Goal: Task Accomplishment & Management: Manage account settings

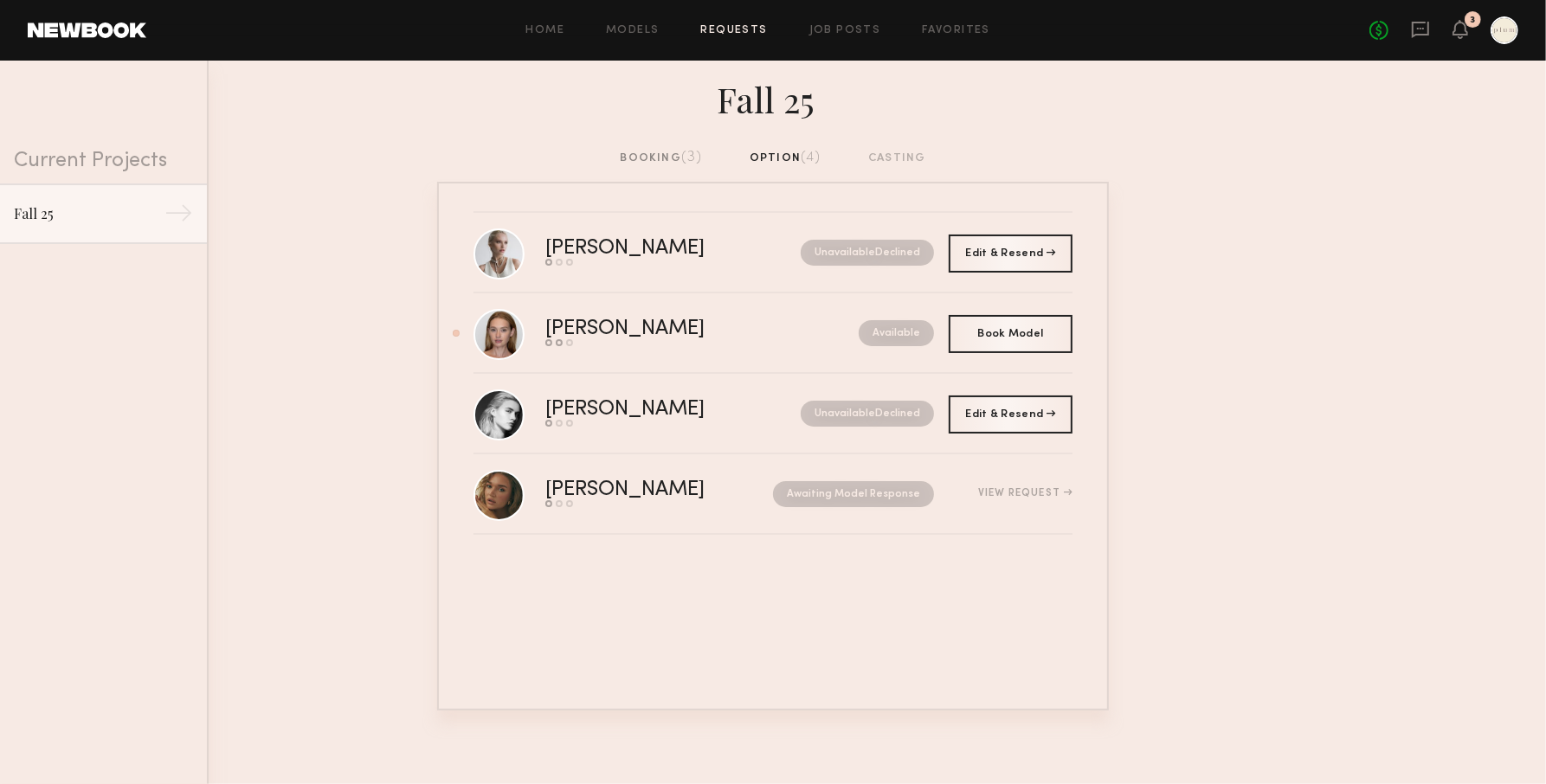
click at [671, 160] on div "booking (3)" at bounding box center [661, 158] width 82 height 19
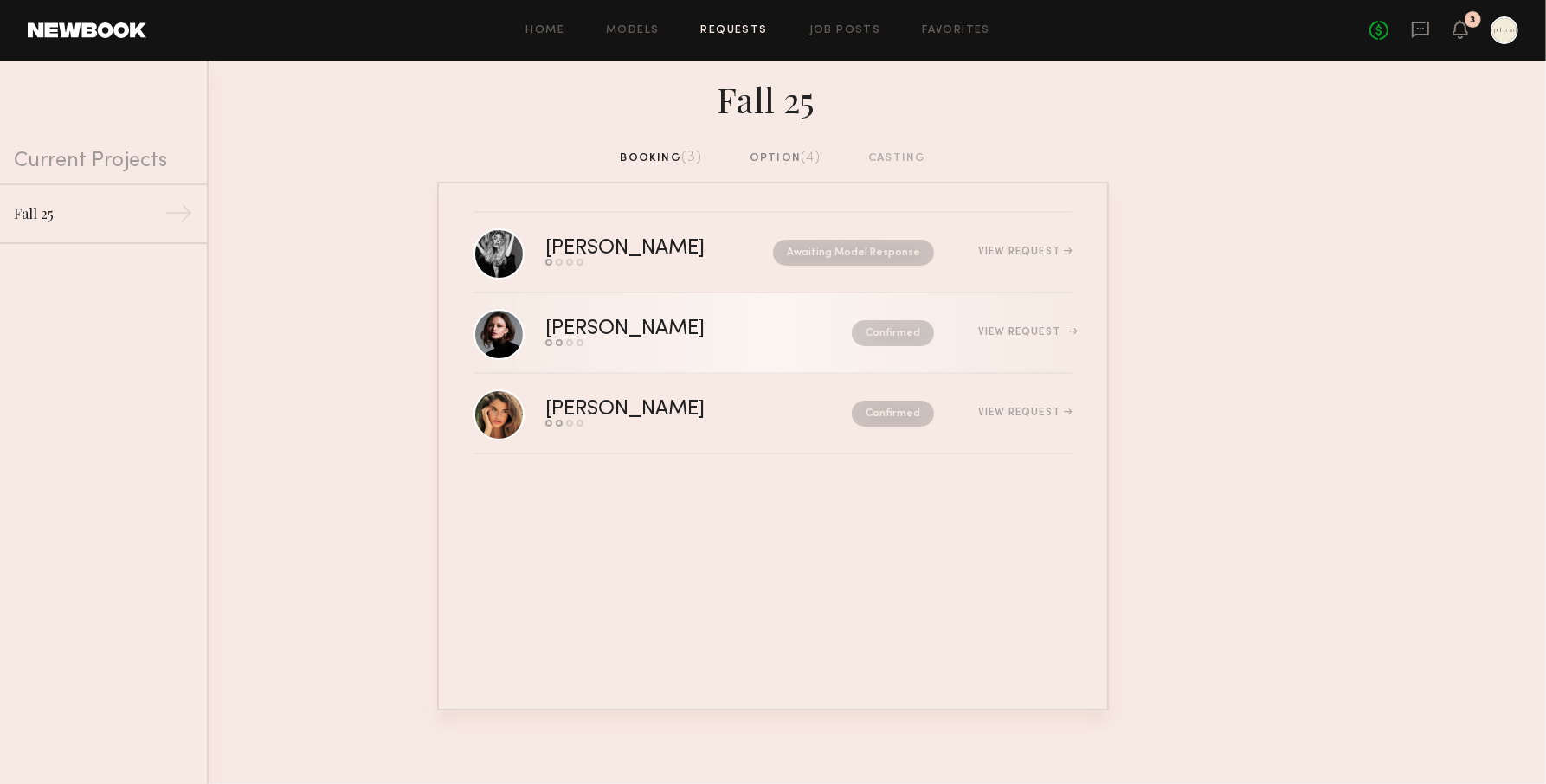
click at [1000, 330] on div "View Request" at bounding box center [1026, 332] width 95 height 11
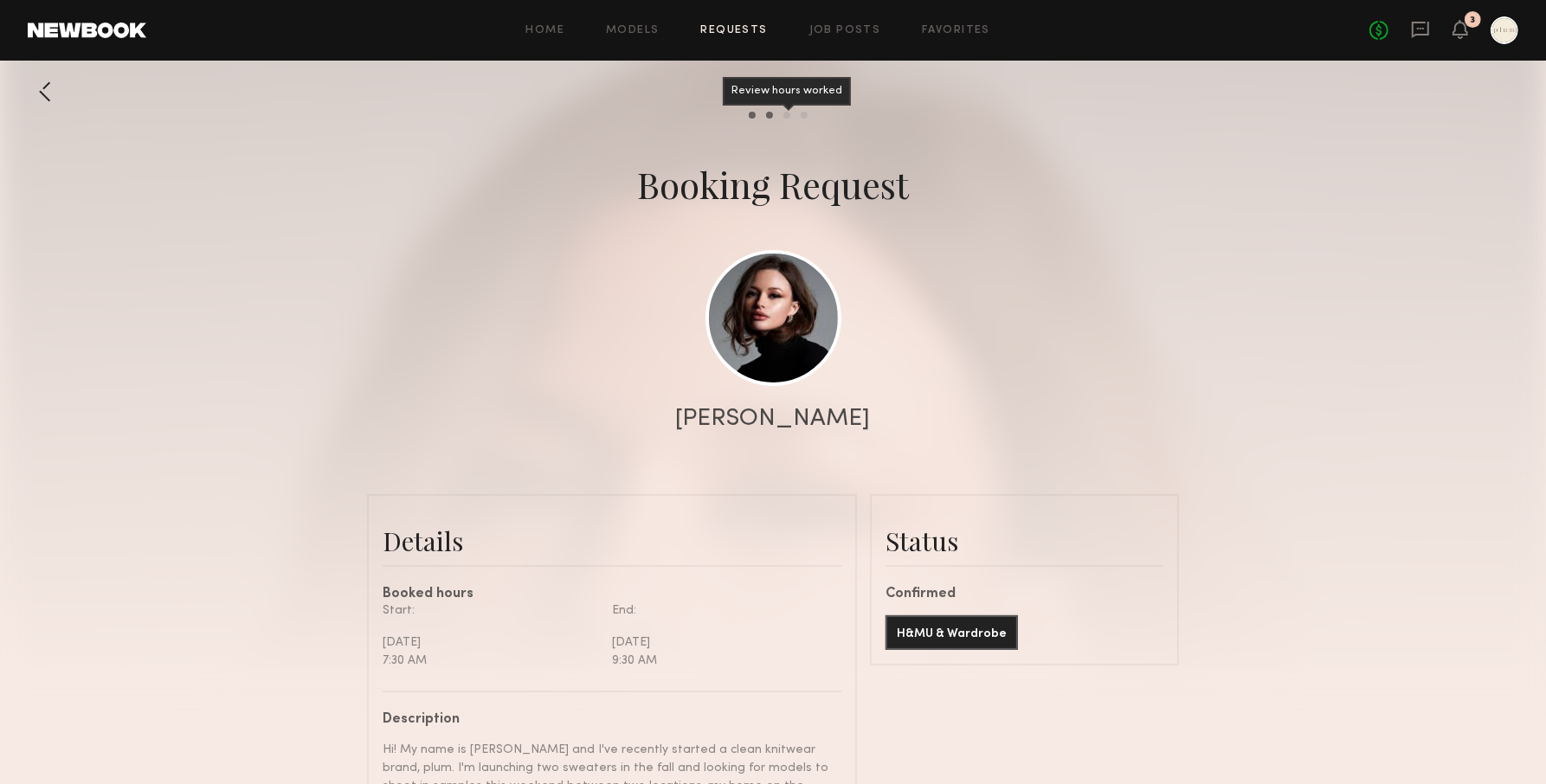
click at [784, 112] on div "Review hours worked" at bounding box center [786, 114] width 7 height 7
click at [748, 117] on common-progress-item "Send request" at bounding box center [747, 114] width 18 height 7
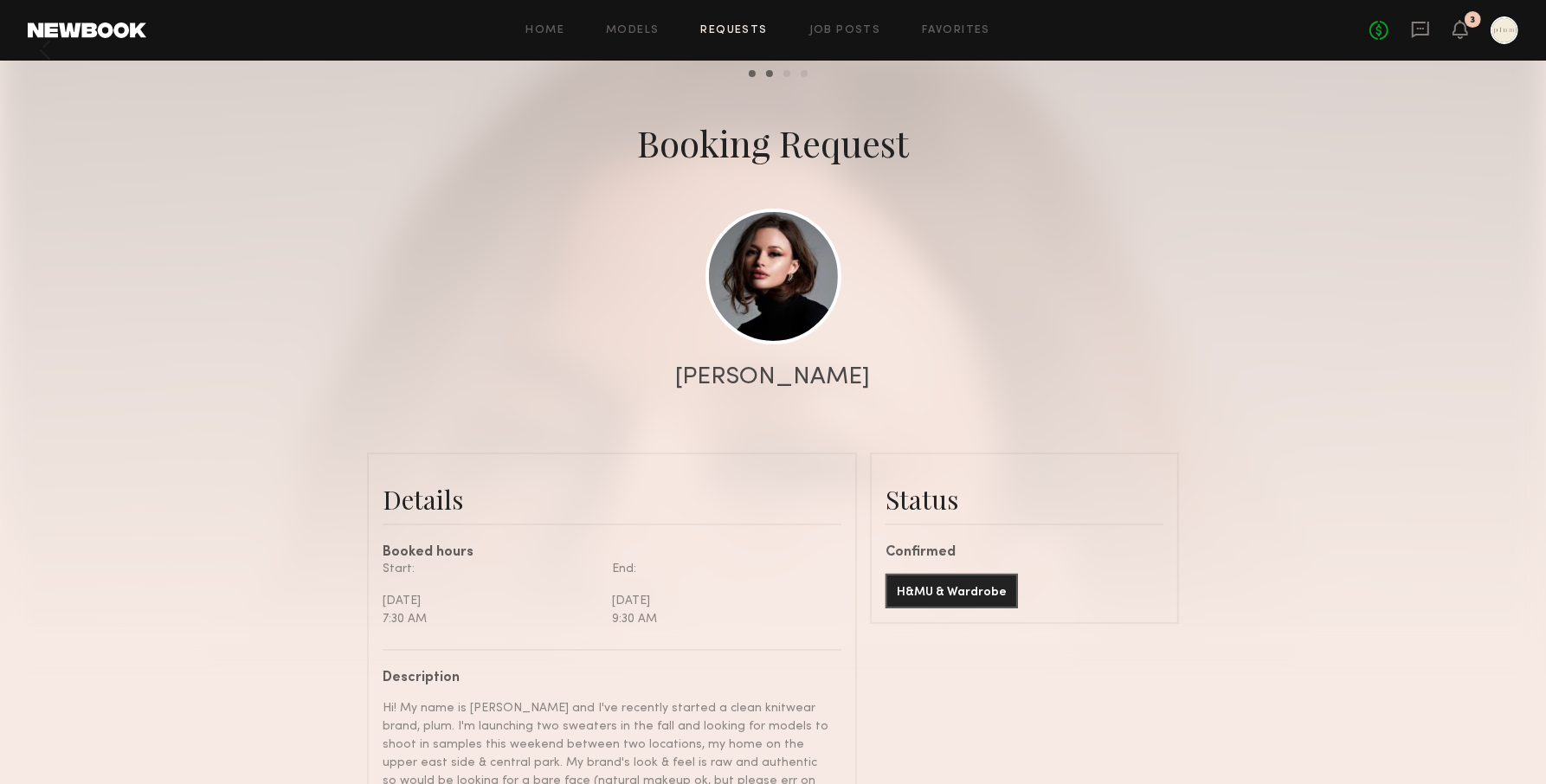
click at [735, 33] on link "Requests" at bounding box center [734, 30] width 67 height 11
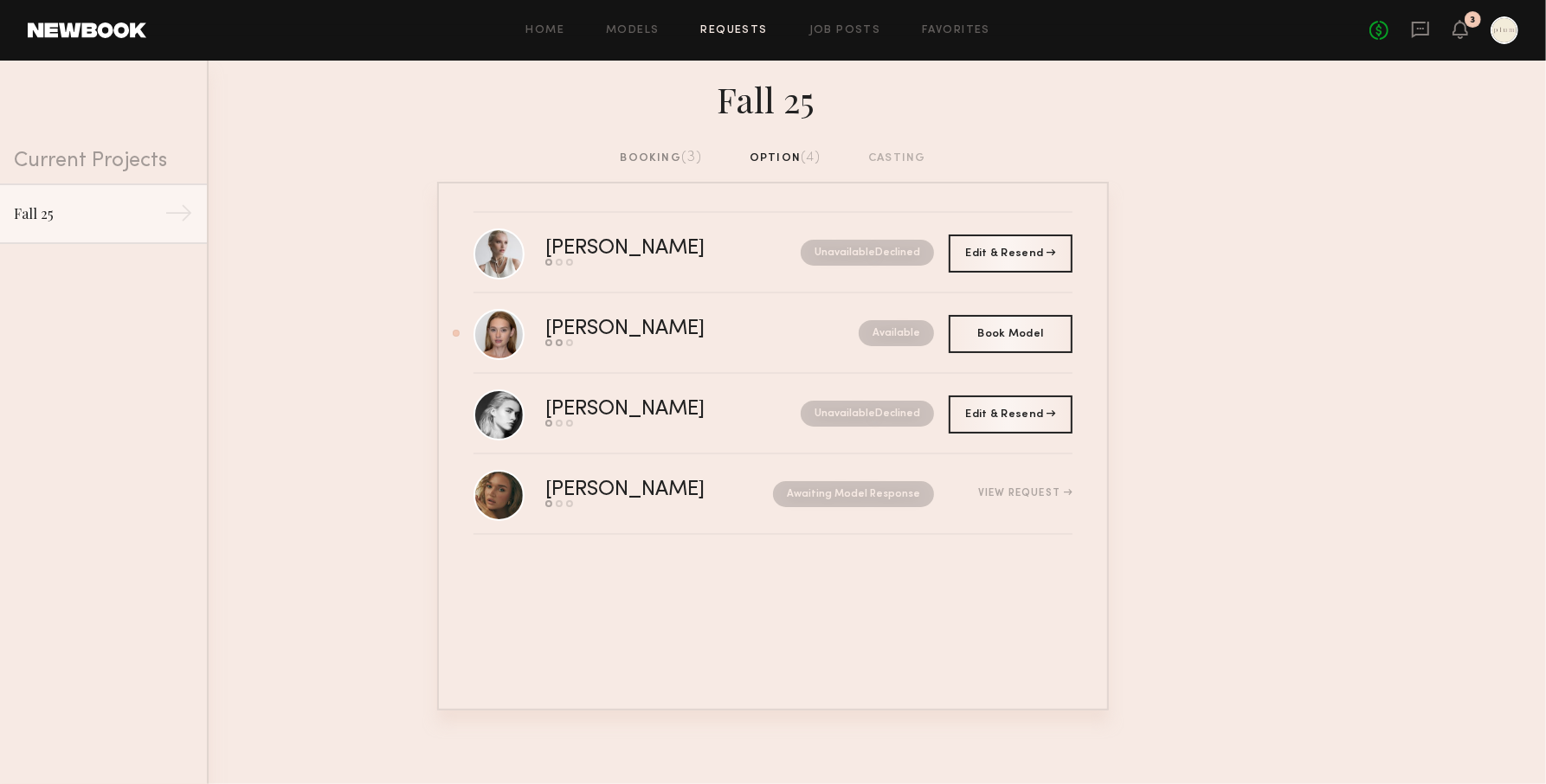
click at [671, 163] on div "booking (3)" at bounding box center [661, 158] width 82 height 19
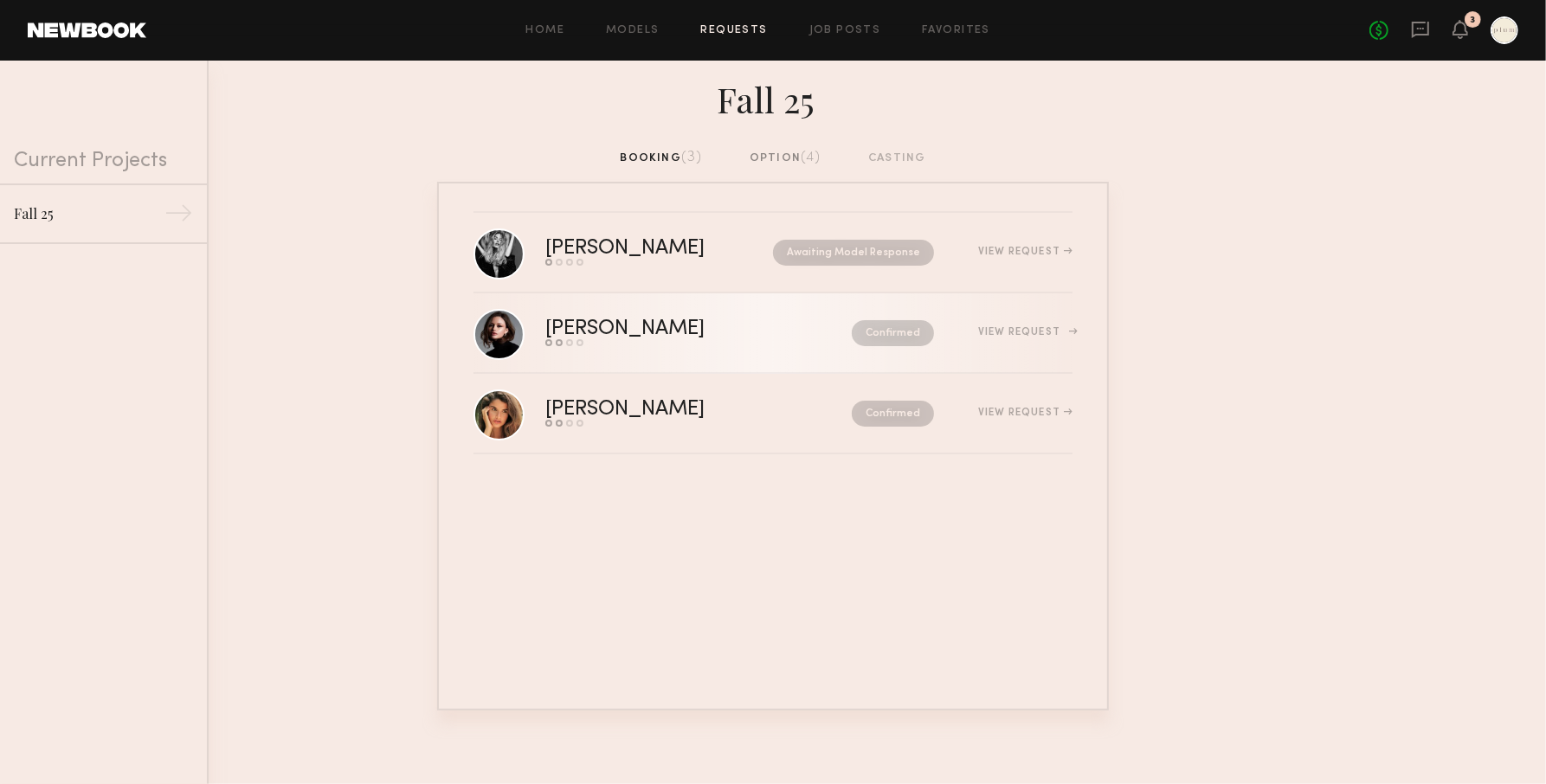
click at [900, 330] on nb-request-status "Confirmed" at bounding box center [892, 333] width 82 height 26
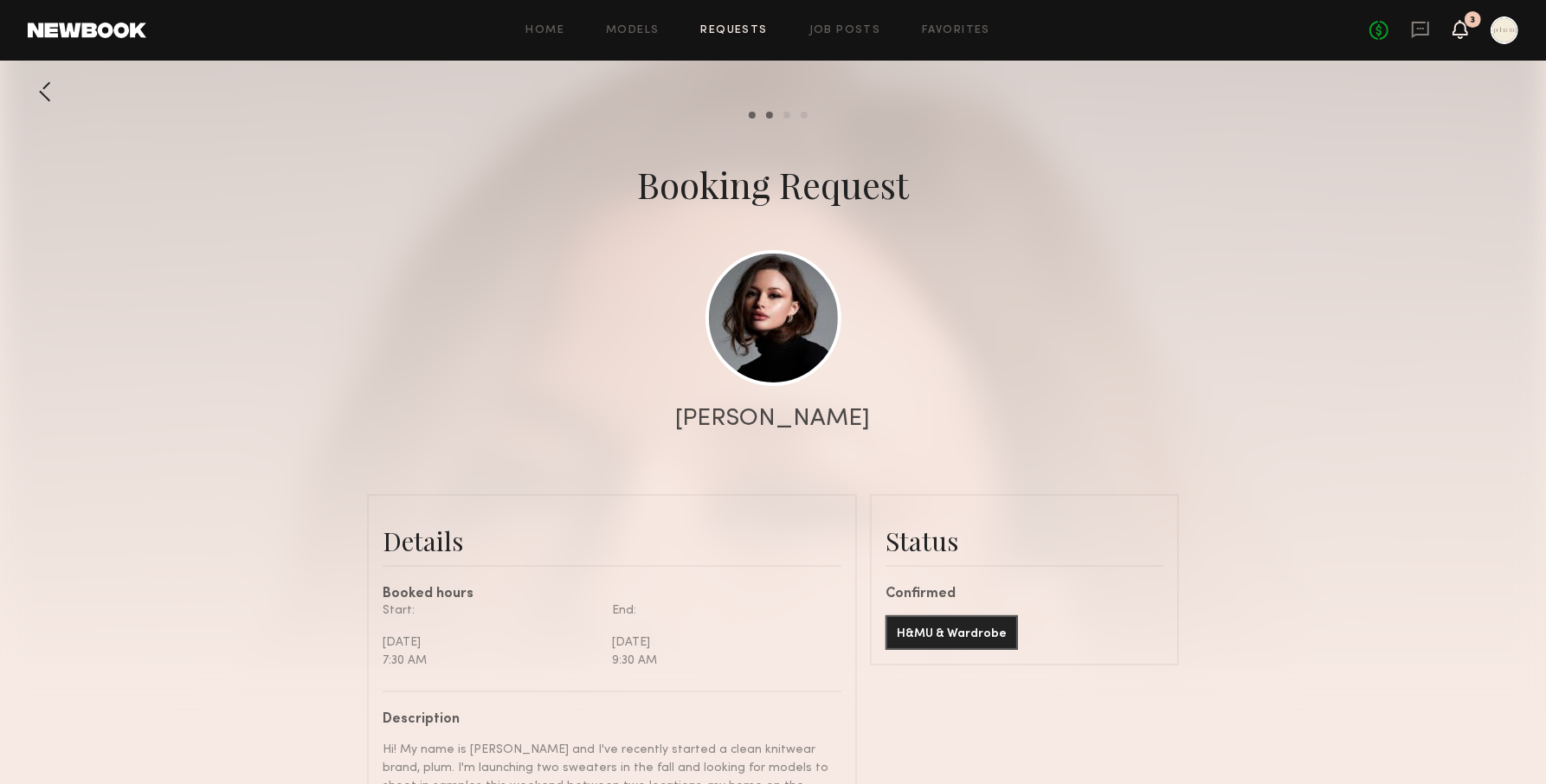
click at [1456, 33] on icon at bounding box center [1460, 29] width 14 height 12
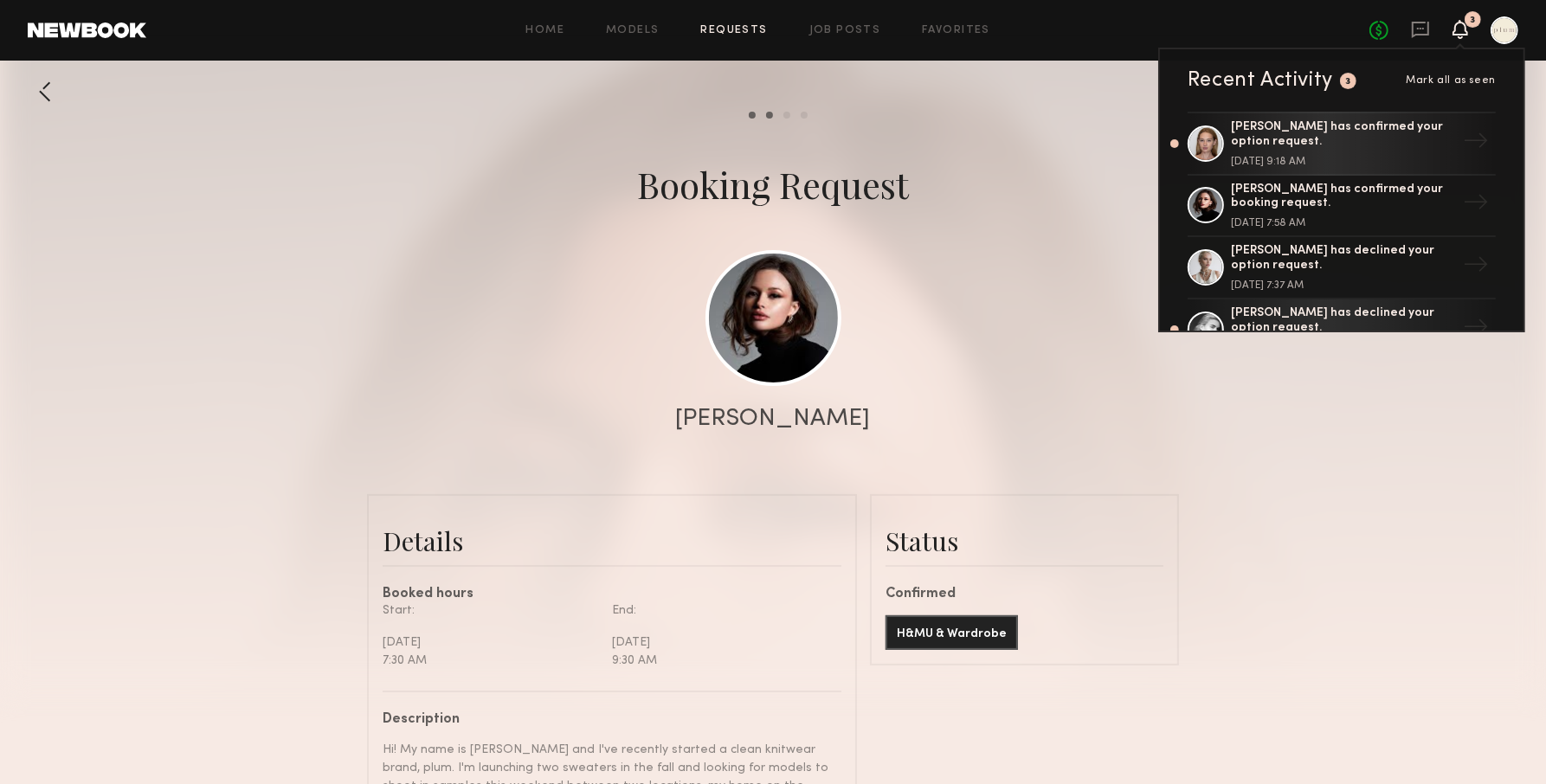
click at [744, 35] on link "Requests" at bounding box center [734, 30] width 67 height 11
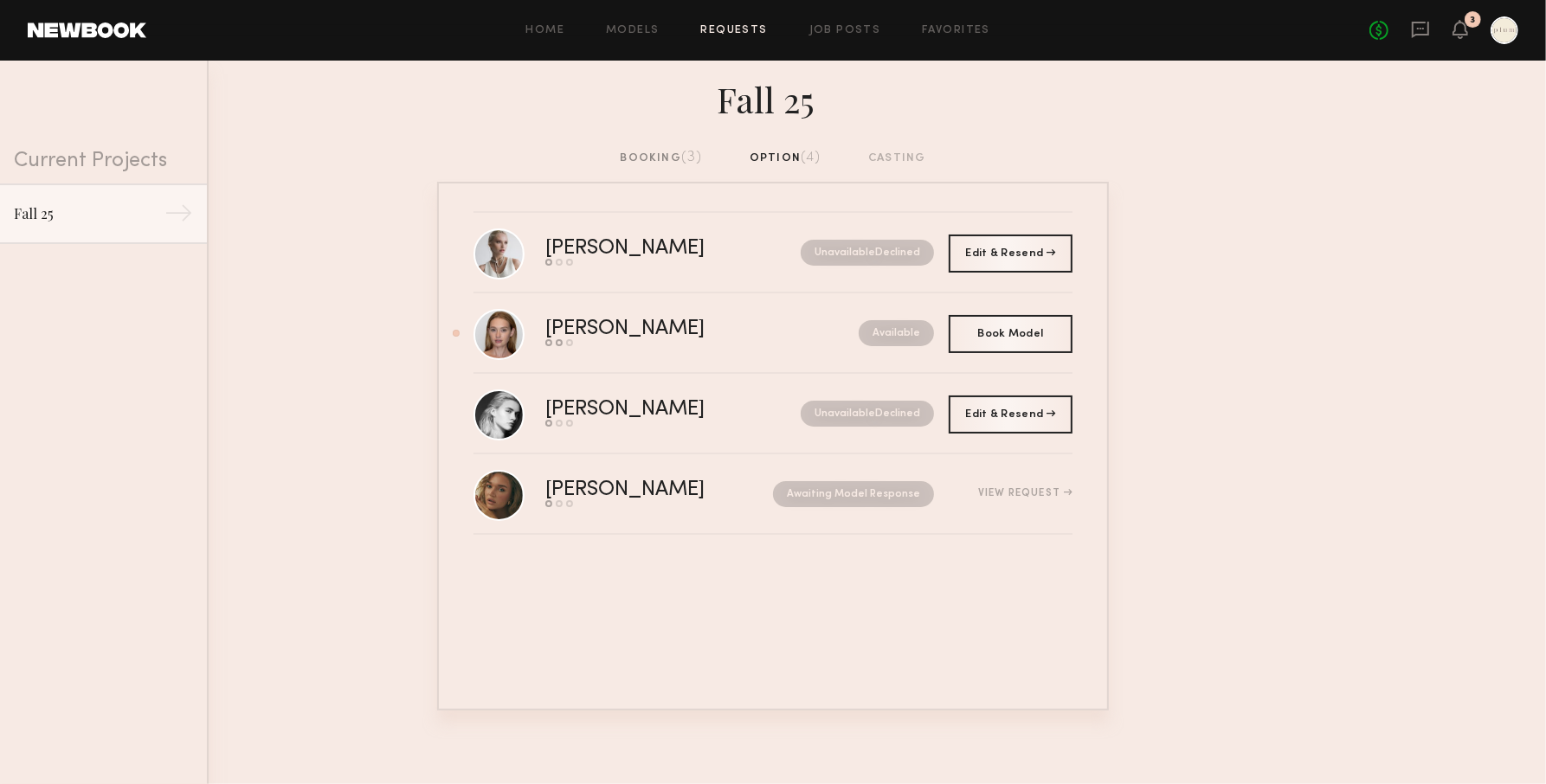
click at [665, 165] on div "booking (3)" at bounding box center [661, 158] width 82 height 19
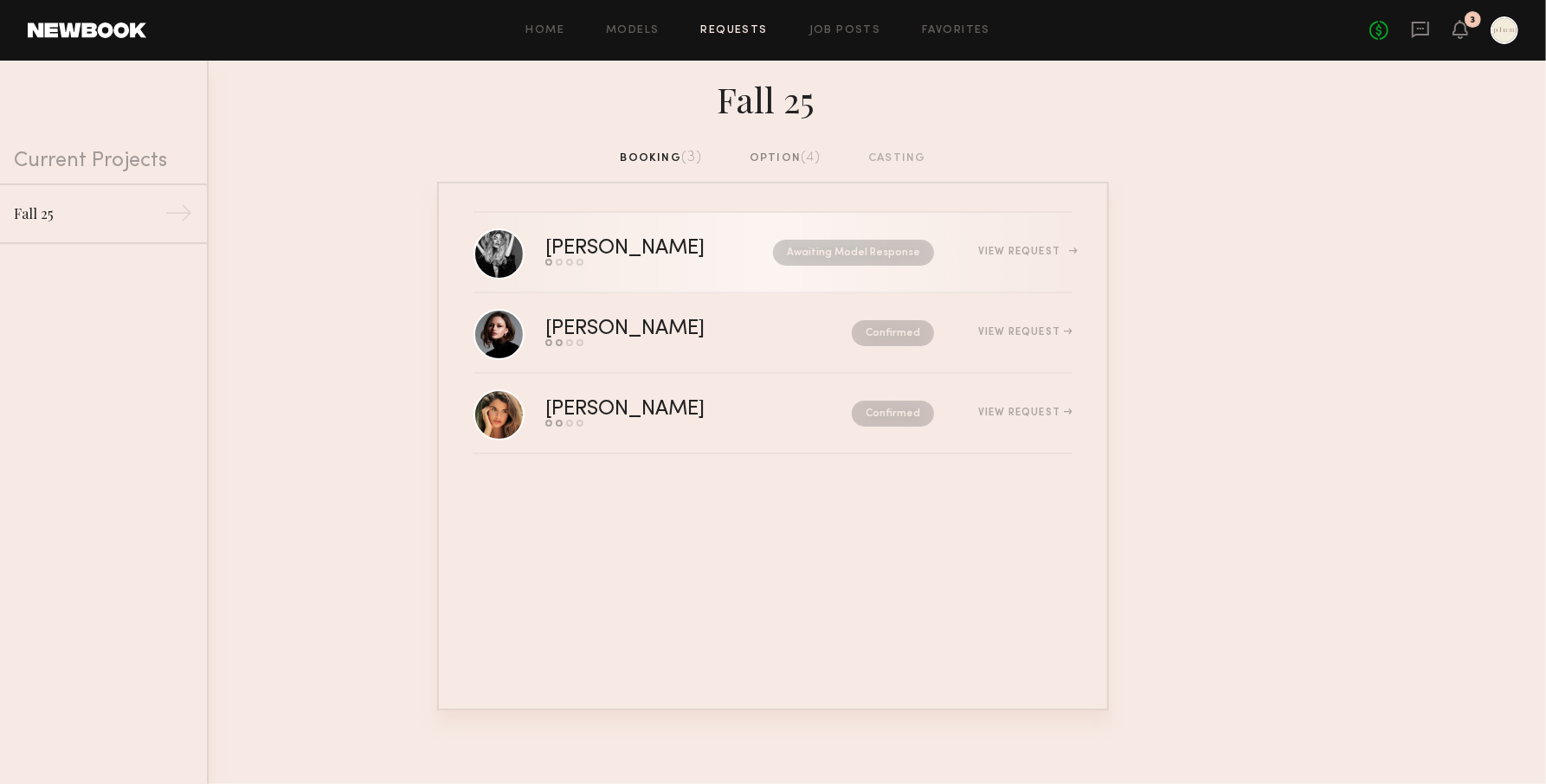
click at [901, 256] on nb-request-status "Awaiting Model Response" at bounding box center [852, 252] width 161 height 26
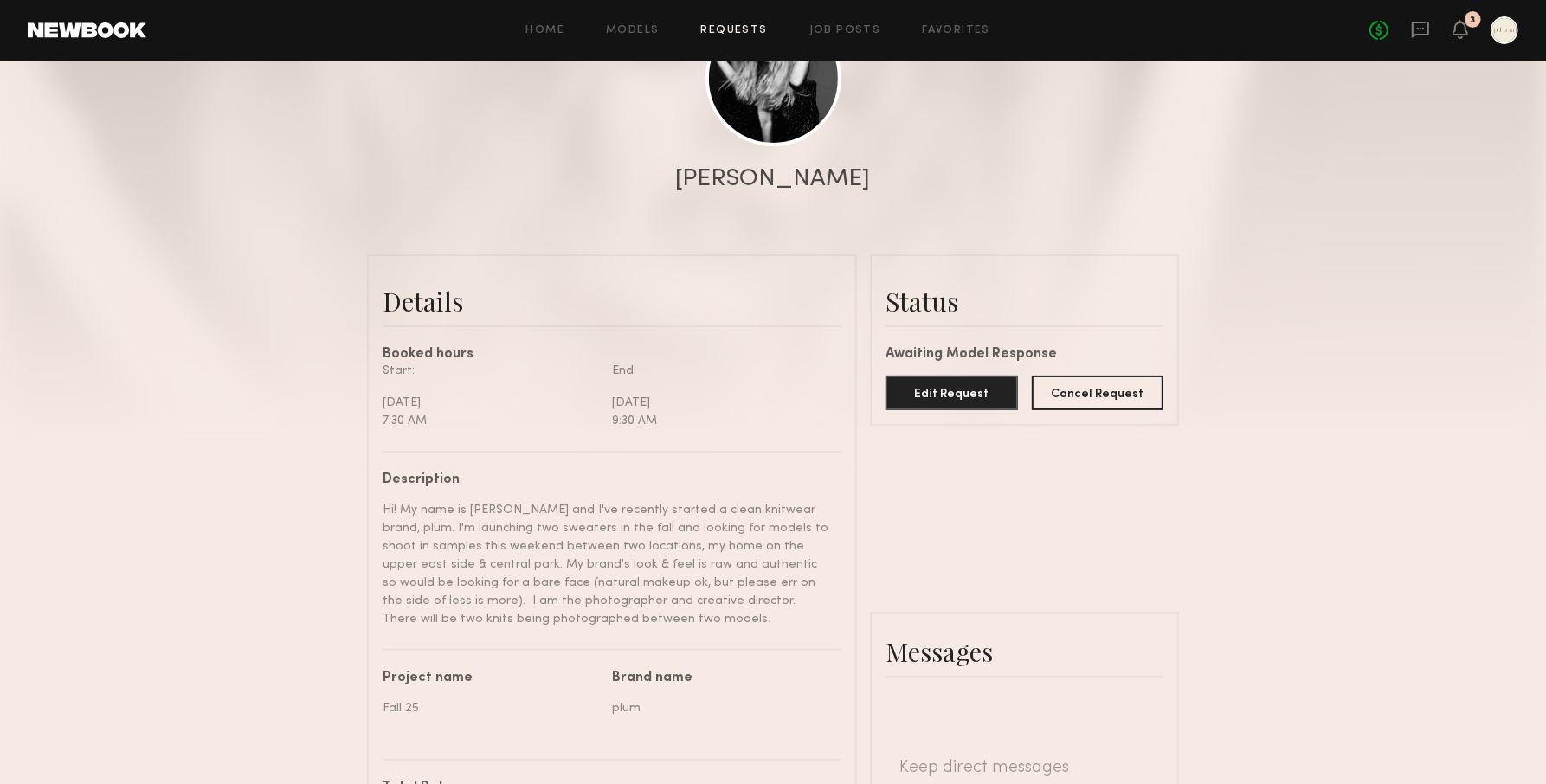
scroll to position [240, 0]
click at [1100, 388] on button "Cancel Request" at bounding box center [1098, 390] width 132 height 34
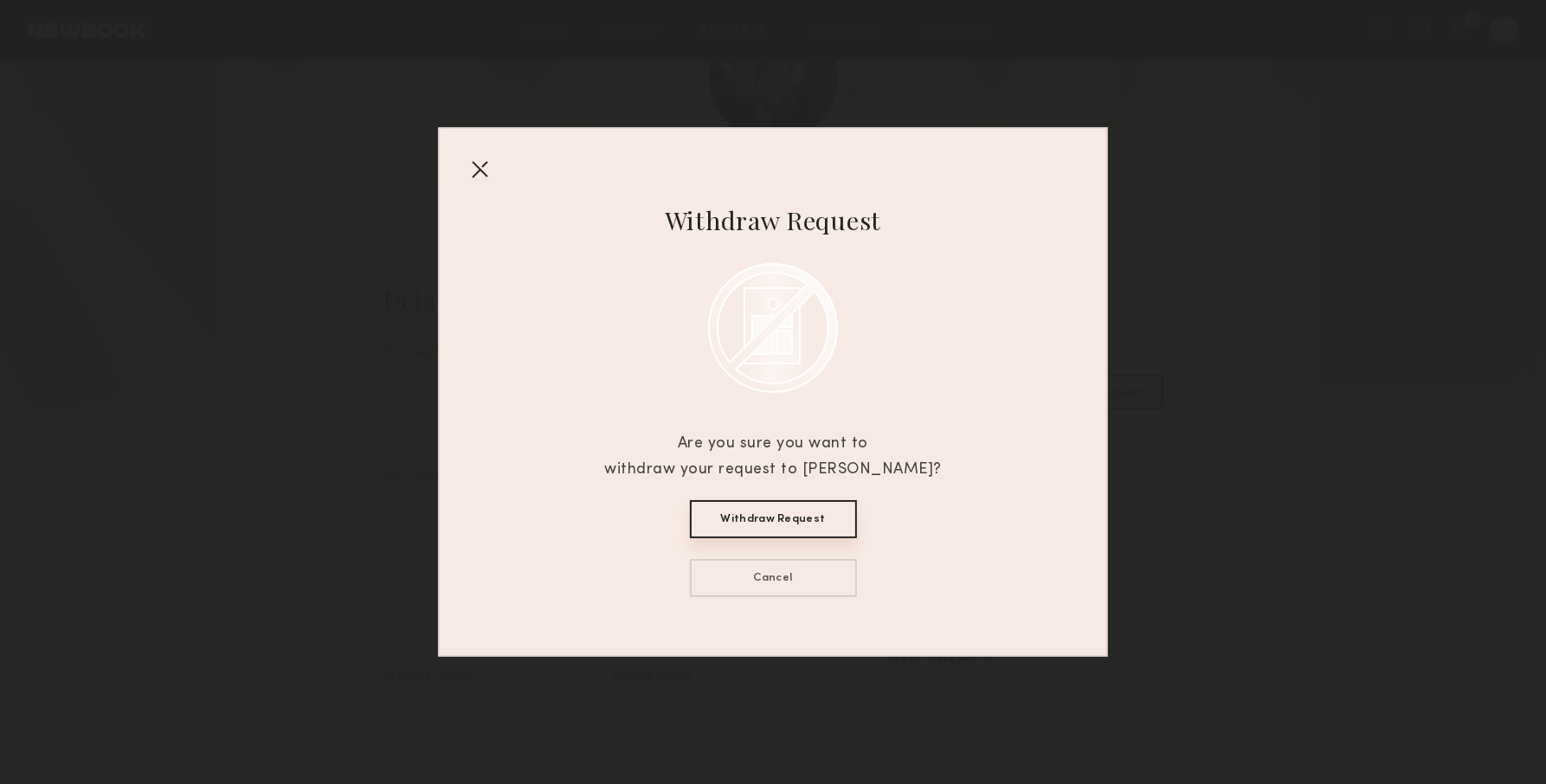
click at [774, 516] on button "Withdraw Request" at bounding box center [773, 519] width 168 height 38
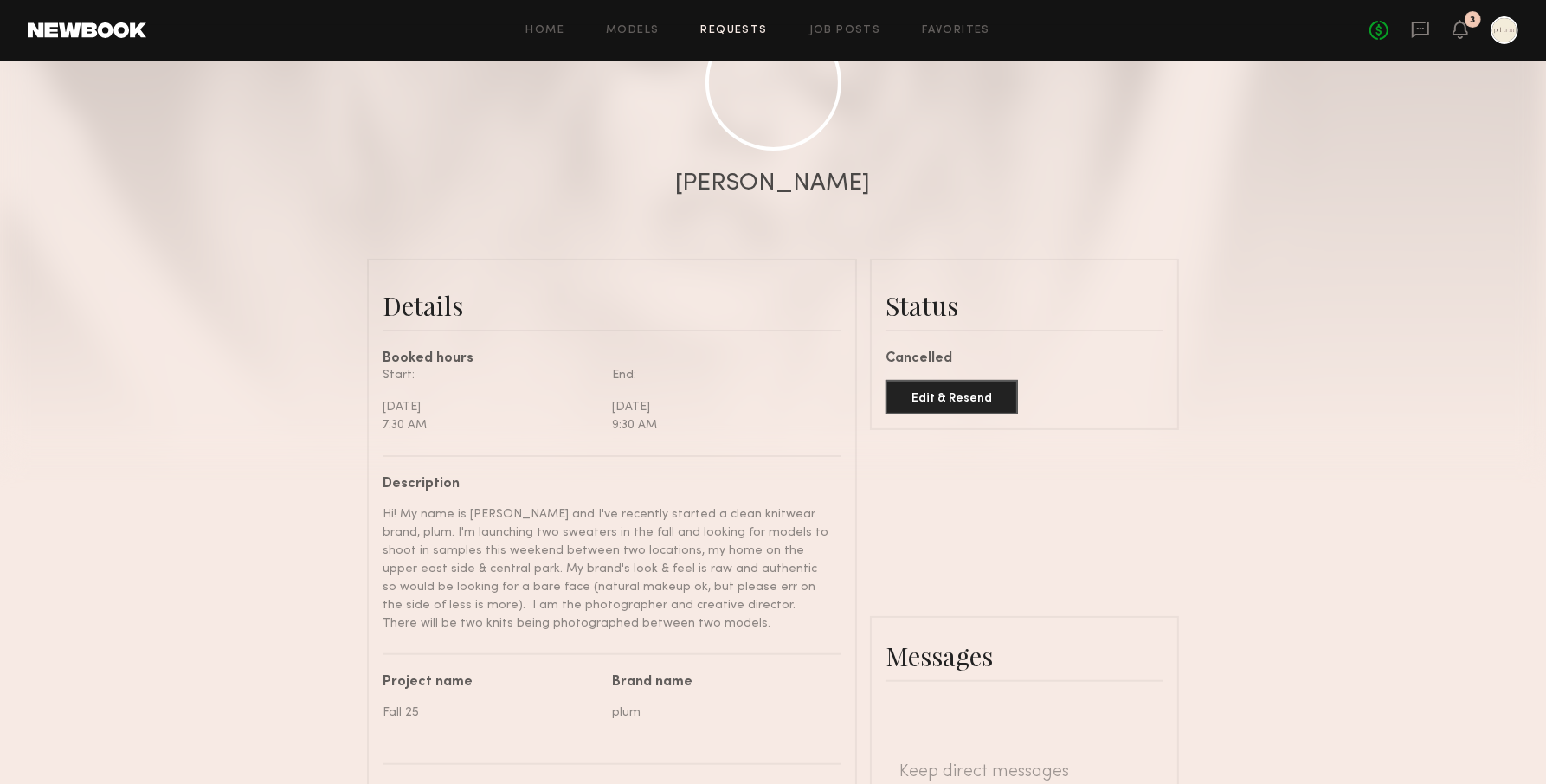
scroll to position [164, 0]
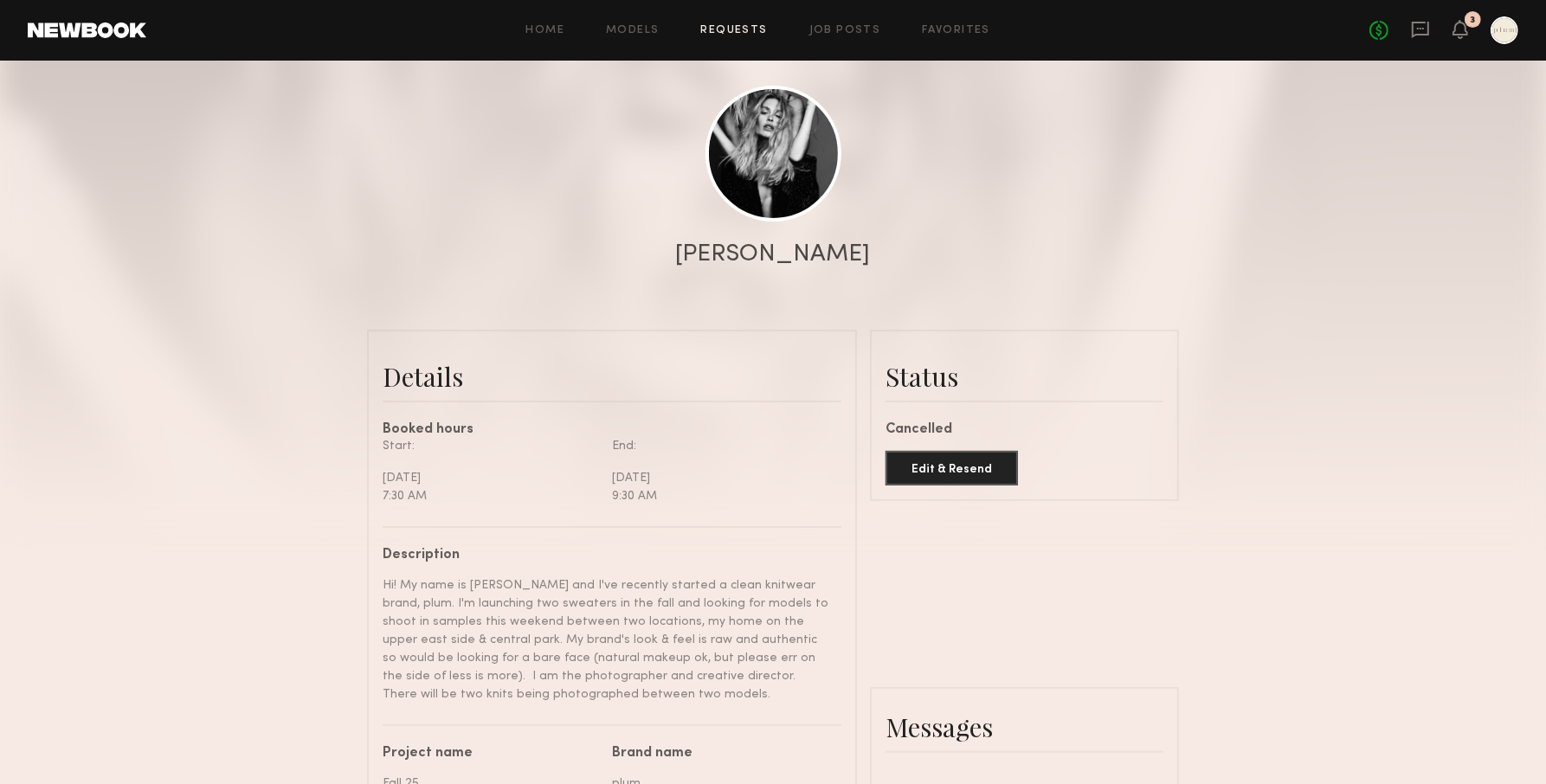
click at [756, 27] on link "Requests" at bounding box center [734, 30] width 67 height 11
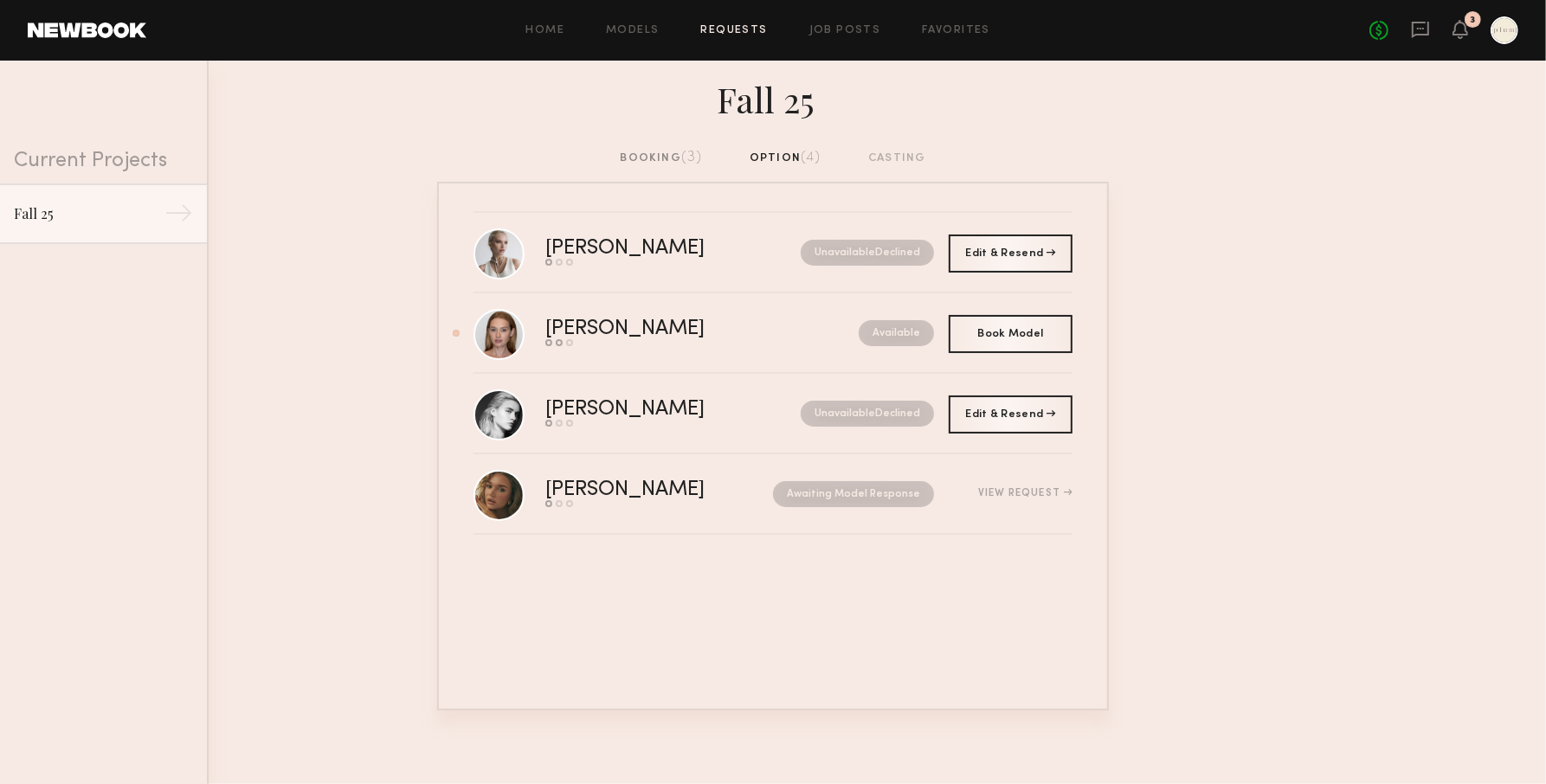
click at [662, 159] on div "booking (3)" at bounding box center [661, 158] width 82 height 19
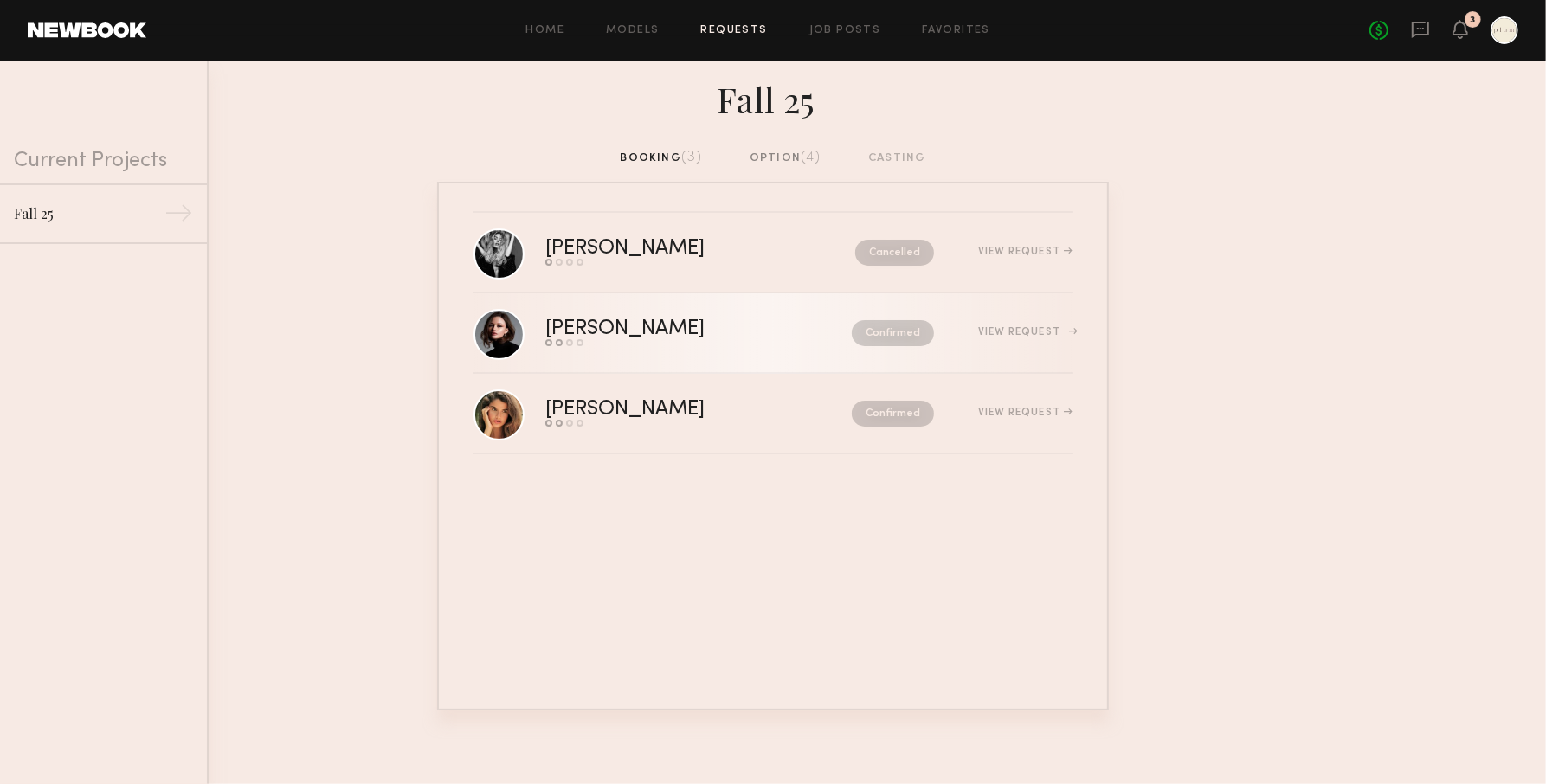
click at [1069, 330] on div "View Request" at bounding box center [1026, 332] width 95 height 11
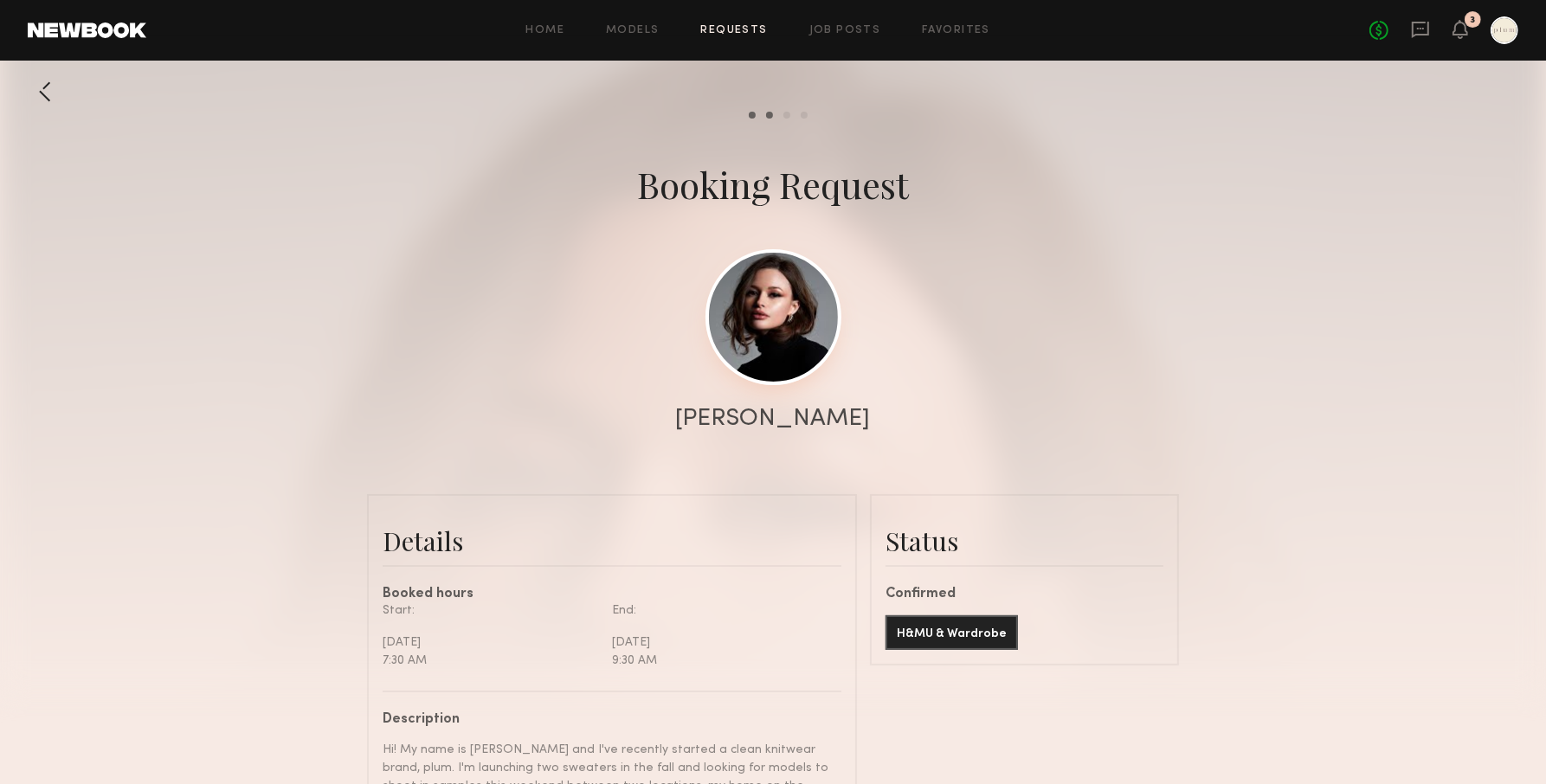
click at [765, 364] on link at bounding box center [773, 317] width 136 height 136
click at [711, 24] on div "Home Models Requests Job Posts Favorites Sign Out No fees up to $5,000 3" at bounding box center [832, 31] width 1372 height 28
click at [719, 35] on link "Requests" at bounding box center [734, 30] width 67 height 11
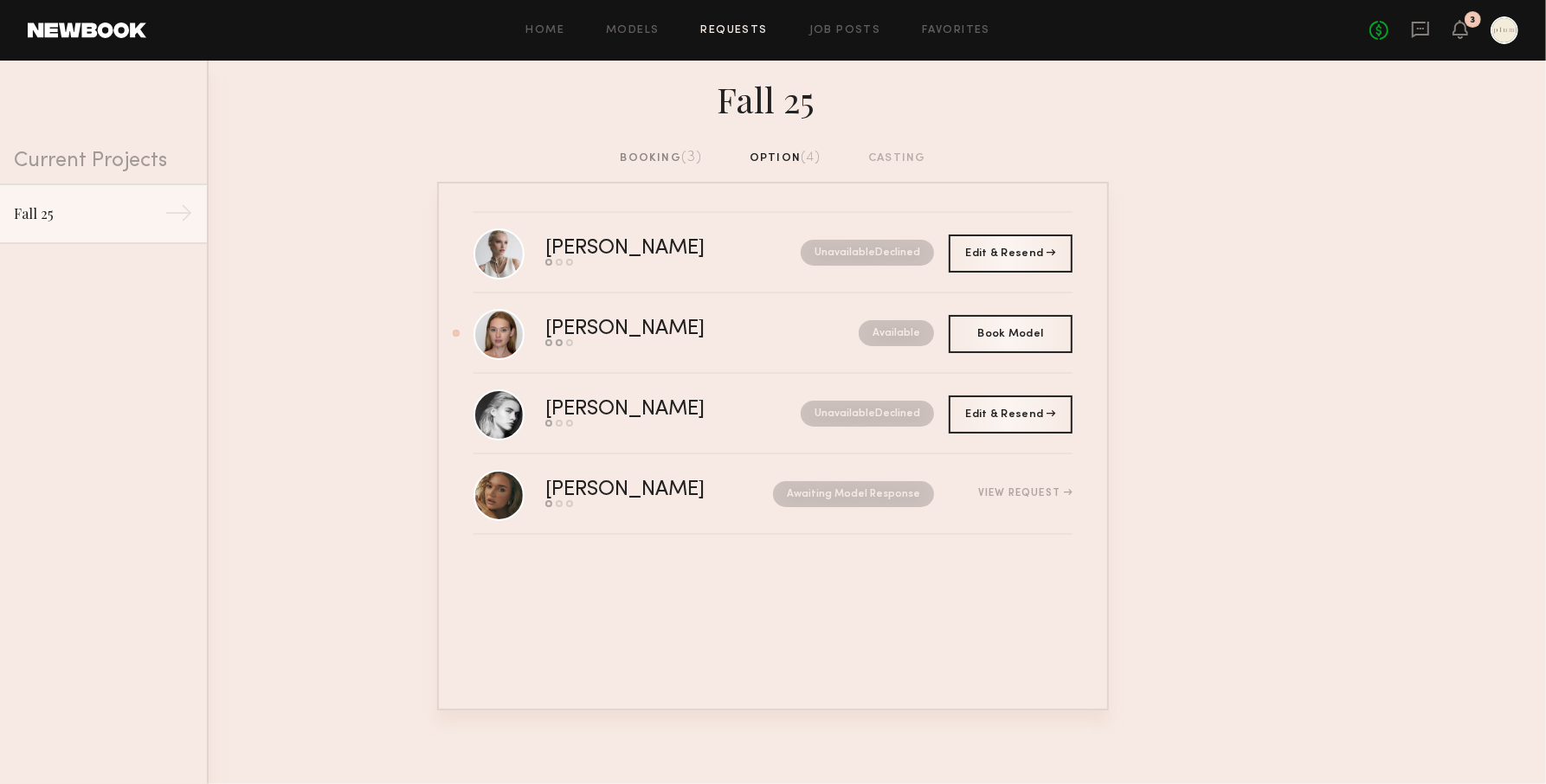
click at [659, 157] on div "booking (3)" at bounding box center [661, 158] width 82 height 19
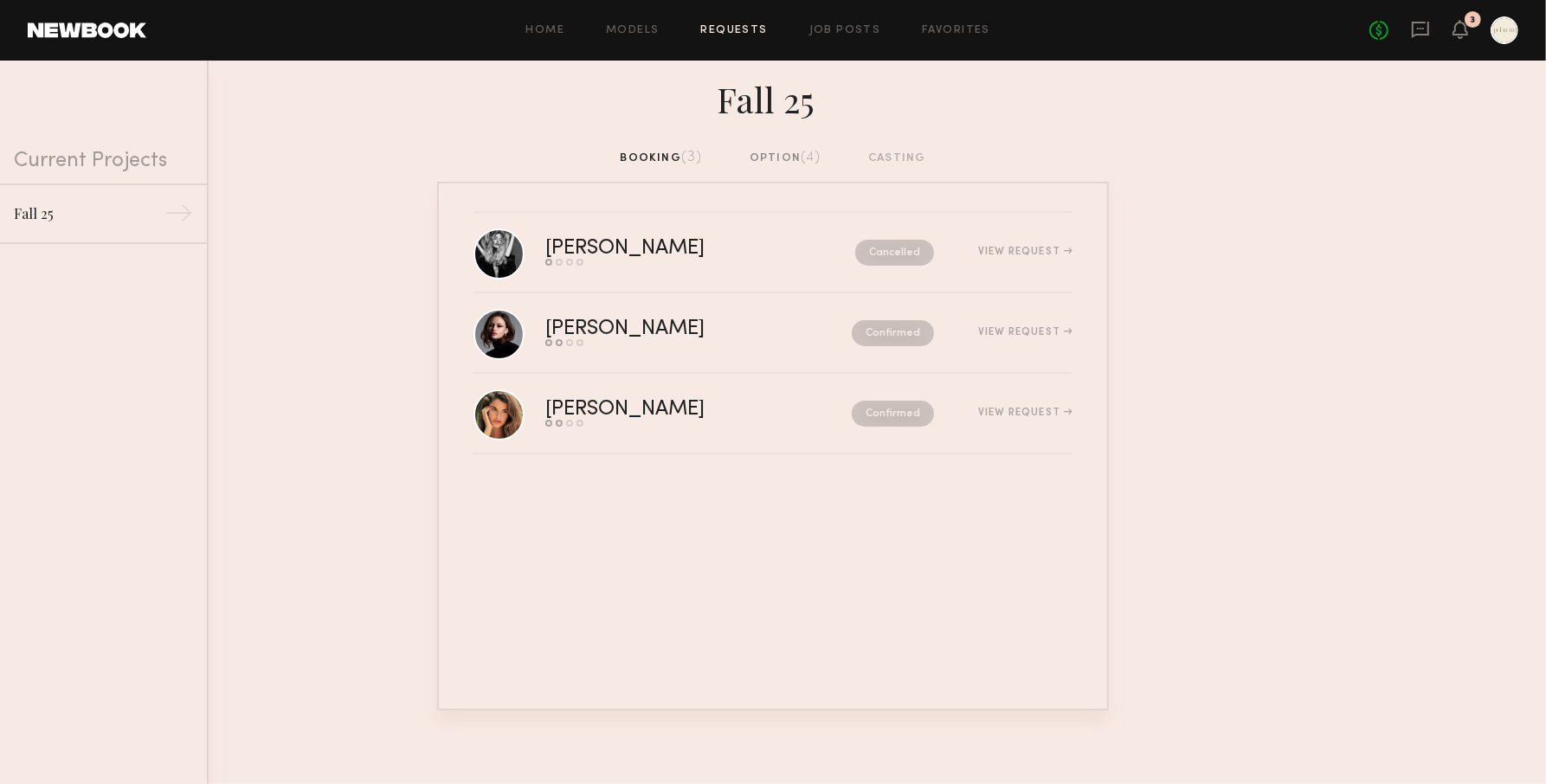
click at [772, 152] on div "option (4)" at bounding box center [785, 158] width 72 height 19
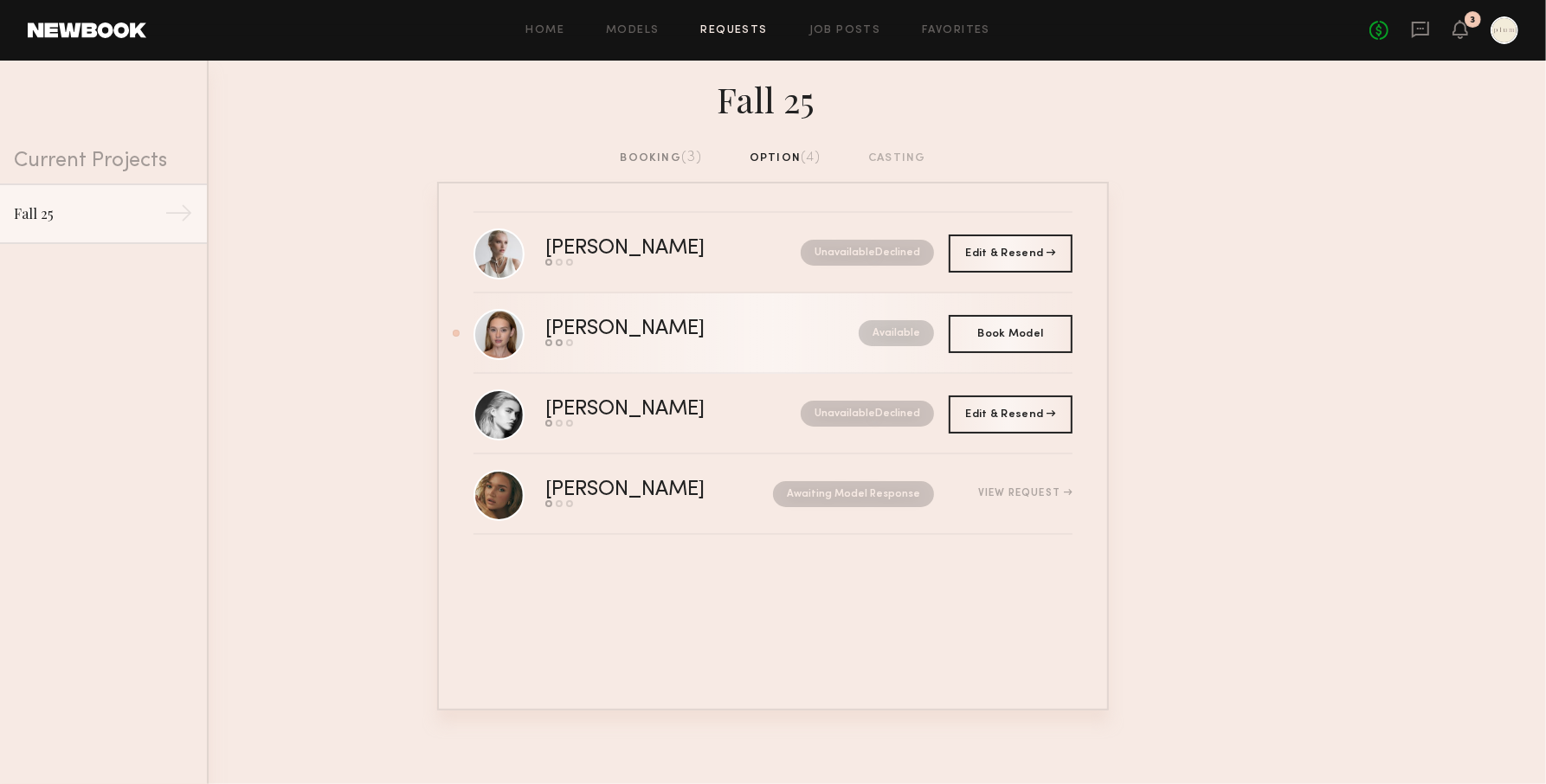
click at [566, 321] on div "[PERSON_NAME]" at bounding box center [663, 329] width 236 height 20
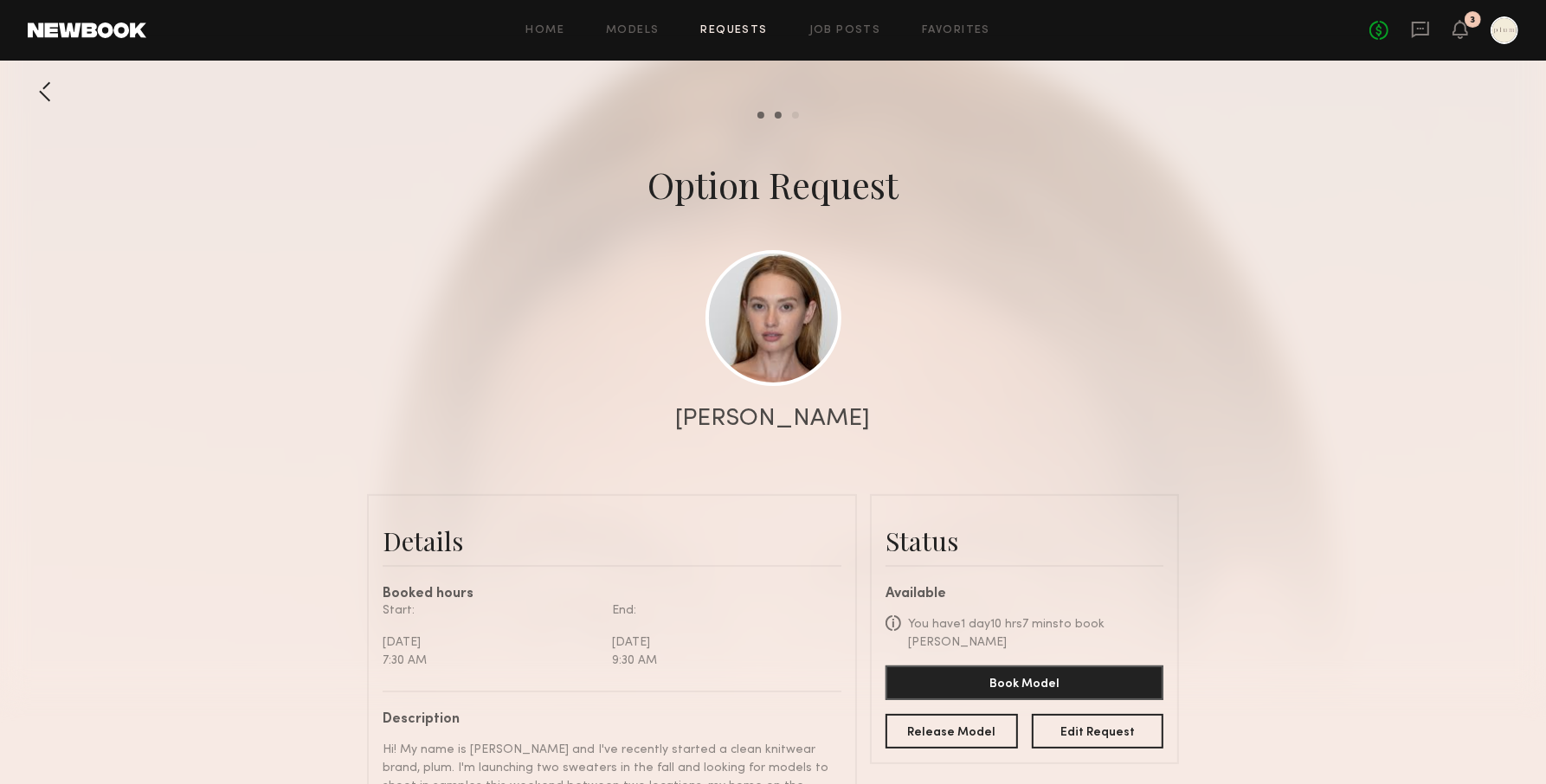
scroll to position [697, 0]
click at [773, 350] on link at bounding box center [773, 317] width 136 height 136
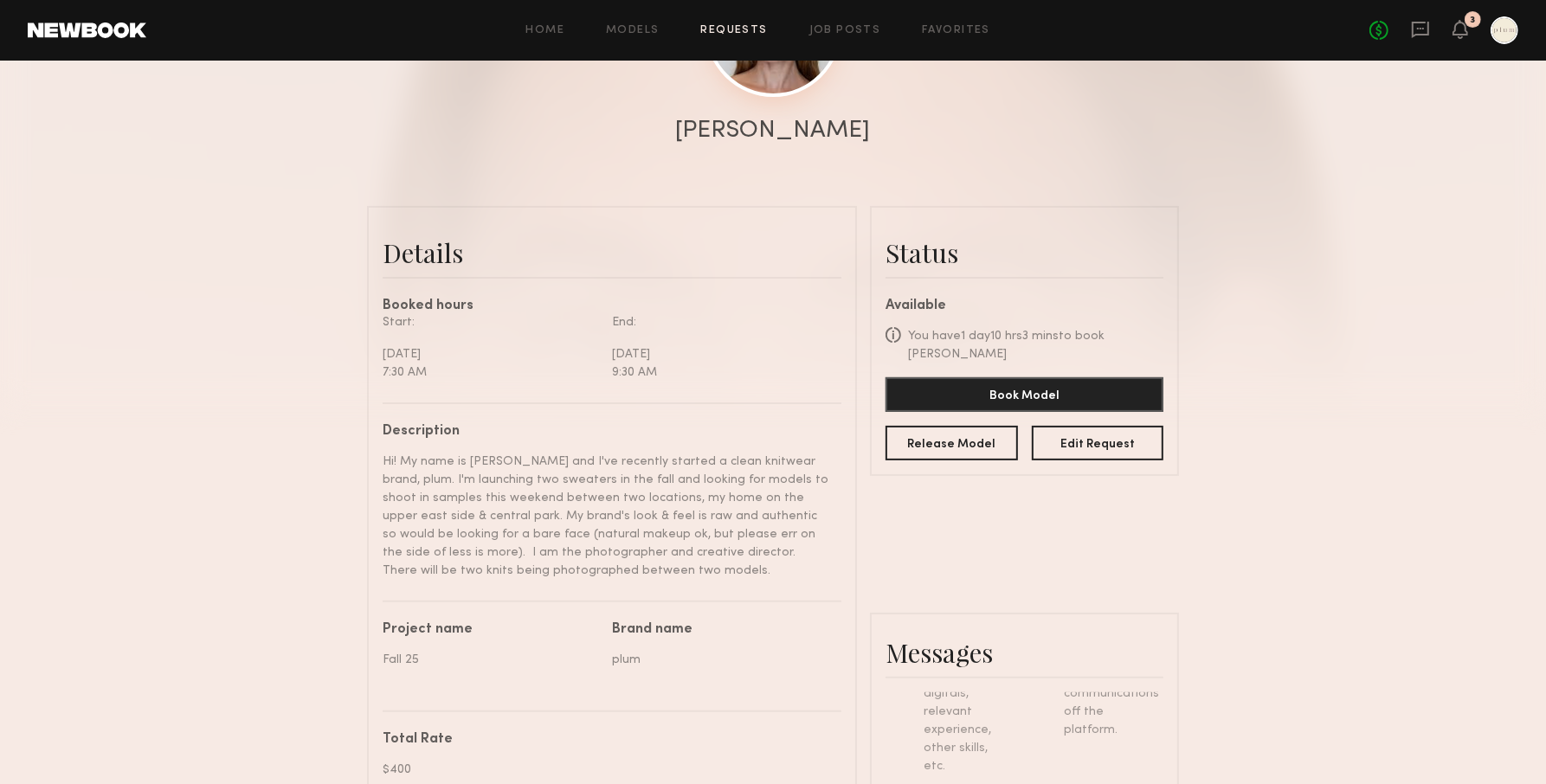
scroll to position [284, 0]
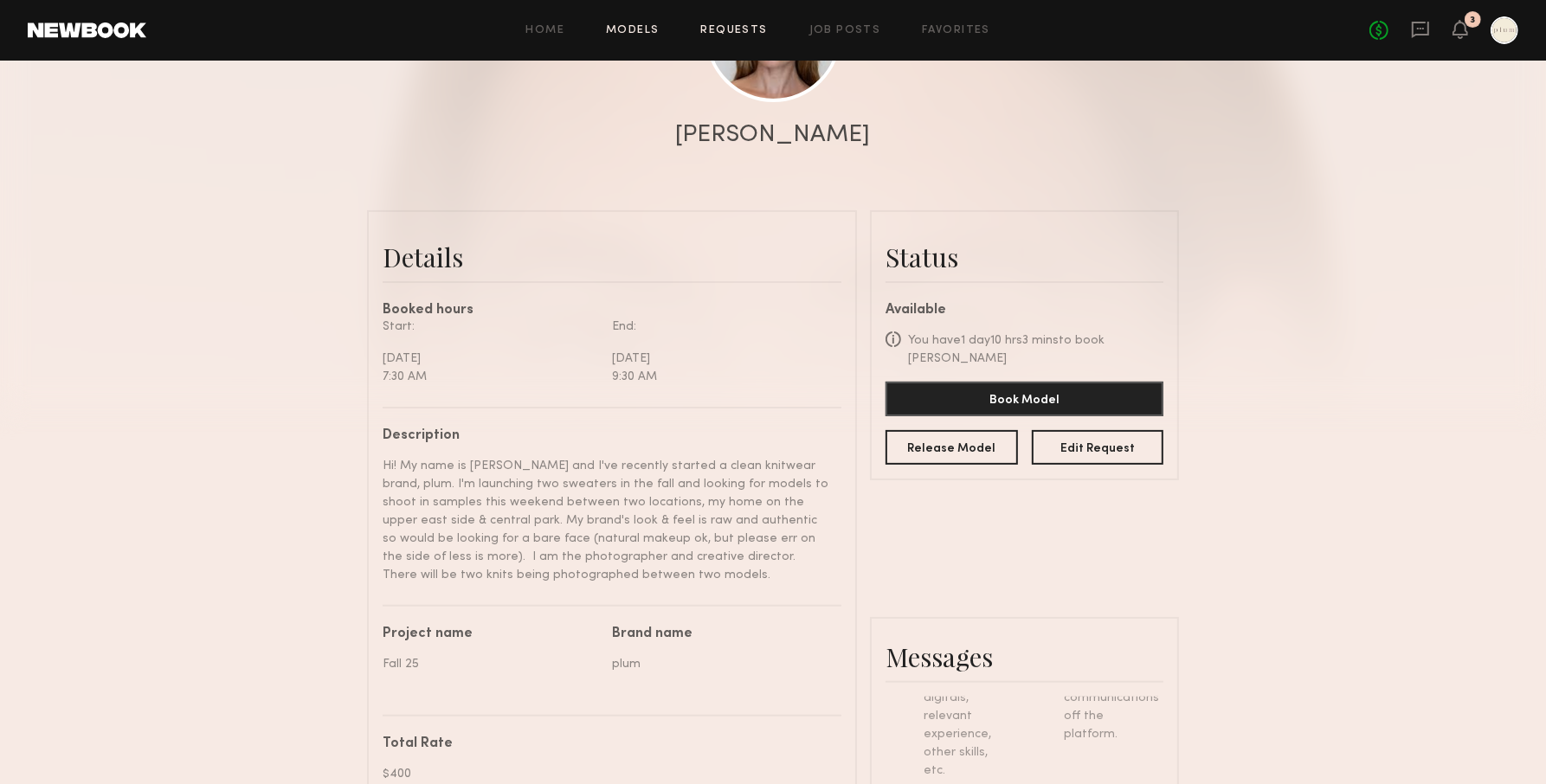
click at [643, 29] on link "Models" at bounding box center [633, 30] width 53 height 11
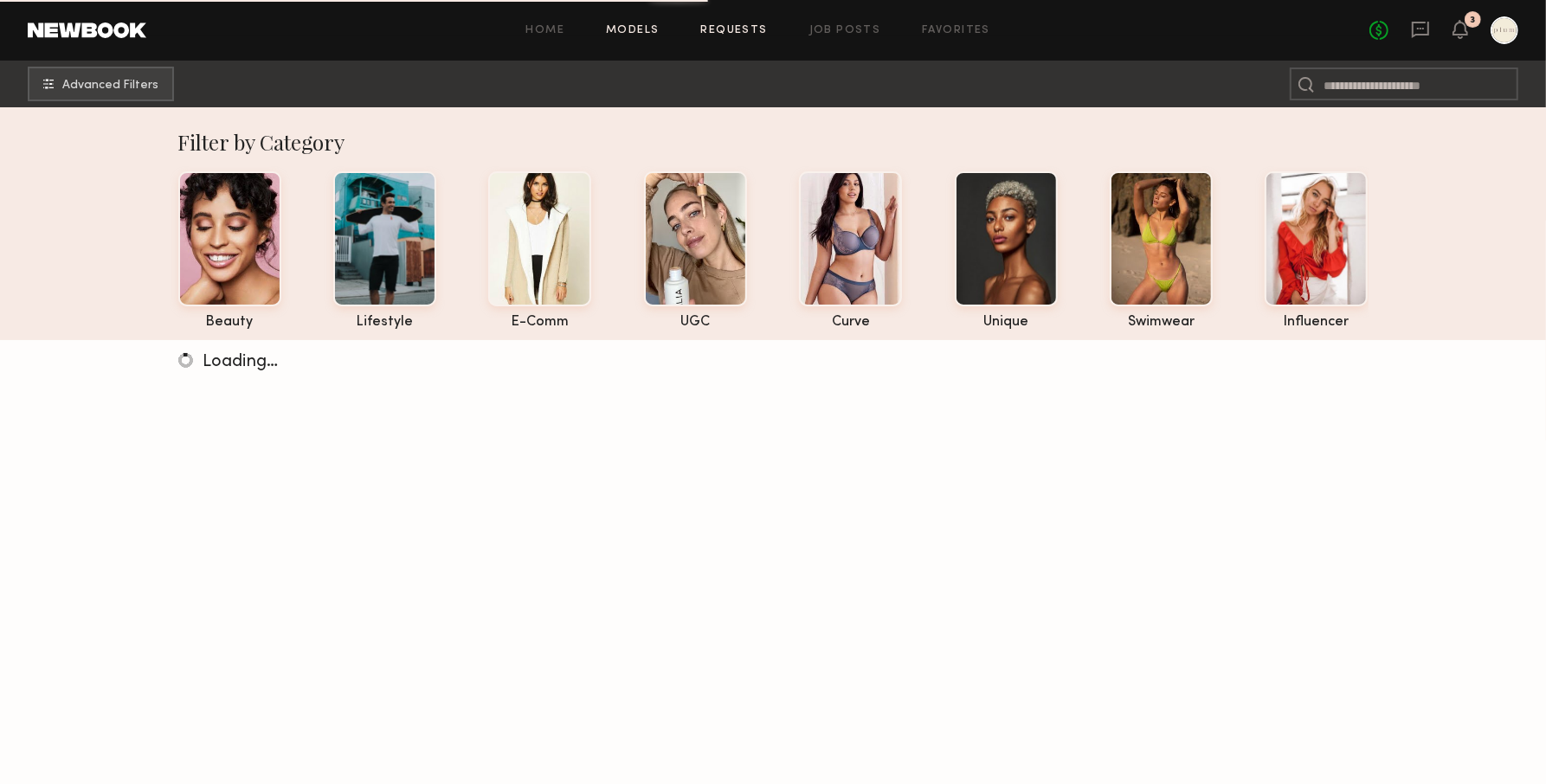
click at [737, 28] on link "Requests" at bounding box center [734, 30] width 67 height 11
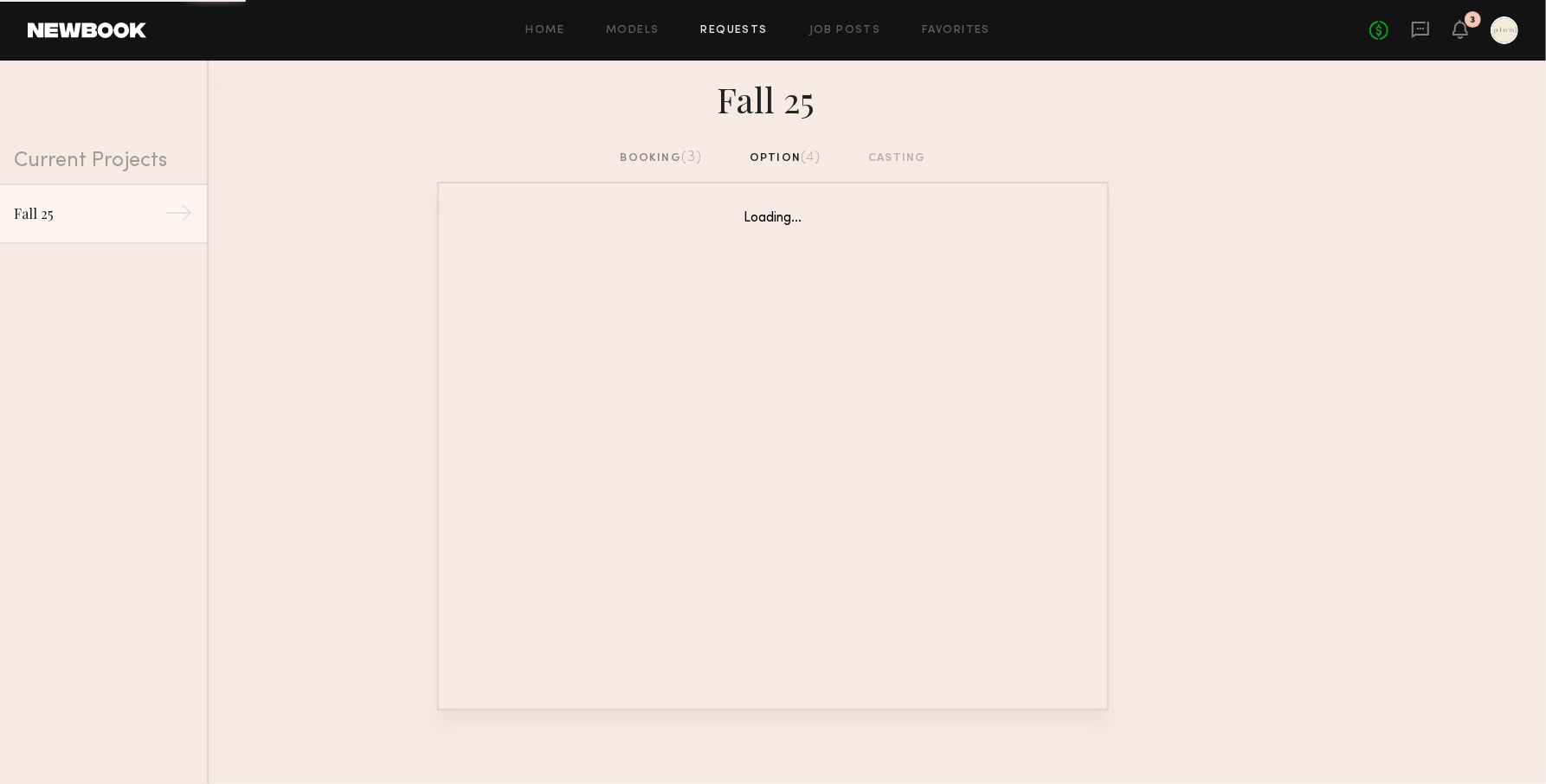
click at [636, 157] on div "booking (3)" at bounding box center [661, 158] width 82 height 19
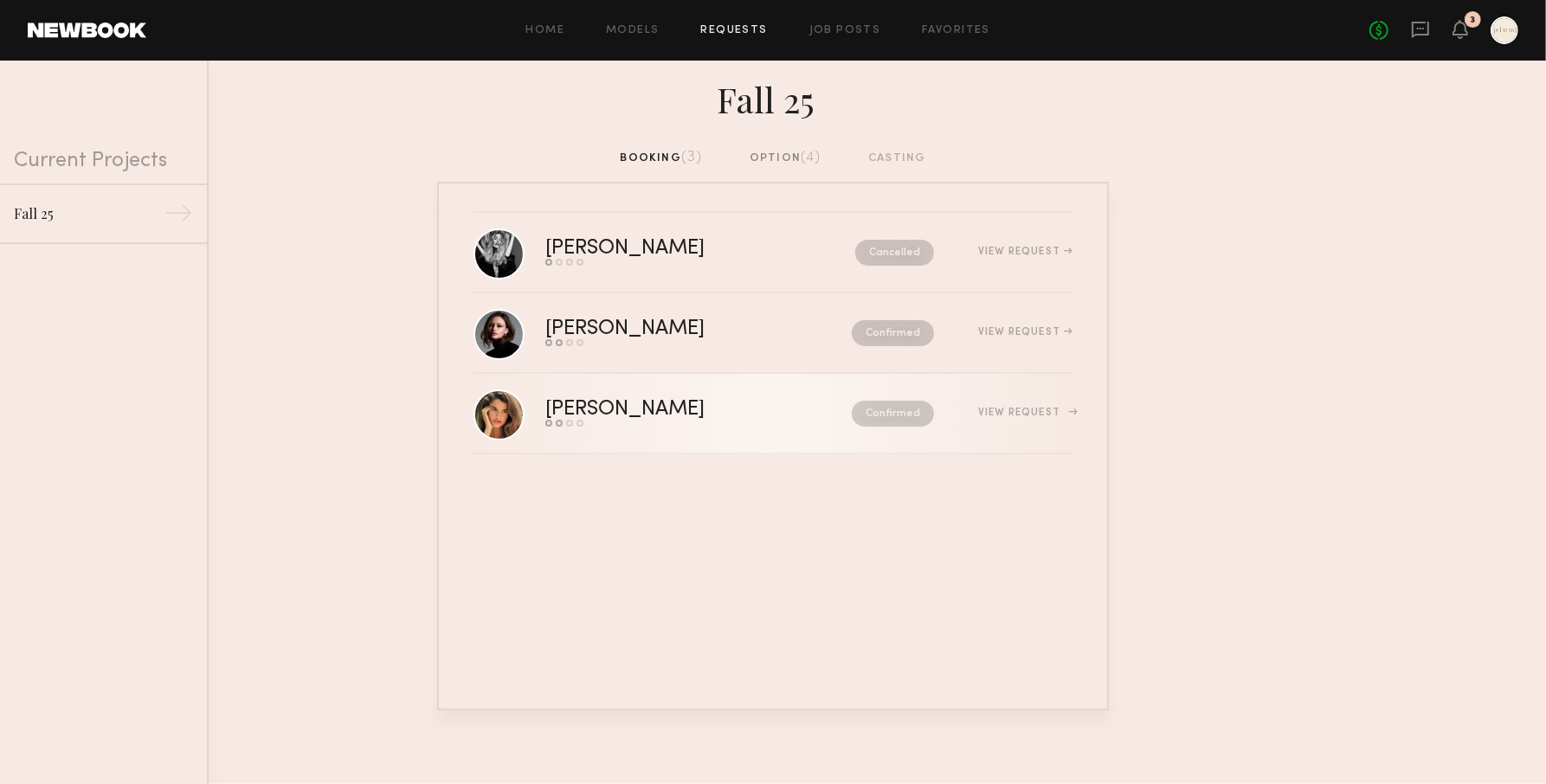
click at [593, 405] on div "Manuela G." at bounding box center [661, 410] width 233 height 20
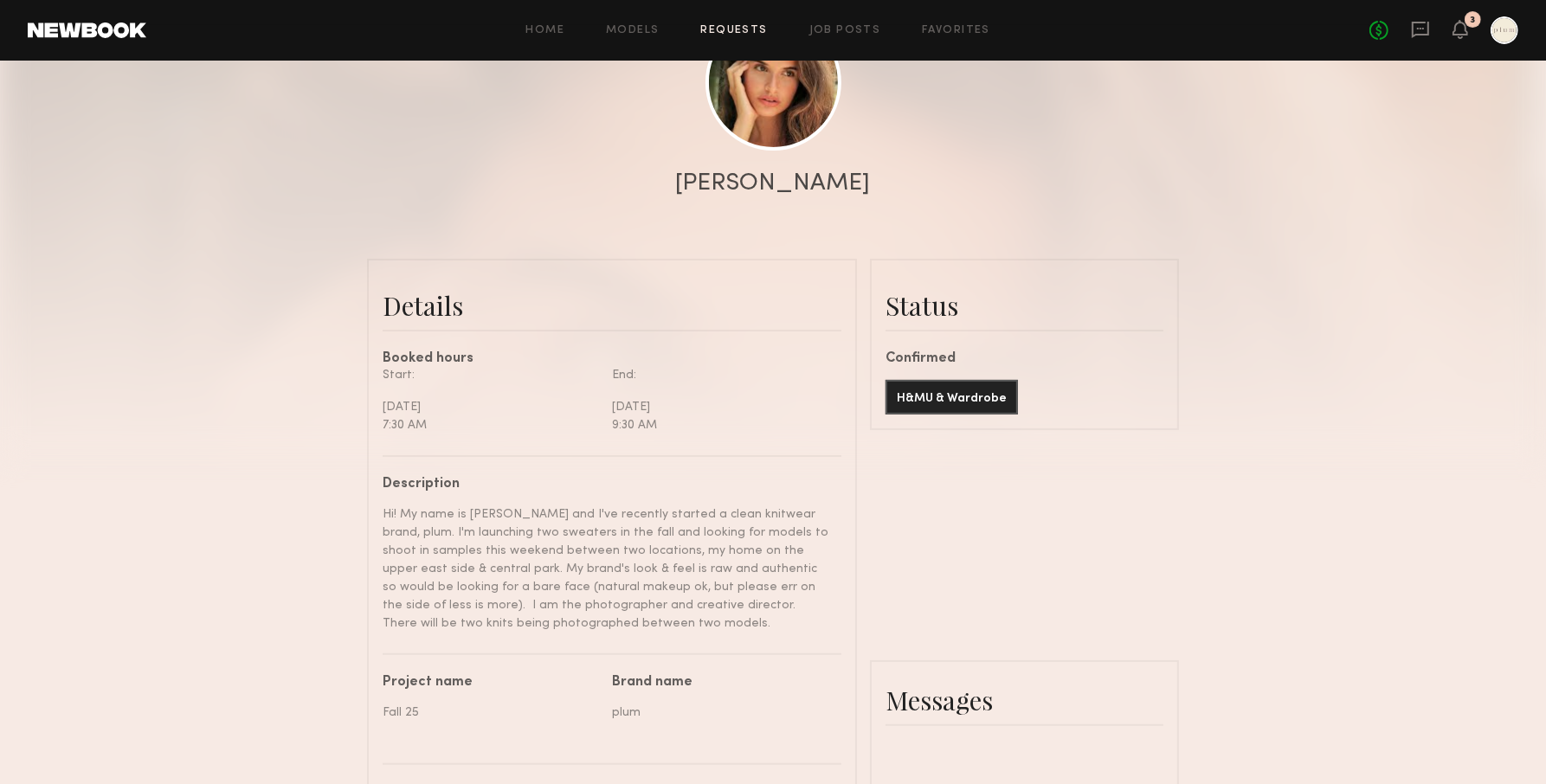
scroll to position [193, 0]
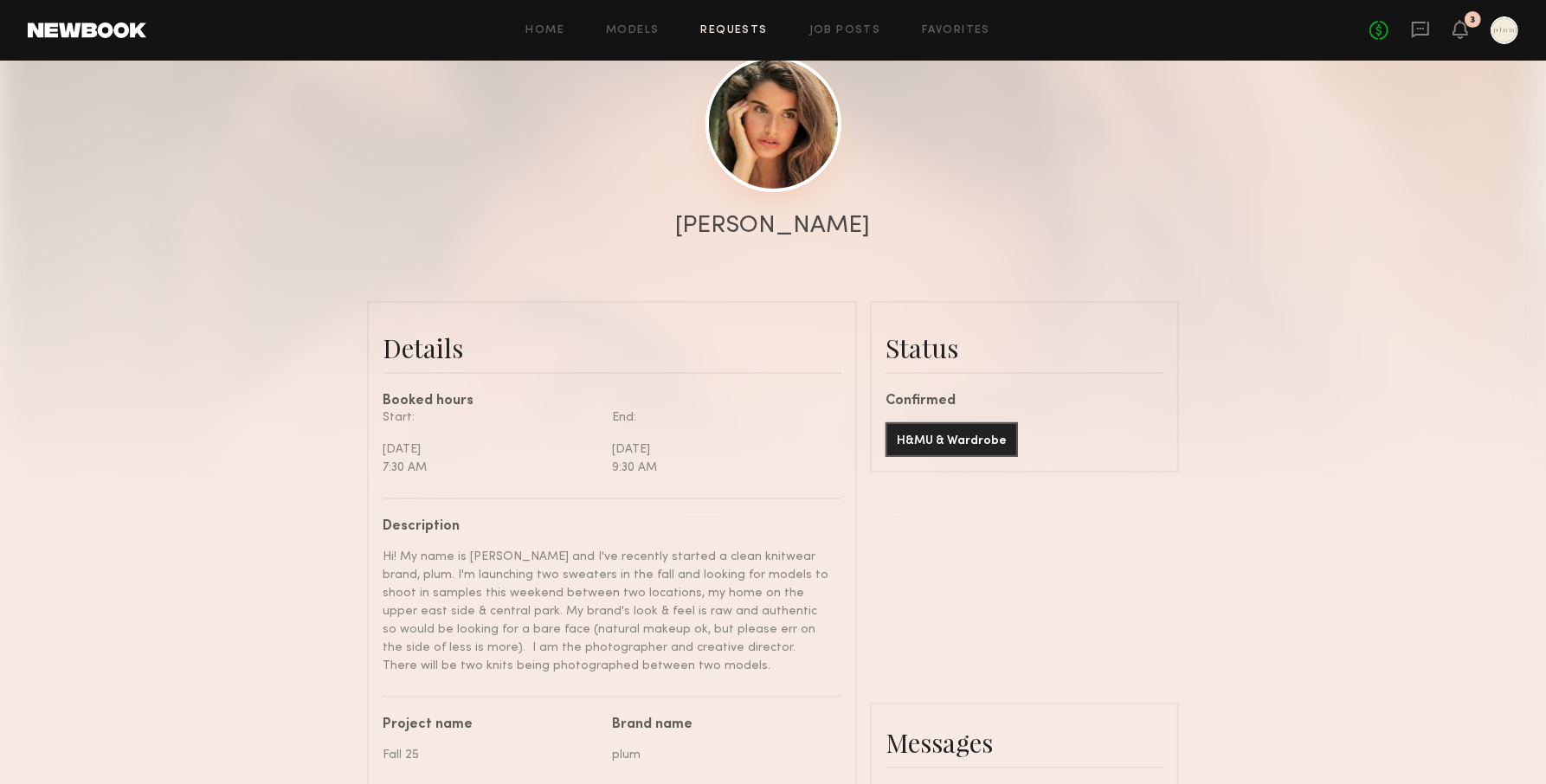
click at [772, 179] on link at bounding box center [773, 124] width 136 height 136
click at [642, 25] on link "Models" at bounding box center [633, 30] width 53 height 11
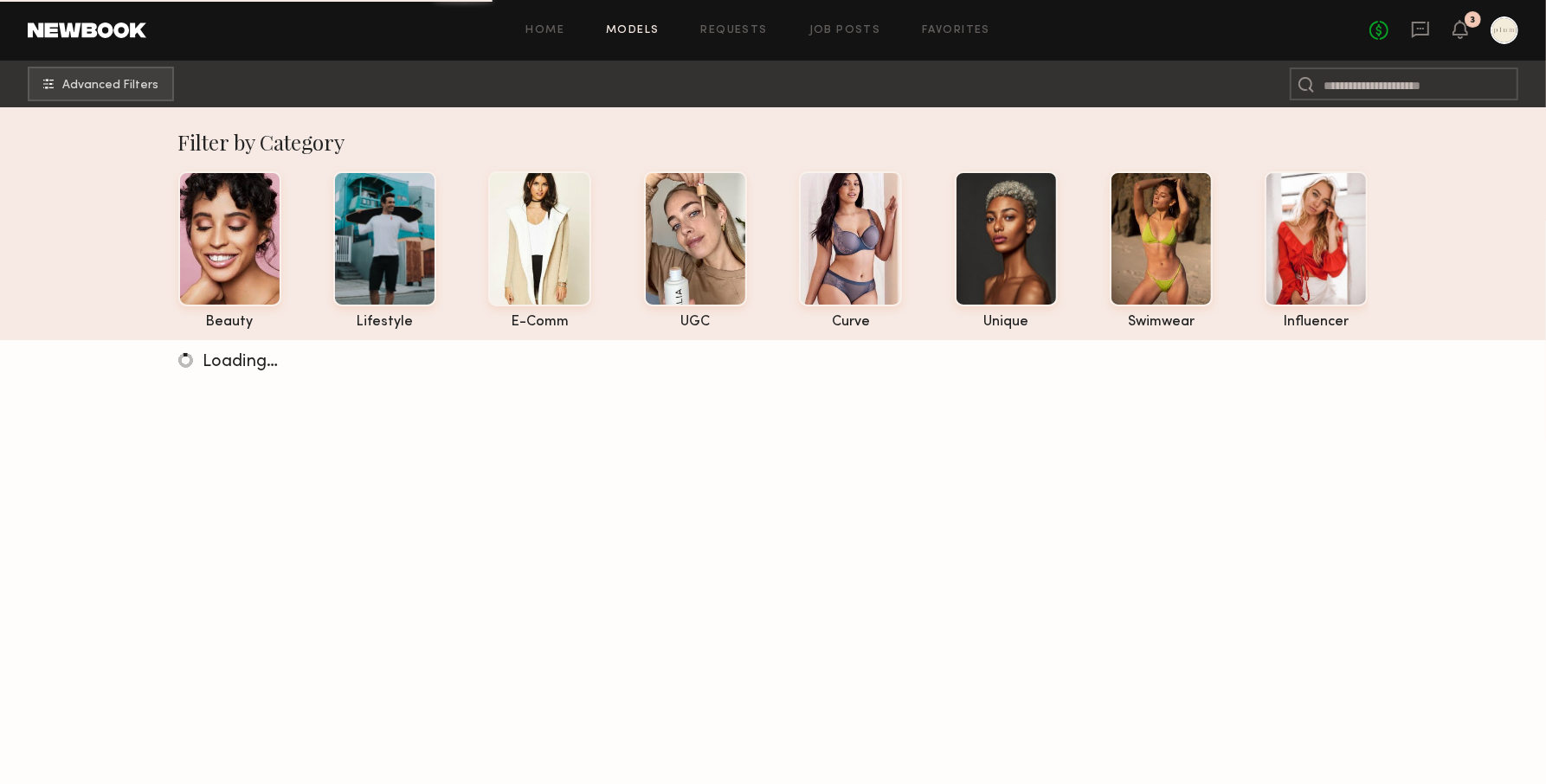
click at [719, 23] on div "Home Models Requests Job Posts Favorites Sign Out No fees up to $5,000 3" at bounding box center [832, 31] width 1372 height 28
click at [718, 31] on link "Requests" at bounding box center [734, 30] width 67 height 11
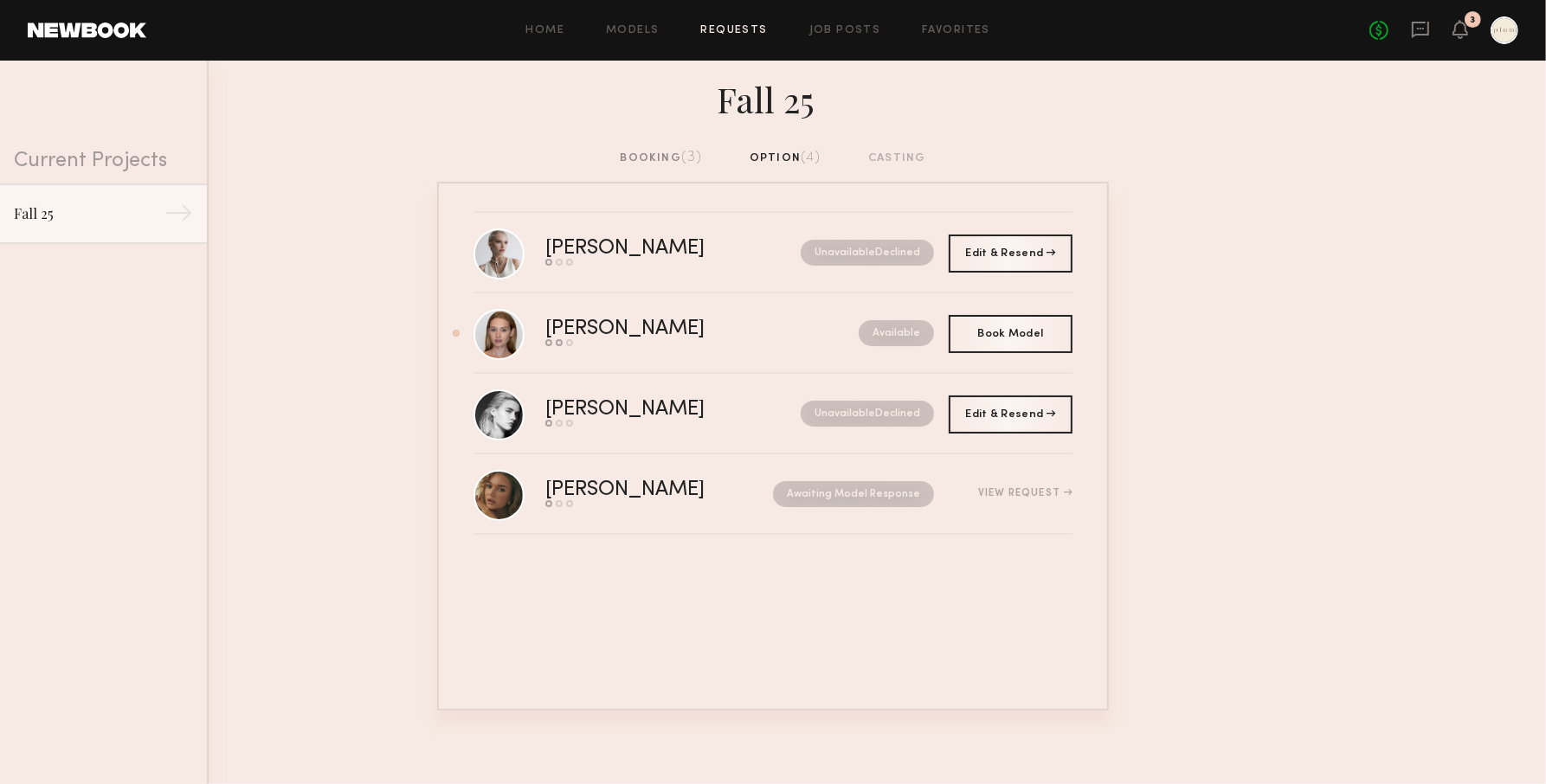
click at [673, 143] on div "Fall 25" at bounding box center [773, 104] width 1546 height 89
click at [673, 146] on div "Fall 25" at bounding box center [773, 104] width 1546 height 89
click at [669, 157] on div "booking (3)" at bounding box center [661, 158] width 82 height 19
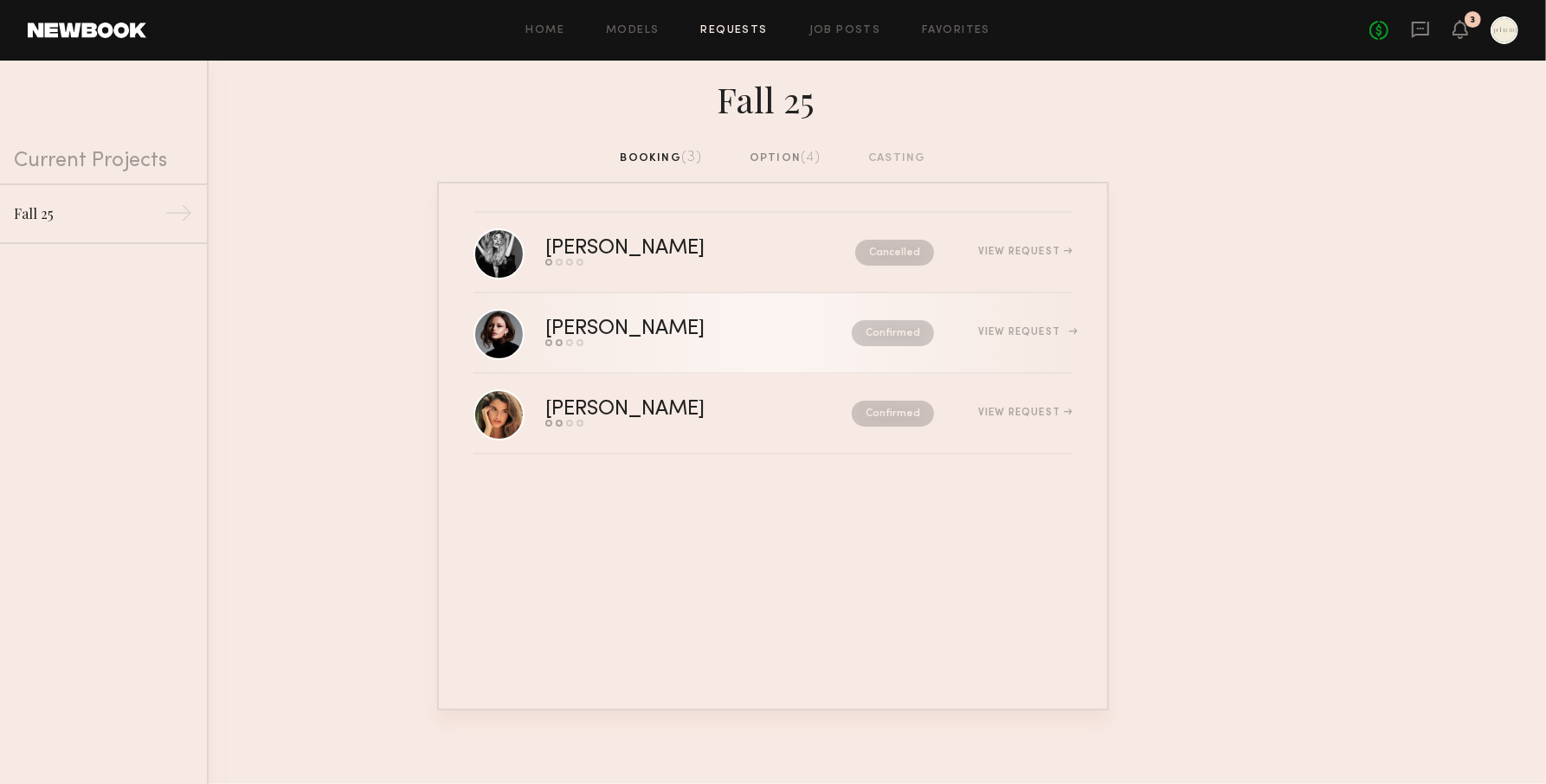
click at [578, 324] on div "[PERSON_NAME]" at bounding box center [661, 329] width 233 height 20
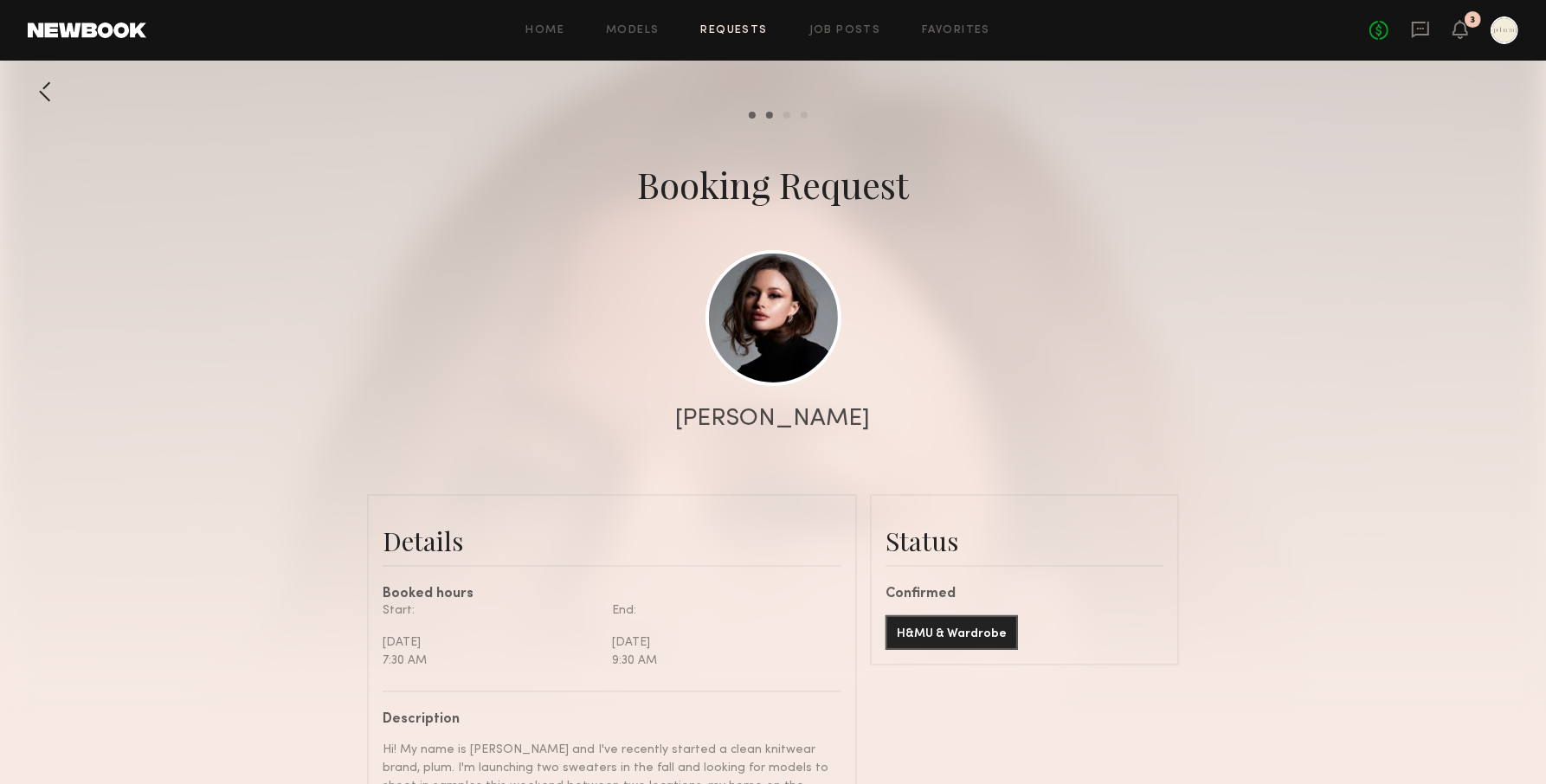
click at [742, 32] on link "Requests" at bounding box center [734, 30] width 67 height 11
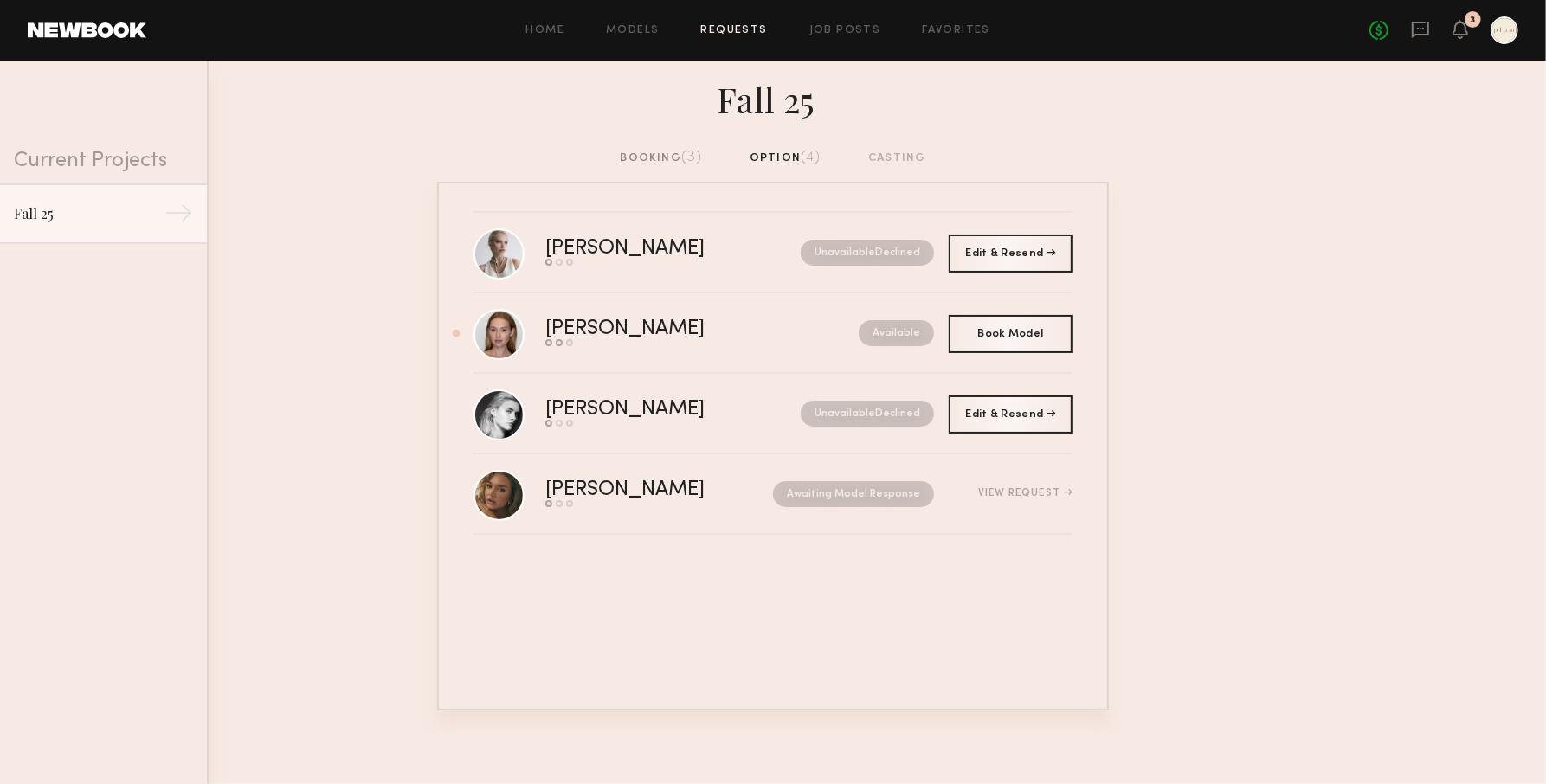
click at [772, 160] on div "booking (3) option (4) casting" at bounding box center [773, 158] width 305 height 19
click at [569, 327] on div "[PERSON_NAME]" at bounding box center [663, 329] width 236 height 20
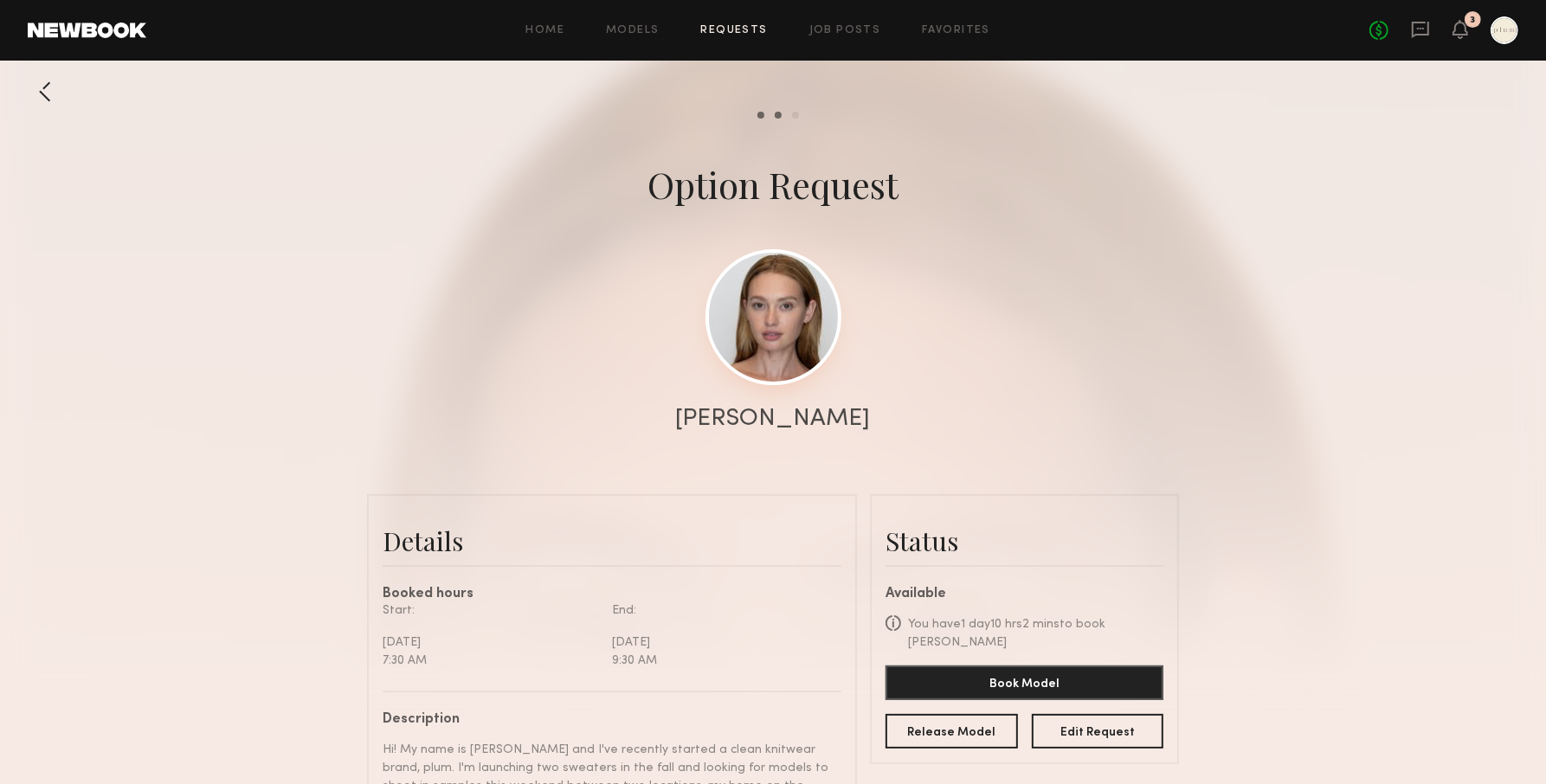
click at [822, 325] on link at bounding box center [773, 317] width 136 height 136
click at [714, 33] on link "Requests" at bounding box center [734, 30] width 67 height 11
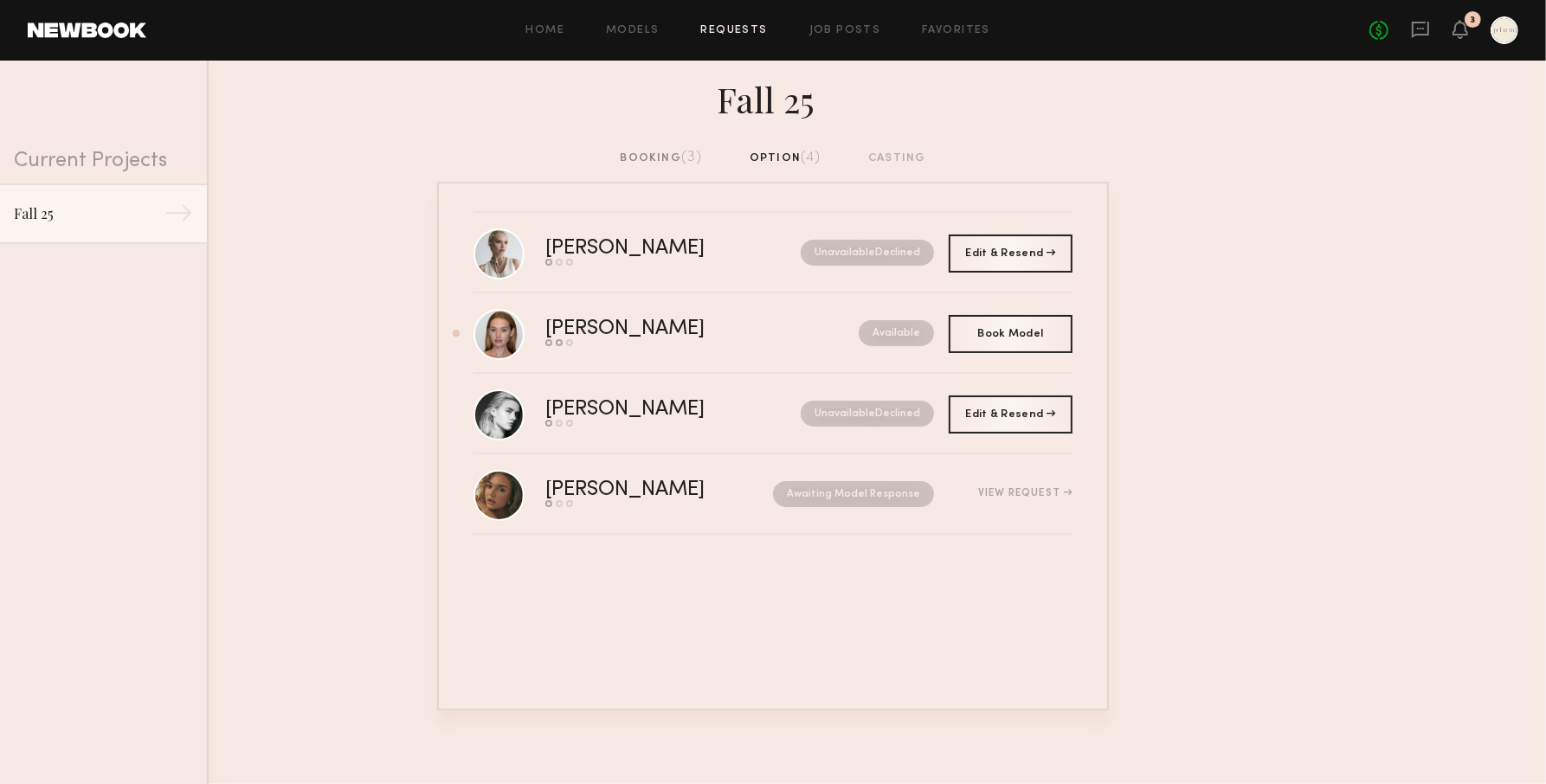
click at [647, 153] on div "booking (3)" at bounding box center [661, 158] width 82 height 19
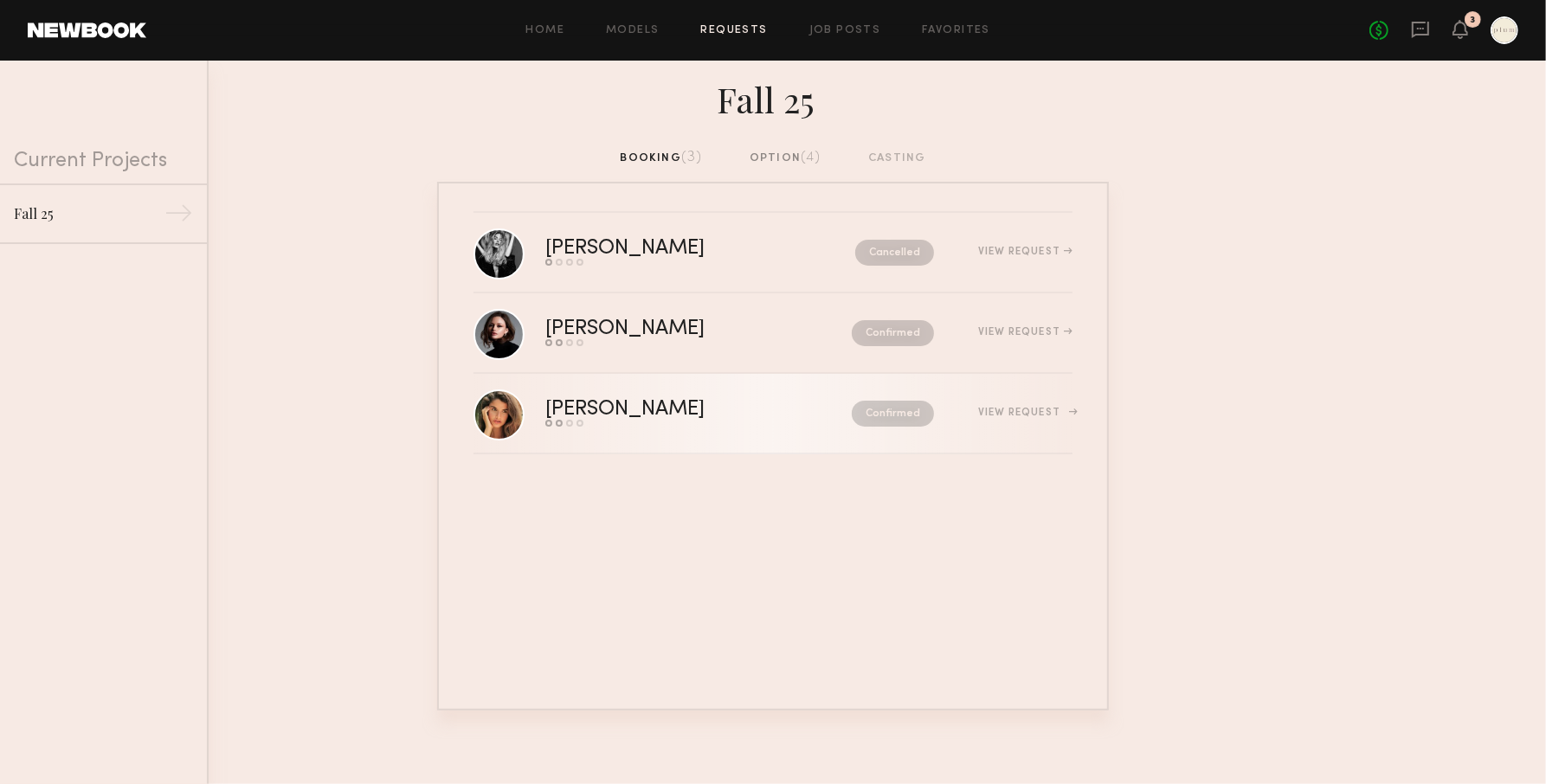
click at [571, 407] on div "[PERSON_NAME]" at bounding box center [661, 410] width 233 height 20
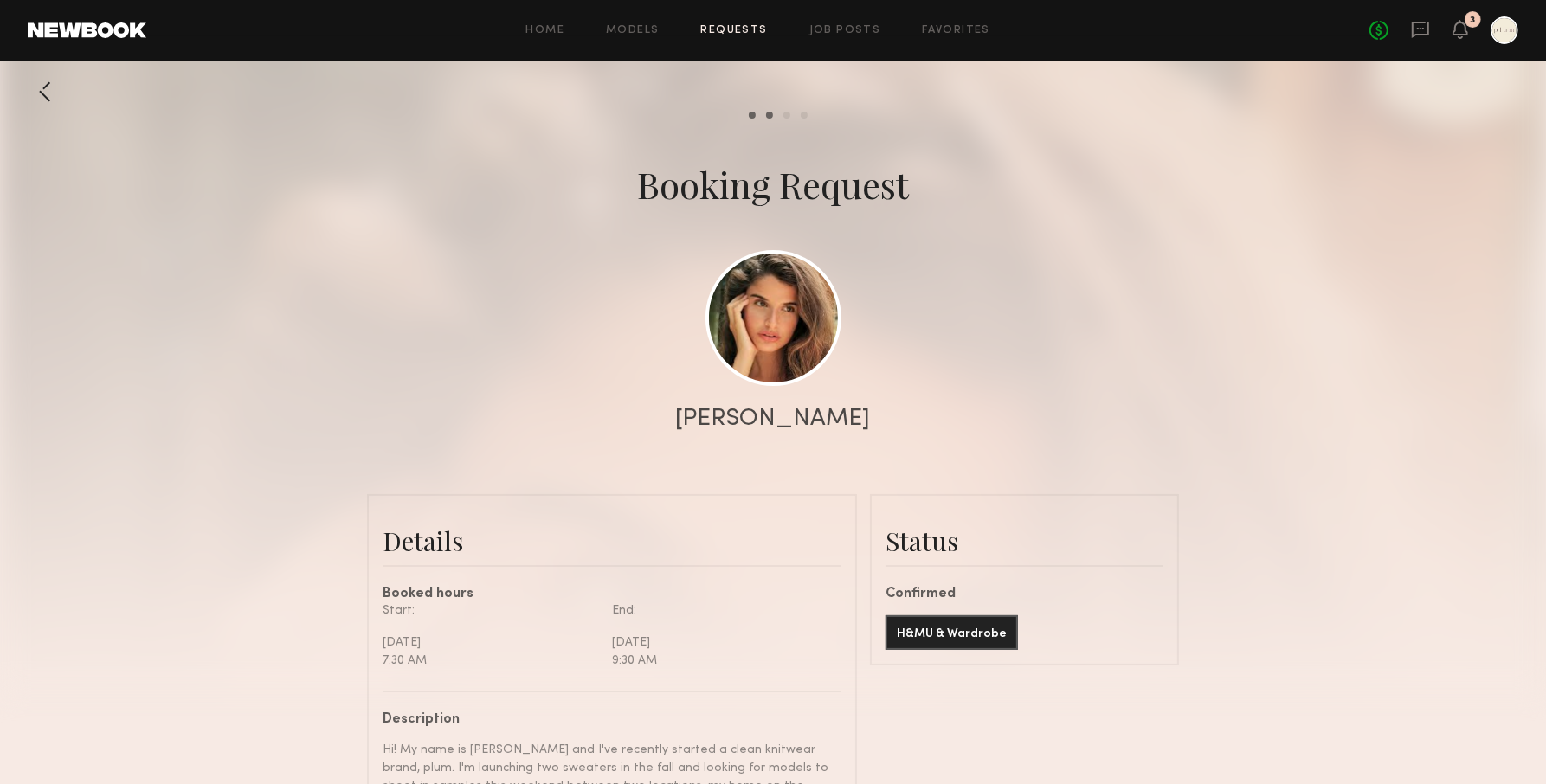
click at [750, 32] on link "Requests" at bounding box center [734, 30] width 67 height 11
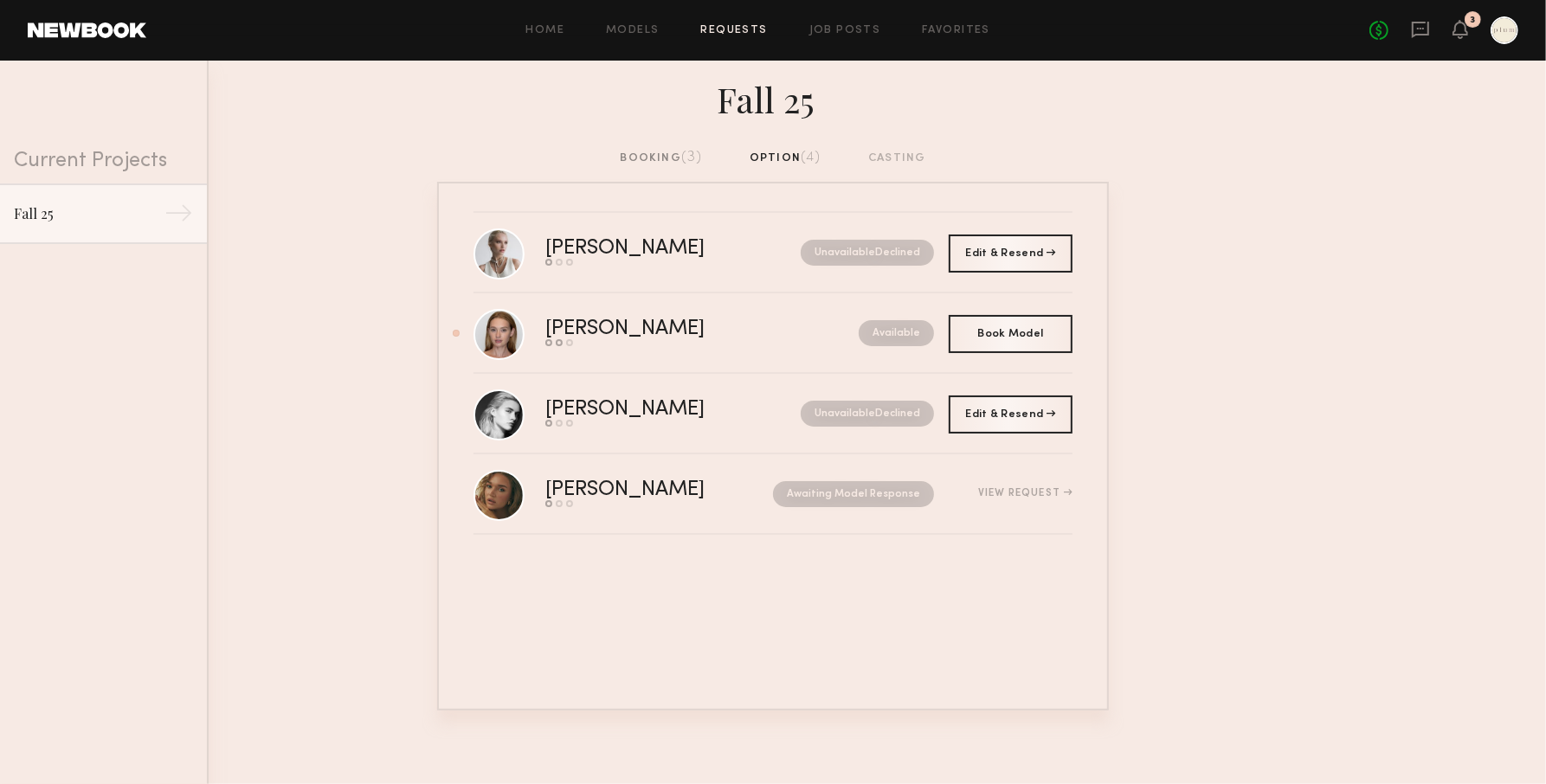
click at [659, 155] on div "booking (3)" at bounding box center [661, 158] width 82 height 19
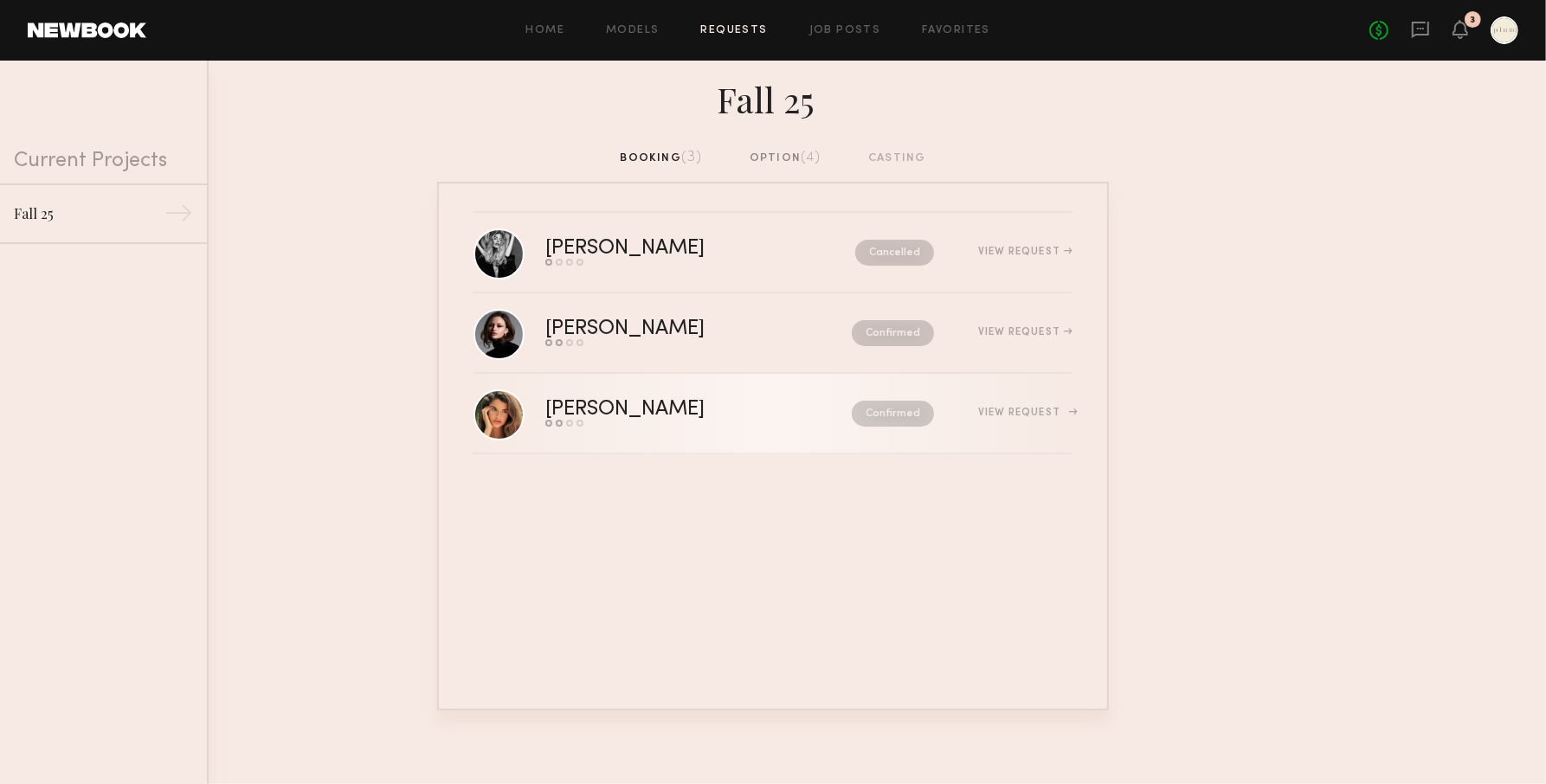
click at [568, 407] on div "[PERSON_NAME]" at bounding box center [661, 410] width 233 height 20
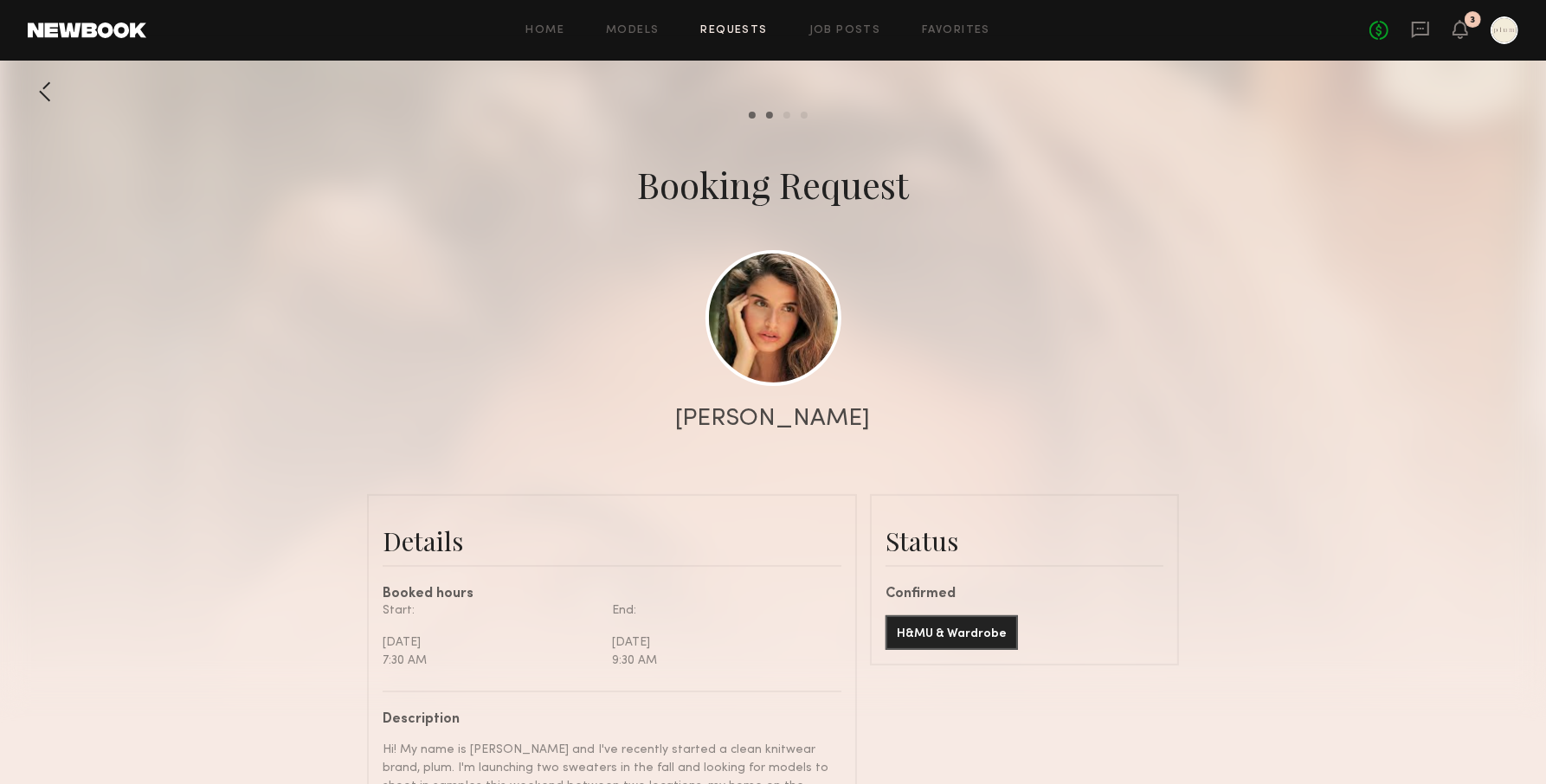
click at [722, 32] on link "Requests" at bounding box center [734, 30] width 67 height 11
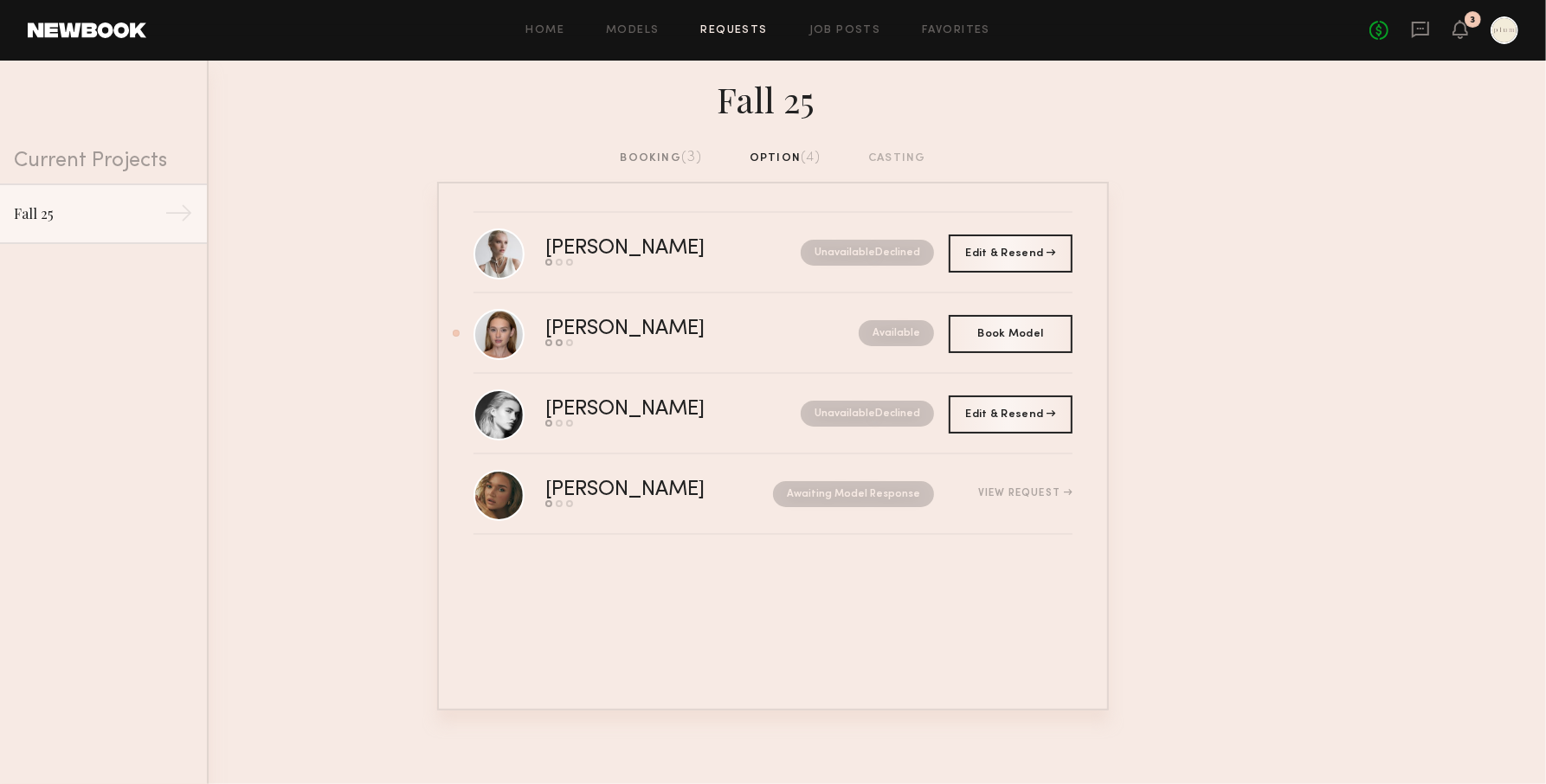
click at [665, 151] on div "booking (3)" at bounding box center [661, 158] width 82 height 19
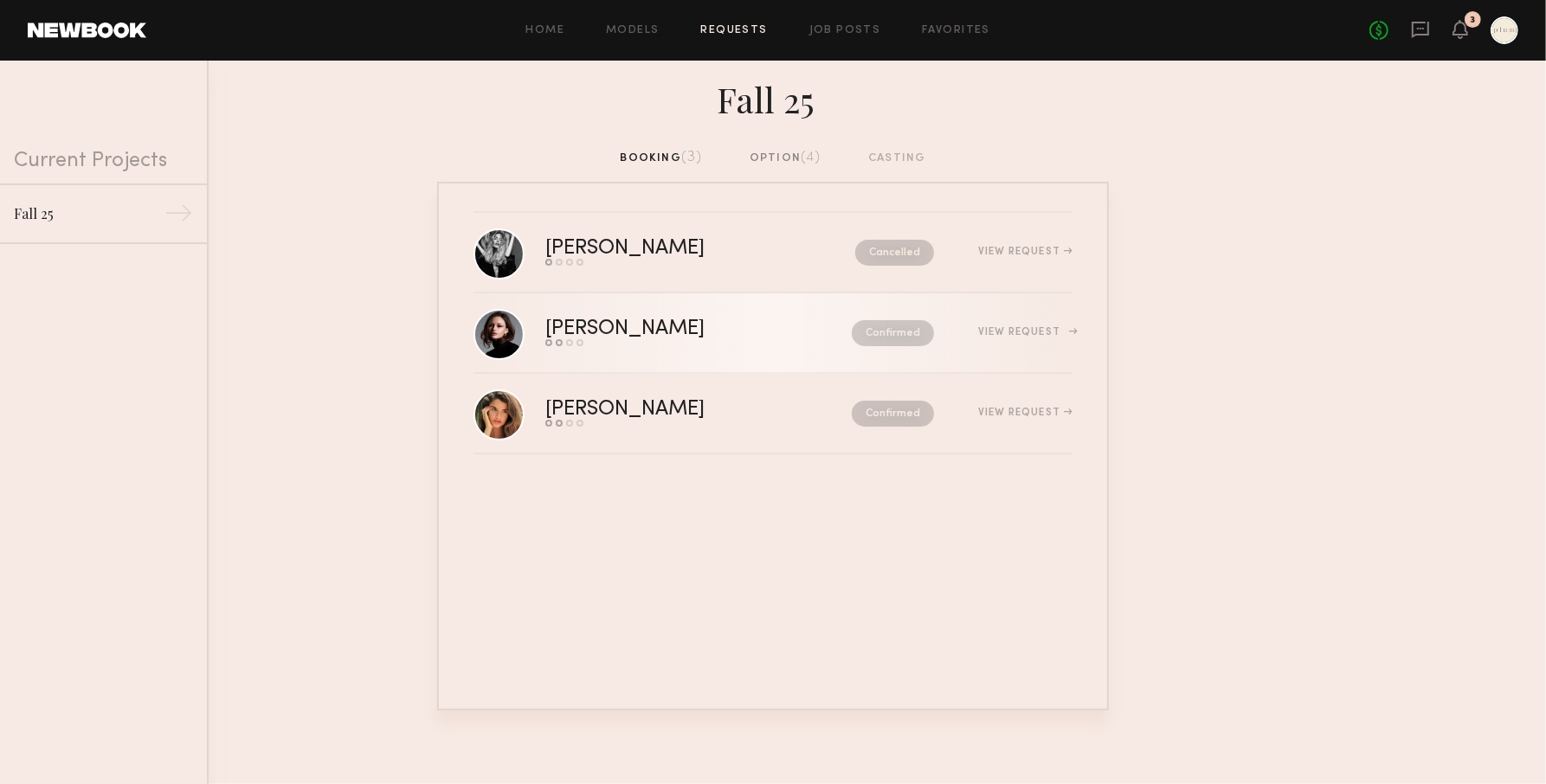
click at [584, 331] on div "[PERSON_NAME]" at bounding box center [661, 329] width 233 height 20
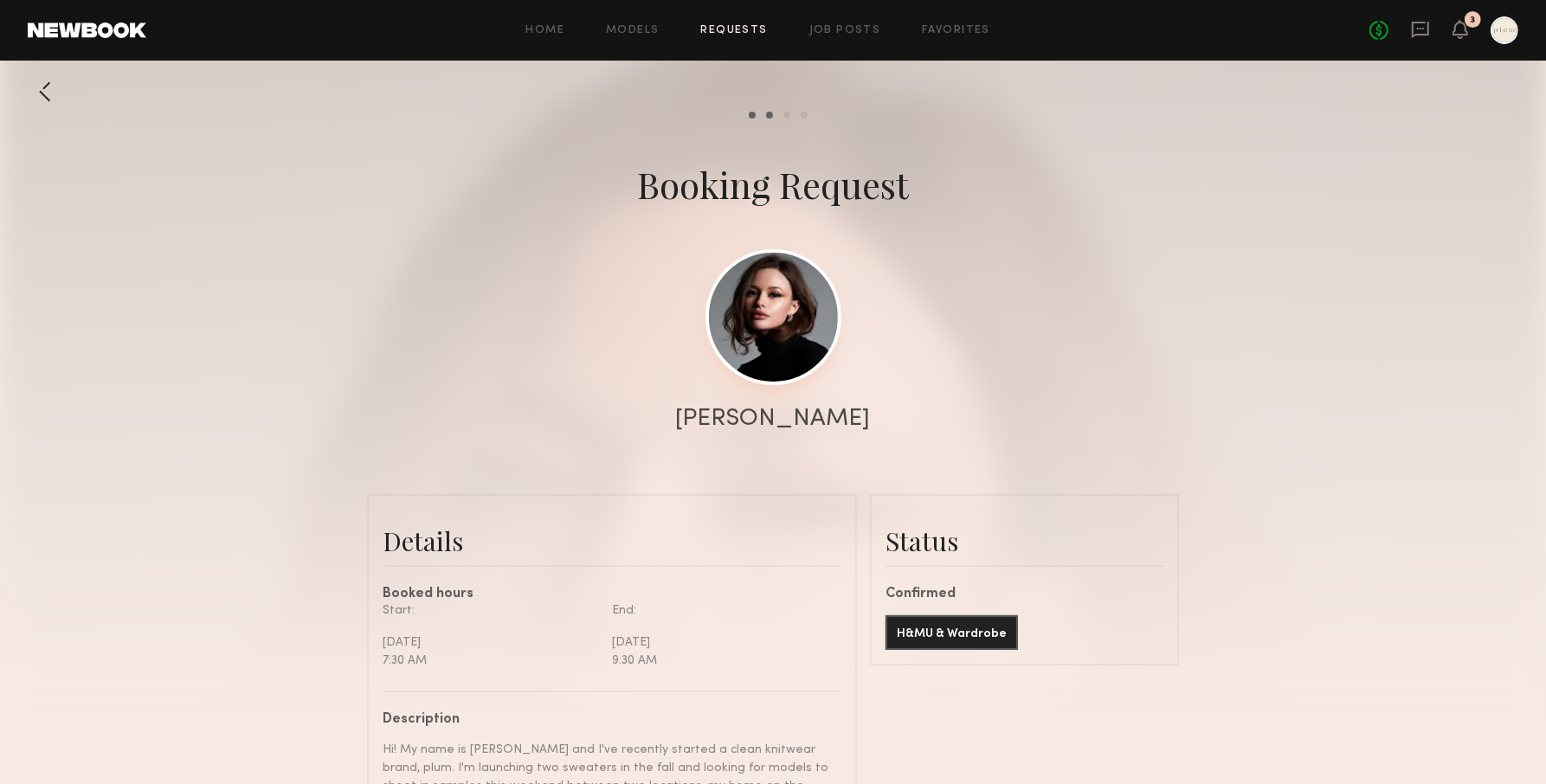
click at [760, 304] on link at bounding box center [773, 317] width 136 height 136
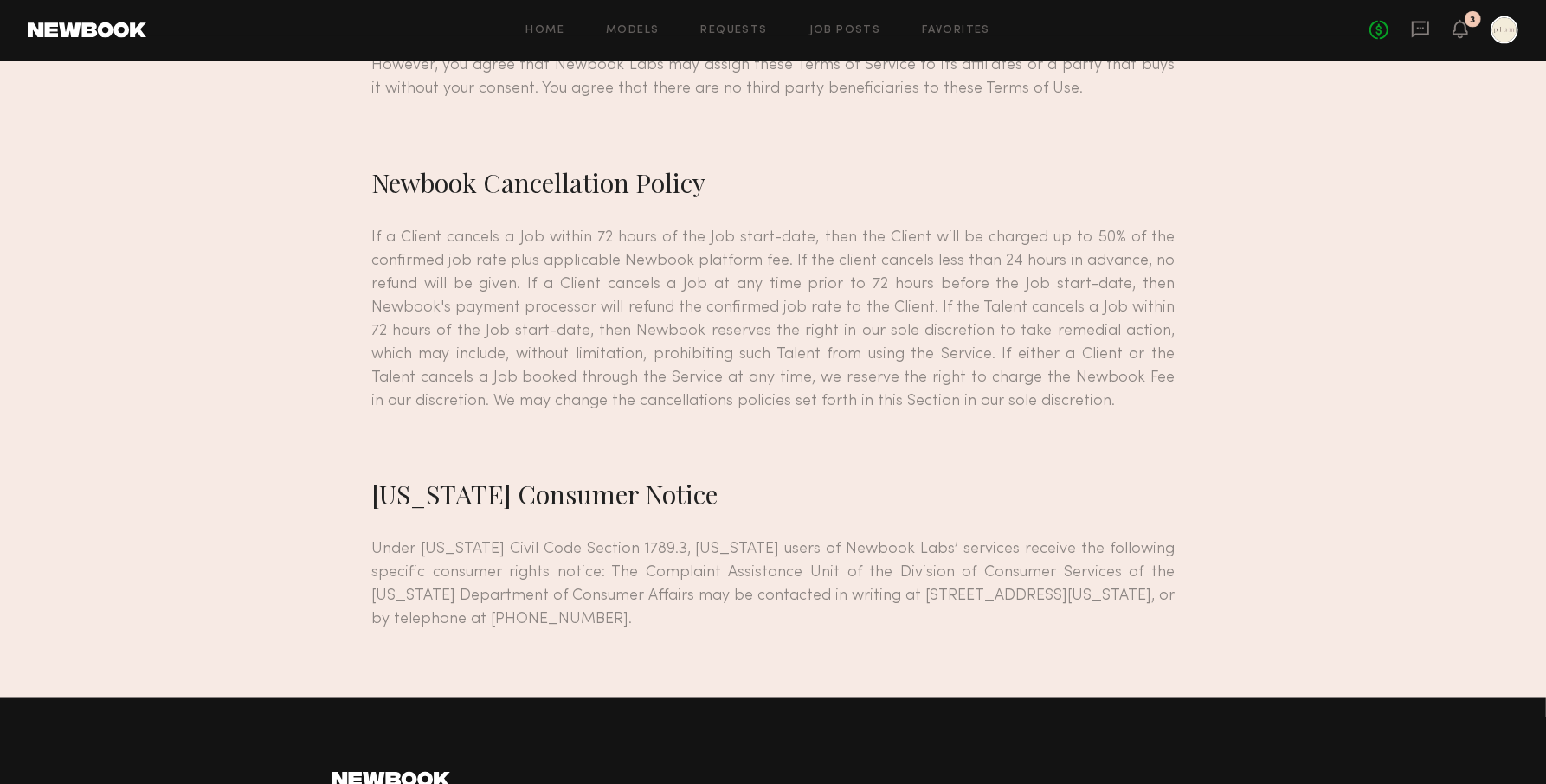
scroll to position [14669, 0]
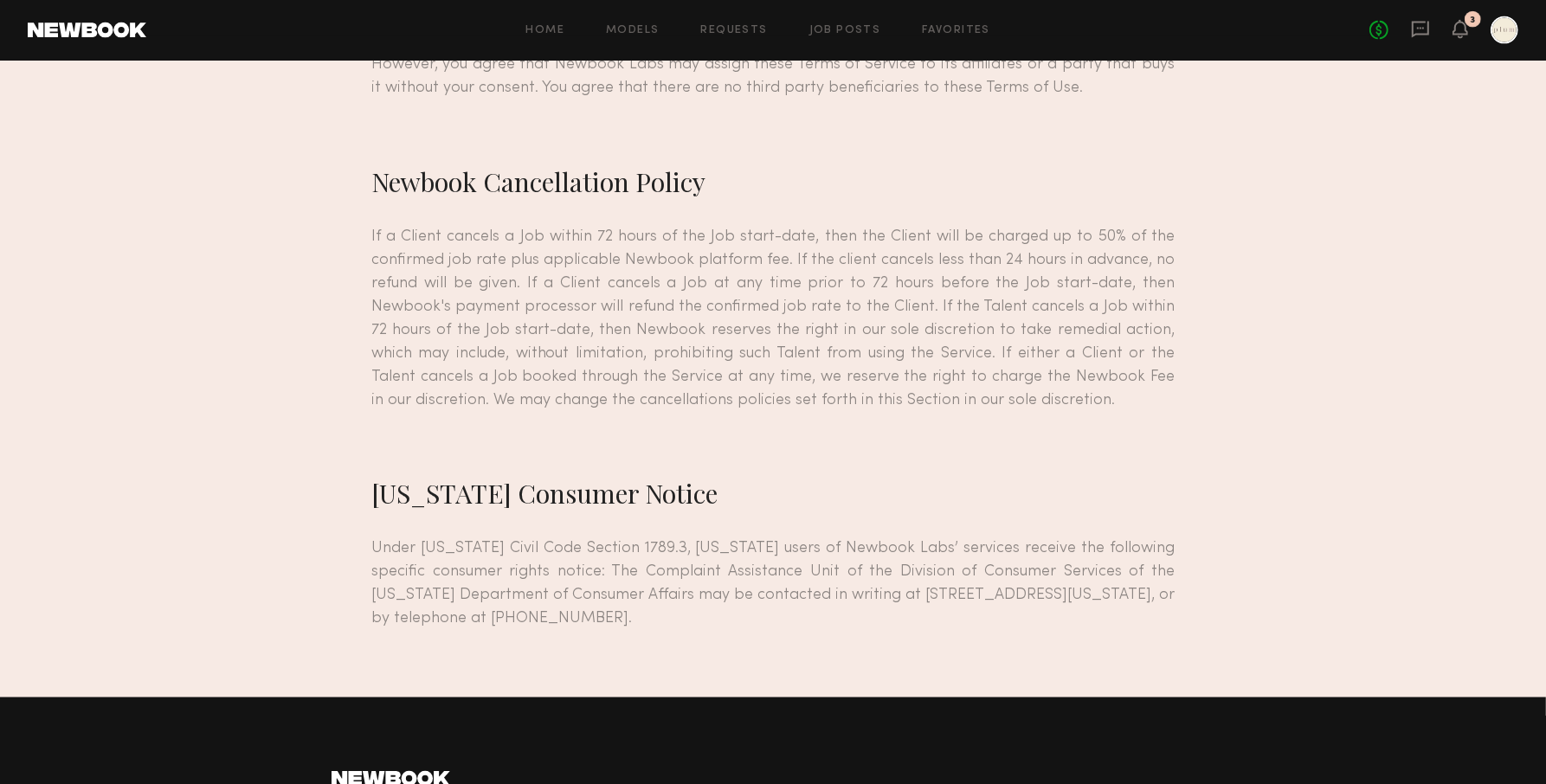
click at [1503, 33] on div at bounding box center [1505, 31] width 28 height 28
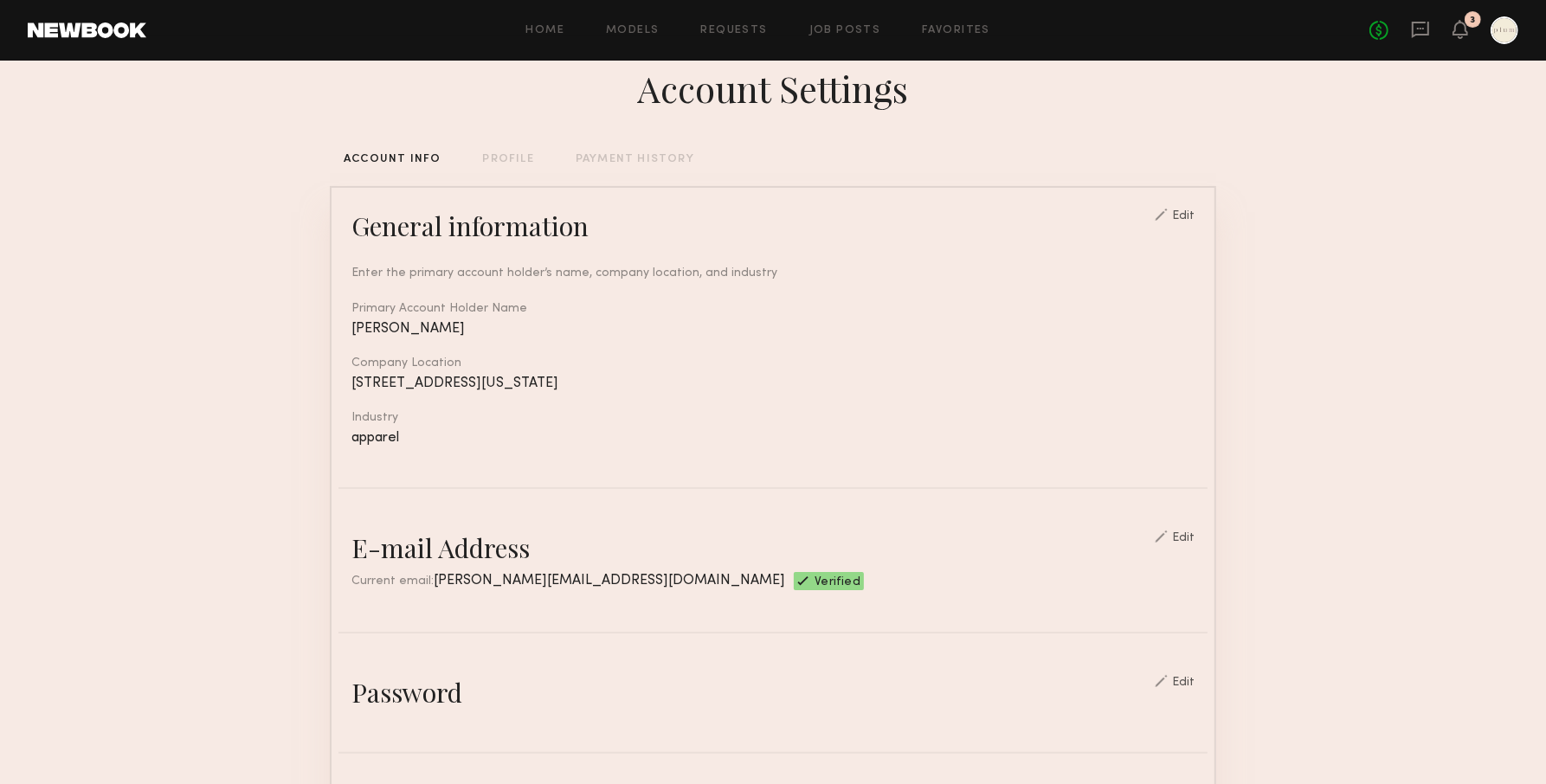
scroll to position [35, 0]
click at [498, 153] on div "PROFILE" at bounding box center [507, 156] width 51 height 11
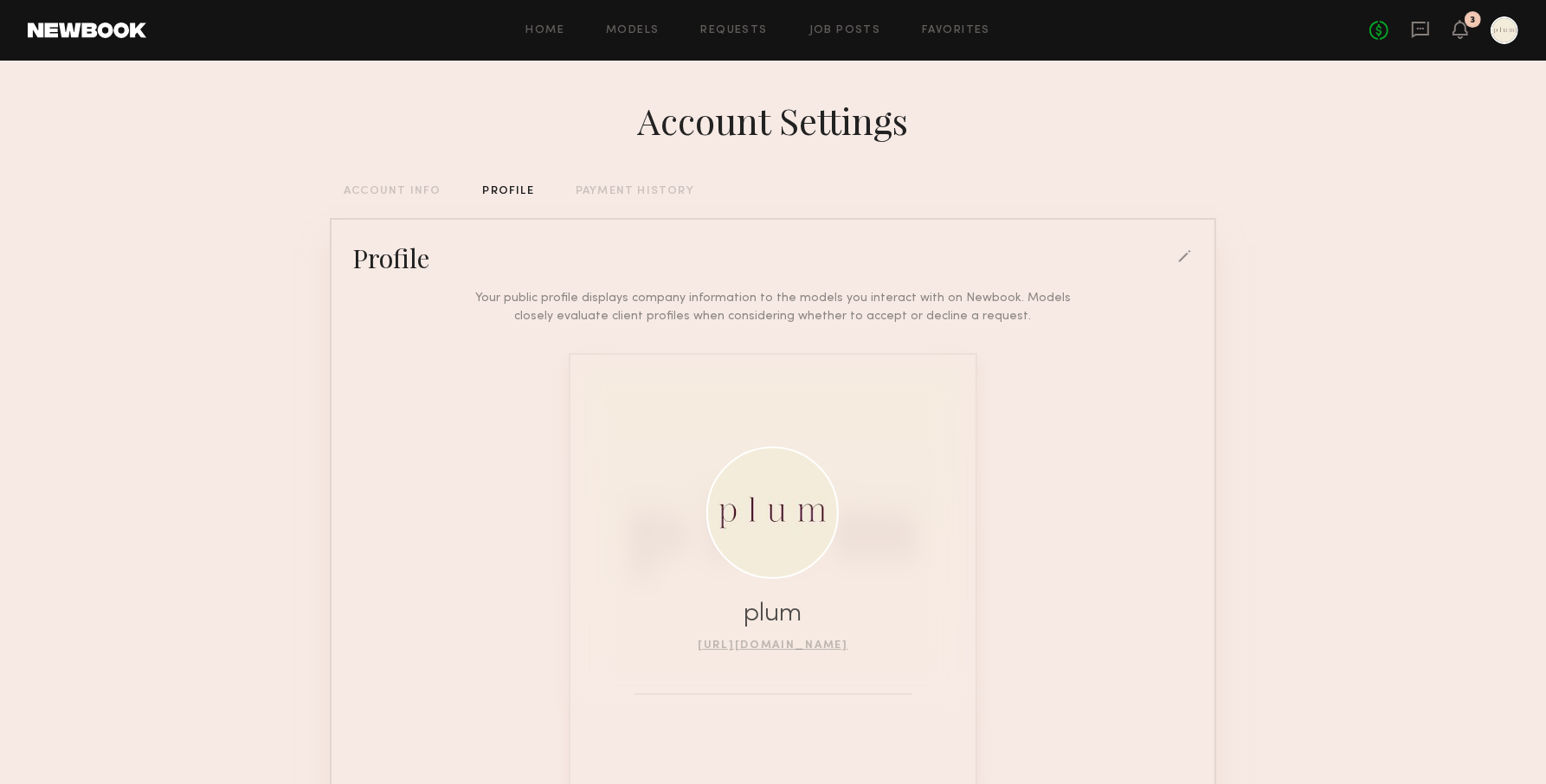
click at [393, 196] on div "ACCOUNT INFO" at bounding box center [392, 191] width 97 height 11
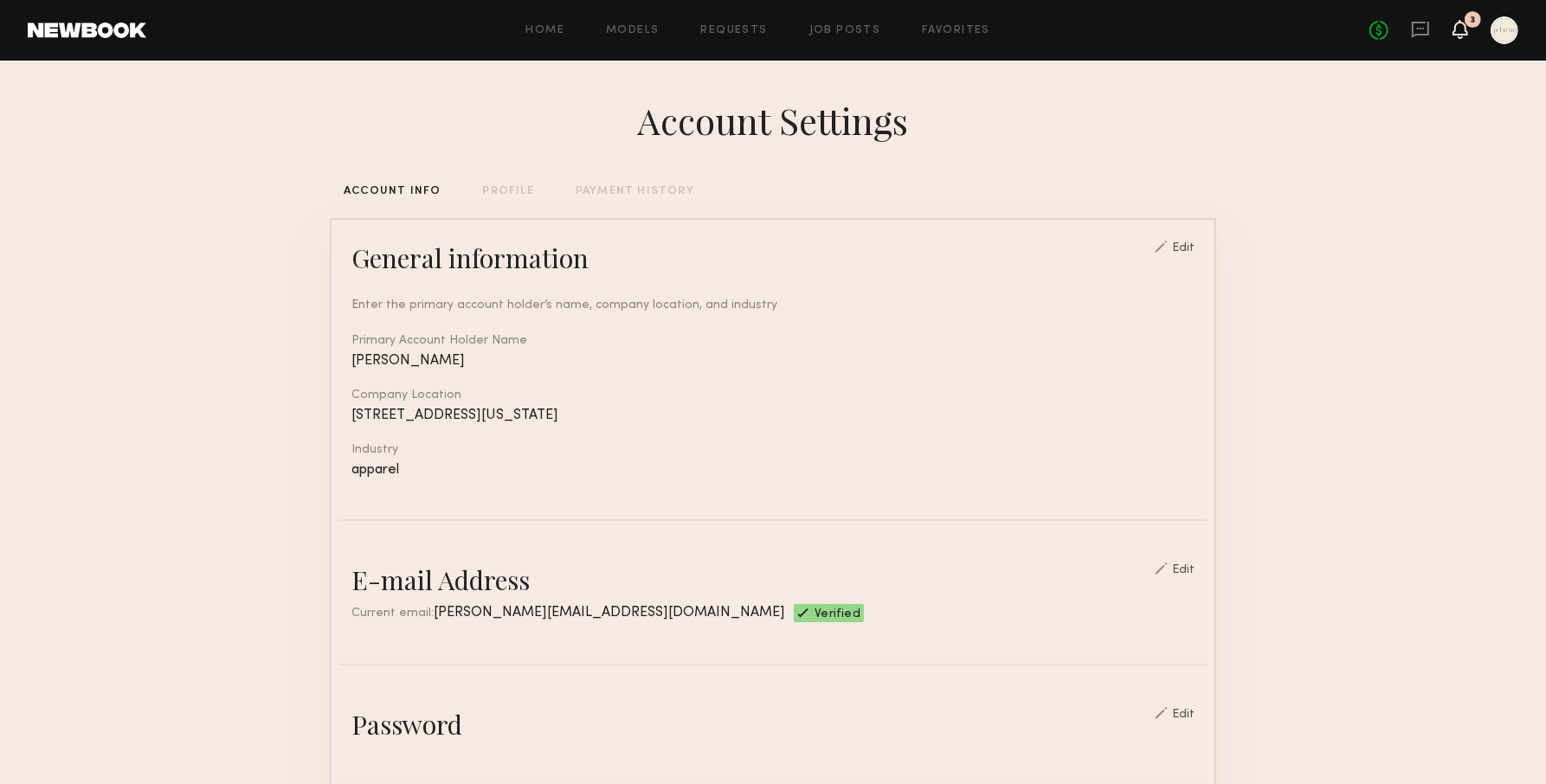
click at [1459, 33] on icon at bounding box center [1460, 29] width 14 height 12
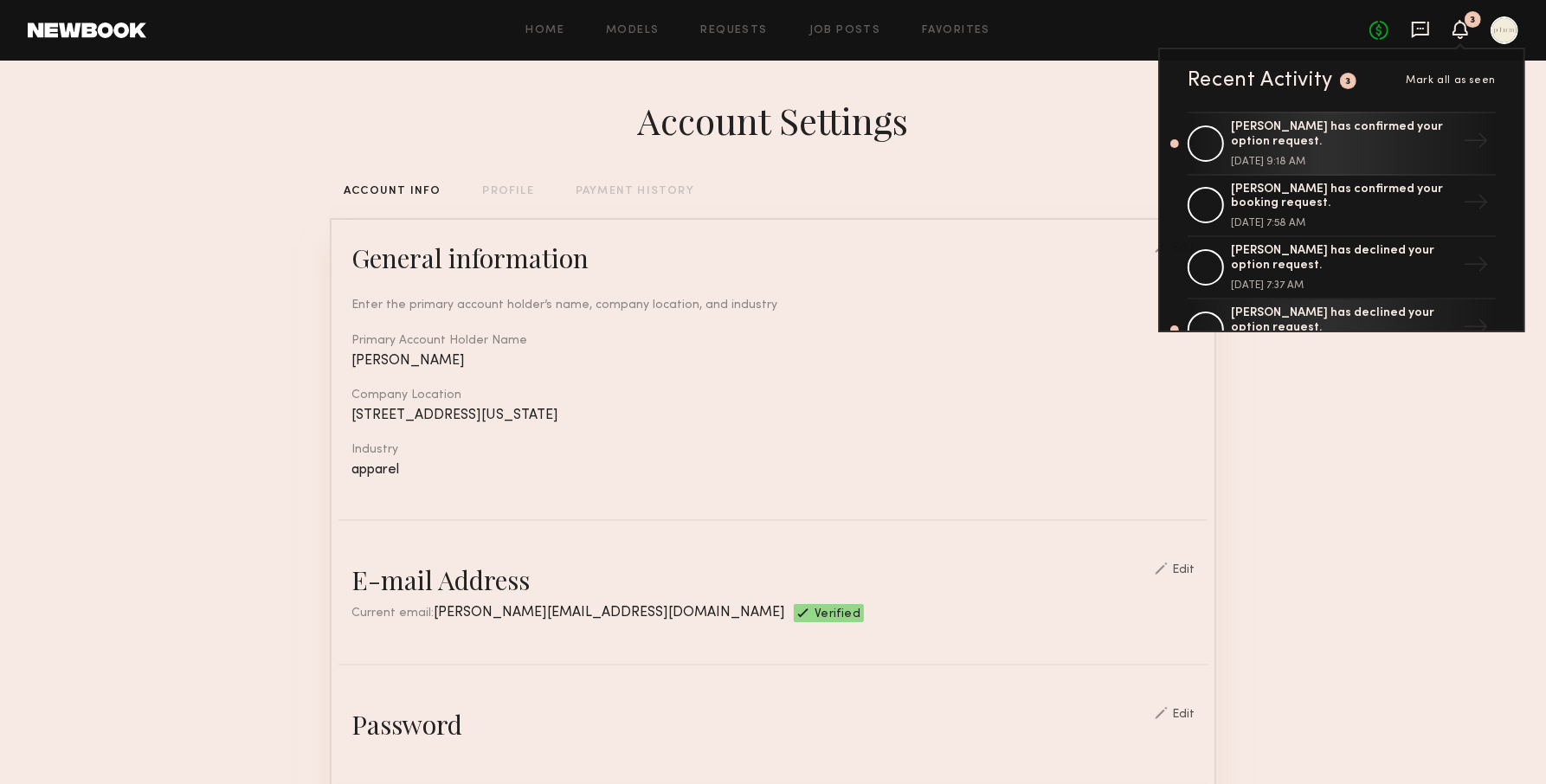
click at [1418, 33] on icon at bounding box center [1421, 30] width 18 height 17
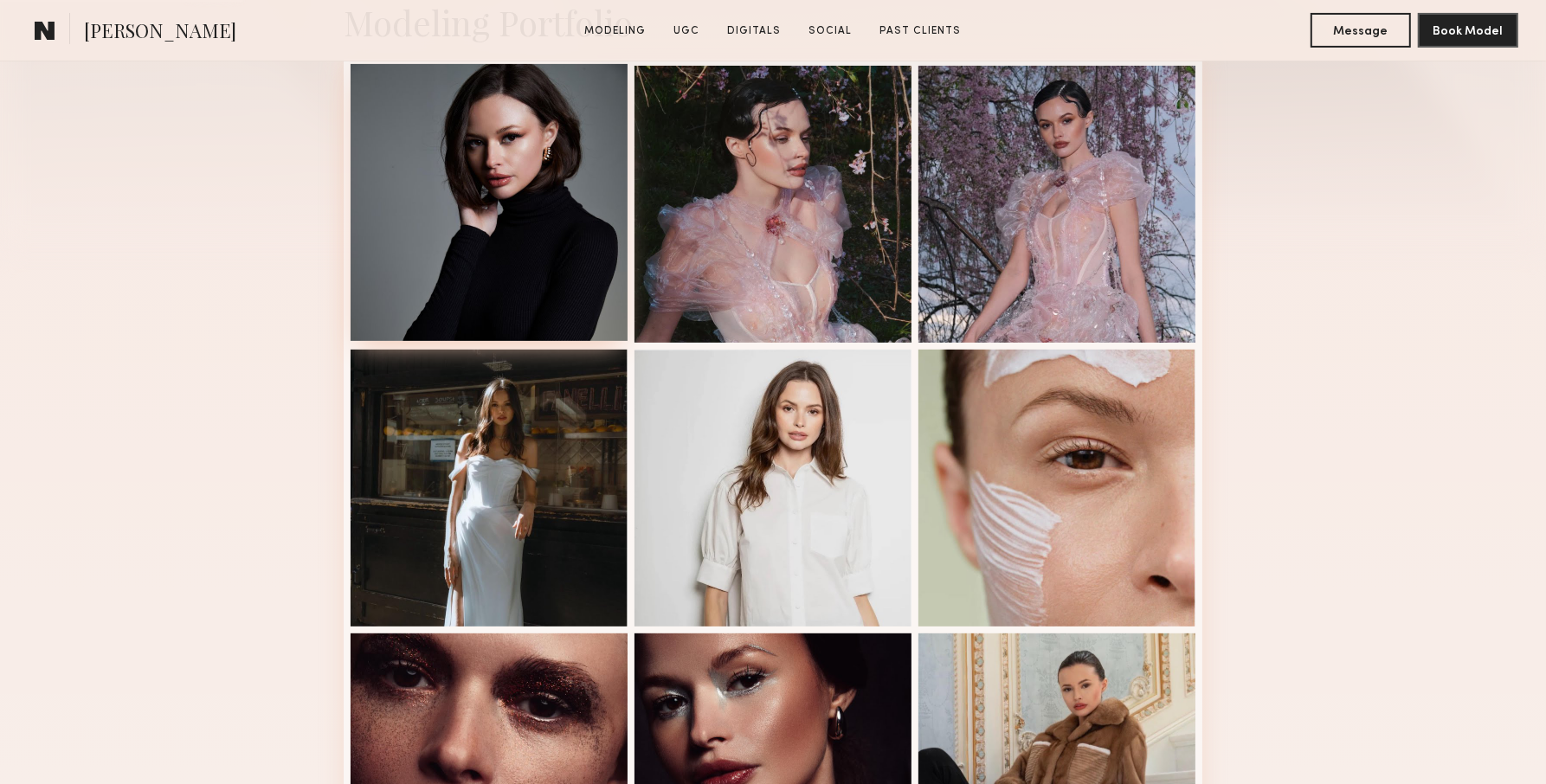
scroll to position [467, 0]
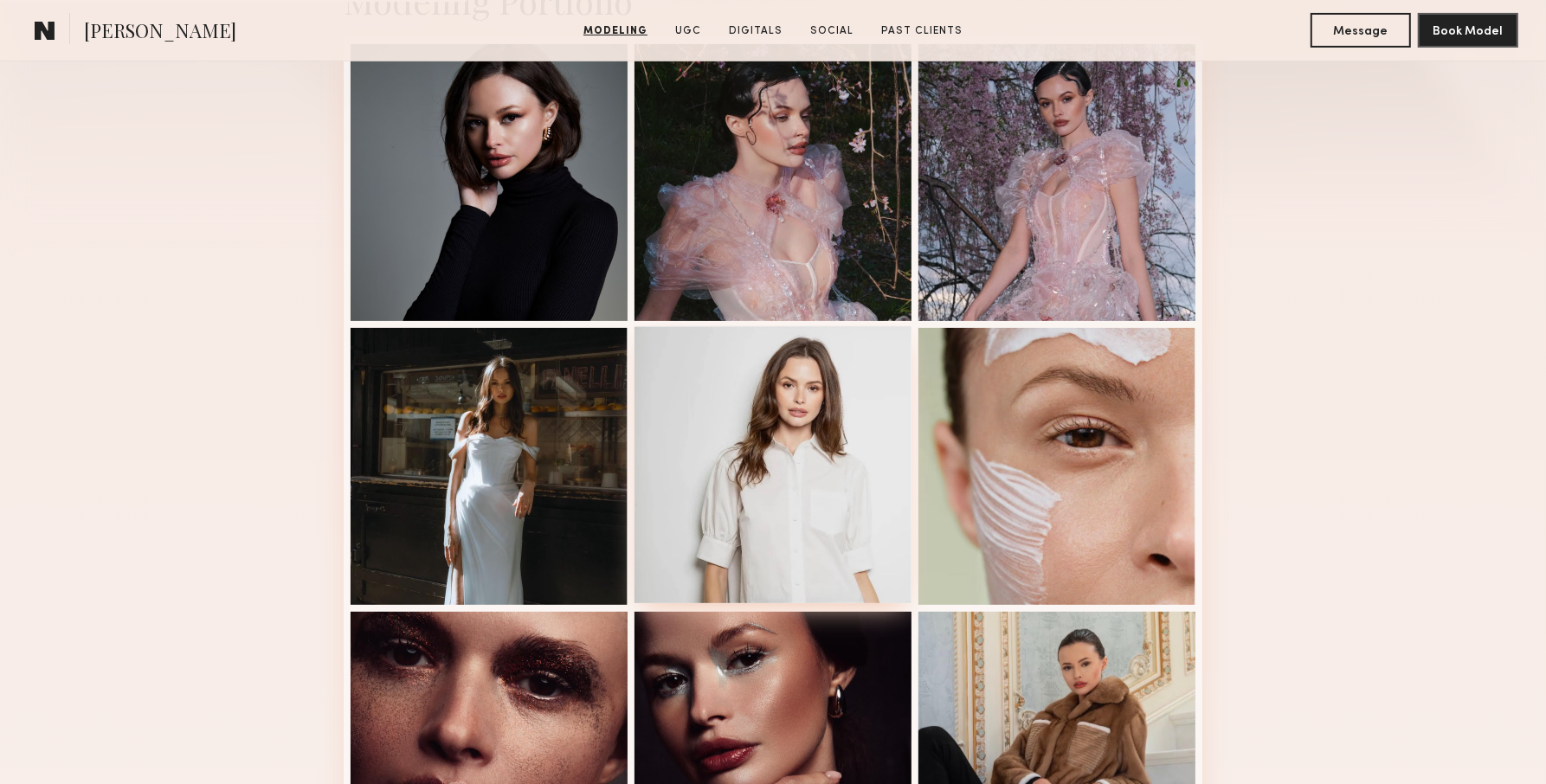
click at [832, 452] on div at bounding box center [773, 464] width 277 height 277
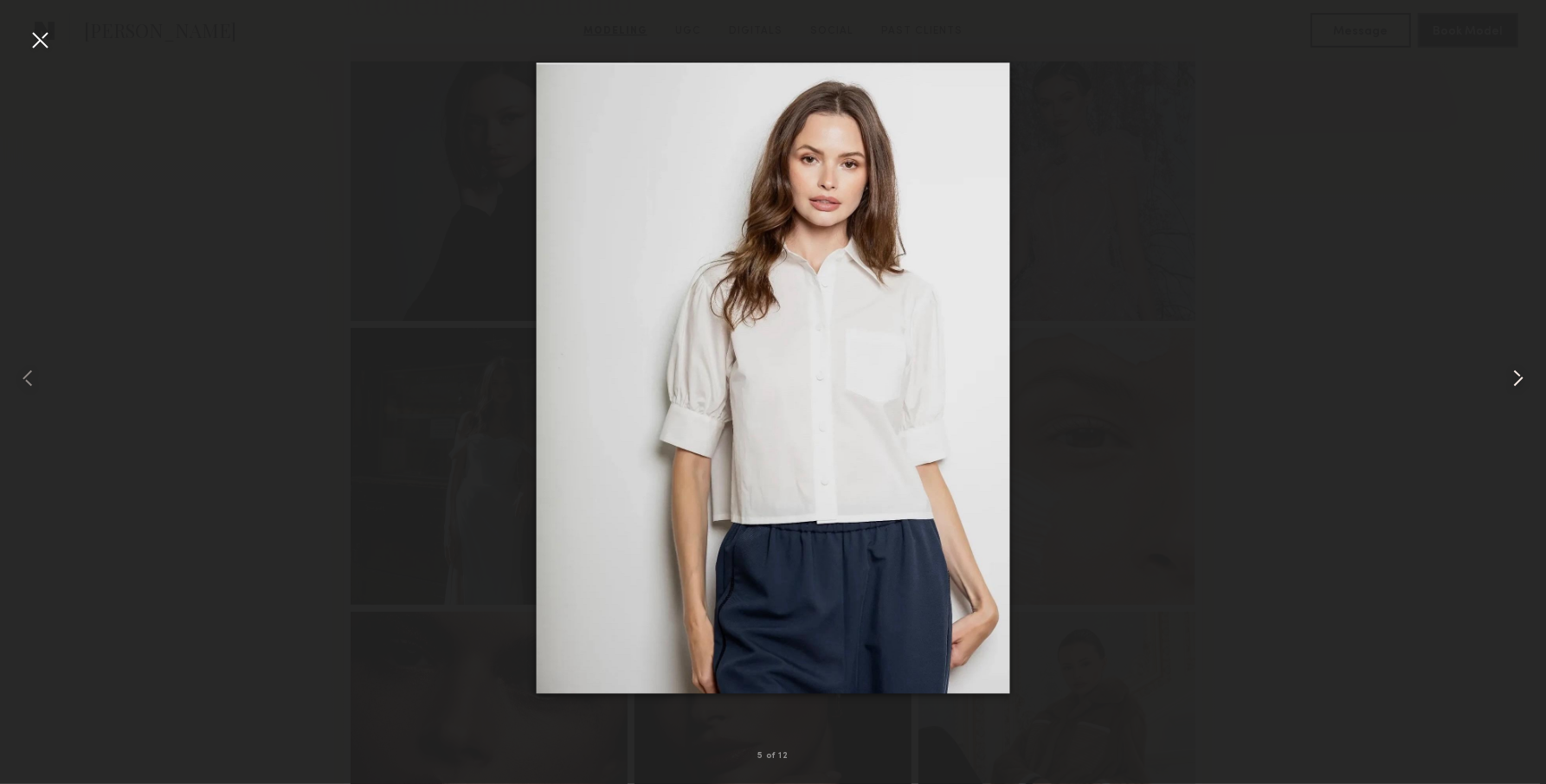
click at [1500, 389] on div at bounding box center [1514, 377] width 61 height 700
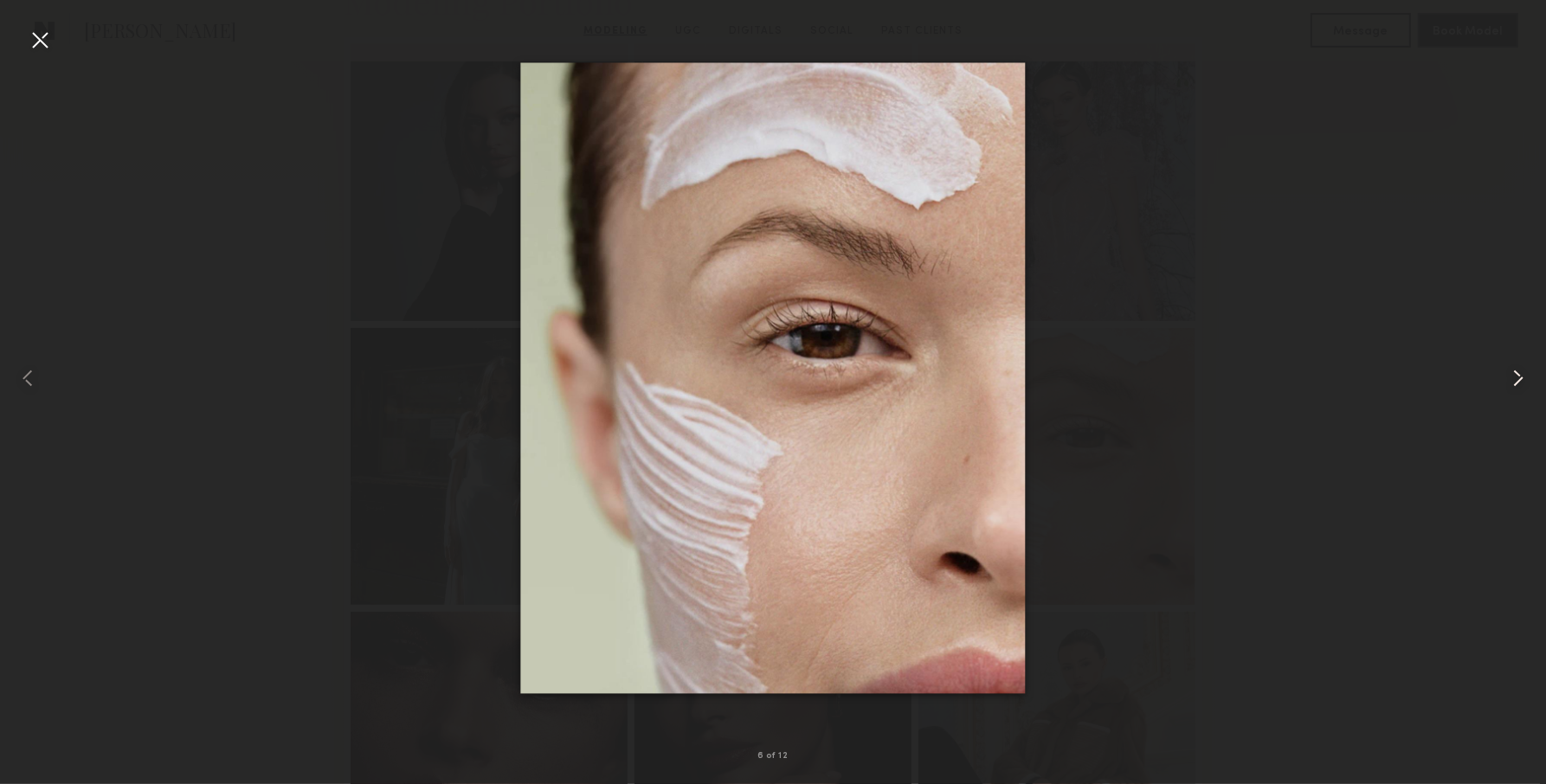
click at [1500, 389] on div at bounding box center [1514, 377] width 61 height 700
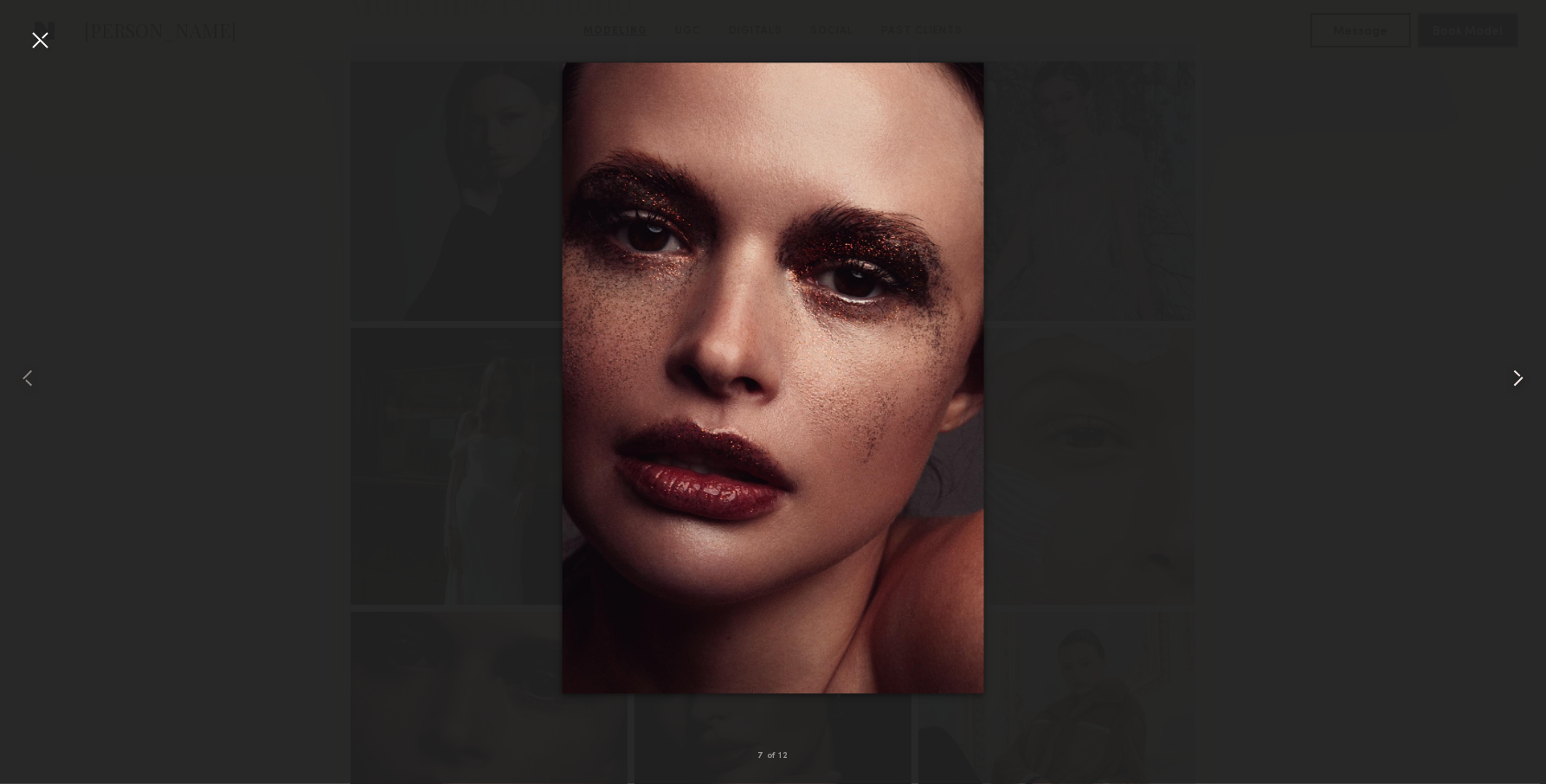
click at [1500, 389] on div at bounding box center [1514, 377] width 61 height 700
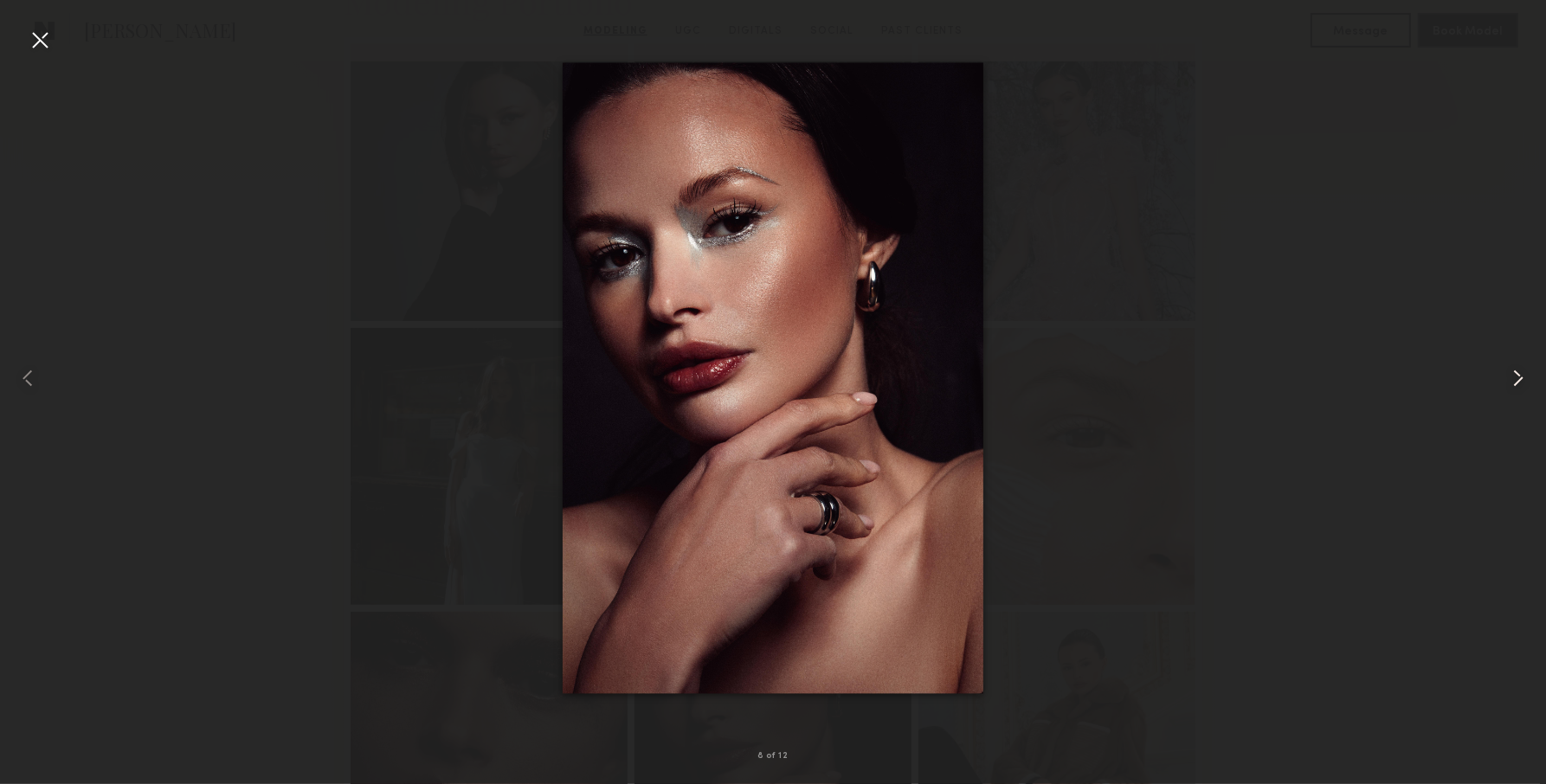
click at [1500, 389] on div at bounding box center [1514, 377] width 61 height 700
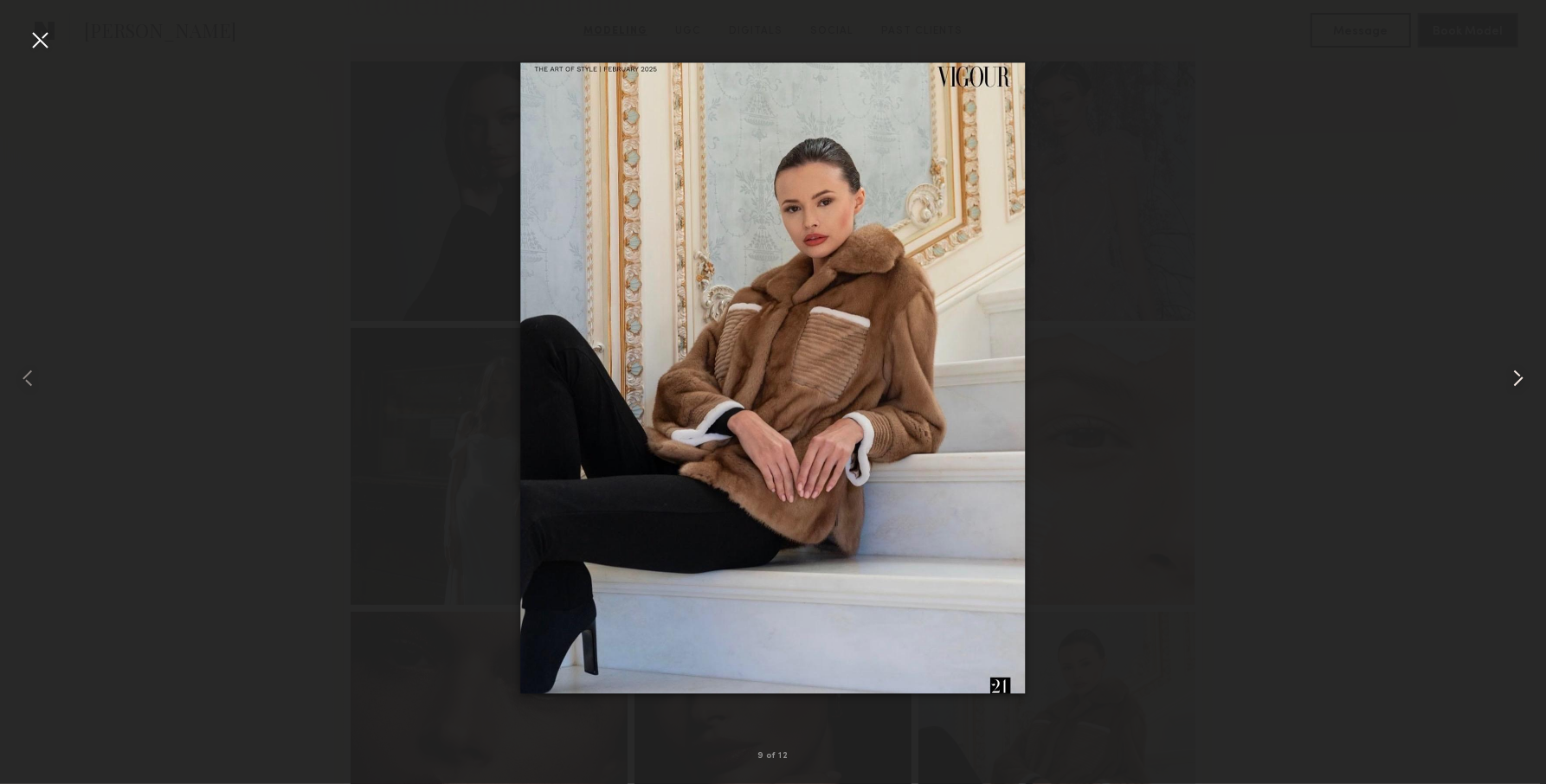
click at [1500, 389] on div at bounding box center [1514, 377] width 61 height 700
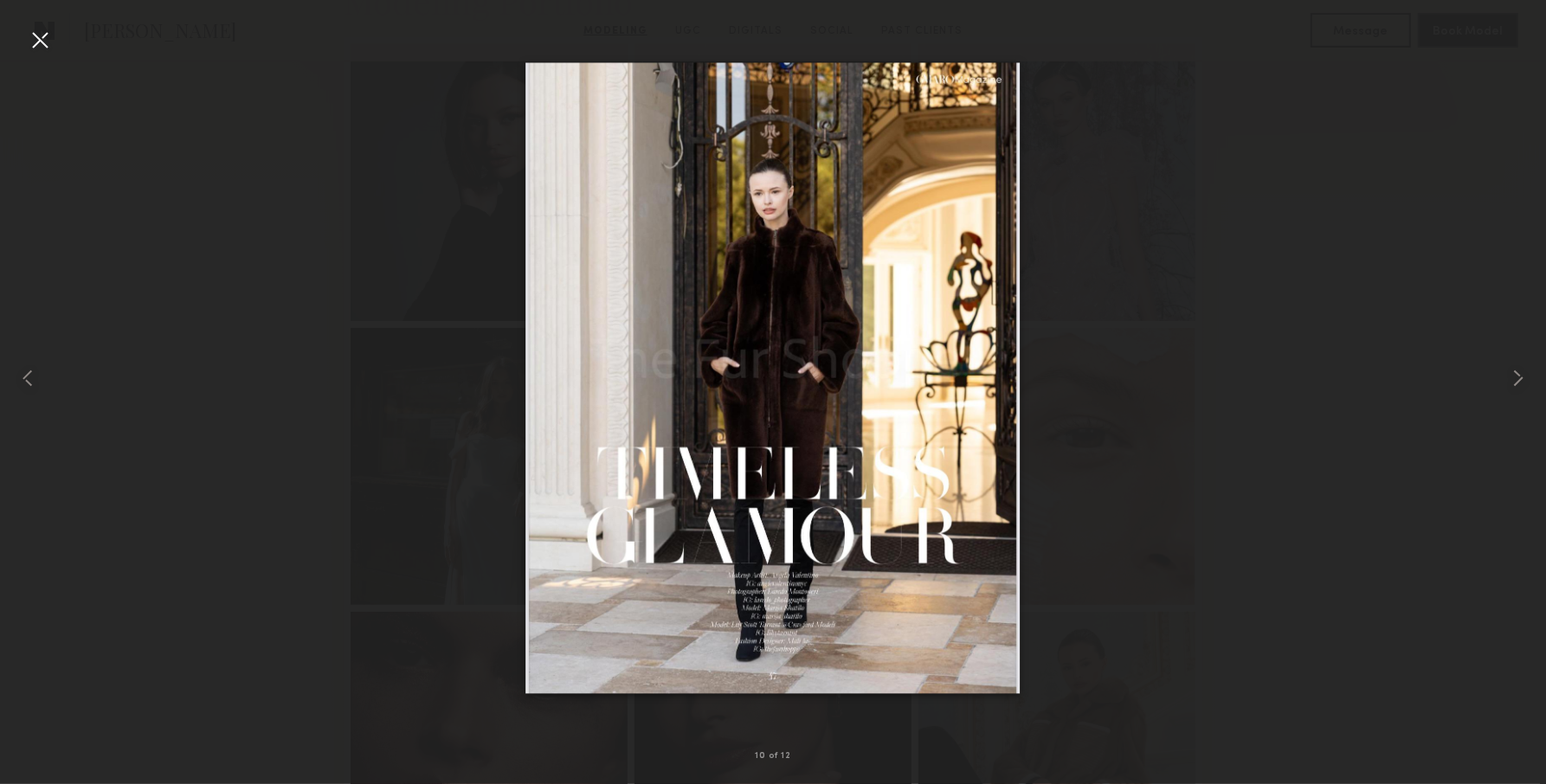
click at [1279, 417] on div at bounding box center [773, 377] width 1546 height 700
click at [41, 32] on div at bounding box center [39, 39] width 28 height 28
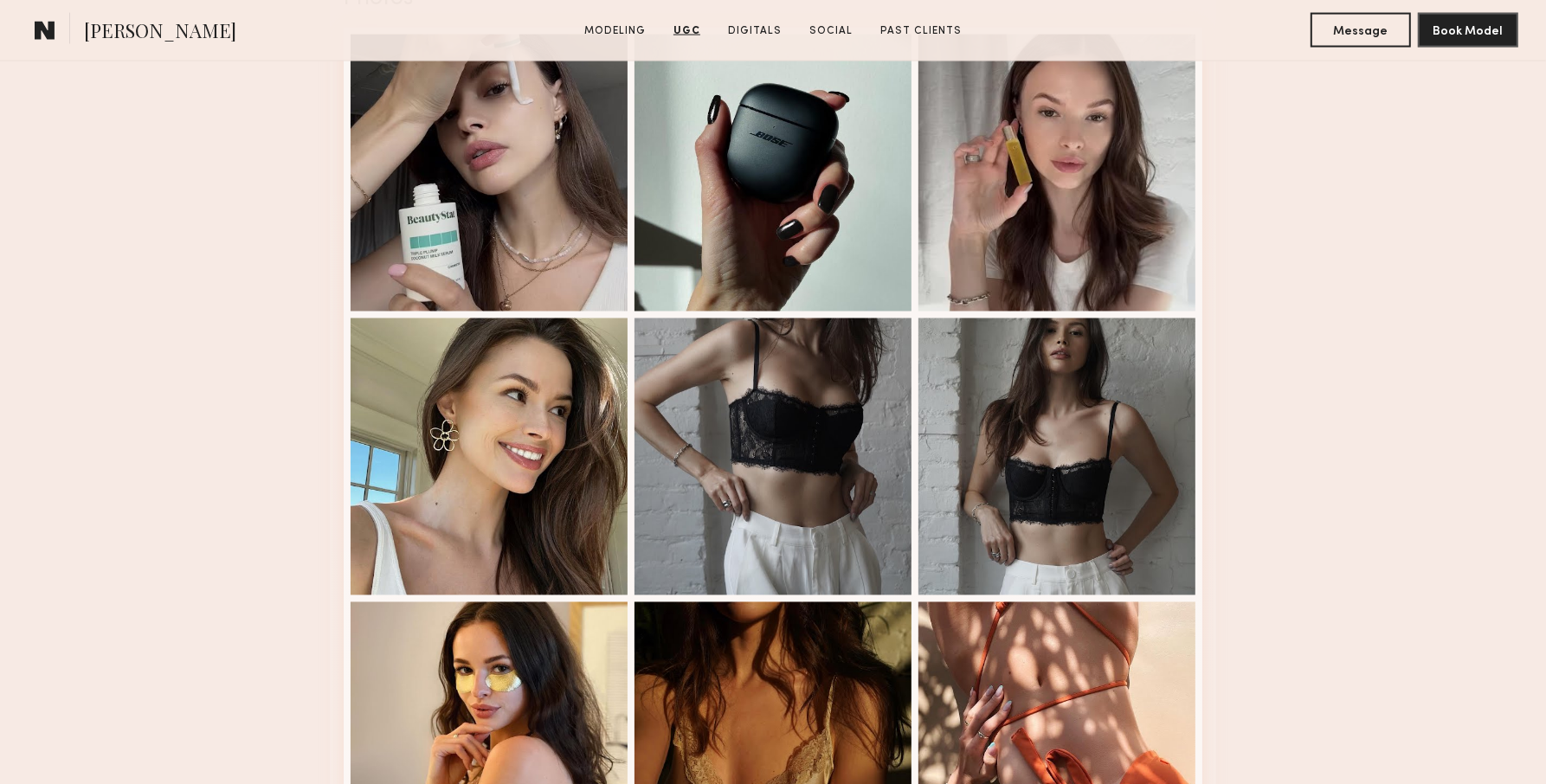
scroll to position [3103, 0]
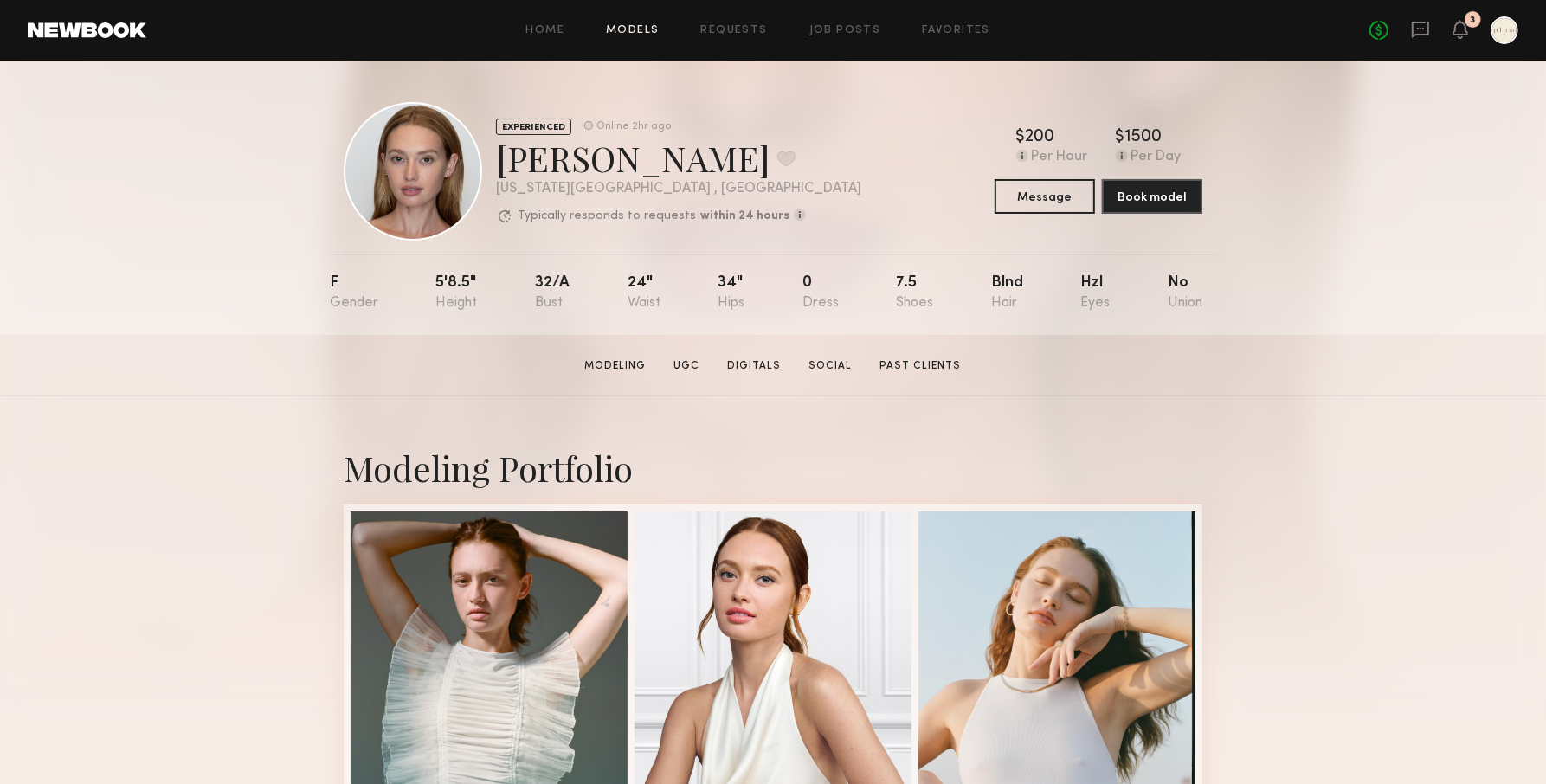
click at [642, 30] on link "Models" at bounding box center [633, 30] width 53 height 11
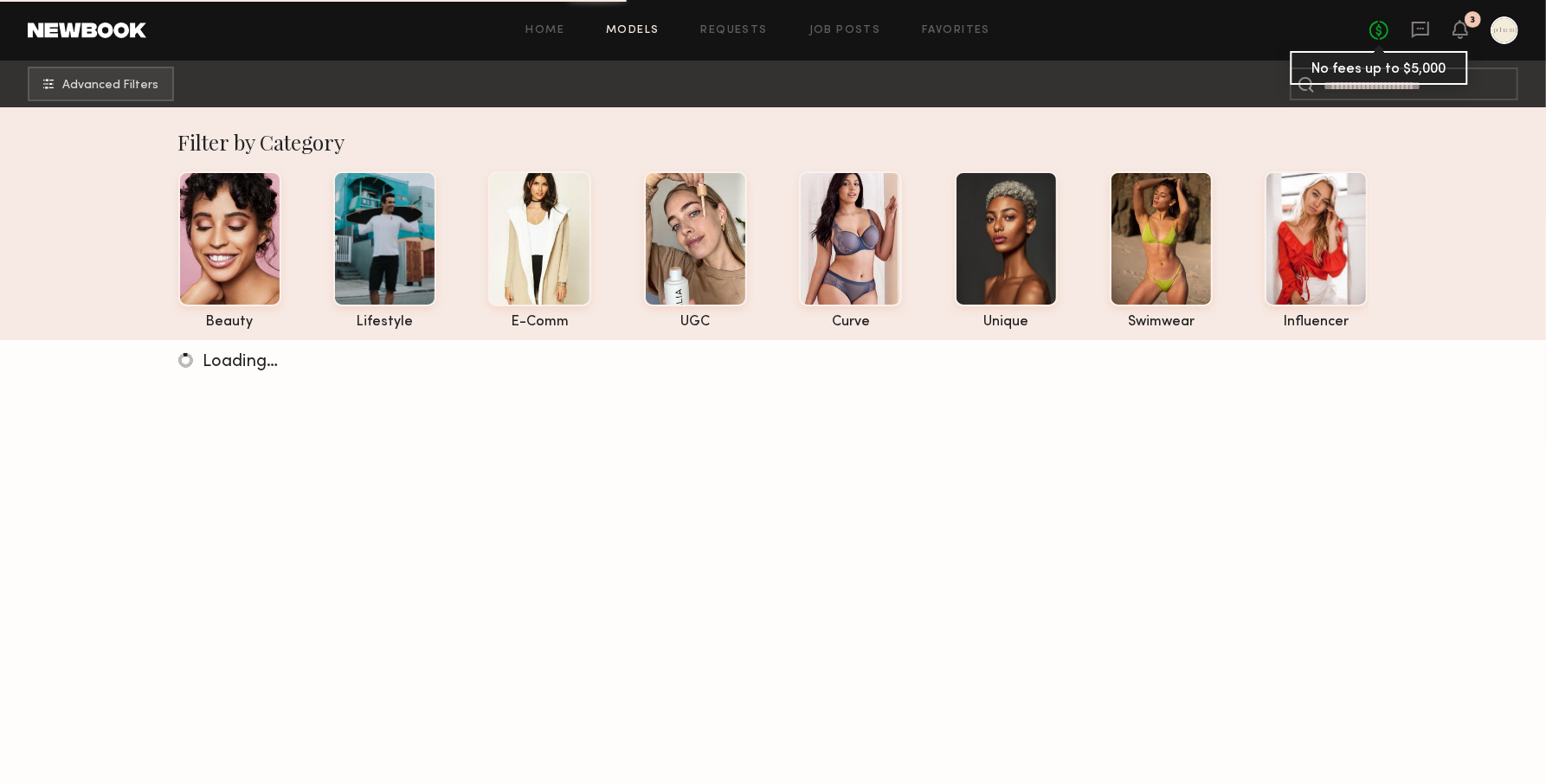
click at [1377, 39] on link "No fees up to $5,000" at bounding box center [1378, 30] width 19 height 19
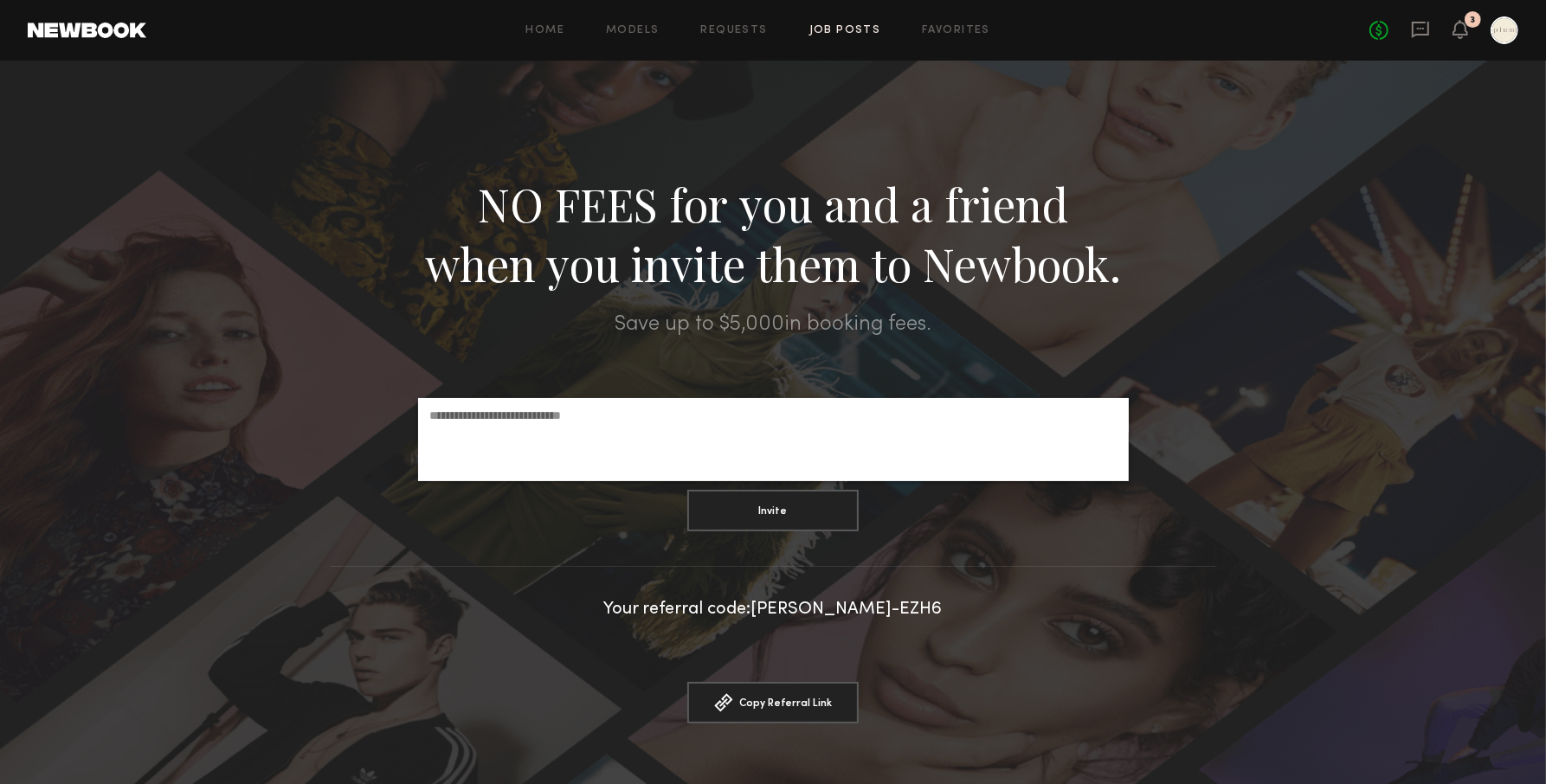
click at [822, 32] on link "Job Posts" at bounding box center [844, 30] width 72 height 11
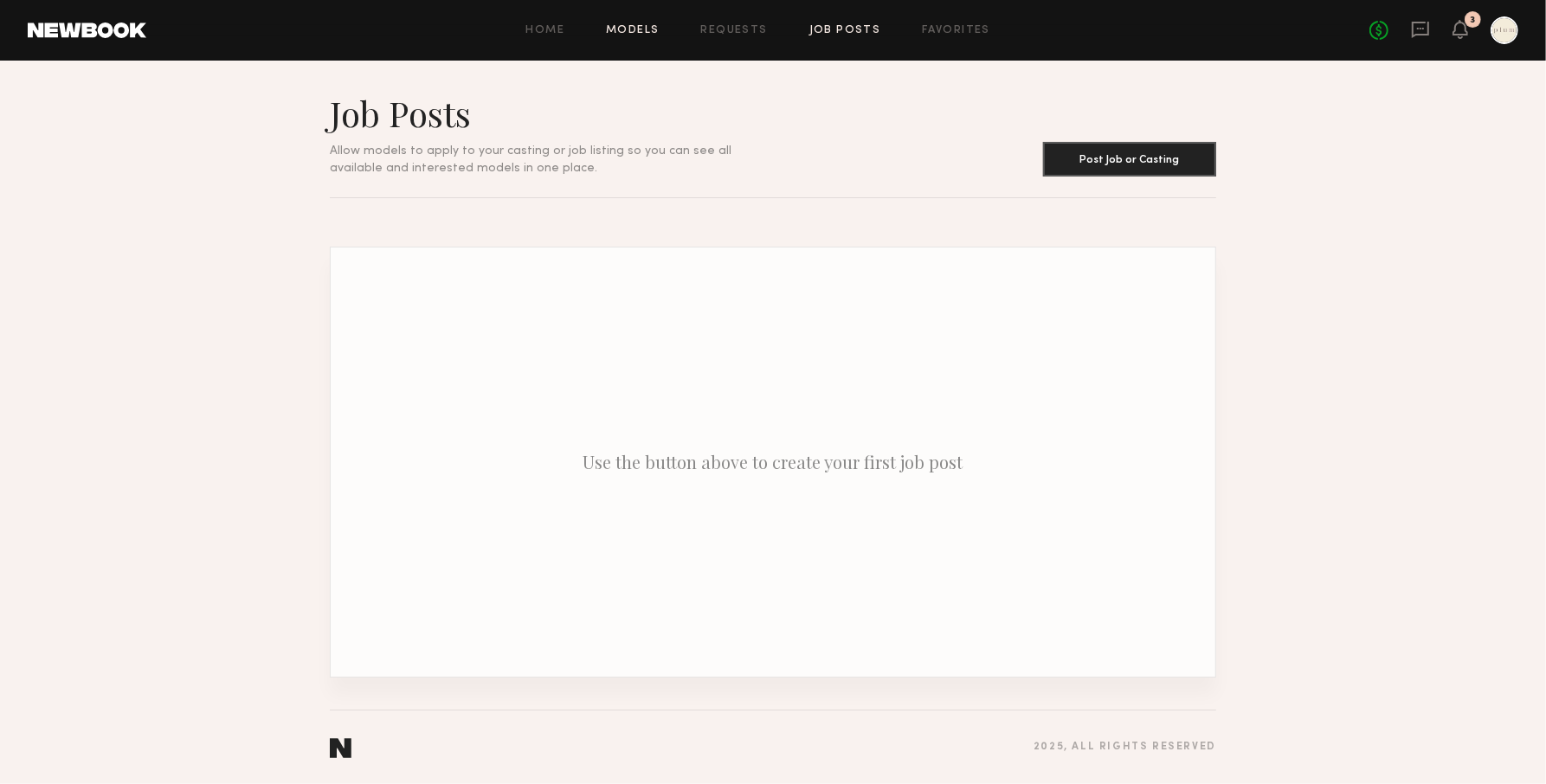
click at [639, 26] on link "Models" at bounding box center [633, 30] width 53 height 11
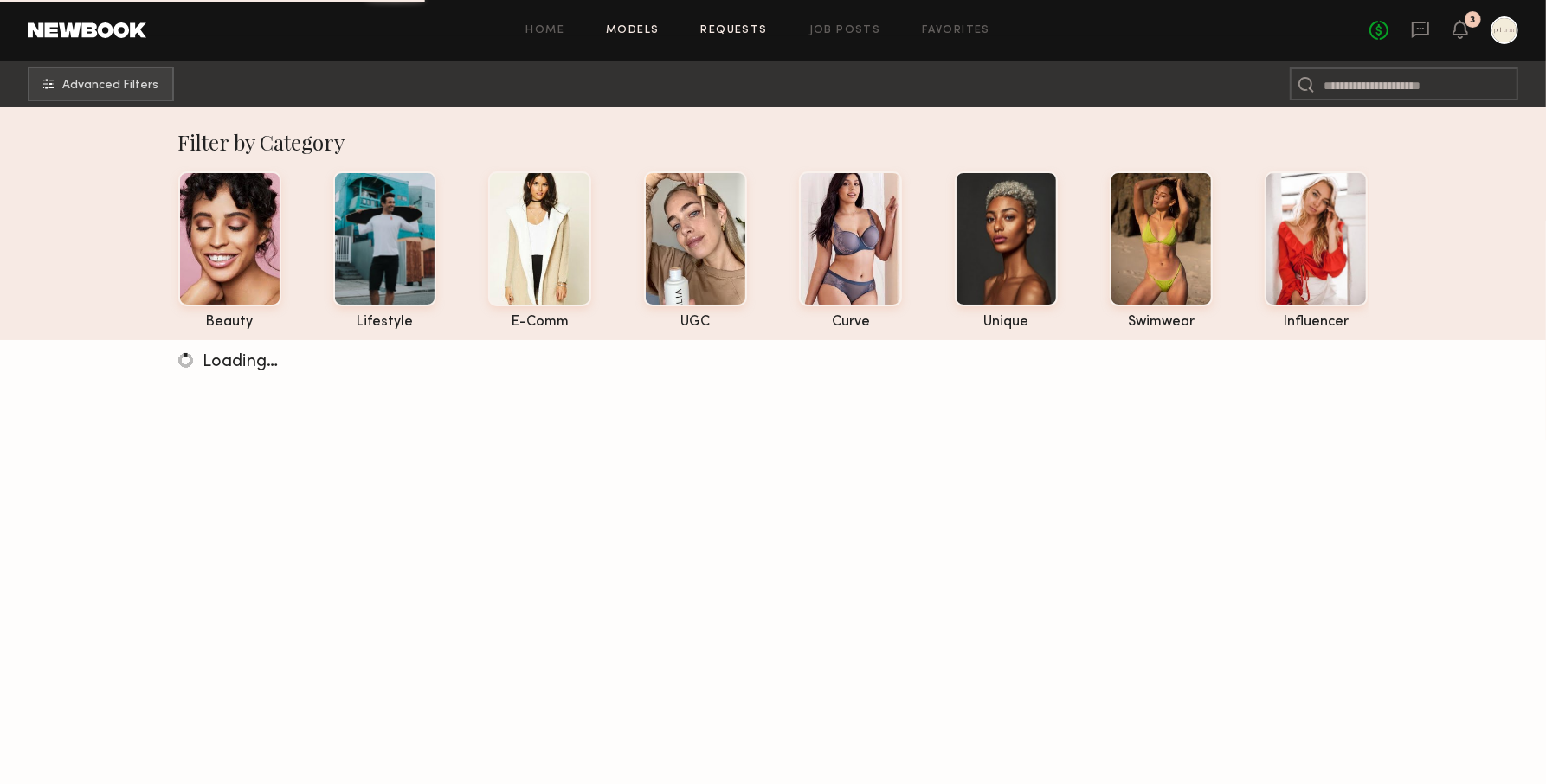
click at [747, 33] on link "Requests" at bounding box center [734, 30] width 67 height 11
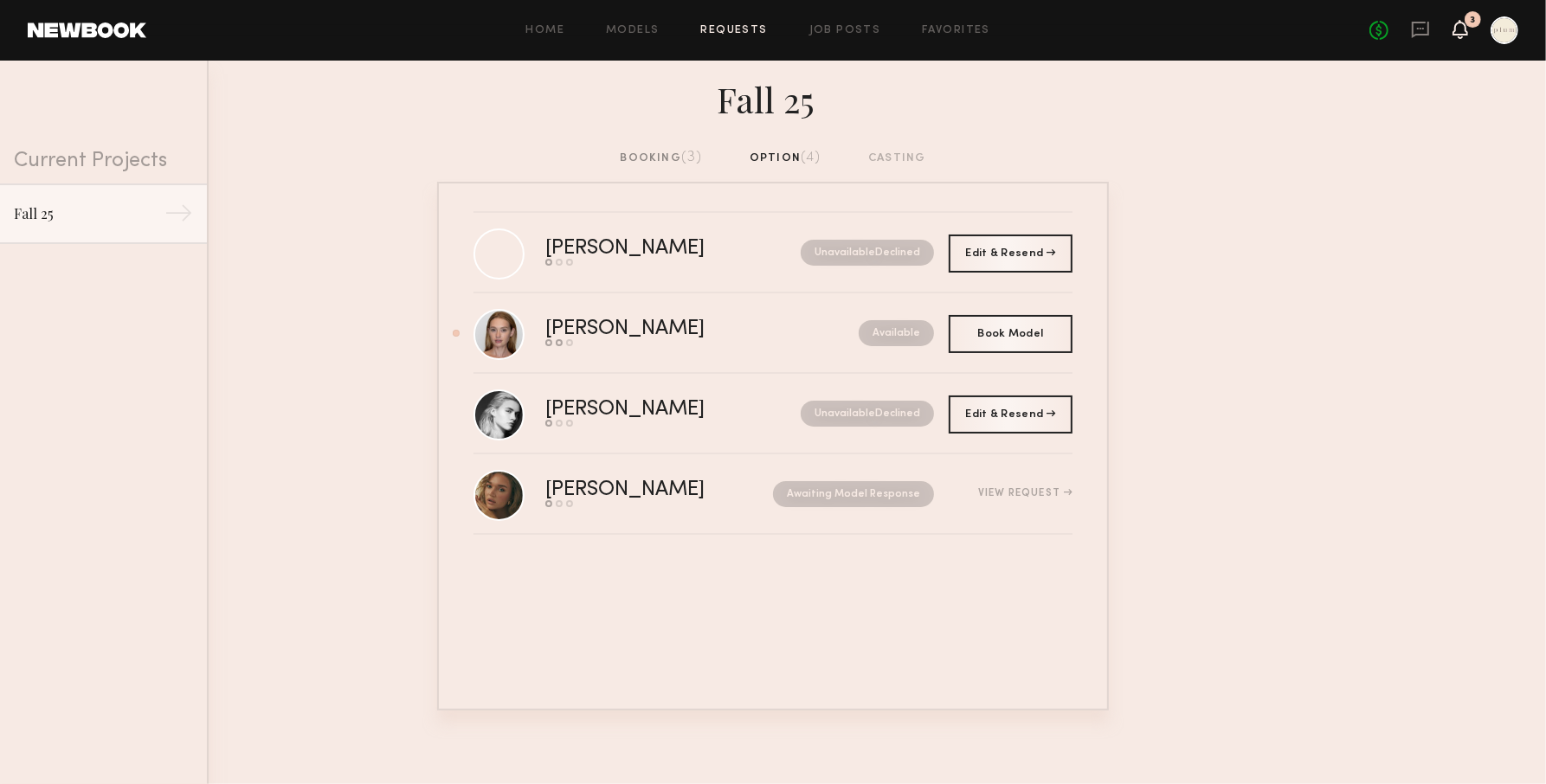
click at [1464, 32] on icon at bounding box center [1460, 29] width 14 height 12
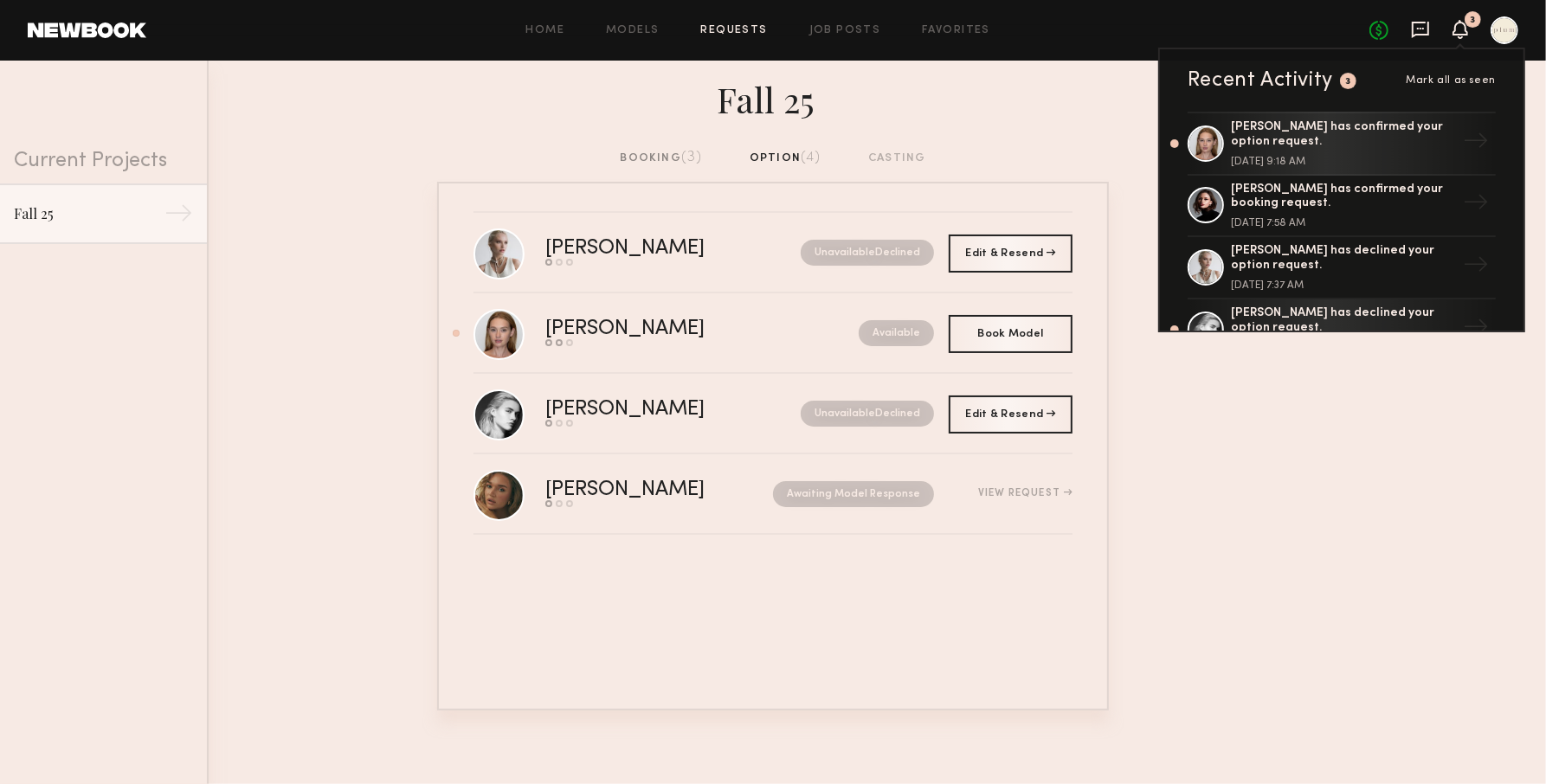
click at [1421, 32] on icon at bounding box center [1420, 29] width 19 height 19
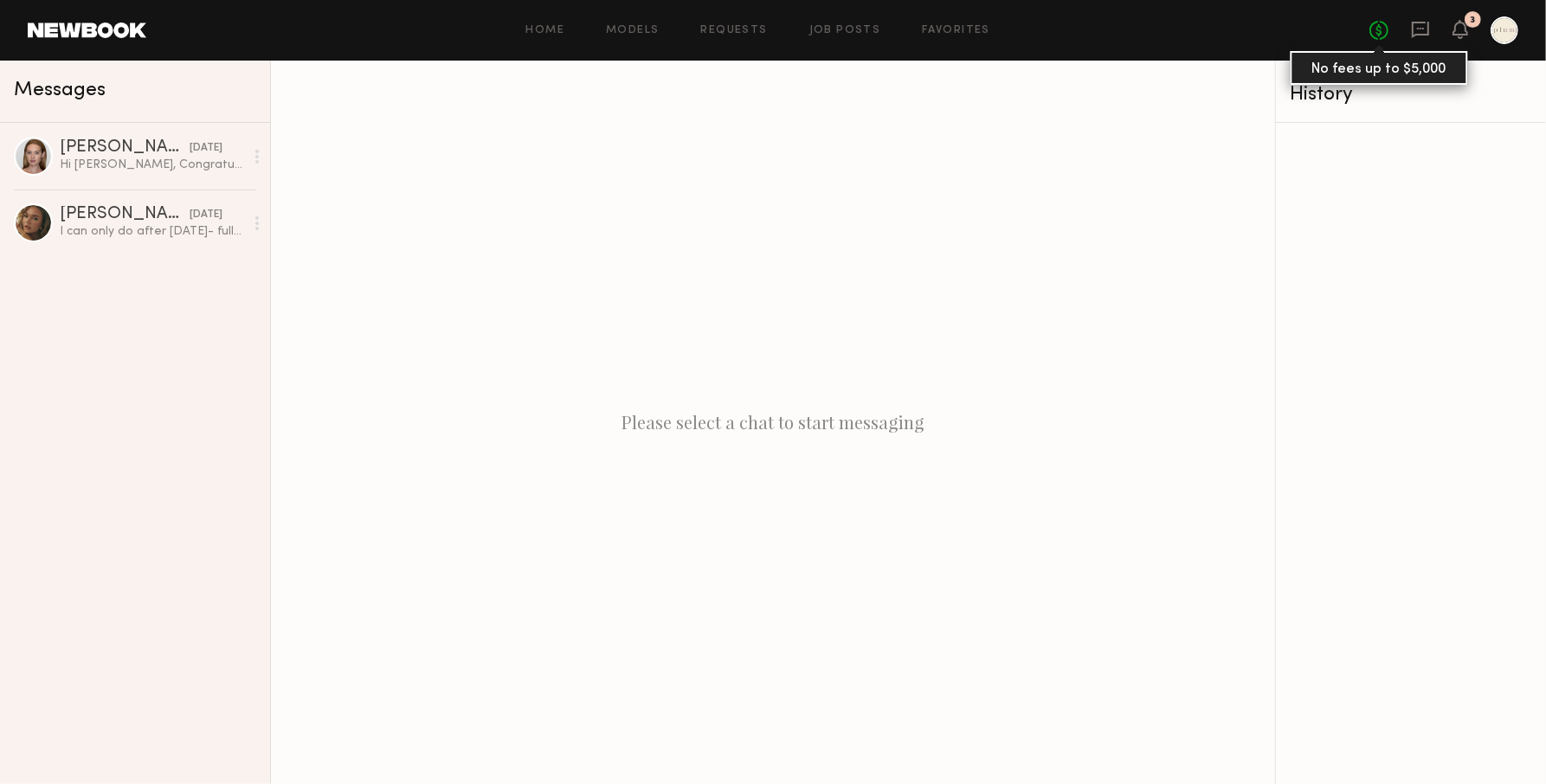
click at [1379, 33] on link "No fees up to $5,000" at bounding box center [1378, 30] width 19 height 19
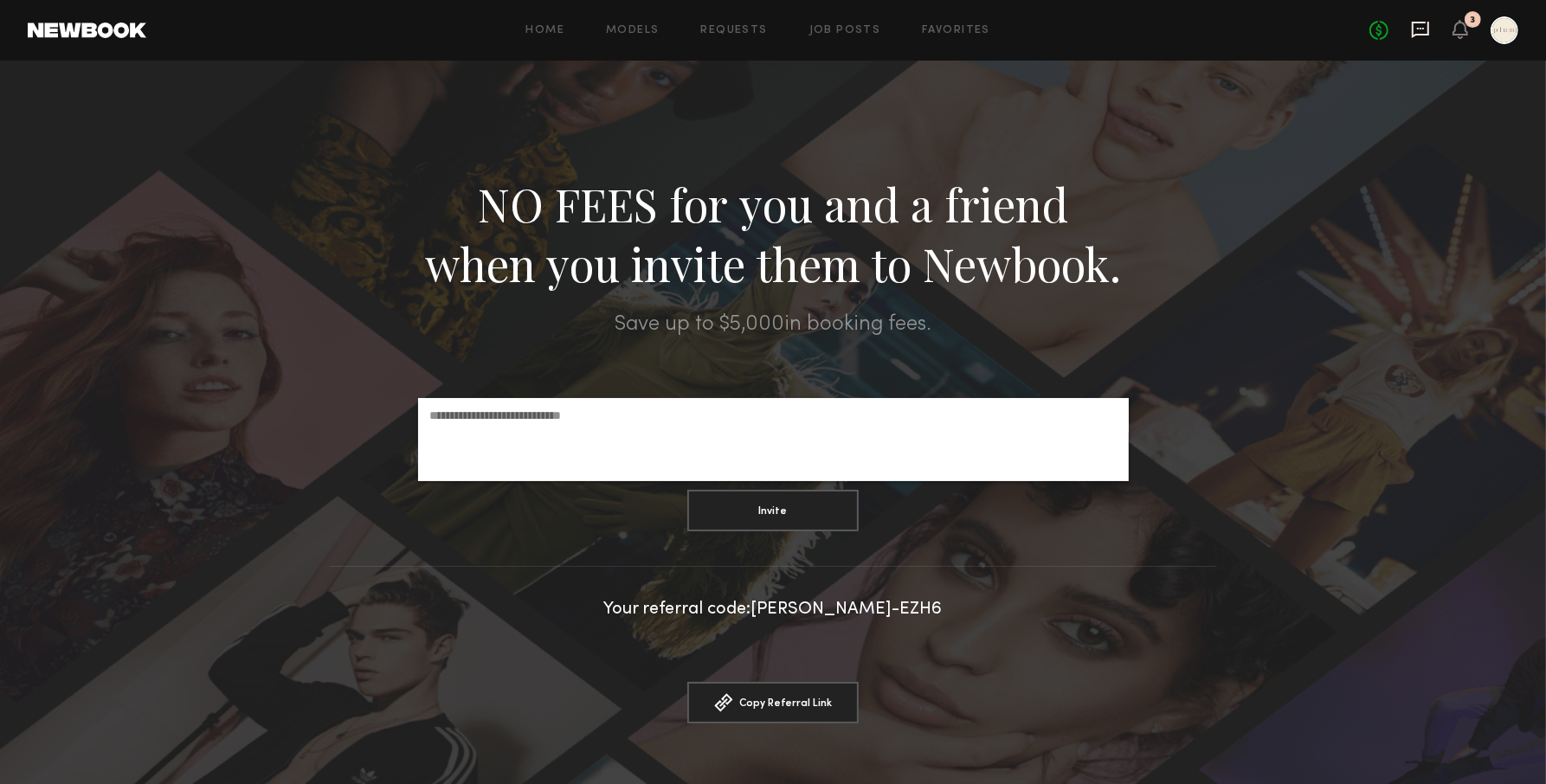
click at [1417, 35] on icon at bounding box center [1420, 29] width 19 height 19
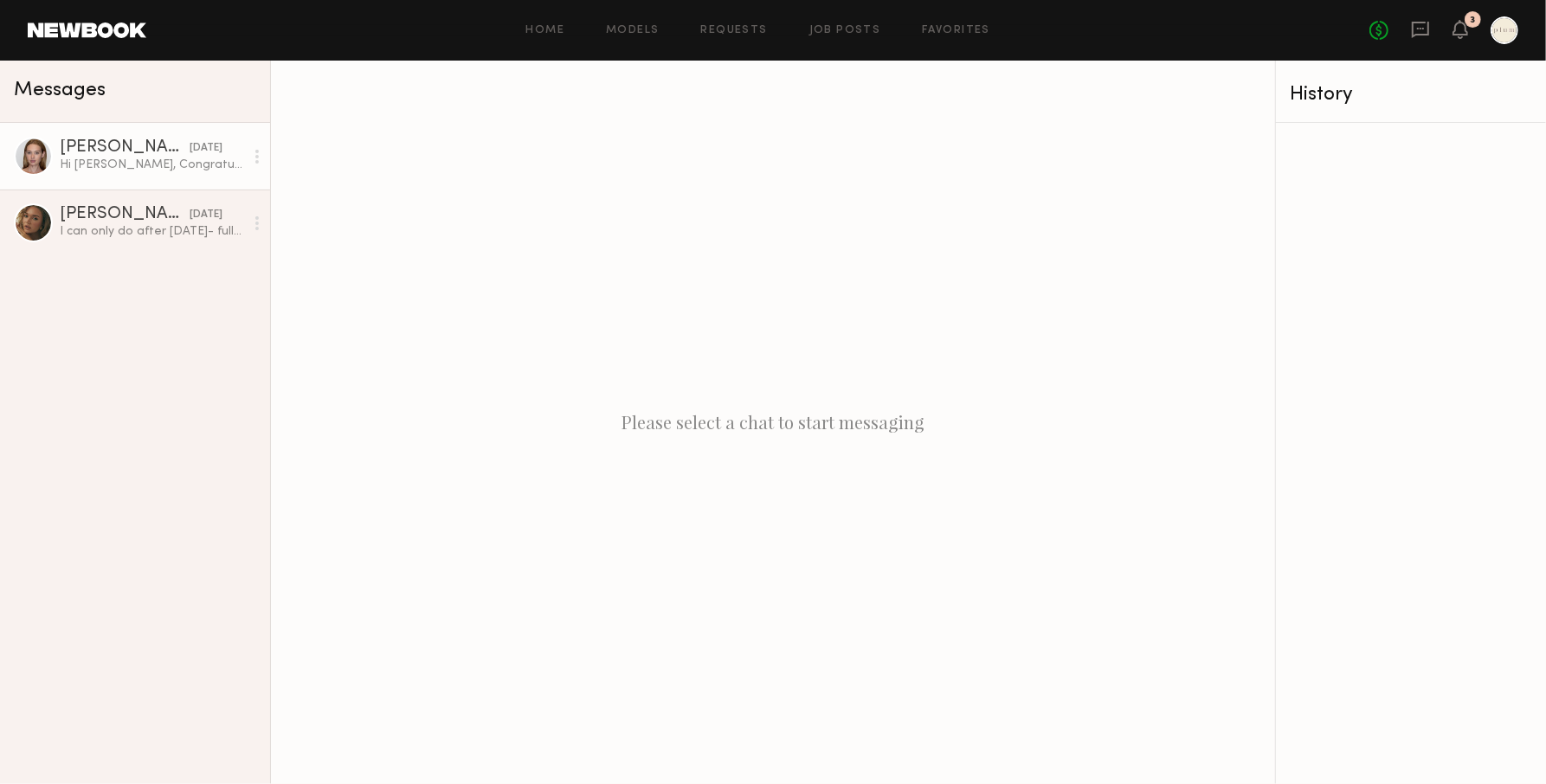
click at [124, 166] on div "Hi Andrea, Congratulations on launching your brand! I’d love to shoot with you …" at bounding box center [152, 164] width 184 height 17
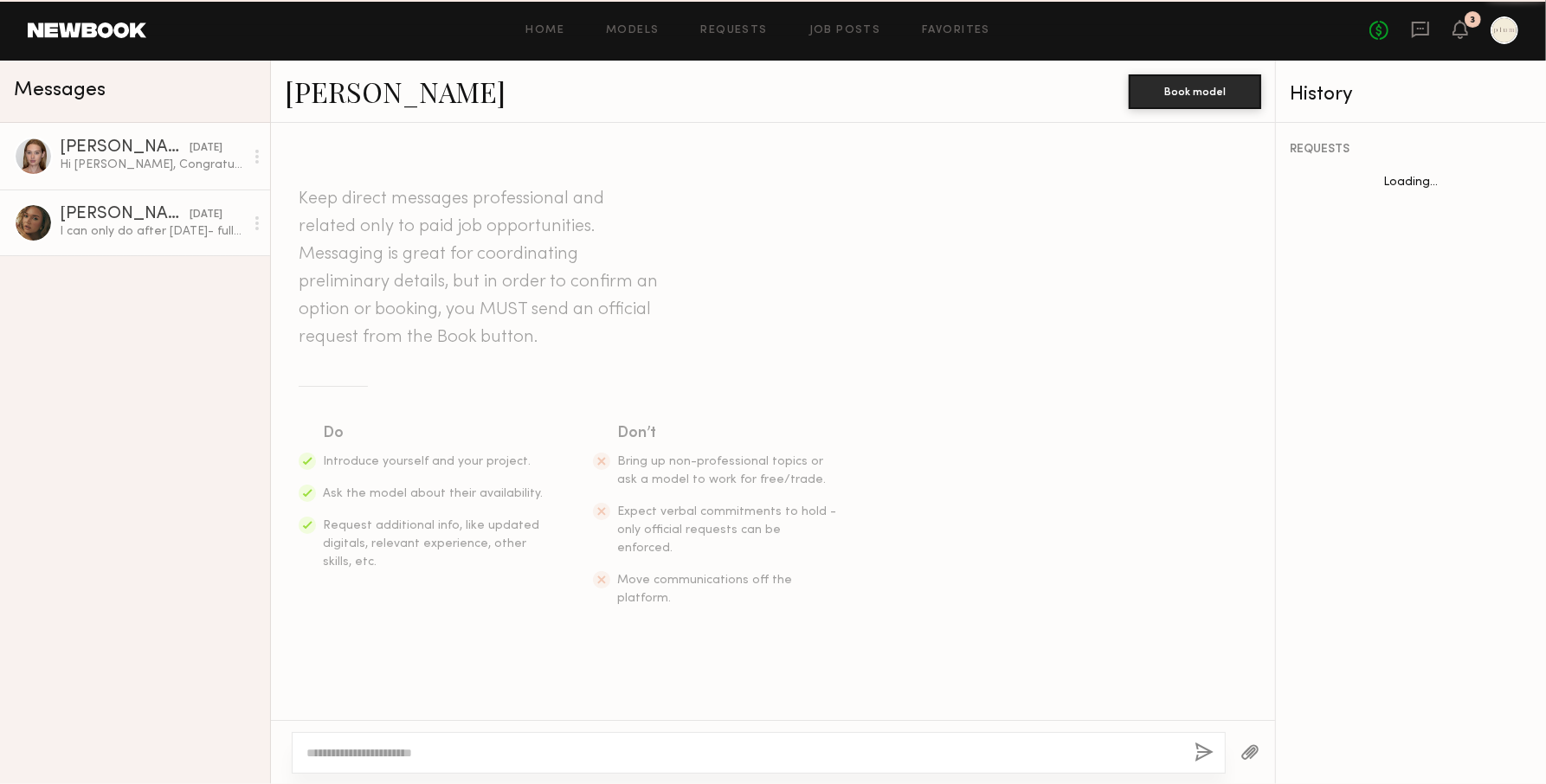
scroll to position [250, 0]
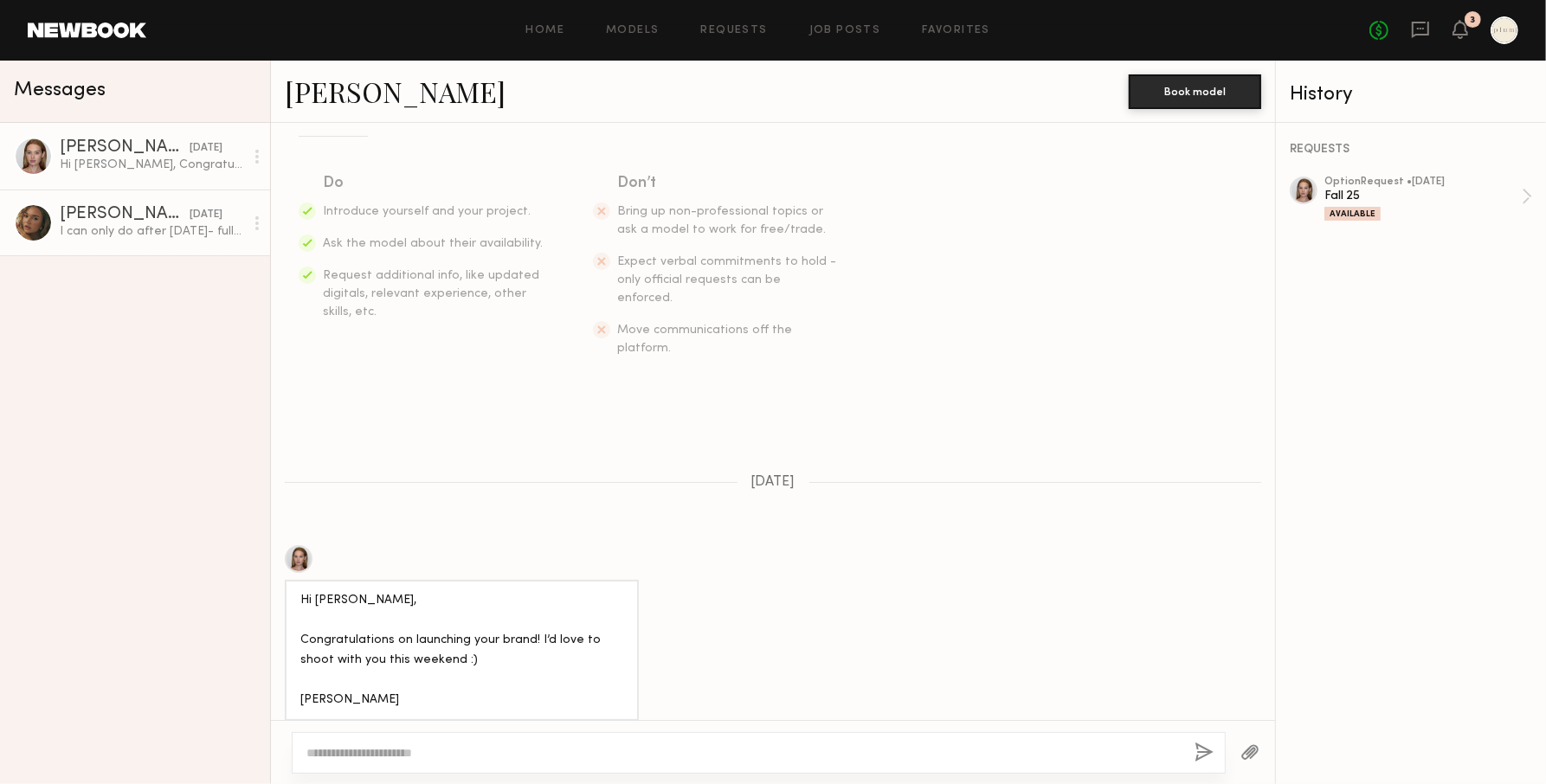
click at [124, 221] on div "Wiktoria G." at bounding box center [125, 215] width 130 height 18
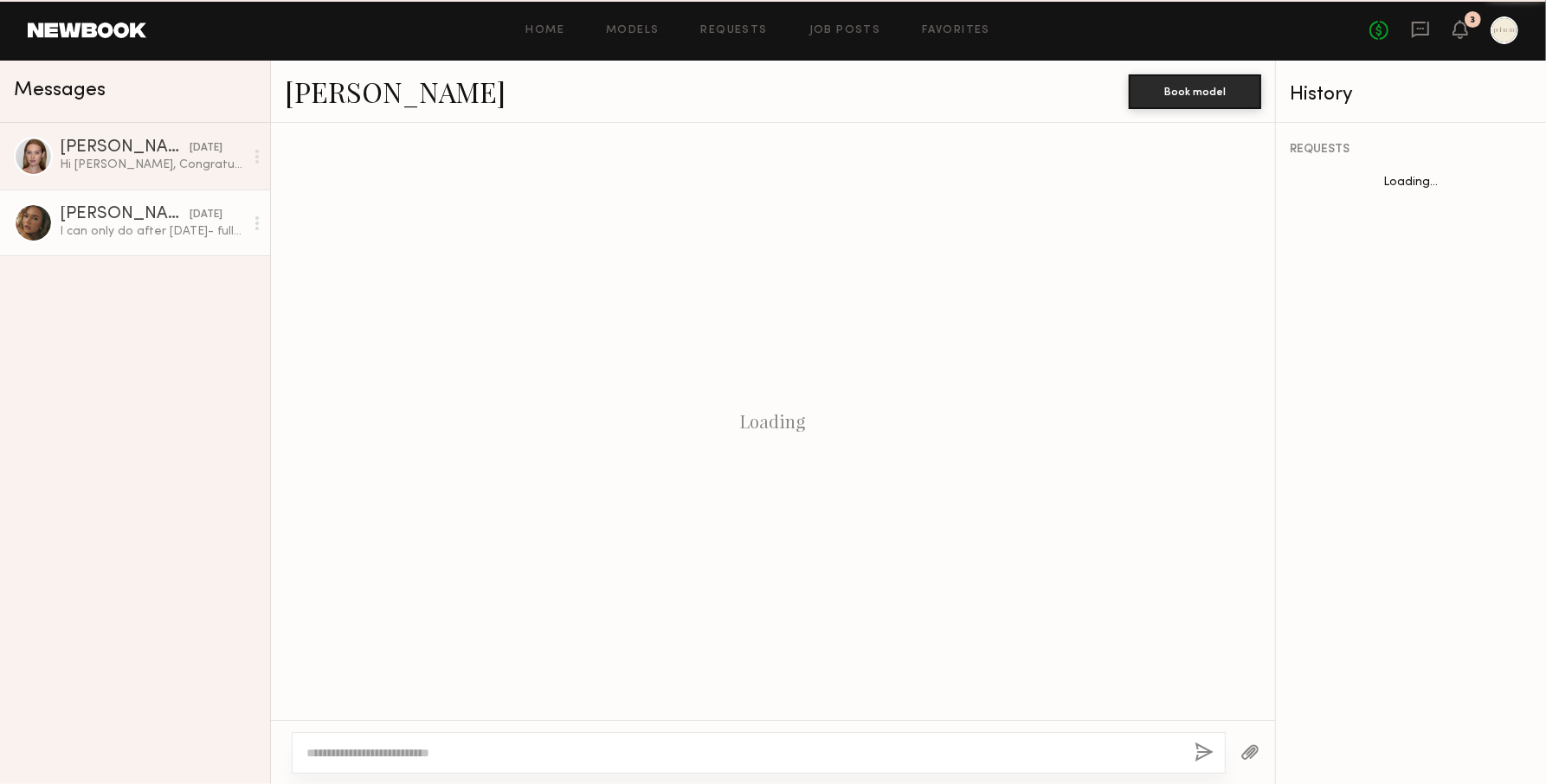
scroll to position [595, 0]
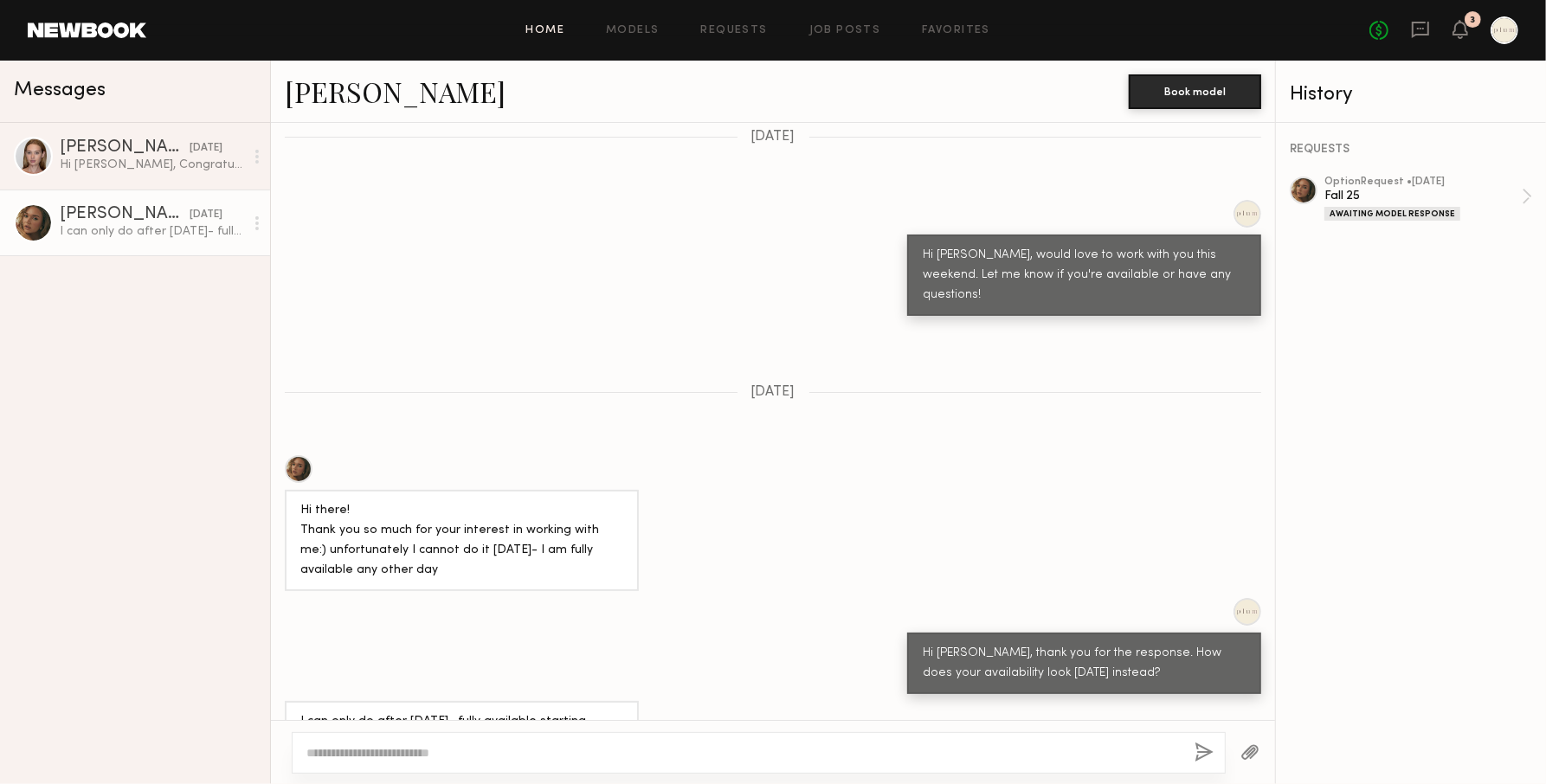
click at [542, 33] on link "Home" at bounding box center [546, 30] width 39 height 11
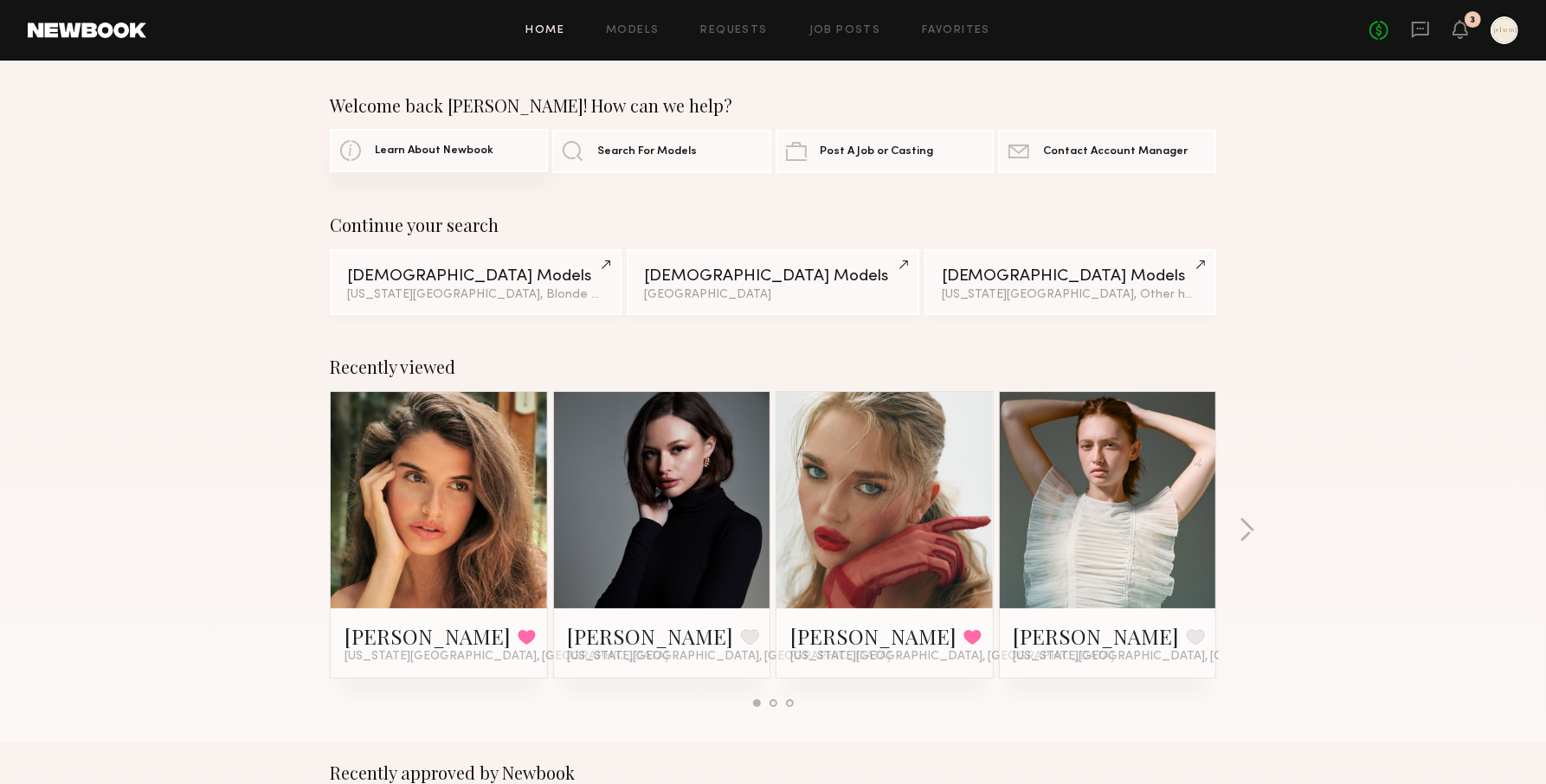
click at [403, 164] on link "Learn About Newbook" at bounding box center [438, 151] width 218 height 43
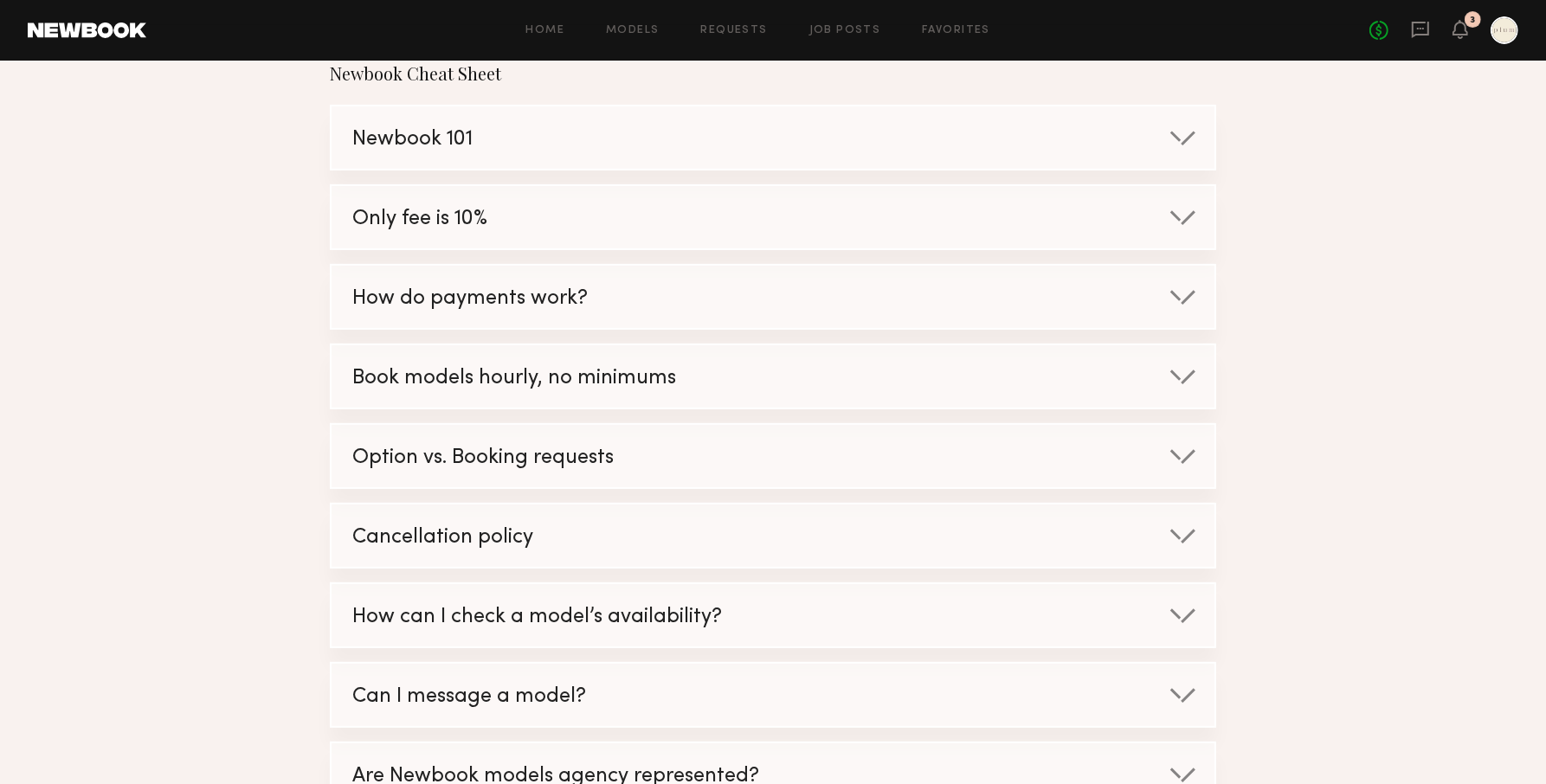
scroll to position [239, 0]
click at [553, 167] on div "Newbook 101" at bounding box center [754, 138] width 846 height 66
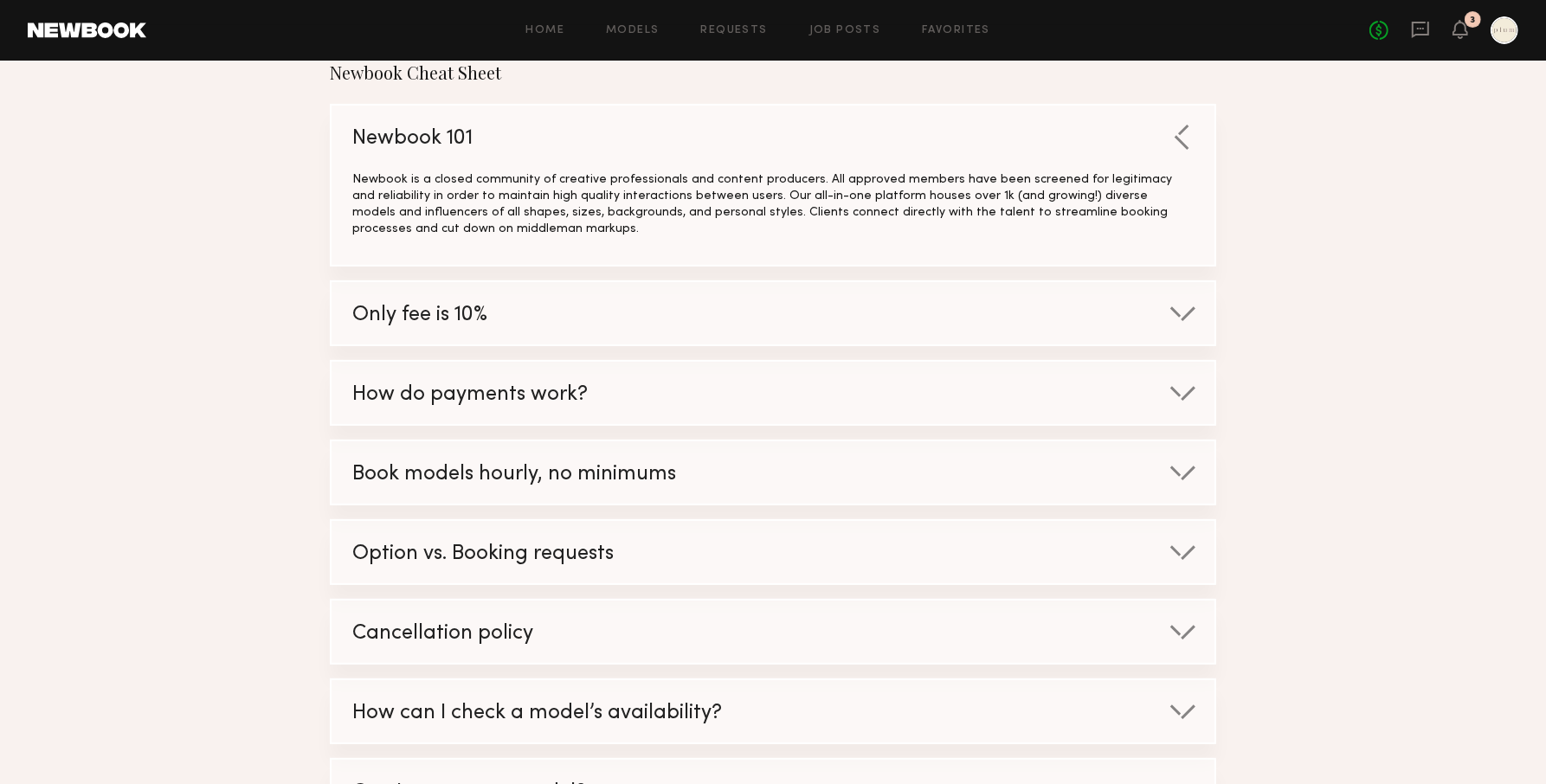
click at [520, 311] on div "Only fee is 10%" at bounding box center [754, 314] width 846 height 66
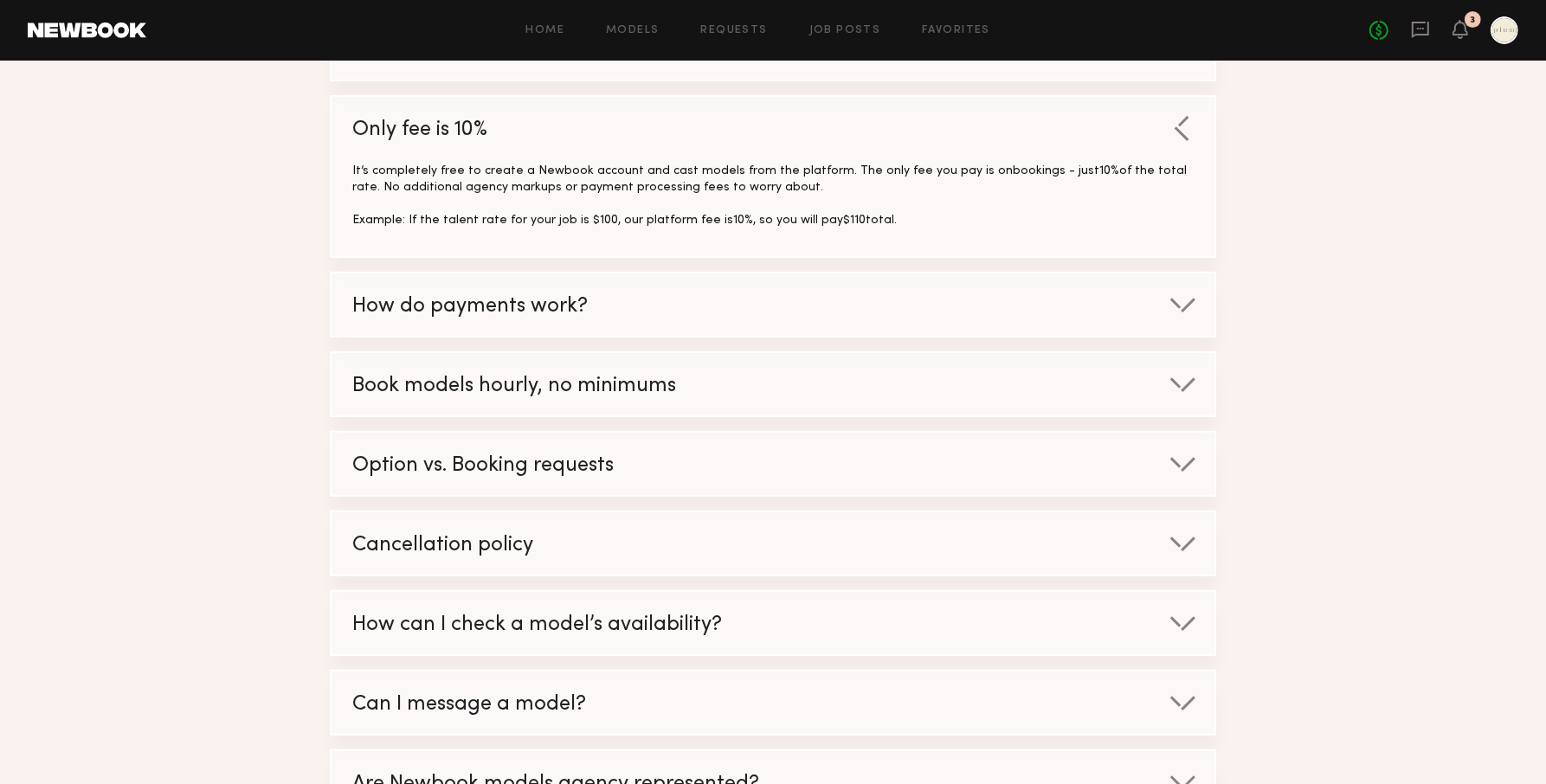
scroll to position [425, 0]
click at [520, 311] on span "How do payments work?" at bounding box center [469, 305] width 235 height 20
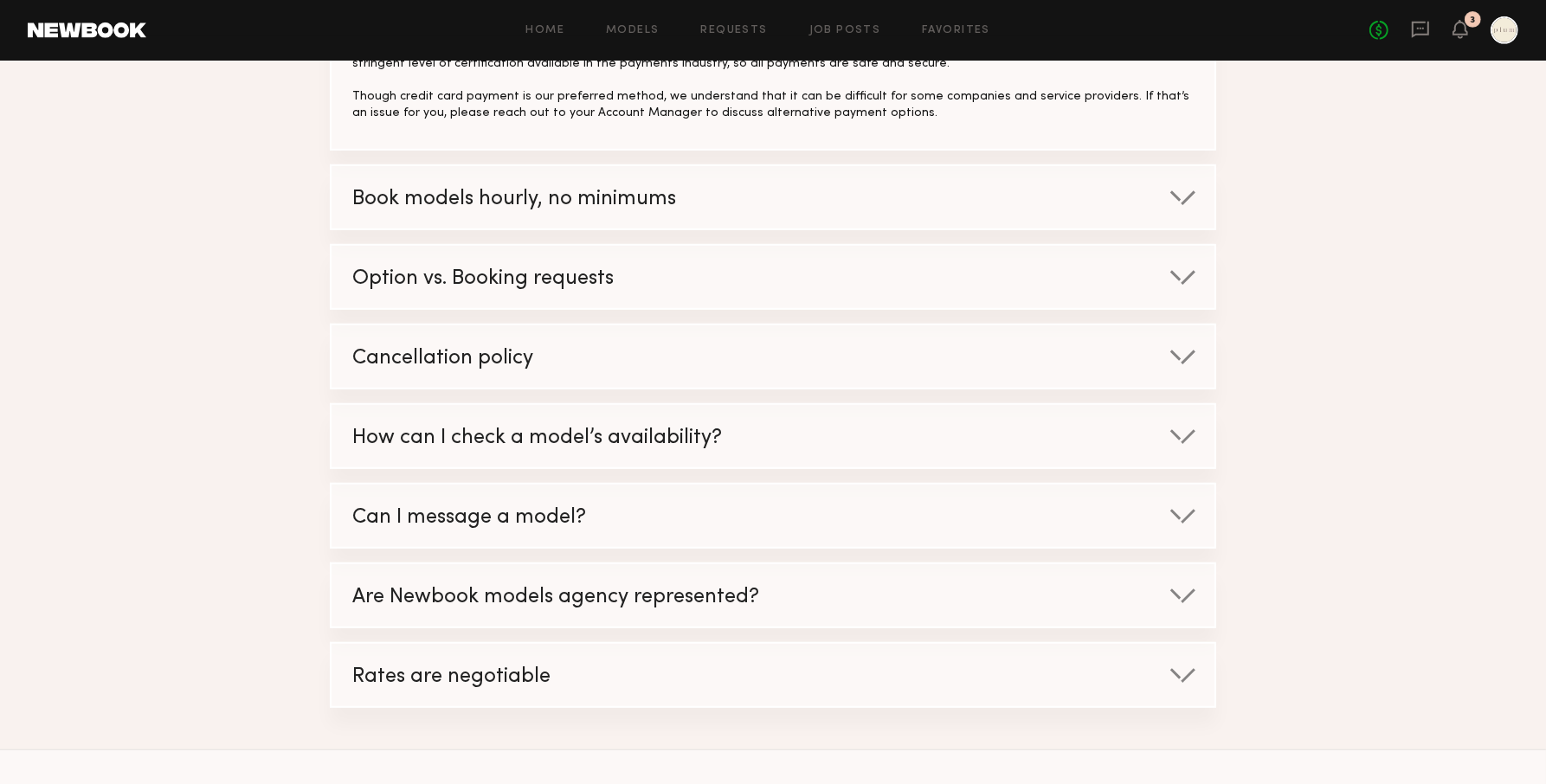
scroll to position [758, 0]
click at [582, 209] on span "Book models hourly, no minimums" at bounding box center [513, 198] width 324 height 20
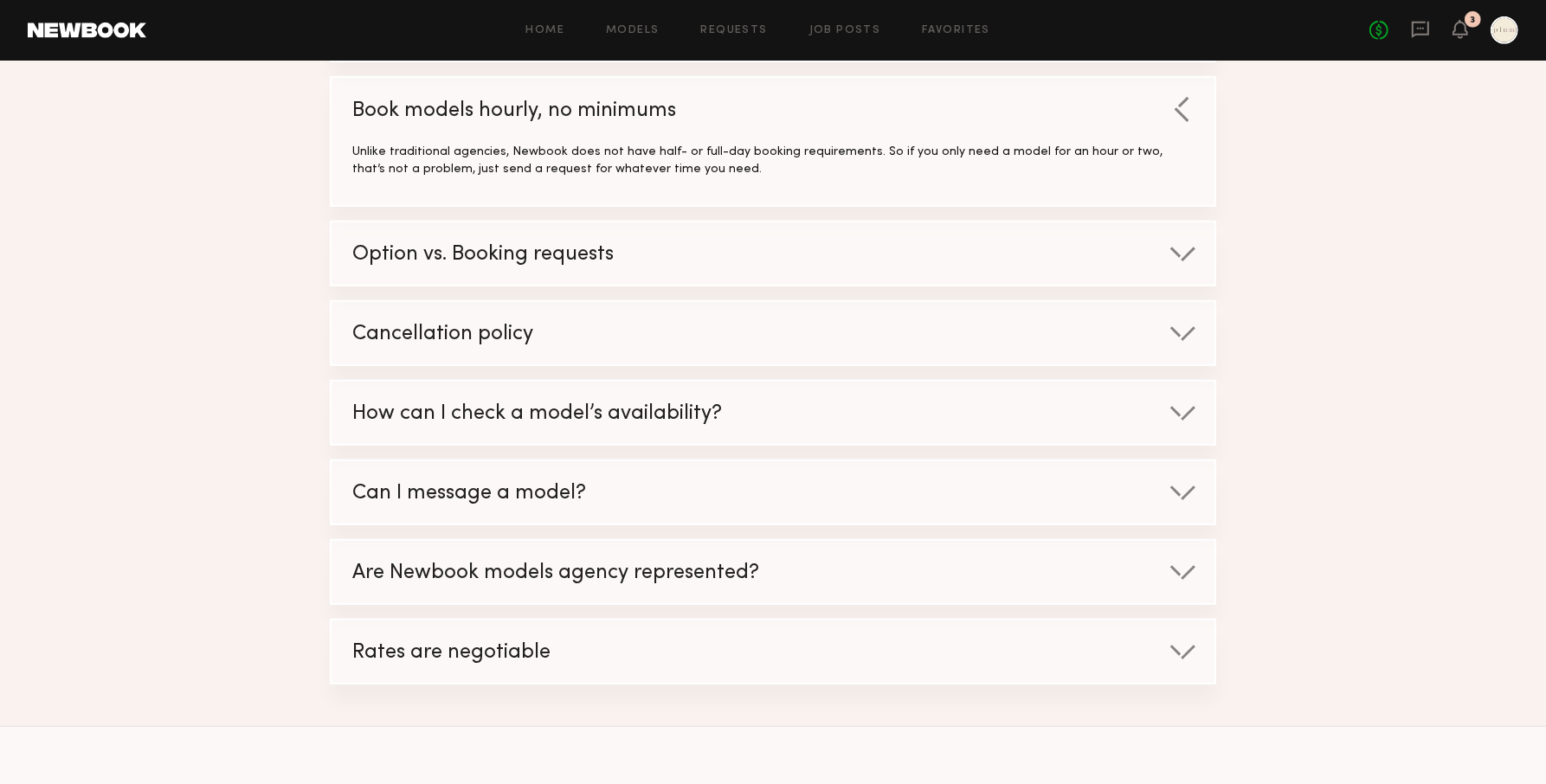
scroll to position [850, 0]
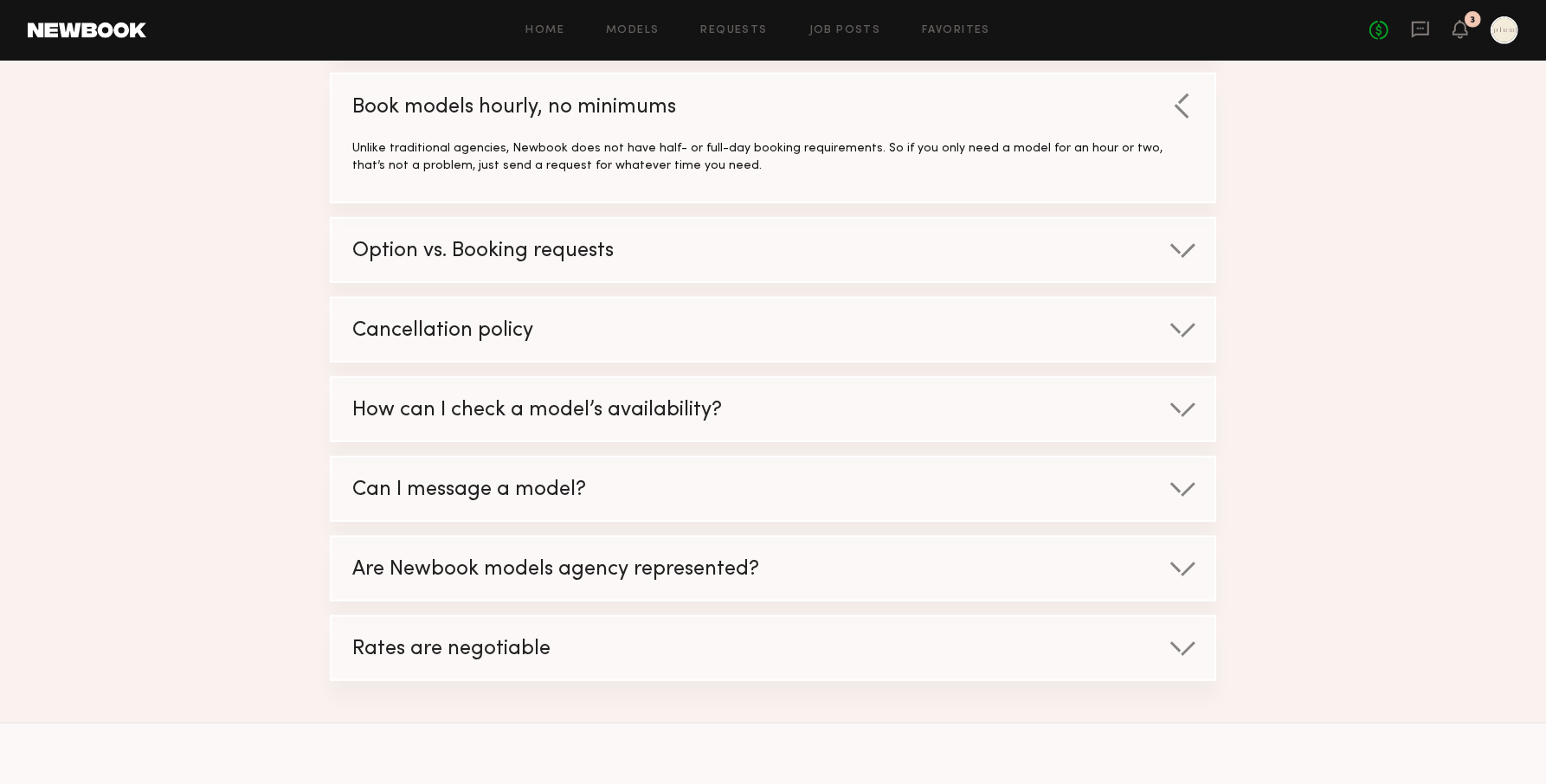
click at [627, 263] on div "Option vs. Booking requests" at bounding box center [754, 251] width 846 height 66
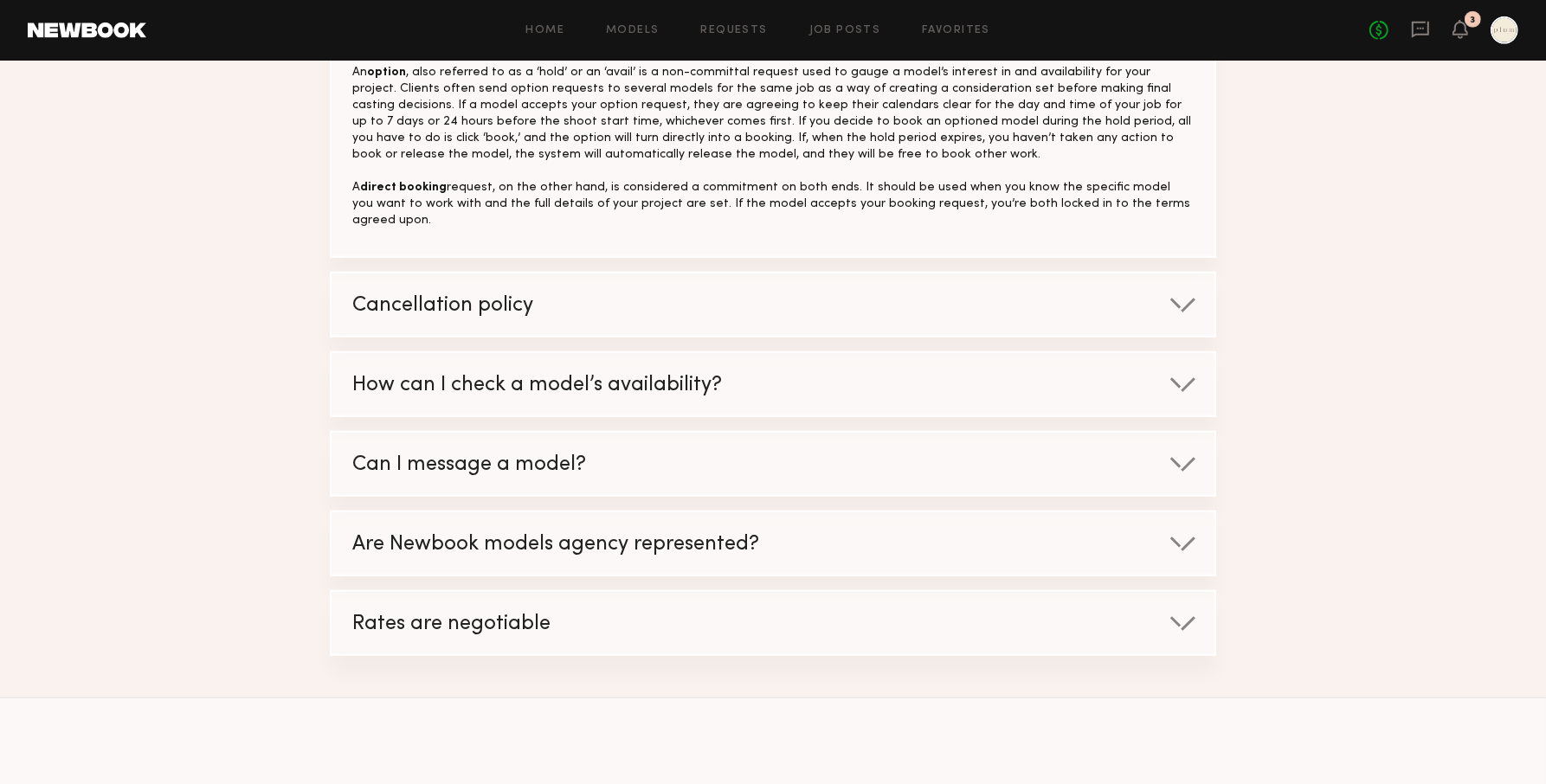
scroll to position [1103, 0]
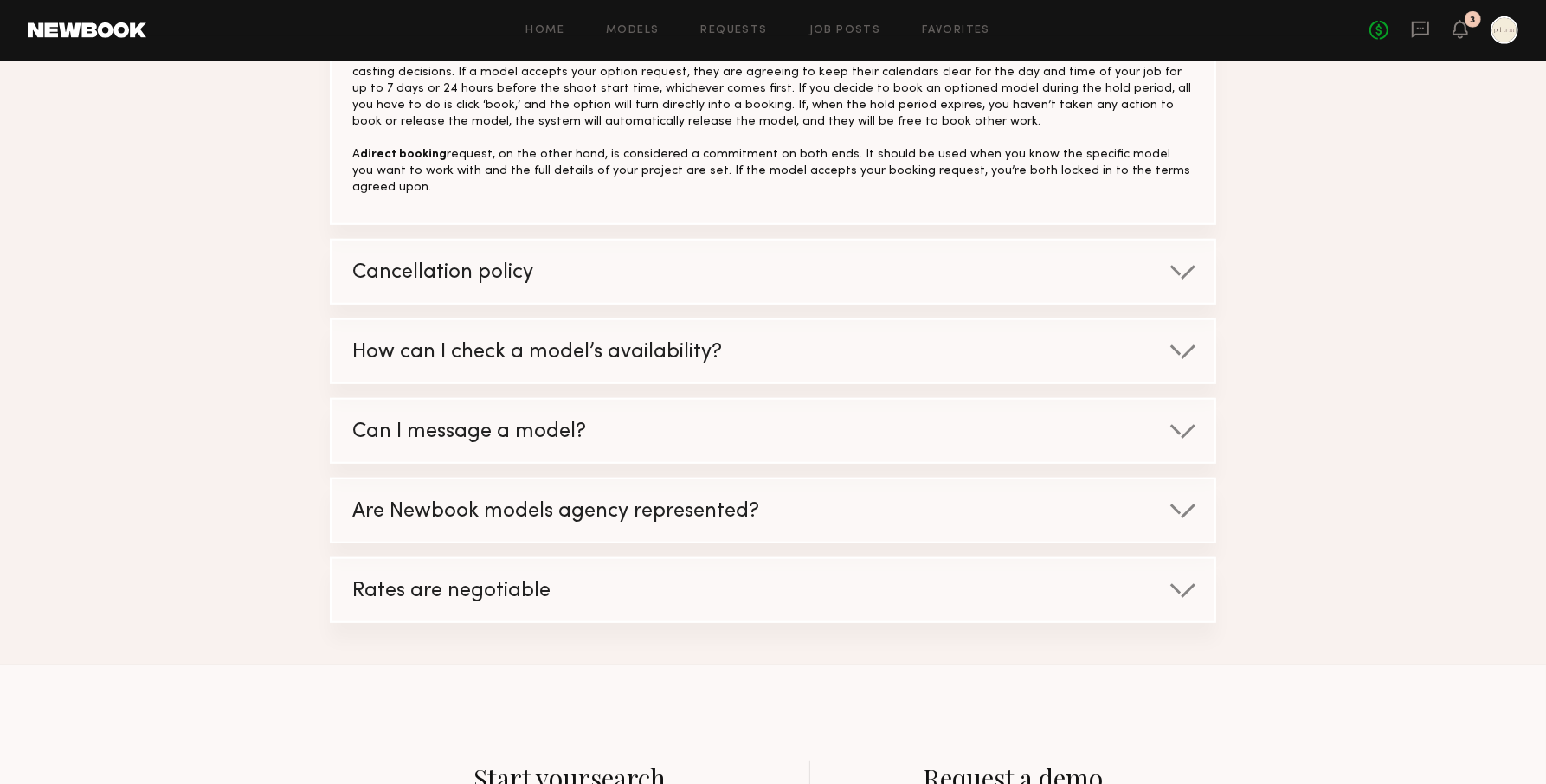
click at [580, 270] on div "Cancellation policy" at bounding box center [754, 273] width 846 height 66
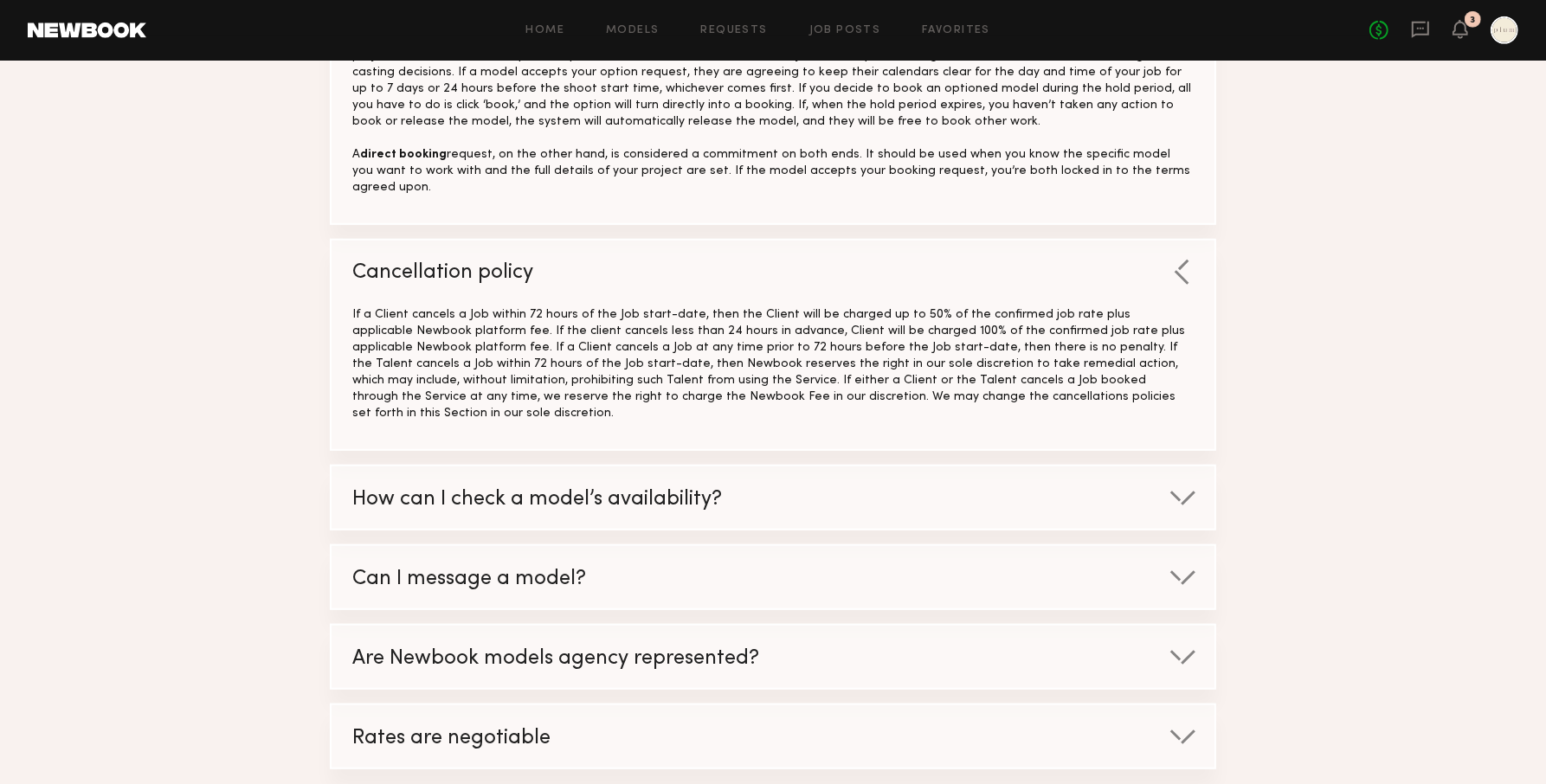
click at [488, 705] on div "Rates are negotiable" at bounding box center [754, 738] width 846 height 66
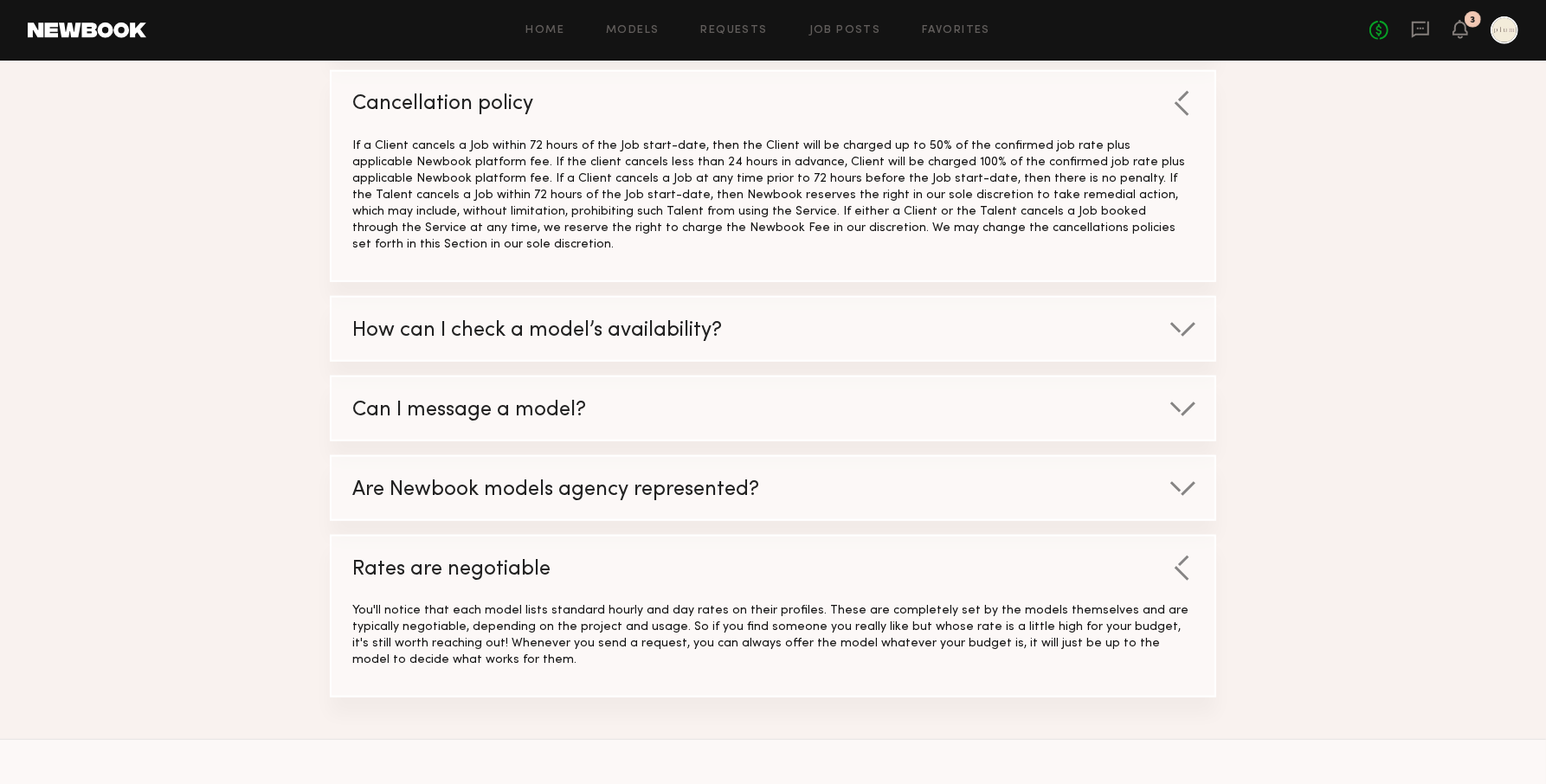
scroll to position [1162, 0]
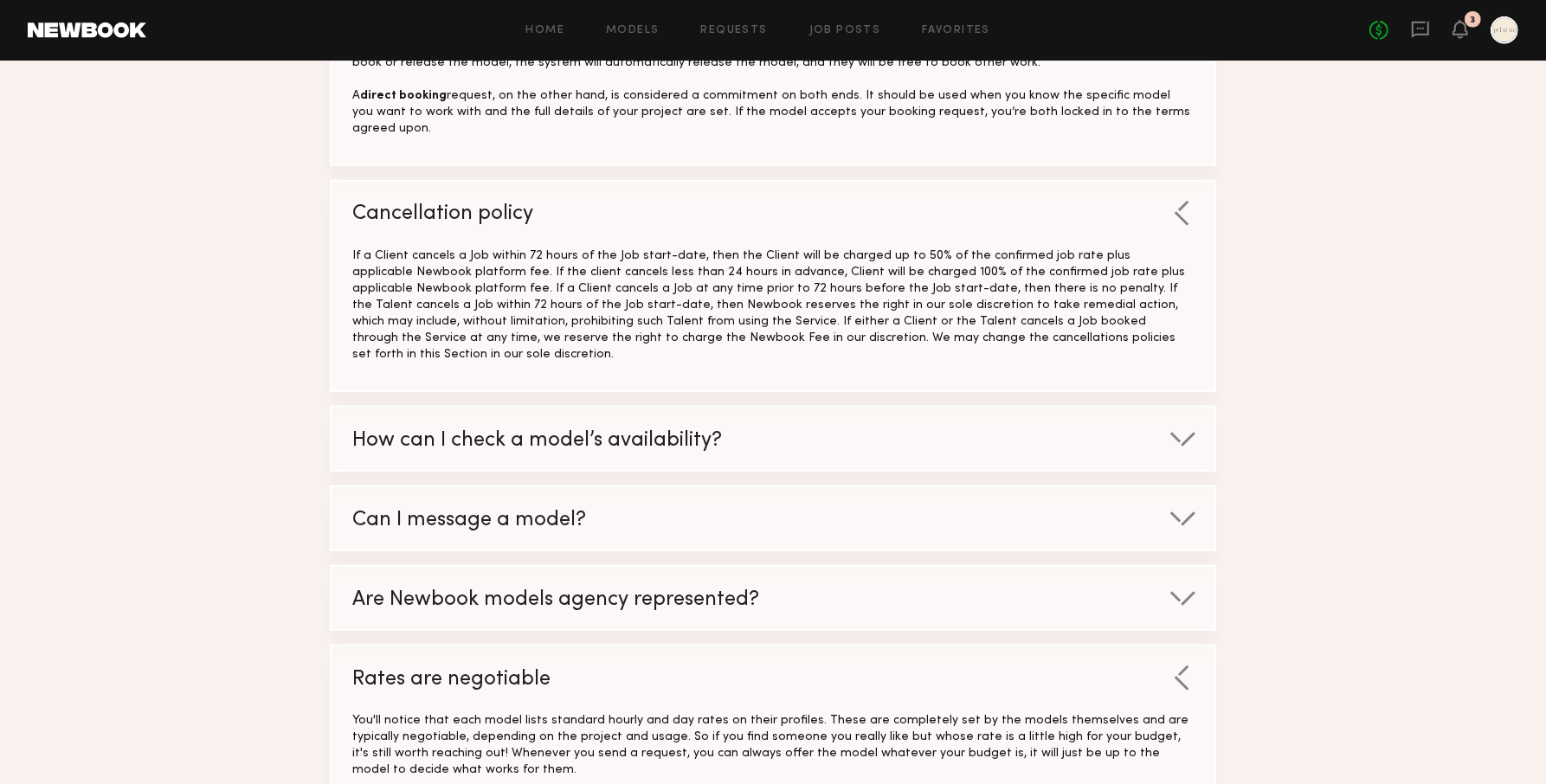
click at [558, 438] on div "How can I check a model’s availability?" at bounding box center [754, 440] width 846 height 66
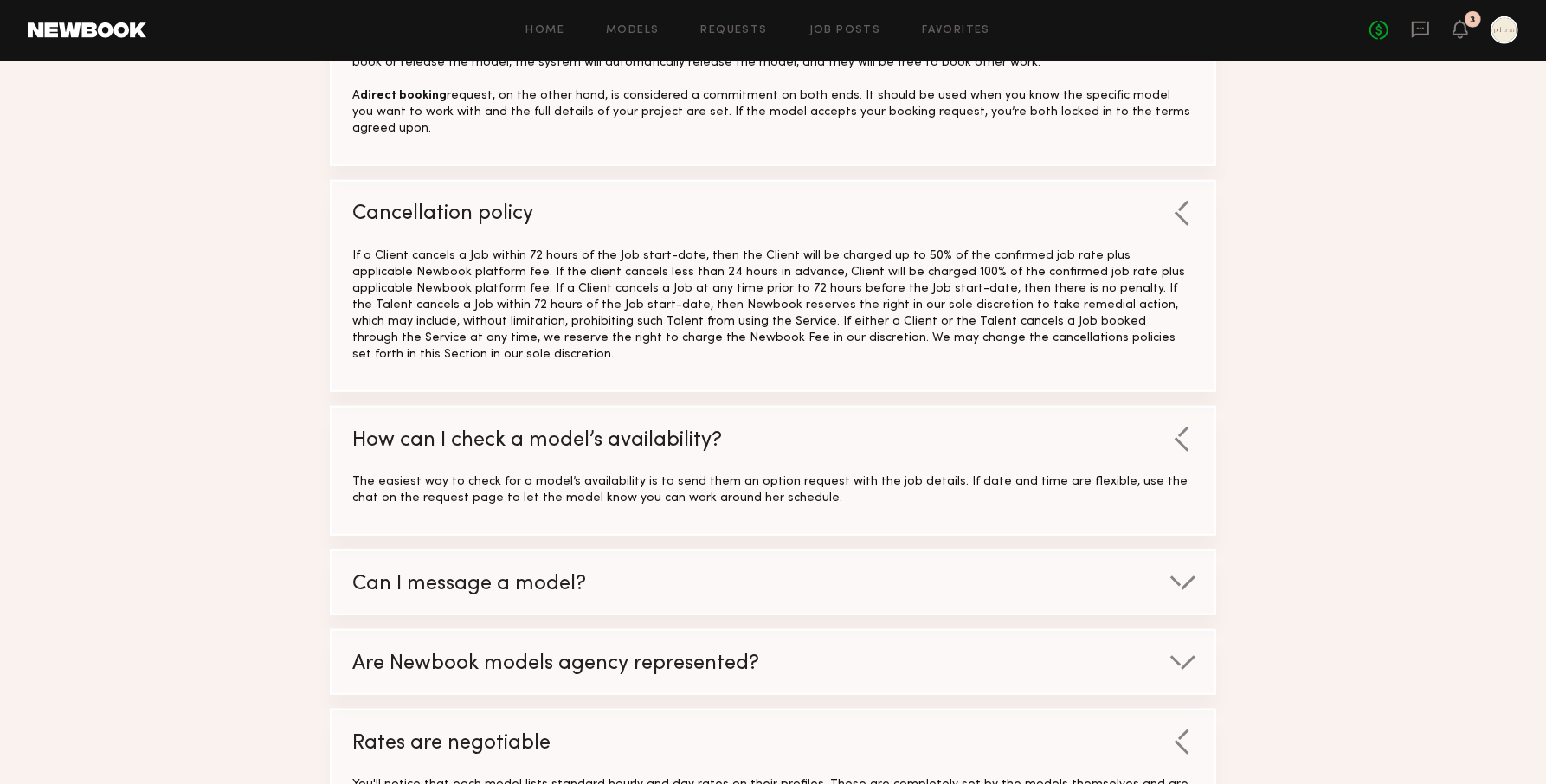
scroll to position [1209, 0]
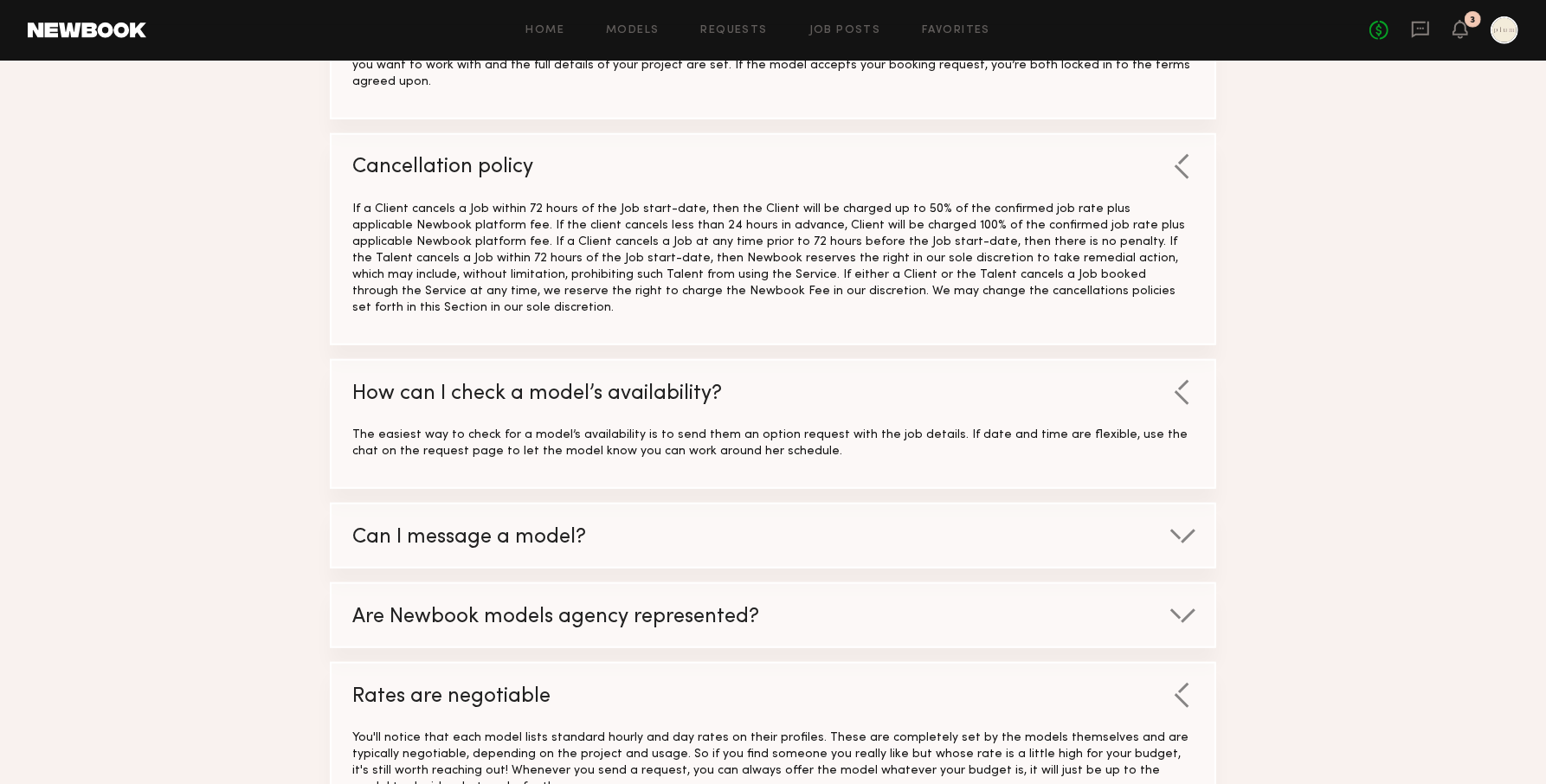
click at [509, 608] on span "Are Newbook models agency represented?" at bounding box center [555, 618] width 407 height 20
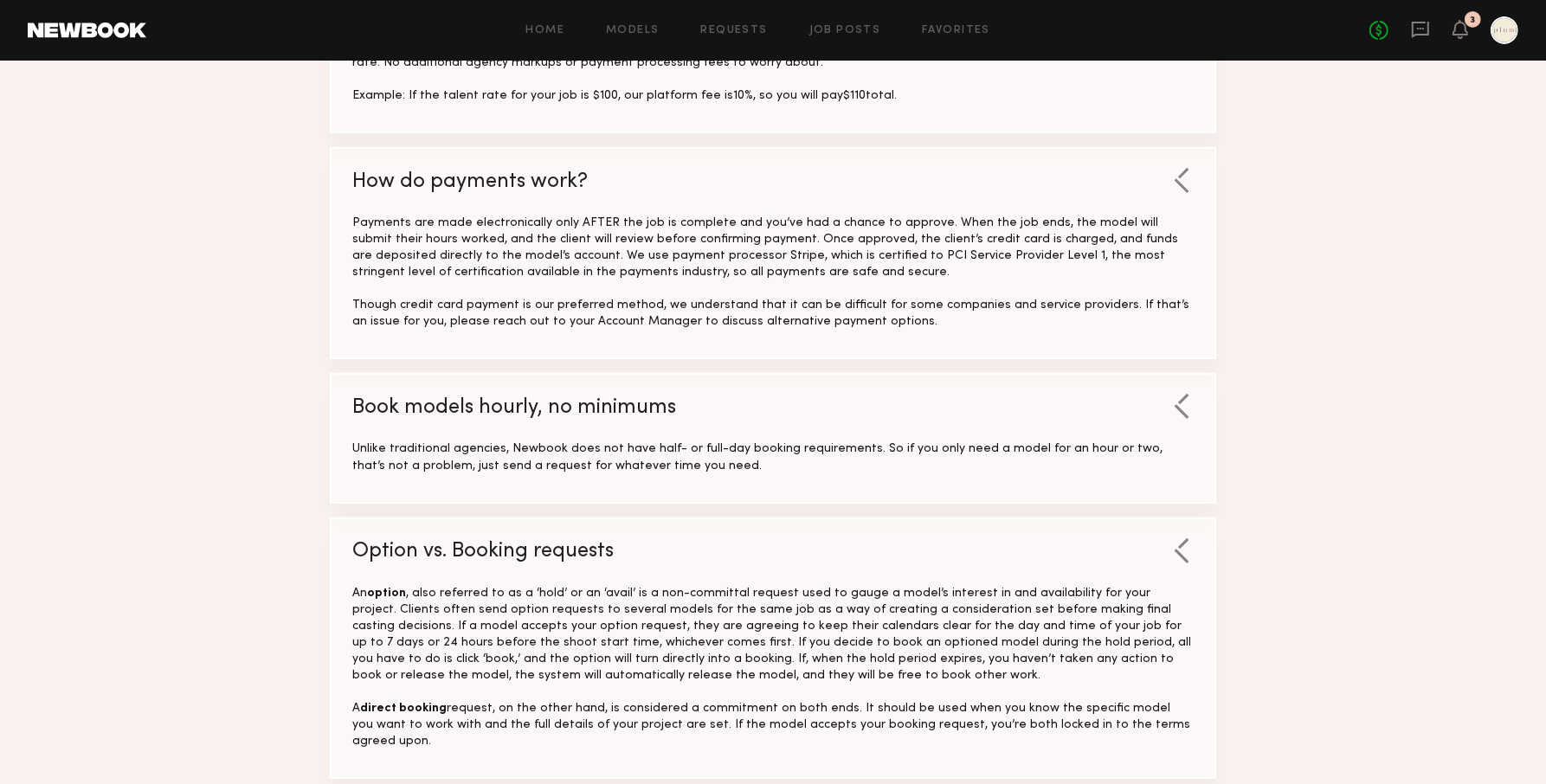
scroll to position [0, 0]
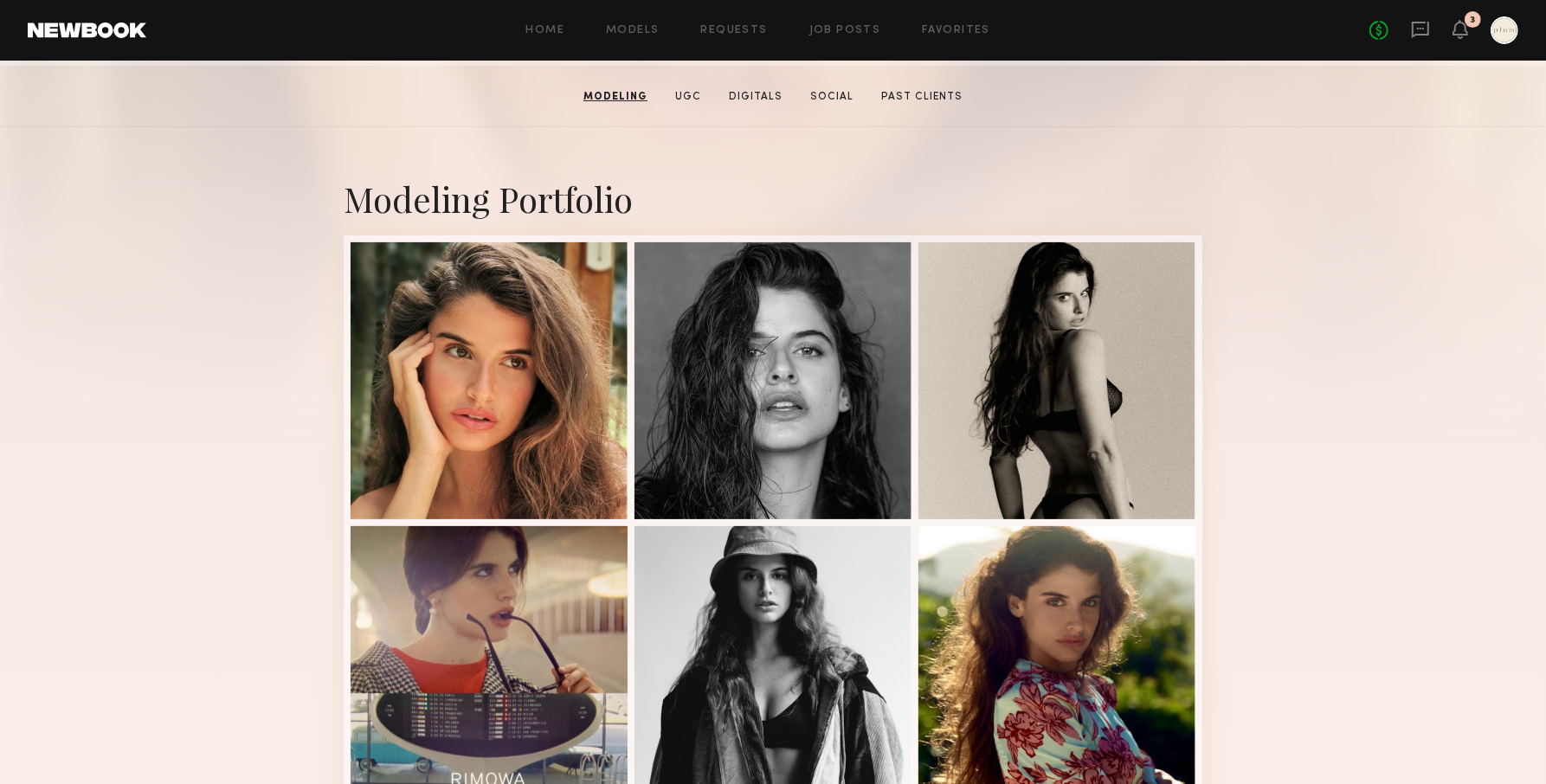
scroll to position [271, 0]
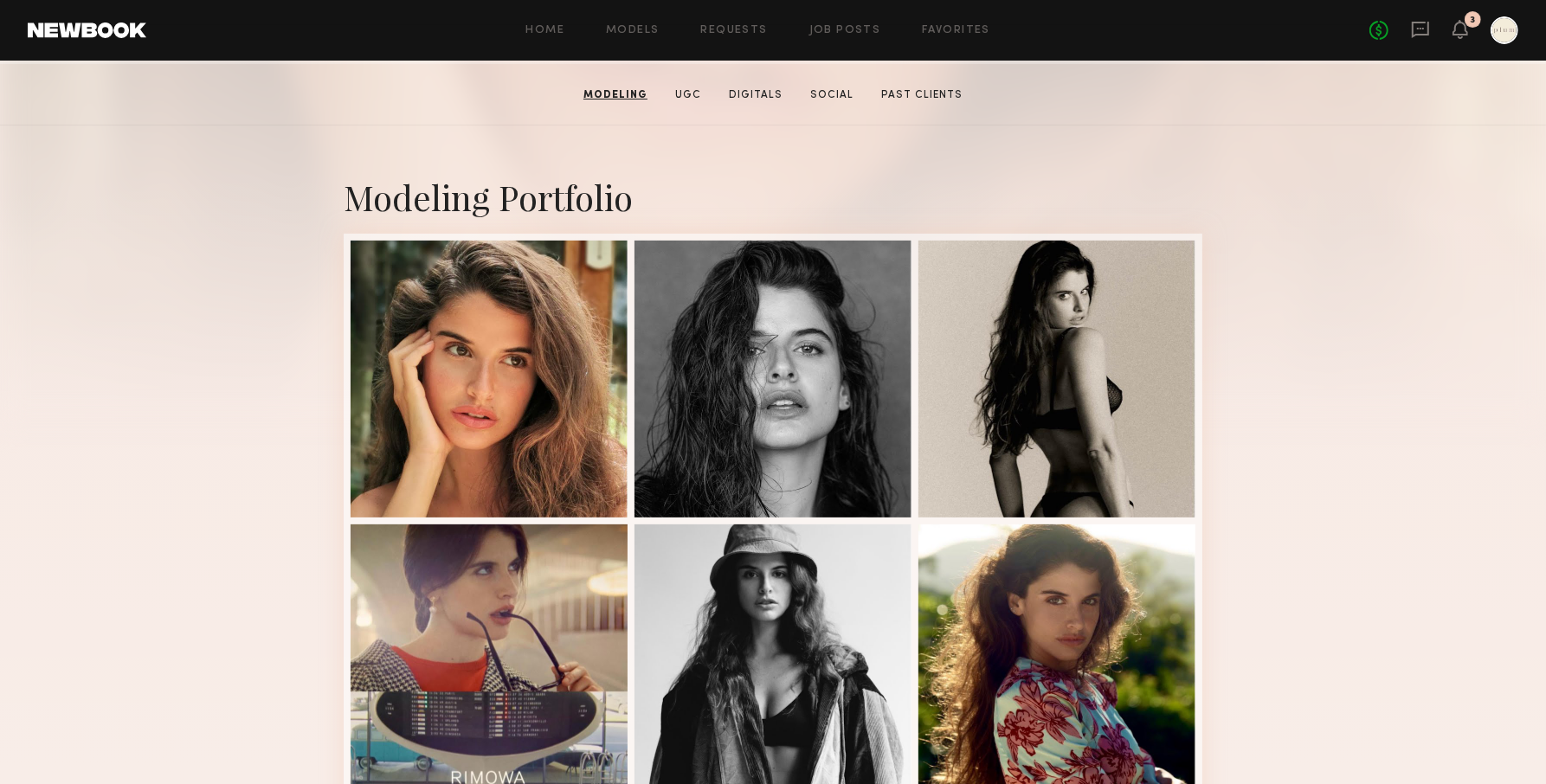
click at [761, 86] on section "Modeling UGC Digitals Social Past Clients" at bounding box center [773, 95] width 393 height 18
click at [761, 90] on link "Digitals" at bounding box center [756, 96] width 68 height 16
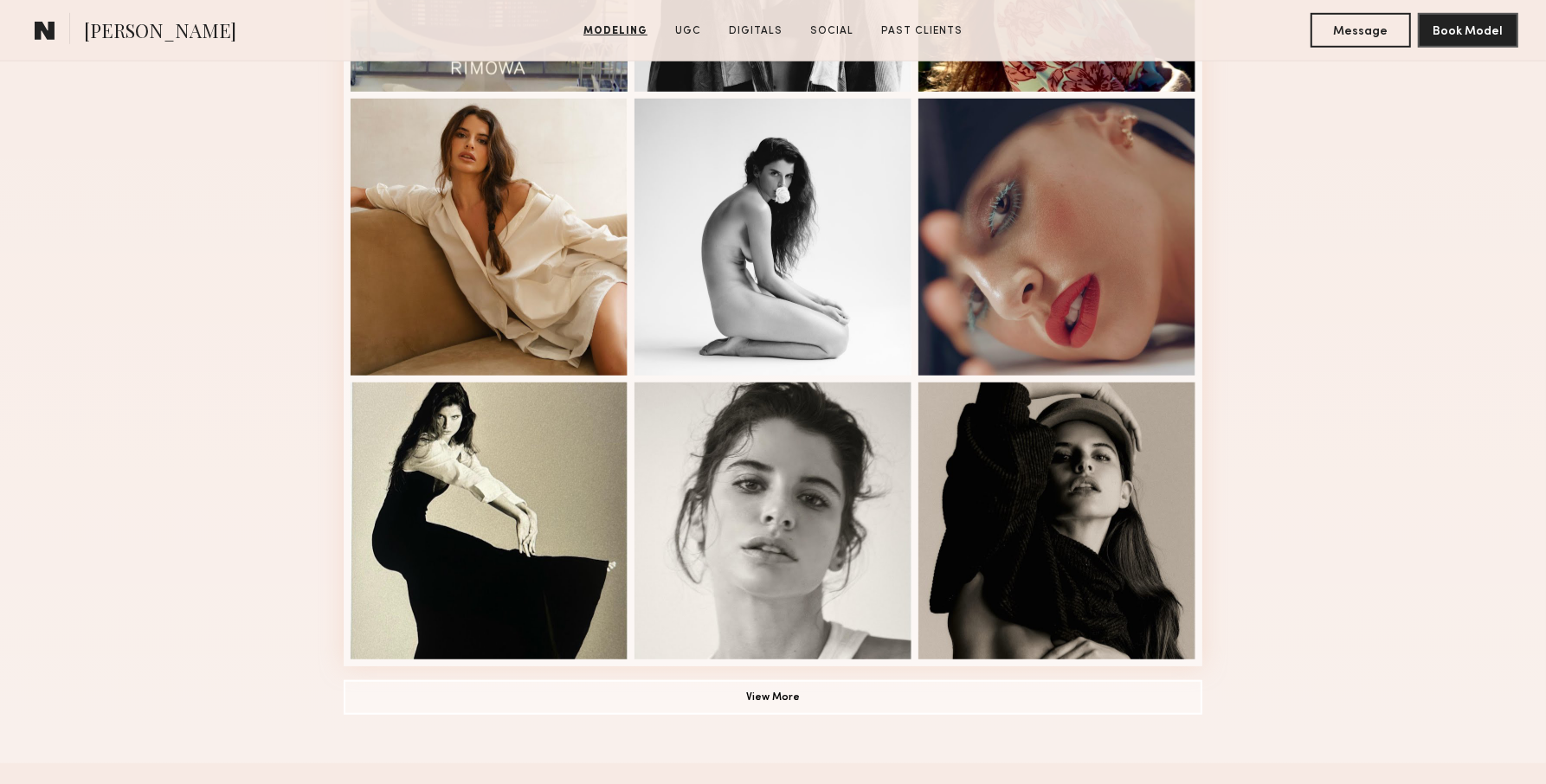
click at [623, 28] on link "Modeling" at bounding box center [615, 32] width 78 height 16
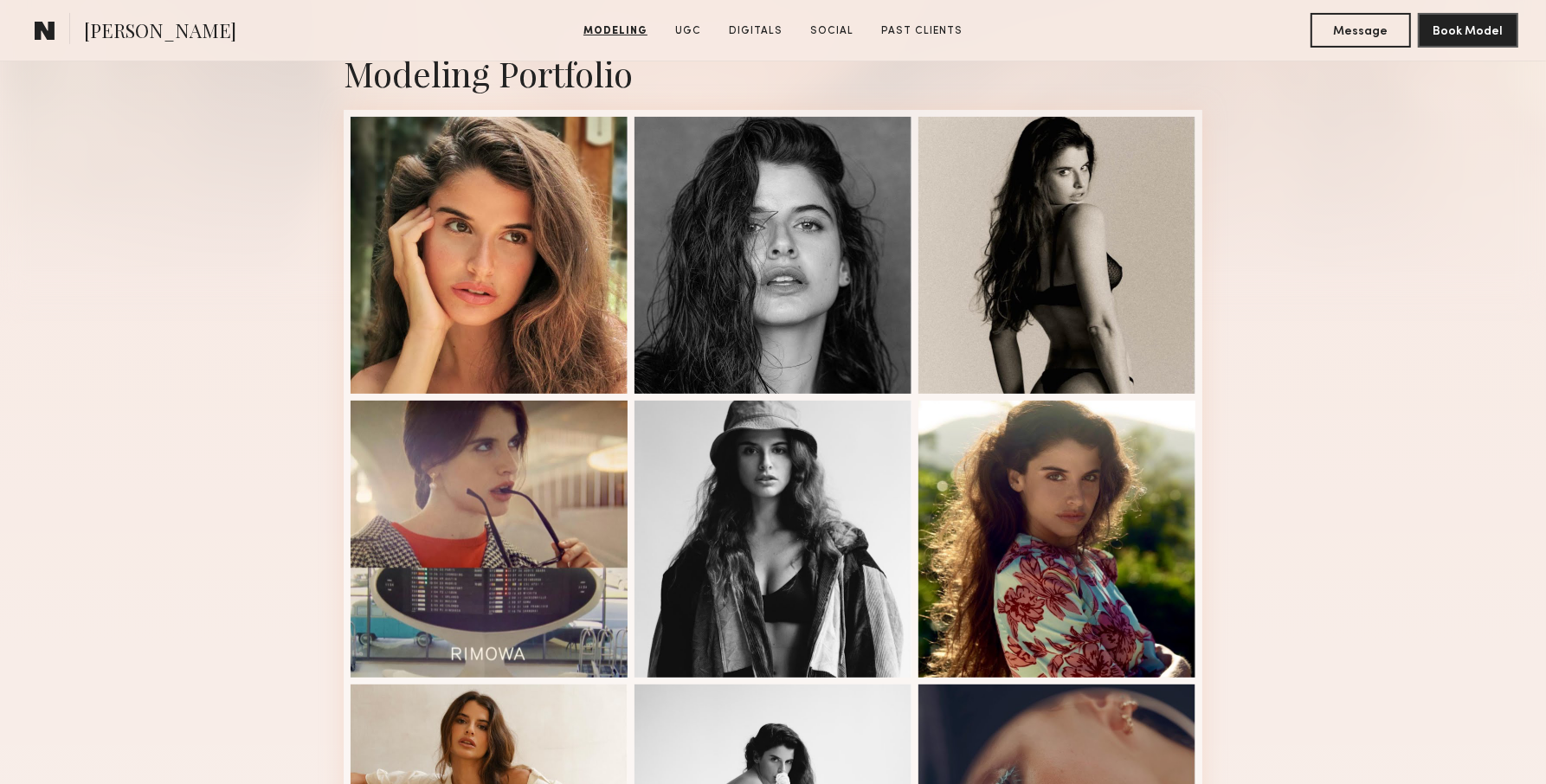
scroll to position [292, 0]
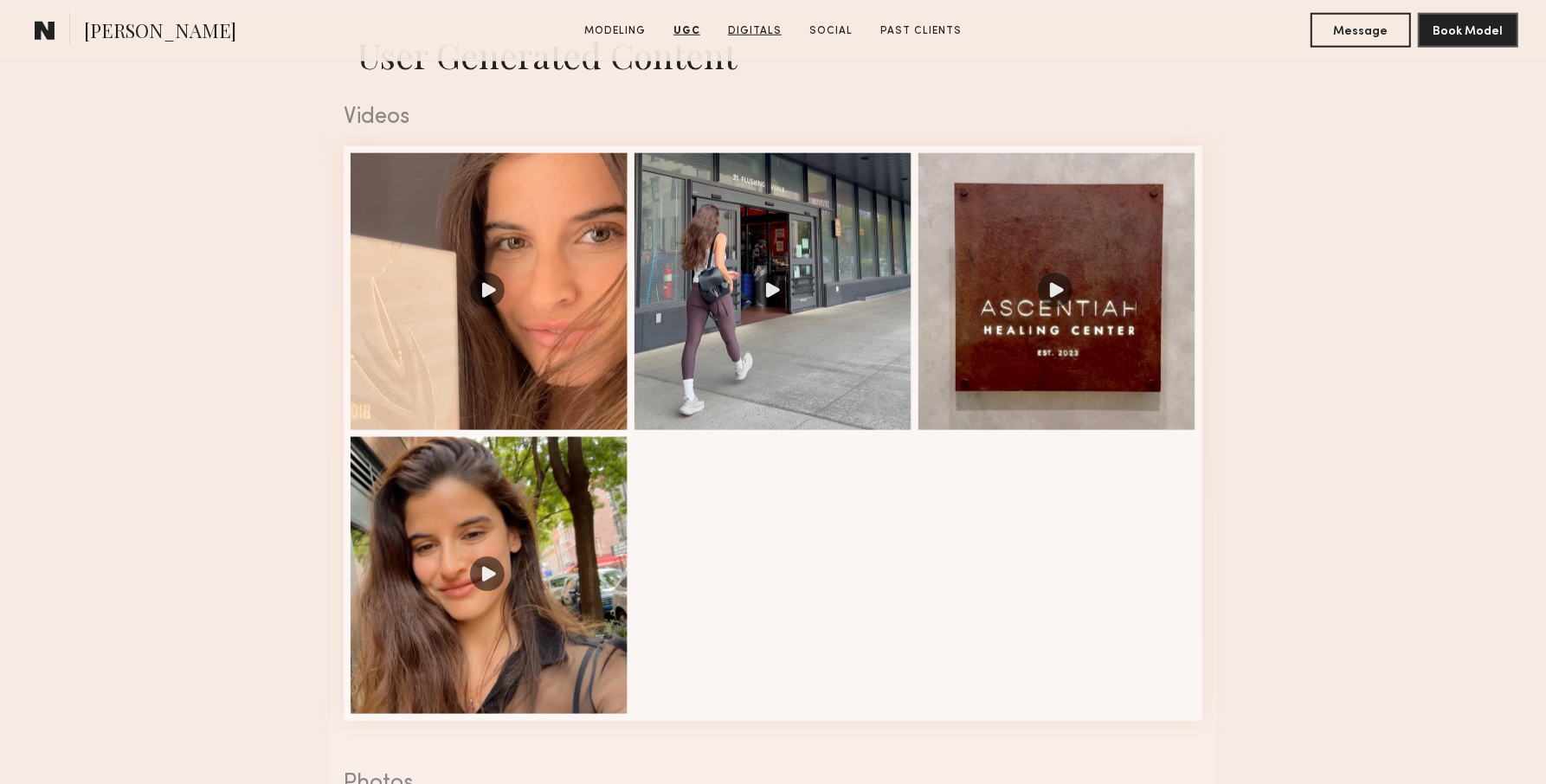
click at [764, 32] on link "Digitals" at bounding box center [755, 32] width 68 height 16
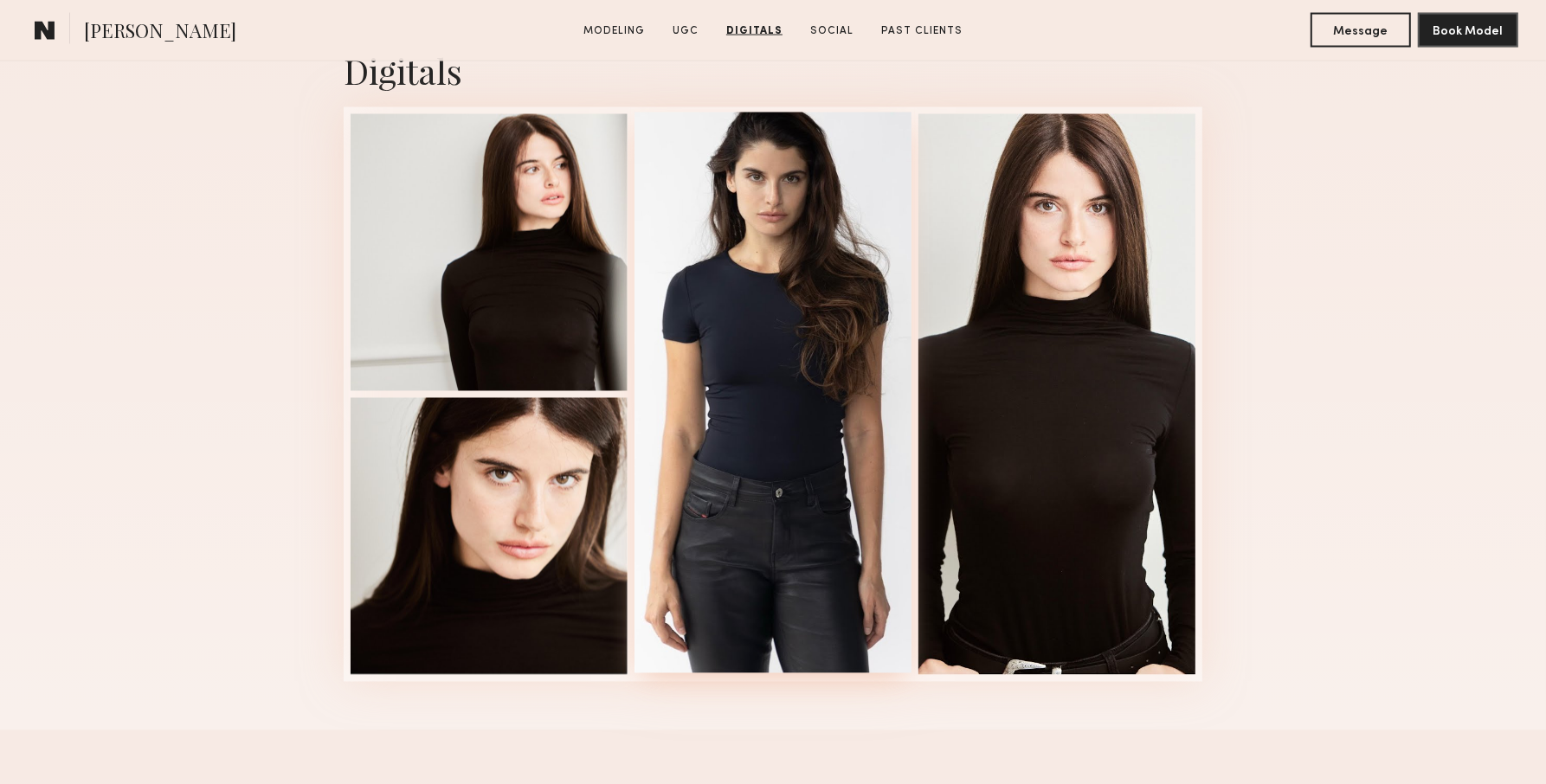
scroll to position [2842, 0]
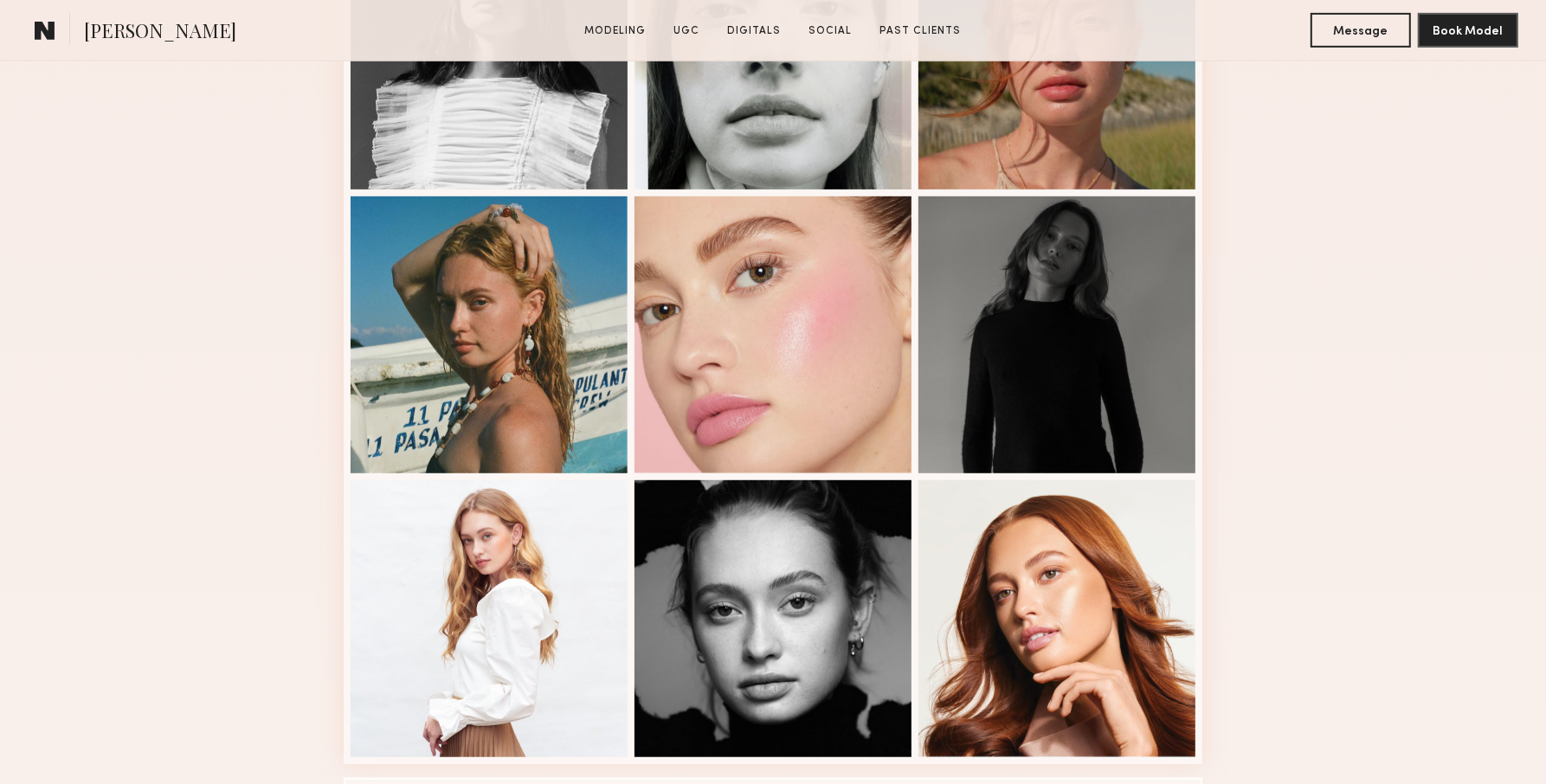
scroll to position [1123, 0]
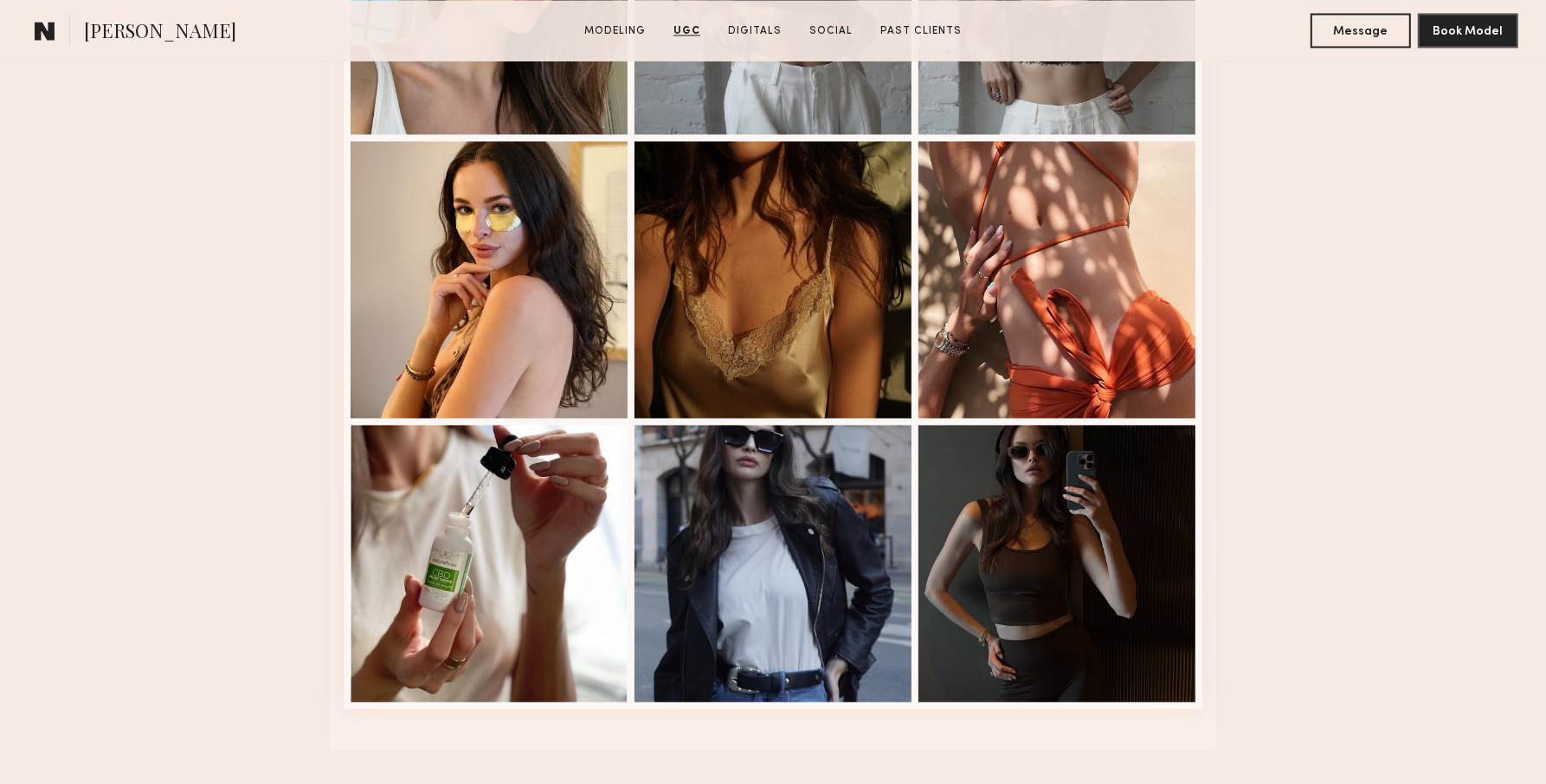
scroll to position [3021, 0]
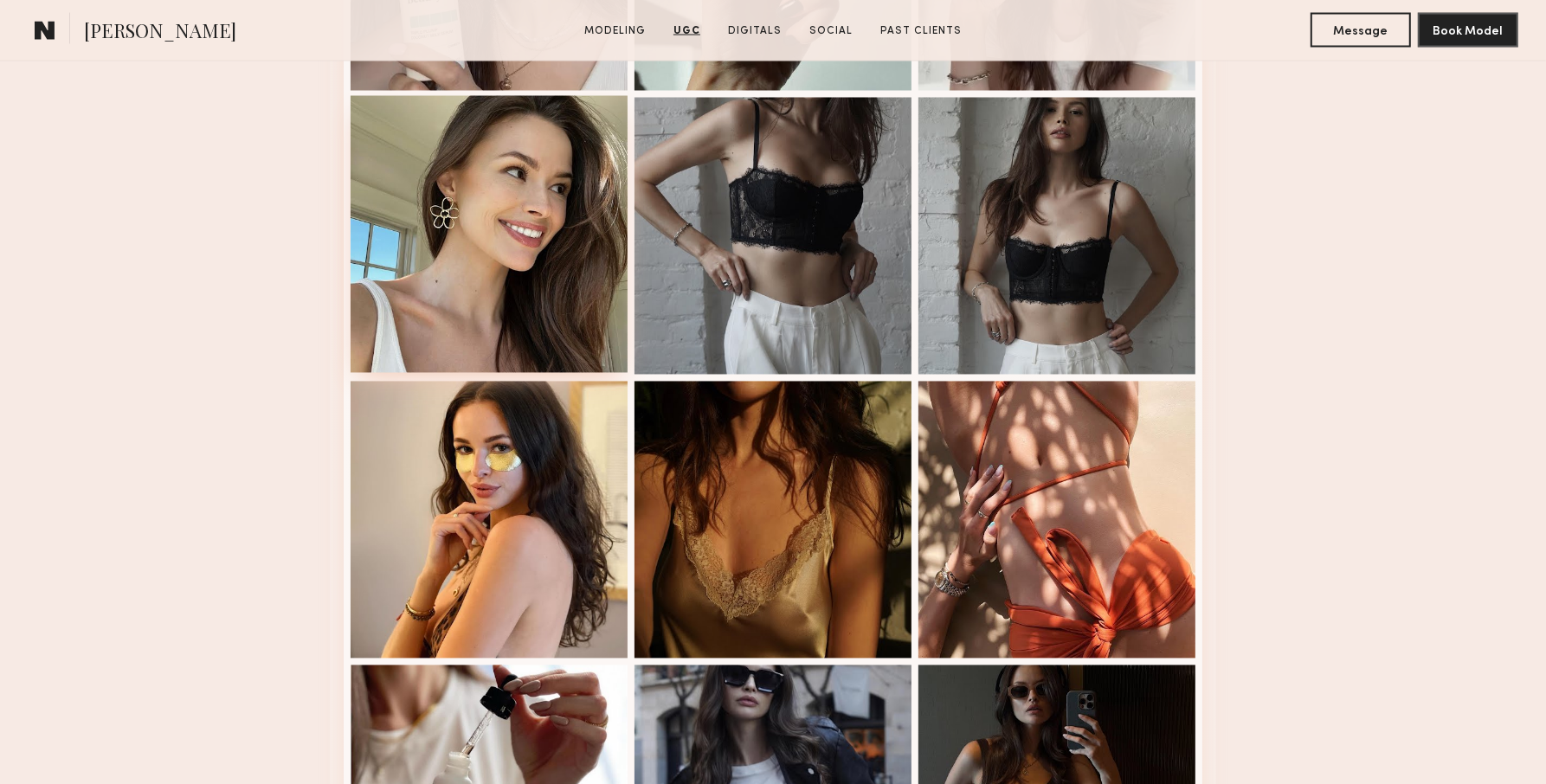
click at [578, 245] on div at bounding box center [489, 233] width 277 height 277
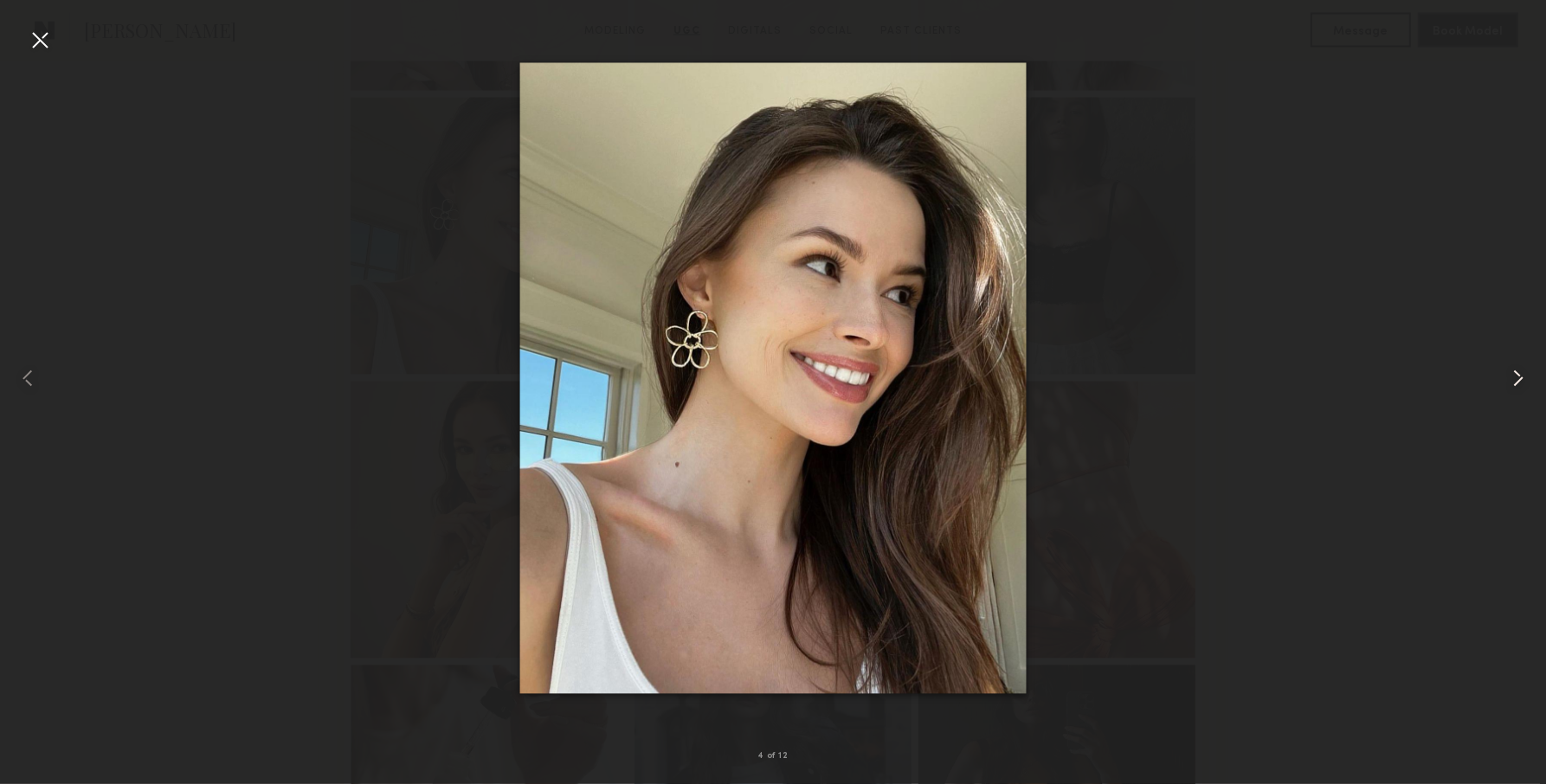
click at [1513, 368] on common-icon at bounding box center [1518, 378] width 28 height 28
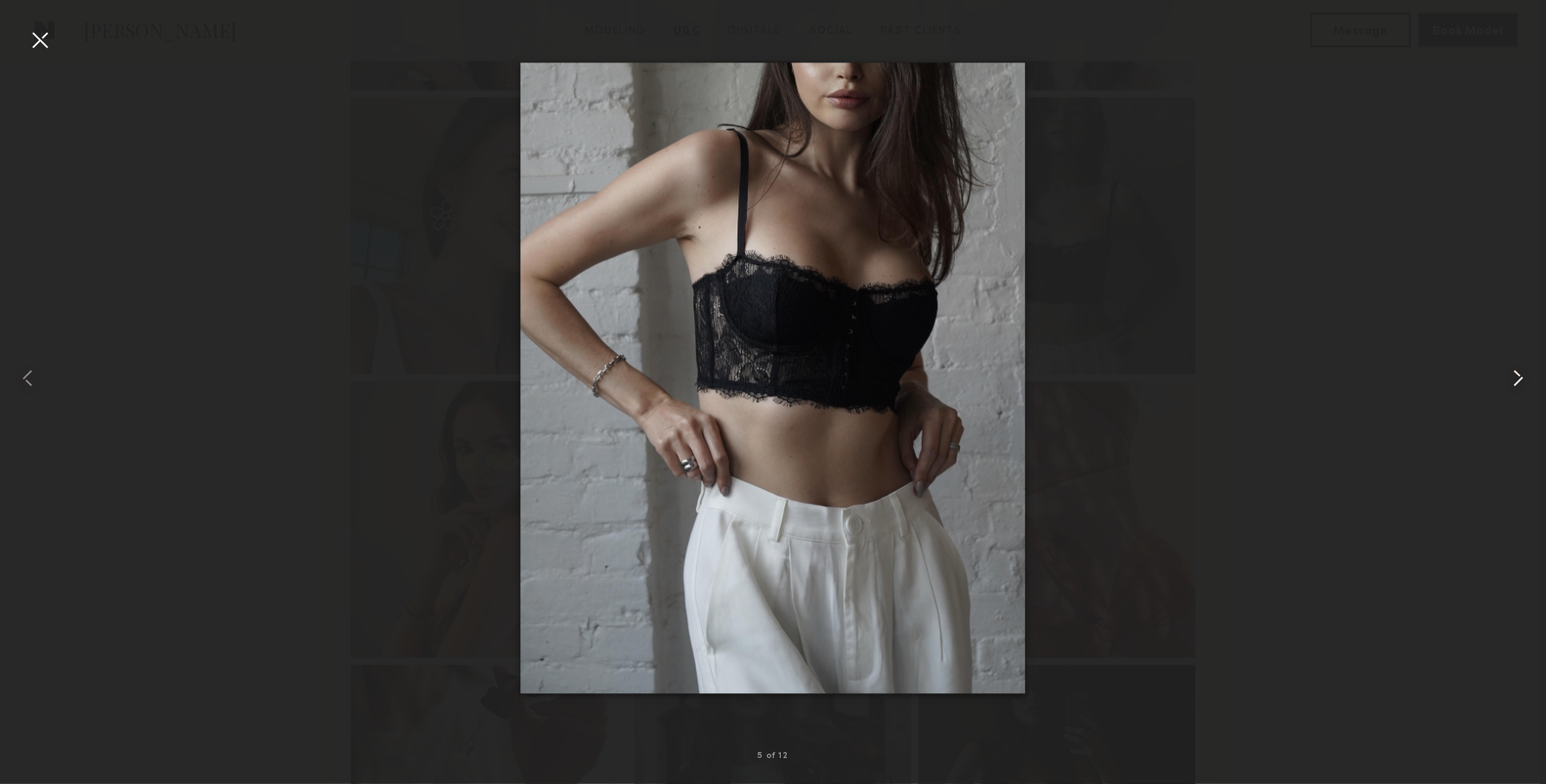
click at [1513, 371] on common-icon at bounding box center [1518, 378] width 28 height 28
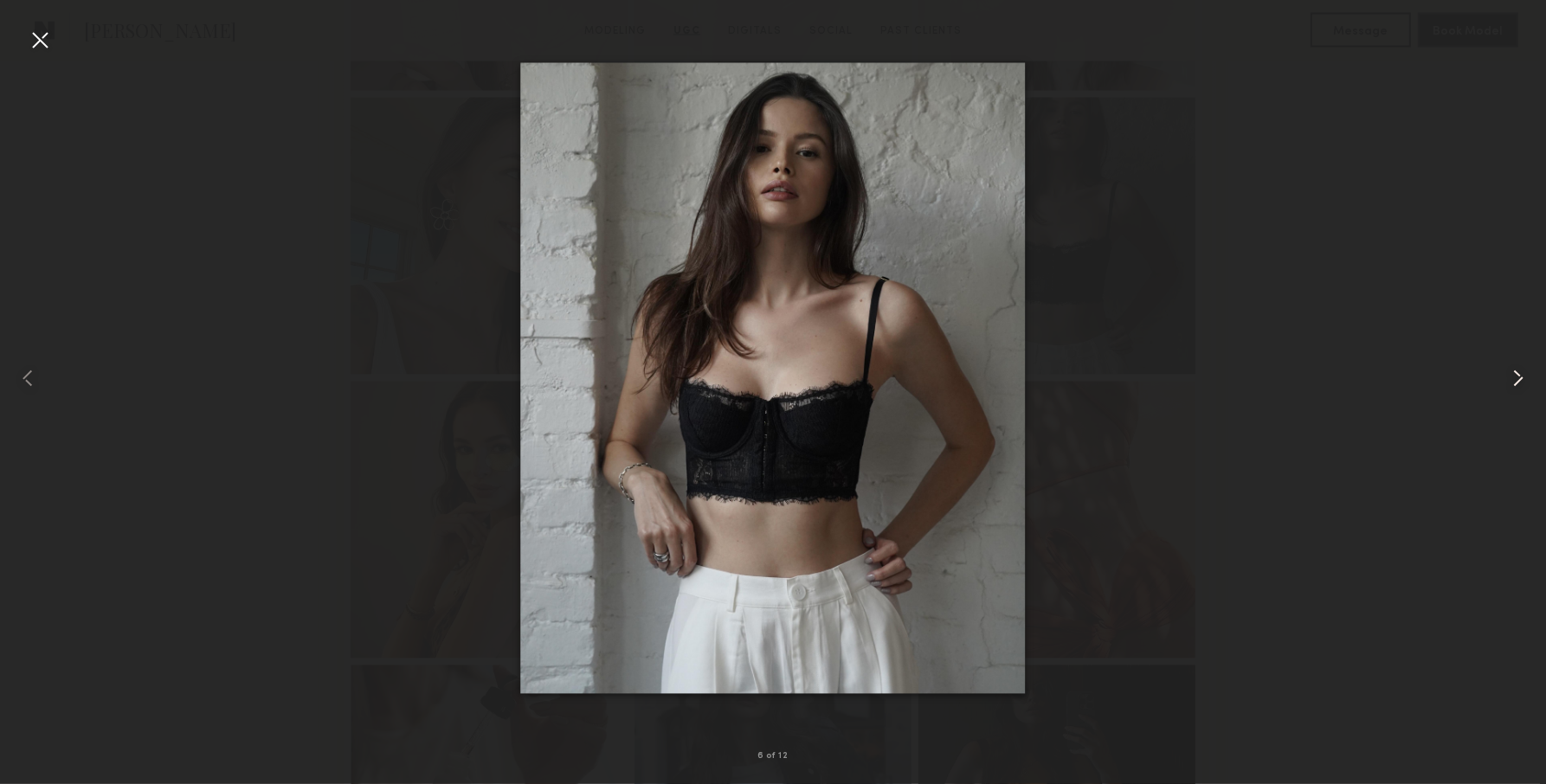
click at [1513, 373] on common-icon at bounding box center [1518, 378] width 28 height 28
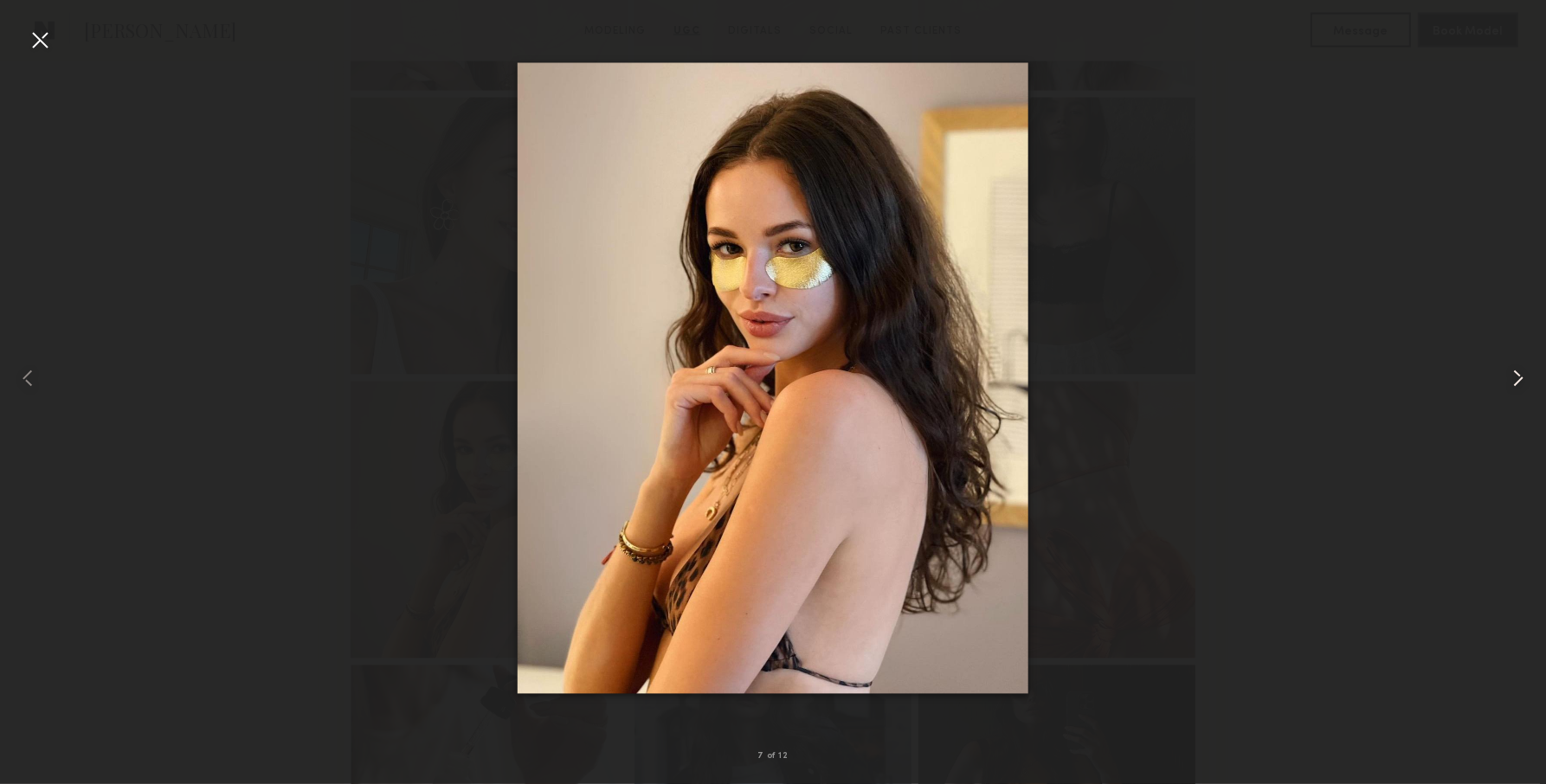
click at [1513, 373] on common-icon at bounding box center [1518, 378] width 28 height 28
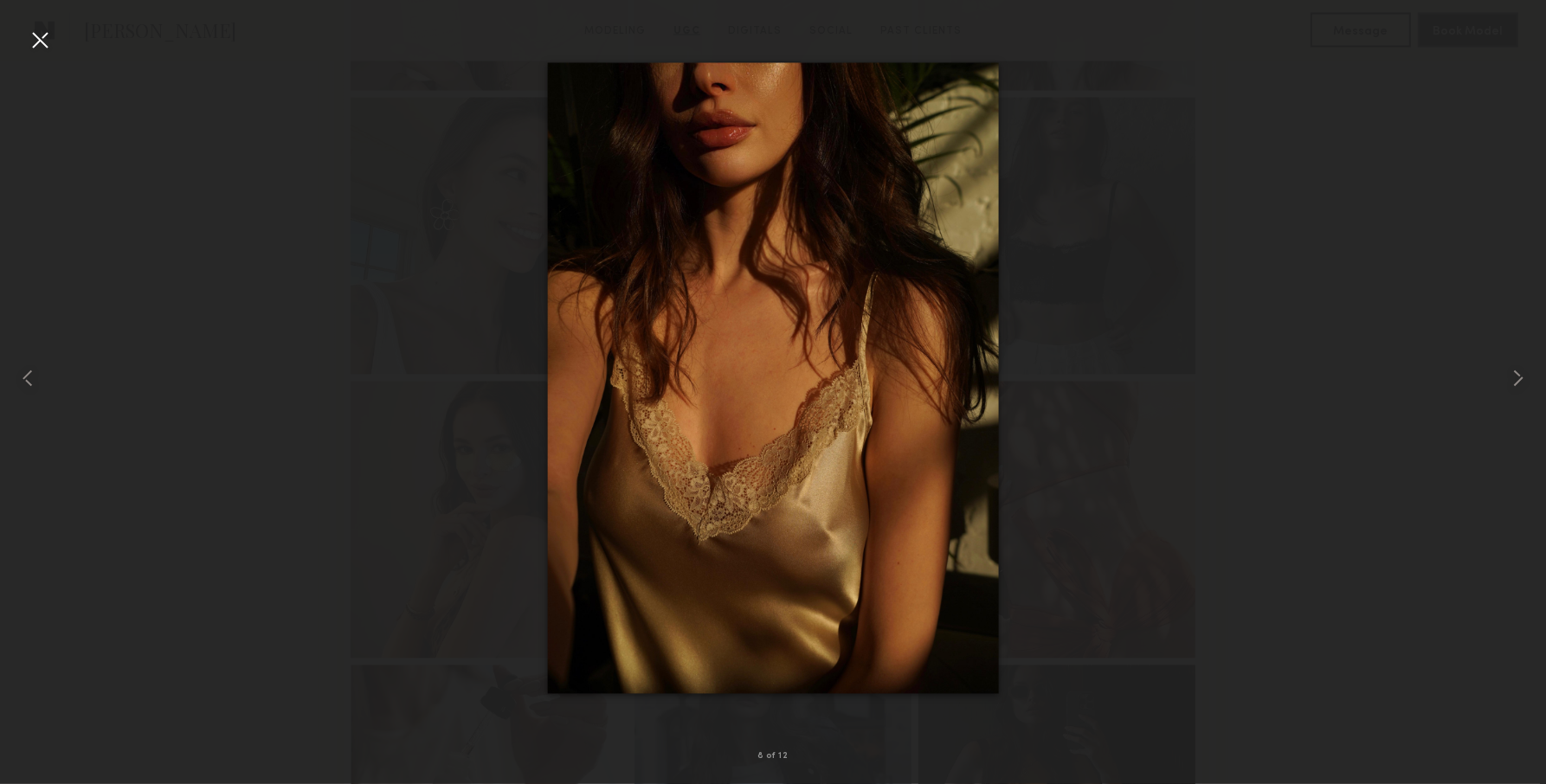
click at [415, 446] on div at bounding box center [773, 377] width 1546 height 700
click at [39, 32] on div at bounding box center [39, 39] width 28 height 28
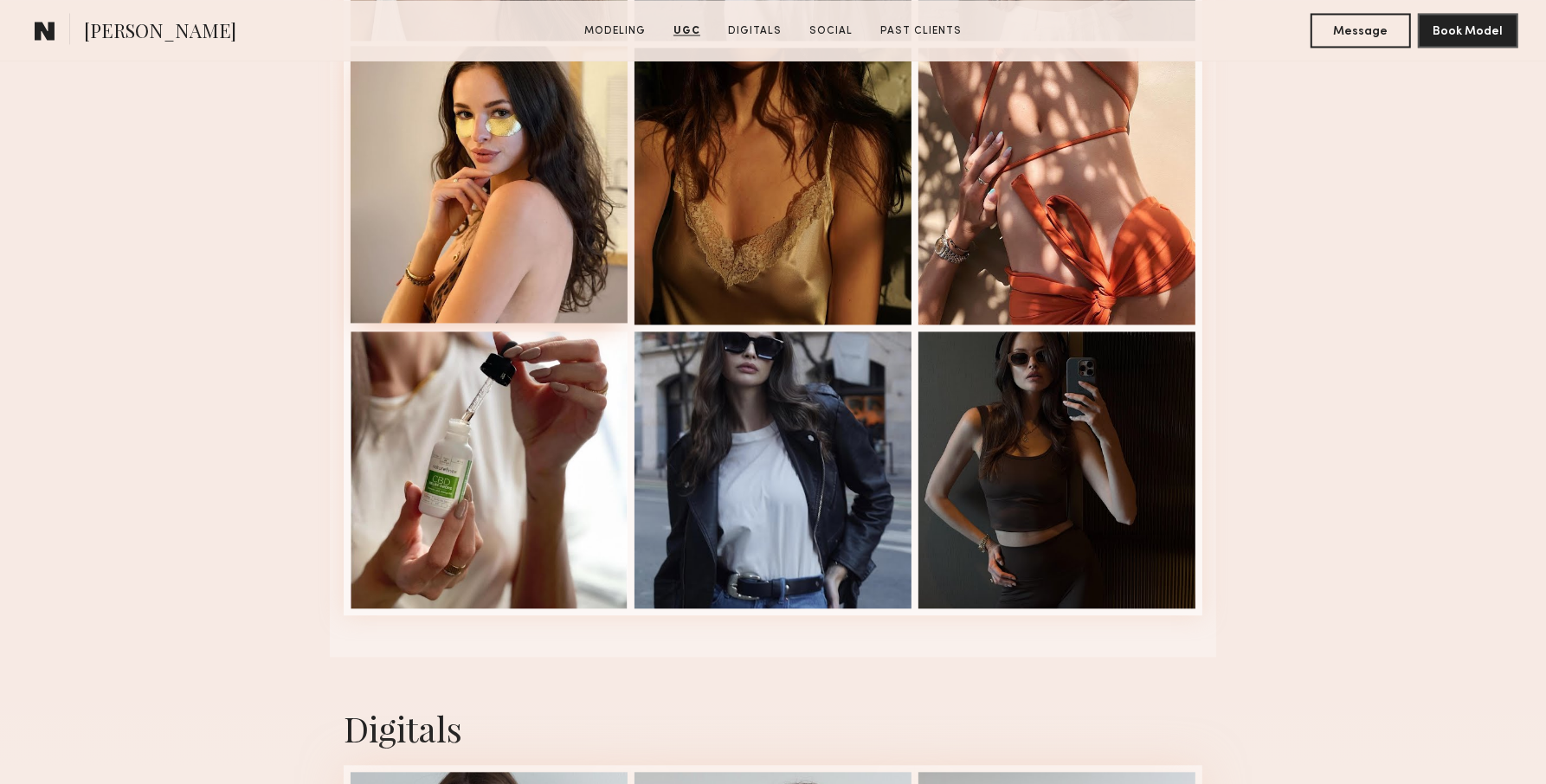
scroll to position [3360, 0]
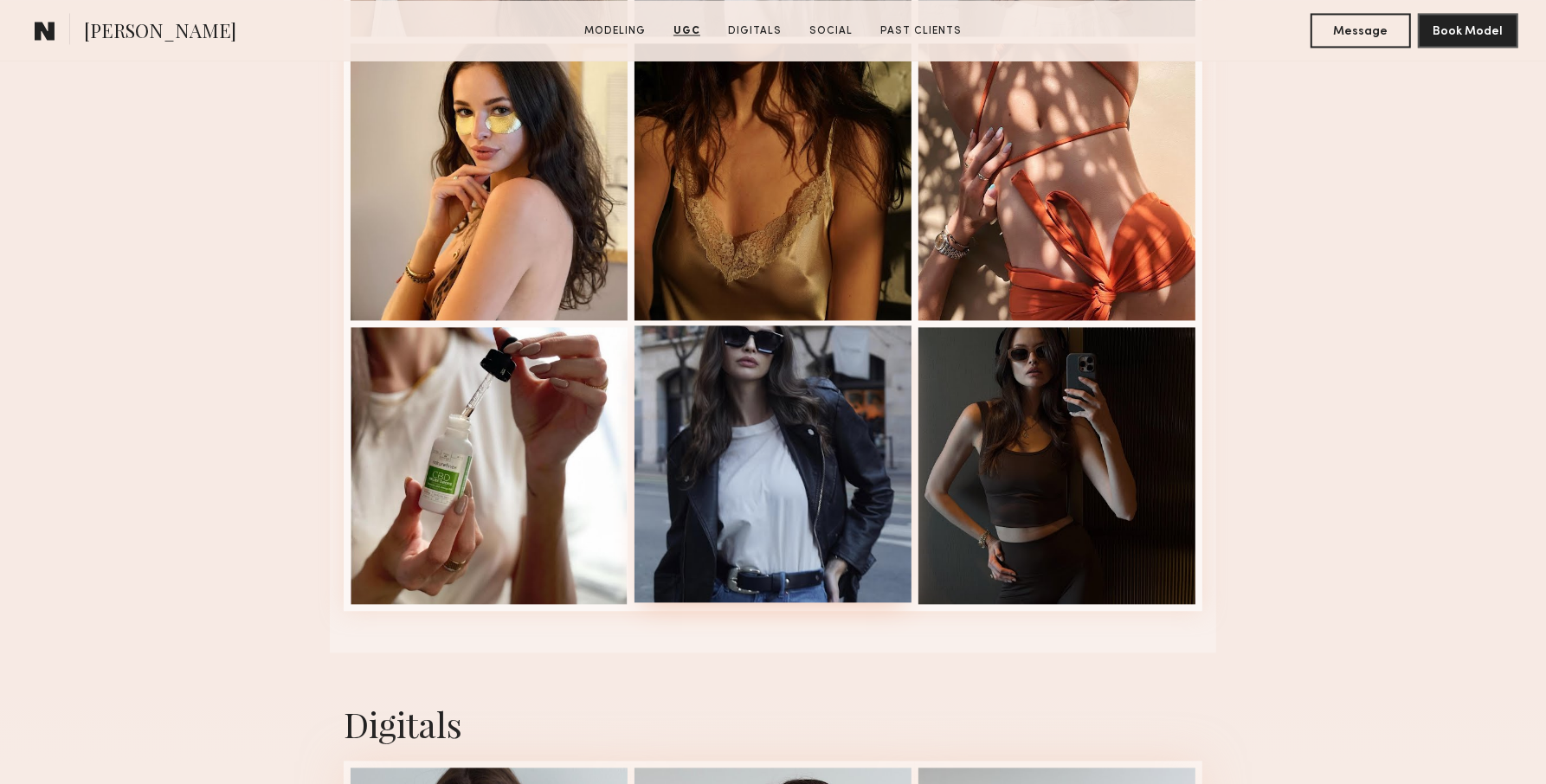
click at [770, 489] on div at bounding box center [773, 463] width 277 height 277
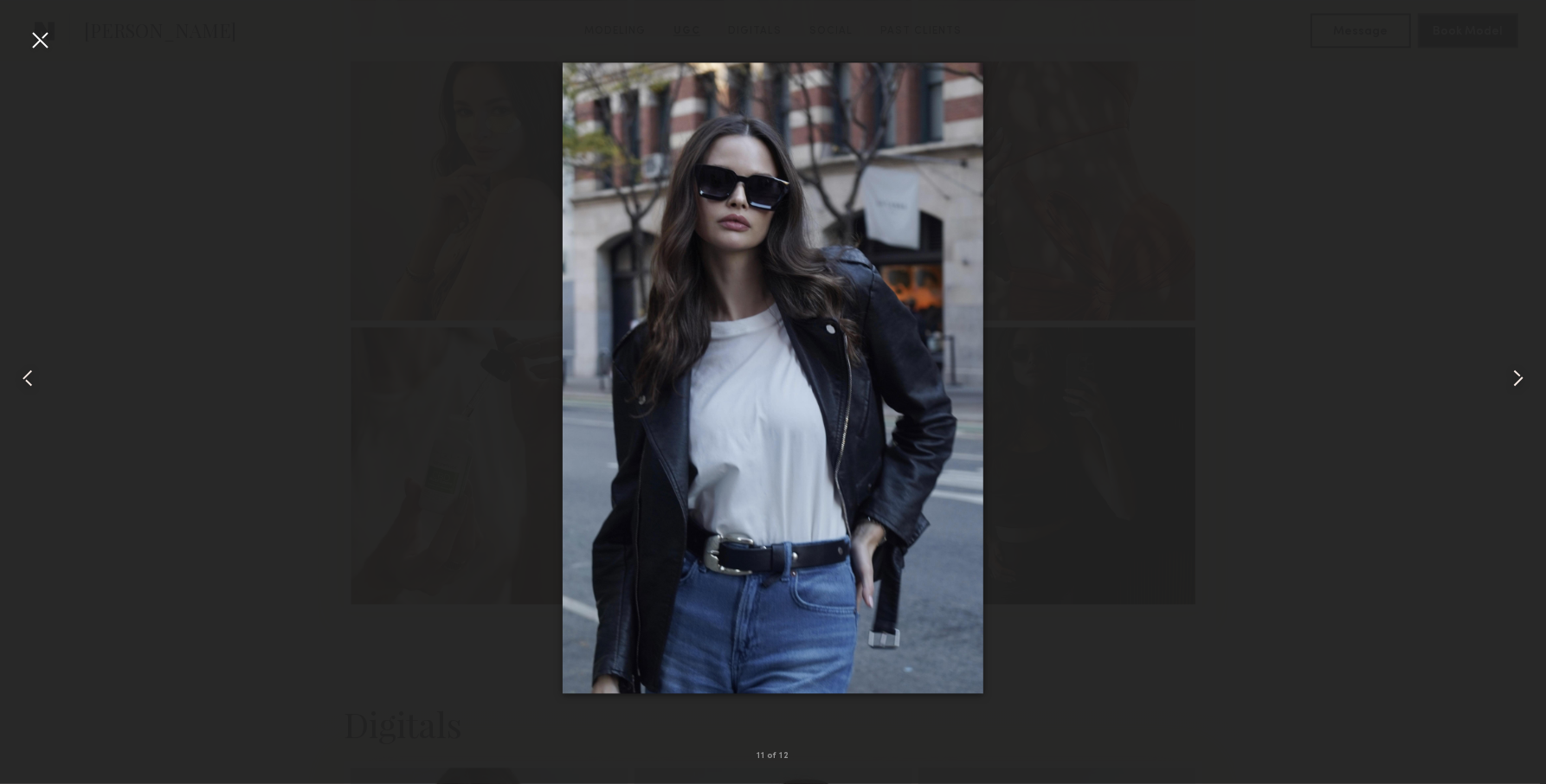
click at [345, 299] on div at bounding box center [773, 377] width 1546 height 700
click at [42, 35] on div at bounding box center [39, 39] width 28 height 28
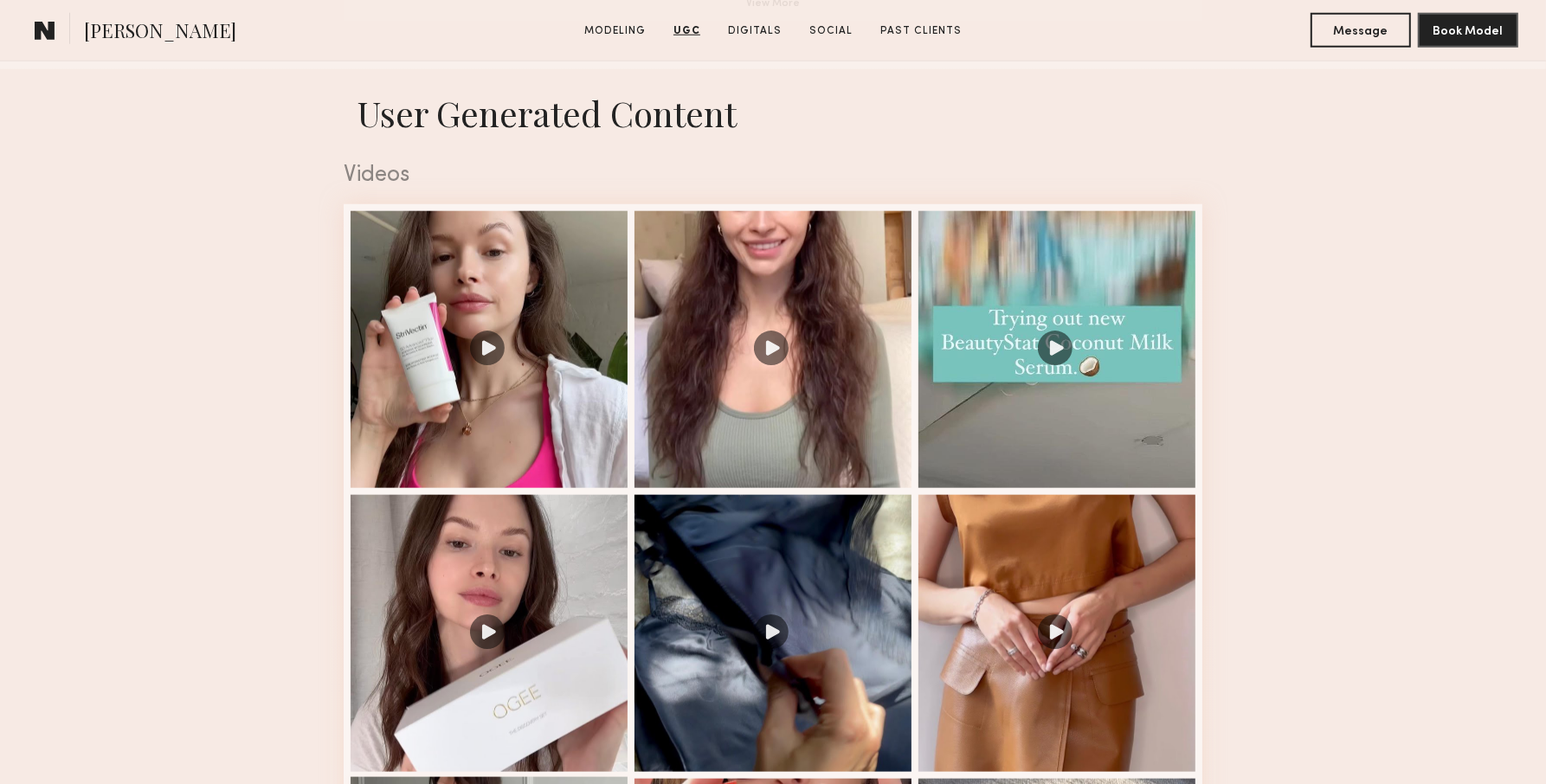
scroll to position [1607, 0]
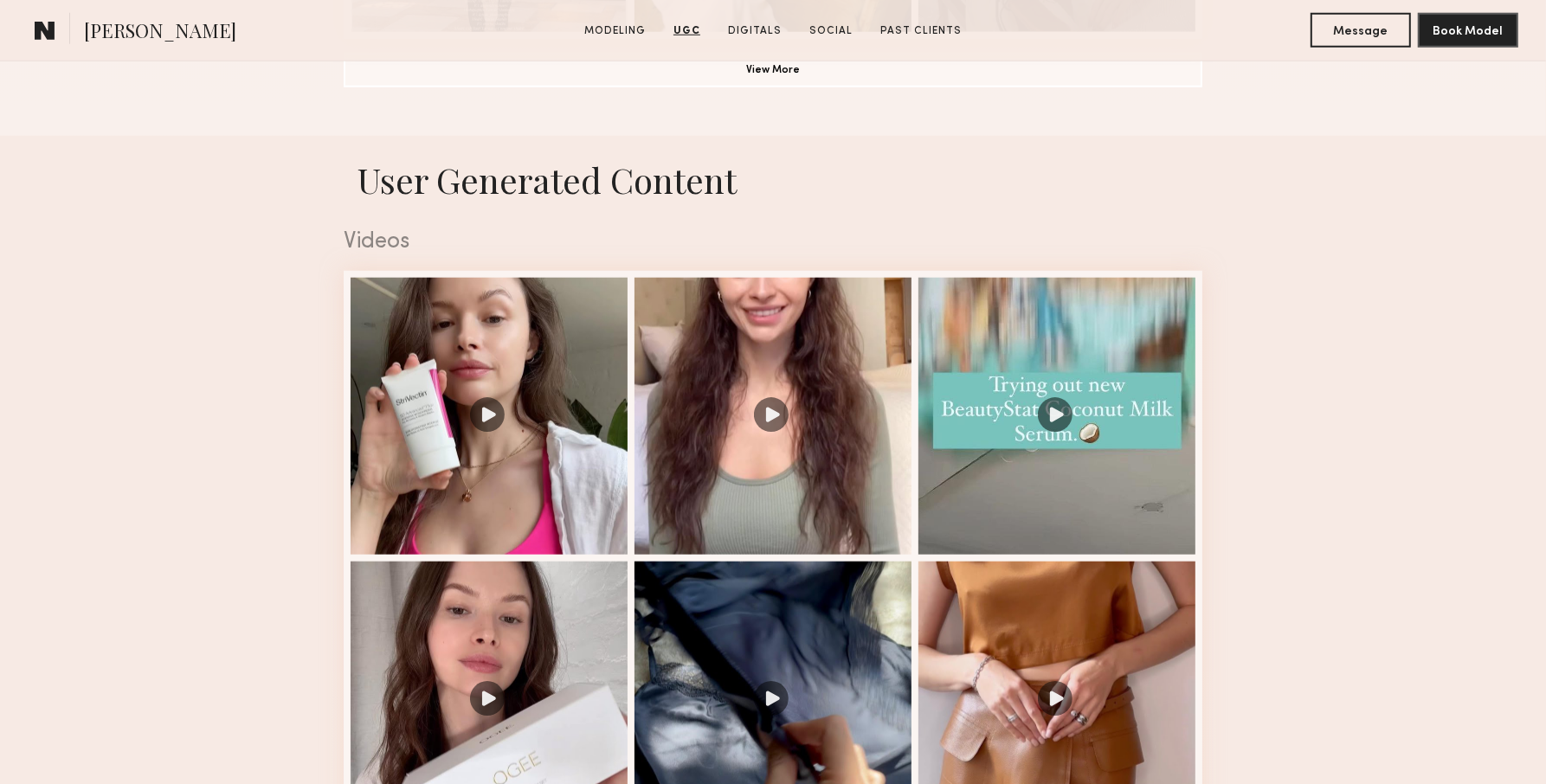
click at [540, 484] on div at bounding box center [489, 416] width 277 height 277
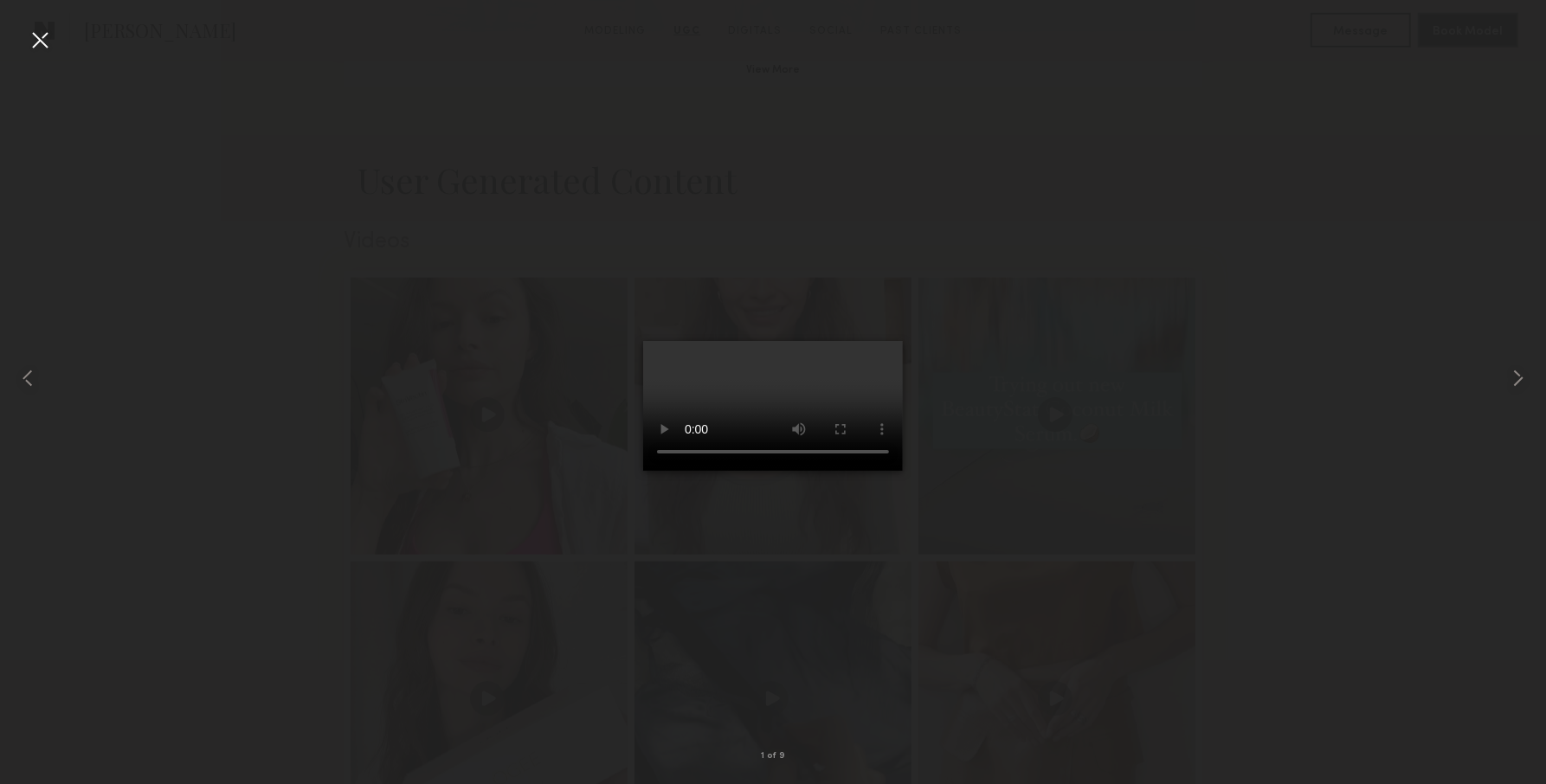
click at [472, 551] on div at bounding box center [773, 377] width 1546 height 700
click at [1433, 75] on div at bounding box center [773, 377] width 1546 height 700
click at [37, 33] on div at bounding box center [39, 39] width 28 height 28
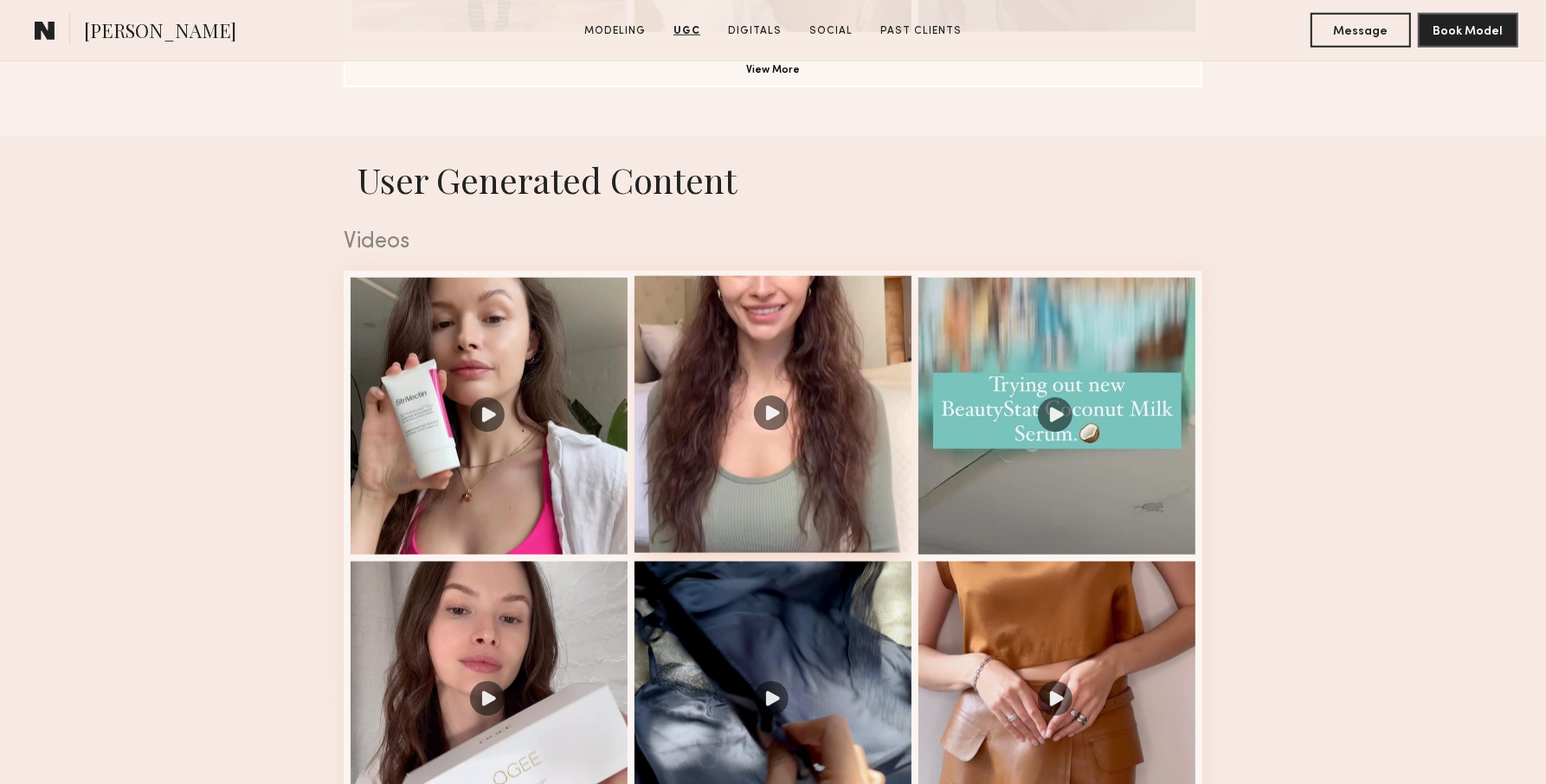
click at [750, 432] on div at bounding box center [773, 414] width 277 height 277
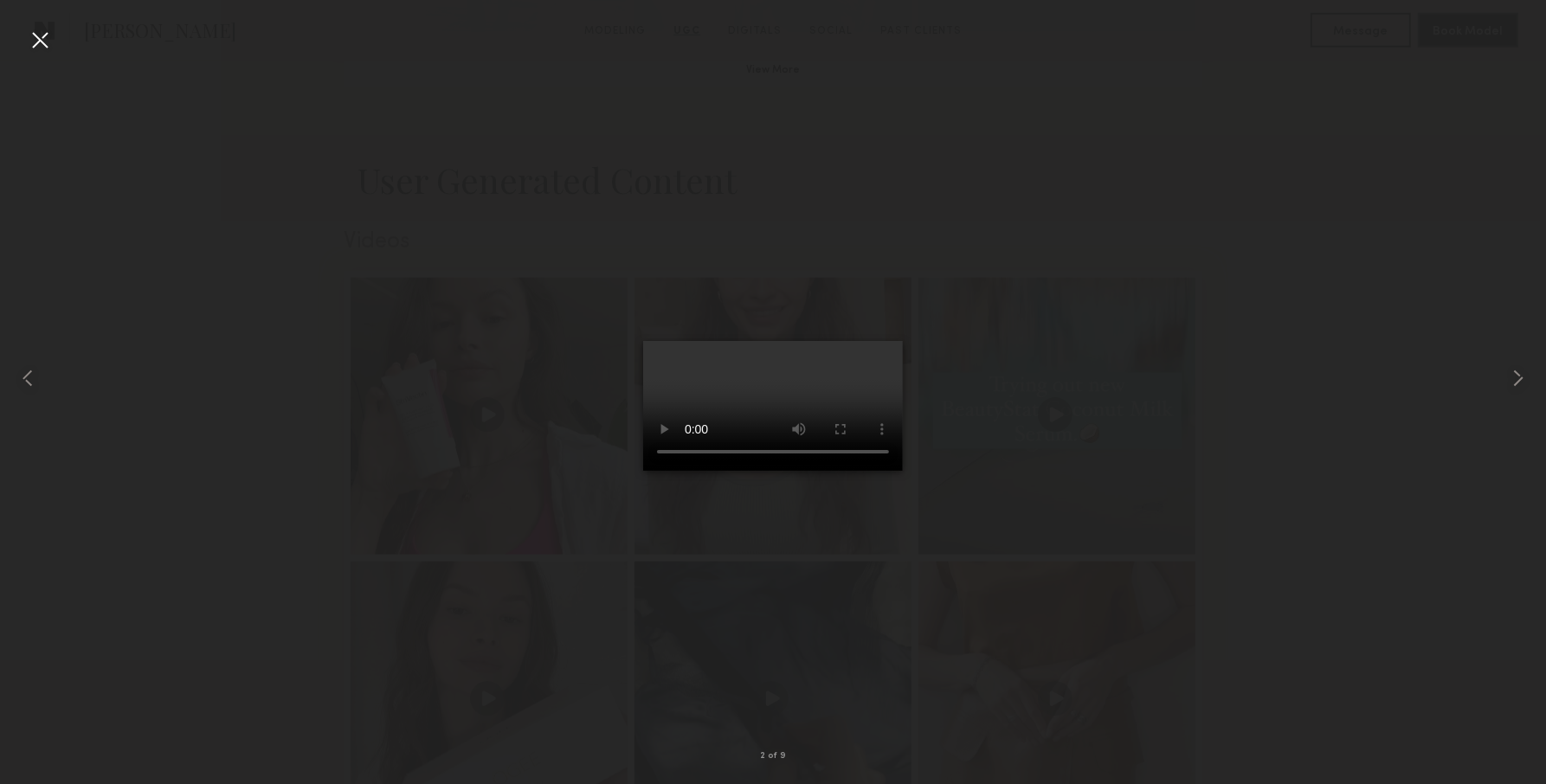
click at [477, 372] on div at bounding box center [773, 377] width 1546 height 700
click at [42, 39] on div at bounding box center [39, 39] width 28 height 28
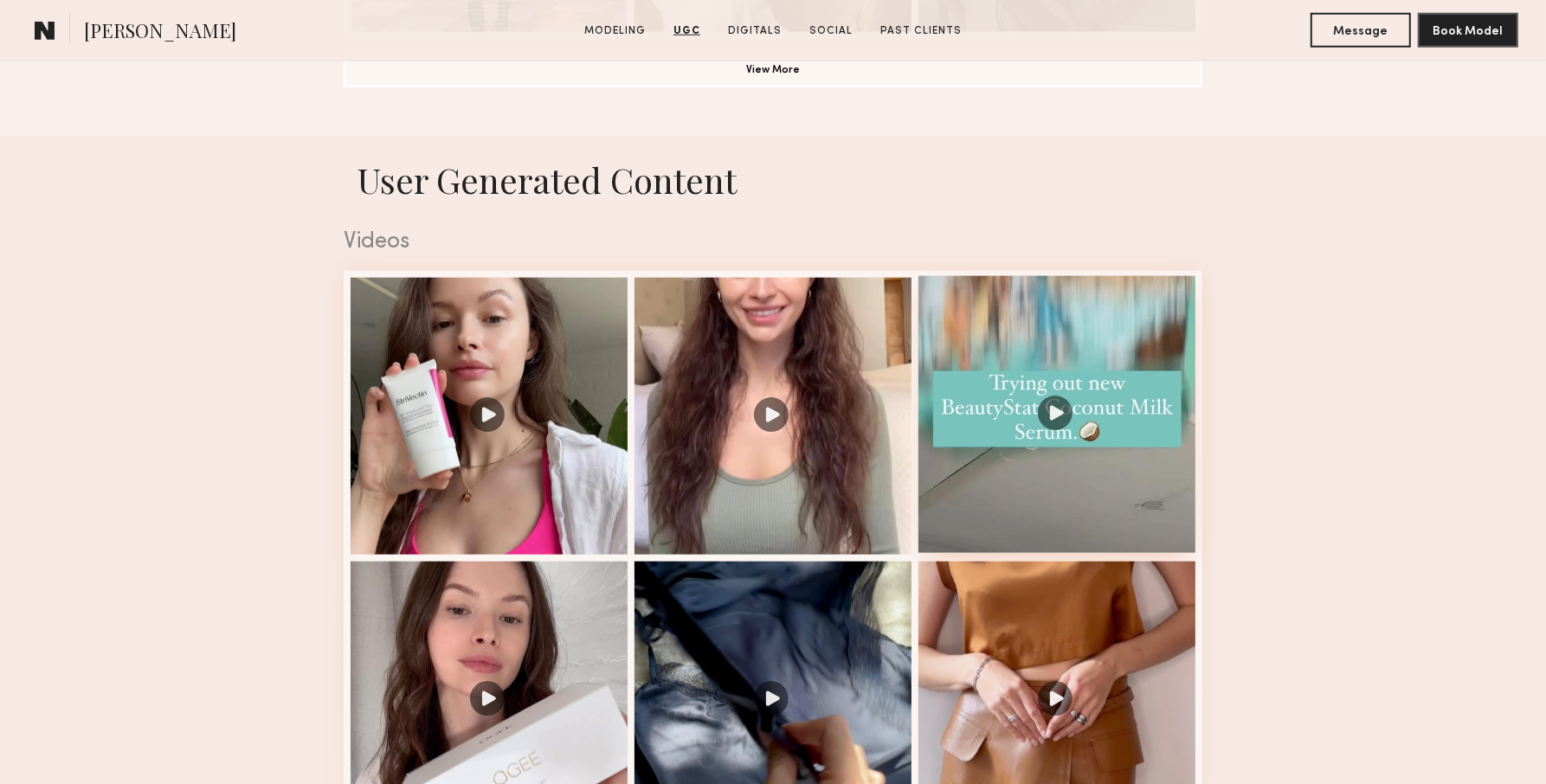
click at [1106, 455] on div at bounding box center [1056, 414] width 277 height 277
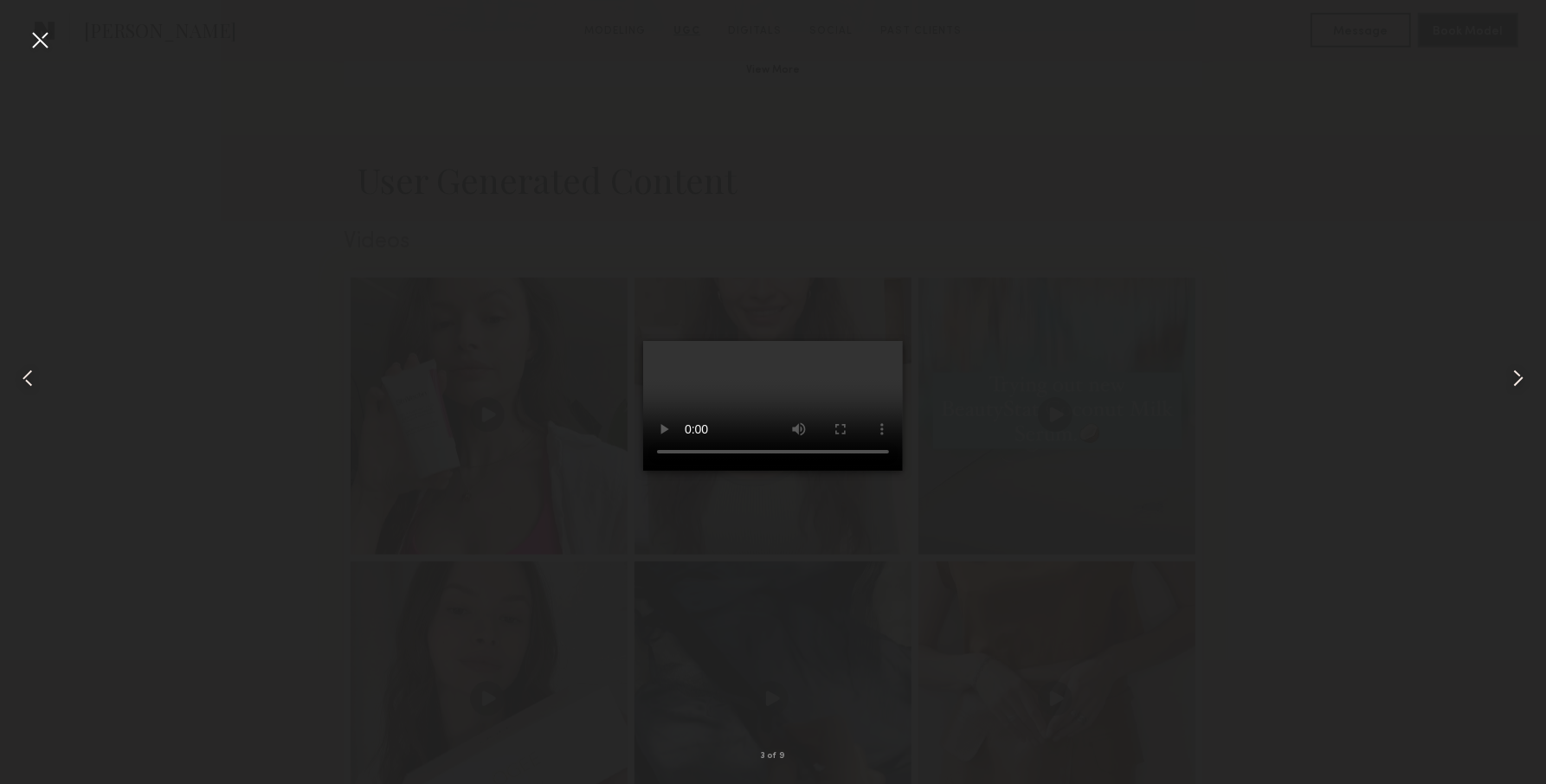
click at [38, 41] on div at bounding box center [39, 39] width 28 height 28
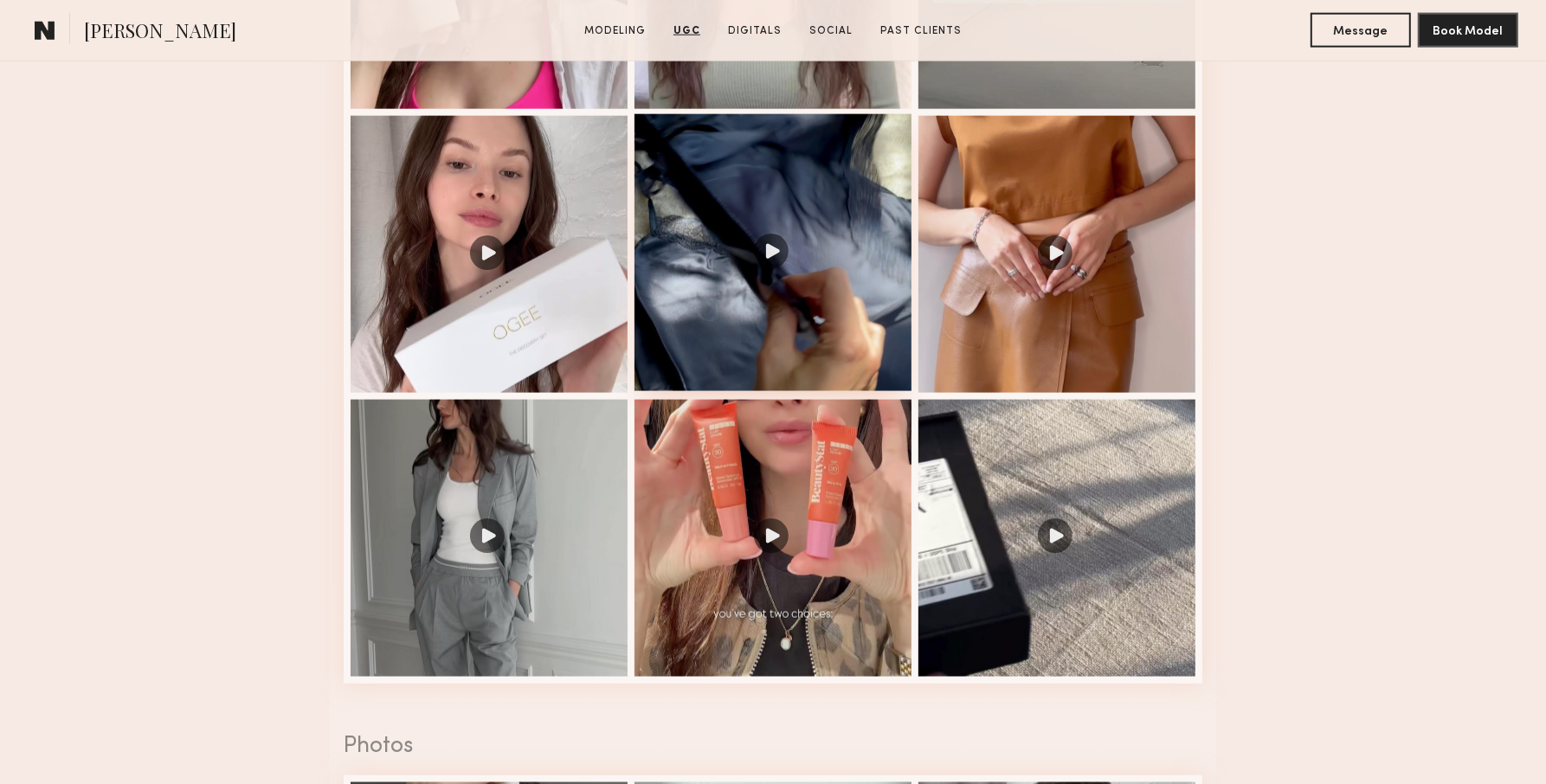
scroll to position [2055, 0]
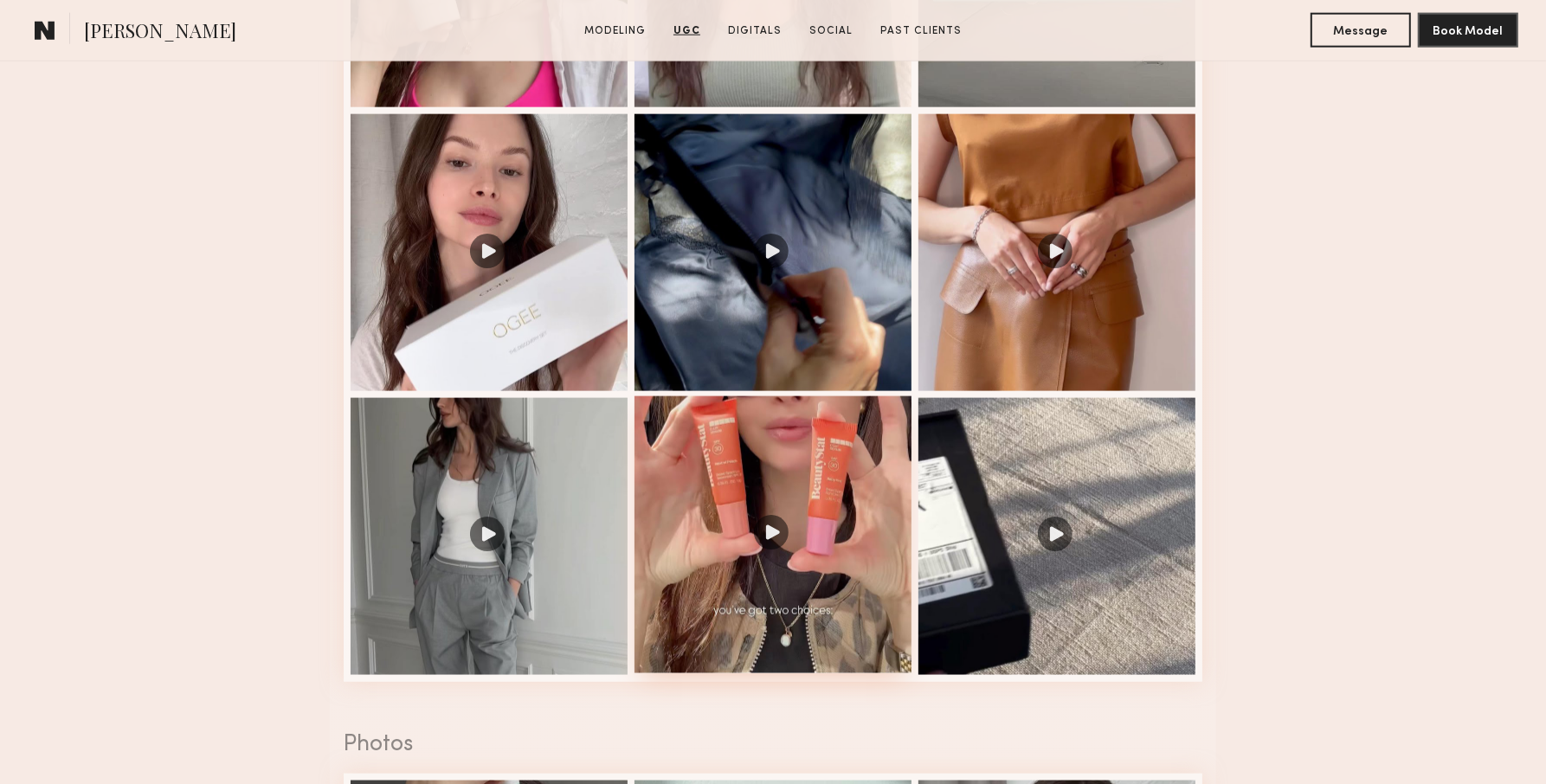
click at [760, 522] on div at bounding box center [773, 534] width 277 height 277
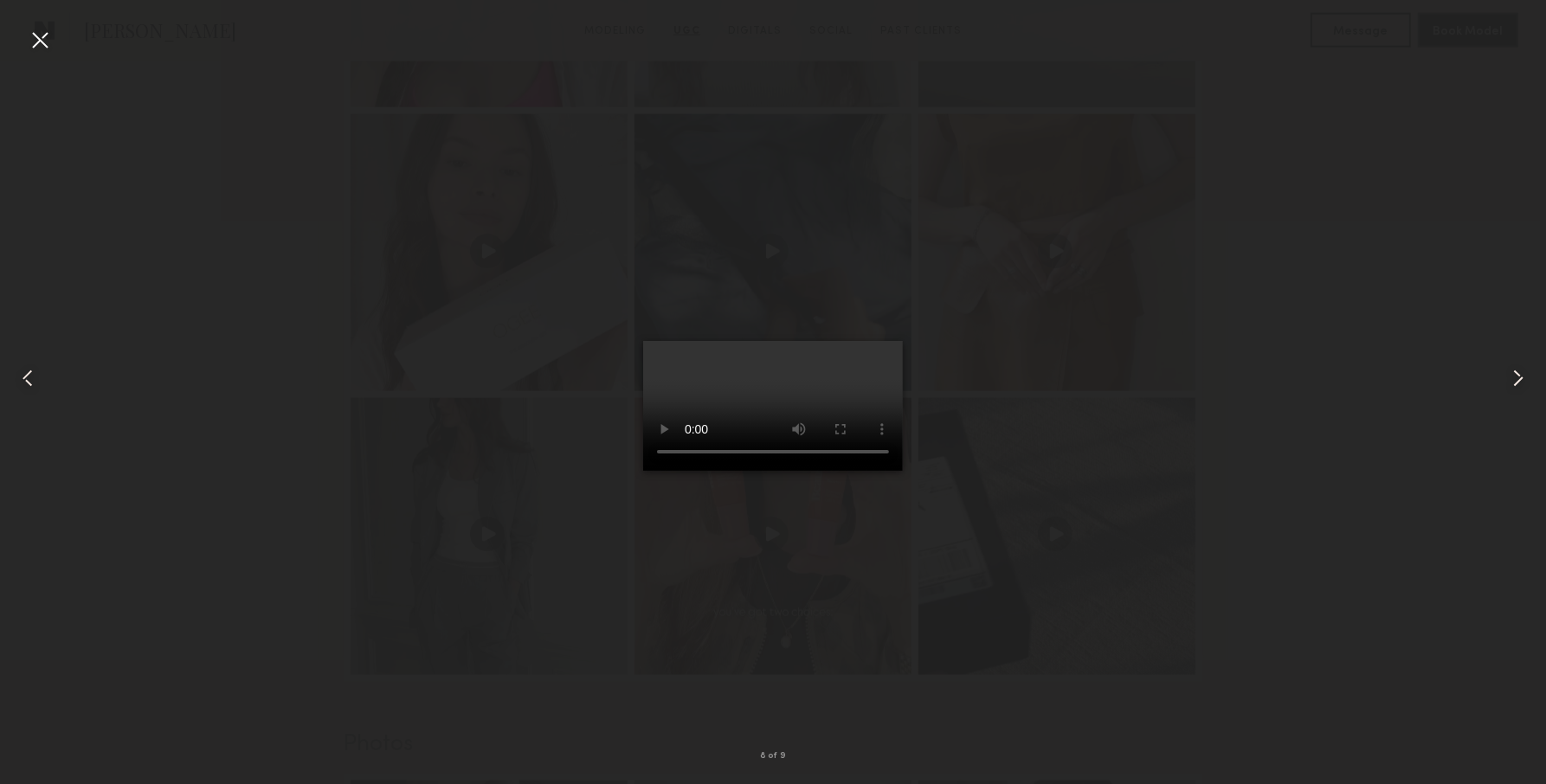
click at [38, 44] on div at bounding box center [39, 39] width 28 height 28
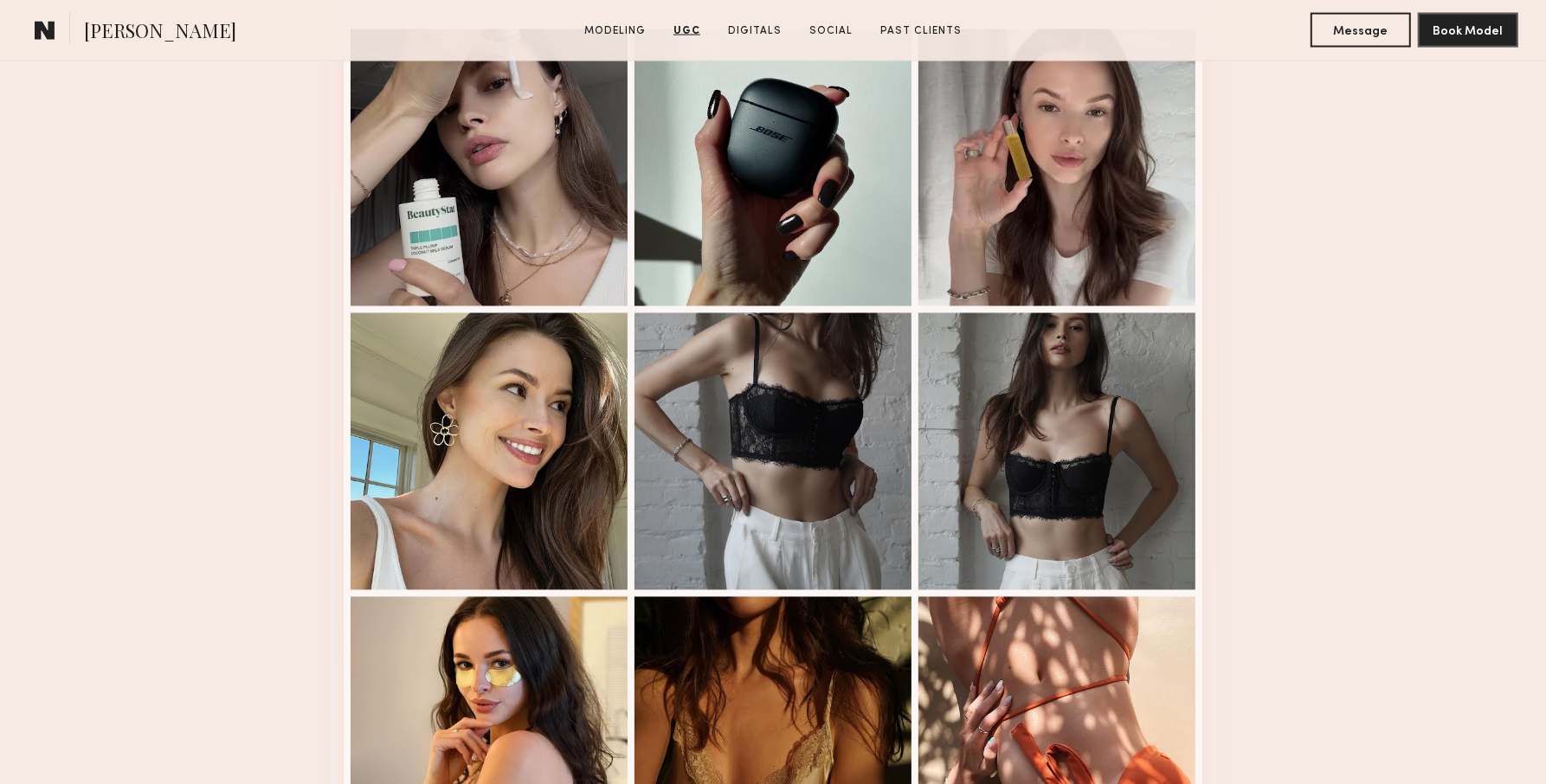
scroll to position [3125, 0]
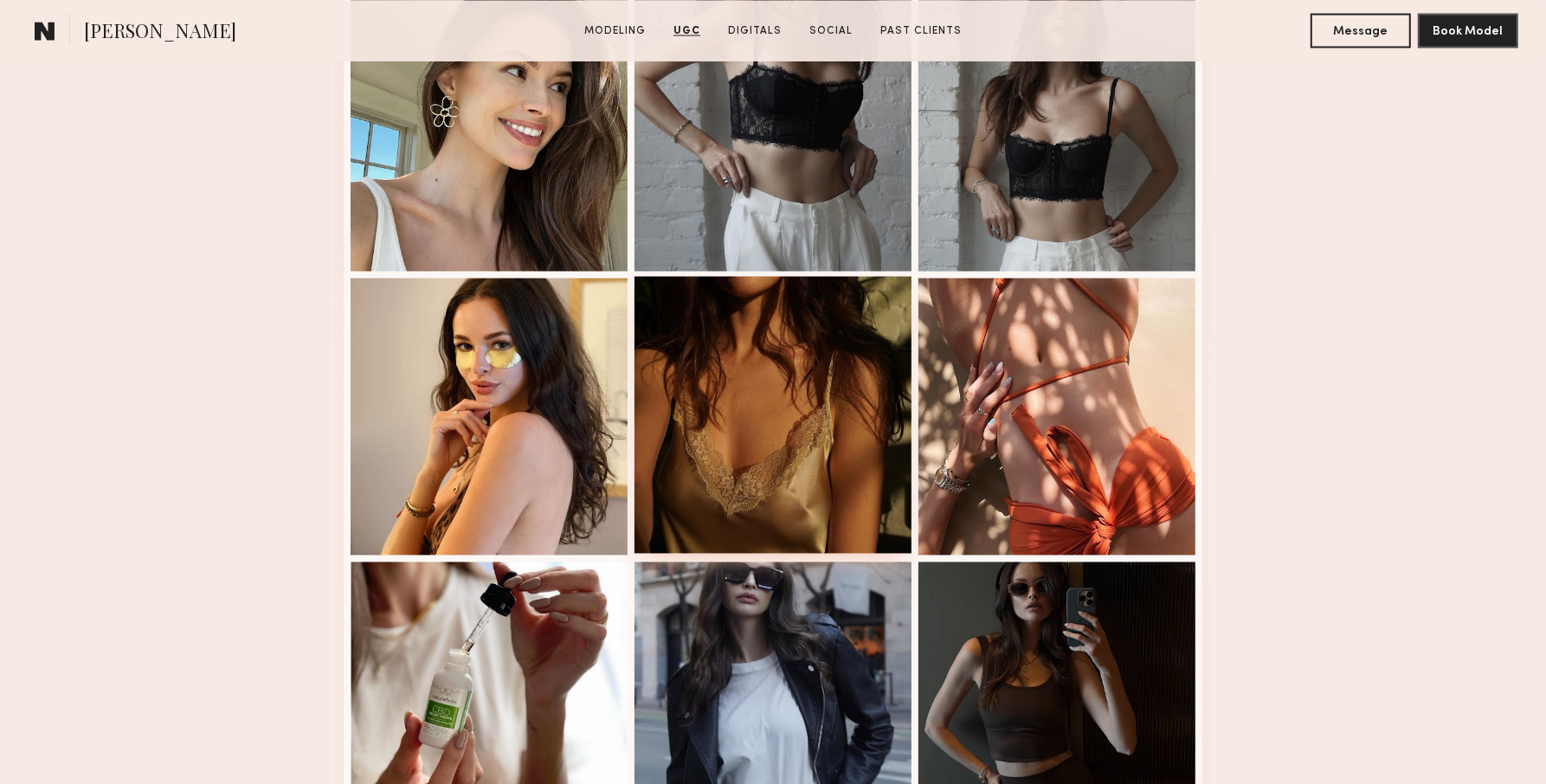
click at [737, 424] on div at bounding box center [773, 414] width 277 height 277
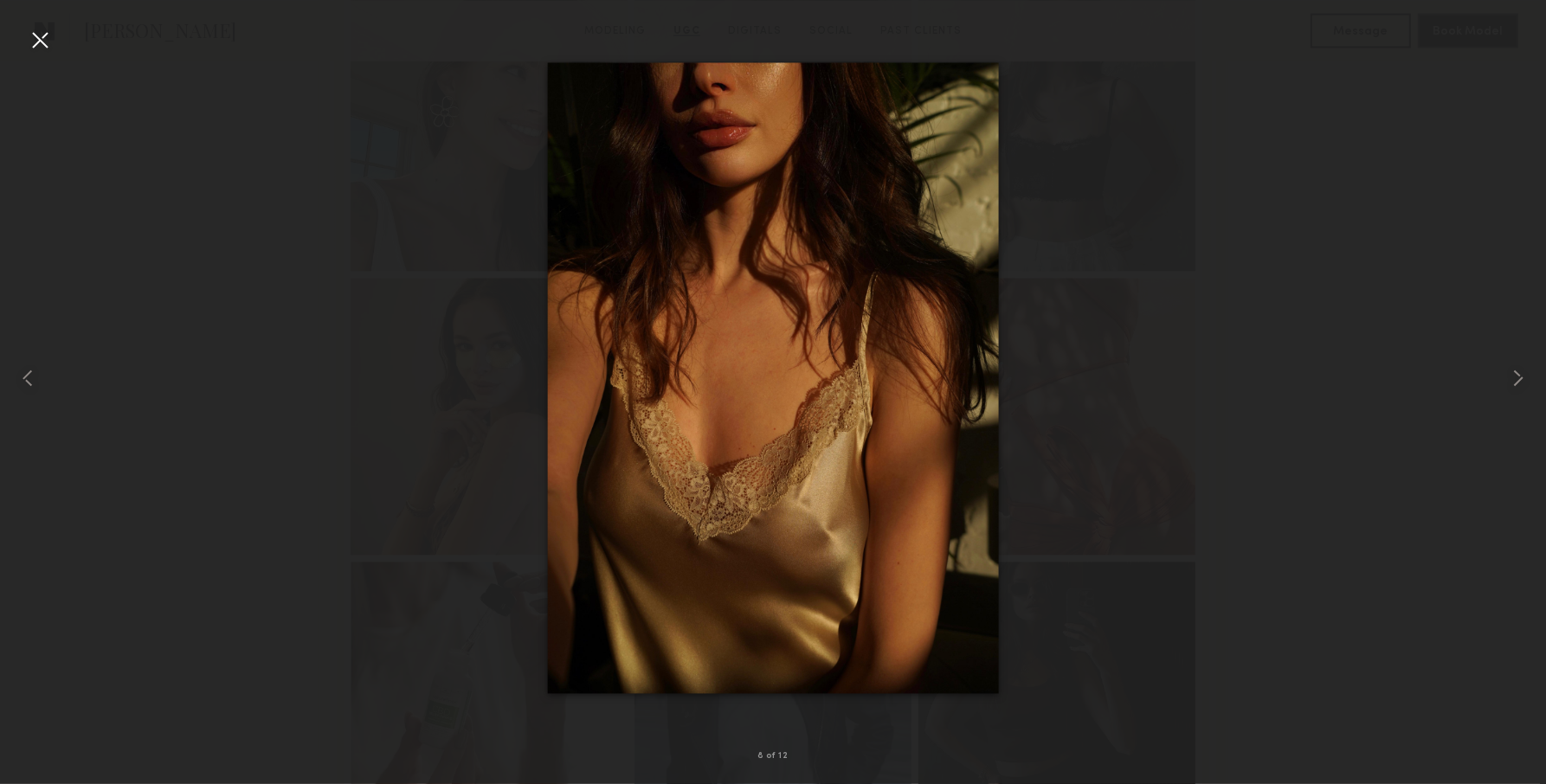
click at [38, 32] on div at bounding box center [39, 39] width 28 height 28
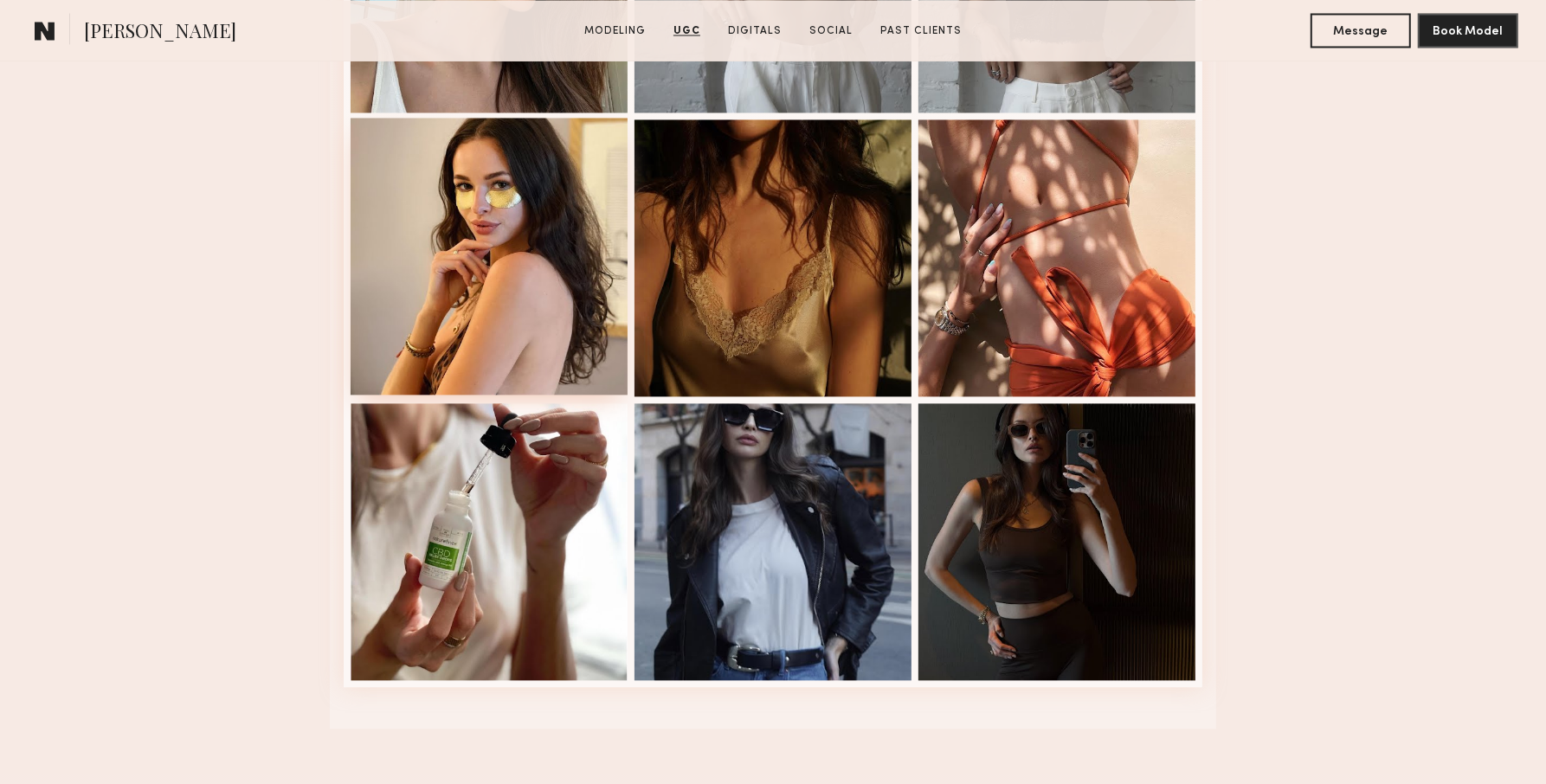
scroll to position [3496, 0]
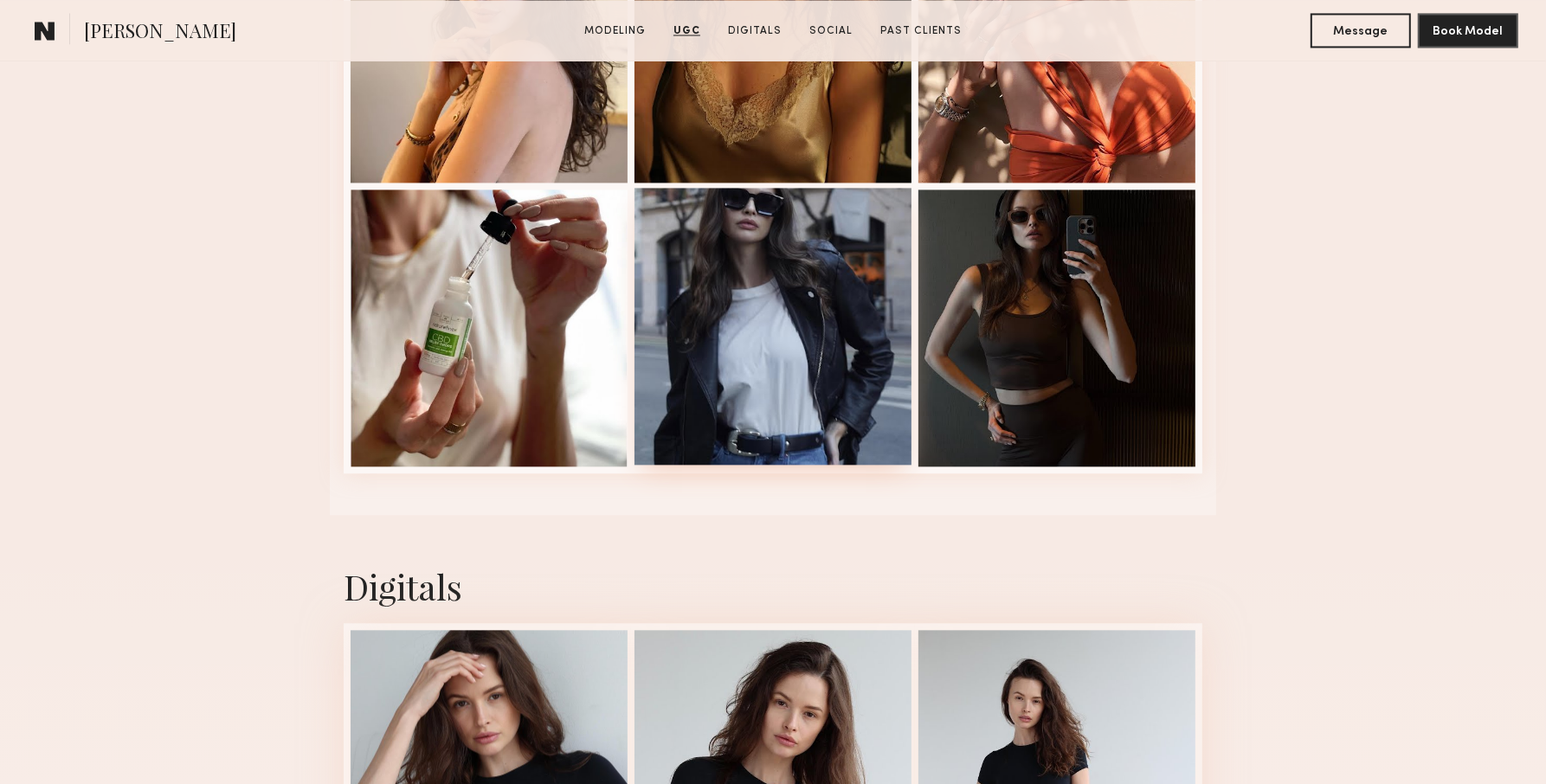
click at [809, 371] on div at bounding box center [773, 326] width 277 height 277
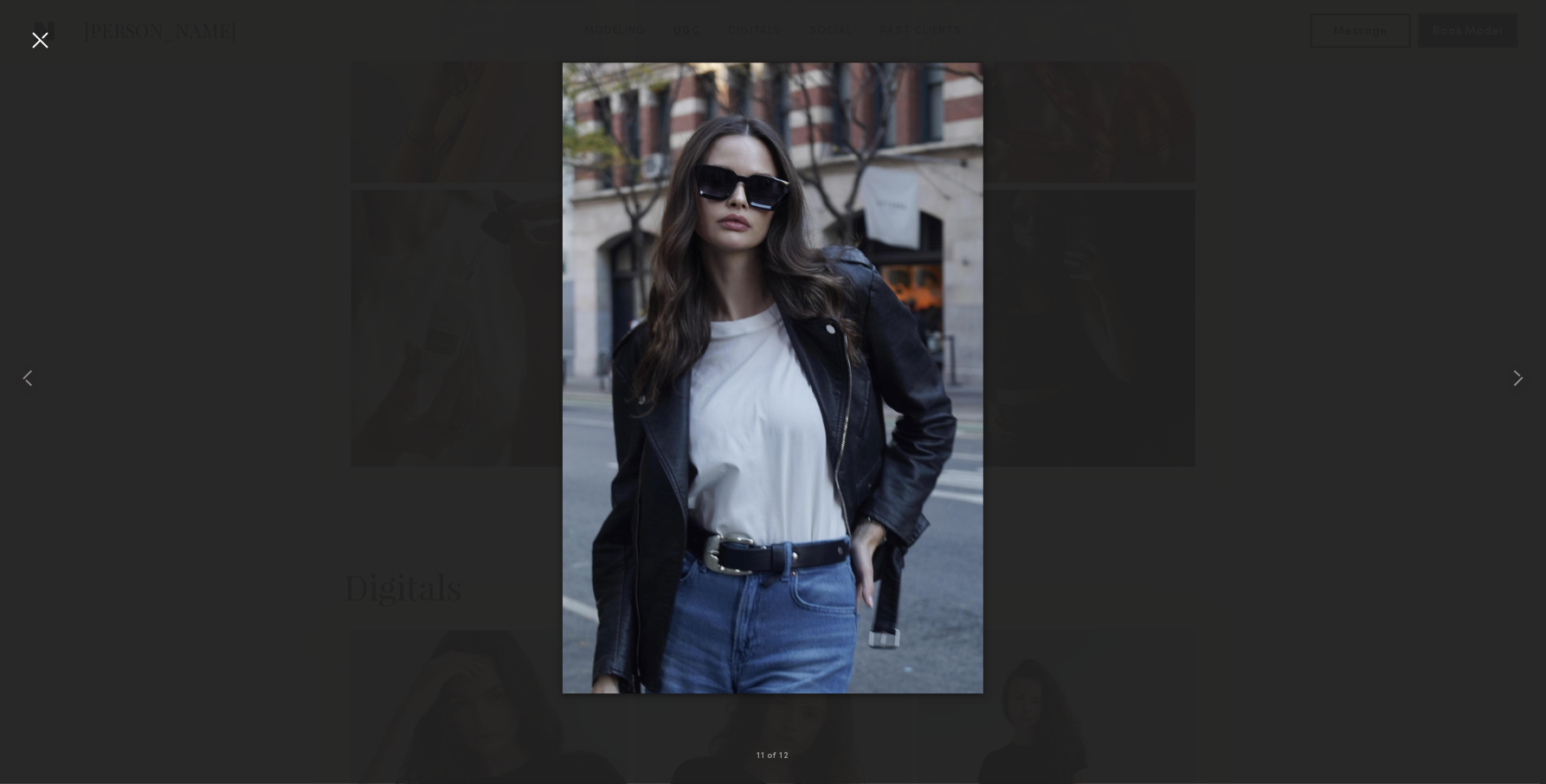
click at [35, 45] on div at bounding box center [39, 39] width 28 height 28
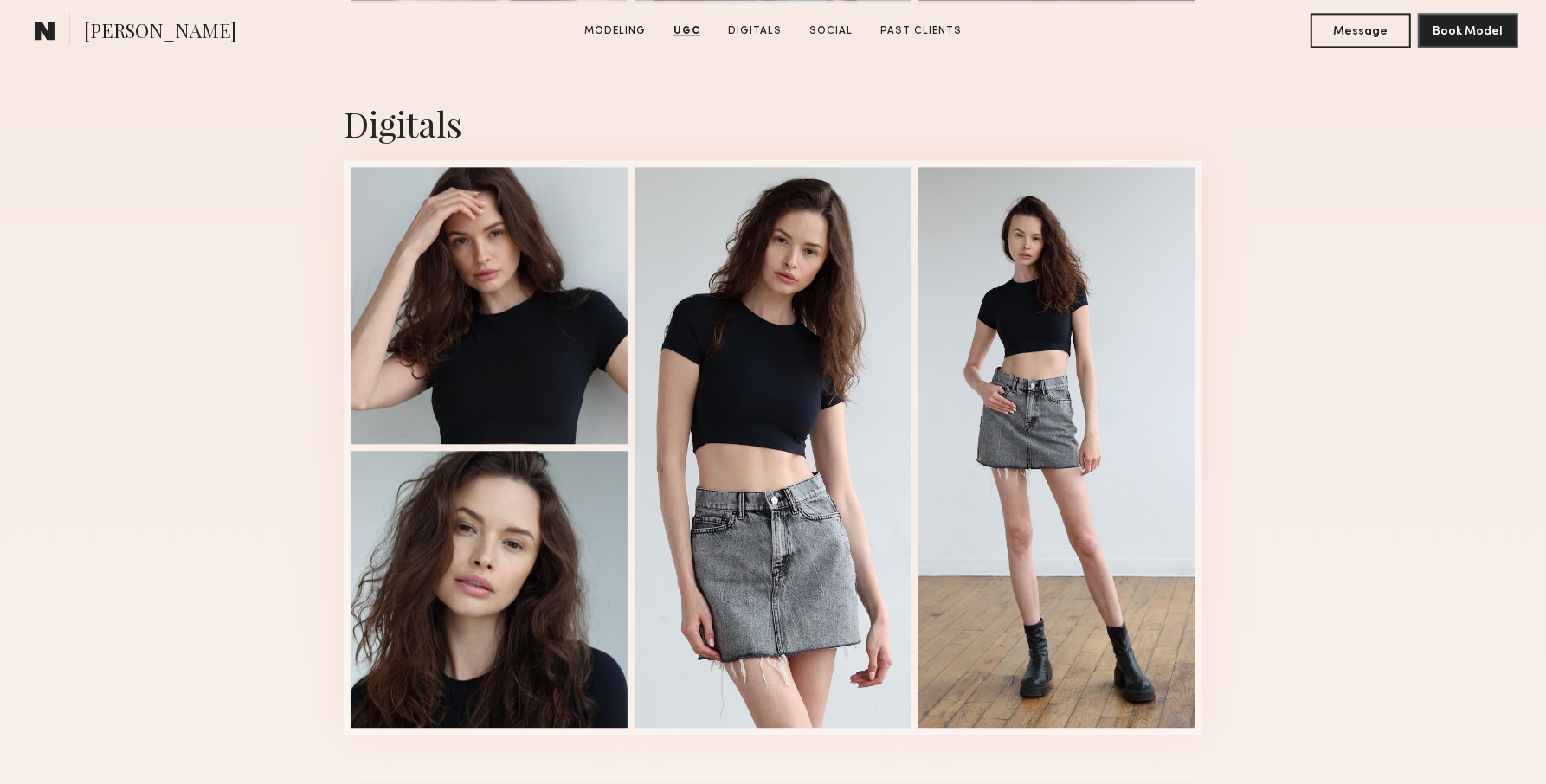
scroll to position [3965, 0]
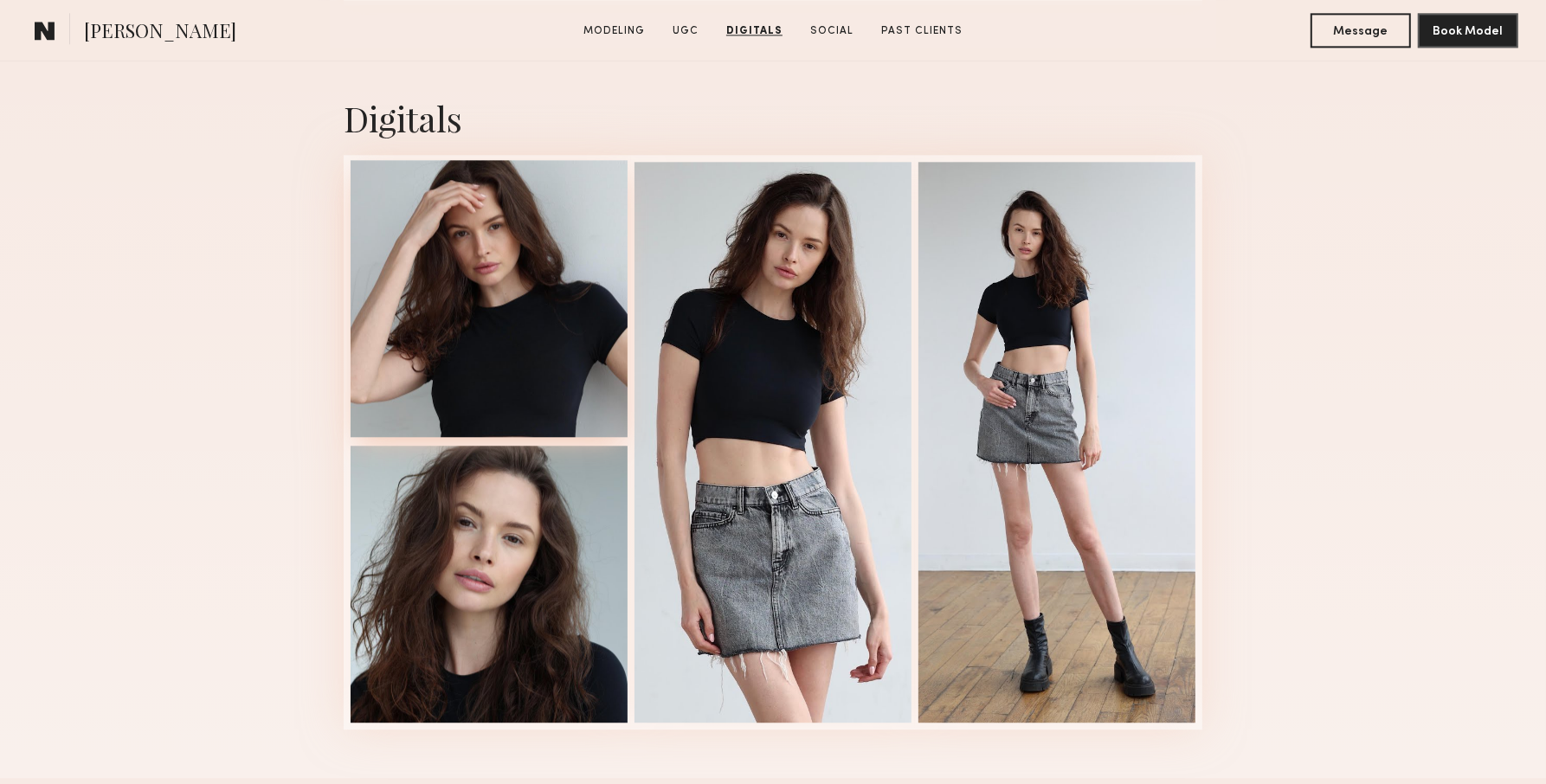
click at [550, 384] on div at bounding box center [489, 297] width 277 height 277
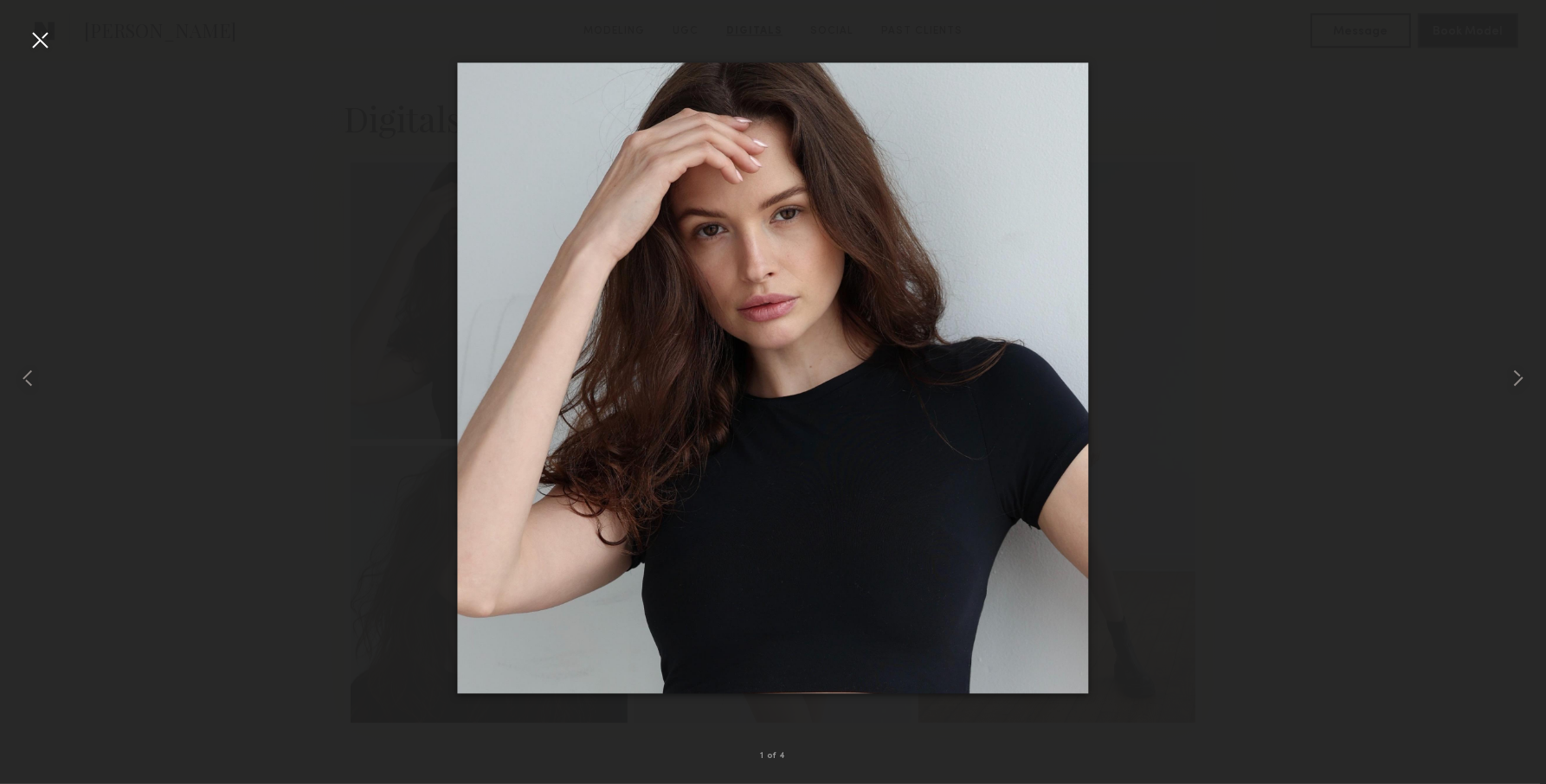
click at [1114, 583] on div at bounding box center [773, 377] width 1546 height 700
click at [1520, 379] on common-icon at bounding box center [1518, 378] width 28 height 28
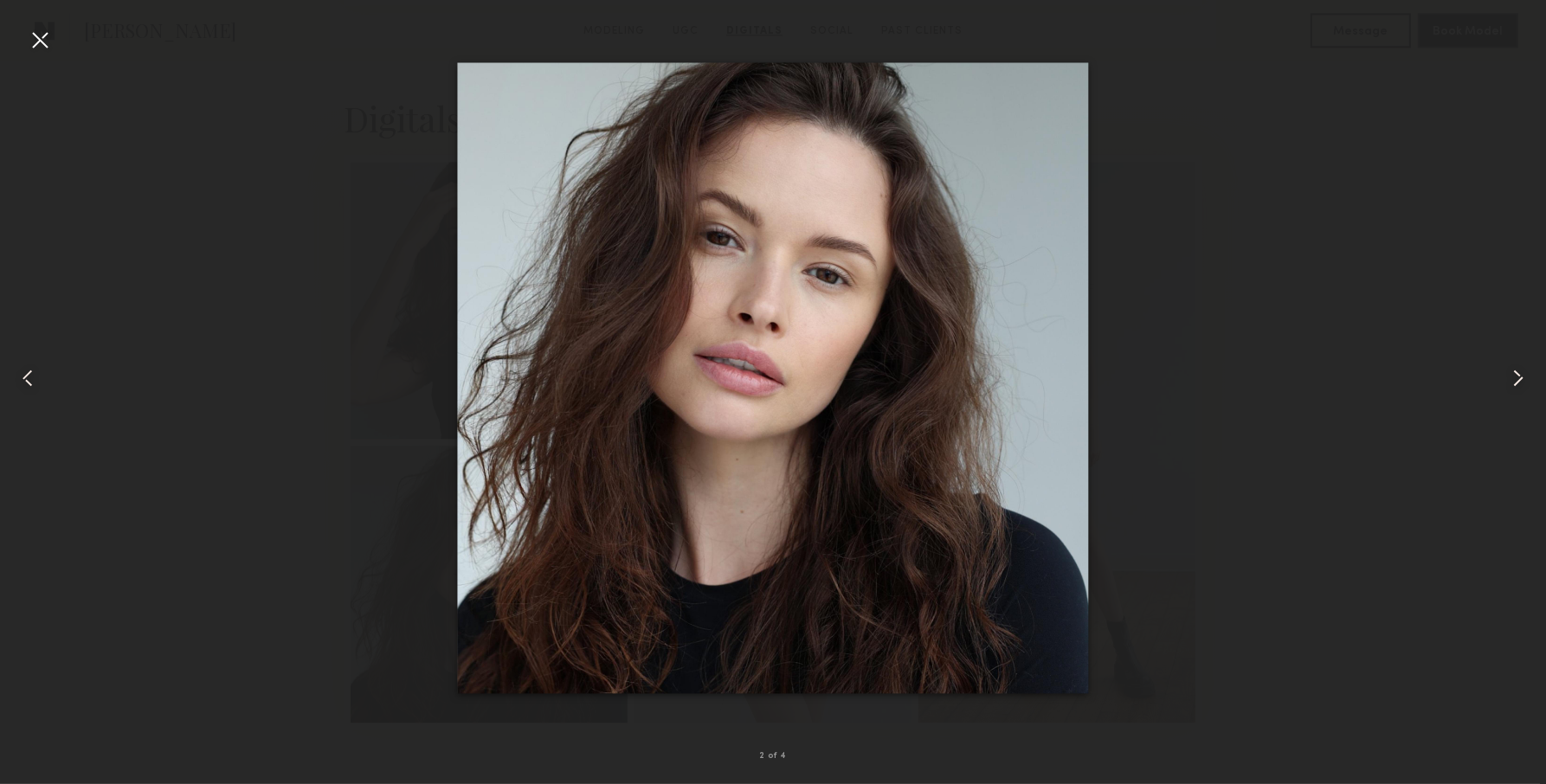
click at [1520, 379] on common-icon at bounding box center [1518, 378] width 28 height 28
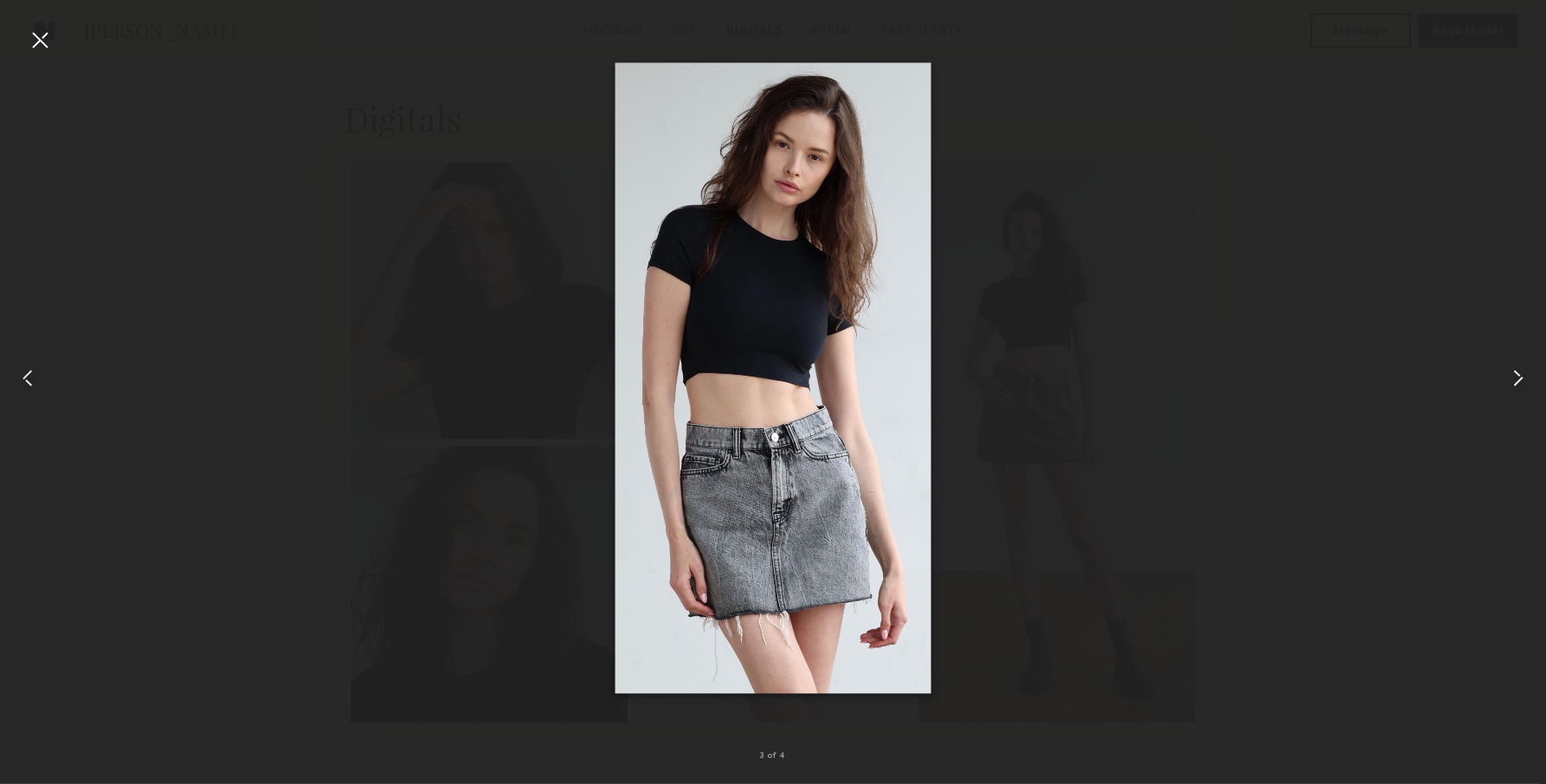
click at [1520, 379] on common-icon at bounding box center [1518, 378] width 28 height 28
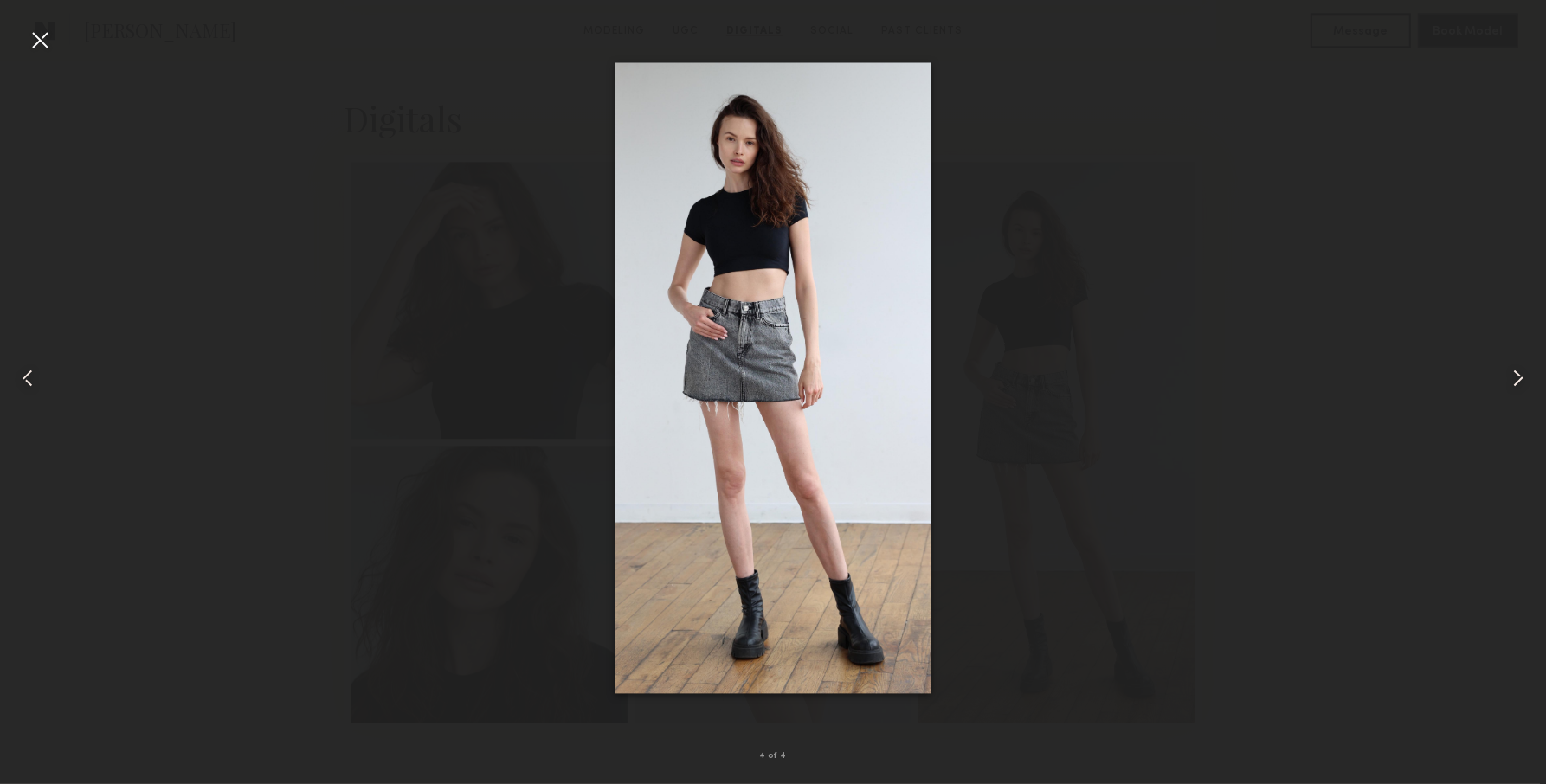
click at [1520, 379] on common-icon at bounding box center [1518, 378] width 28 height 28
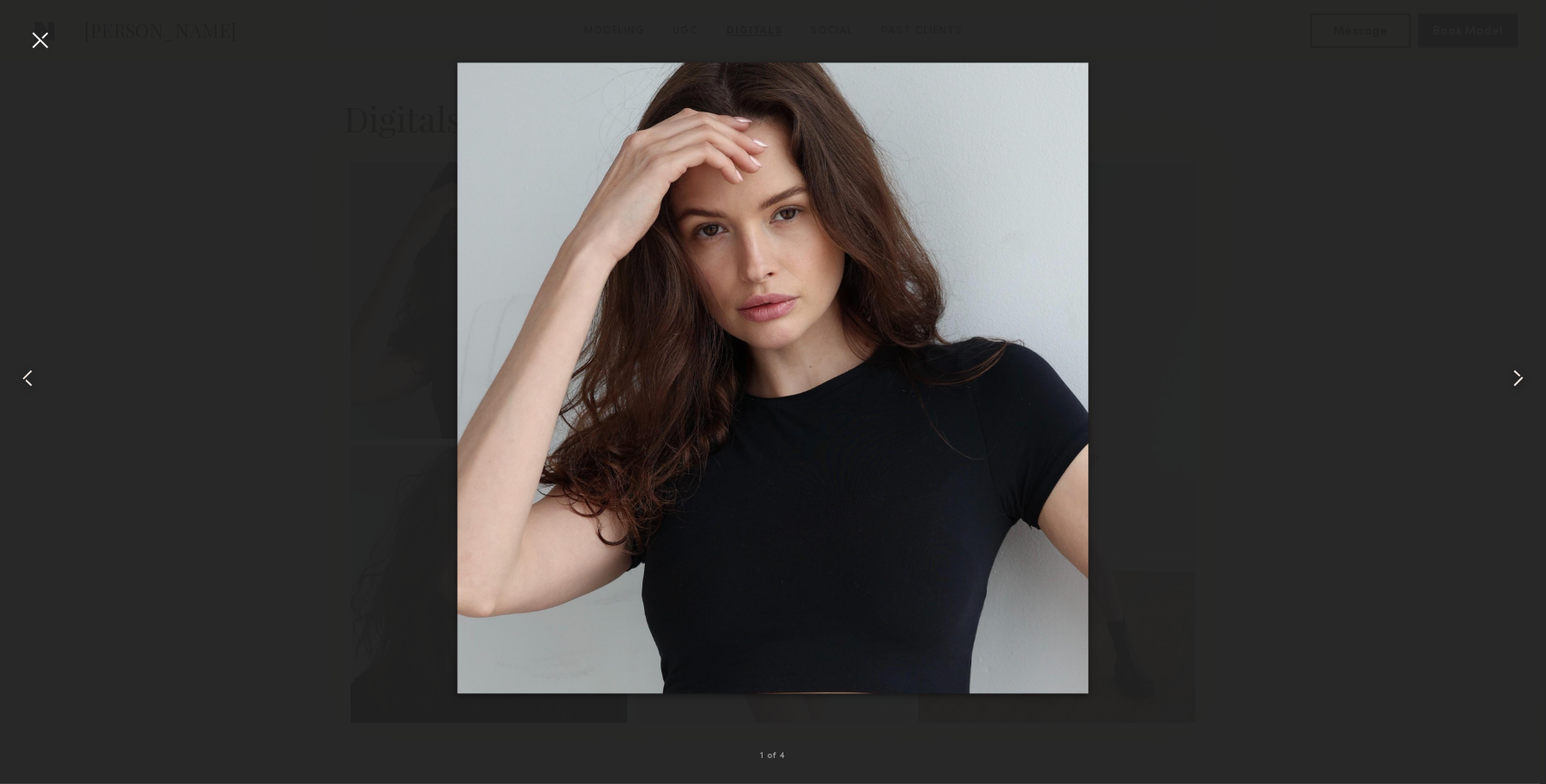
click at [1248, 480] on div at bounding box center [773, 377] width 1546 height 700
click at [36, 39] on div at bounding box center [39, 39] width 28 height 28
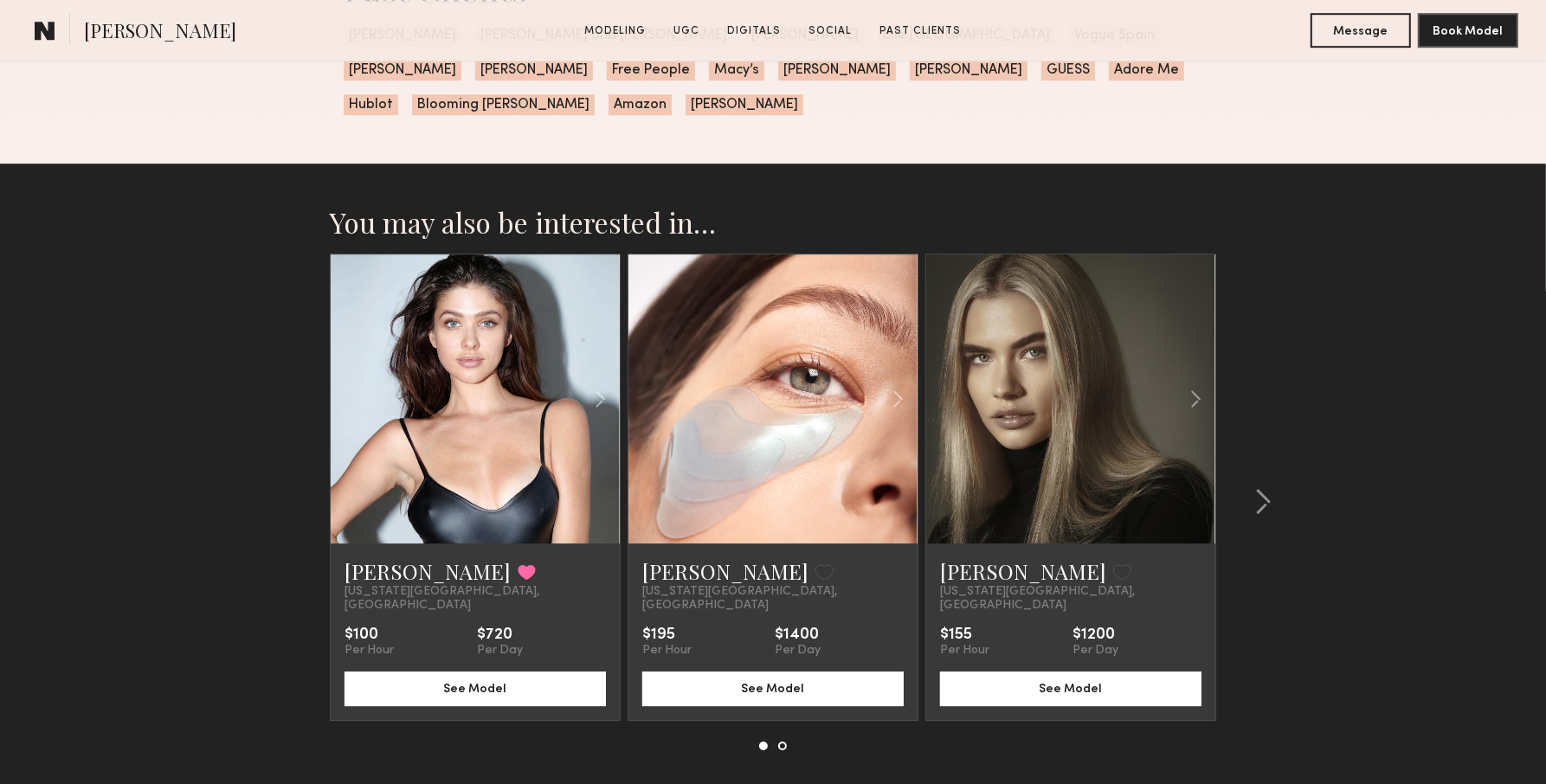
scroll to position [4980, 0]
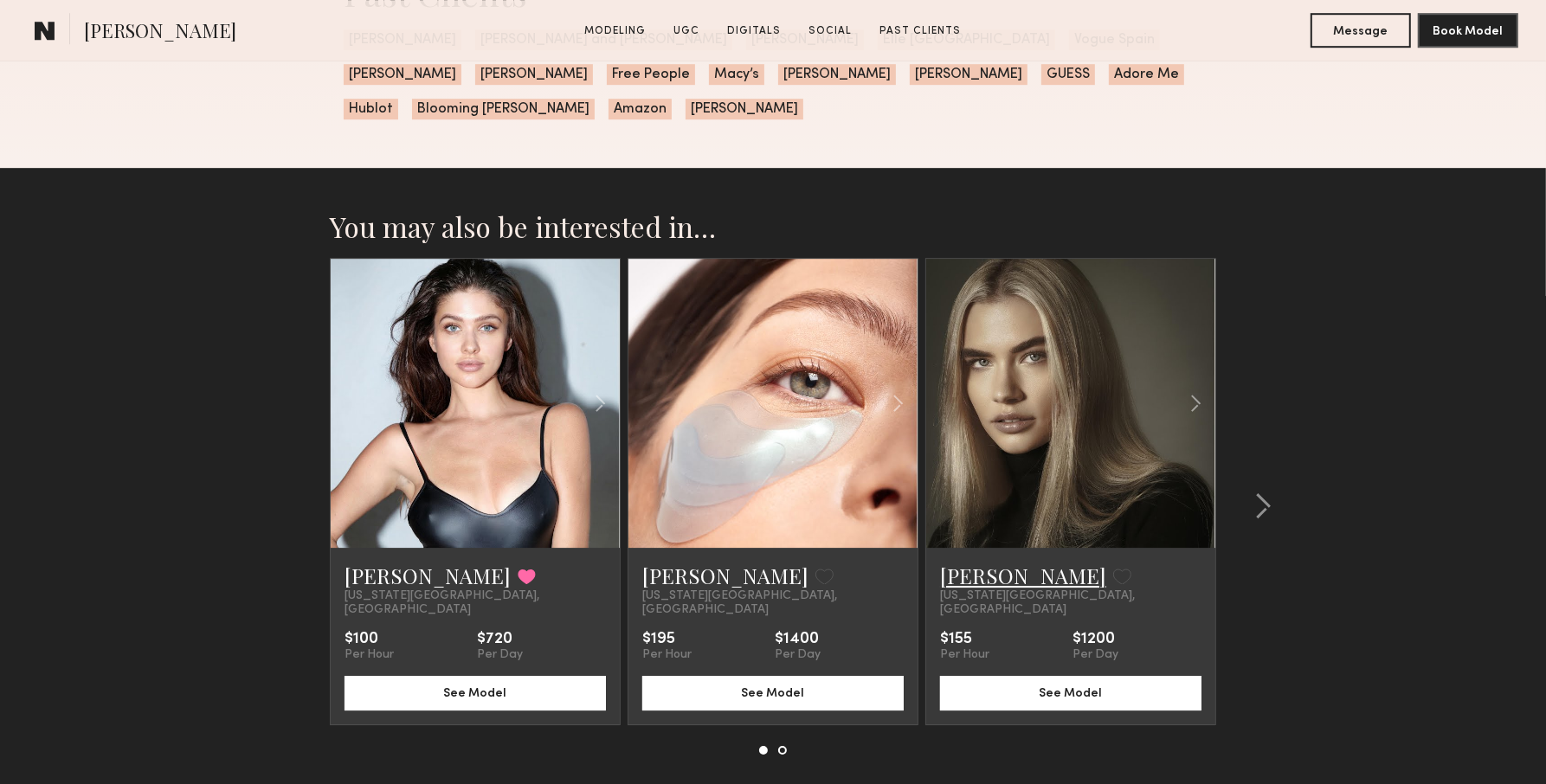
click at [978, 561] on link "Claire V." at bounding box center [1023, 575] width 167 height 28
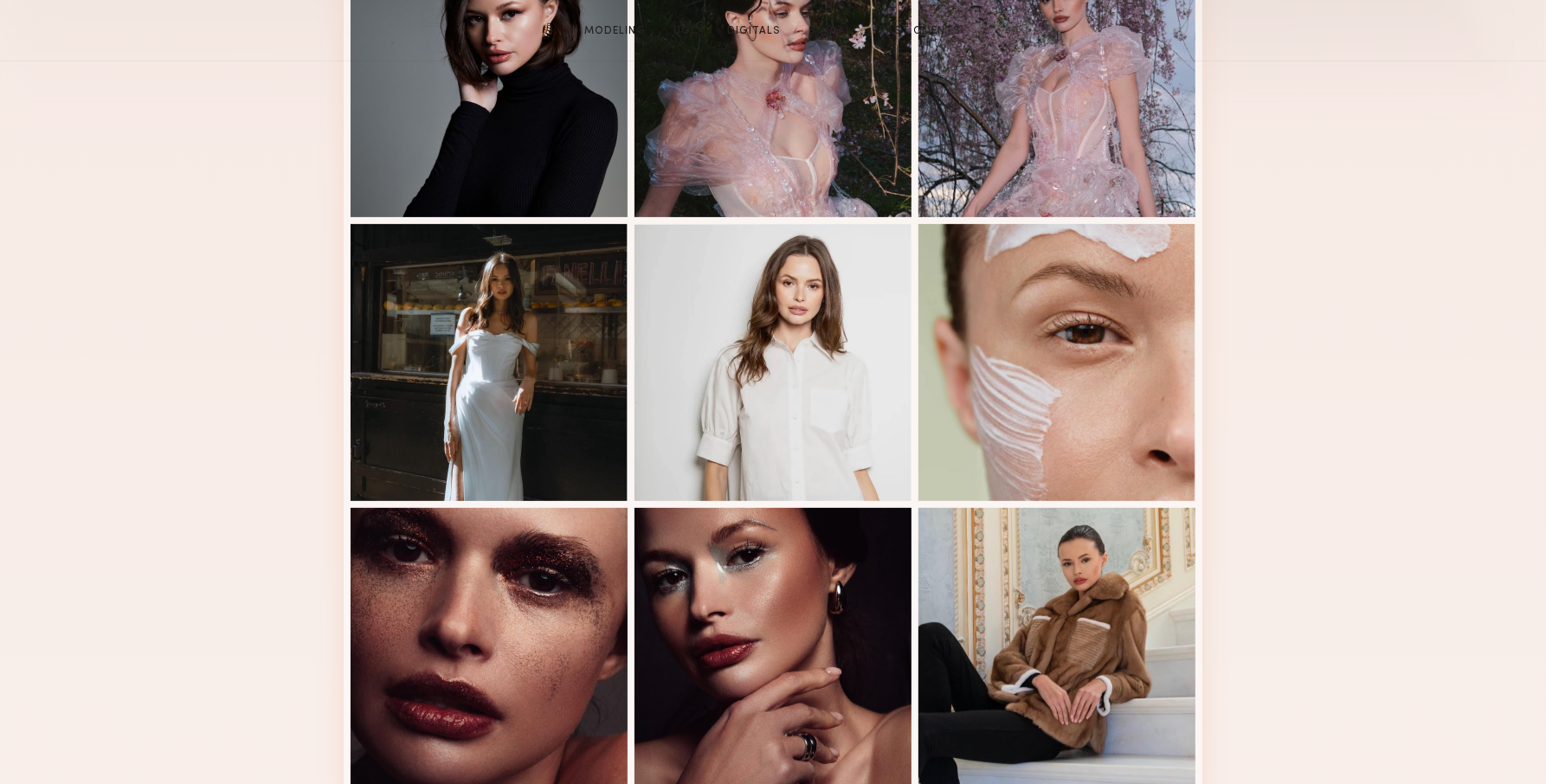
scroll to position [783, 0]
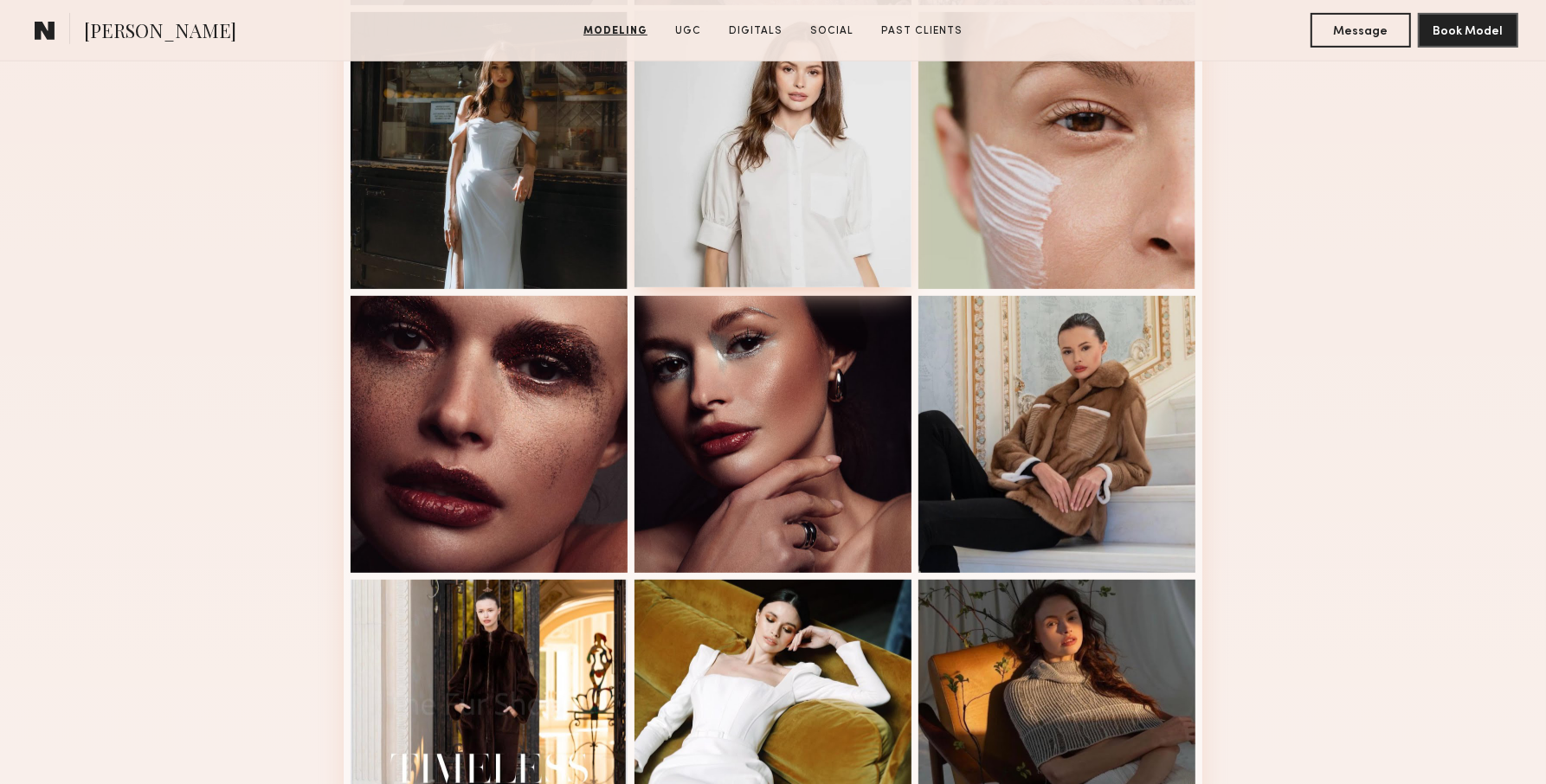
click at [763, 231] on div at bounding box center [773, 149] width 277 height 277
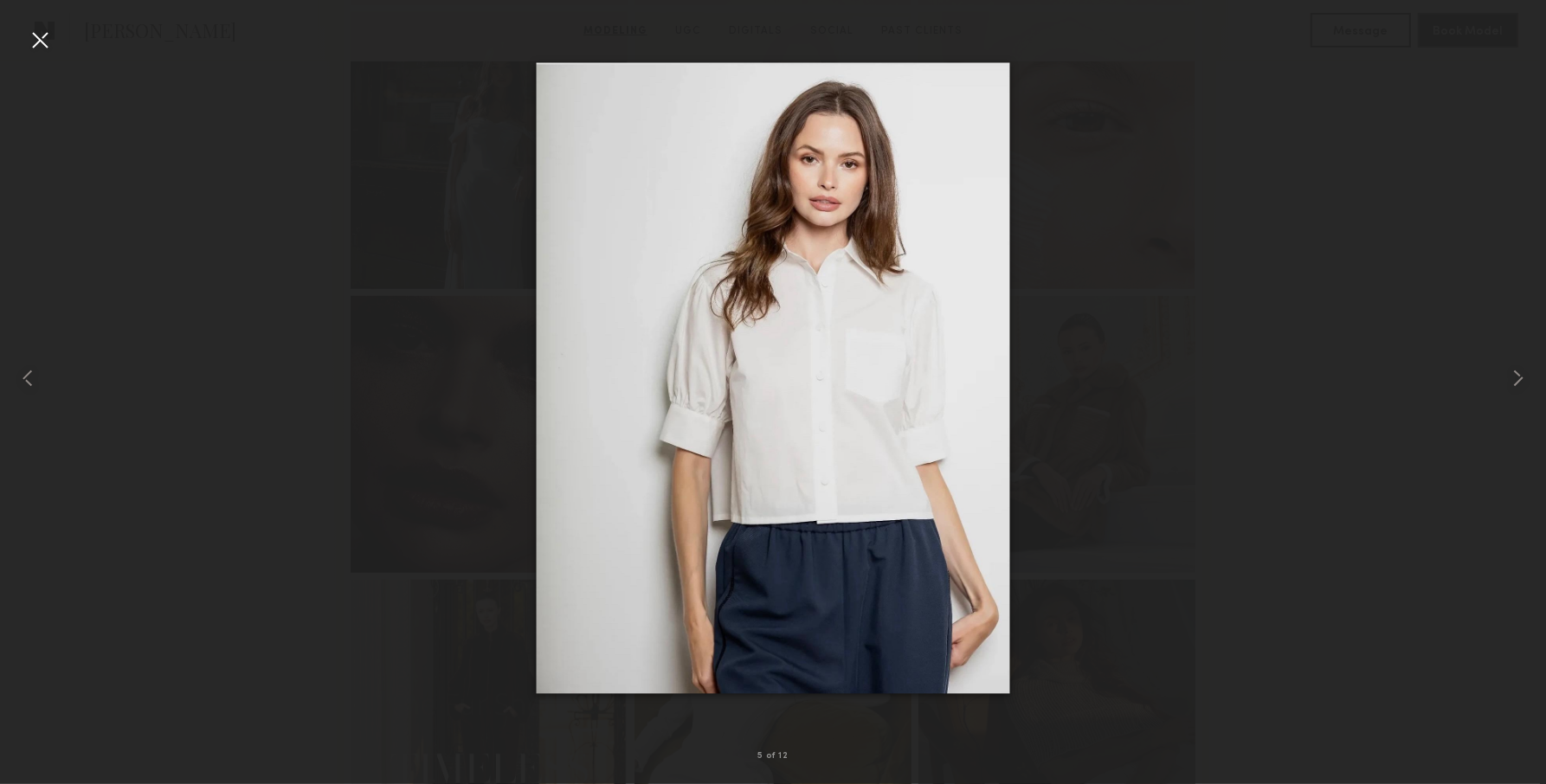
click at [481, 307] on div at bounding box center [773, 377] width 1546 height 700
click at [34, 43] on div at bounding box center [39, 39] width 28 height 28
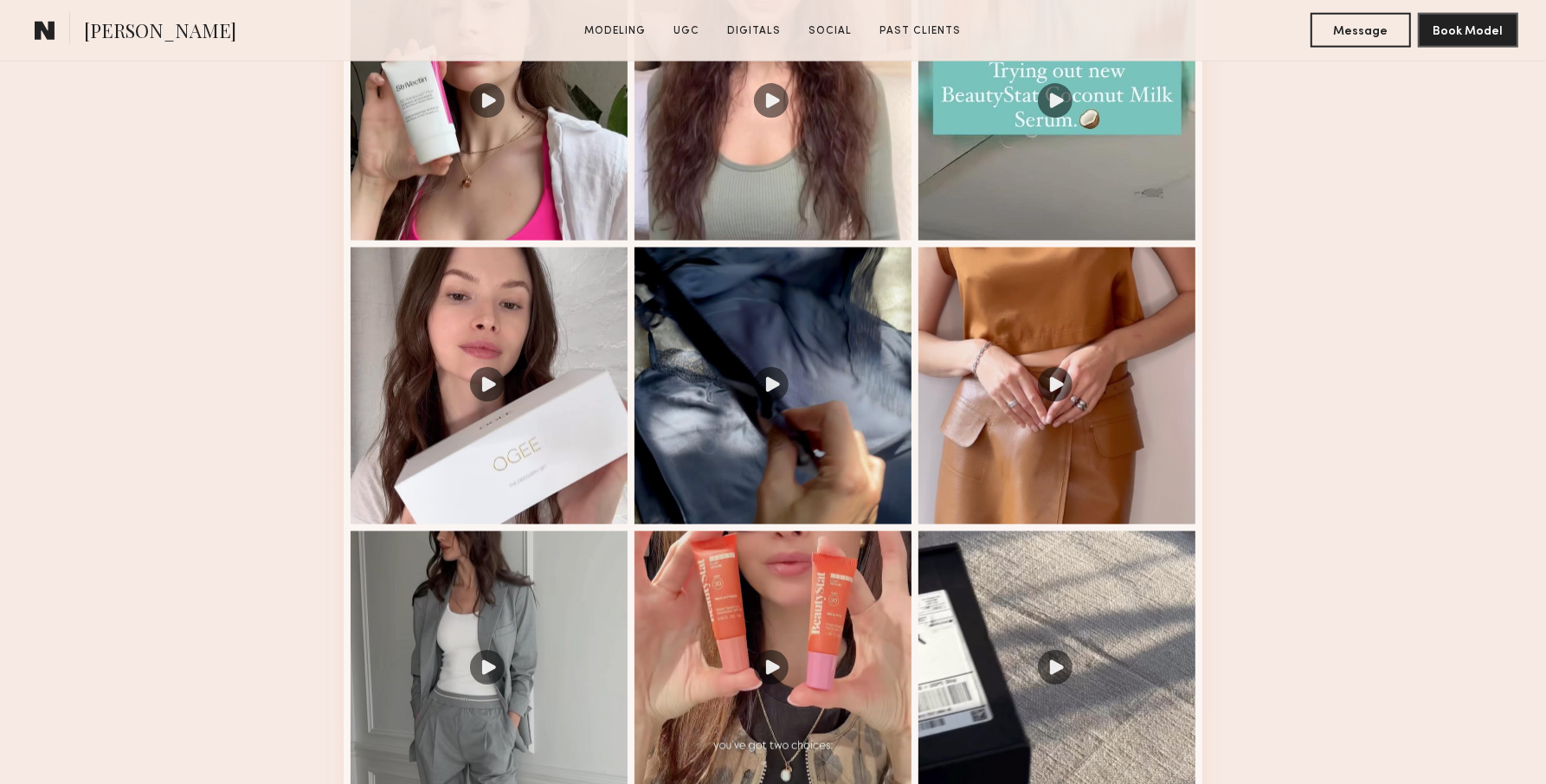
scroll to position [1934, 0]
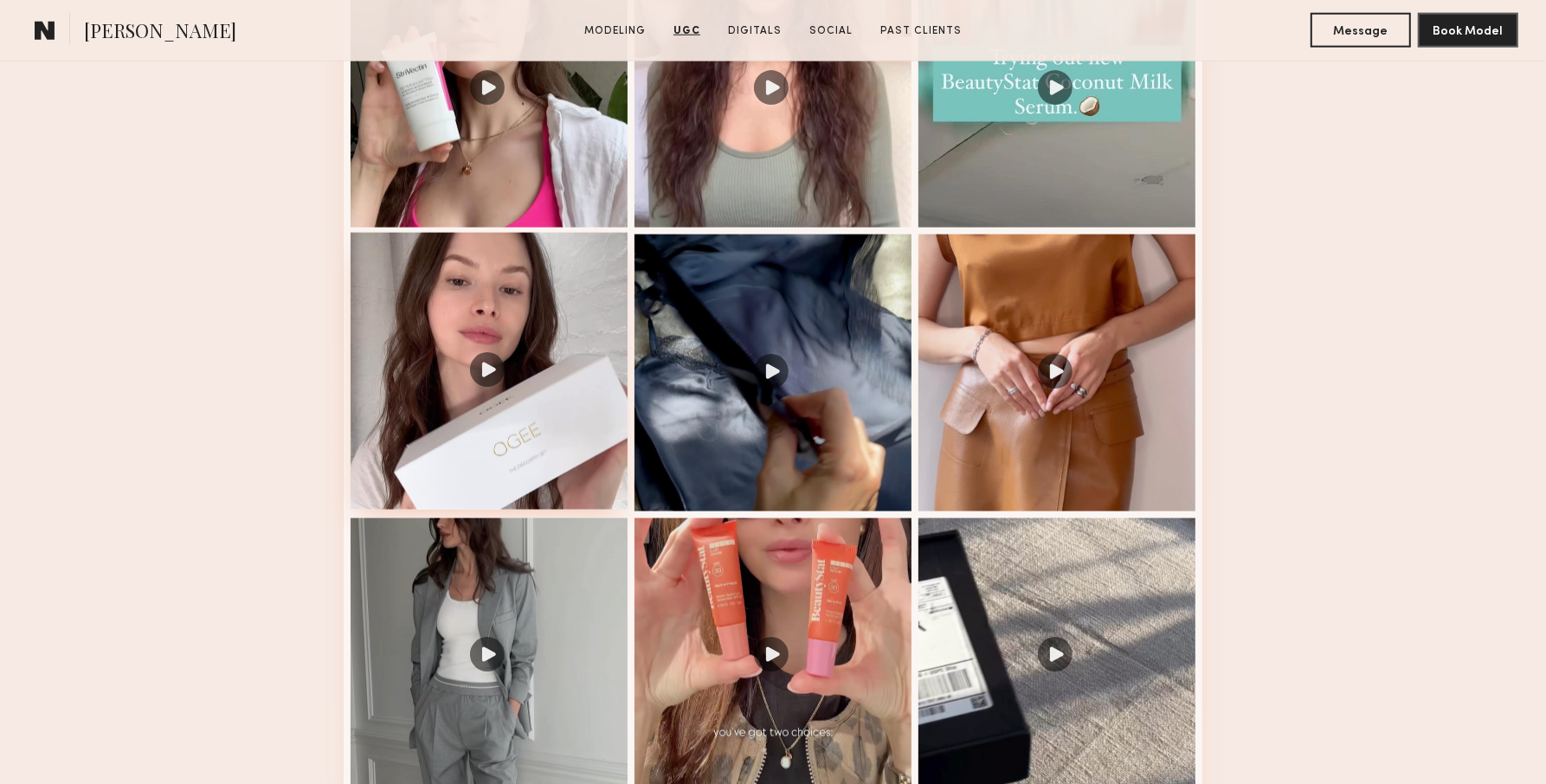
click at [490, 393] on div at bounding box center [489, 370] width 277 height 277
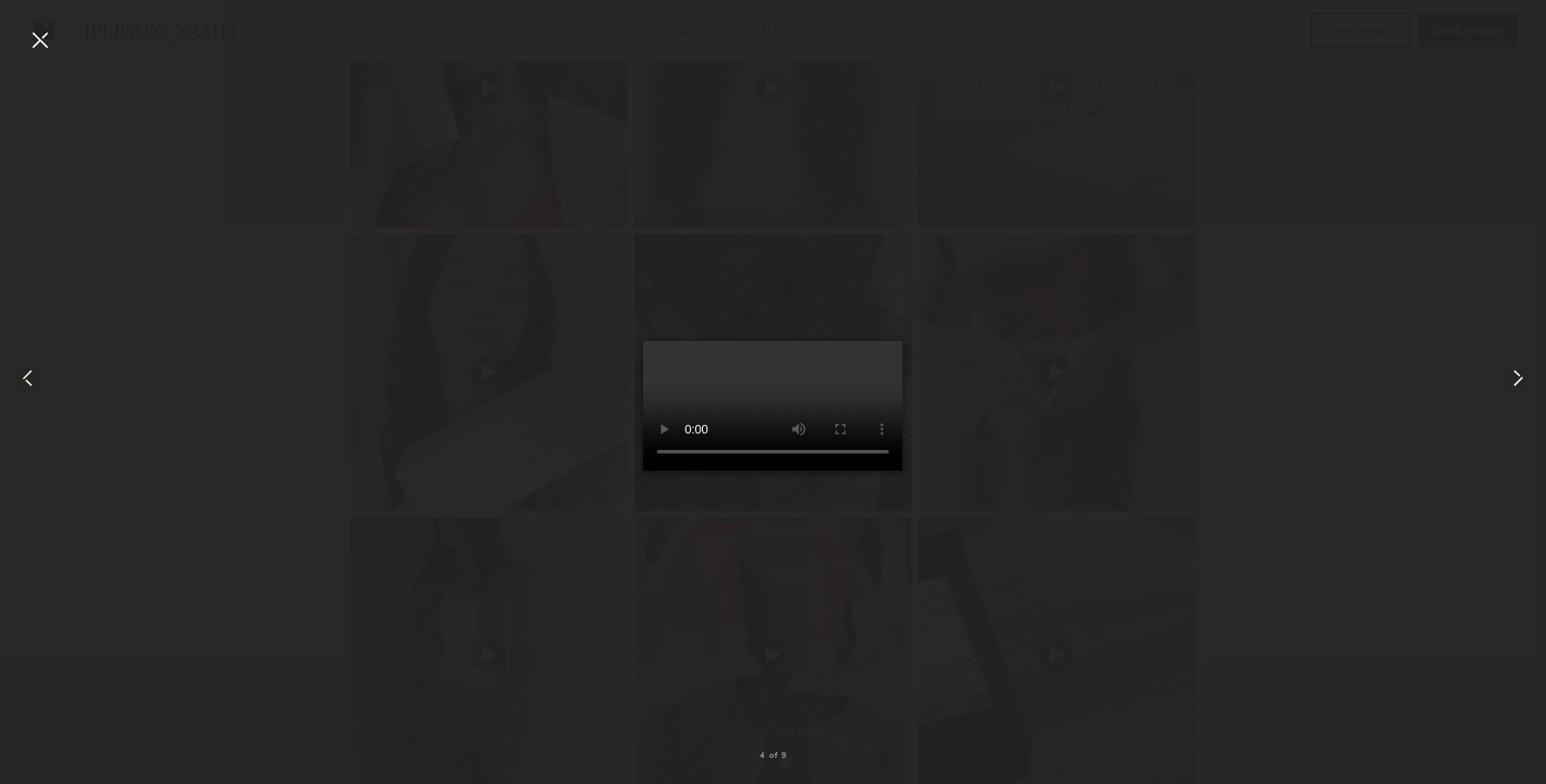
click at [41, 43] on div at bounding box center [39, 39] width 28 height 28
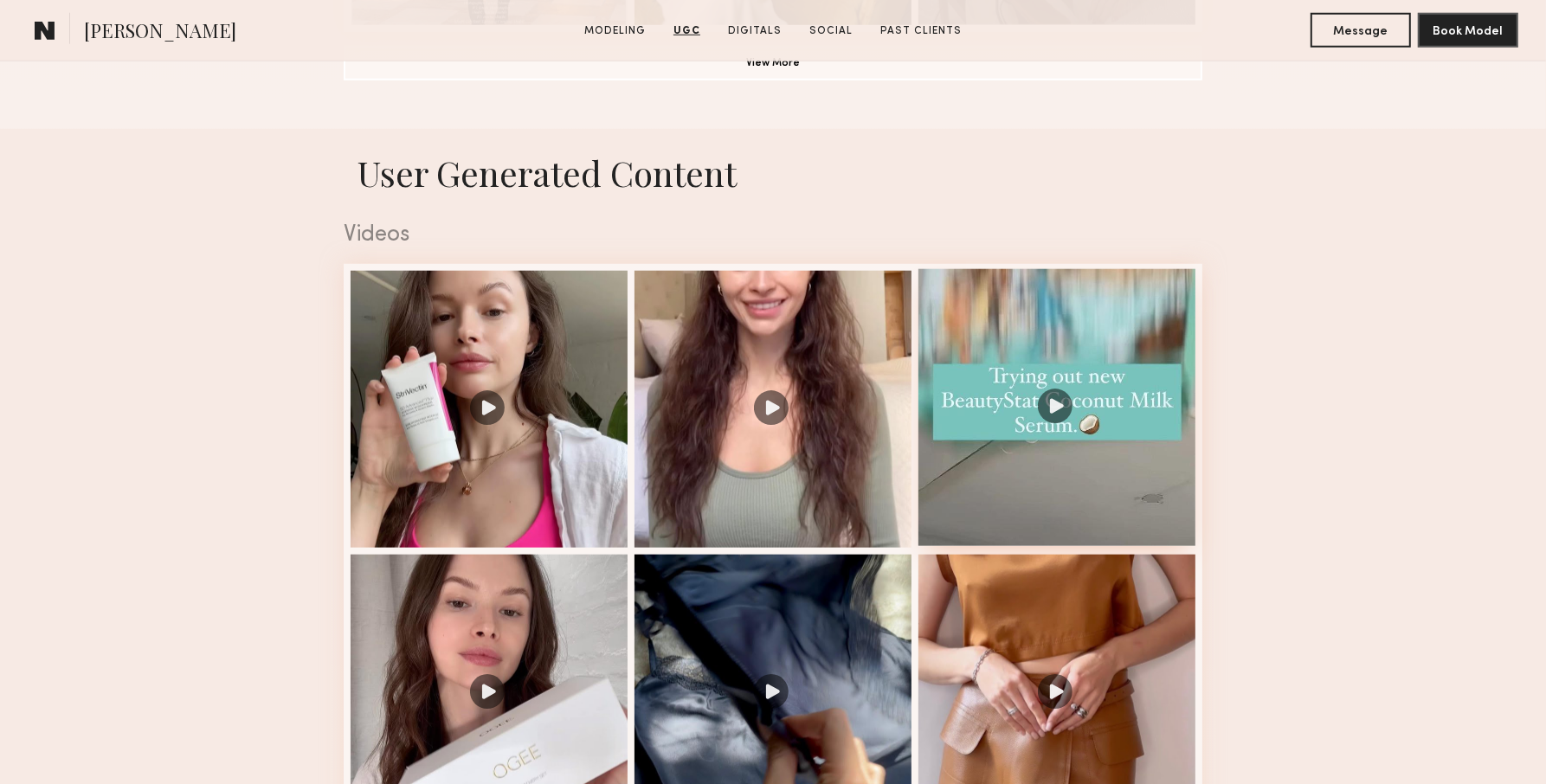
scroll to position [1605, 0]
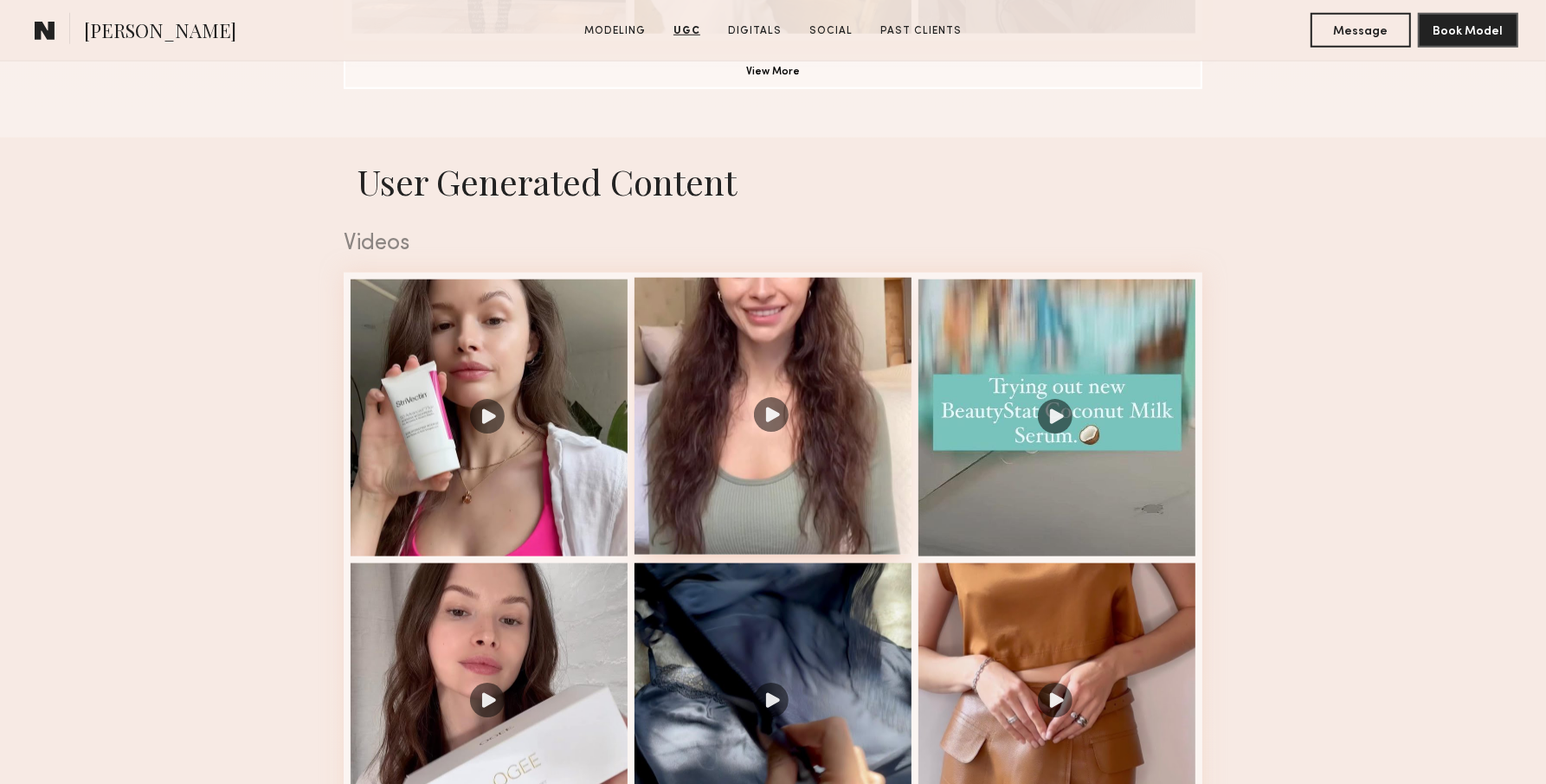
click at [806, 363] on div at bounding box center [773, 416] width 277 height 277
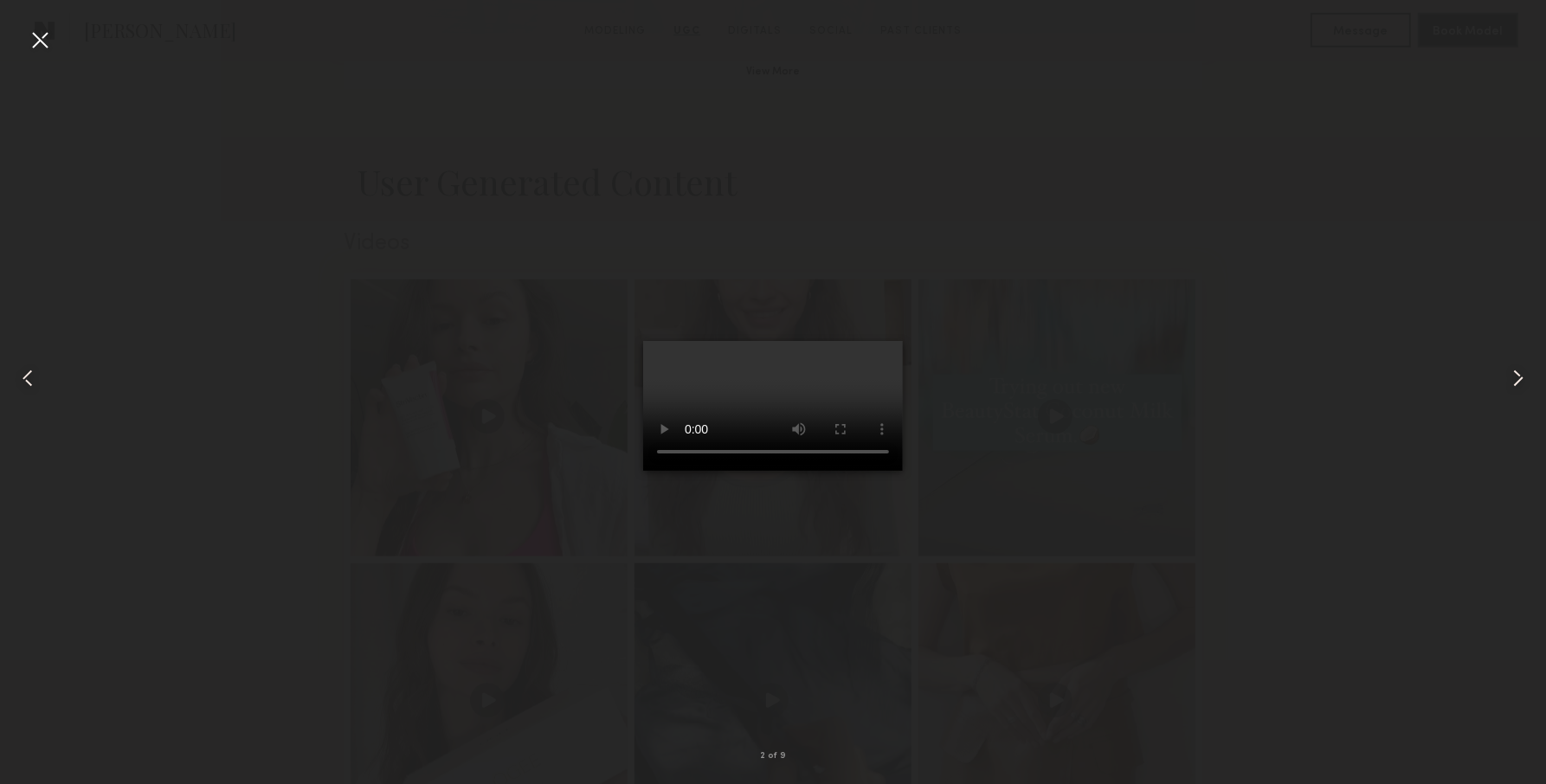
click at [35, 39] on div at bounding box center [39, 39] width 28 height 28
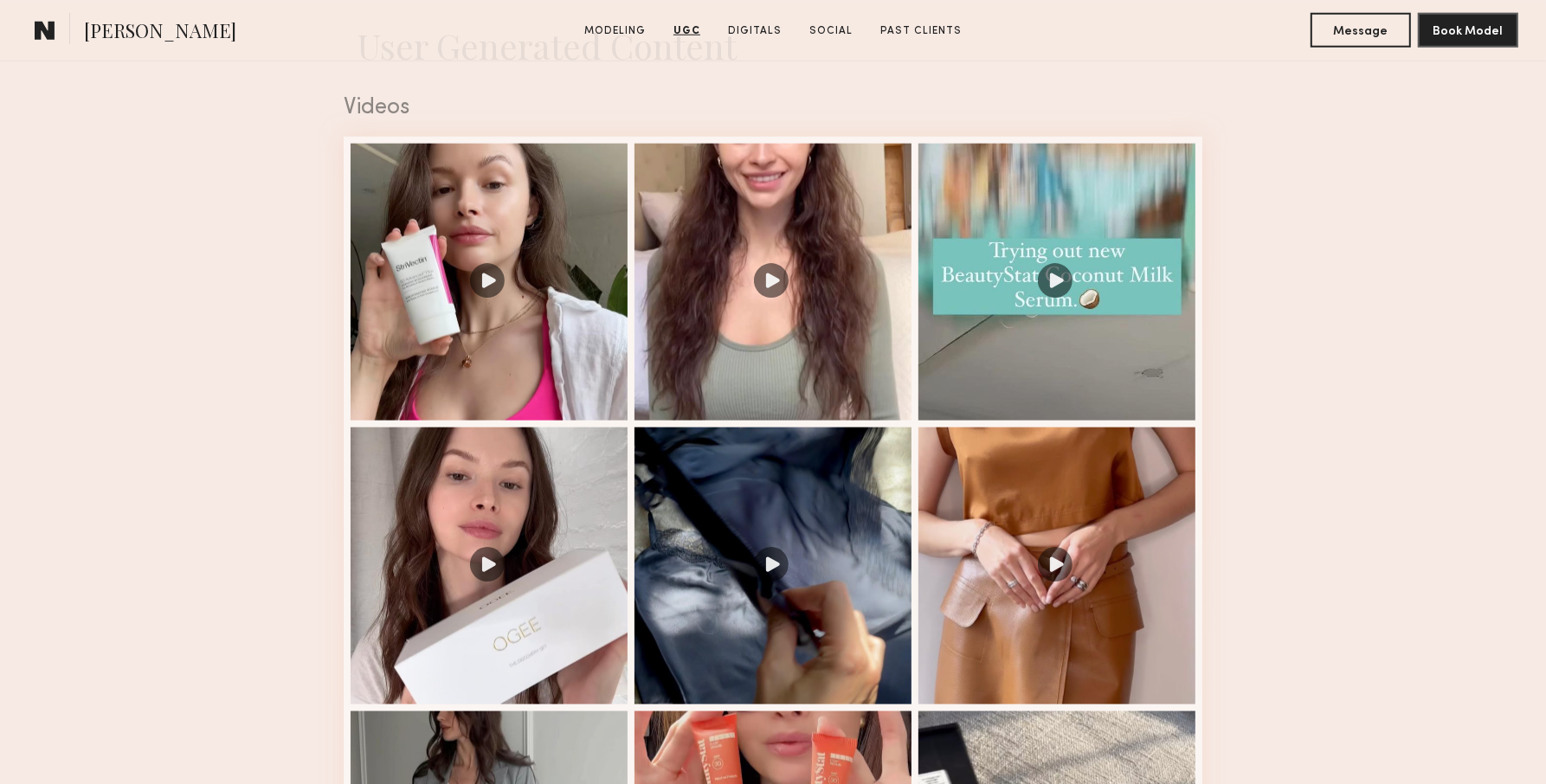
scroll to position [1732, 0]
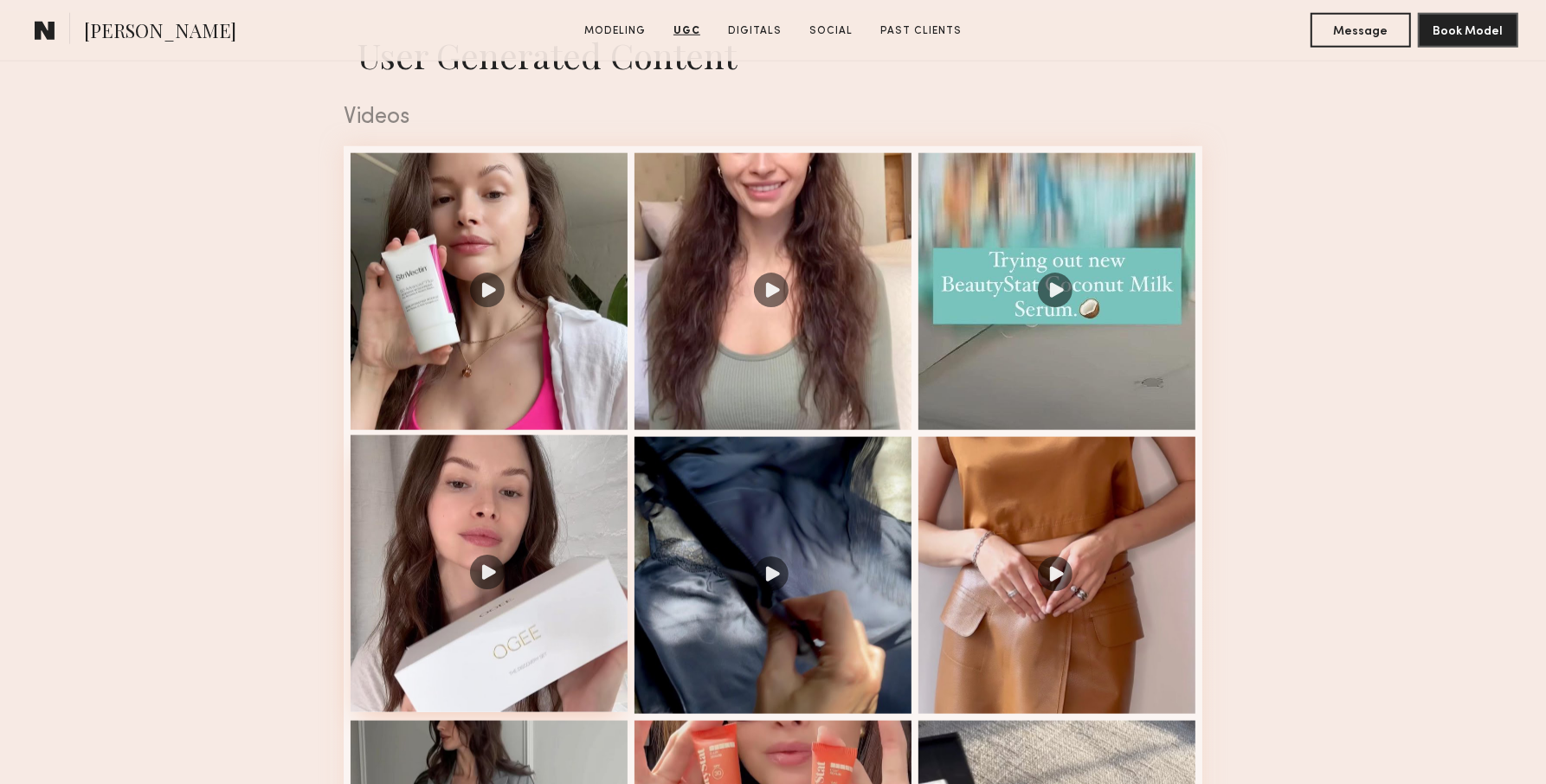
click at [474, 575] on div at bounding box center [489, 573] width 277 height 277
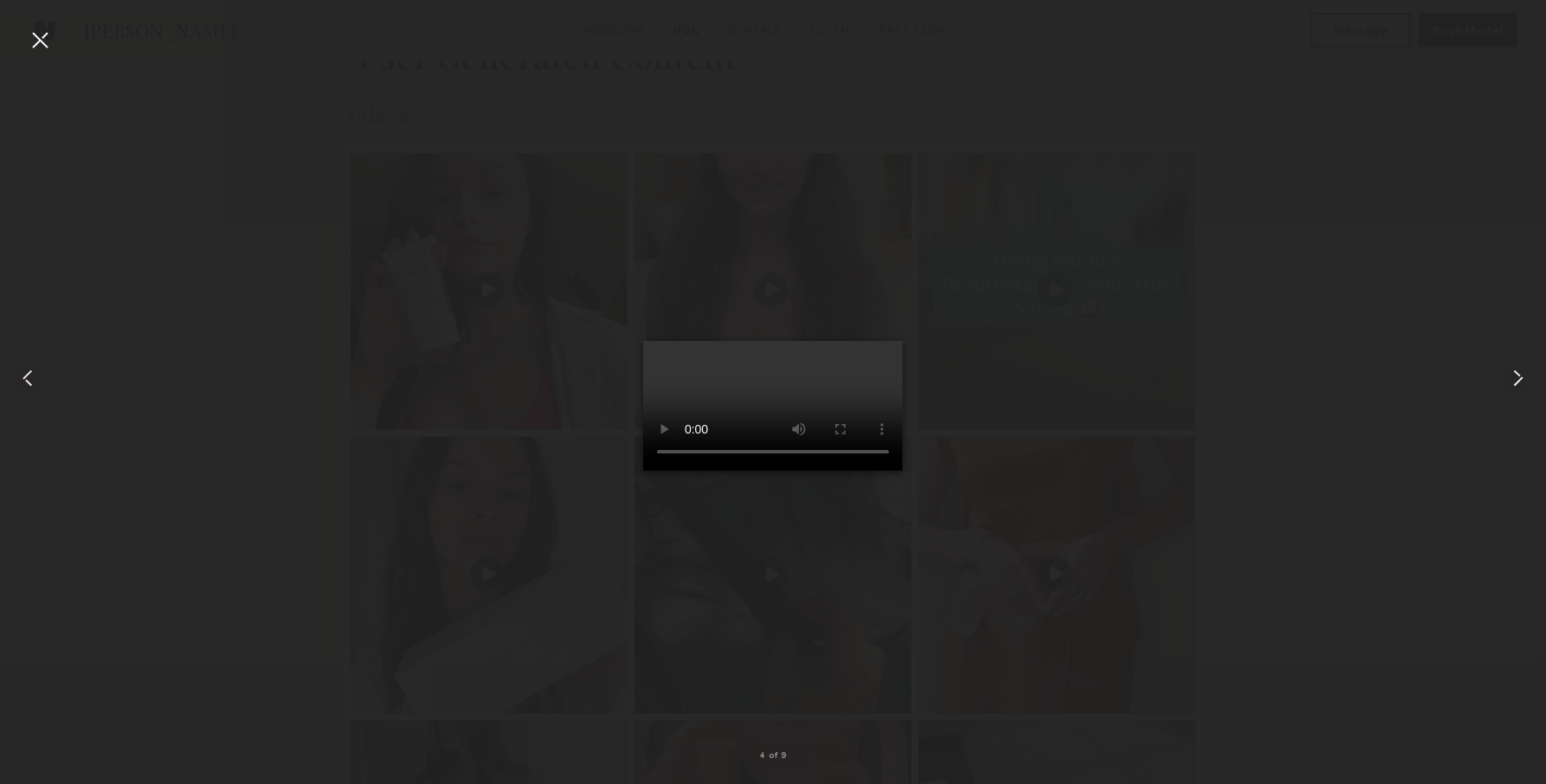
click at [44, 43] on div at bounding box center [39, 39] width 28 height 28
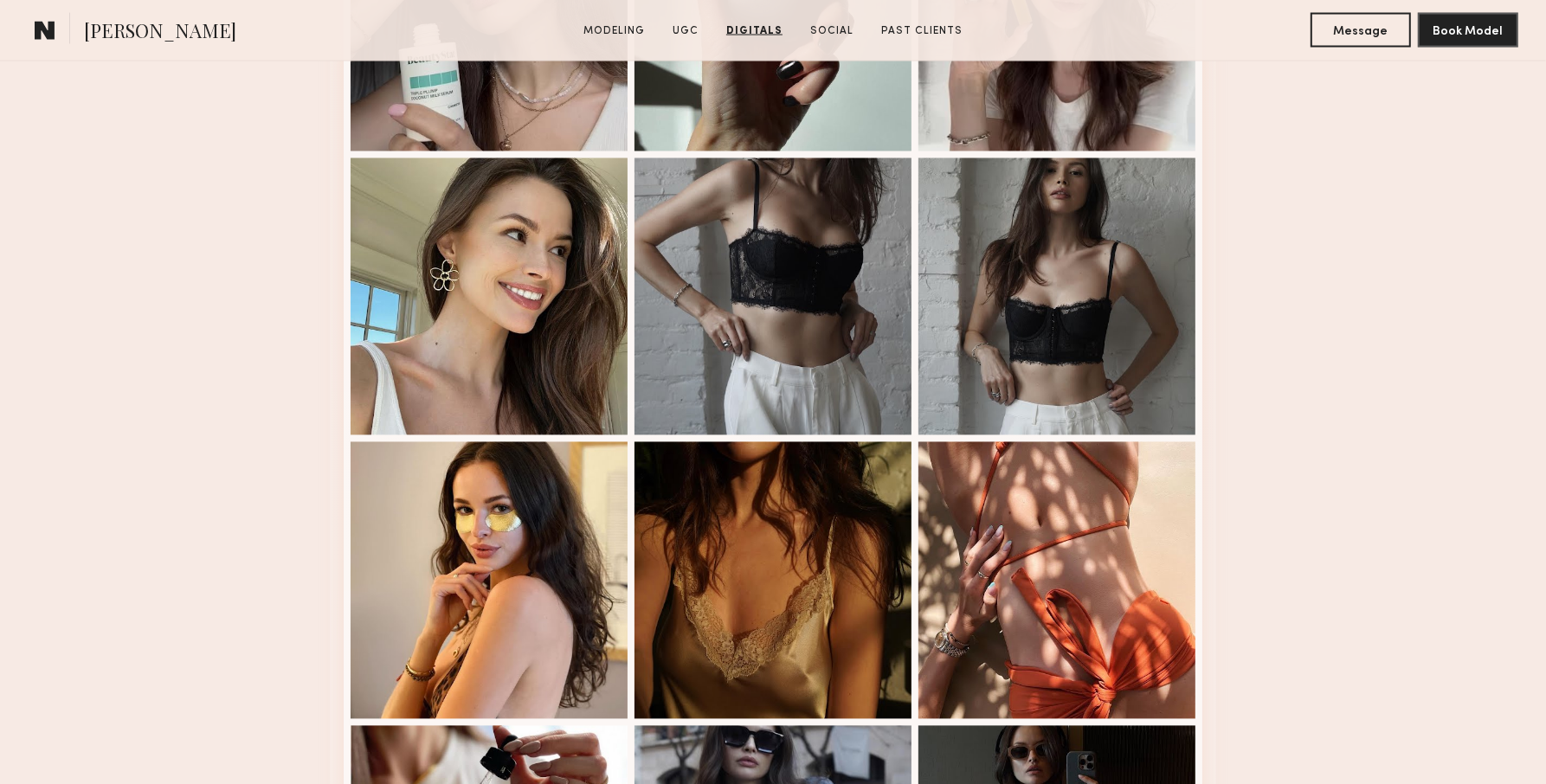
scroll to position [2951, 0]
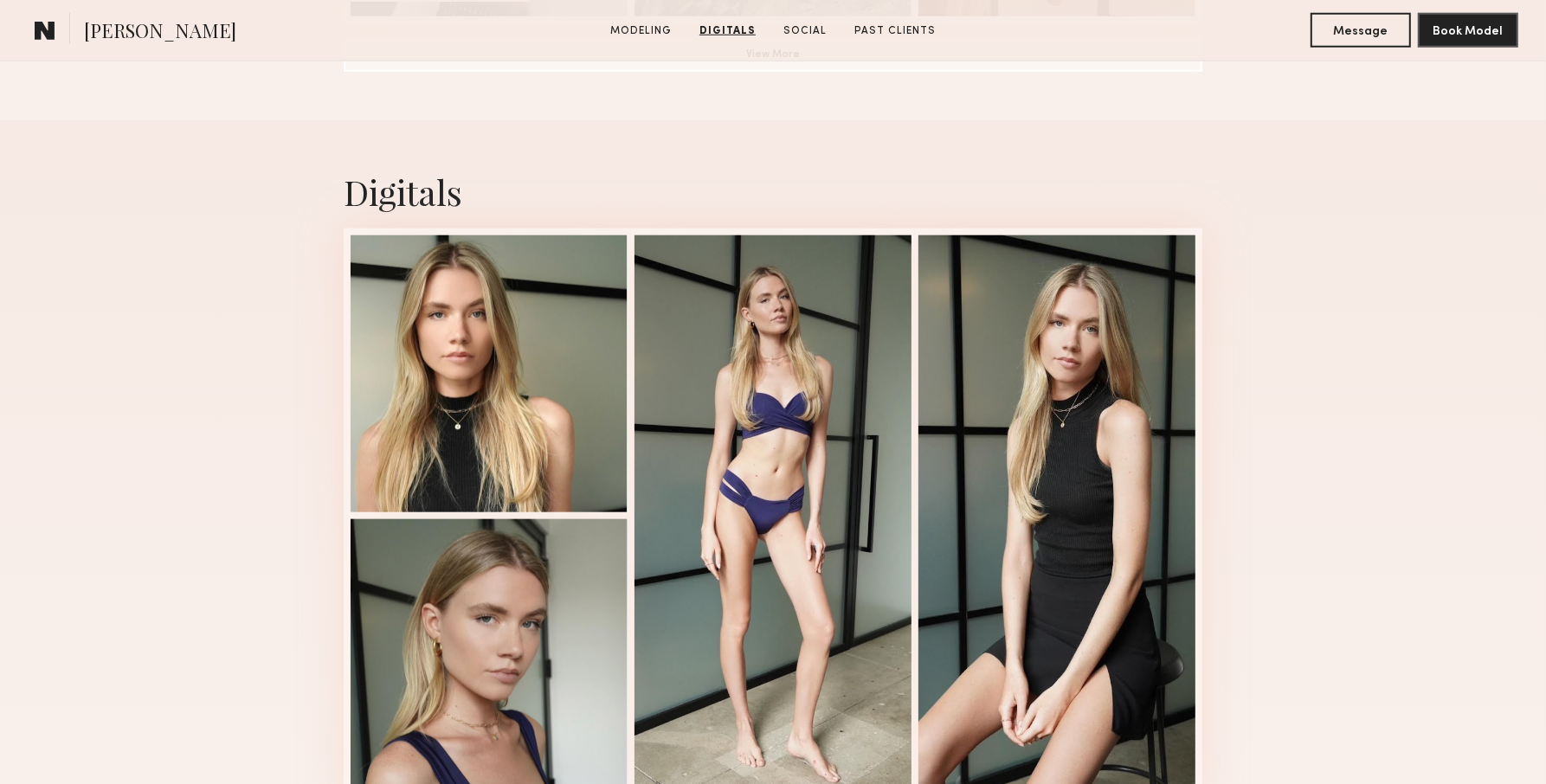
scroll to position [1620, 0]
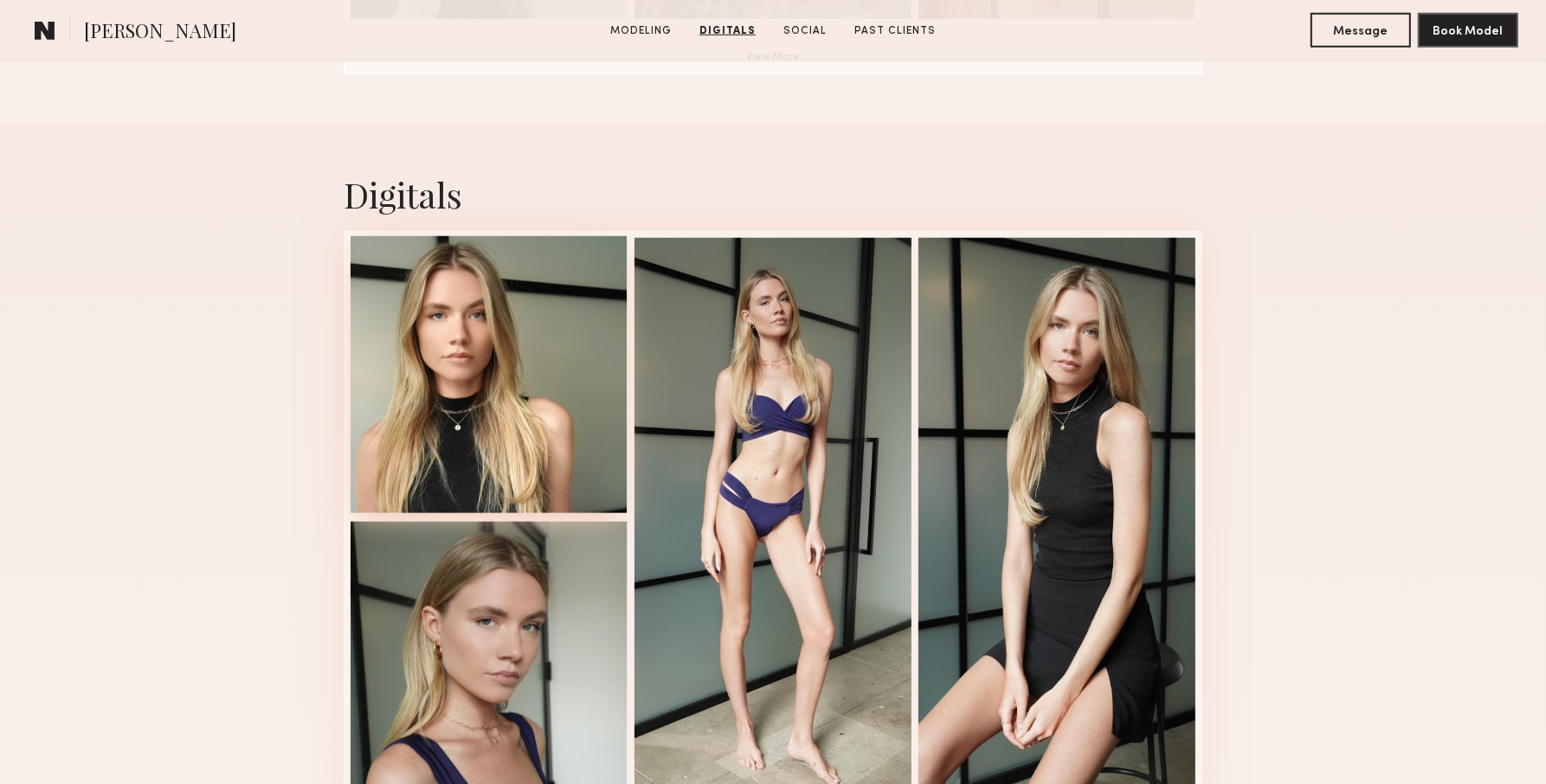
click at [518, 424] on div at bounding box center [489, 374] width 277 height 277
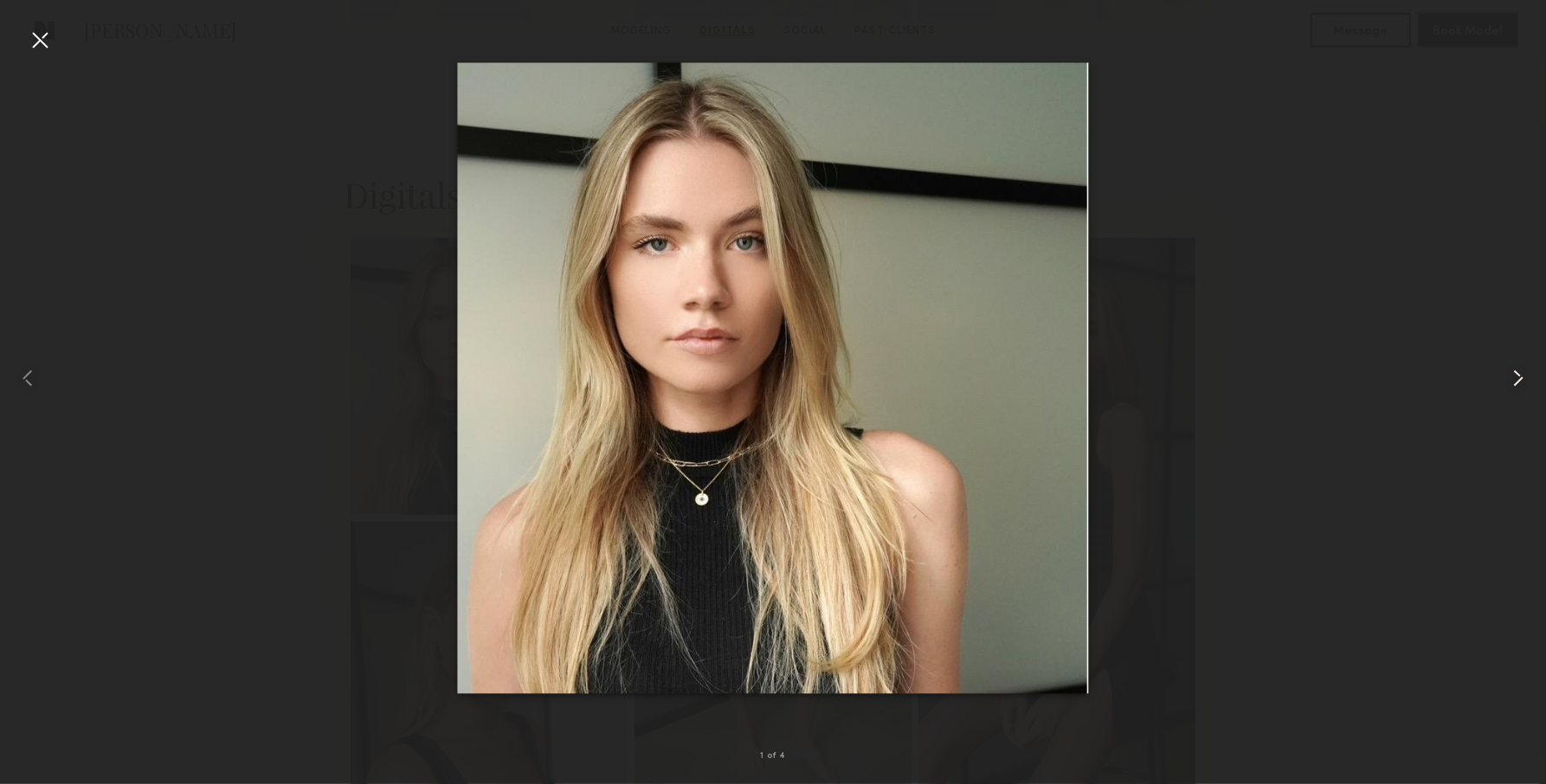
click at [1515, 387] on common-icon at bounding box center [1518, 378] width 28 height 28
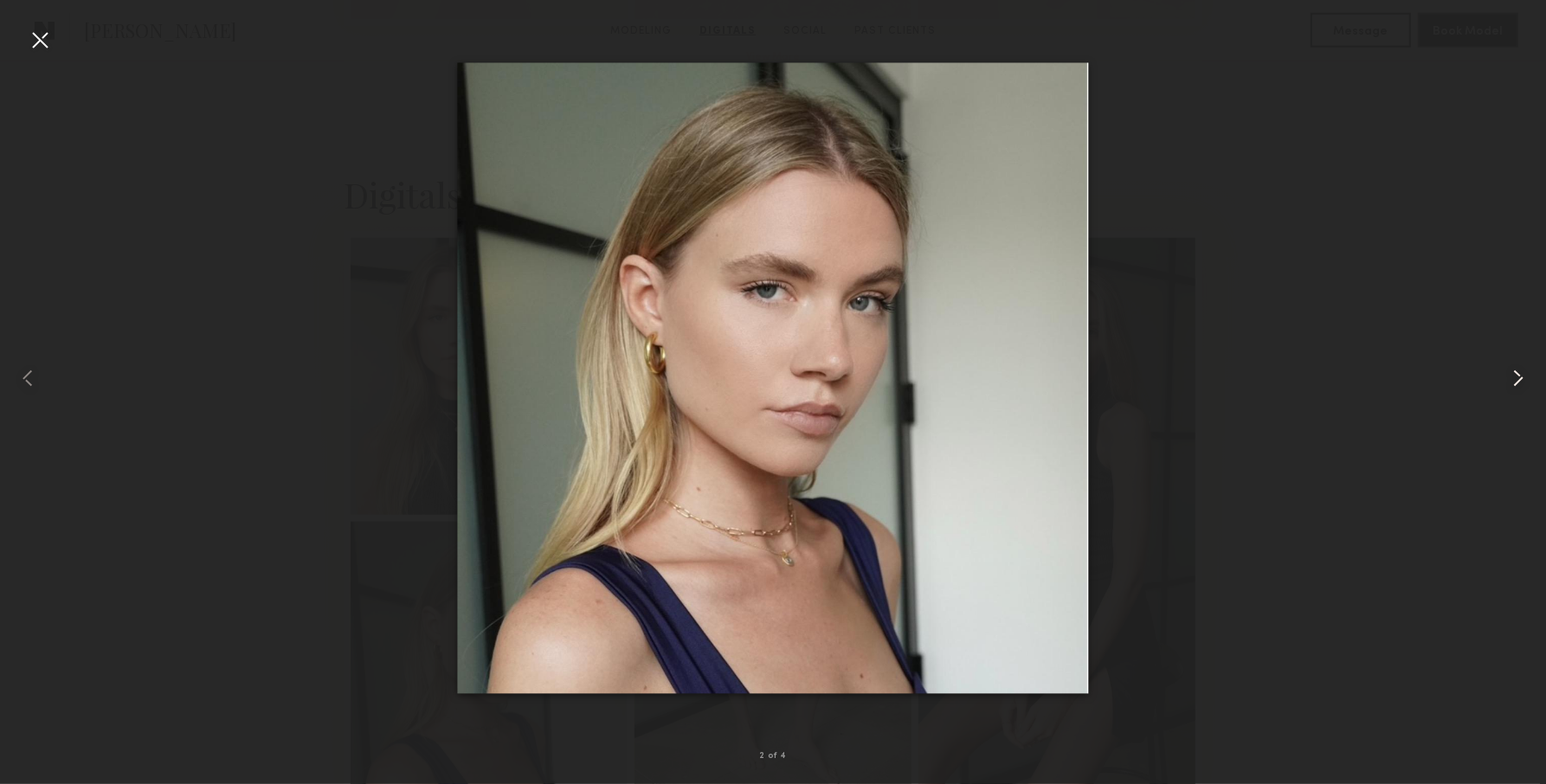
click at [1515, 387] on common-icon at bounding box center [1518, 378] width 28 height 28
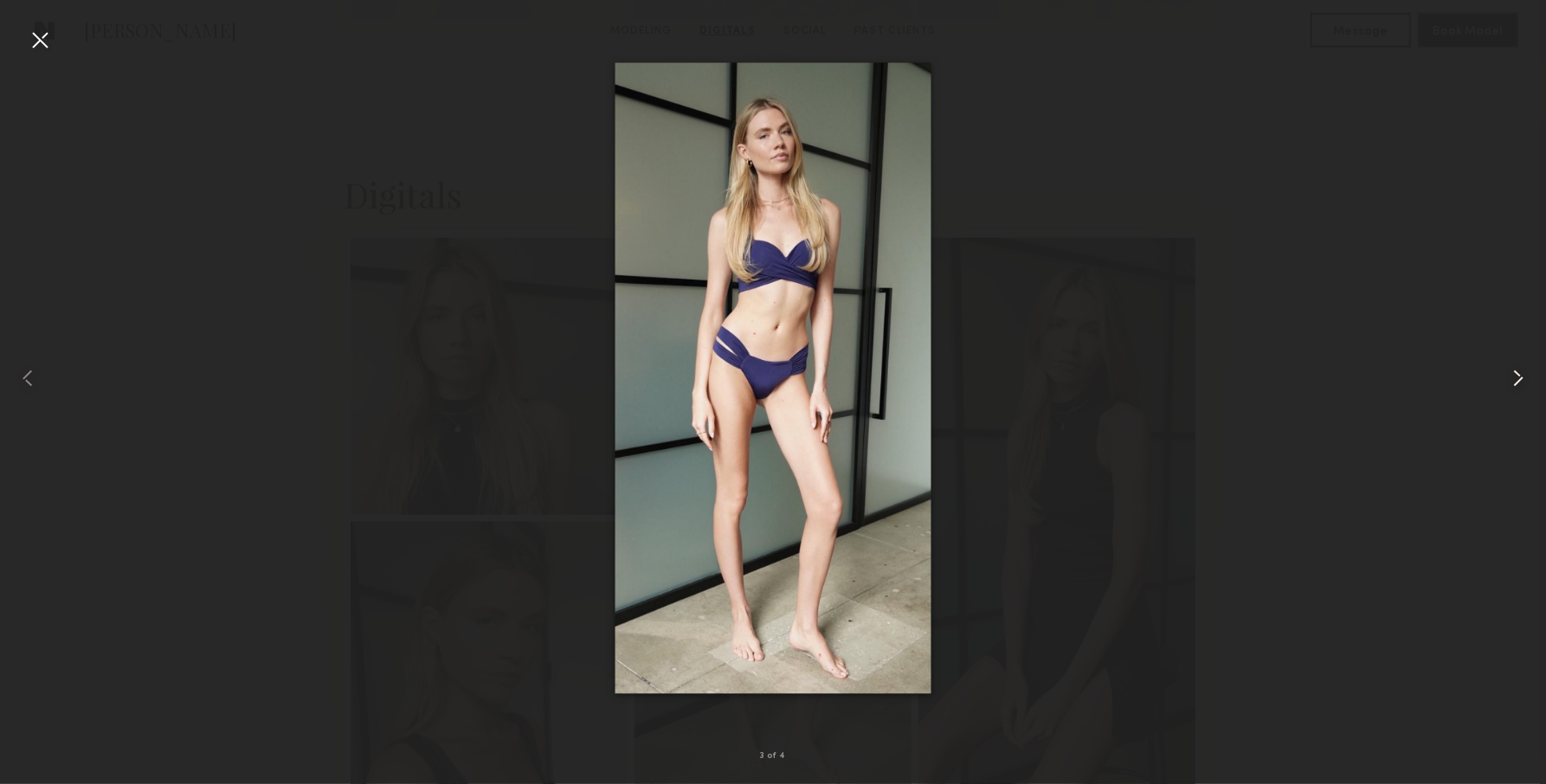
click at [1515, 387] on common-icon at bounding box center [1518, 378] width 28 height 28
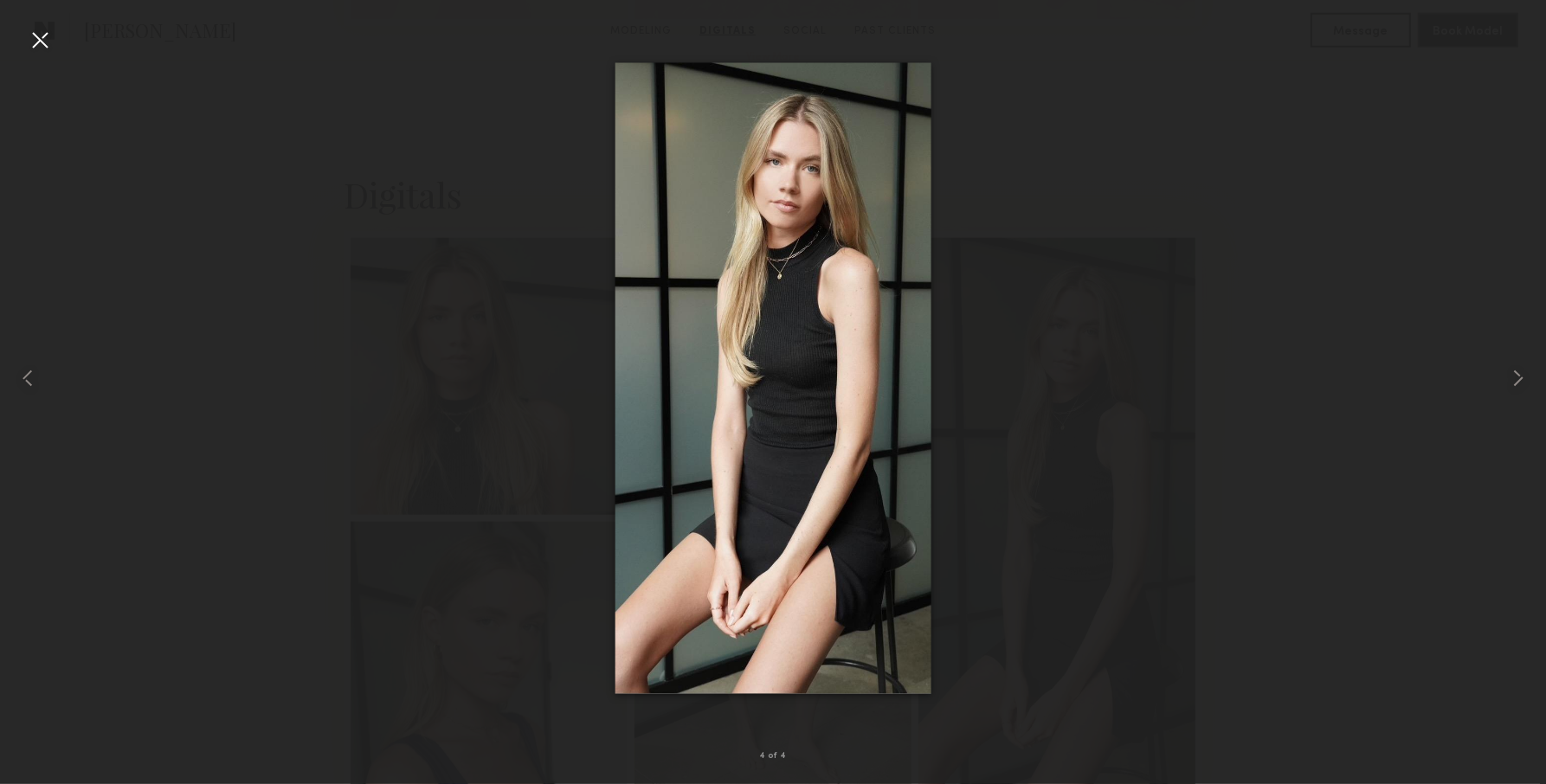
click at [34, 52] on div at bounding box center [39, 39] width 28 height 28
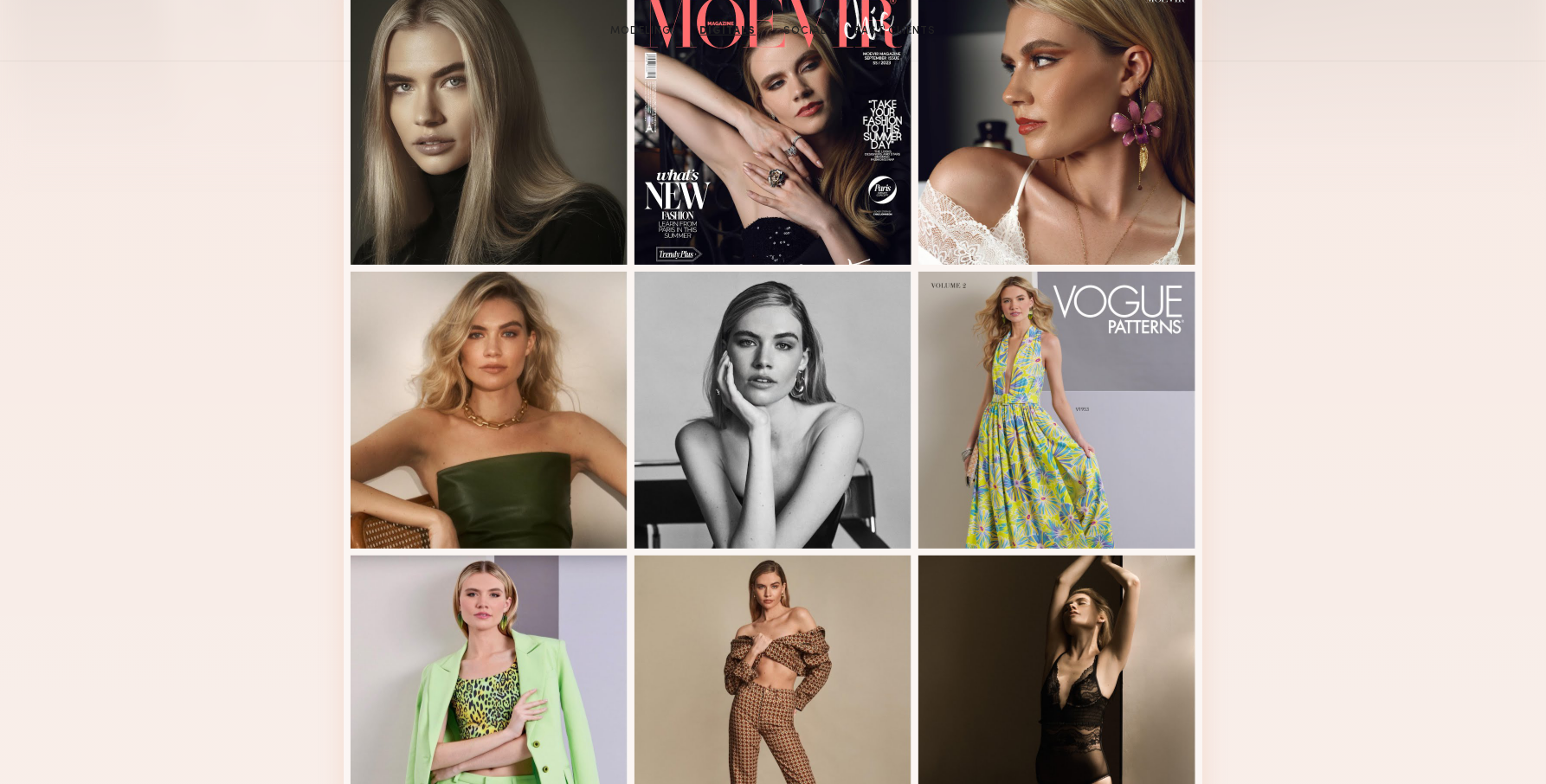
scroll to position [0, 0]
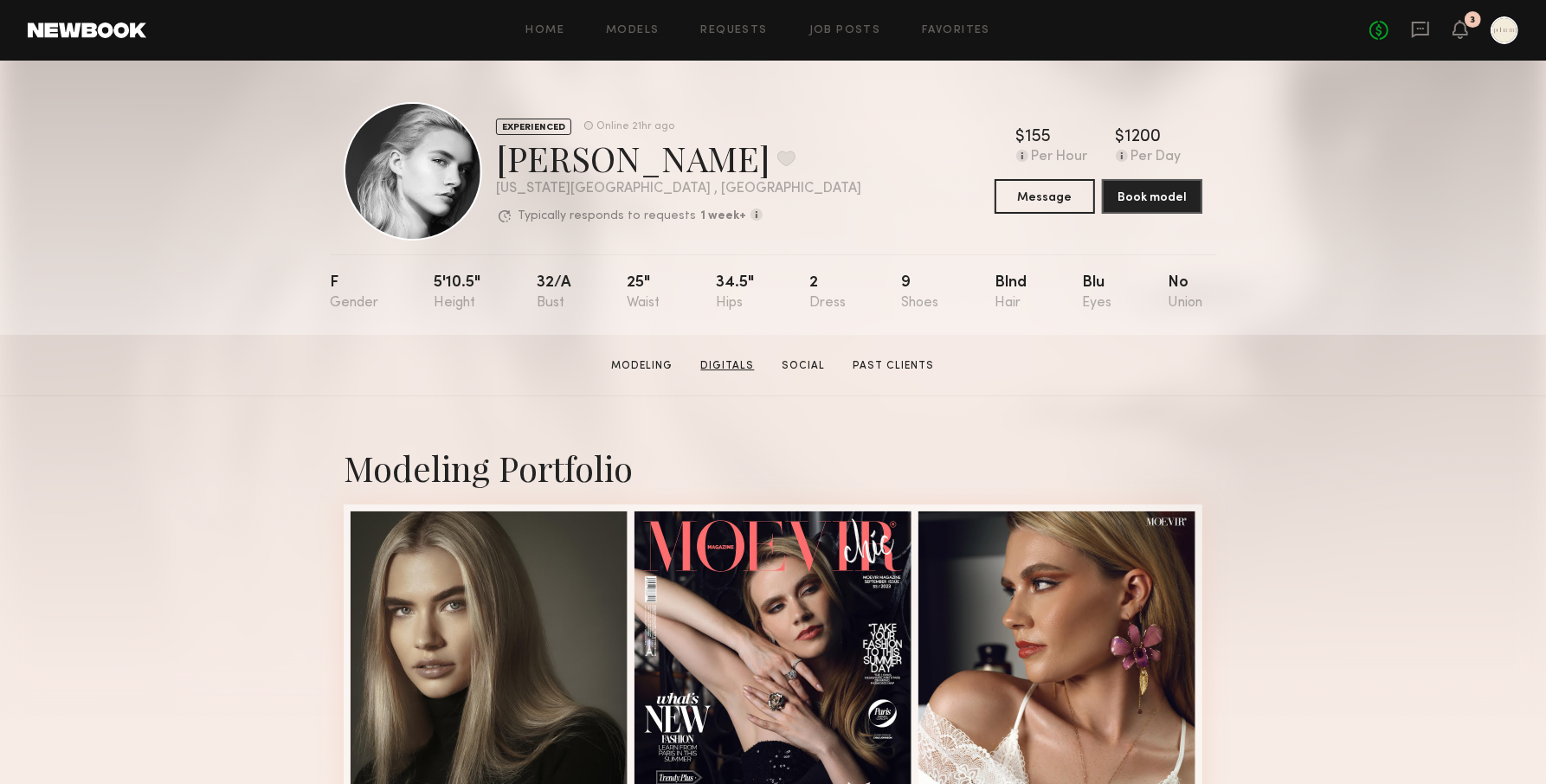
click at [720, 35] on link "Requests" at bounding box center [734, 30] width 67 height 11
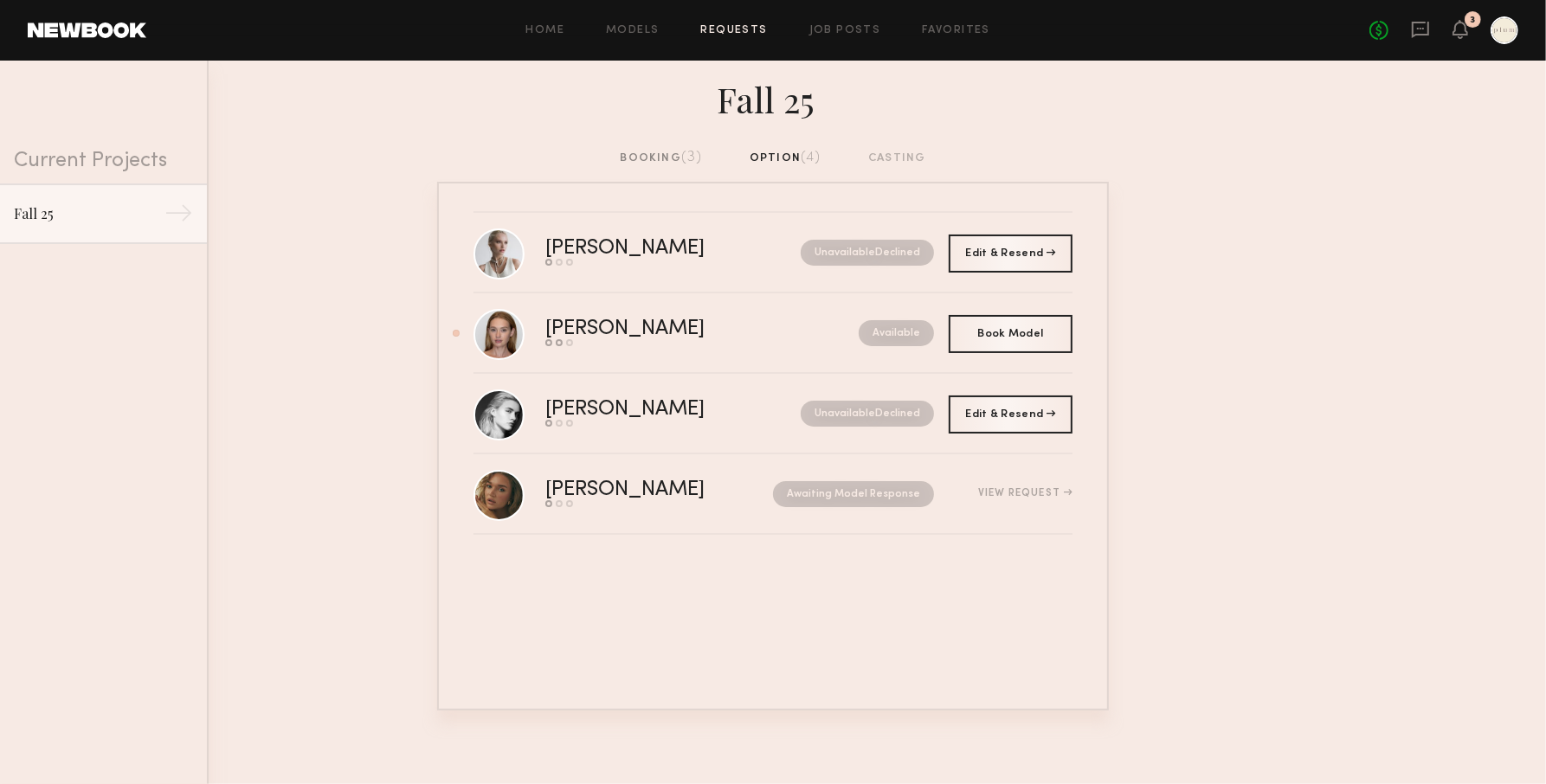
click at [659, 158] on div "booking (3)" at bounding box center [661, 158] width 82 height 19
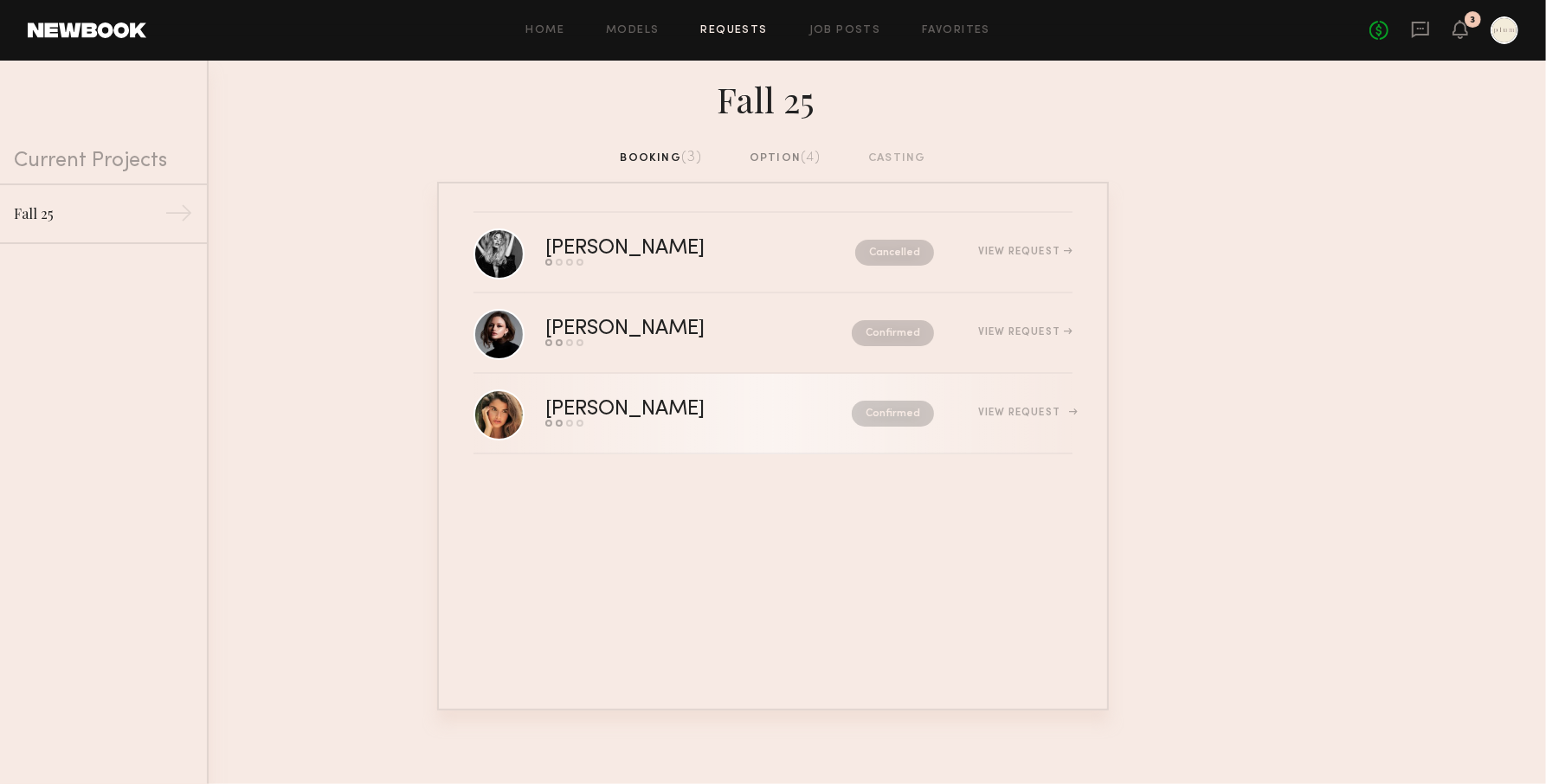
click at [583, 401] on div "Manuela G." at bounding box center [661, 410] width 233 height 20
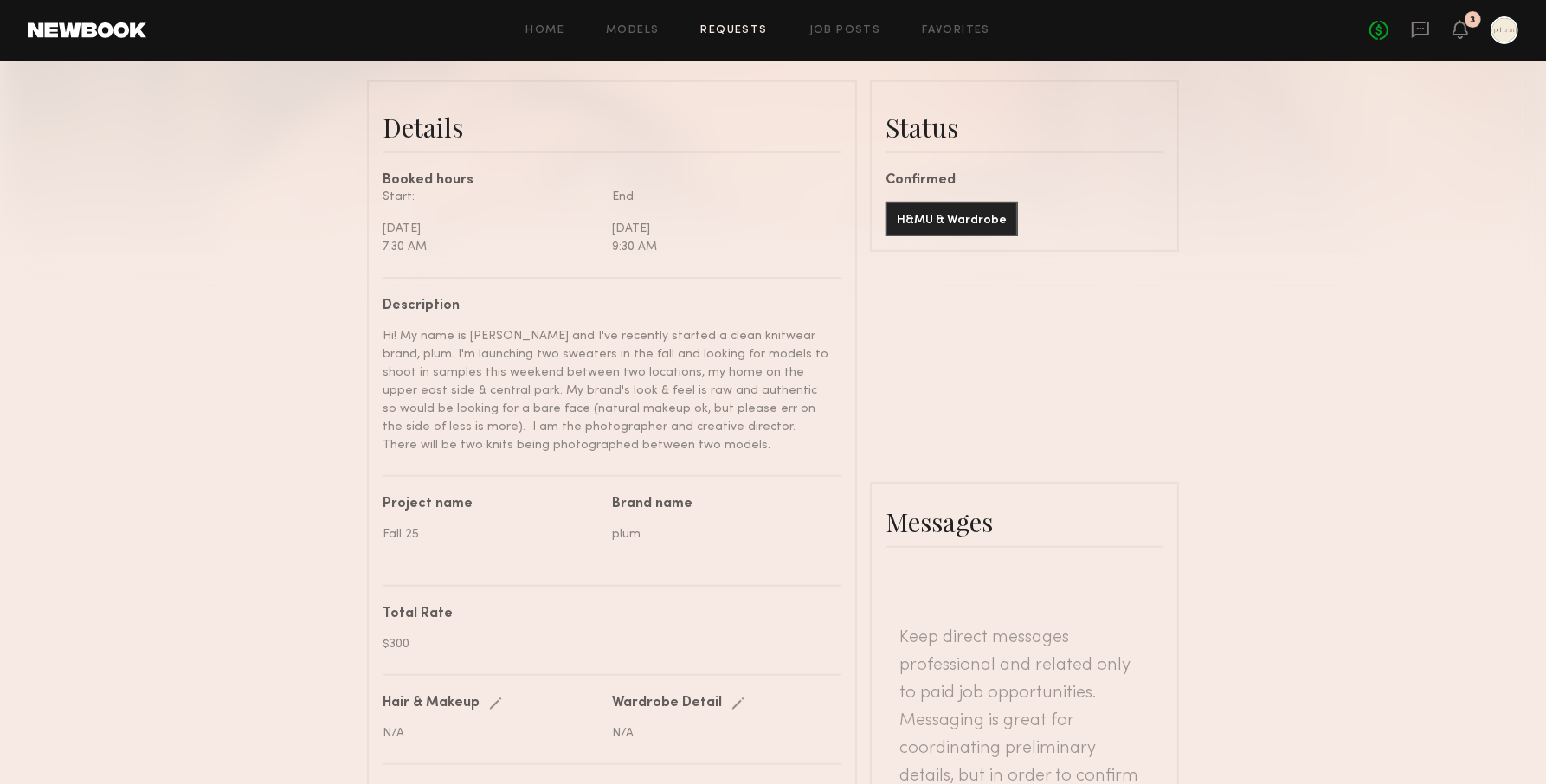
scroll to position [416, 0]
click at [492, 696] on div "Edit" at bounding box center [499, 701] width 20 height 13
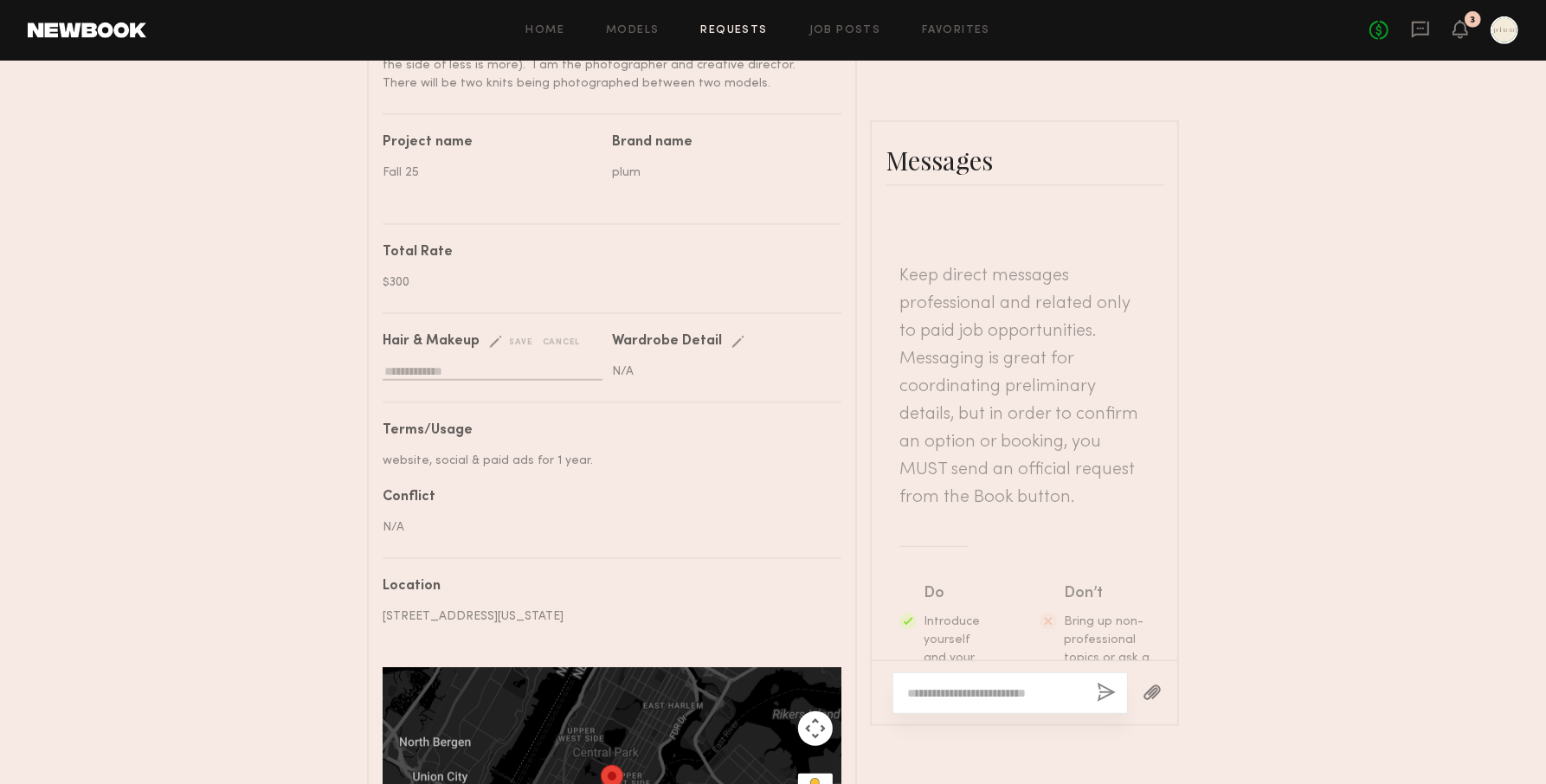
scroll to position [779, 0]
click at [340, 470] on div "Send request Model response Review hours worked Pay model Booking Request Manue…" at bounding box center [773, 117] width 1546 height 1643
click at [517, 459] on div "website, social & paid ads for 1 year." at bounding box center [605, 457] width 445 height 18
click at [1056, 430] on header "Keep direct messages professional and related only to paid job opportunities. M…" at bounding box center [1025, 383] width 250 height 249
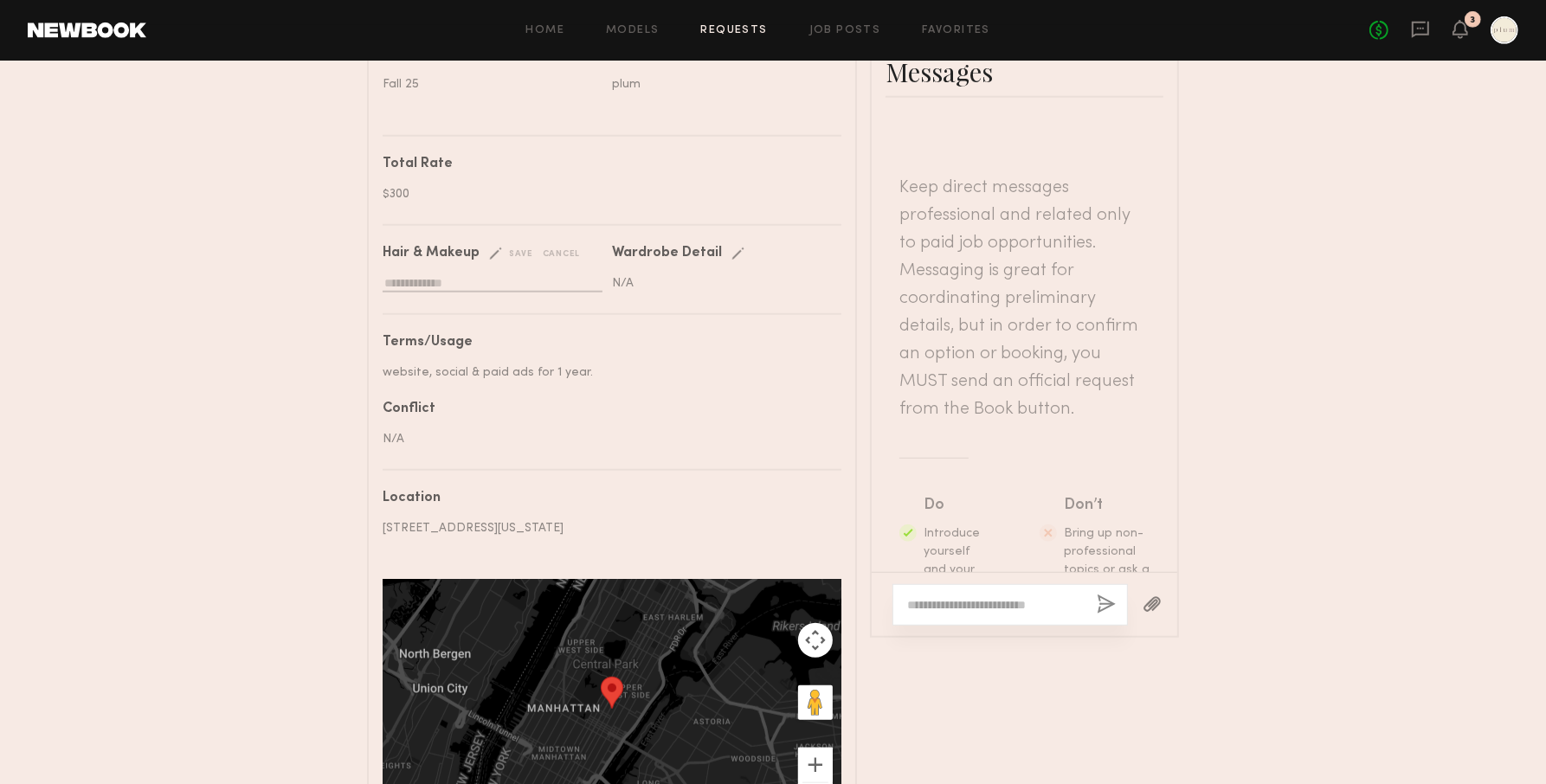
scroll to position [1013, 0]
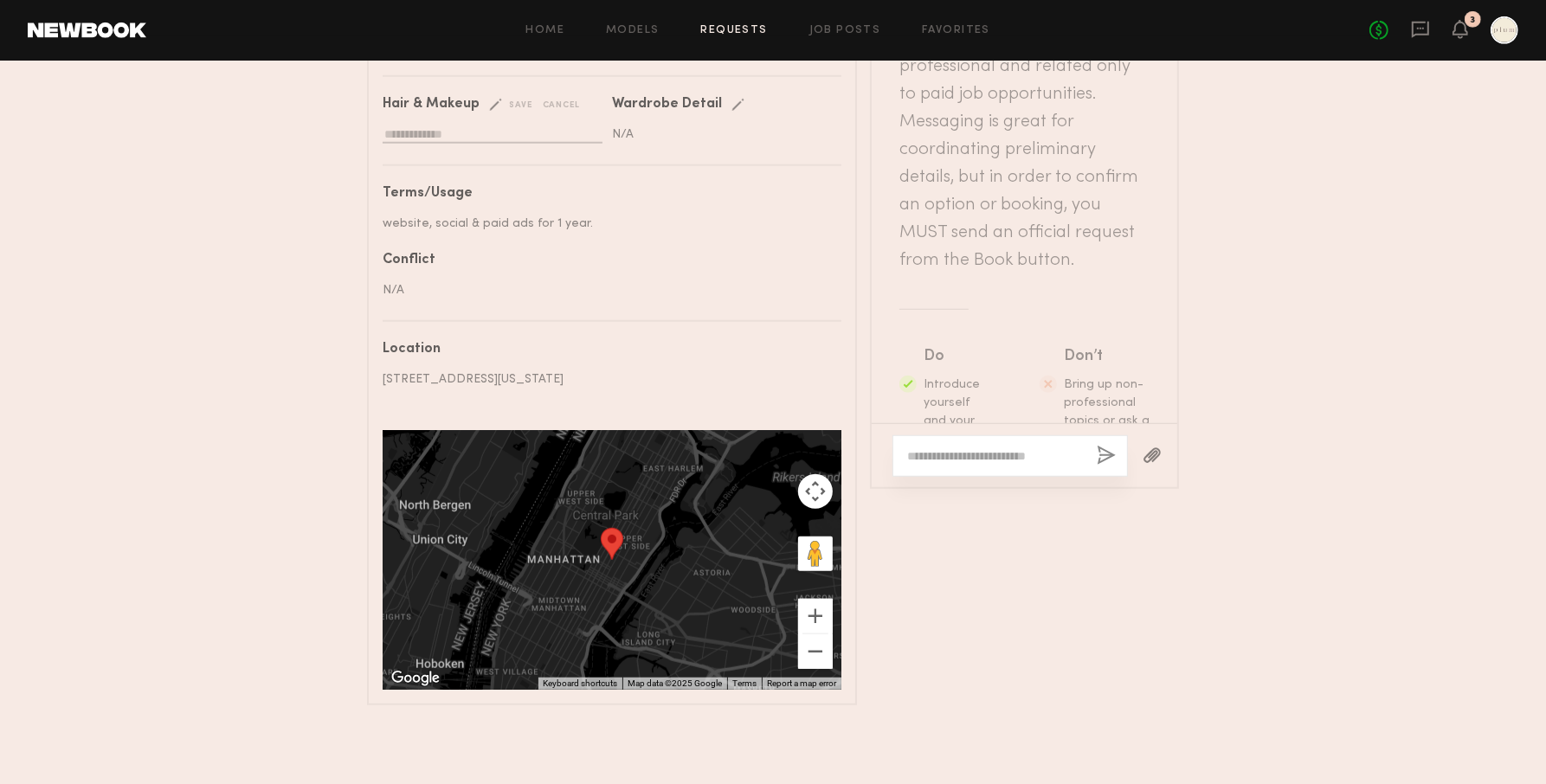
click at [395, 288] on div "N/A" at bounding box center [605, 290] width 445 height 18
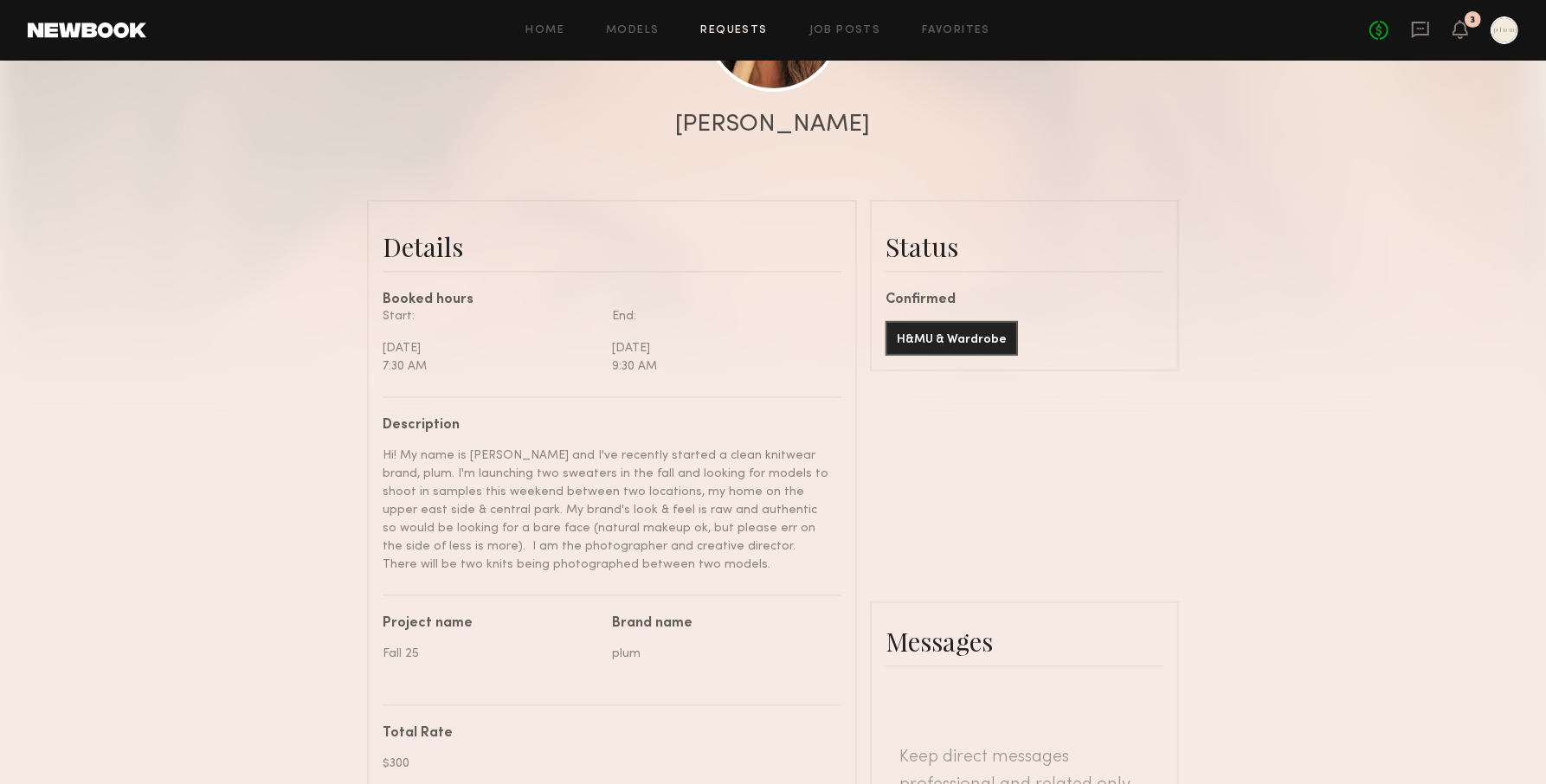
scroll to position [316, 0]
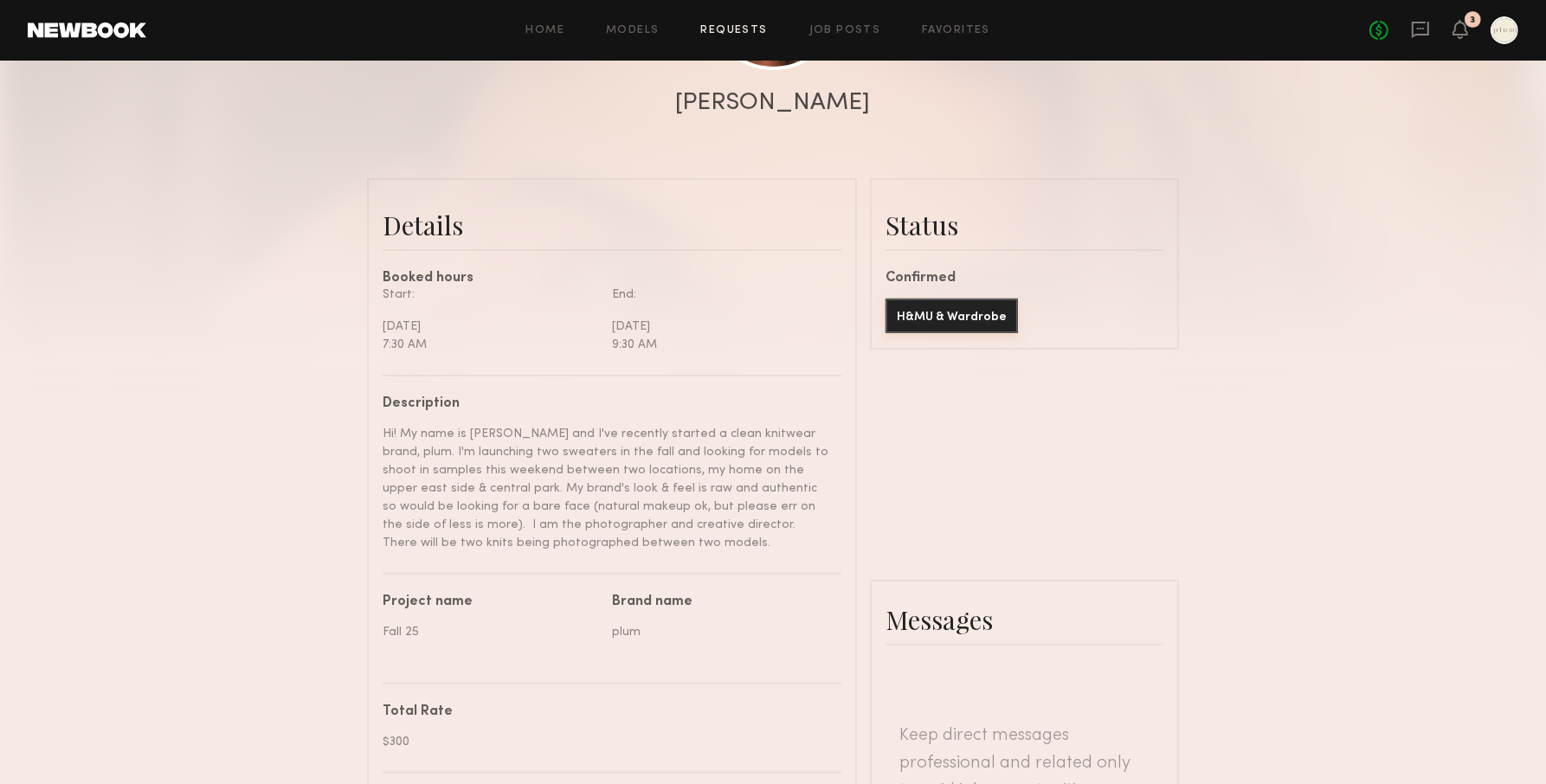
click at [964, 316] on button "H&MU & Wardrobe" at bounding box center [952, 315] width 132 height 34
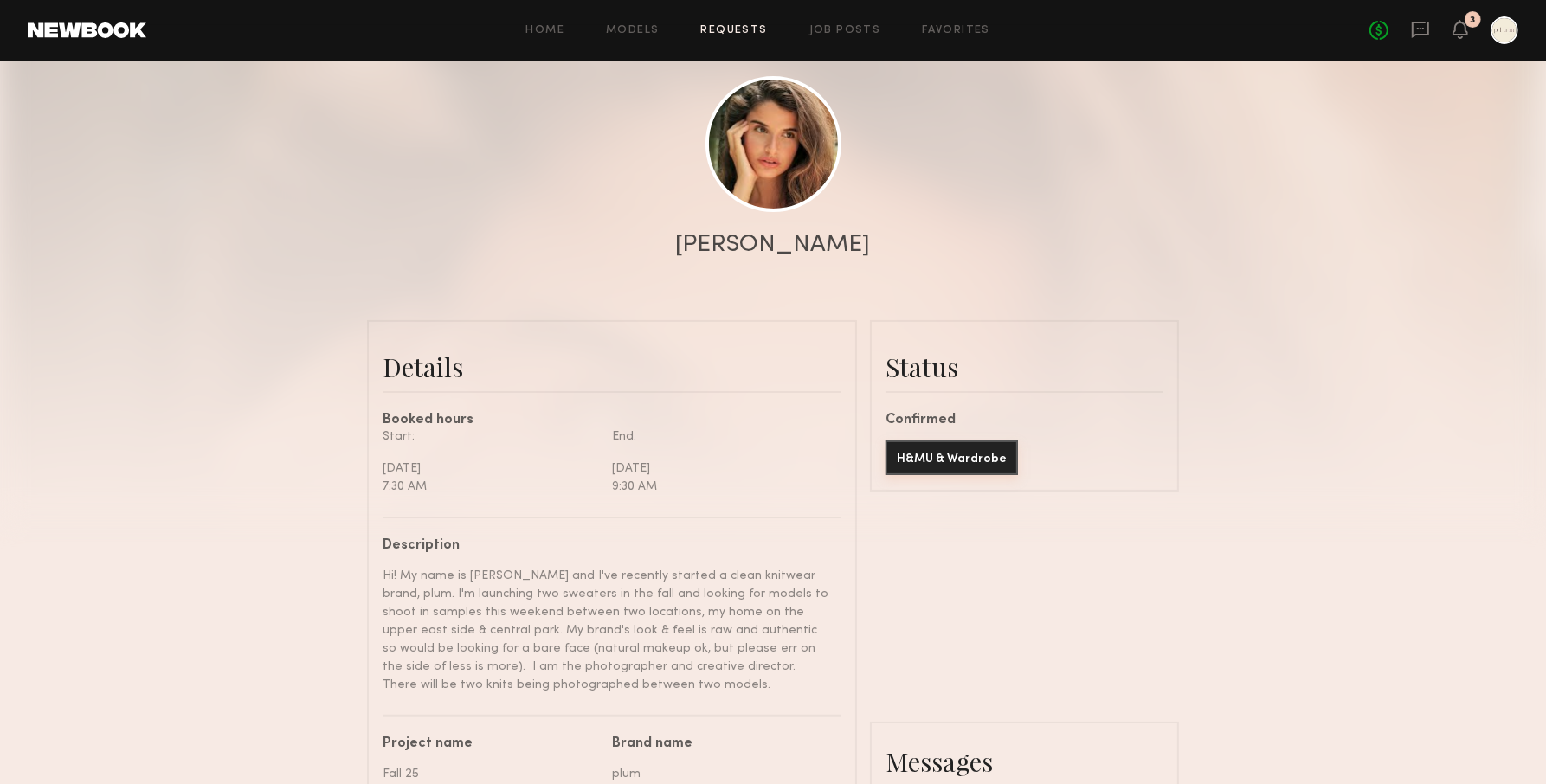
scroll to position [238, 0]
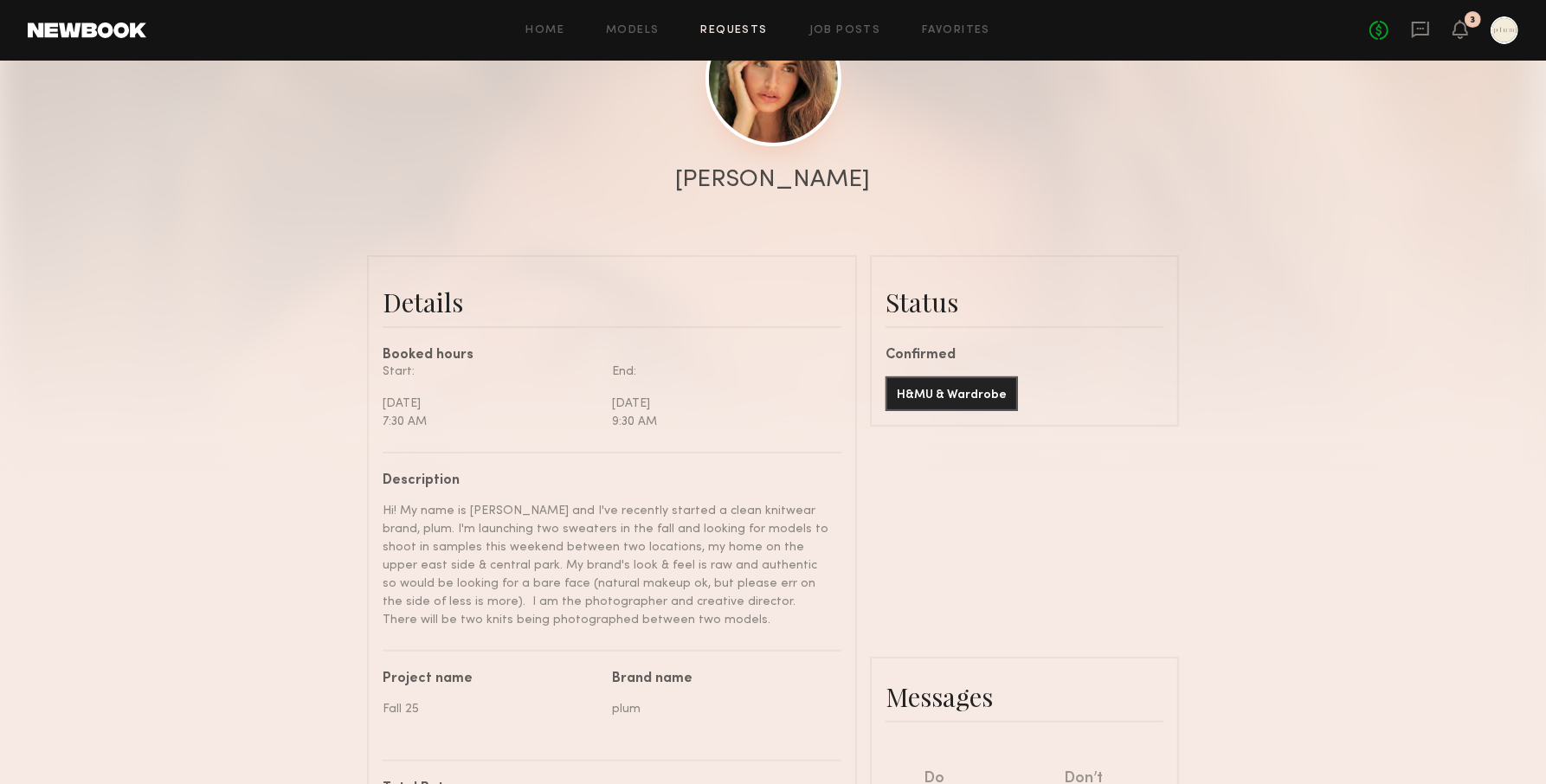
click at [781, 109] on link at bounding box center [773, 79] width 136 height 136
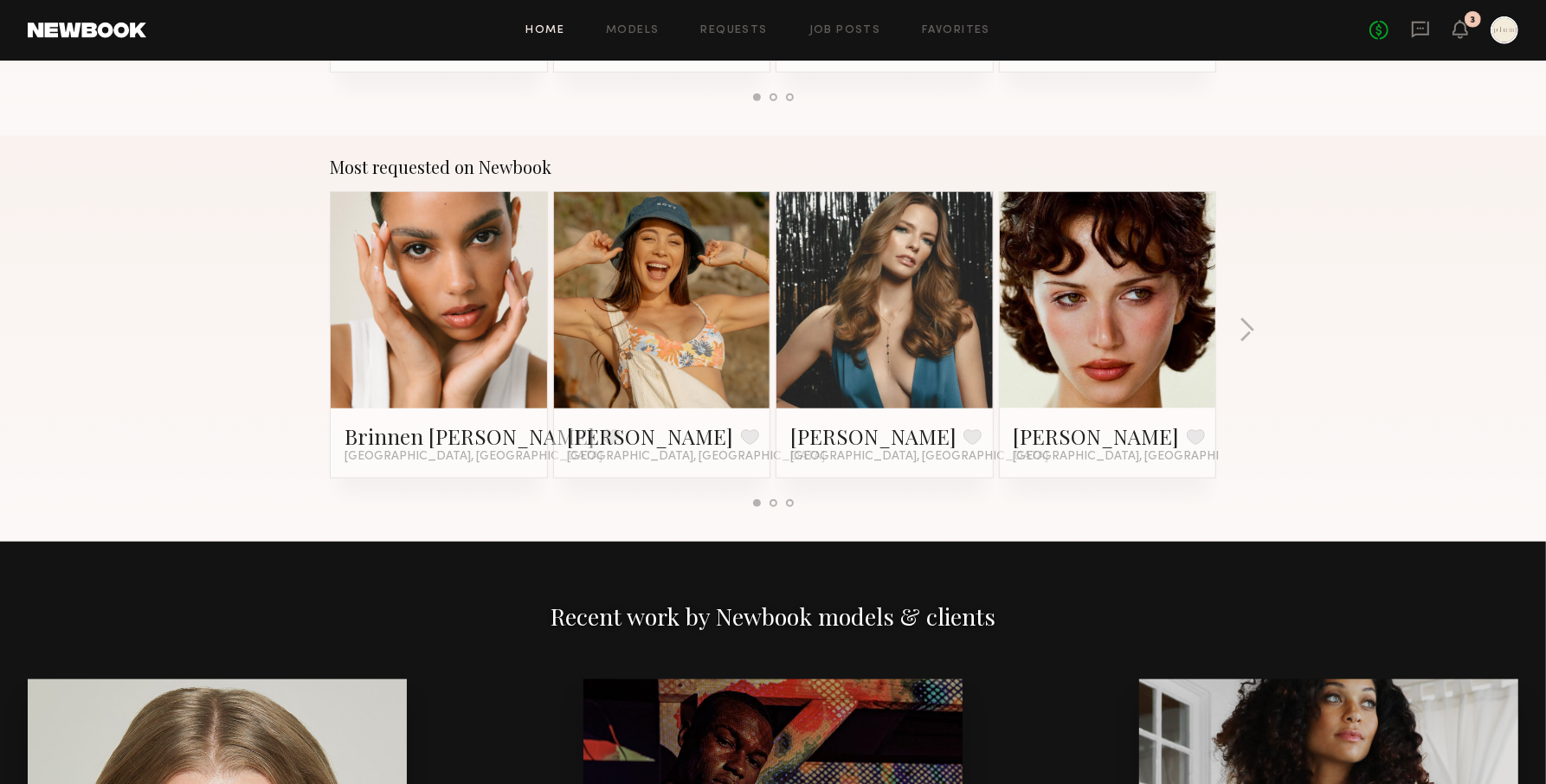
scroll to position [2367, 0]
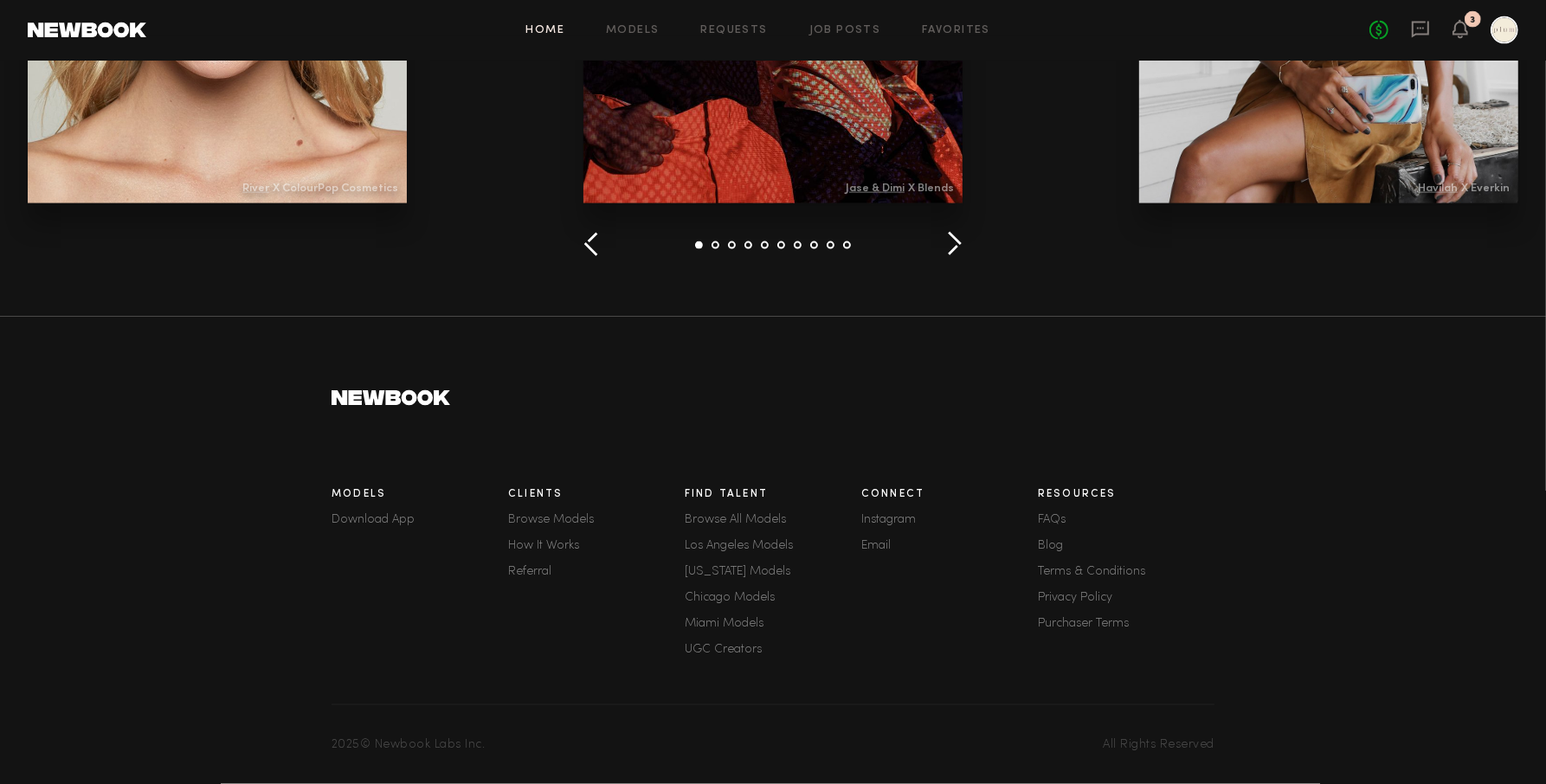
click at [1087, 575] on link "Terms & Conditions" at bounding box center [1125, 571] width 176 height 12
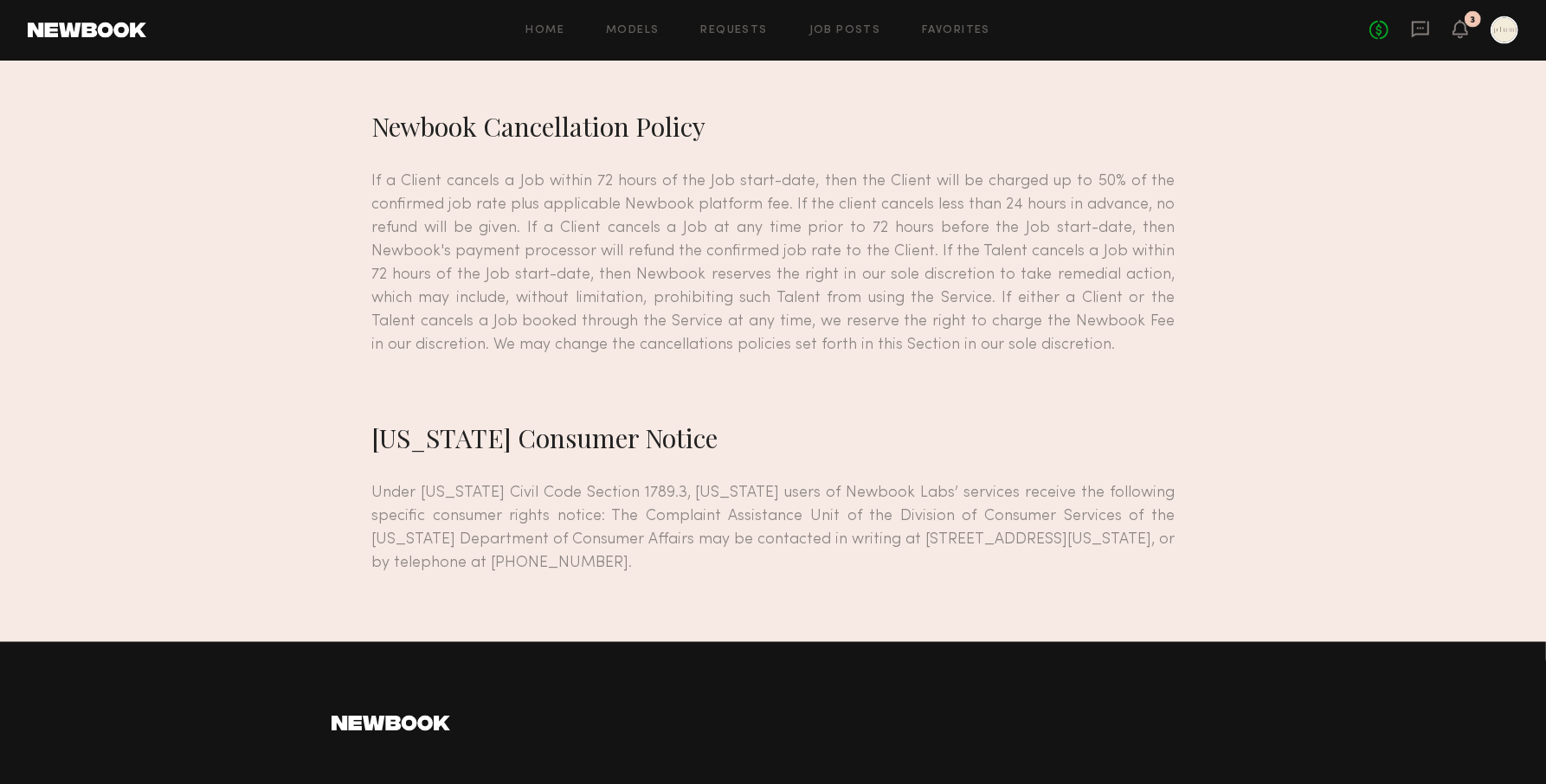
scroll to position [14728, 0]
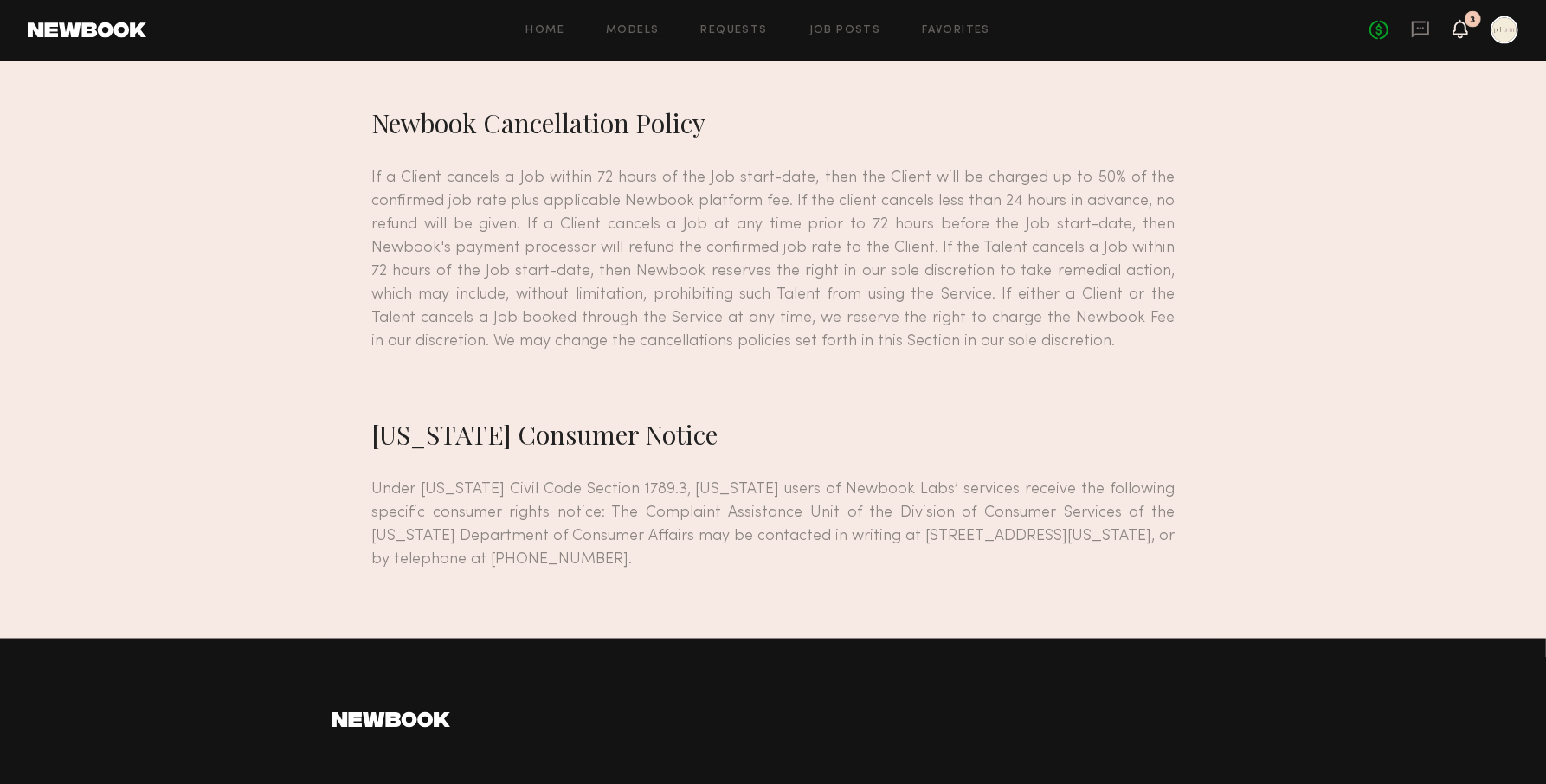
click at [1460, 33] on icon at bounding box center [1460, 29] width 14 height 12
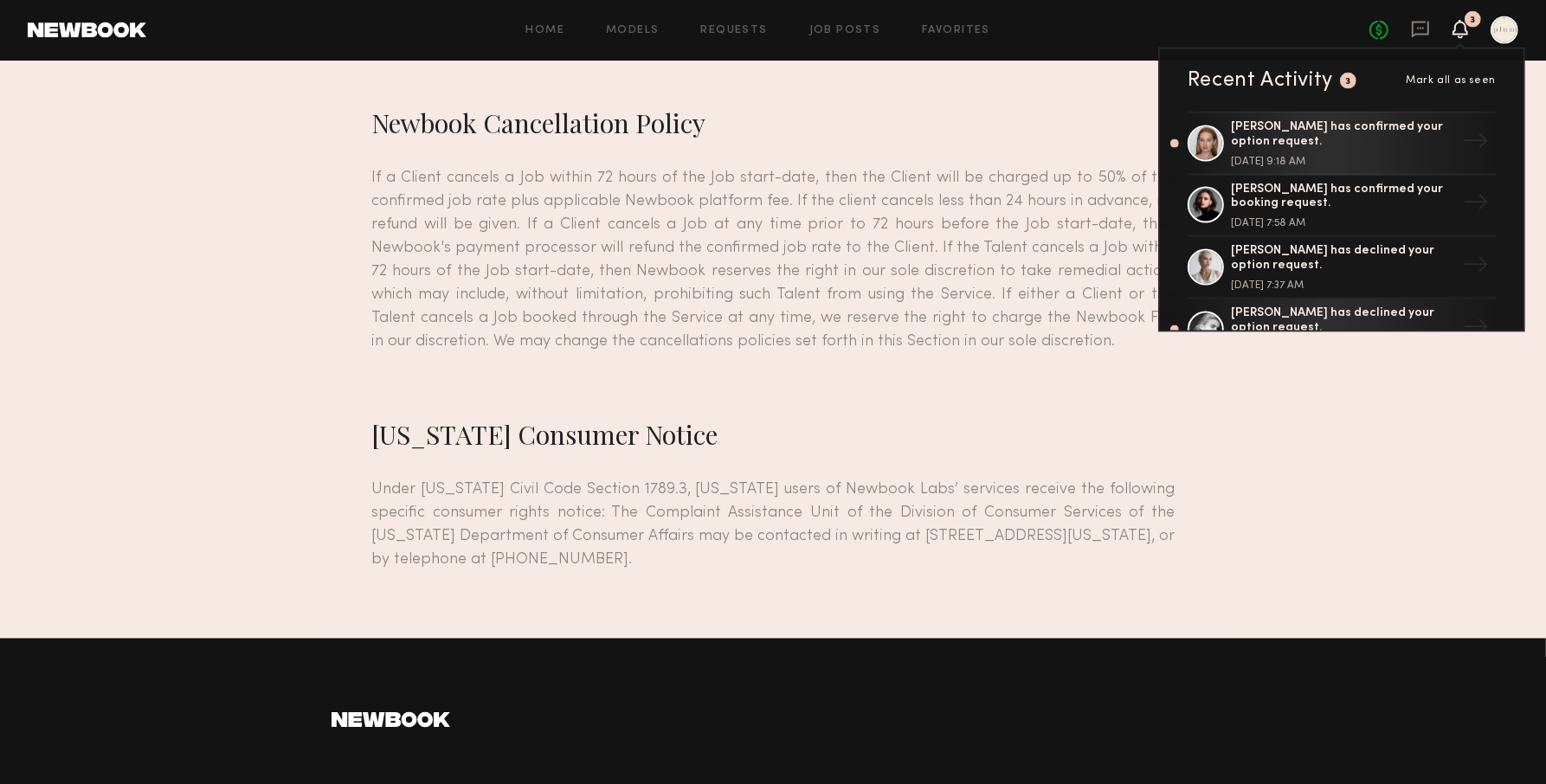
click at [1460, 33] on icon at bounding box center [1460, 29] width 14 height 12
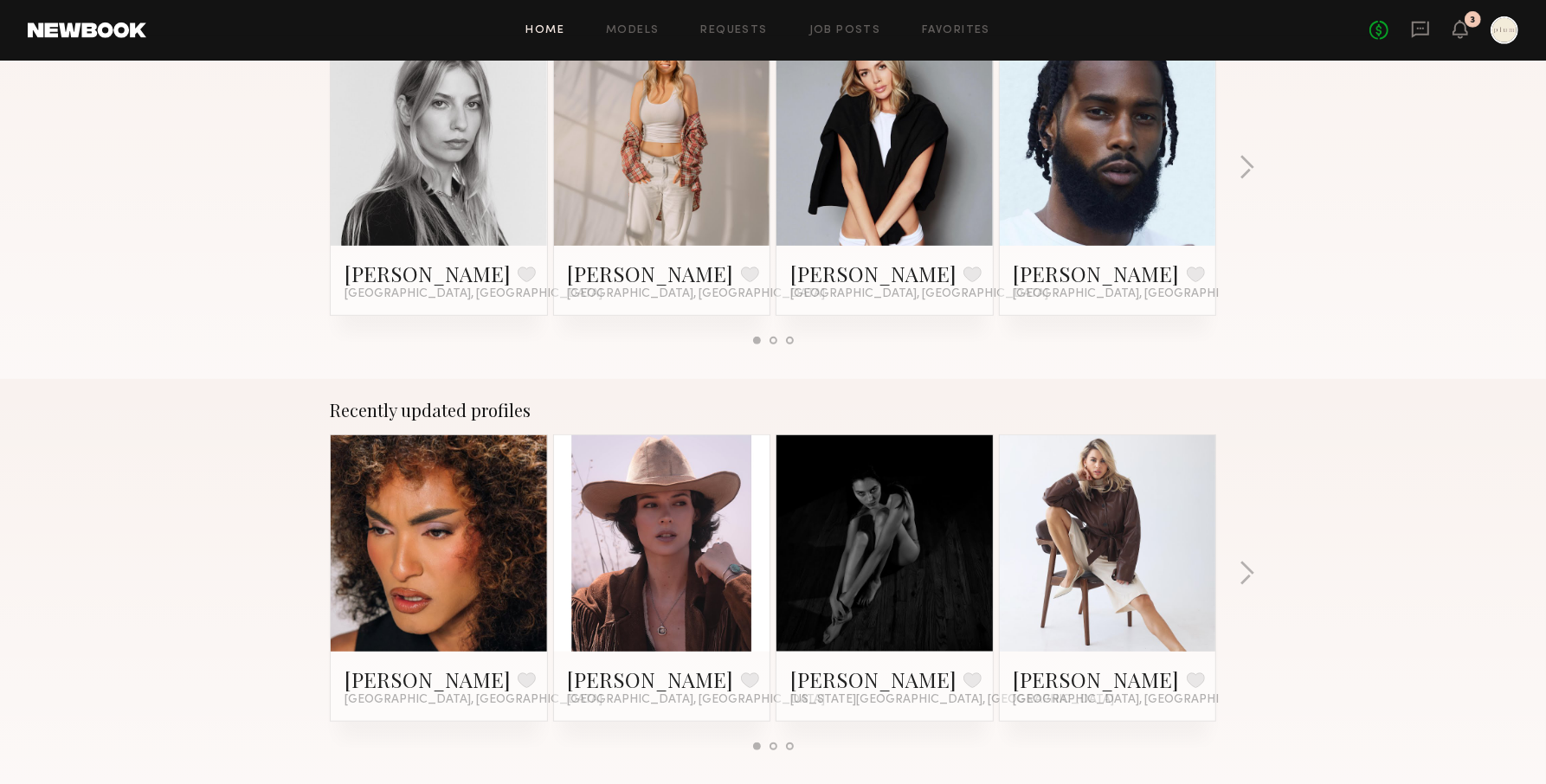
scroll to position [362, 0]
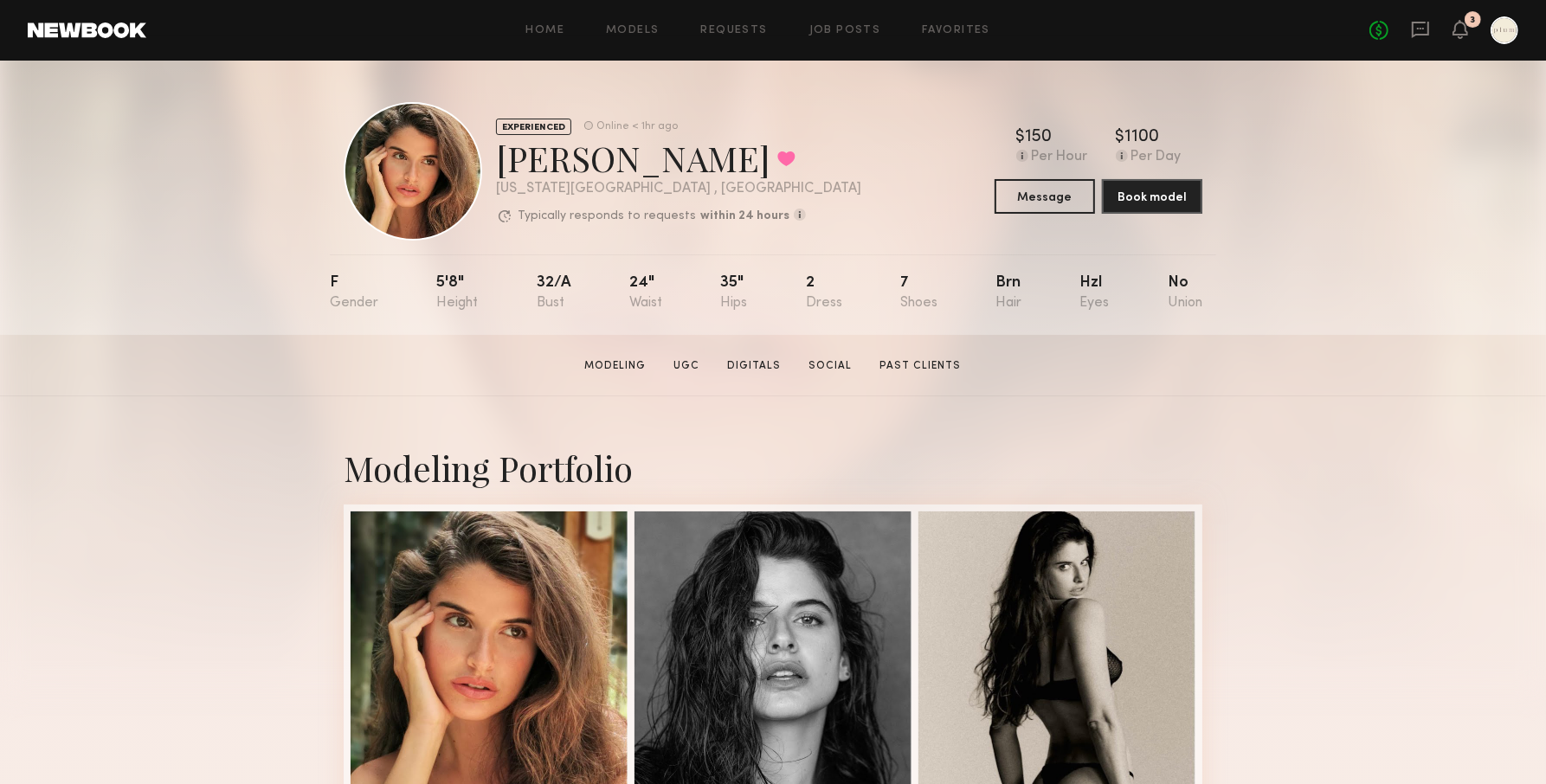
click at [922, 374] on section "[PERSON_NAME] Modeling UGC Digitals Social Past Clients Message Book Model" at bounding box center [773, 365] width 1546 height 61
click at [922, 359] on link "Past Clients" at bounding box center [920, 366] width 96 height 16
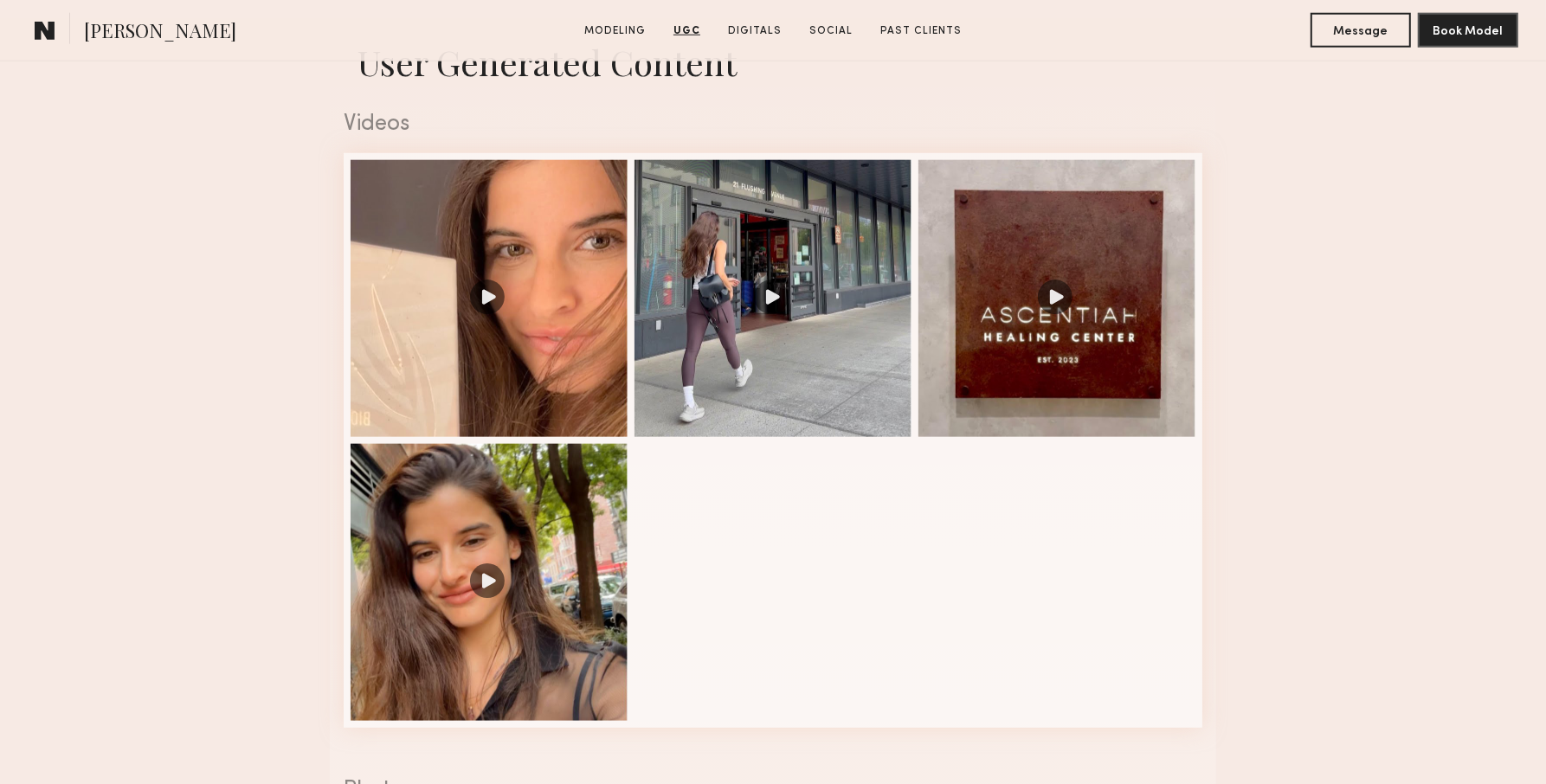
scroll to position [1720, 0]
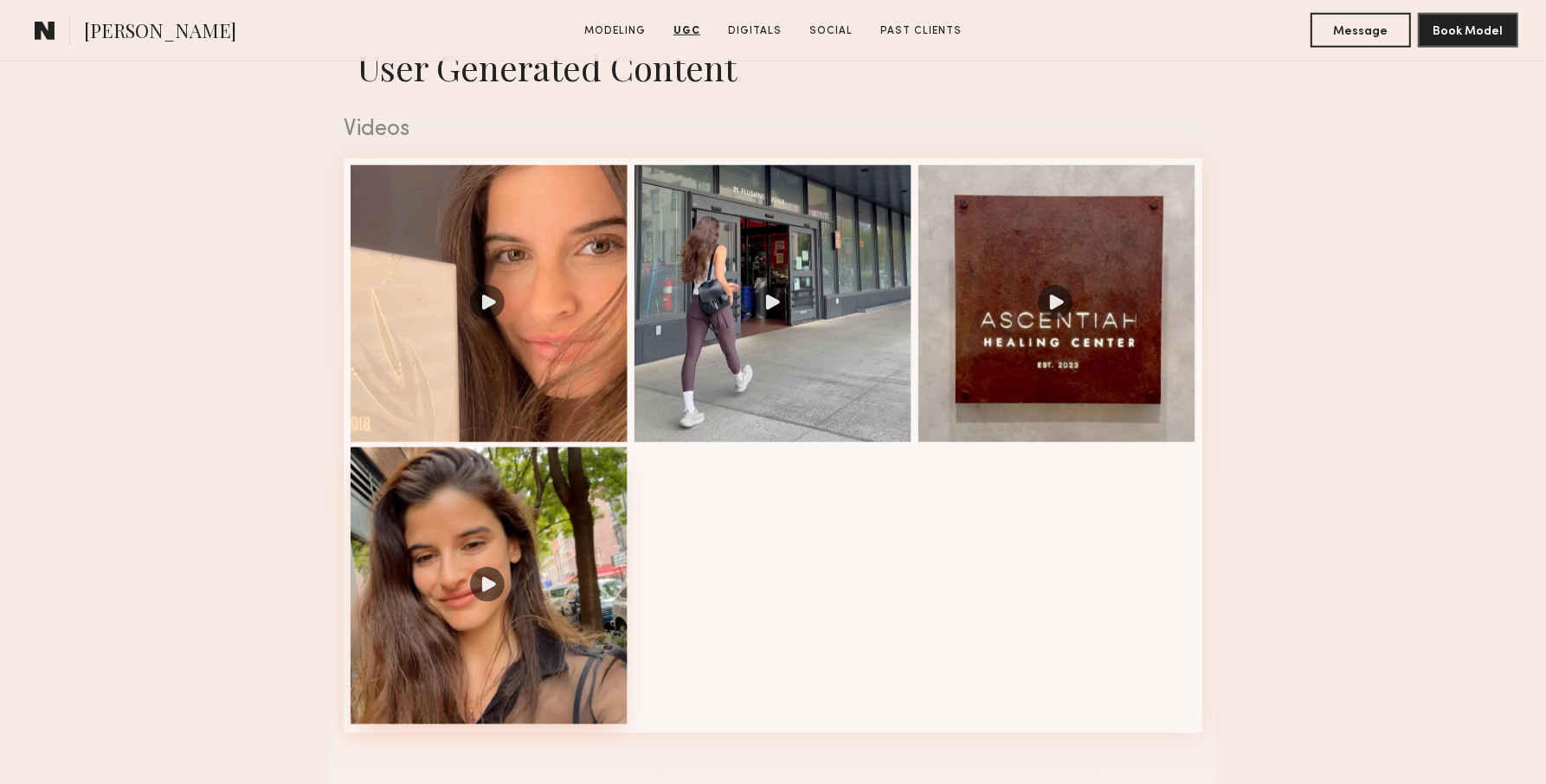
click at [505, 559] on div at bounding box center [489, 585] width 277 height 277
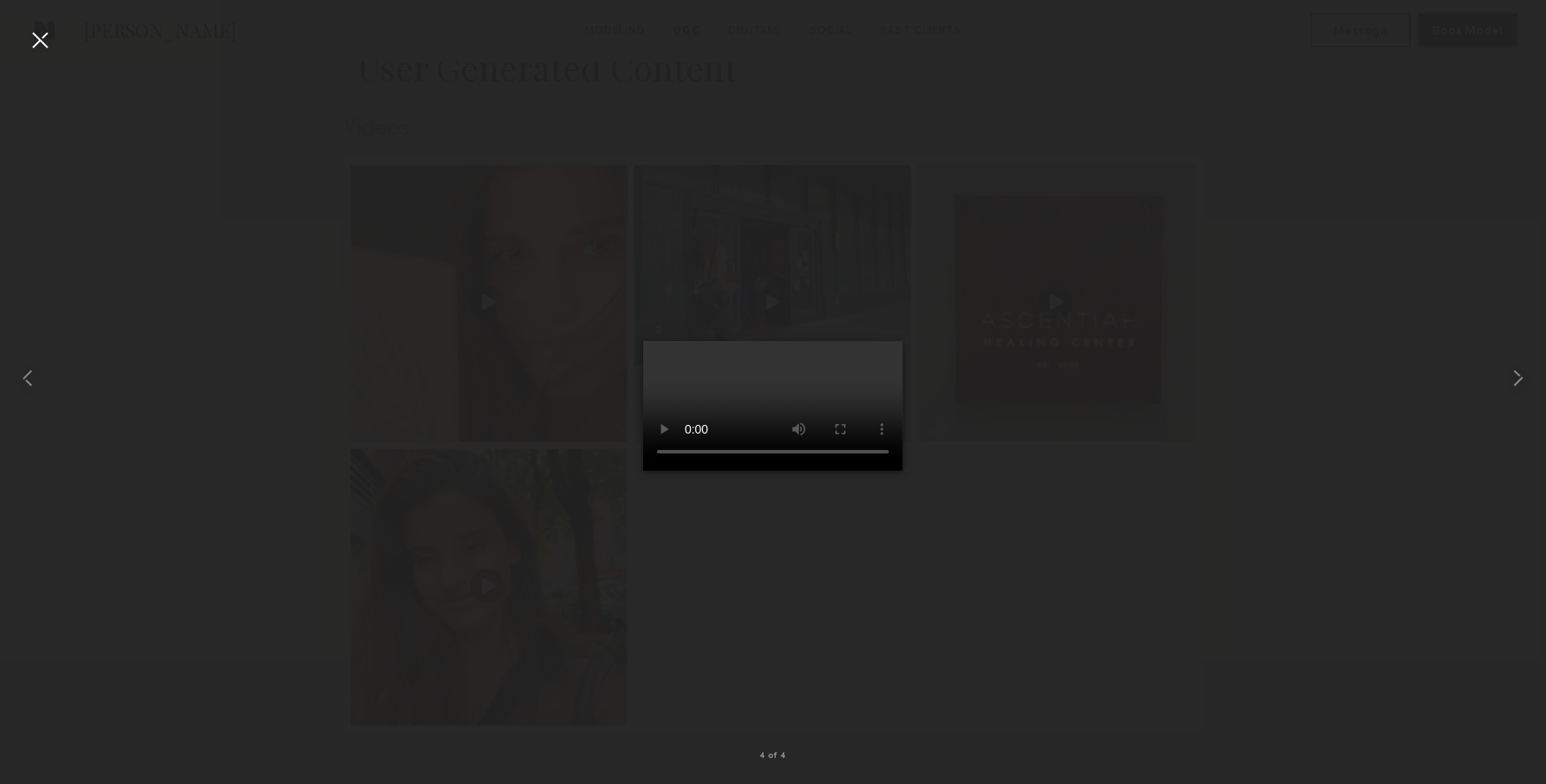
click at [1108, 533] on div at bounding box center [773, 377] width 1546 height 700
click at [38, 38] on div at bounding box center [39, 39] width 28 height 28
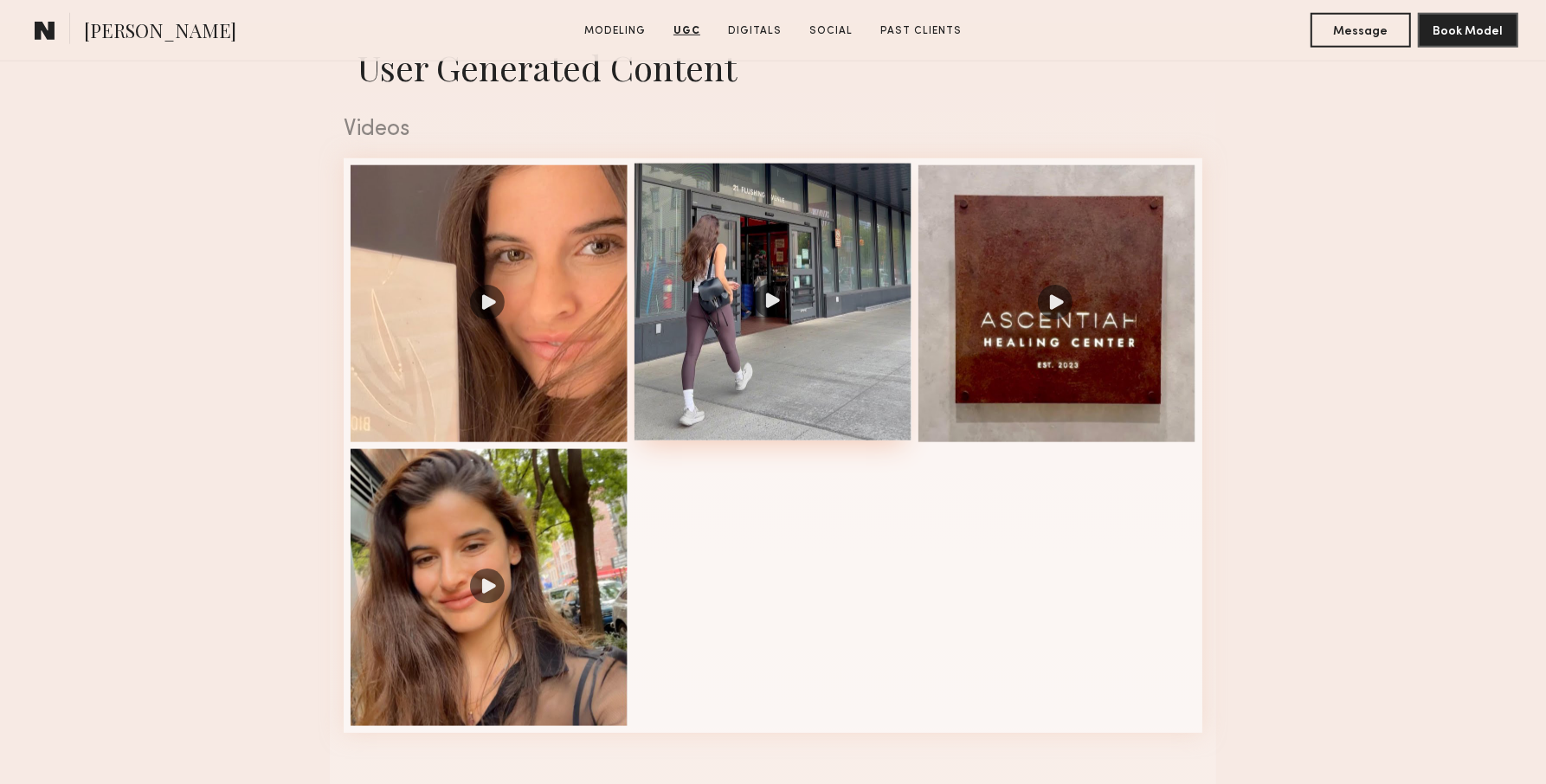
click at [787, 297] on div at bounding box center [773, 301] width 277 height 277
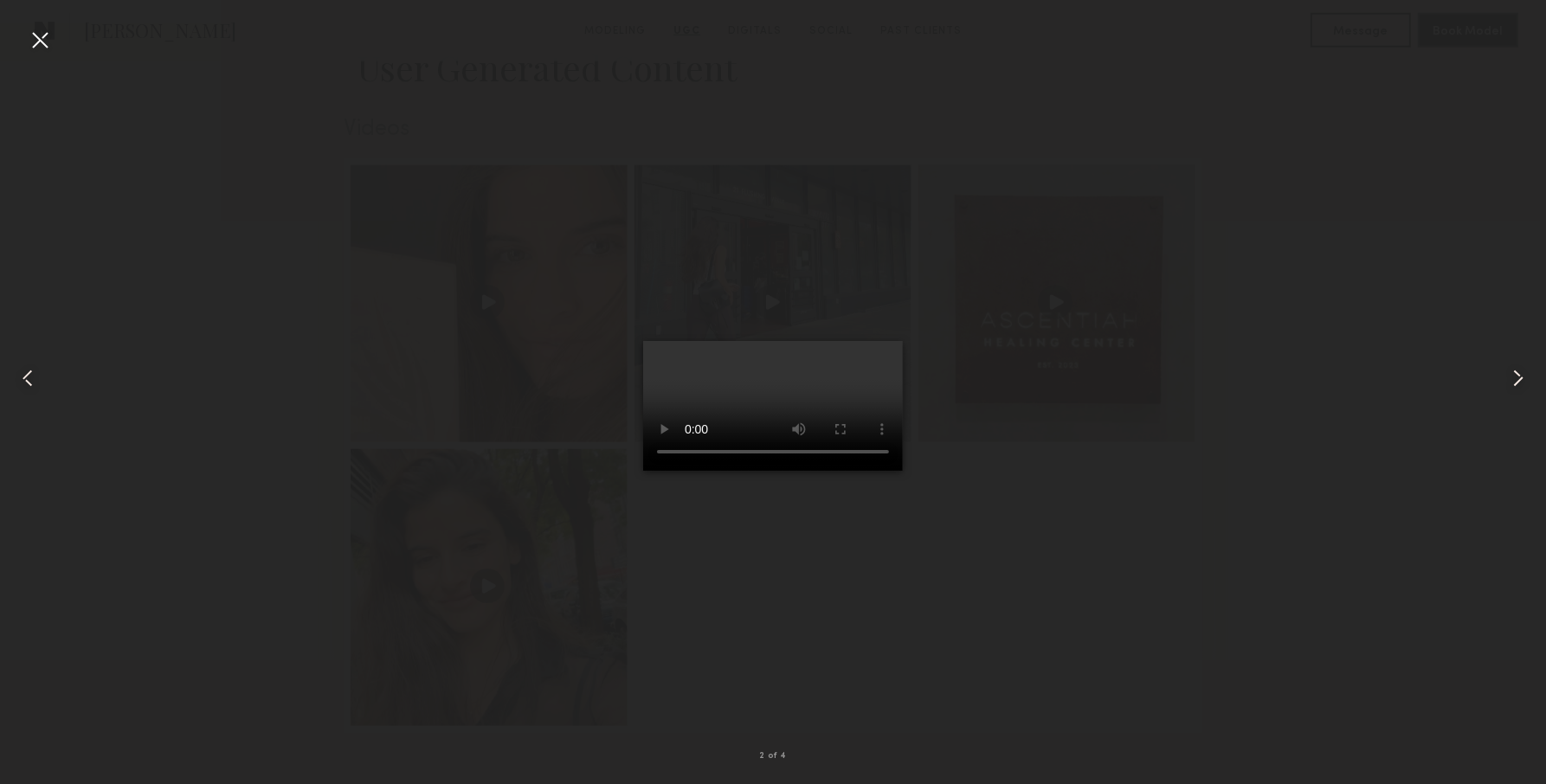
click at [32, 46] on div at bounding box center [39, 39] width 28 height 28
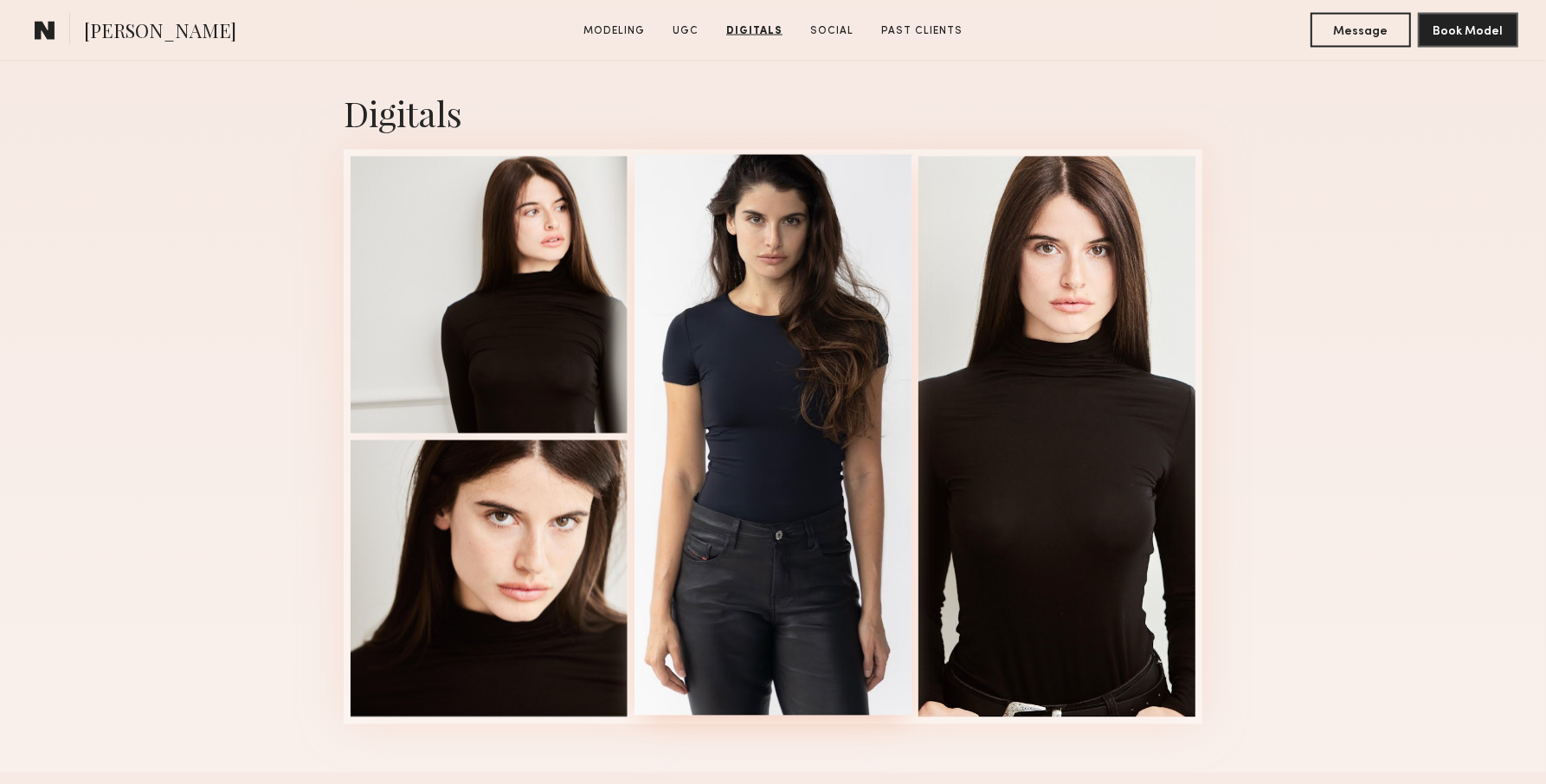
scroll to position [2804, 0]
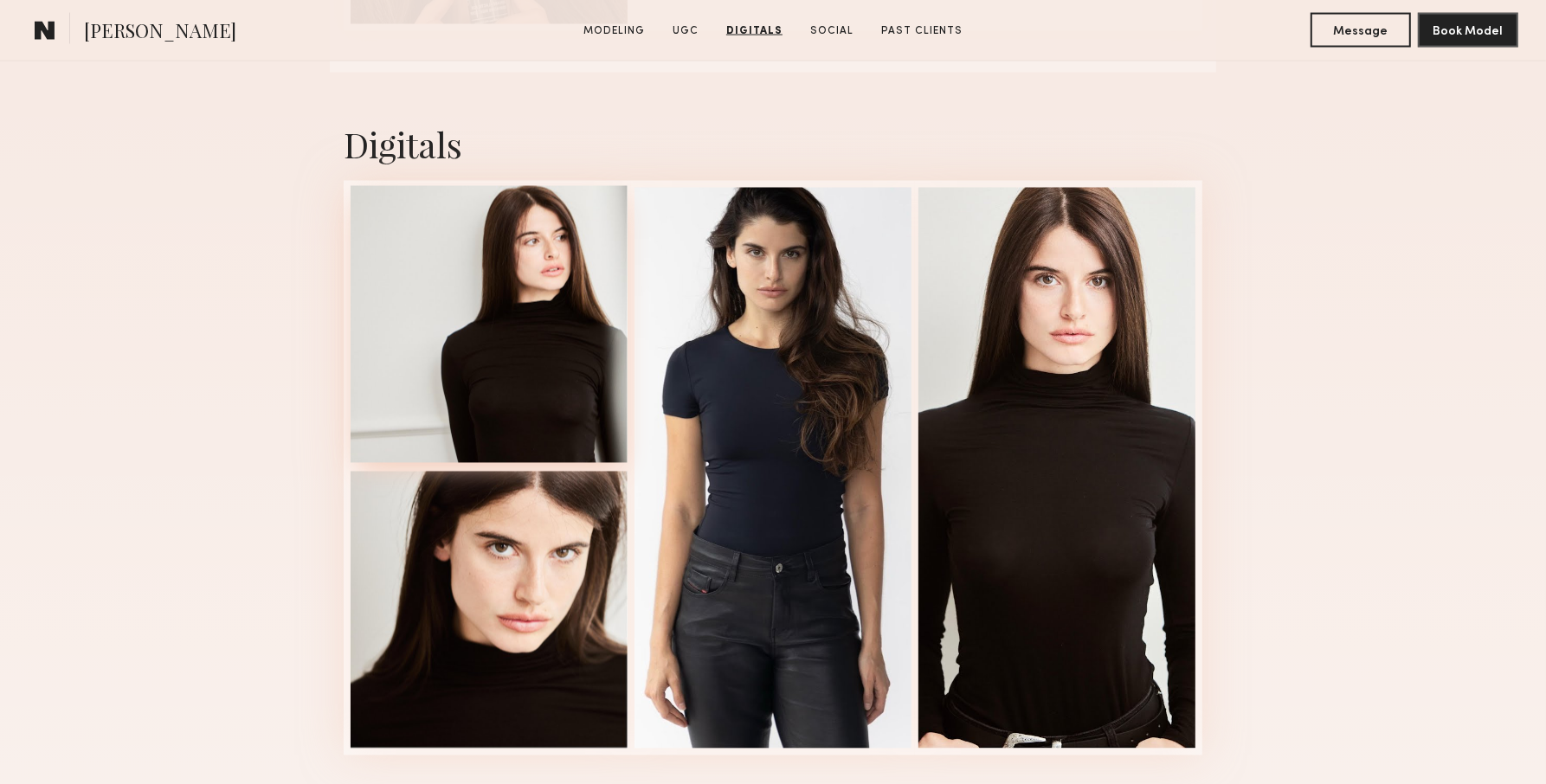
click at [582, 323] on div at bounding box center [489, 324] width 277 height 277
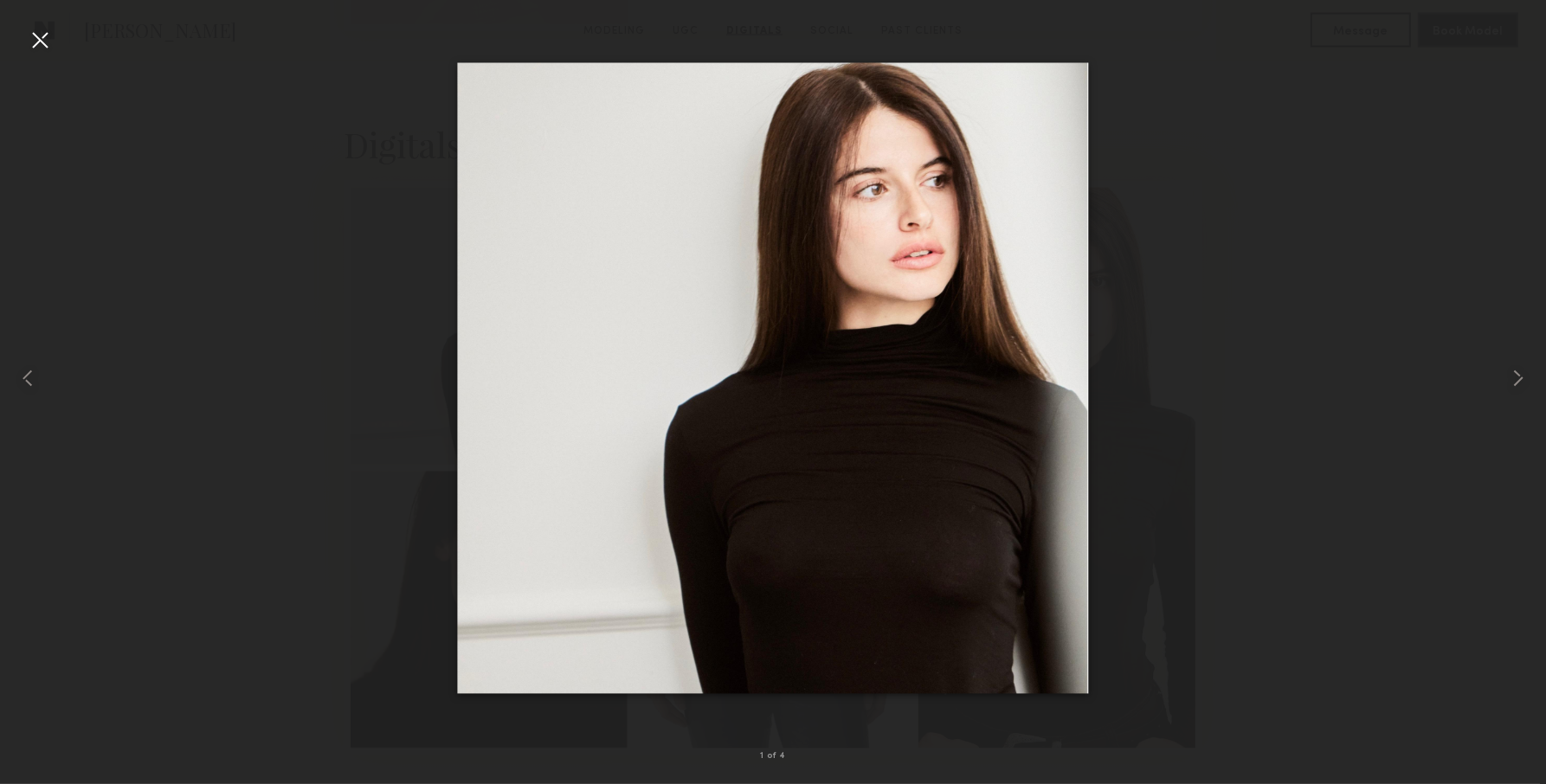
click at [48, 37] on div at bounding box center [39, 39] width 28 height 28
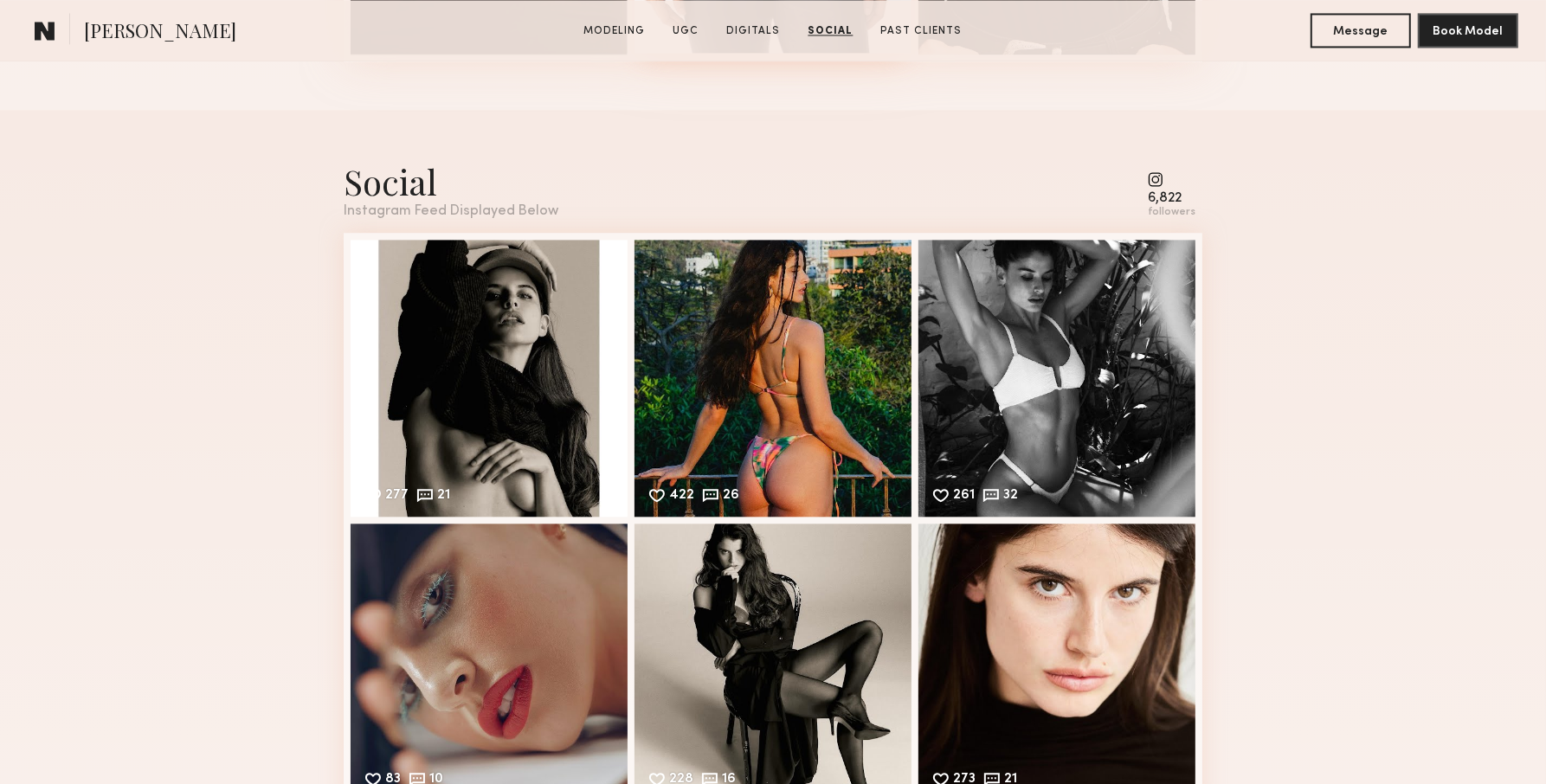
scroll to position [3526, 0]
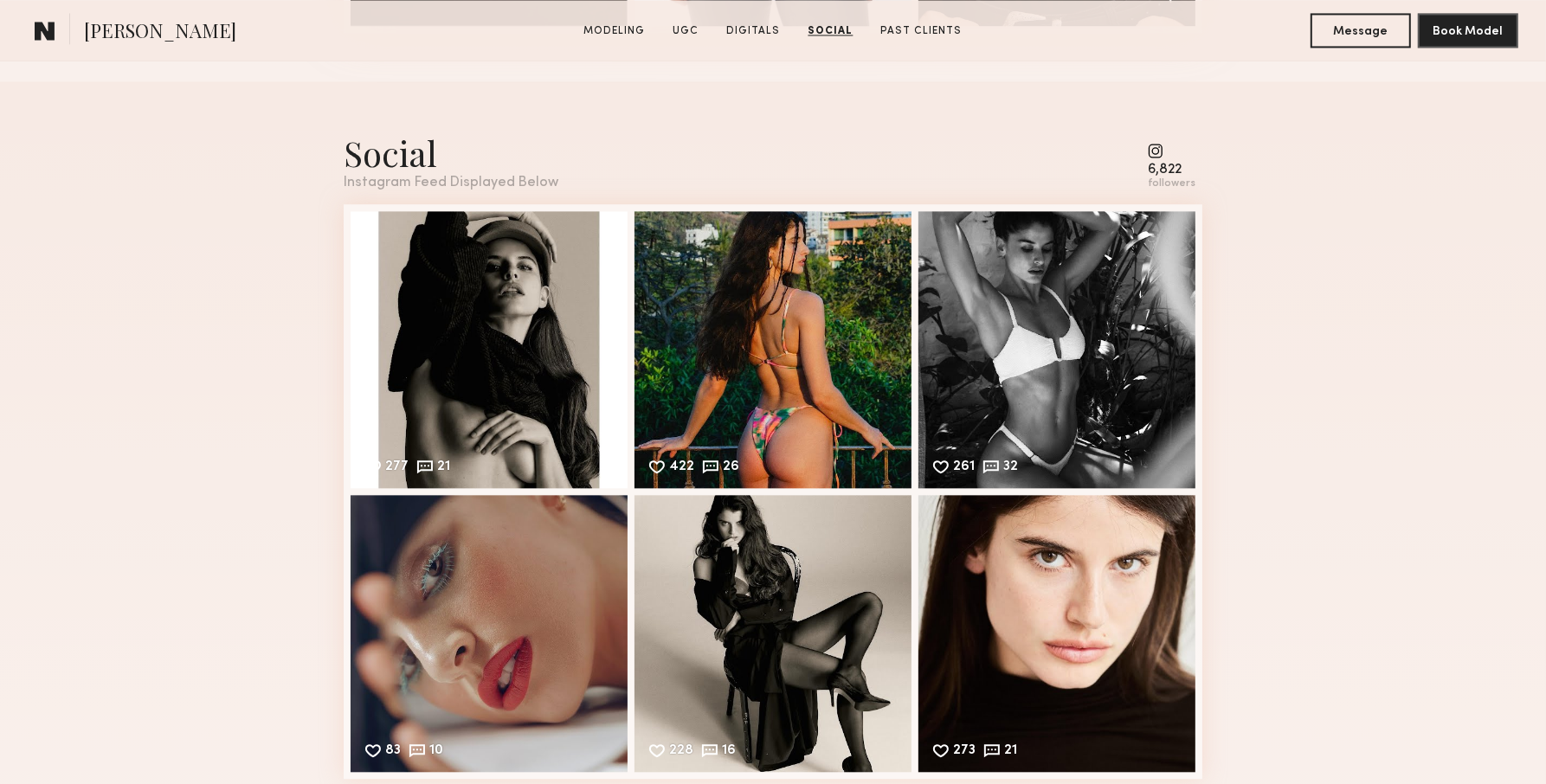
click at [1163, 146] on common-icon at bounding box center [1172, 151] width 47 height 16
click at [1170, 168] on div "6,822" at bounding box center [1172, 169] width 47 height 13
click at [724, 400] on div "422 26 Likes & comments displayed to show model’s engagement" at bounding box center [773, 348] width 277 height 277
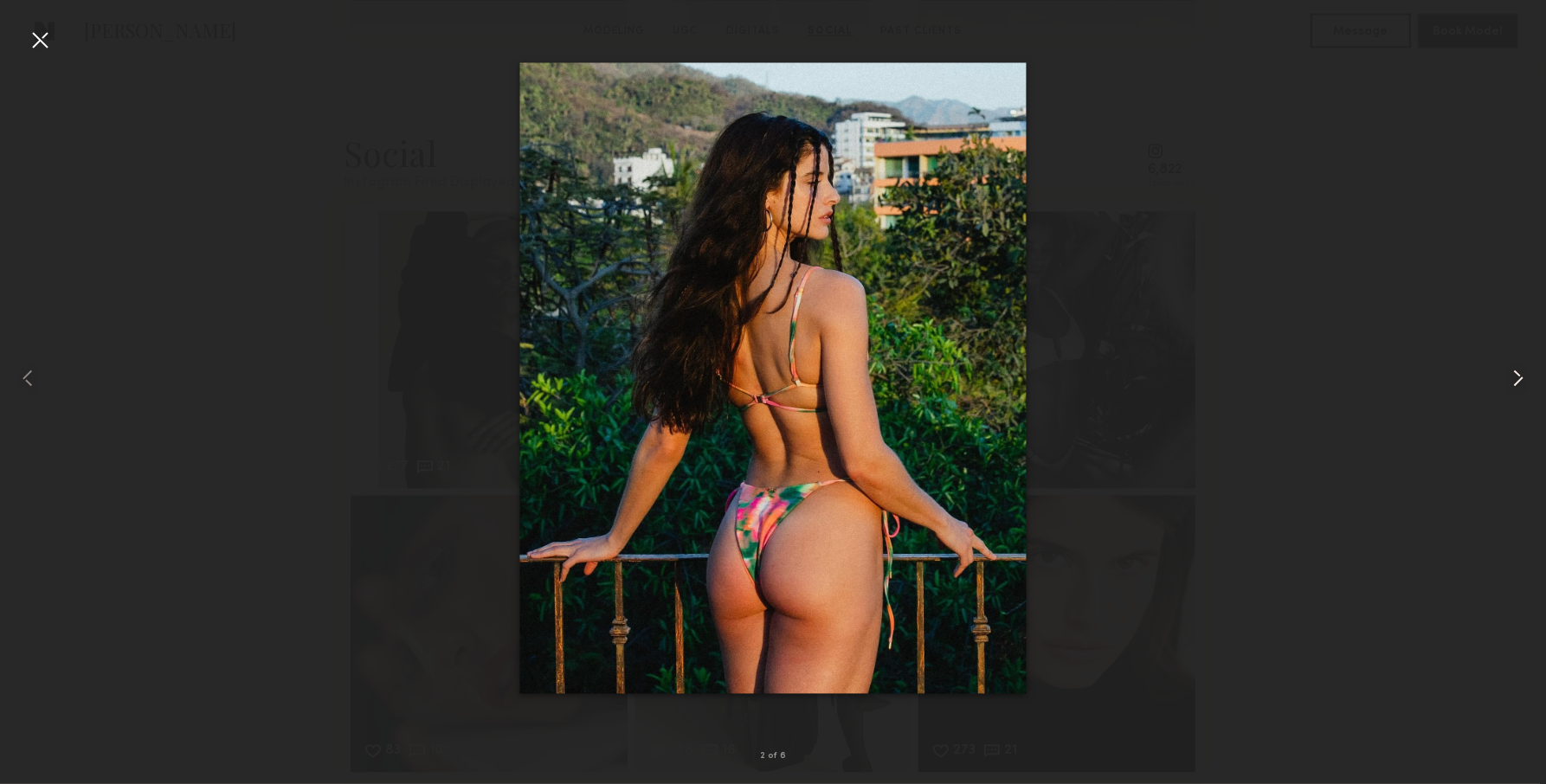
click at [1519, 373] on common-icon at bounding box center [1518, 378] width 28 height 28
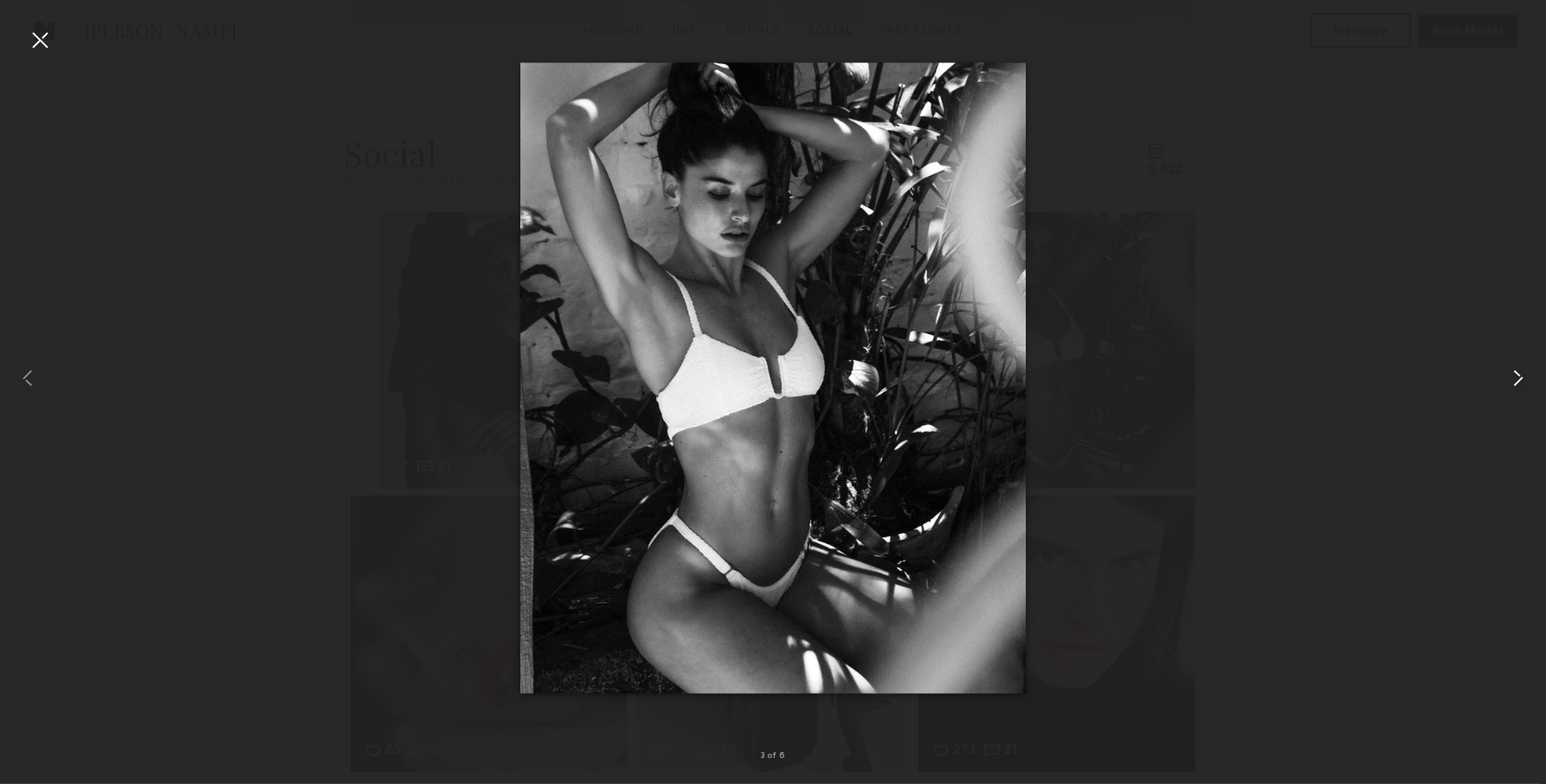
click at [1518, 372] on common-icon at bounding box center [1518, 378] width 28 height 28
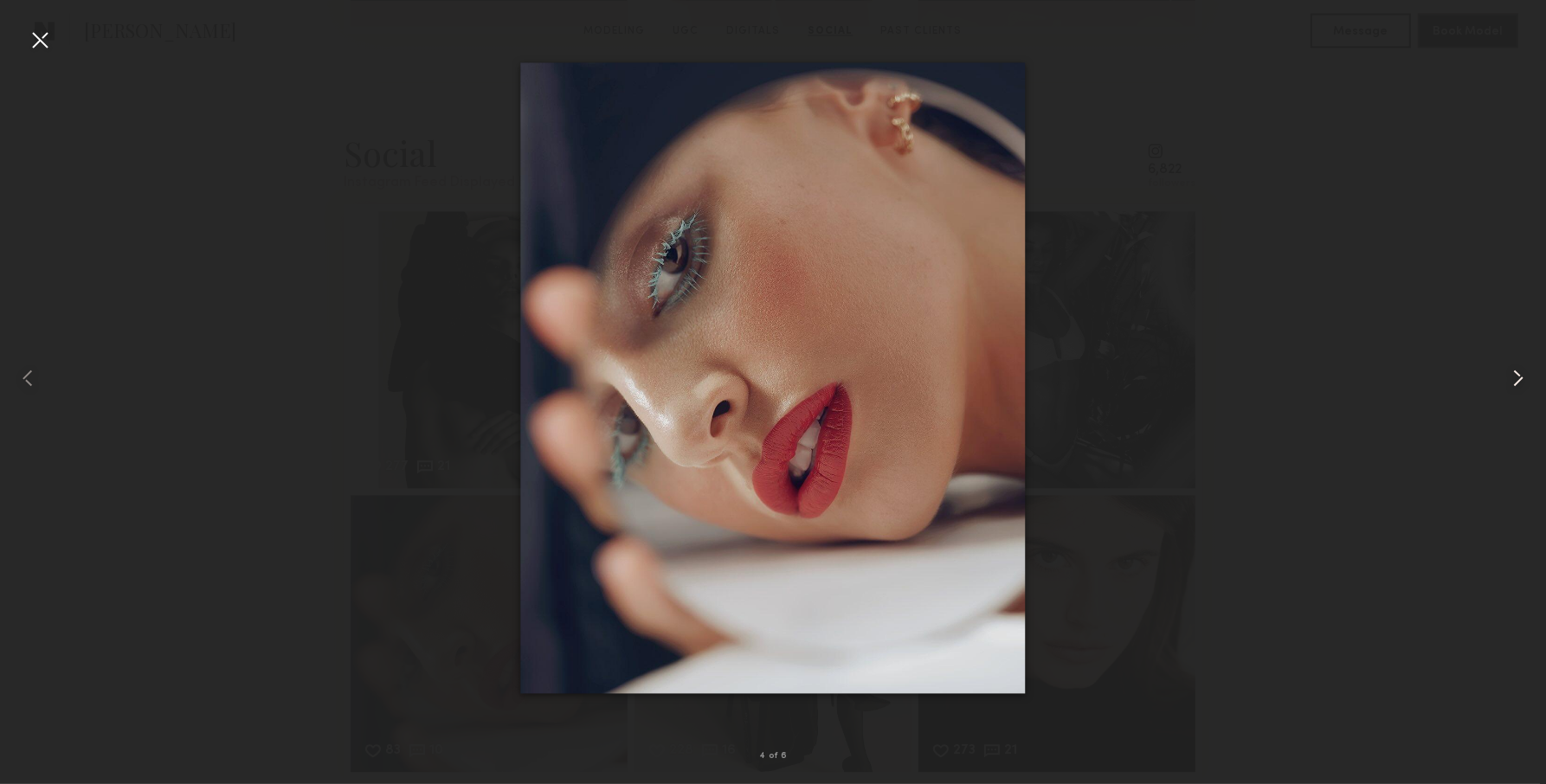
click at [1518, 372] on common-icon at bounding box center [1518, 378] width 28 height 28
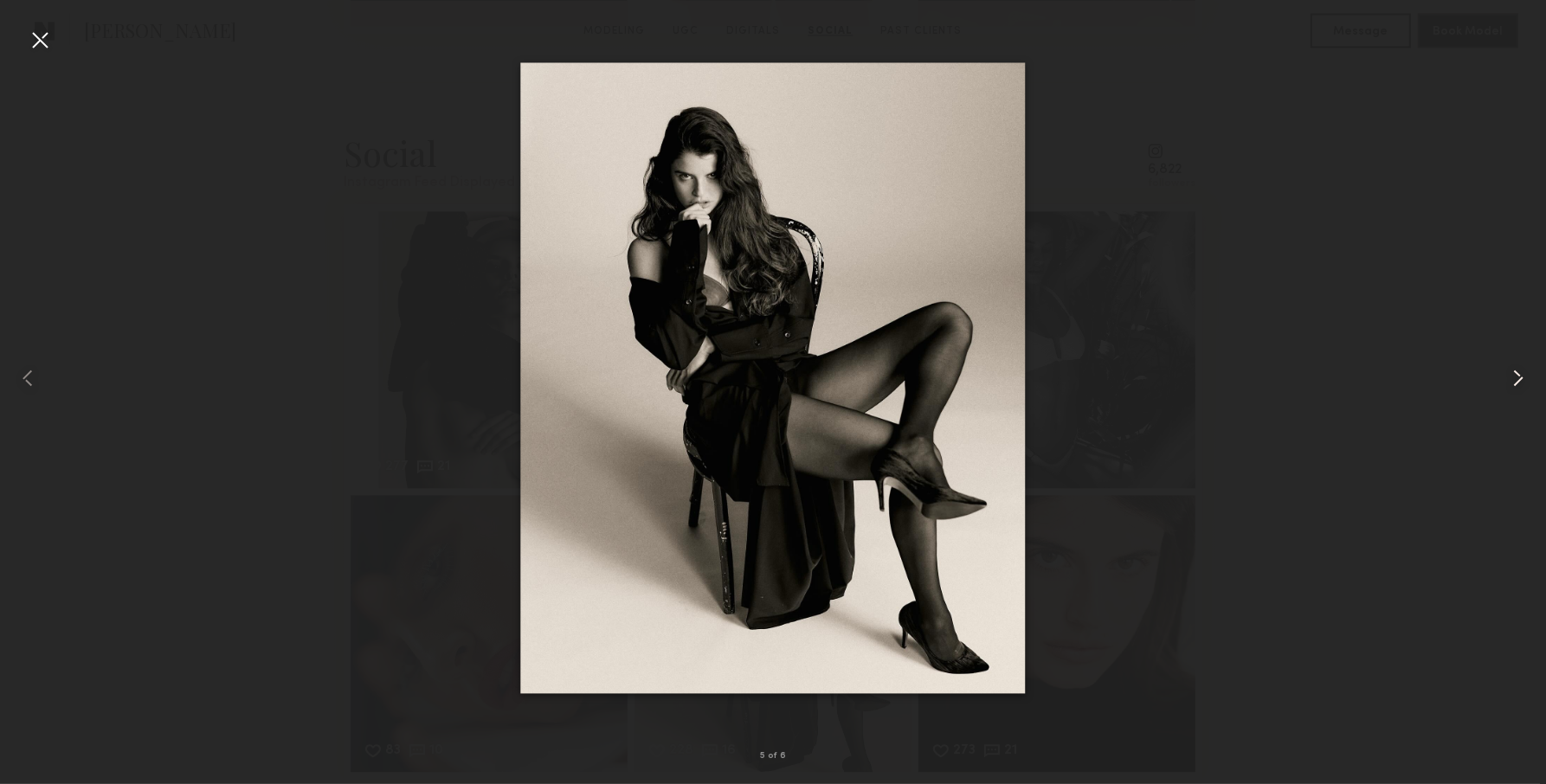
click at [1518, 372] on common-icon at bounding box center [1518, 378] width 28 height 28
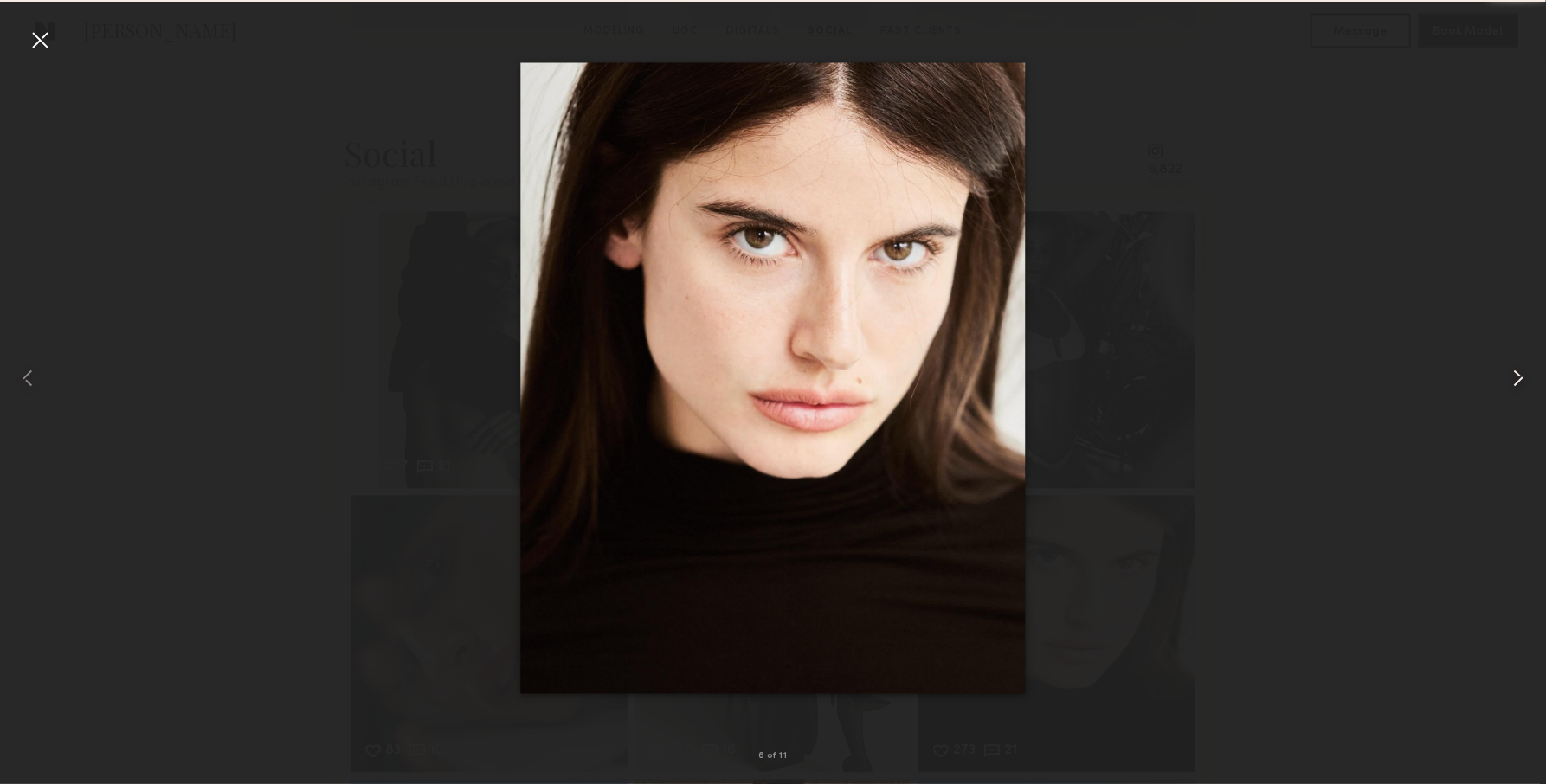
click at [1518, 372] on common-icon at bounding box center [1518, 378] width 28 height 28
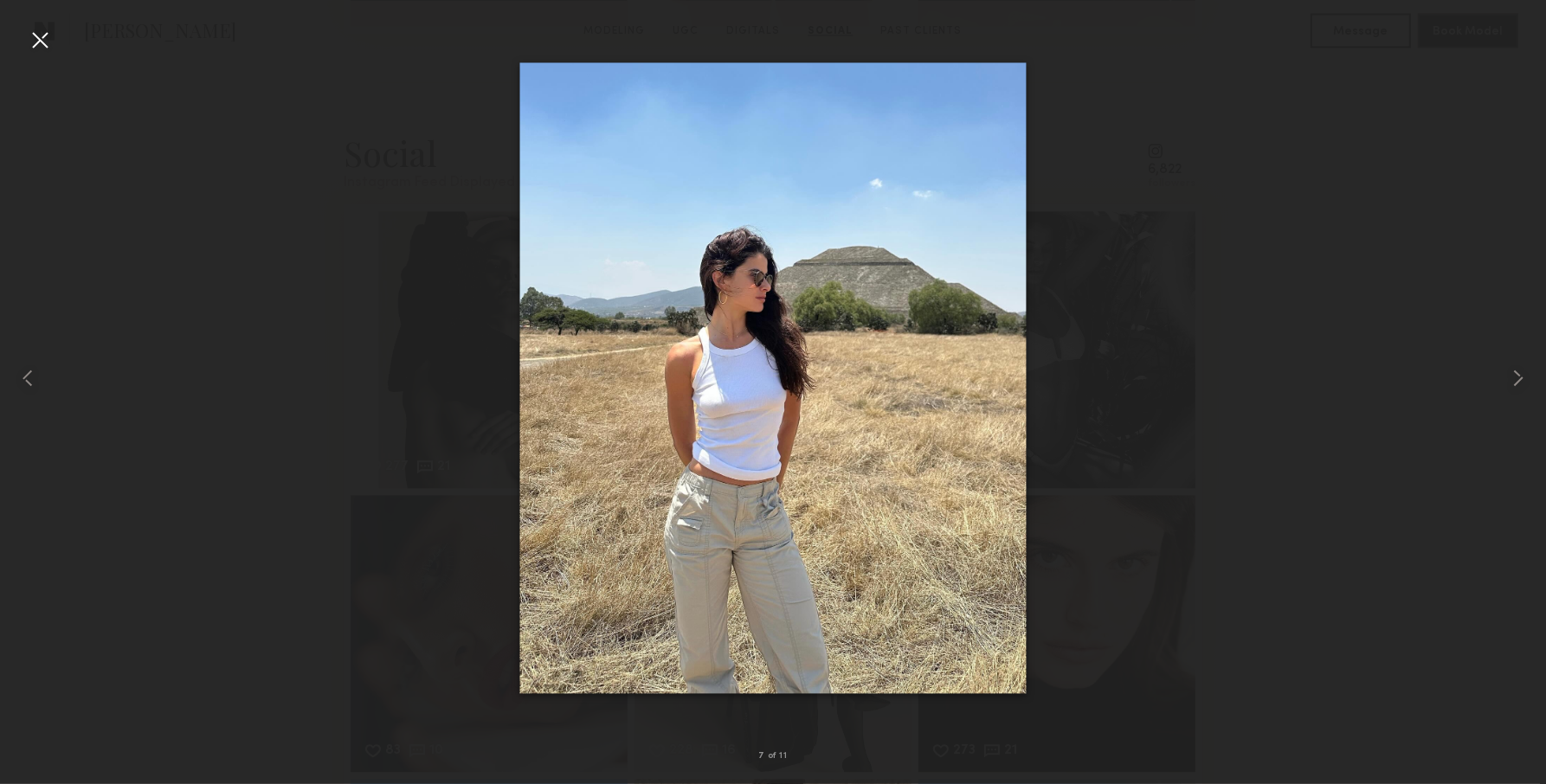
click at [1264, 304] on div at bounding box center [773, 377] width 1546 height 700
click at [47, 36] on div at bounding box center [39, 39] width 28 height 28
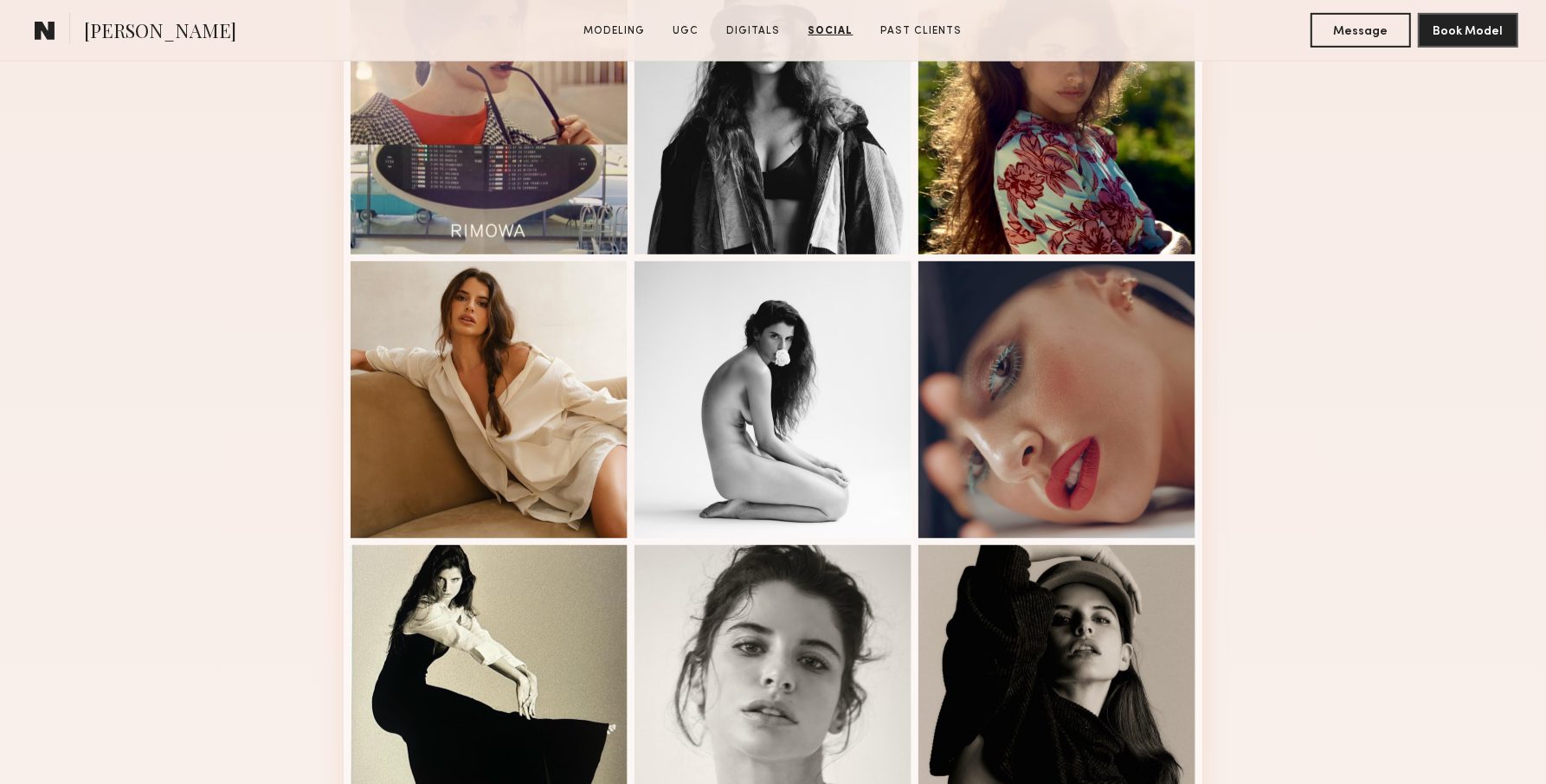
scroll to position [0, 0]
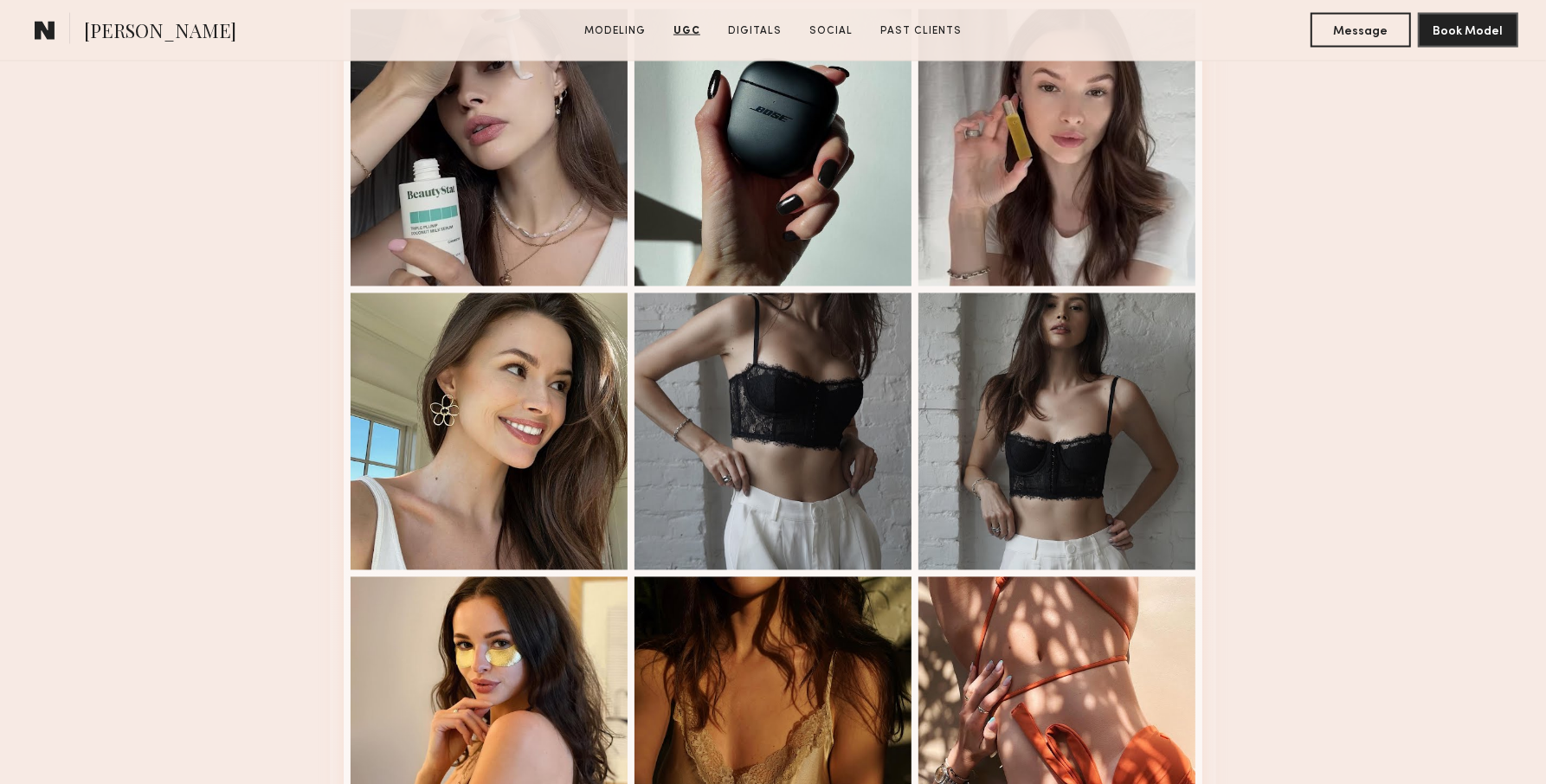
scroll to position [2819, 0]
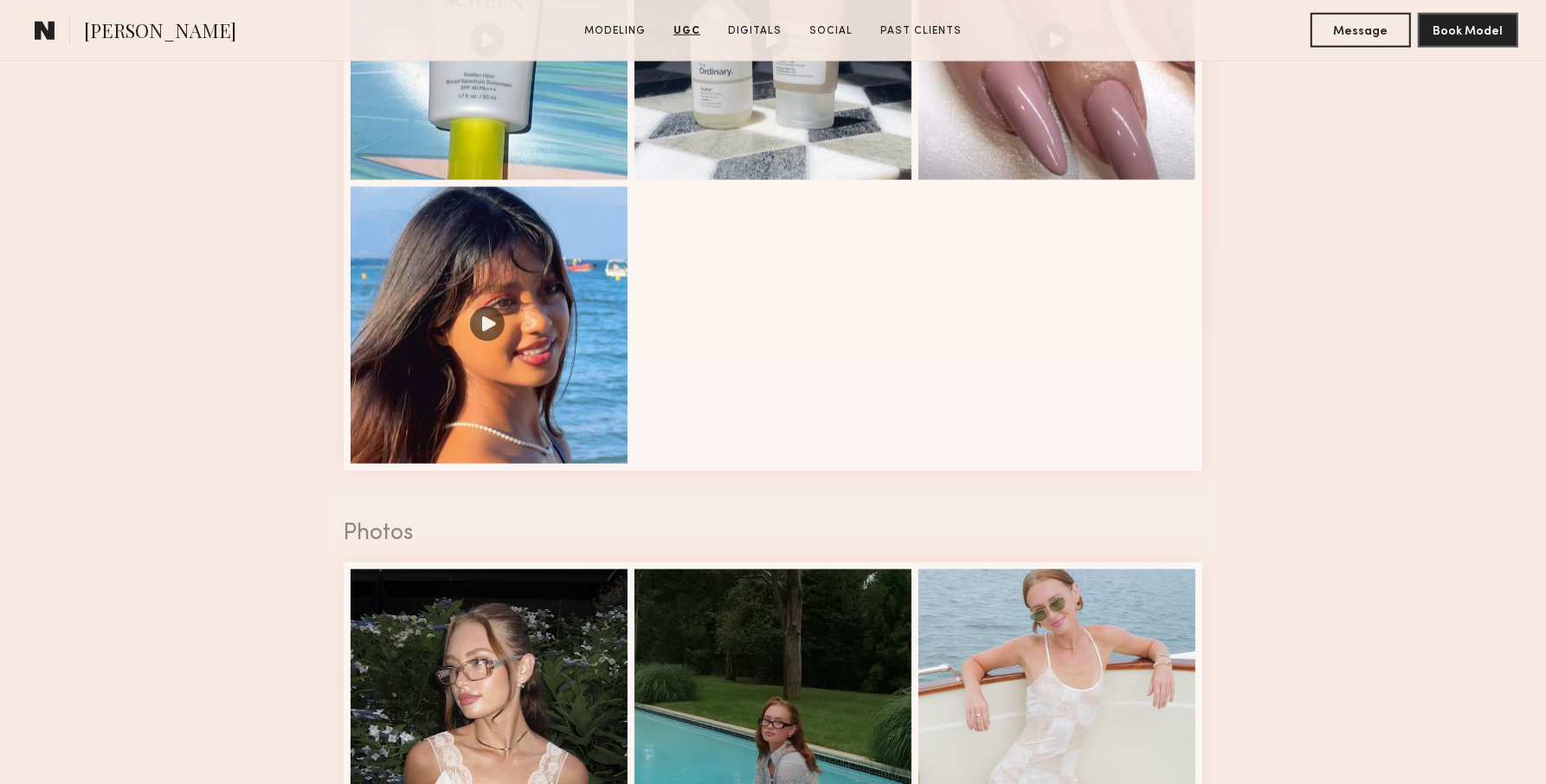
scroll to position [1813, 0]
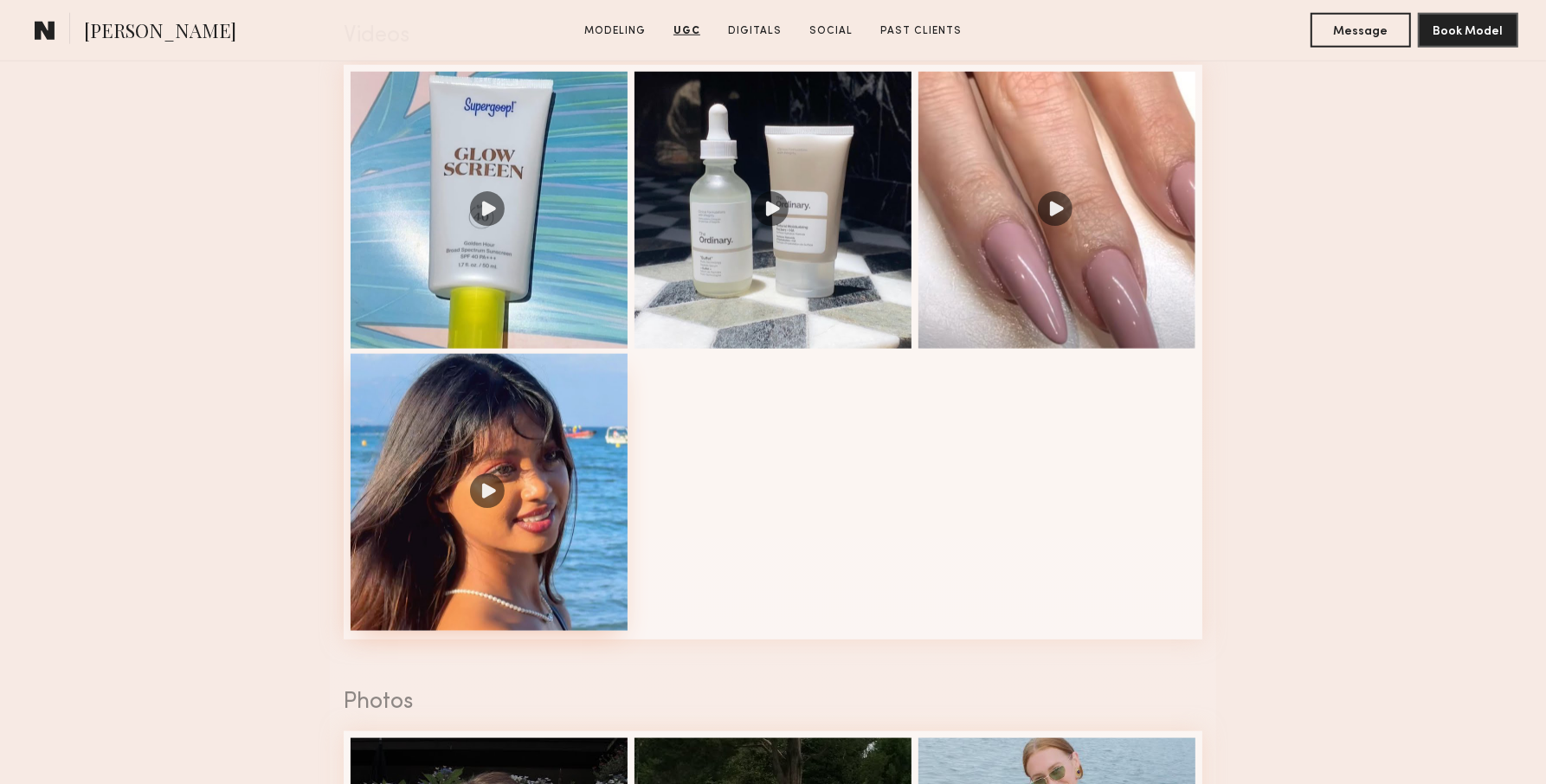
click at [492, 499] on div at bounding box center [489, 491] width 277 height 277
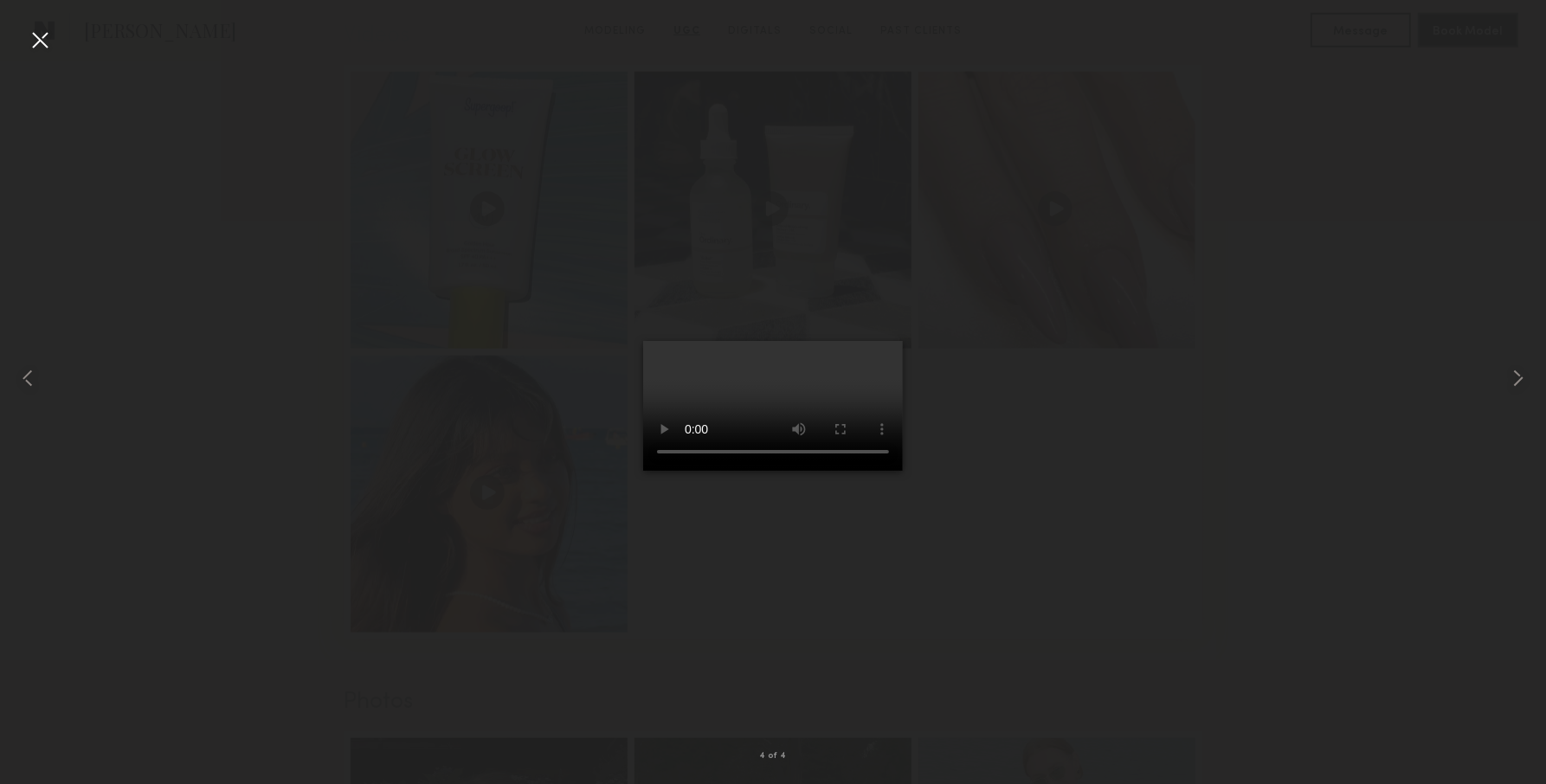
click at [361, 485] on div at bounding box center [773, 377] width 1546 height 700
click at [43, 50] on div at bounding box center [39, 39] width 28 height 28
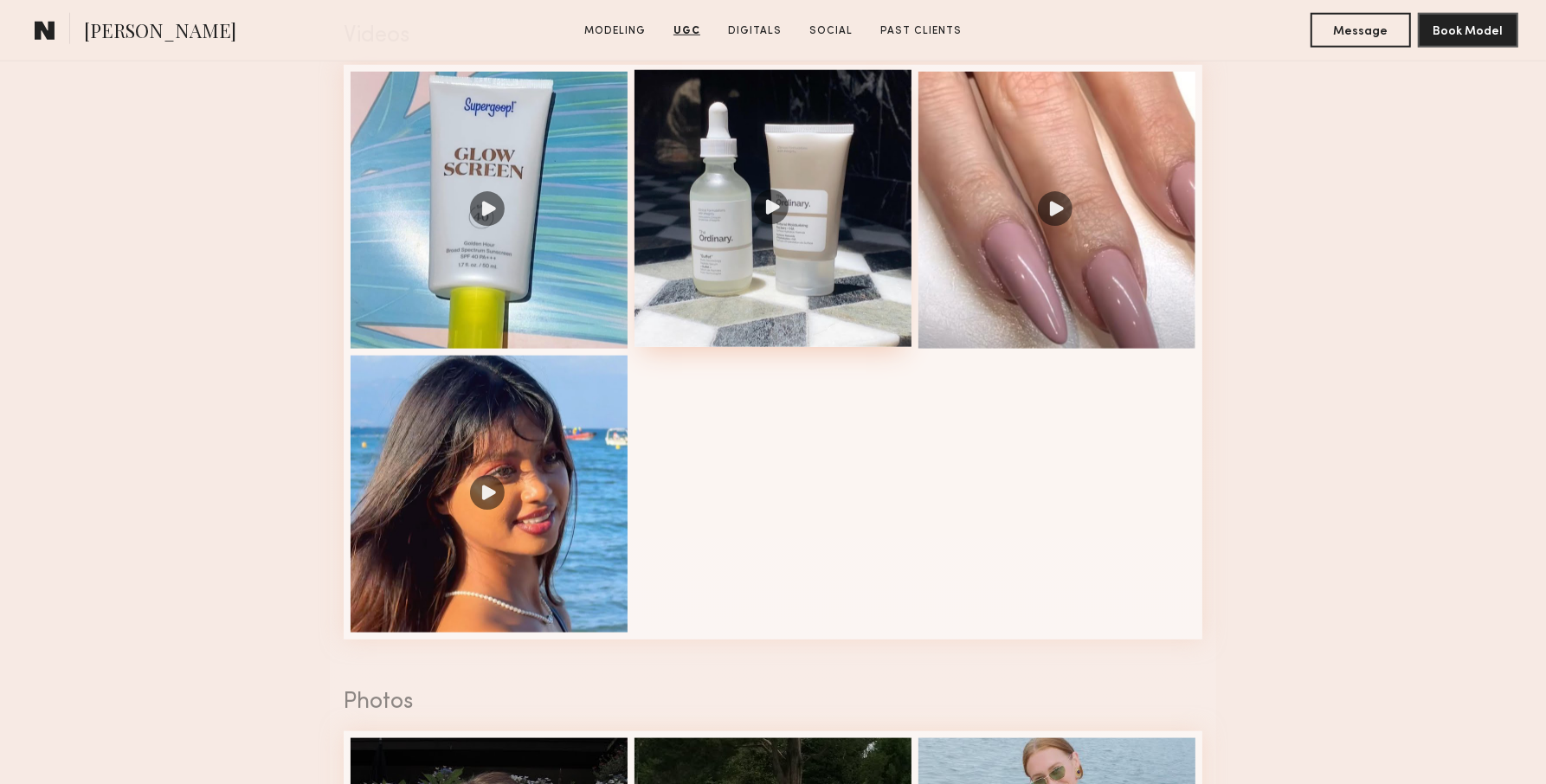
click at [773, 209] on div at bounding box center [773, 208] width 277 height 277
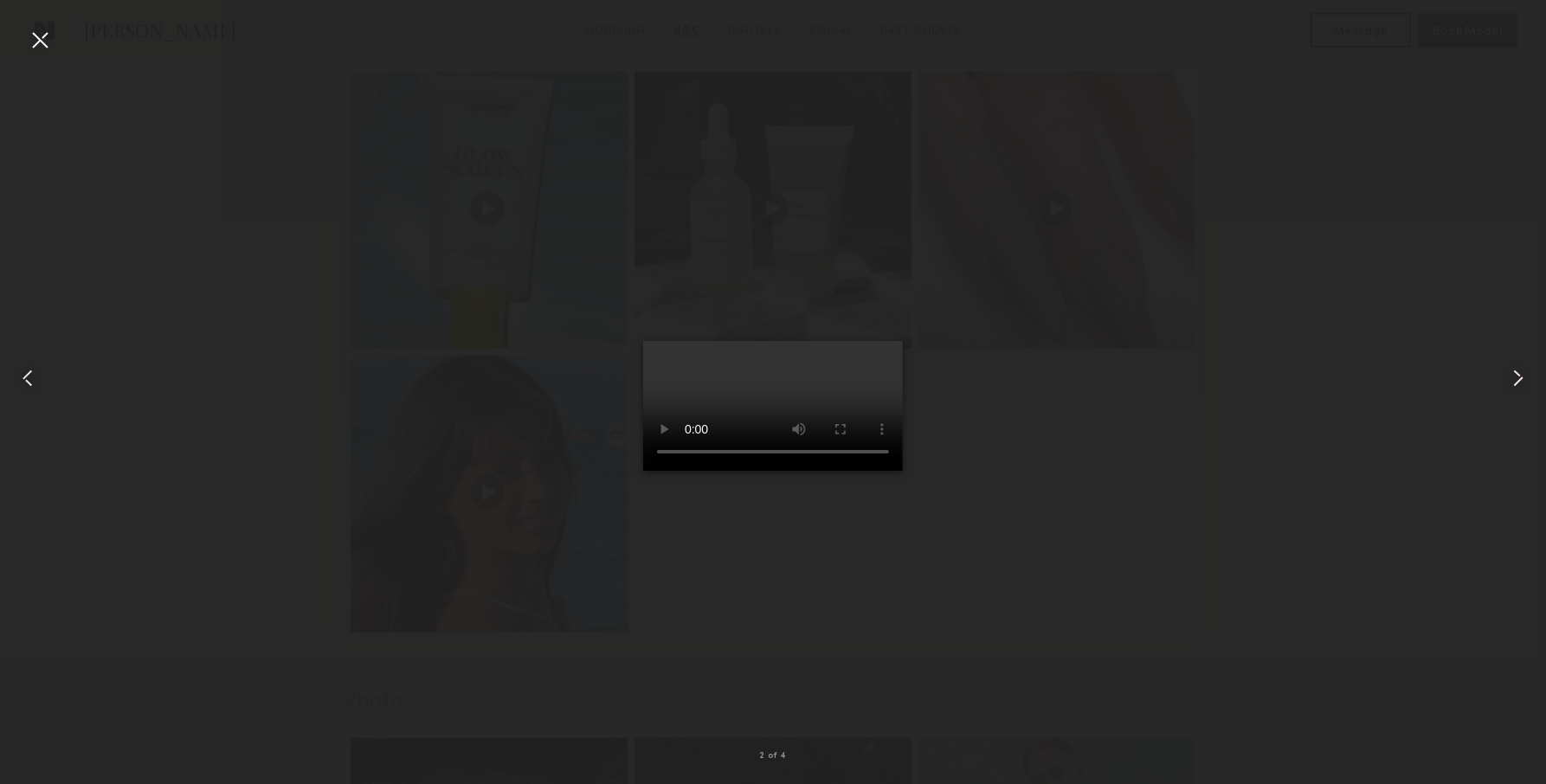
click at [39, 43] on div at bounding box center [39, 39] width 28 height 28
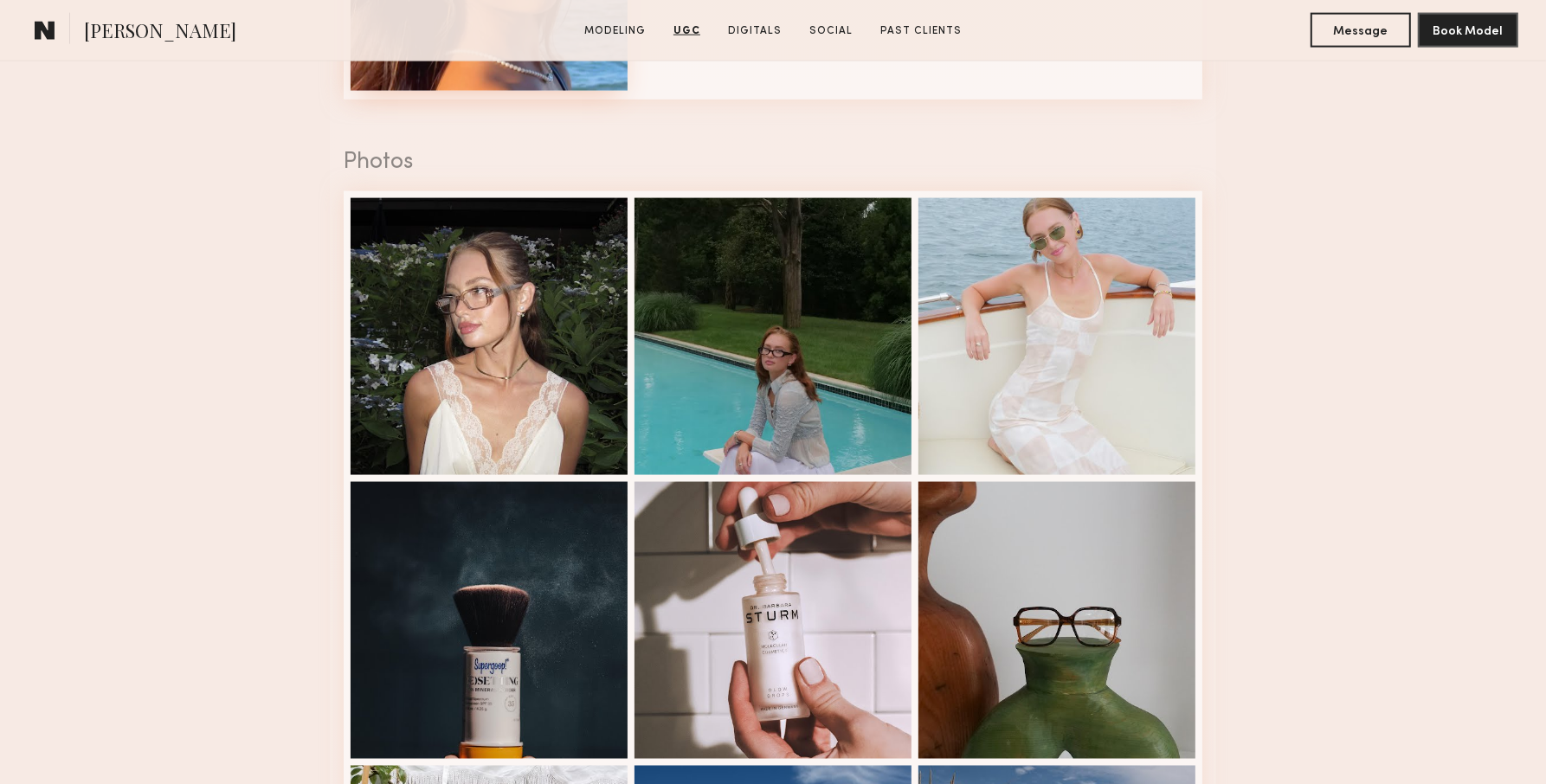
scroll to position [2355, 0]
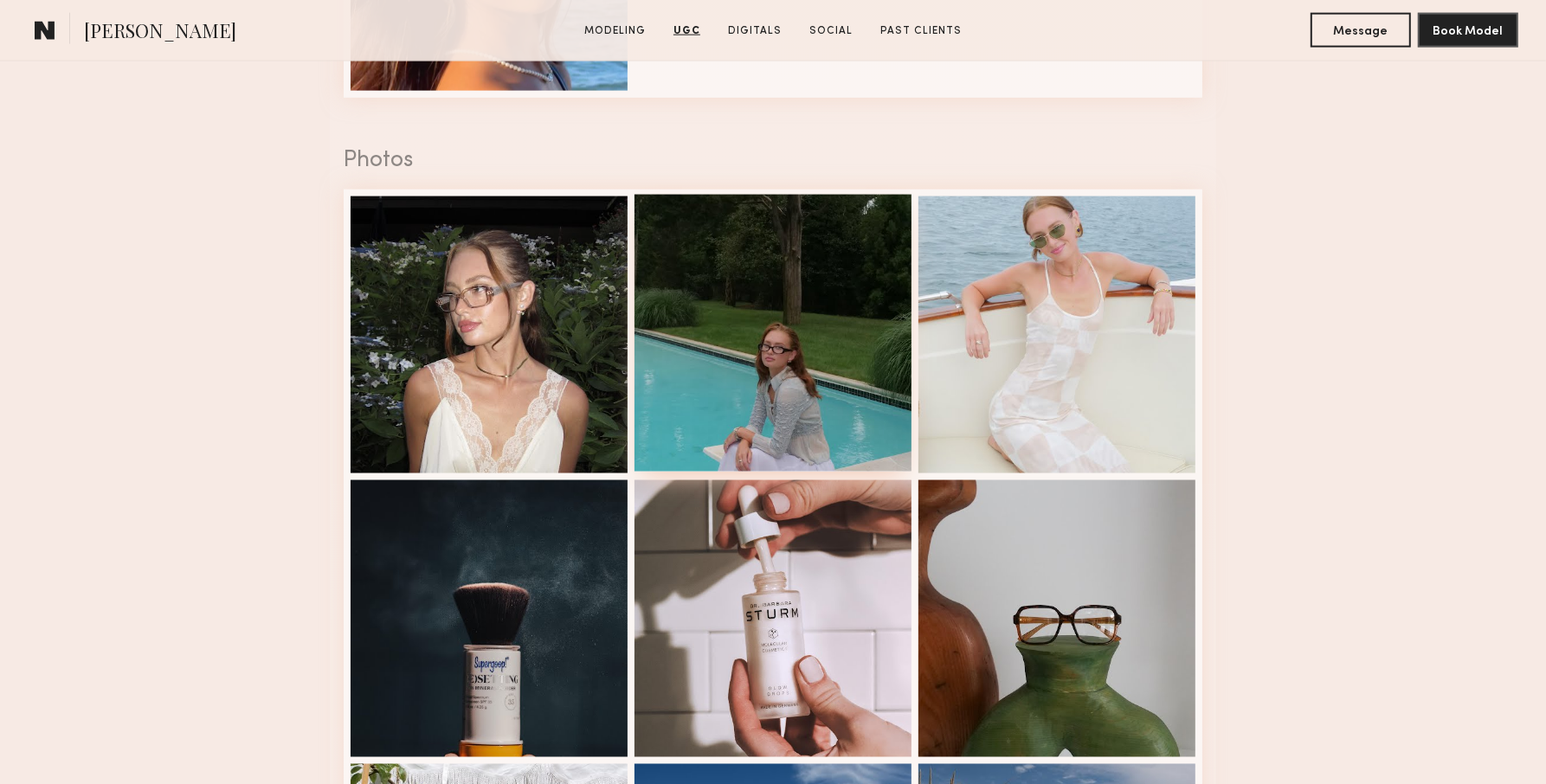
click at [843, 302] on div at bounding box center [773, 333] width 277 height 277
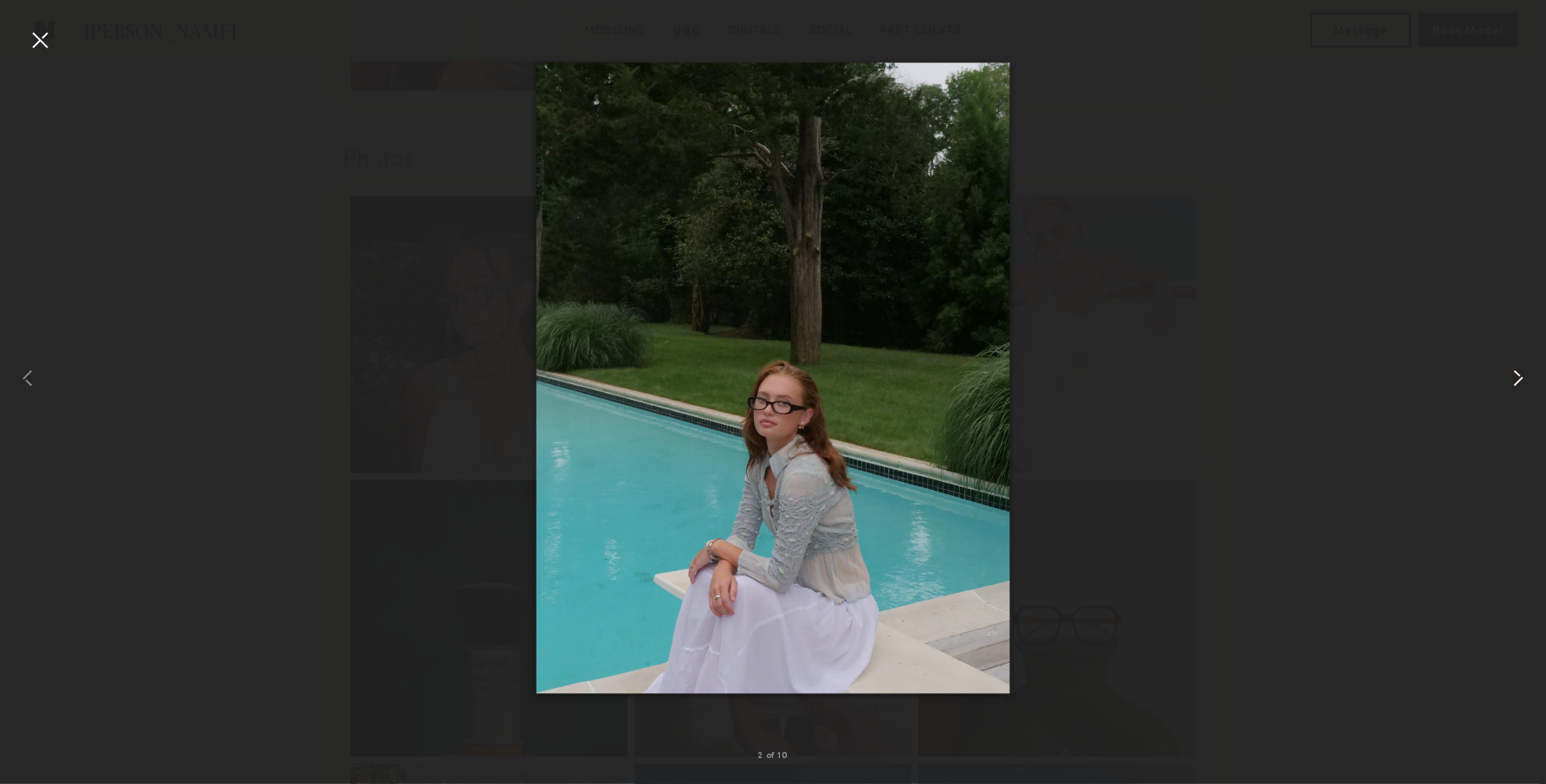
click at [1513, 371] on common-icon at bounding box center [1518, 378] width 28 height 28
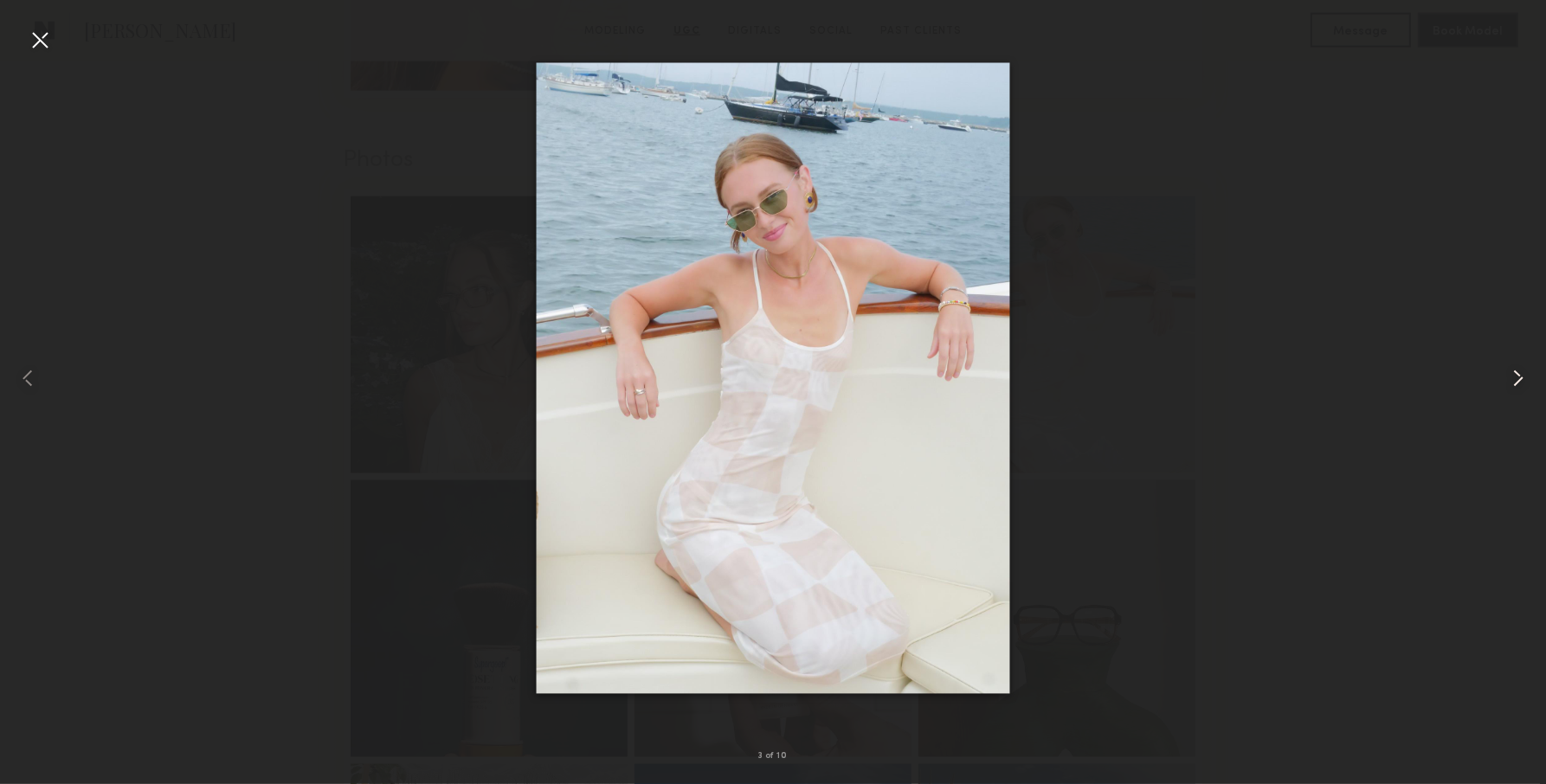
click at [1512, 372] on common-icon at bounding box center [1518, 378] width 28 height 28
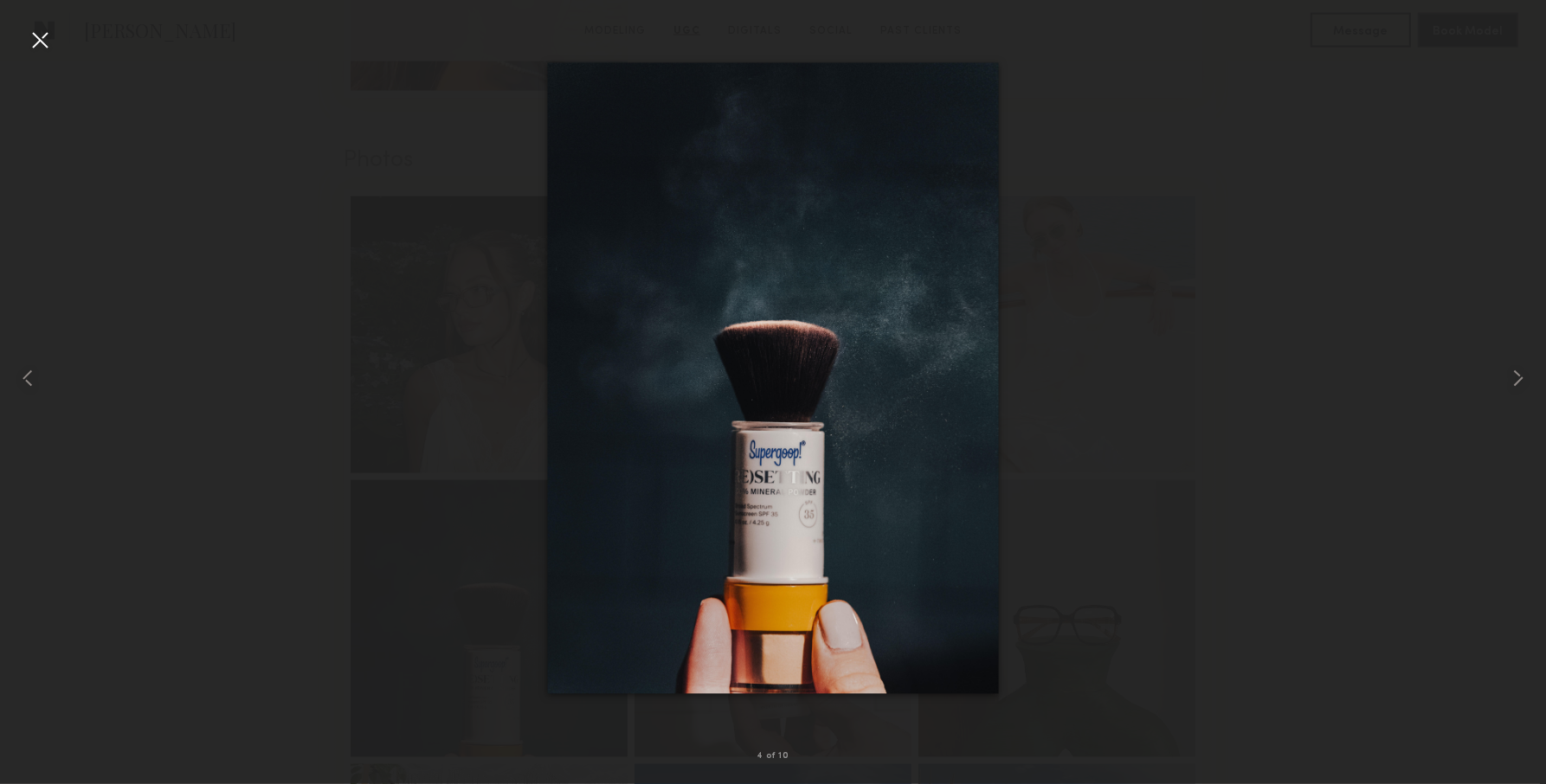
click at [39, 42] on div at bounding box center [39, 39] width 28 height 28
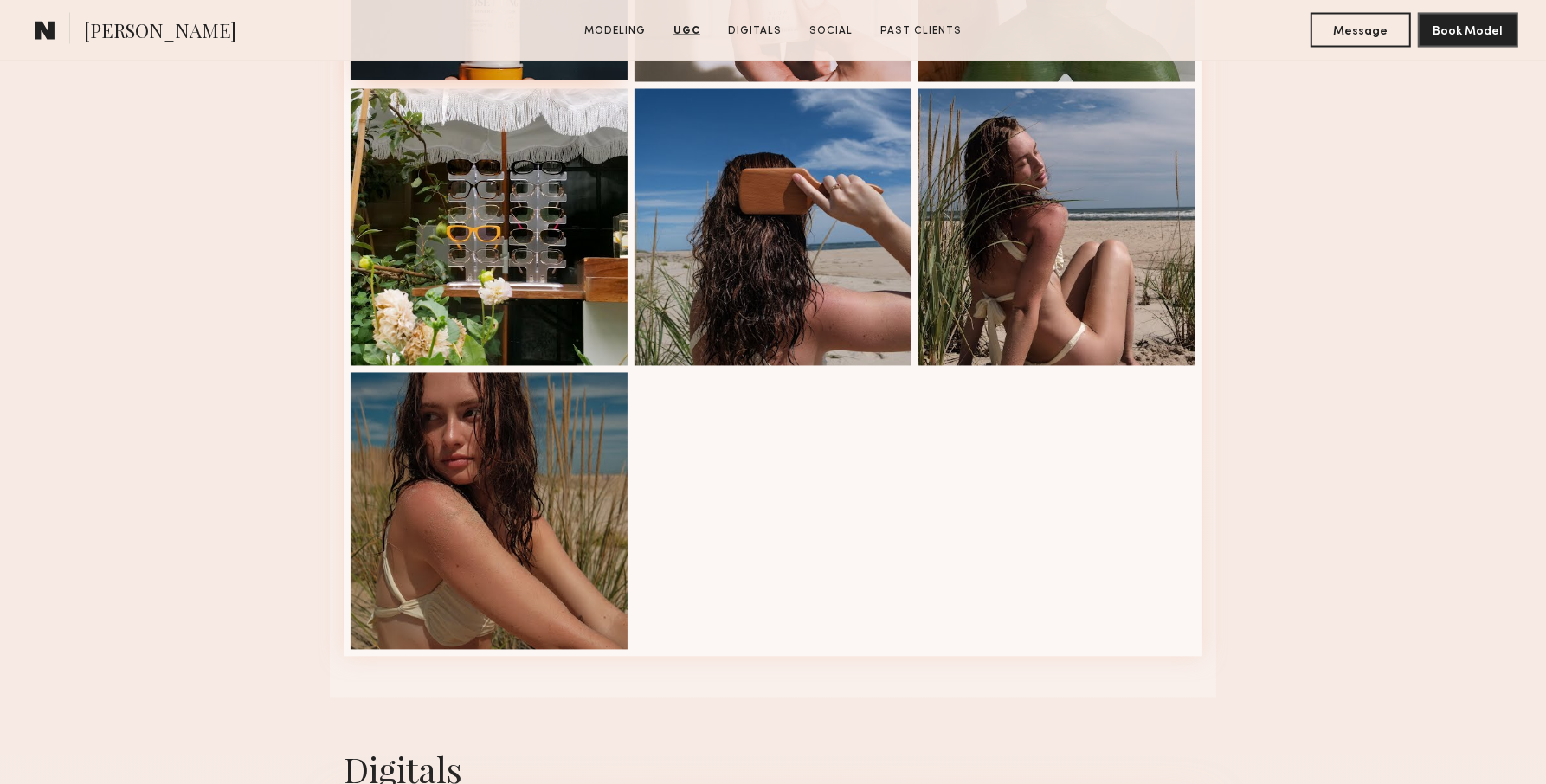
scroll to position [3035, 0]
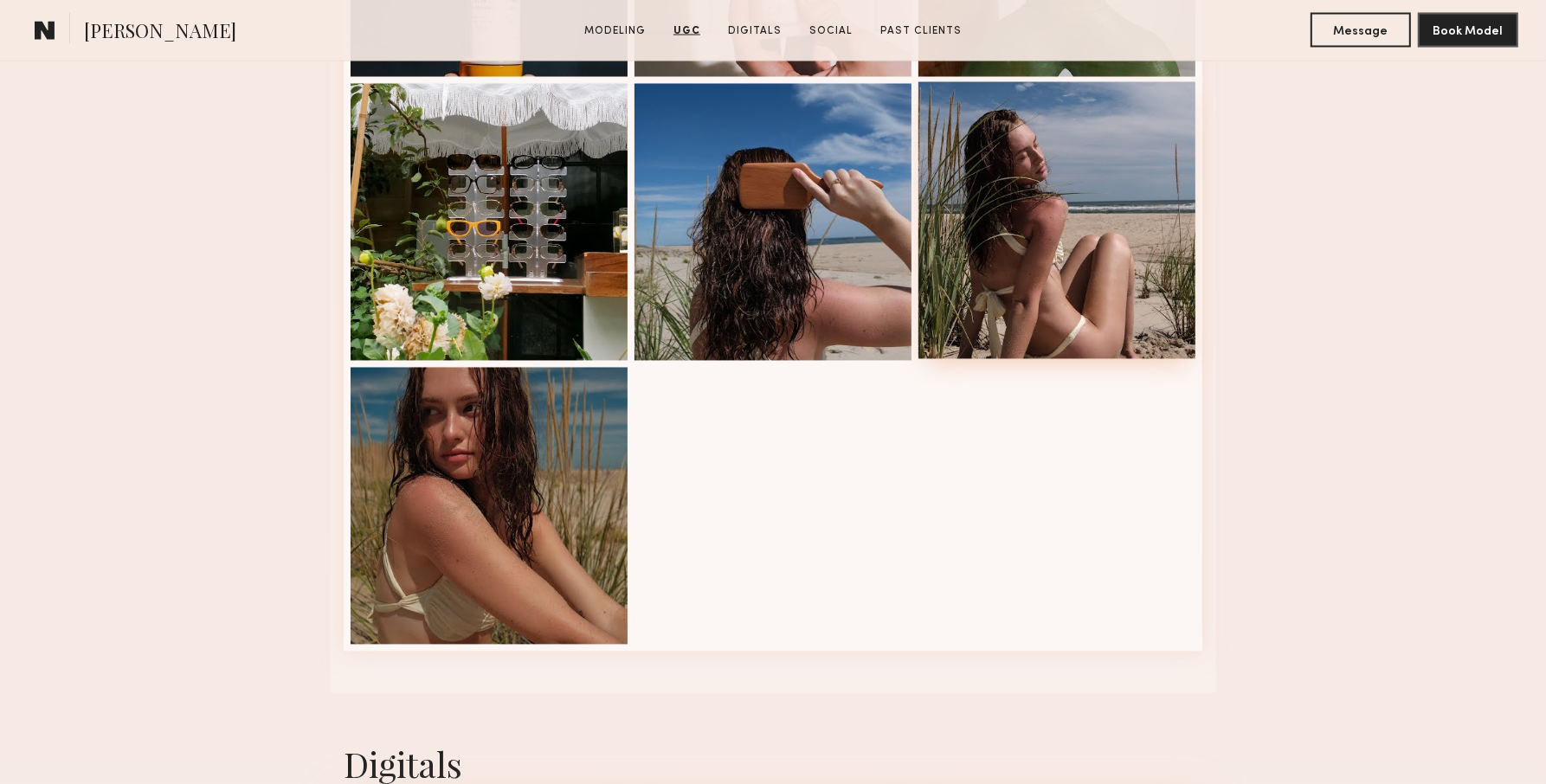
click at [1189, 208] on div at bounding box center [1056, 220] width 277 height 277
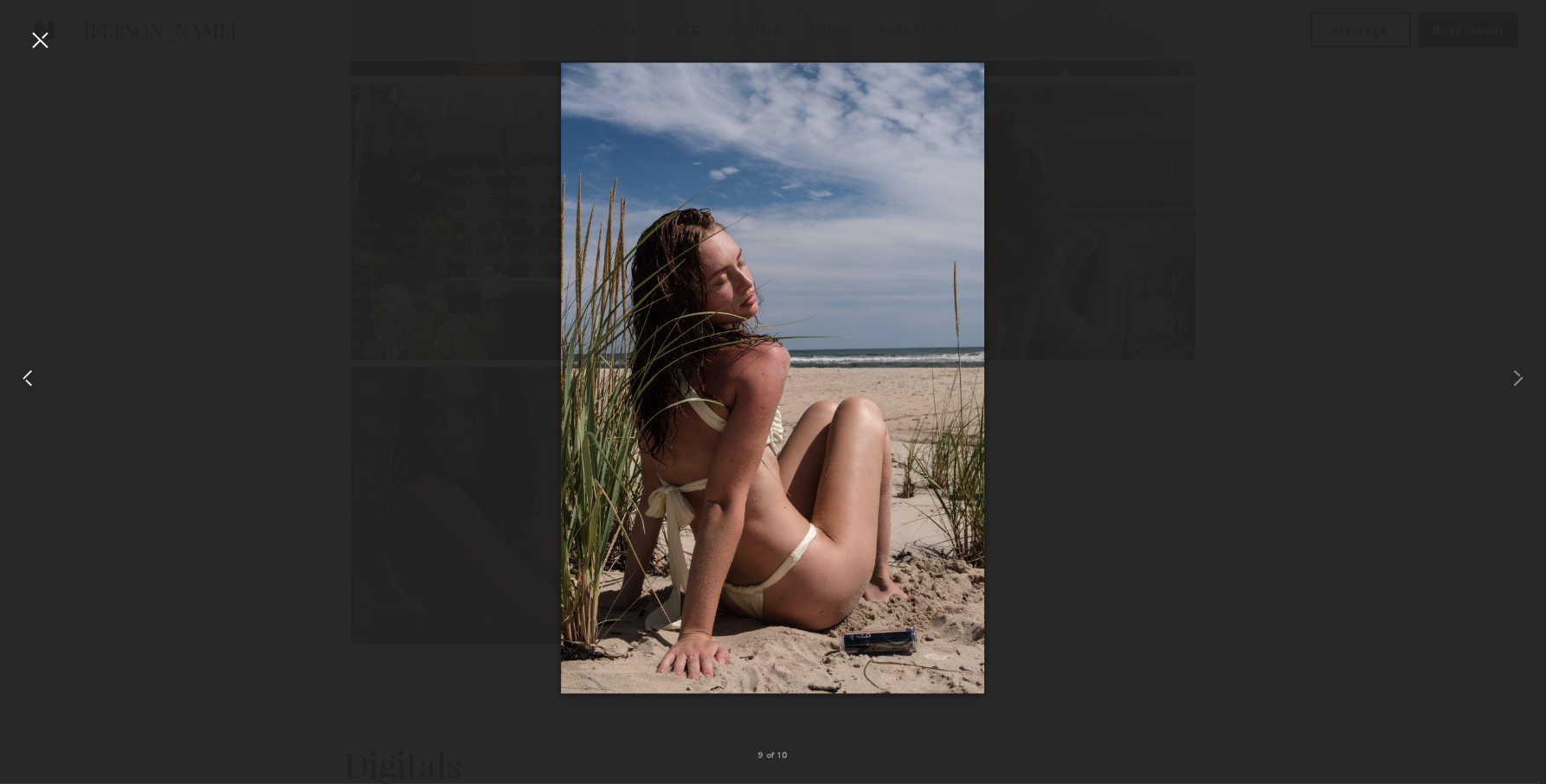
click at [28, 369] on common-icon at bounding box center [28, 378] width 28 height 28
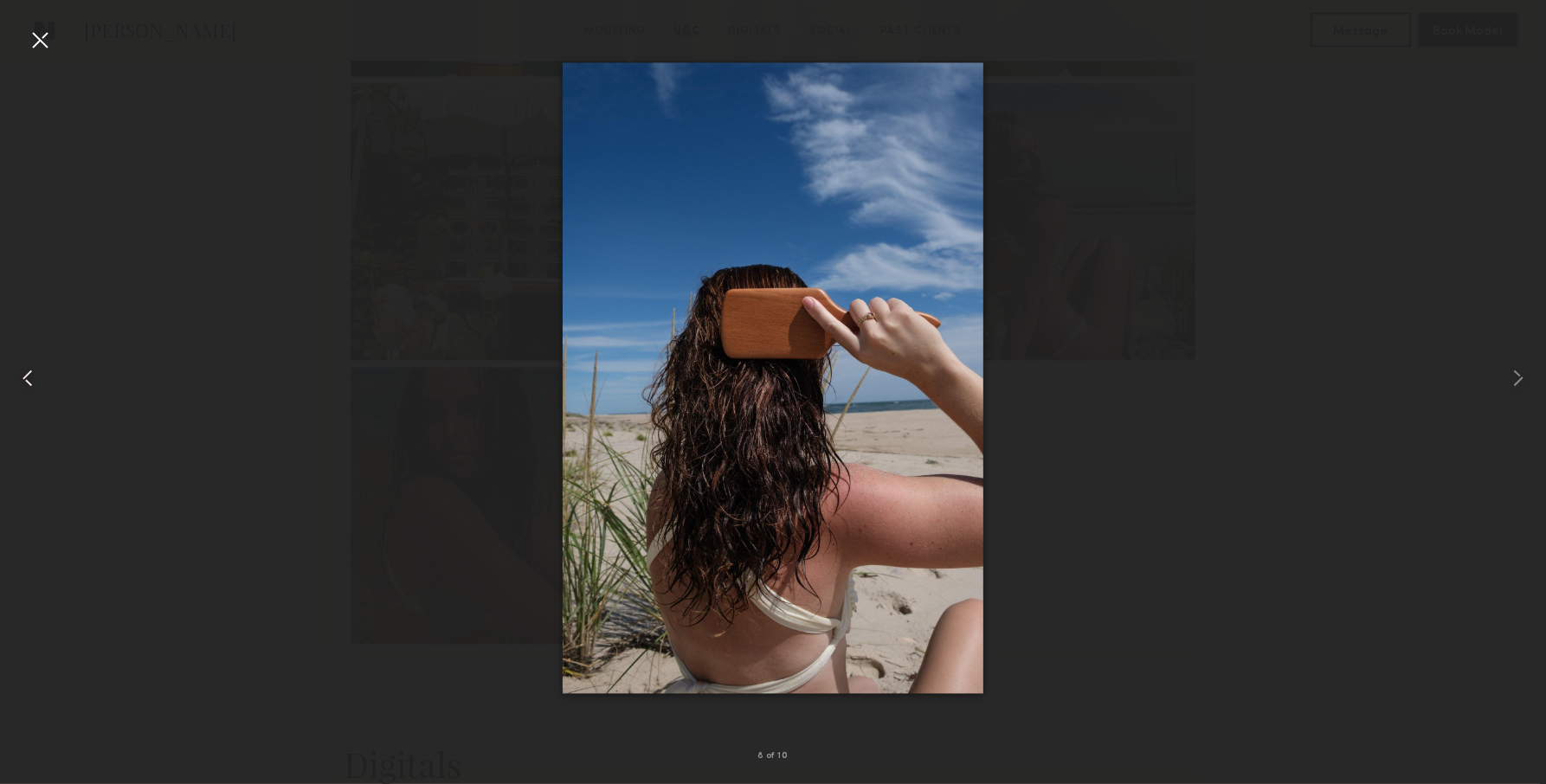
click at [28, 369] on common-icon at bounding box center [28, 378] width 28 height 28
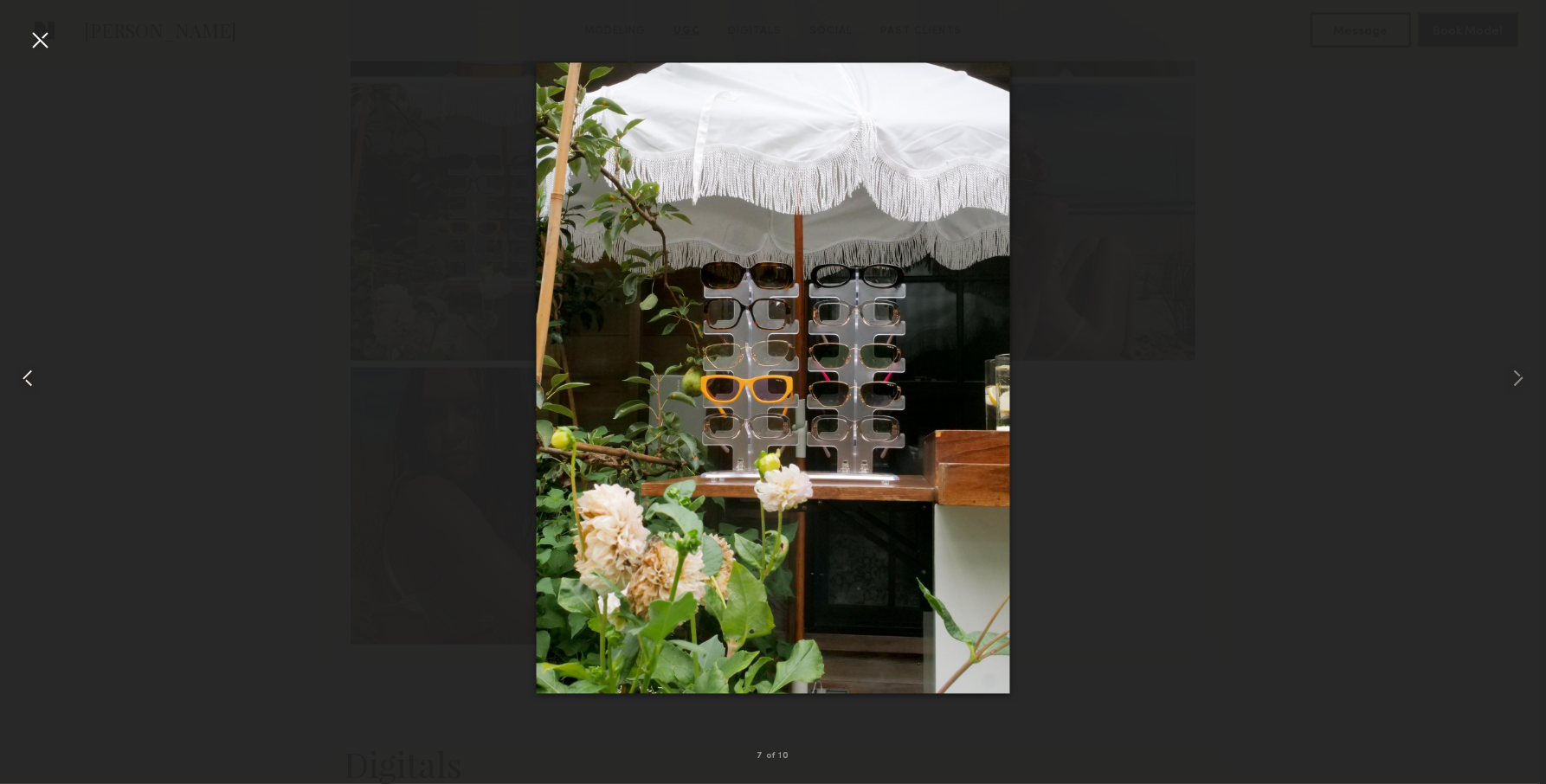
click at [28, 369] on common-icon at bounding box center [28, 378] width 28 height 28
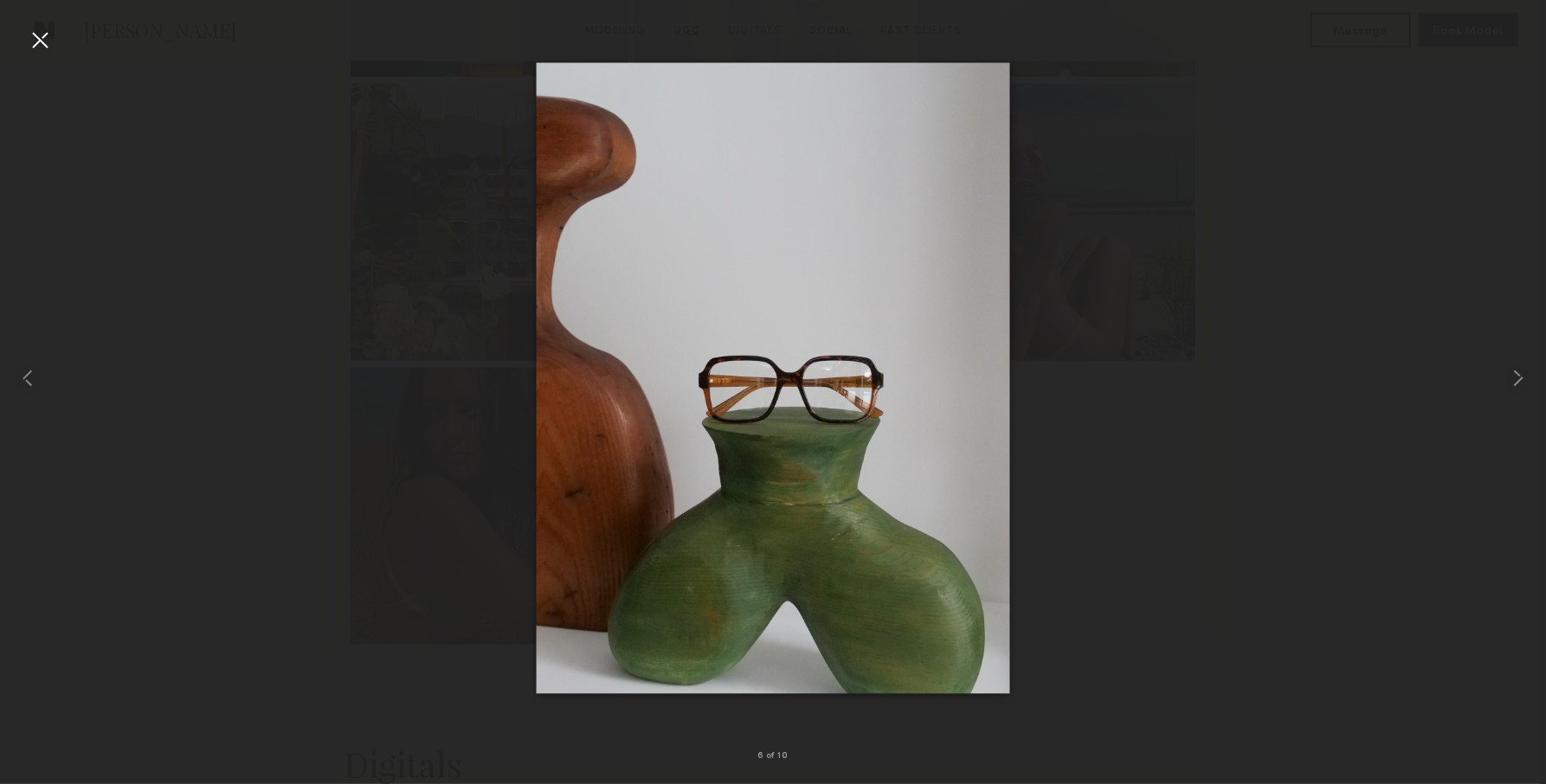
click at [39, 47] on div at bounding box center [39, 39] width 28 height 28
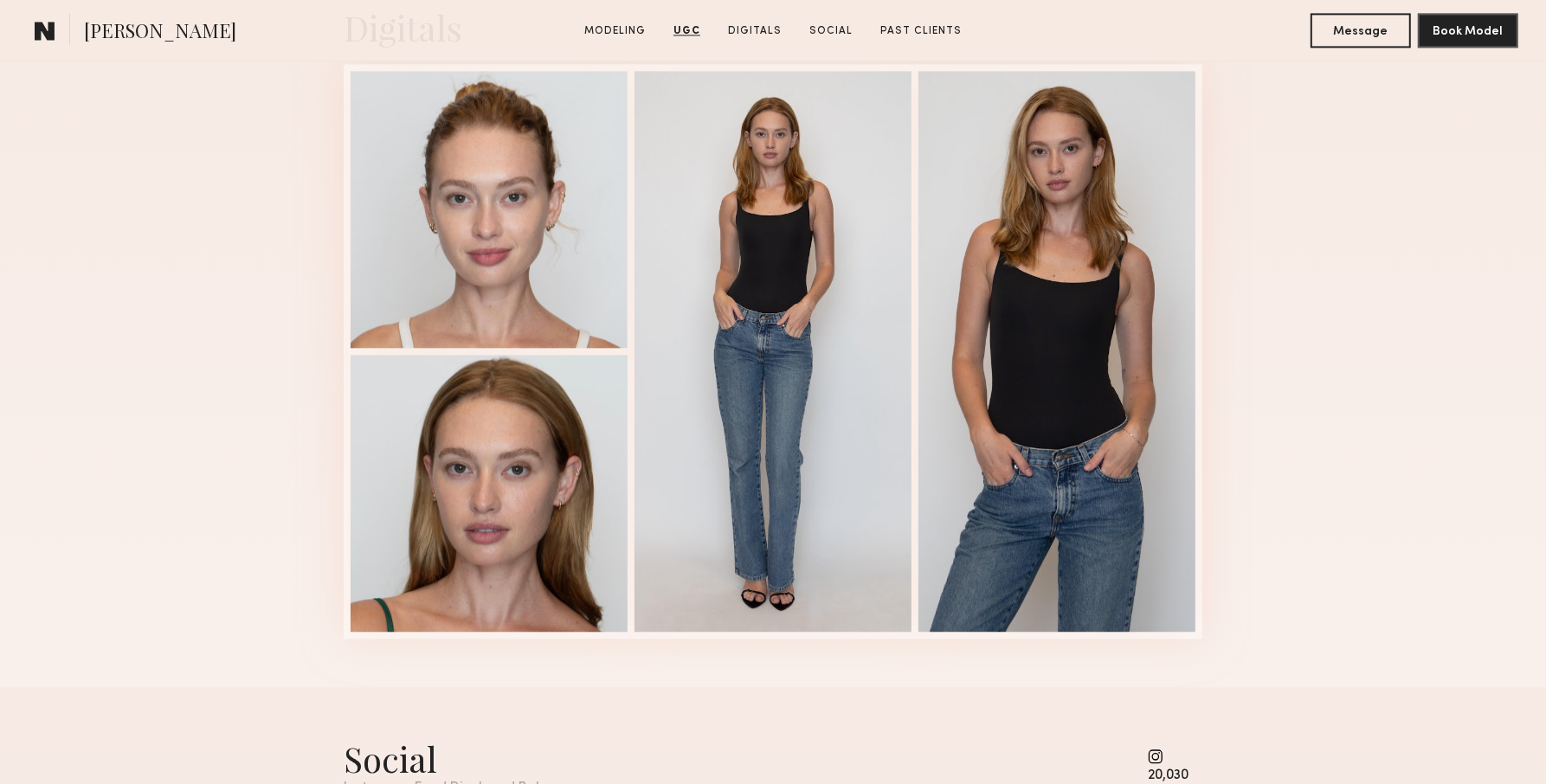
scroll to position [3770, 0]
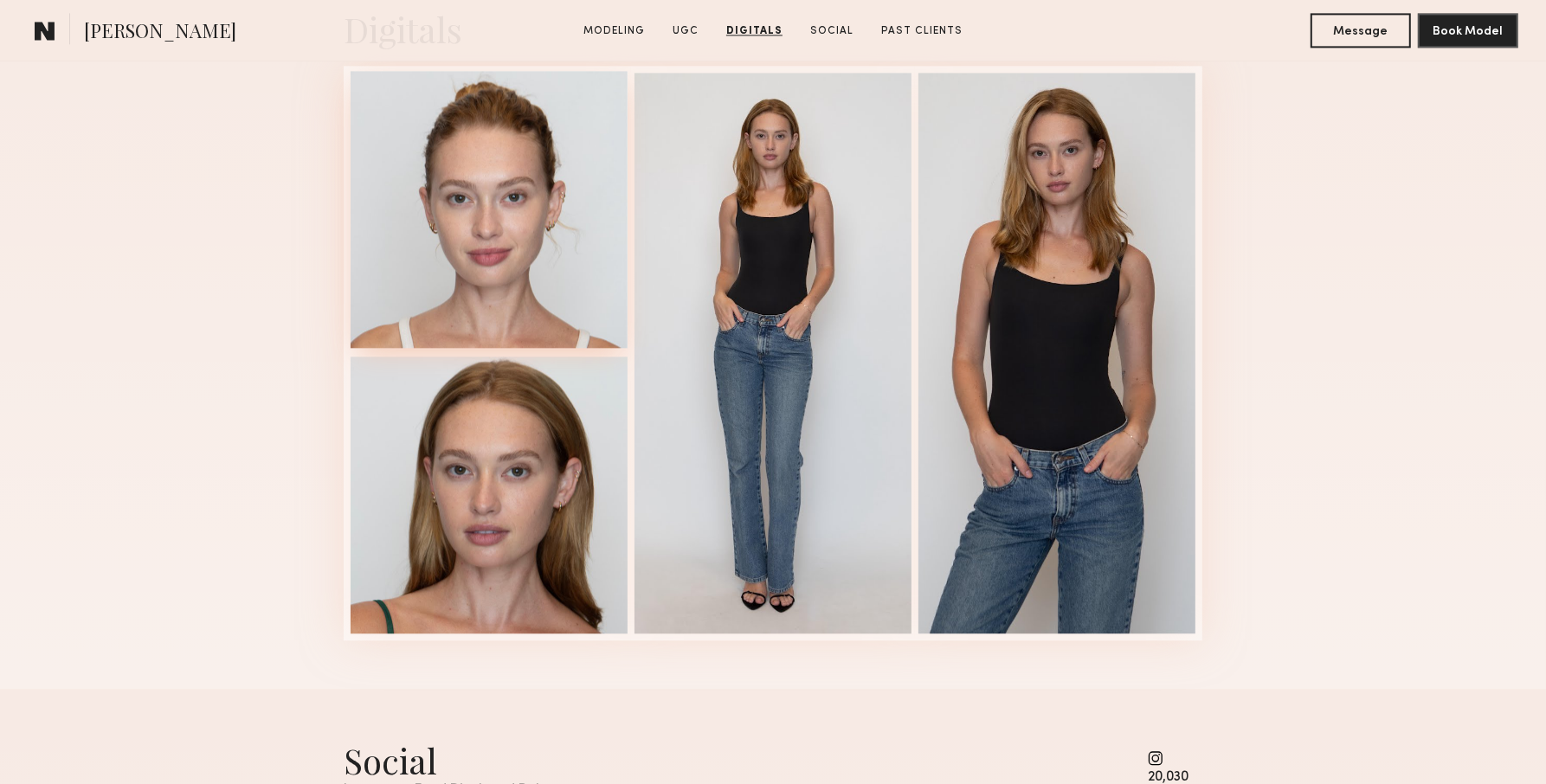
click at [523, 264] on div at bounding box center [489, 209] width 277 height 277
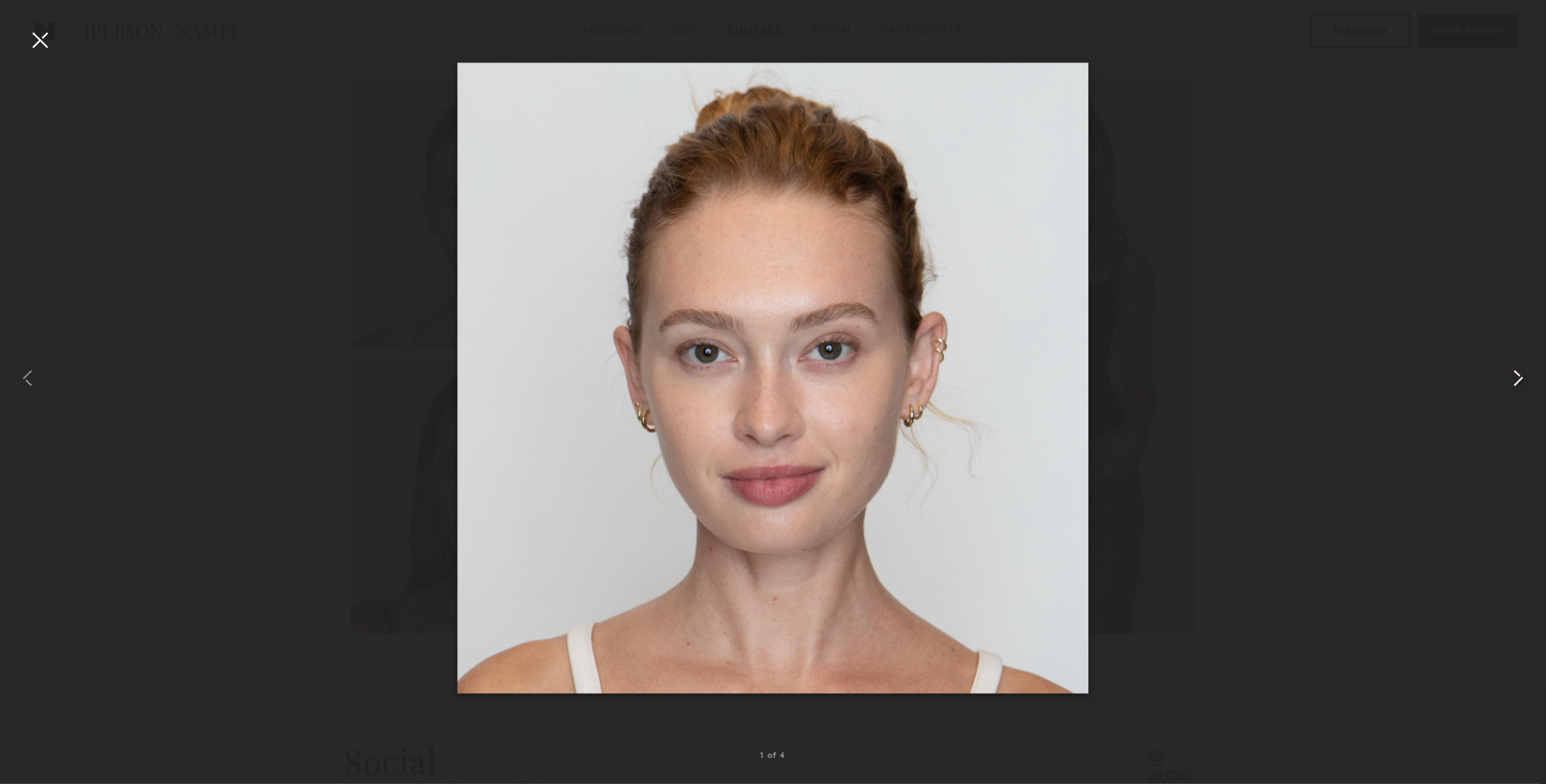
click at [1513, 378] on common-icon at bounding box center [1518, 378] width 28 height 28
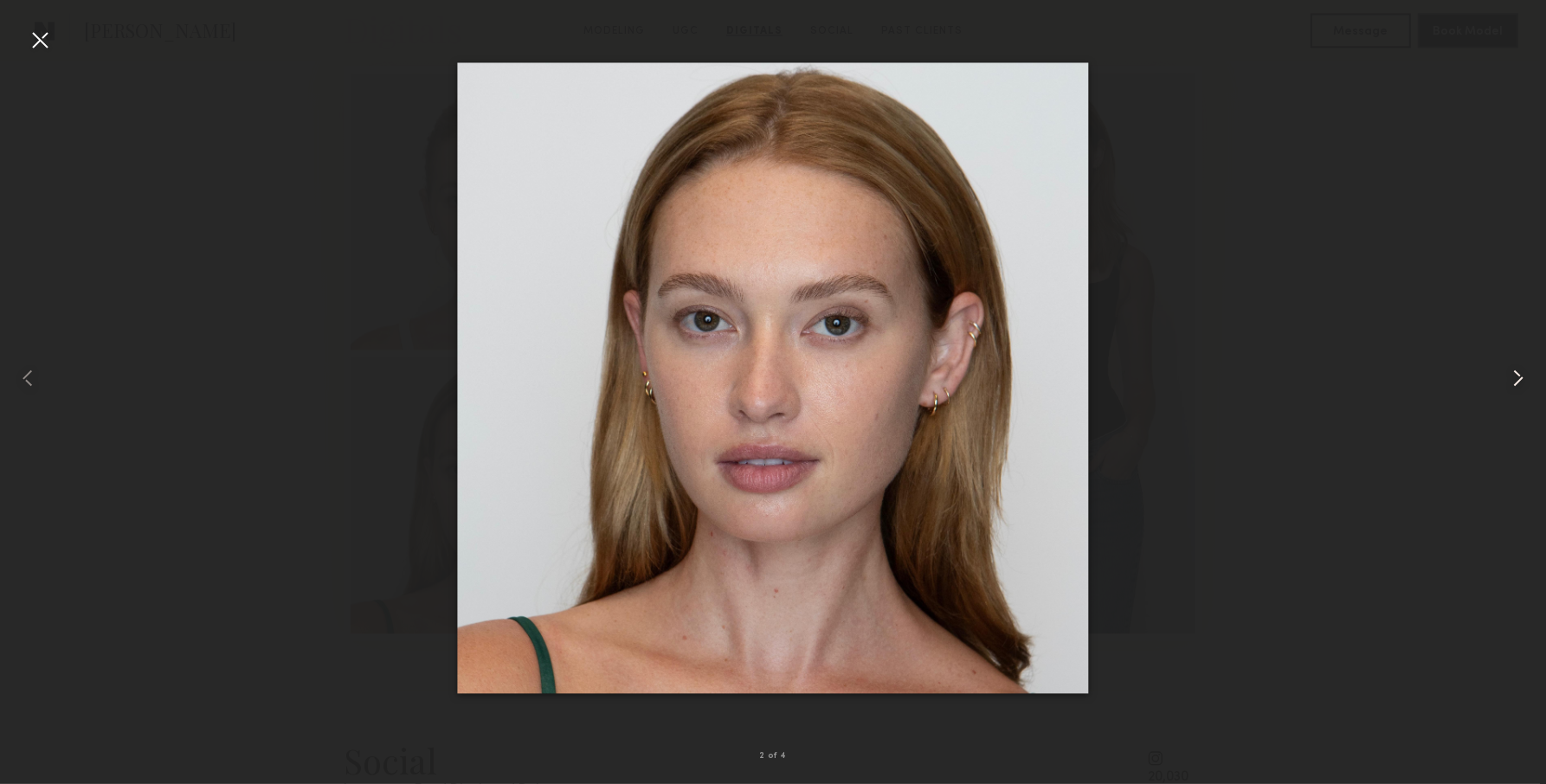
click at [1513, 378] on common-icon at bounding box center [1518, 378] width 28 height 28
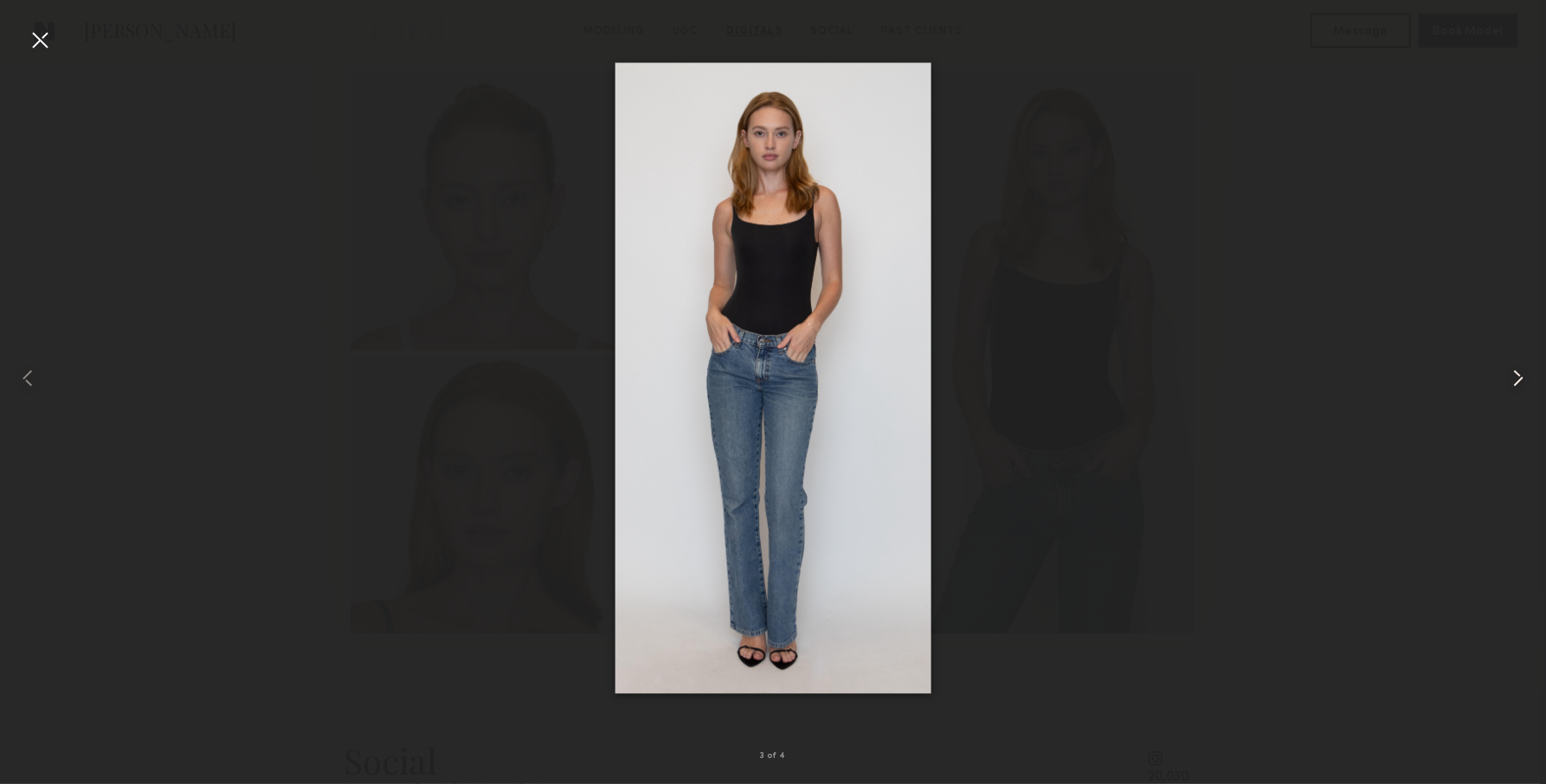
click at [1513, 378] on common-icon at bounding box center [1518, 378] width 28 height 28
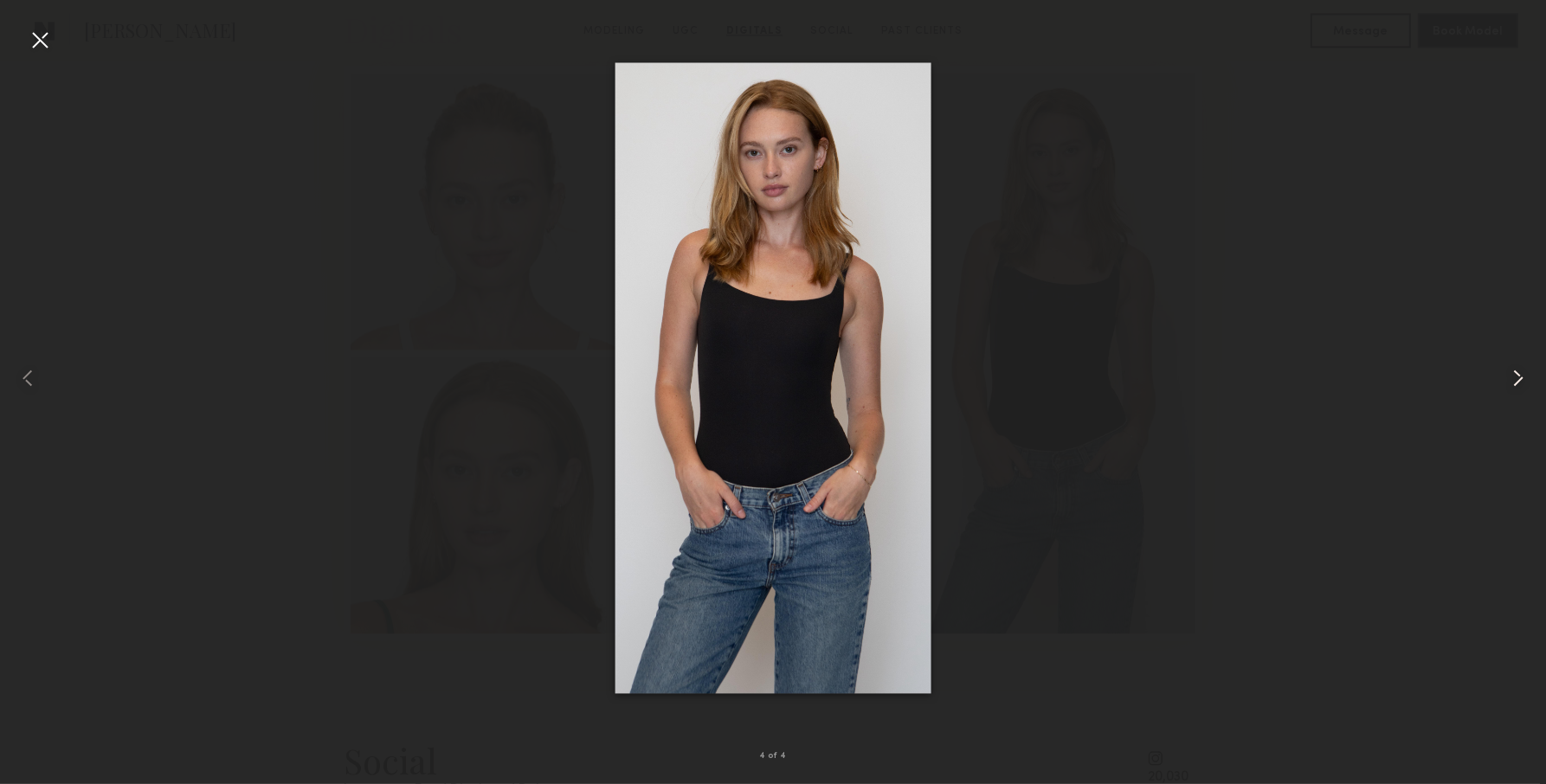
click at [1513, 378] on common-icon at bounding box center [1518, 378] width 28 height 28
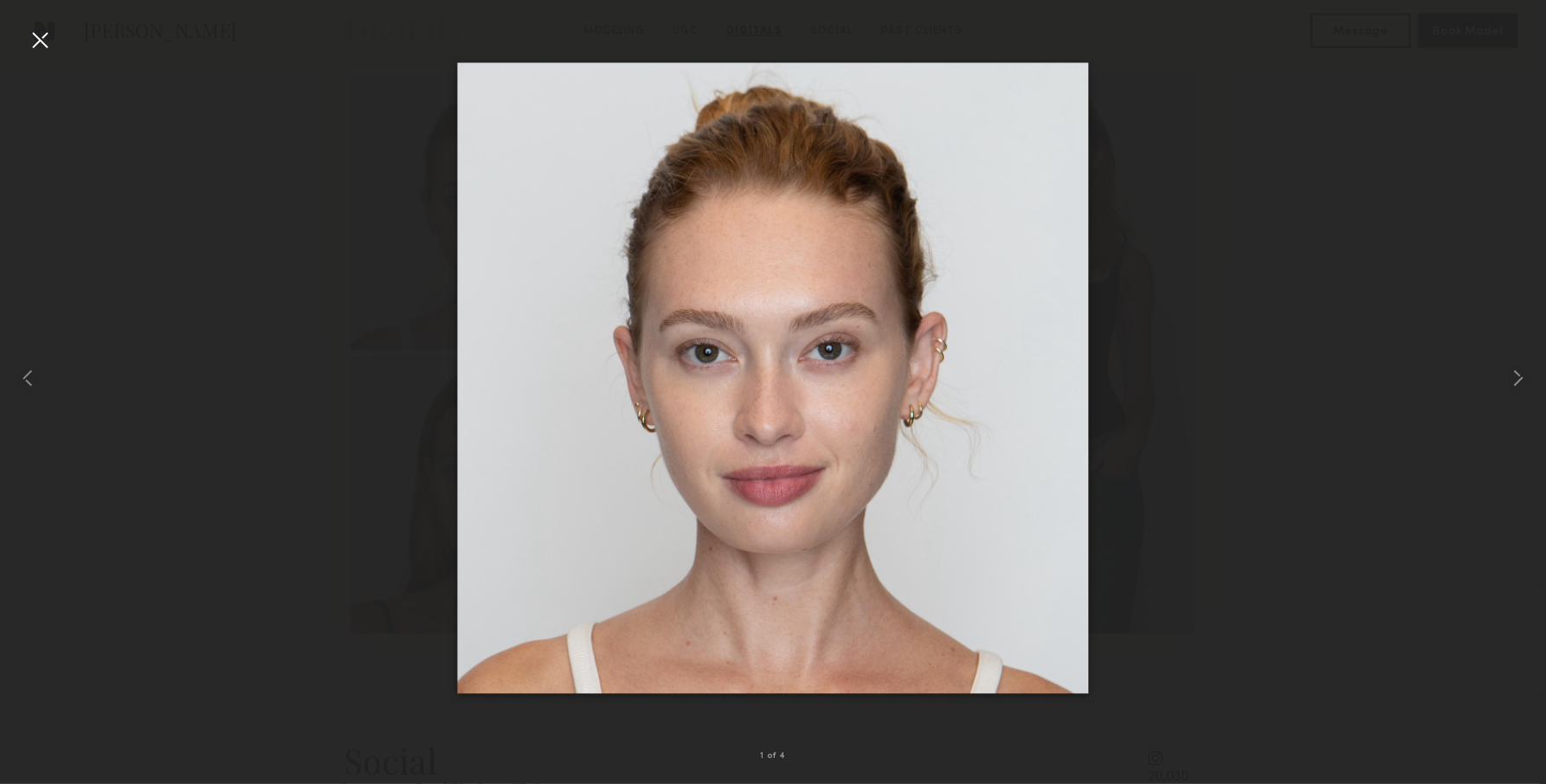
click at [33, 37] on div at bounding box center [39, 39] width 28 height 28
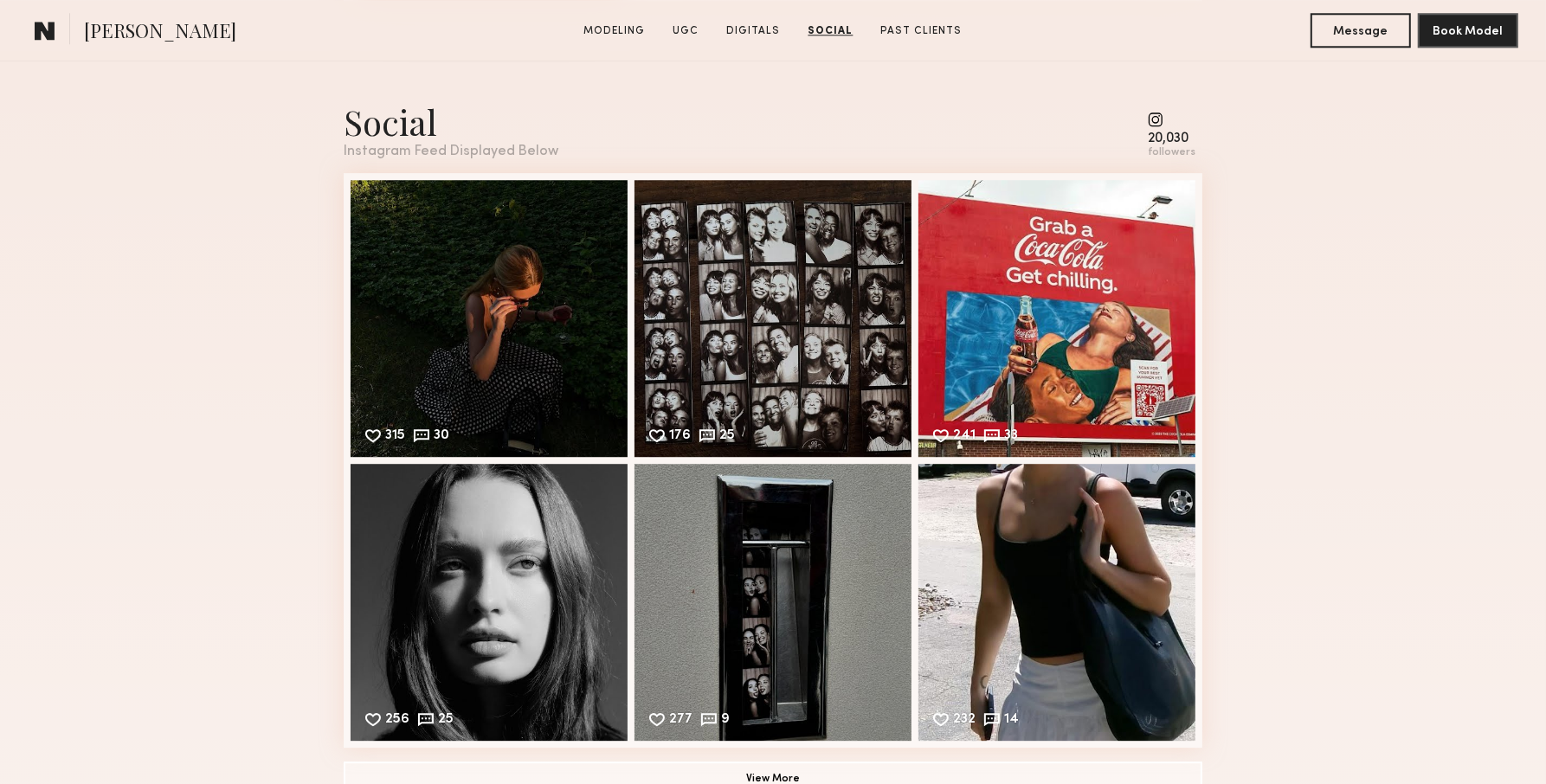
scroll to position [4407, 0]
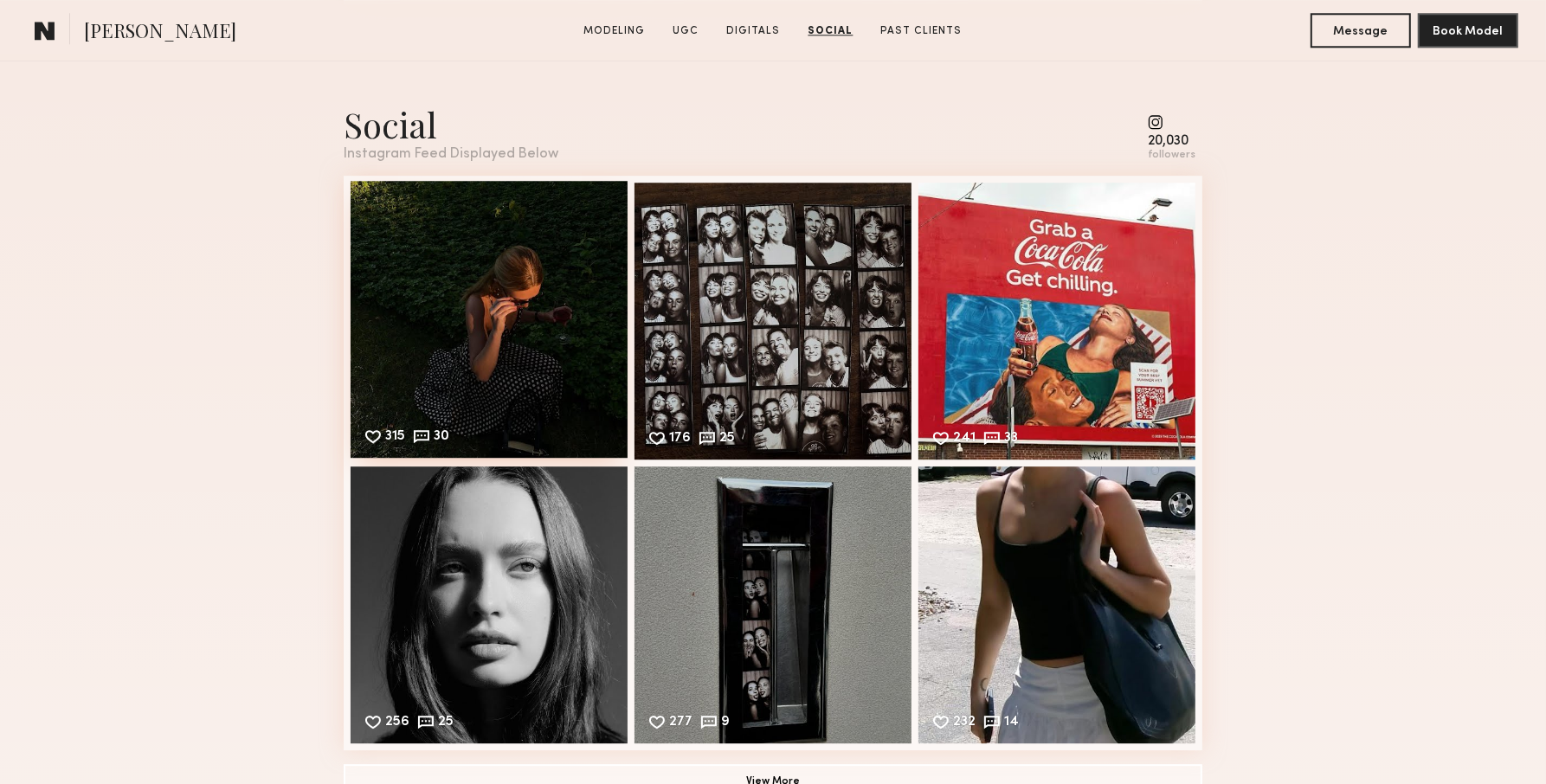
click at [483, 383] on div "315 30 Likes & comments displayed to show model’s engagement" at bounding box center [489, 319] width 277 height 277
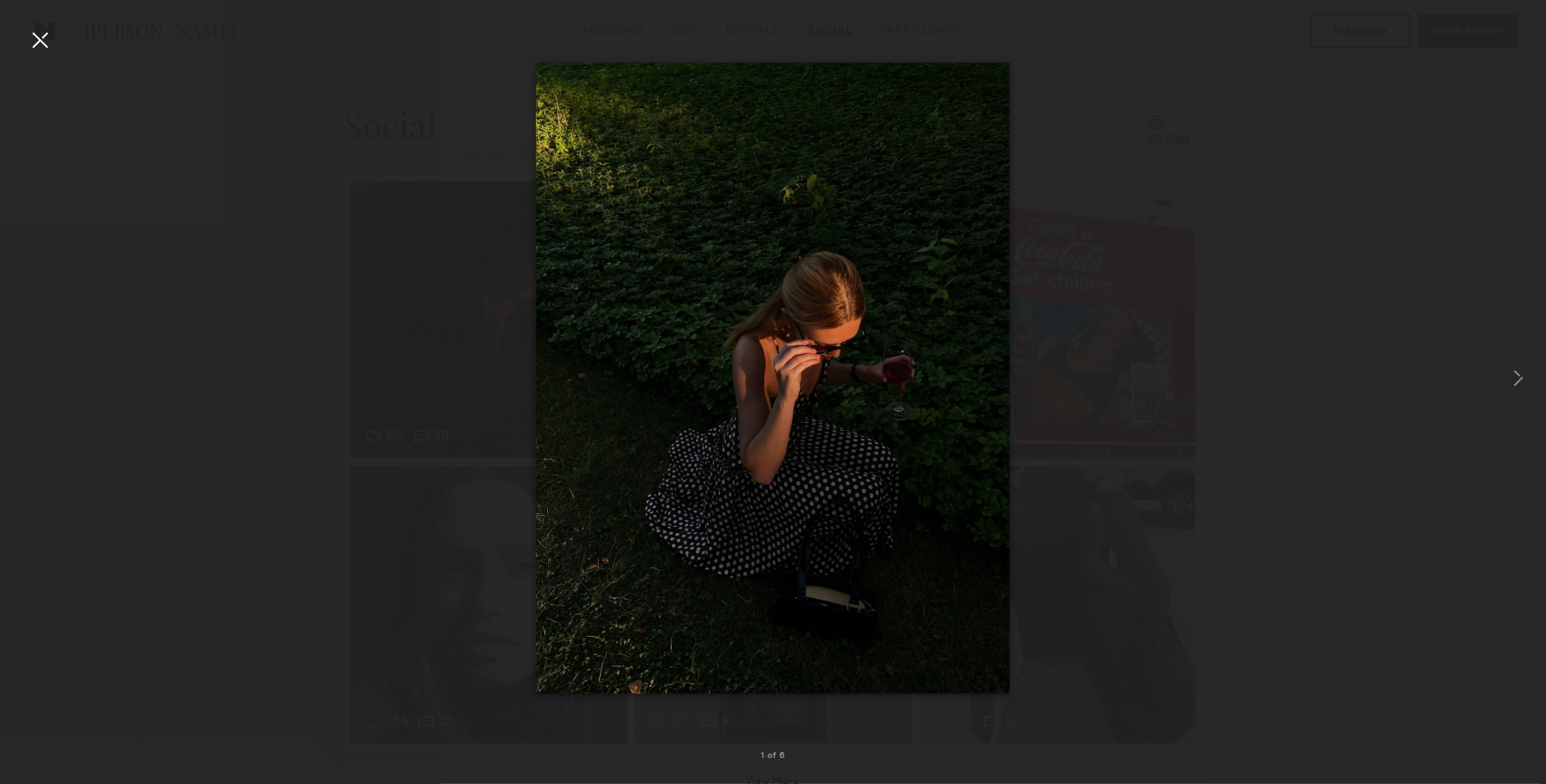
click at [483, 383] on div at bounding box center [773, 377] width 1546 height 700
click at [40, 44] on div at bounding box center [39, 39] width 28 height 28
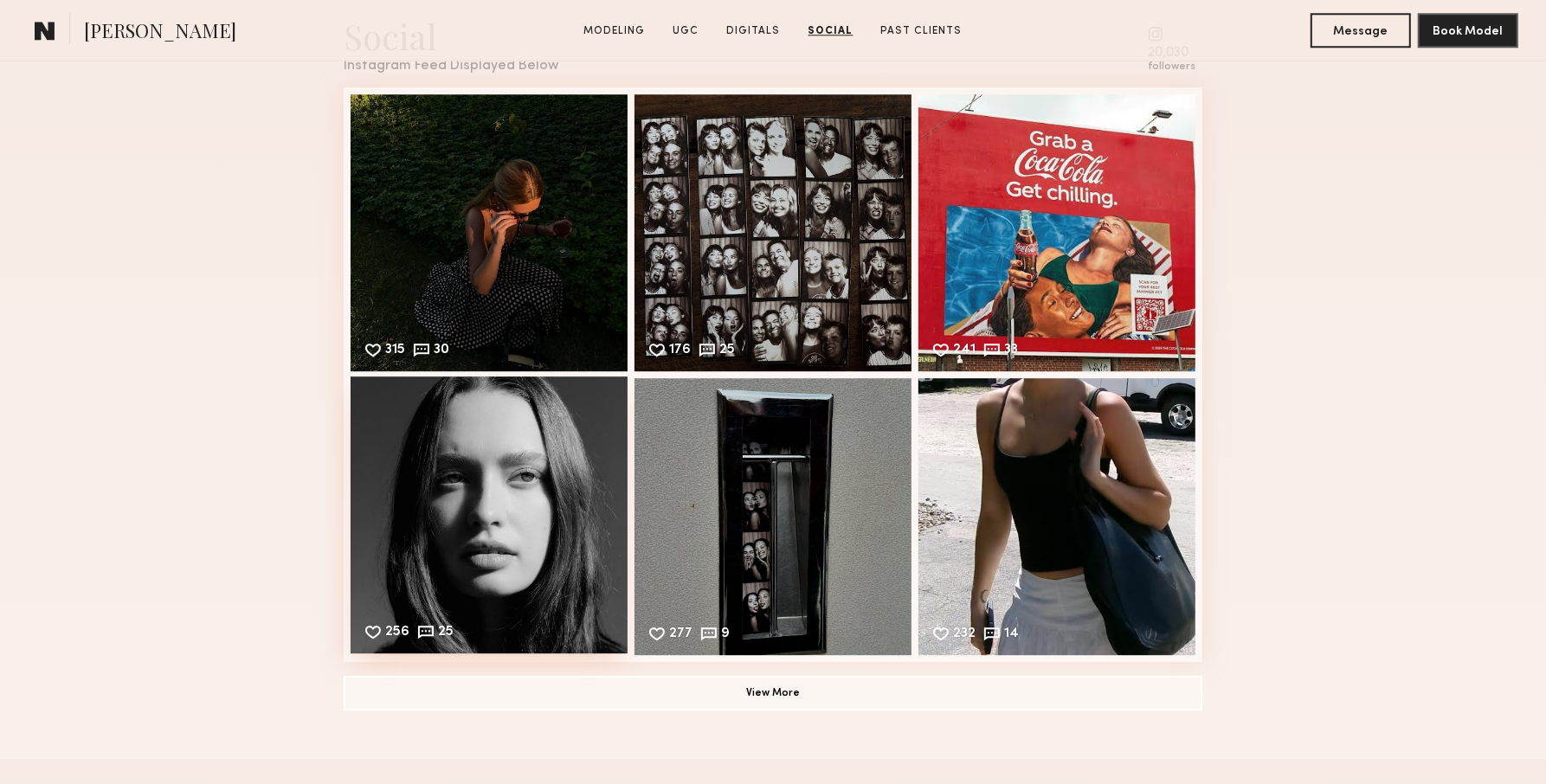
scroll to position [4495, 0]
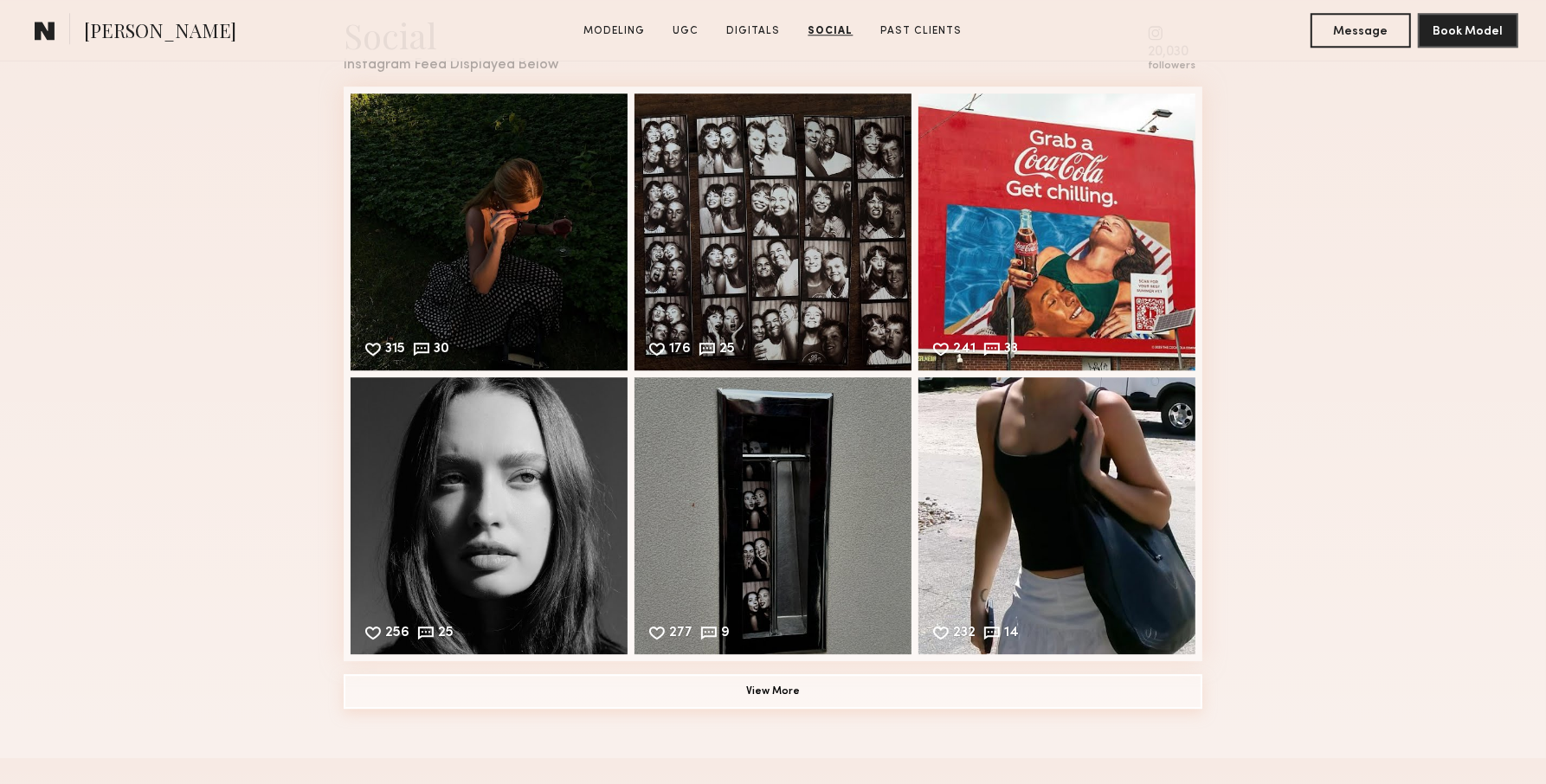
click at [829, 702] on button "View More" at bounding box center [773, 690] width 858 height 34
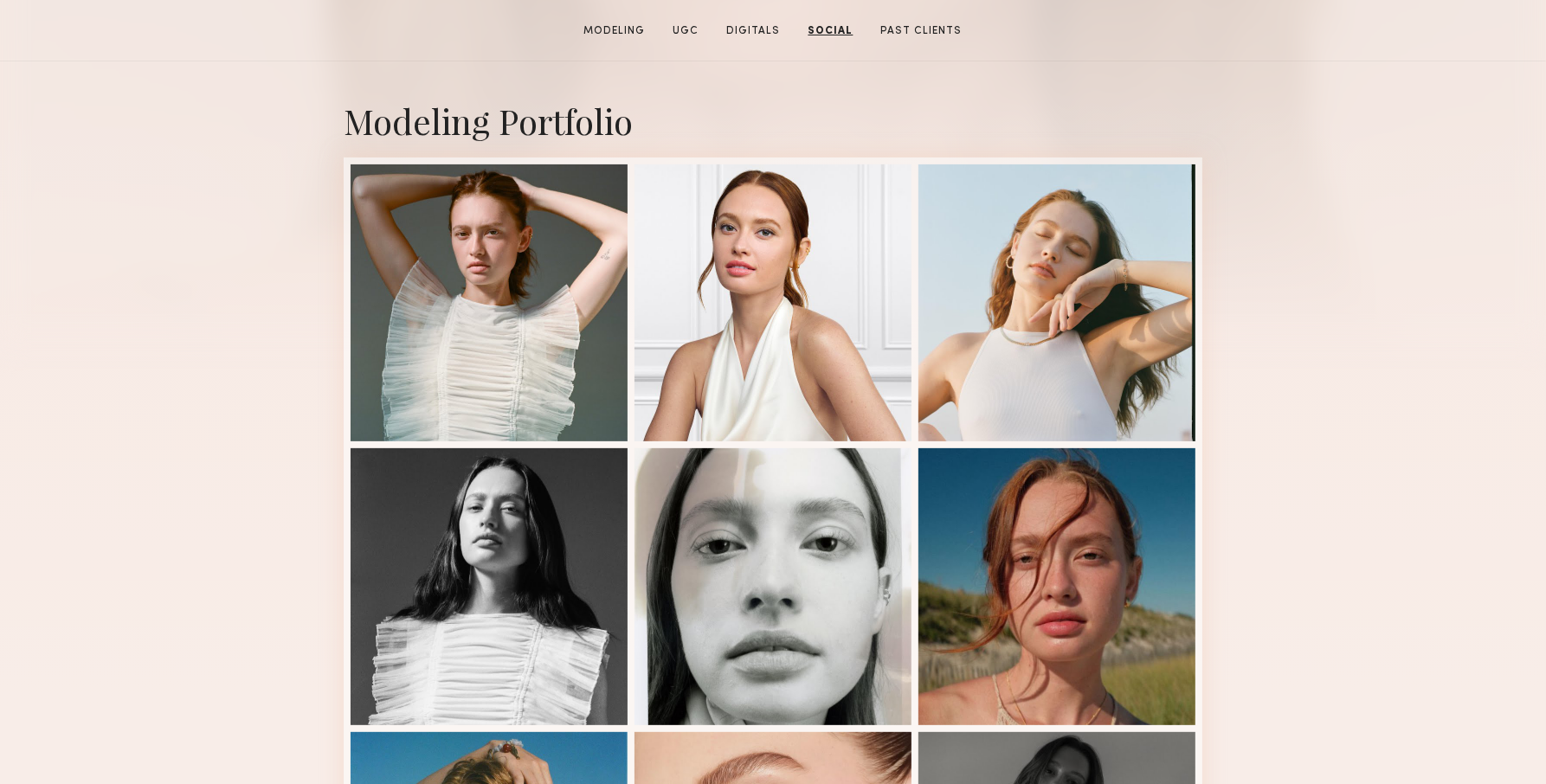
scroll to position [0, 0]
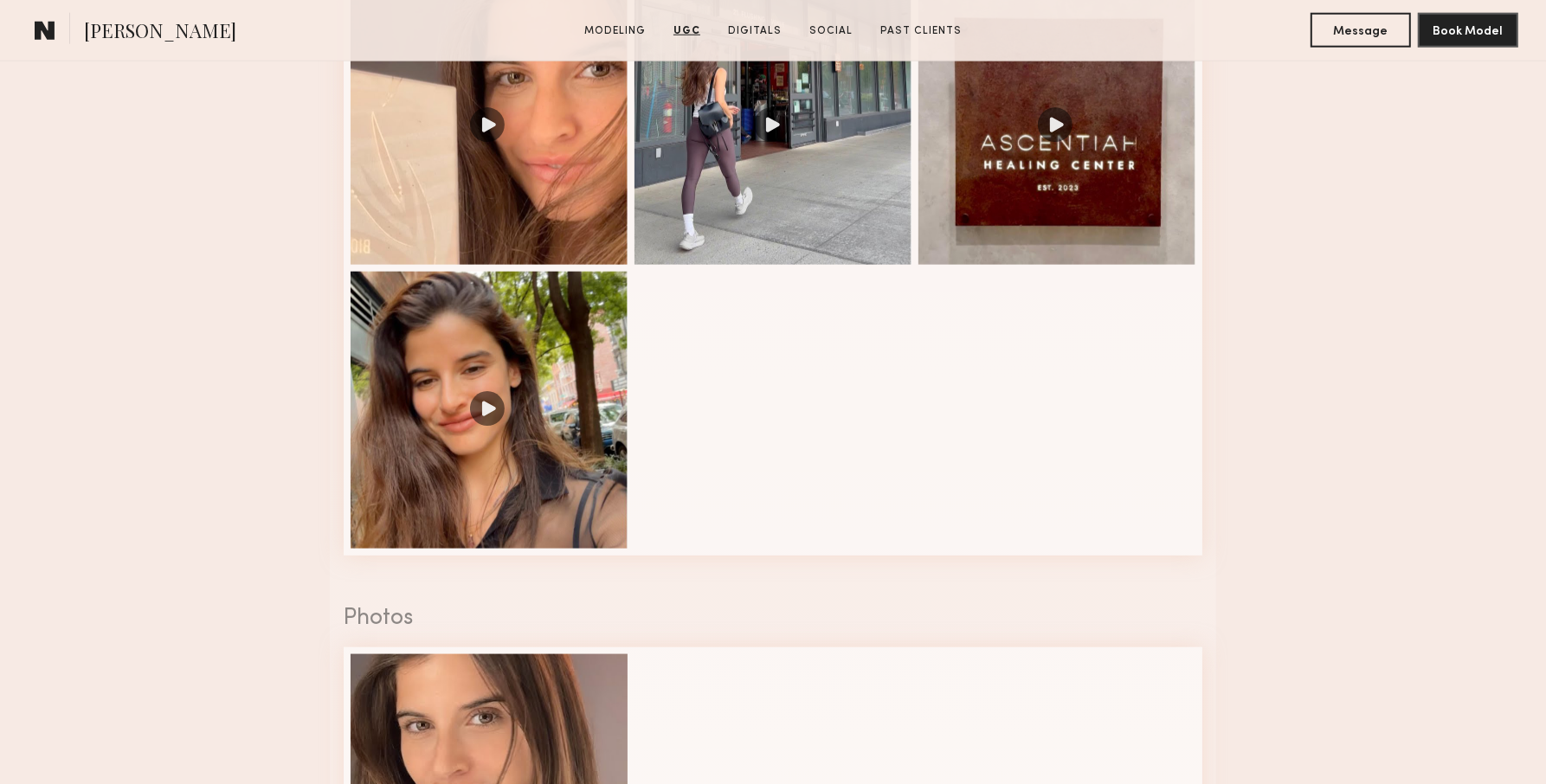
scroll to position [1899, 0]
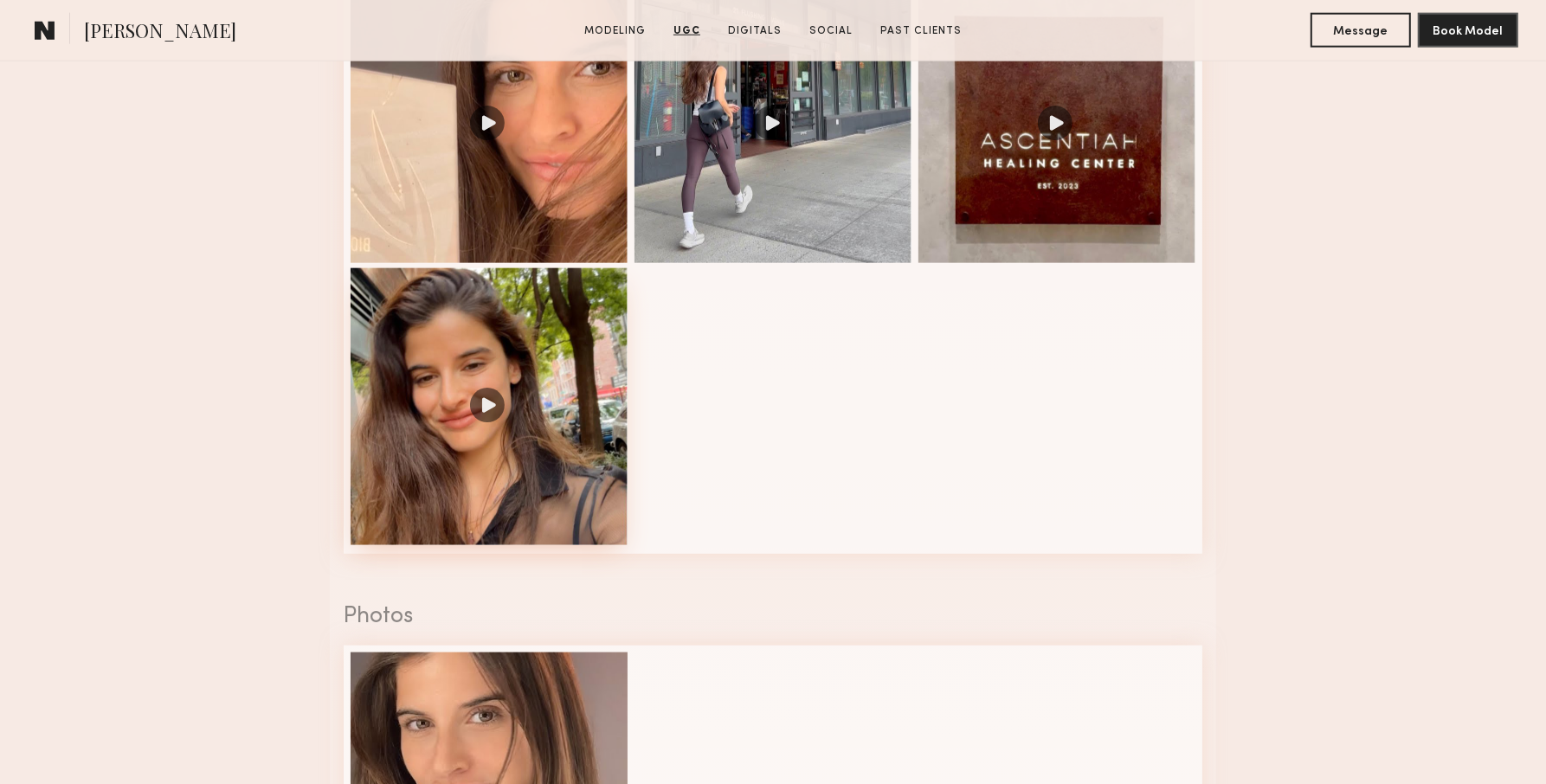
click at [495, 400] on div at bounding box center [489, 406] width 277 height 277
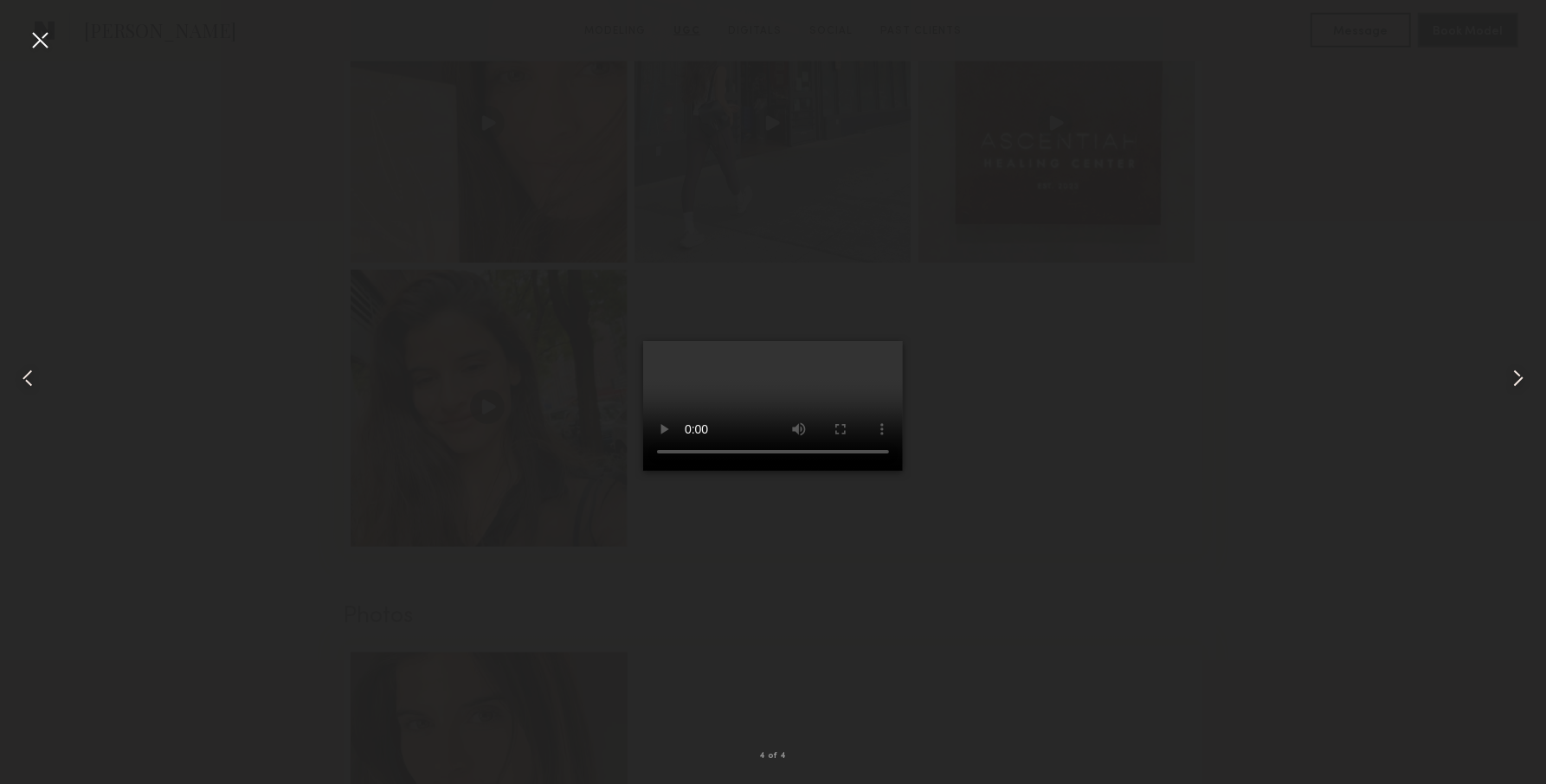
click at [50, 32] on div at bounding box center [39, 39] width 28 height 28
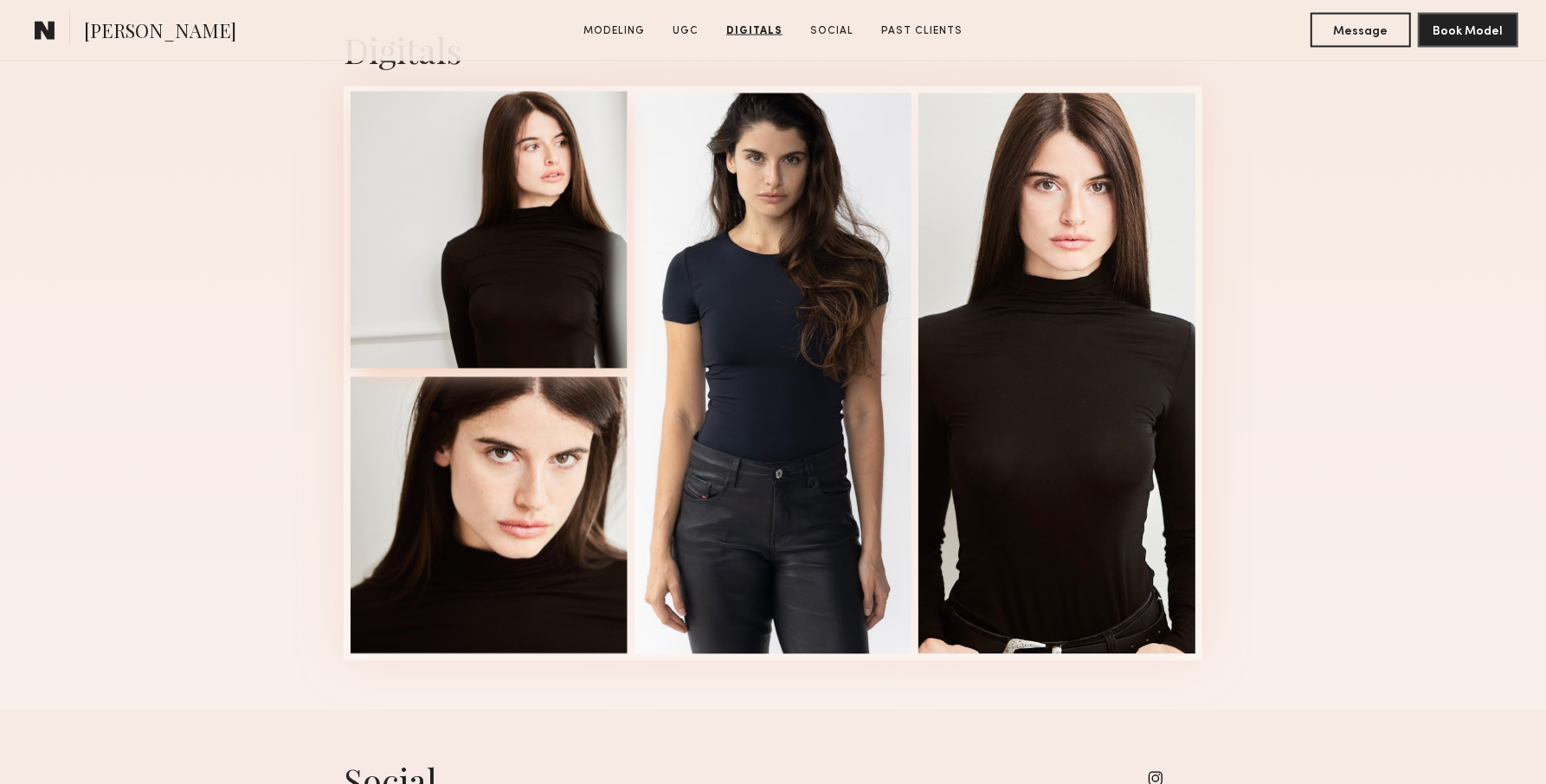
scroll to position [2888, 0]
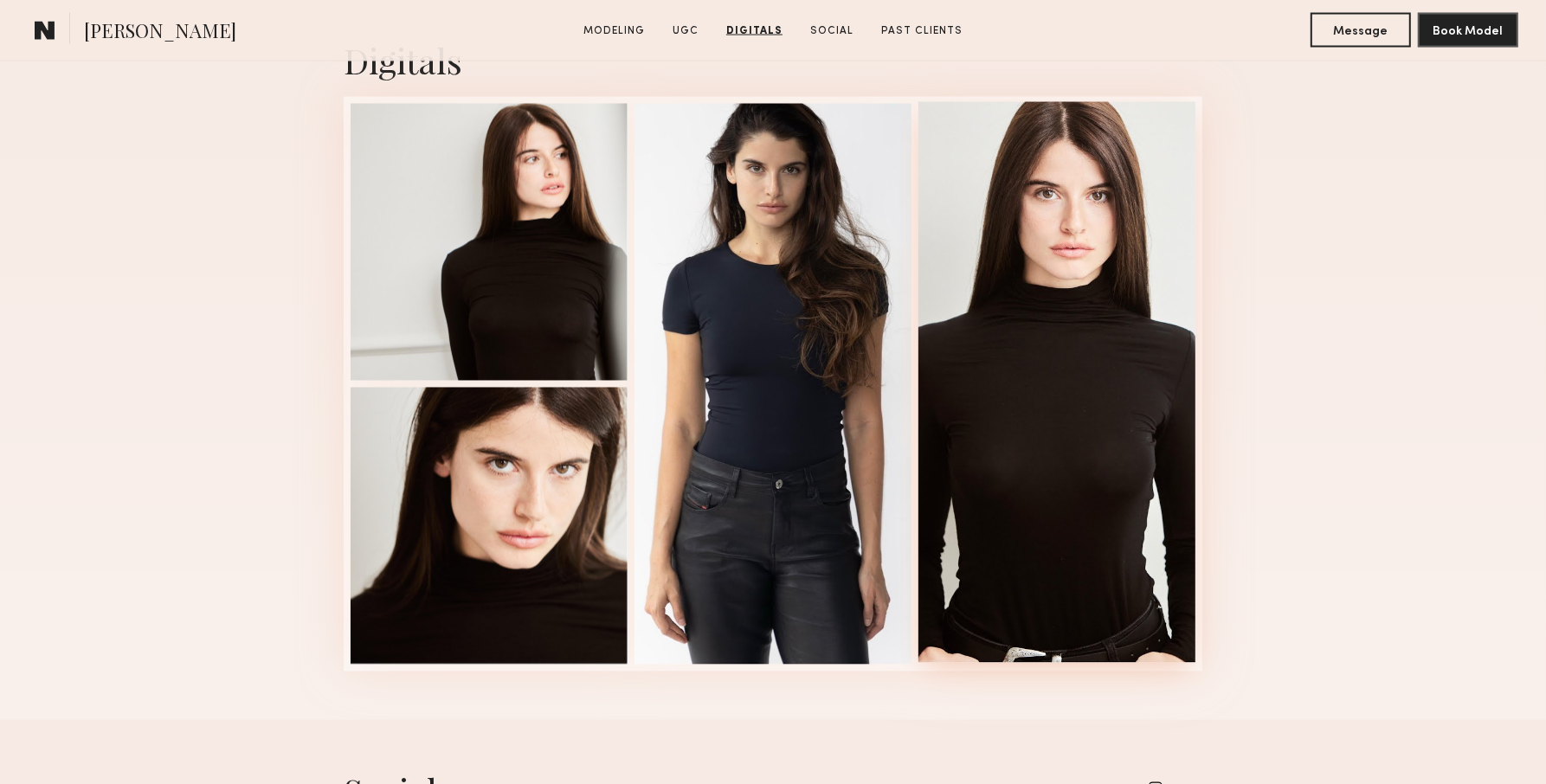
click at [1163, 198] on div at bounding box center [1056, 382] width 277 height 560
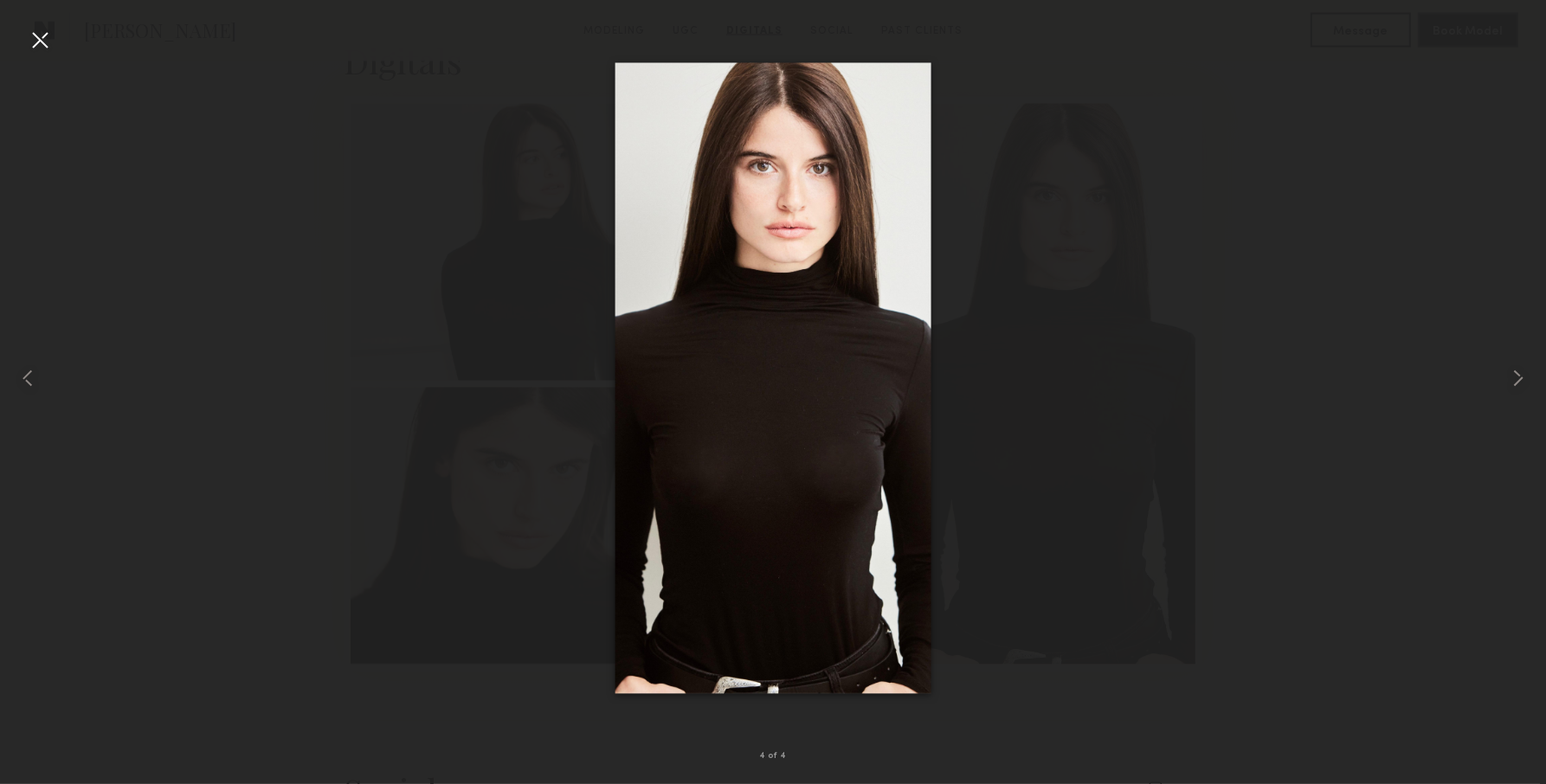
click at [37, 44] on div at bounding box center [39, 39] width 28 height 28
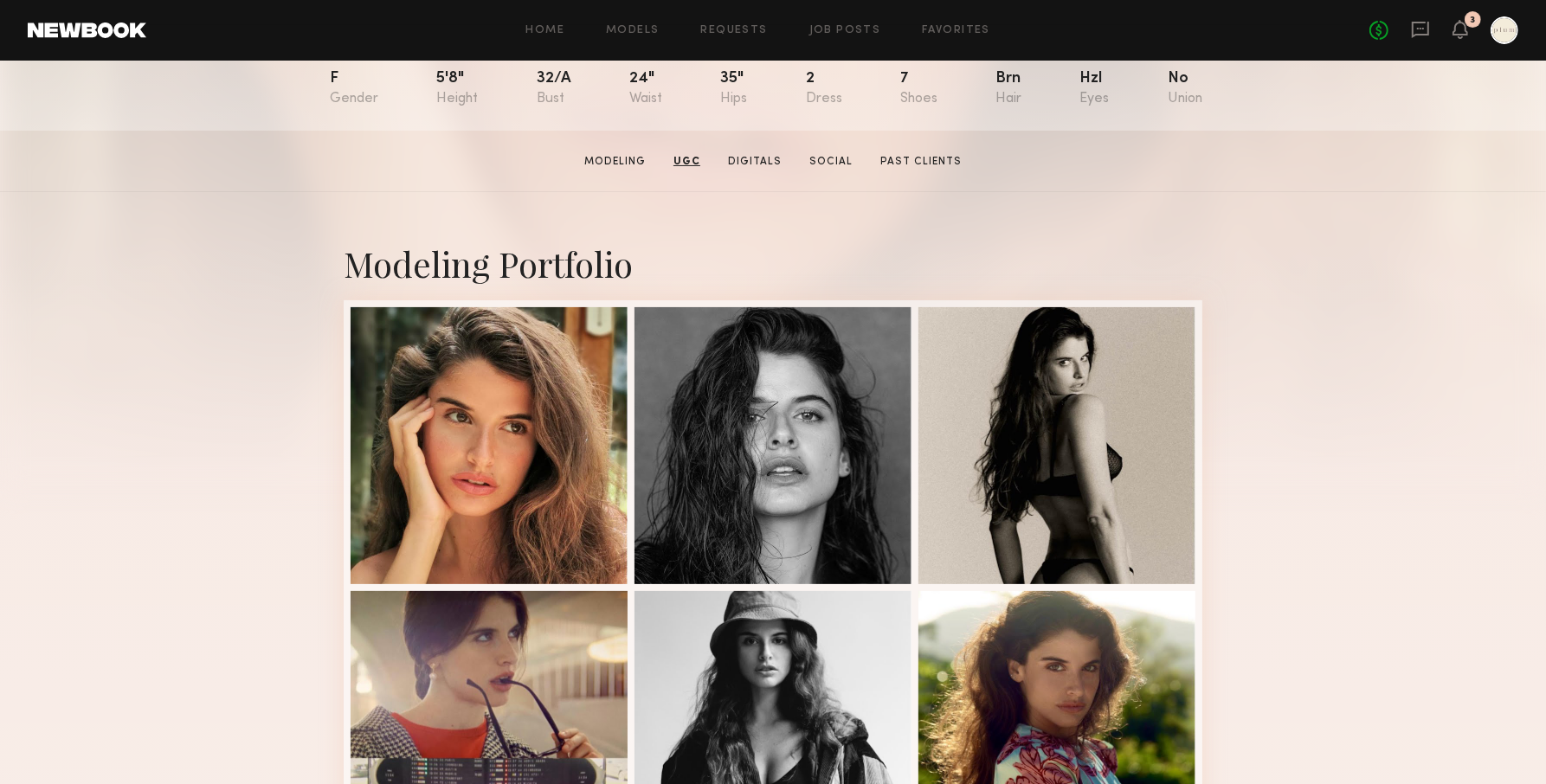
scroll to position [0, 0]
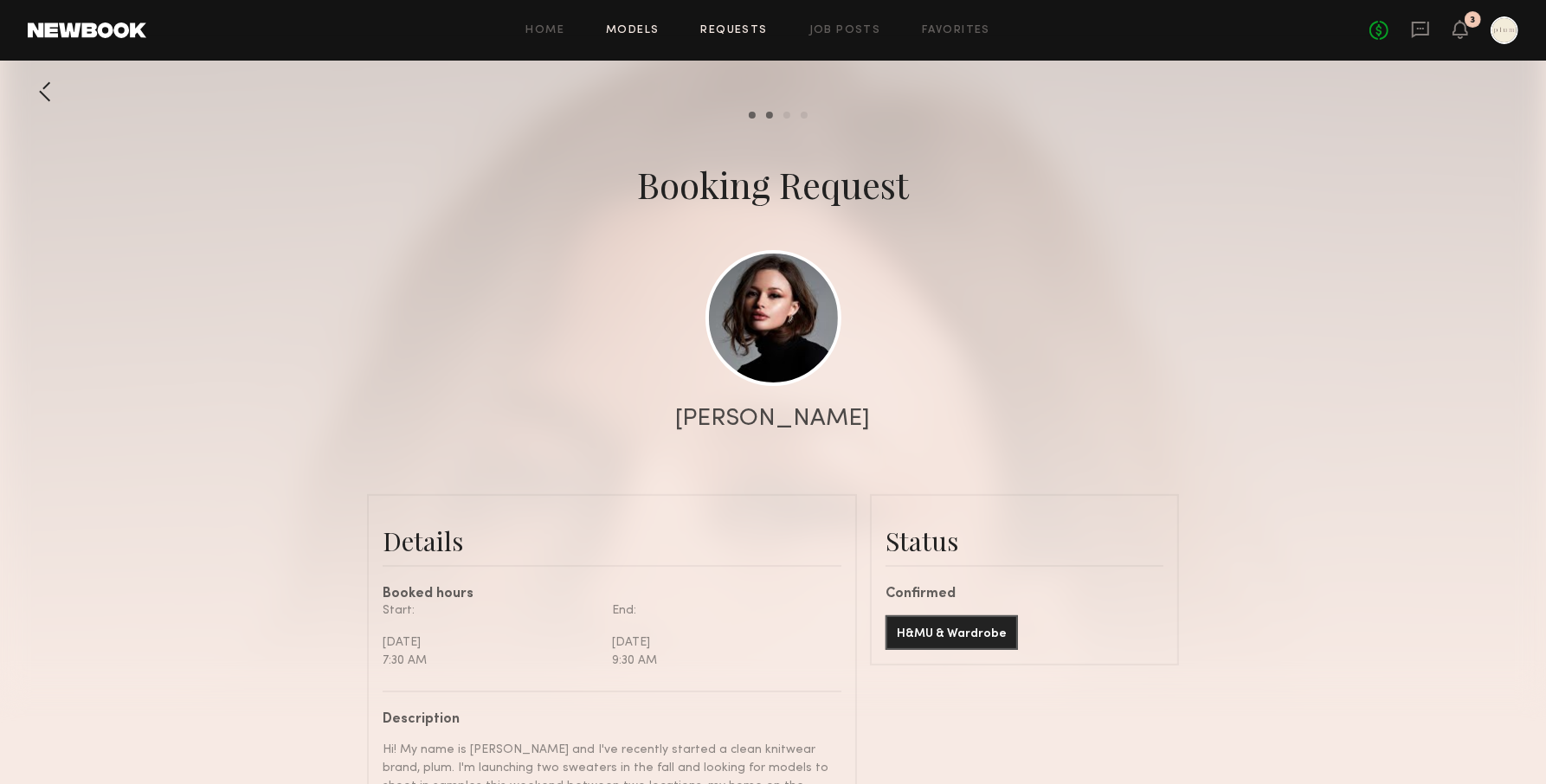
click at [658, 33] on link "Models" at bounding box center [633, 30] width 53 height 11
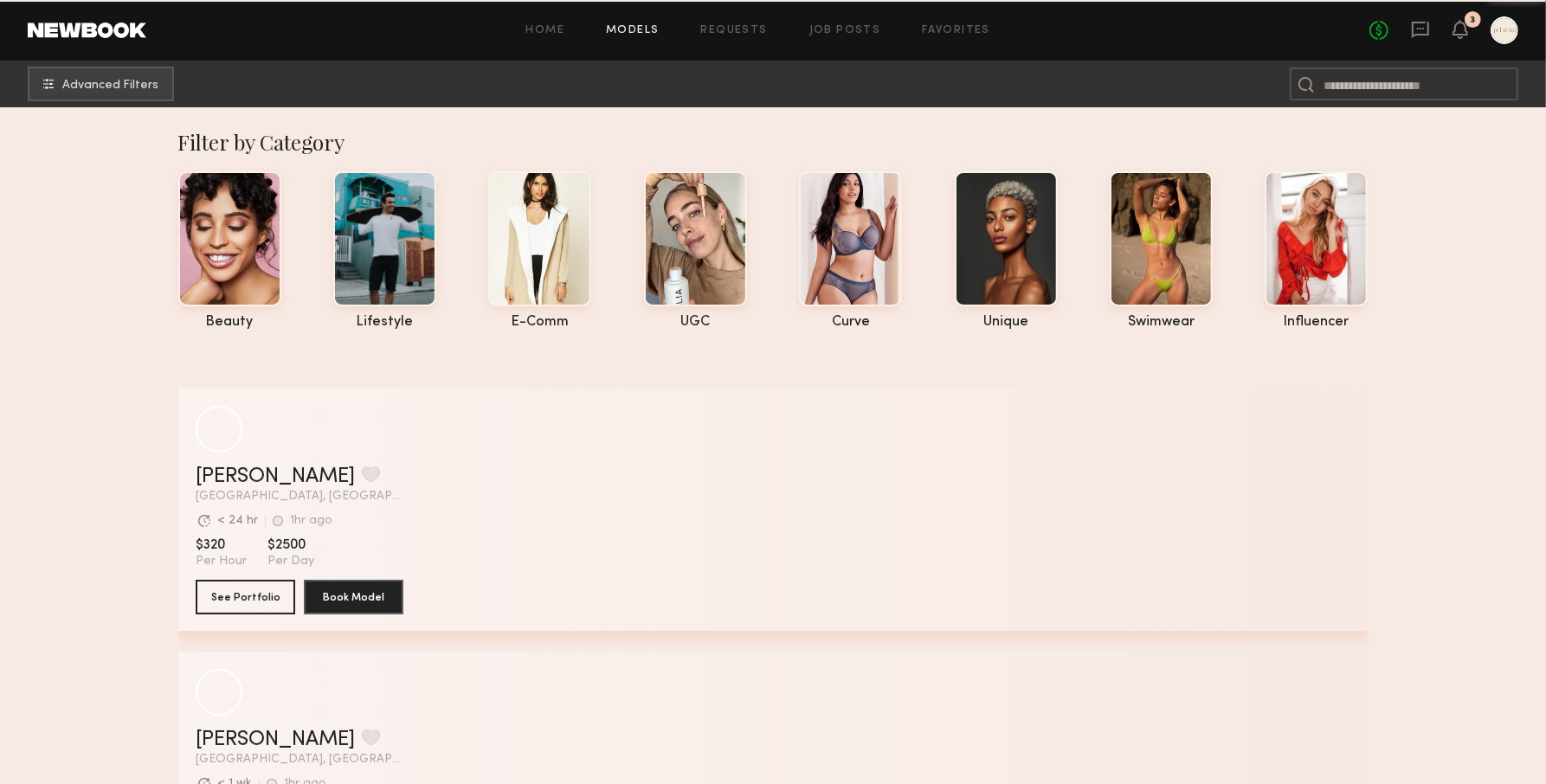
click at [722, 35] on div "Home Models Requests Job Posts Favorites Sign Out No fees up to $5,000 3" at bounding box center [832, 31] width 1372 height 28
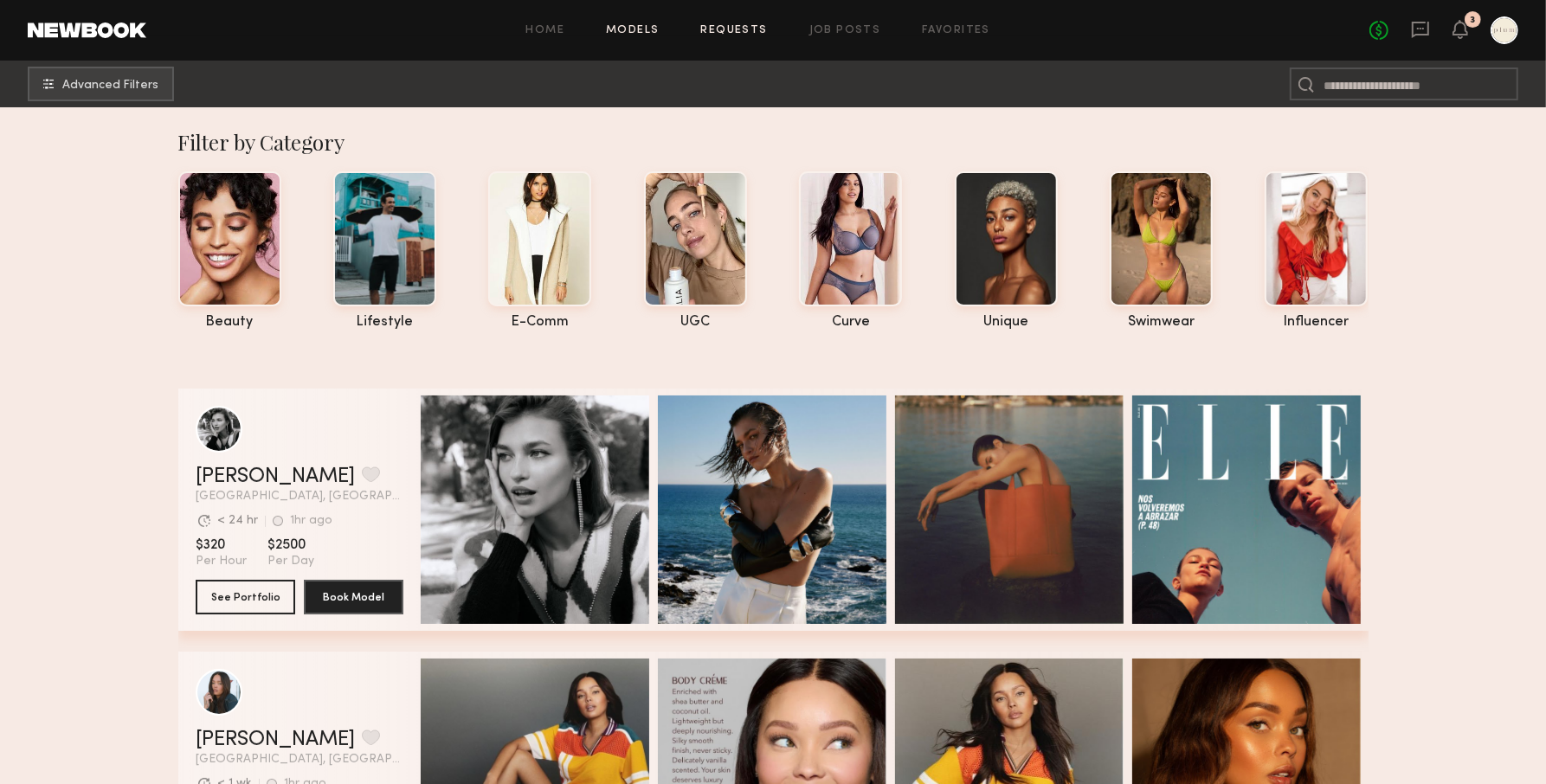
click at [728, 32] on link "Requests" at bounding box center [734, 30] width 67 height 11
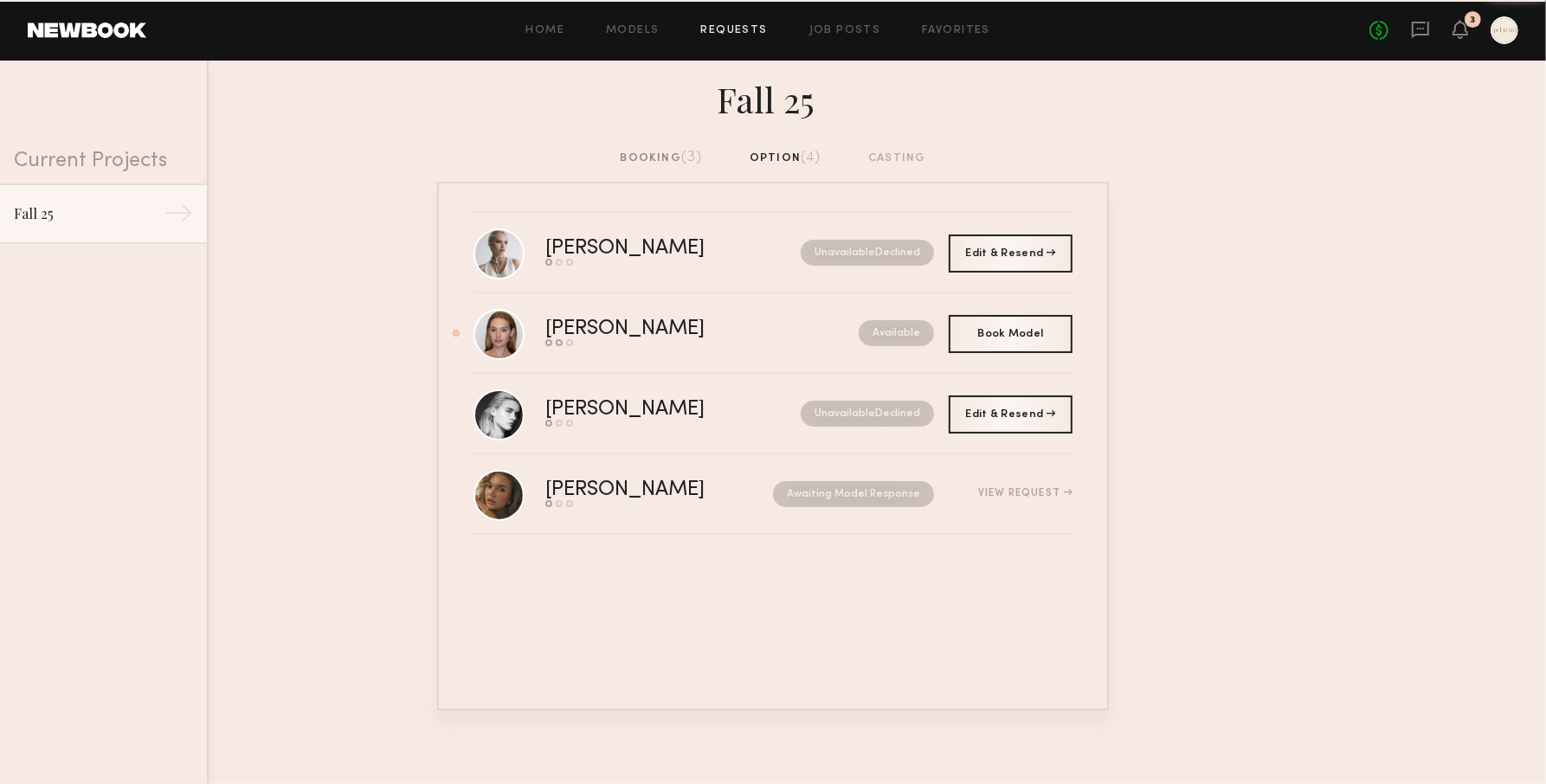
click at [659, 152] on div "booking (3)" at bounding box center [661, 158] width 82 height 19
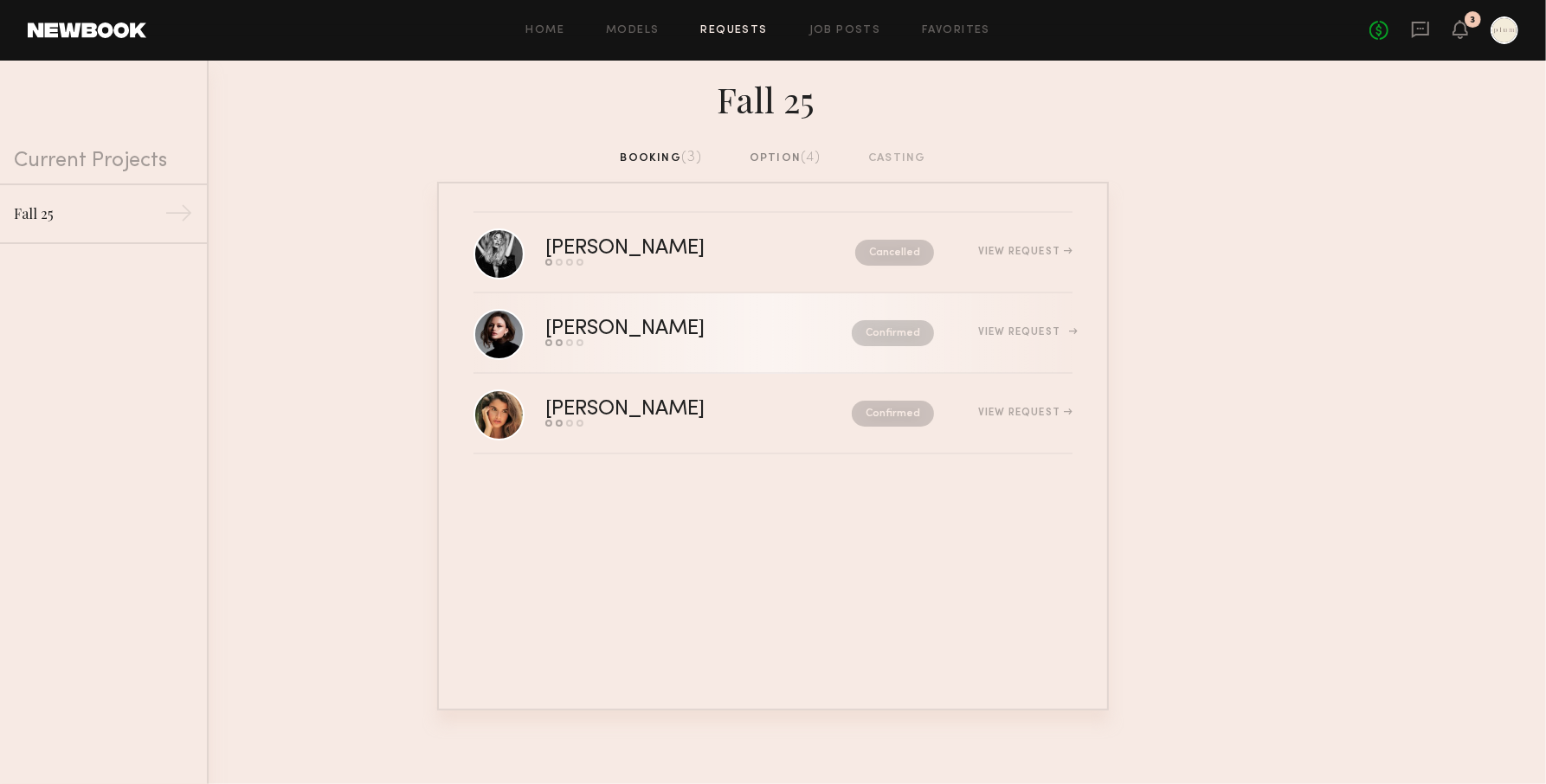
click at [741, 310] on link "Marija S. Send request Model response Review hours worked Pay model Confirmed V…" at bounding box center [773, 334] width 599 height 81
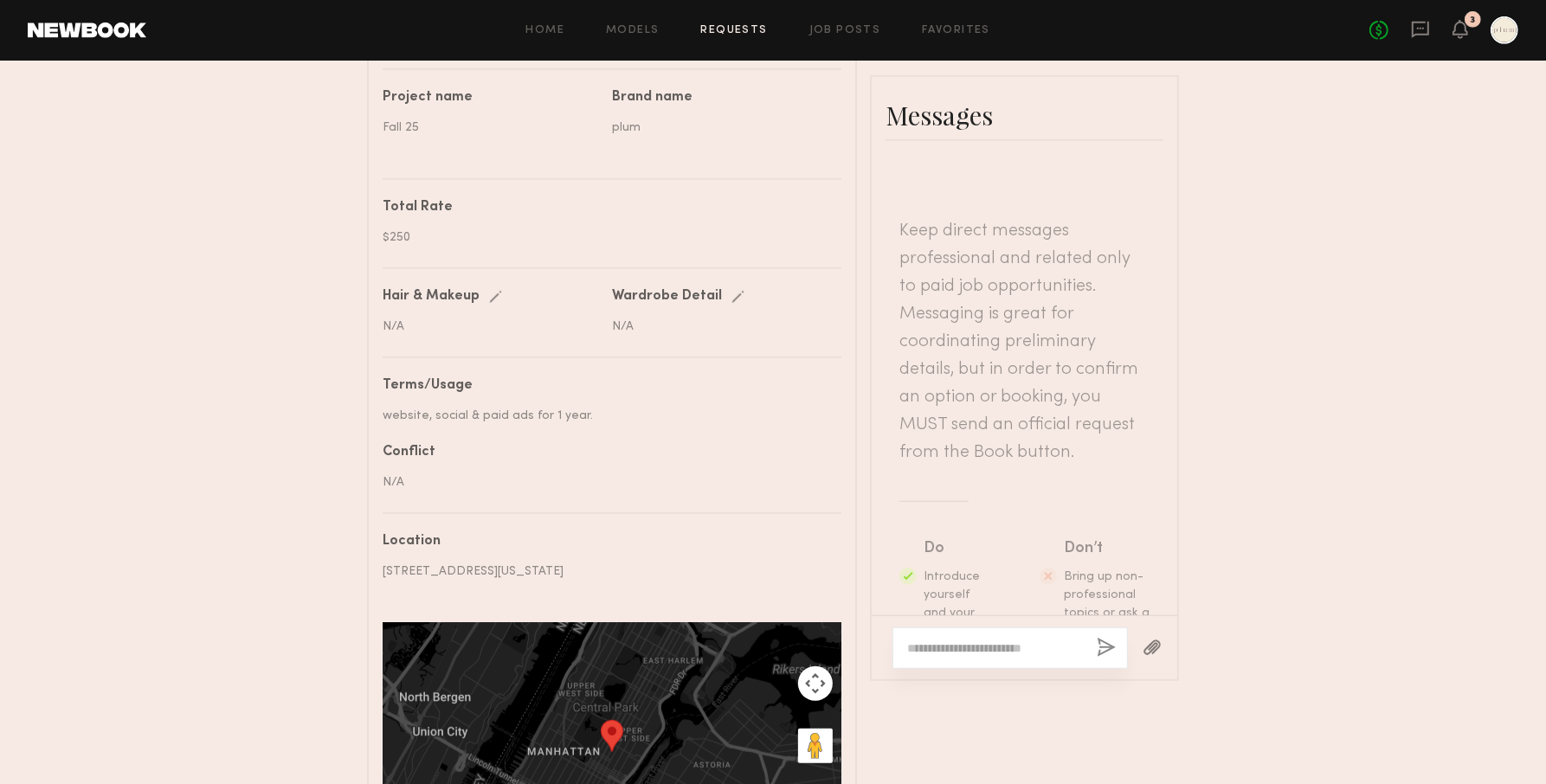
scroll to position [824, 0]
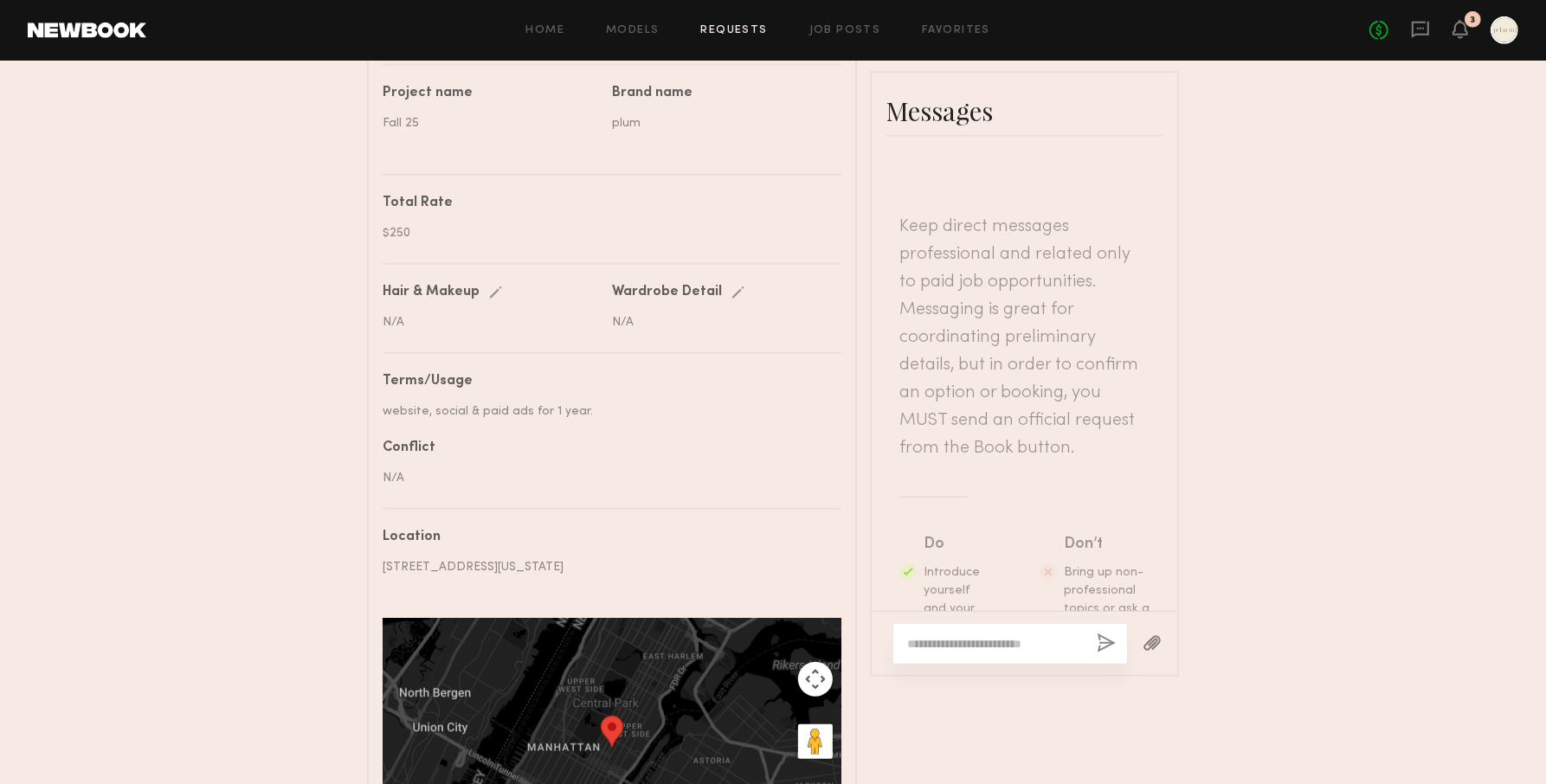
click at [1014, 643] on textarea at bounding box center [995, 644] width 175 height 18
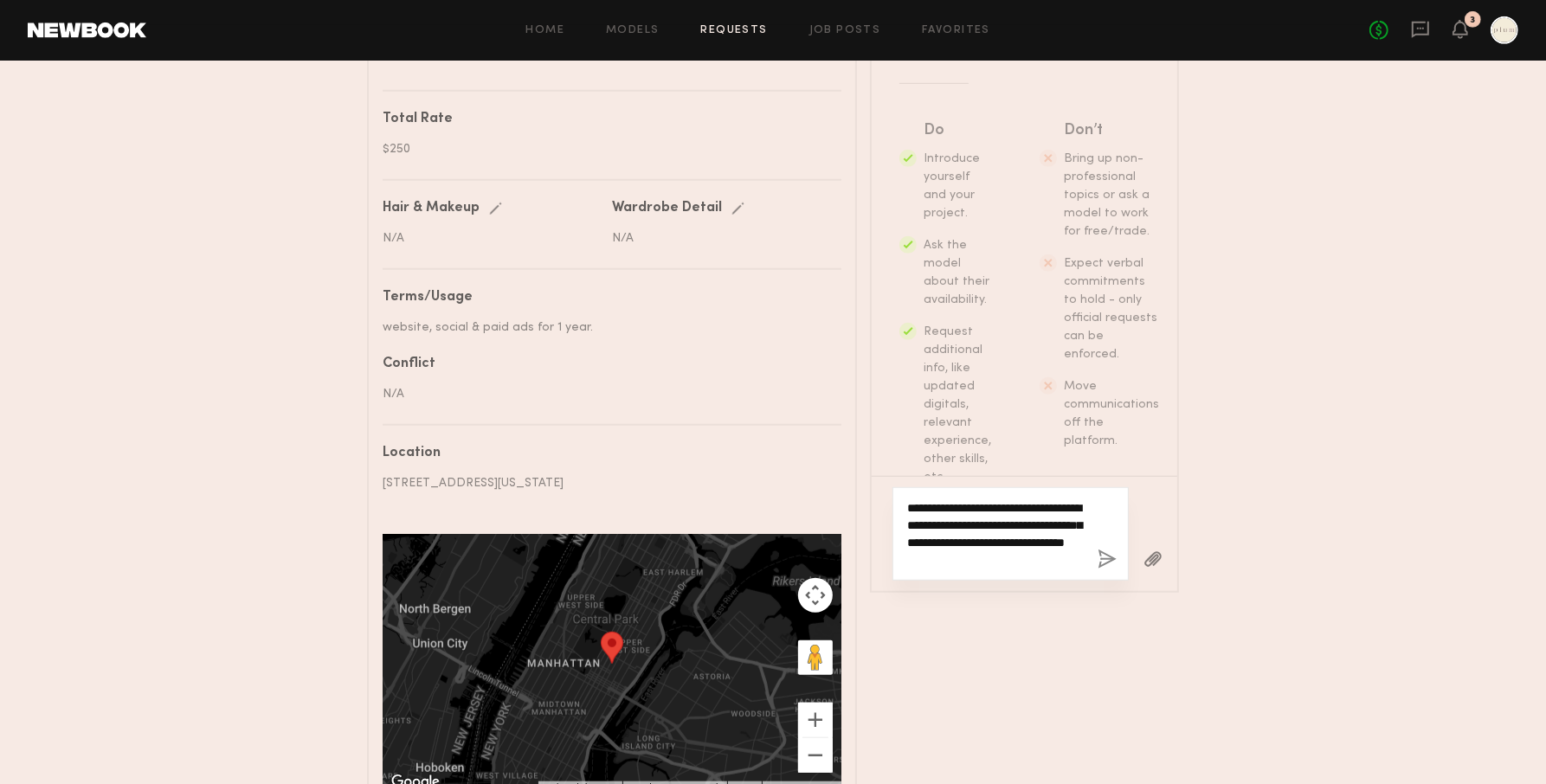
scroll to position [918, 0]
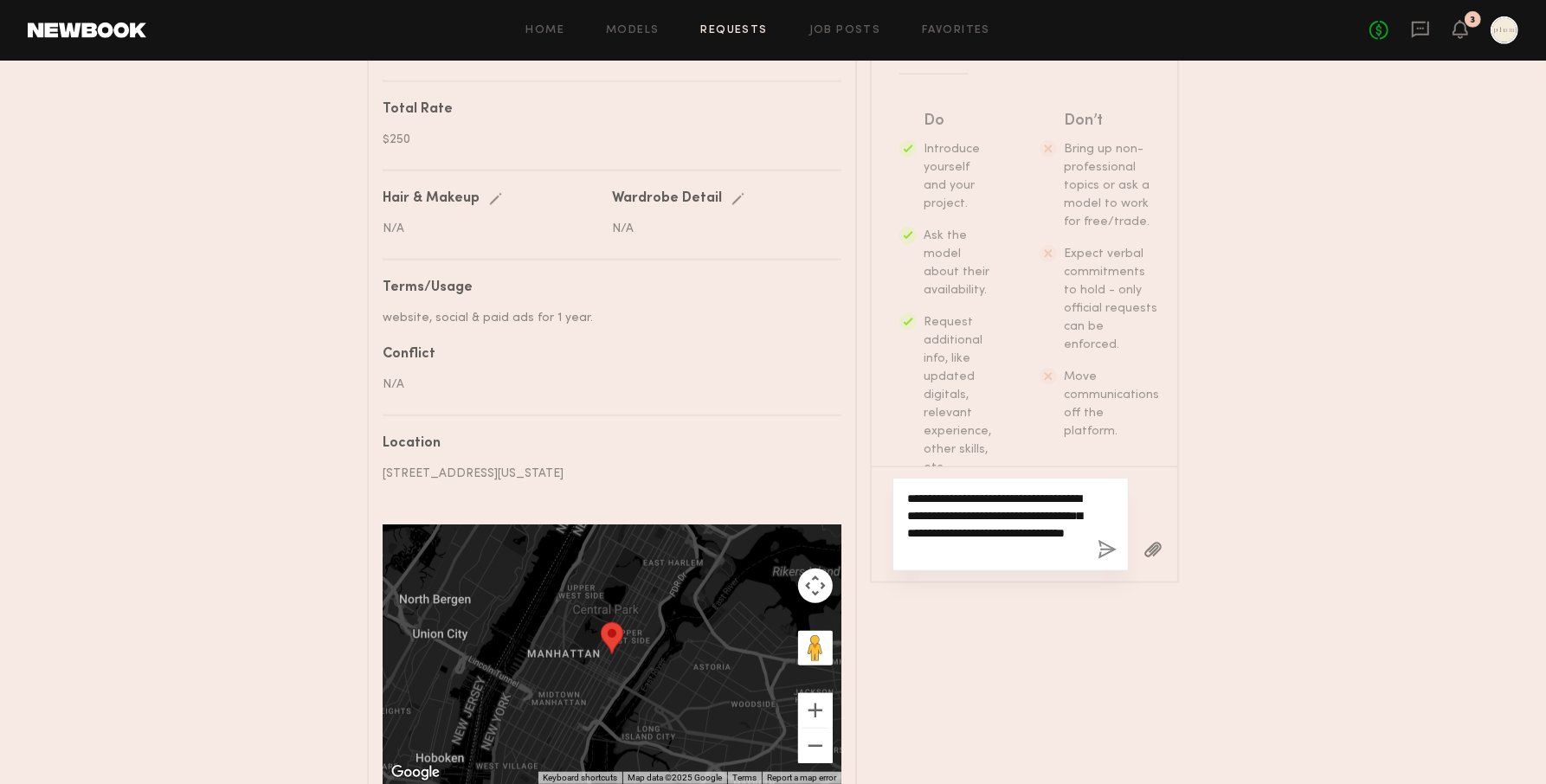
click at [1006, 550] on textarea "**********" at bounding box center [995, 524] width 176 height 69
drag, startPoint x: 1000, startPoint y: 554, endPoint x: 905, endPoint y: 470, distance: 126.8
click at [905, 470] on div "**********" at bounding box center [1011, 515] width 236 height 110
click at [1014, 551] on textarea "**********" at bounding box center [995, 516] width 176 height 87
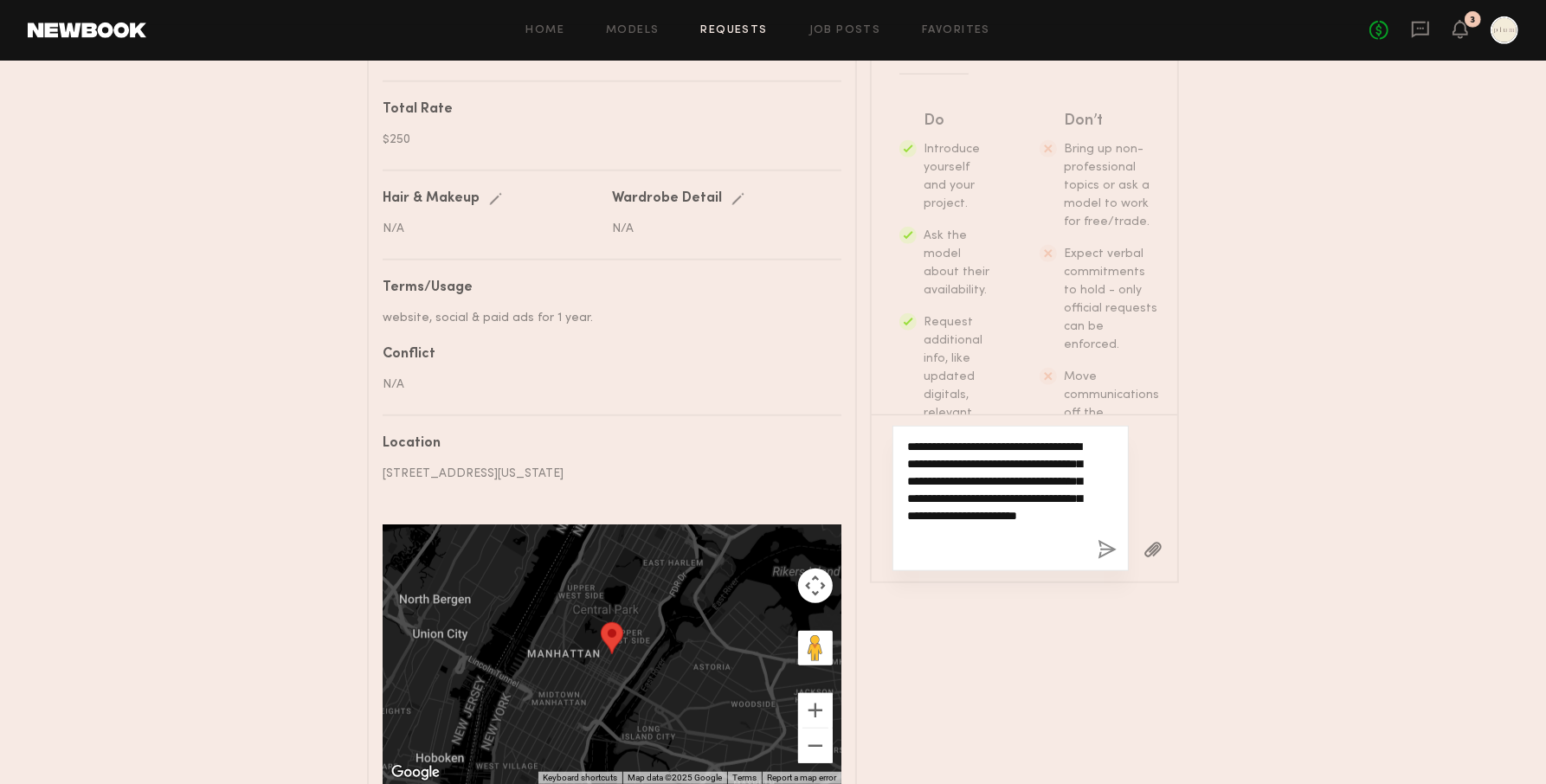
drag, startPoint x: 991, startPoint y: 543, endPoint x: 914, endPoint y: 372, distance: 187.5
click at [914, 372] on div "**********" at bounding box center [1025, 319] width 305 height 524
click at [975, 544] on textarea "**********" at bounding box center [995, 497] width 176 height 121
drag, startPoint x: 976, startPoint y: 552, endPoint x: 921, endPoint y: 391, distance: 170.1
click at [921, 391] on div "**********" at bounding box center [1025, 319] width 305 height 524
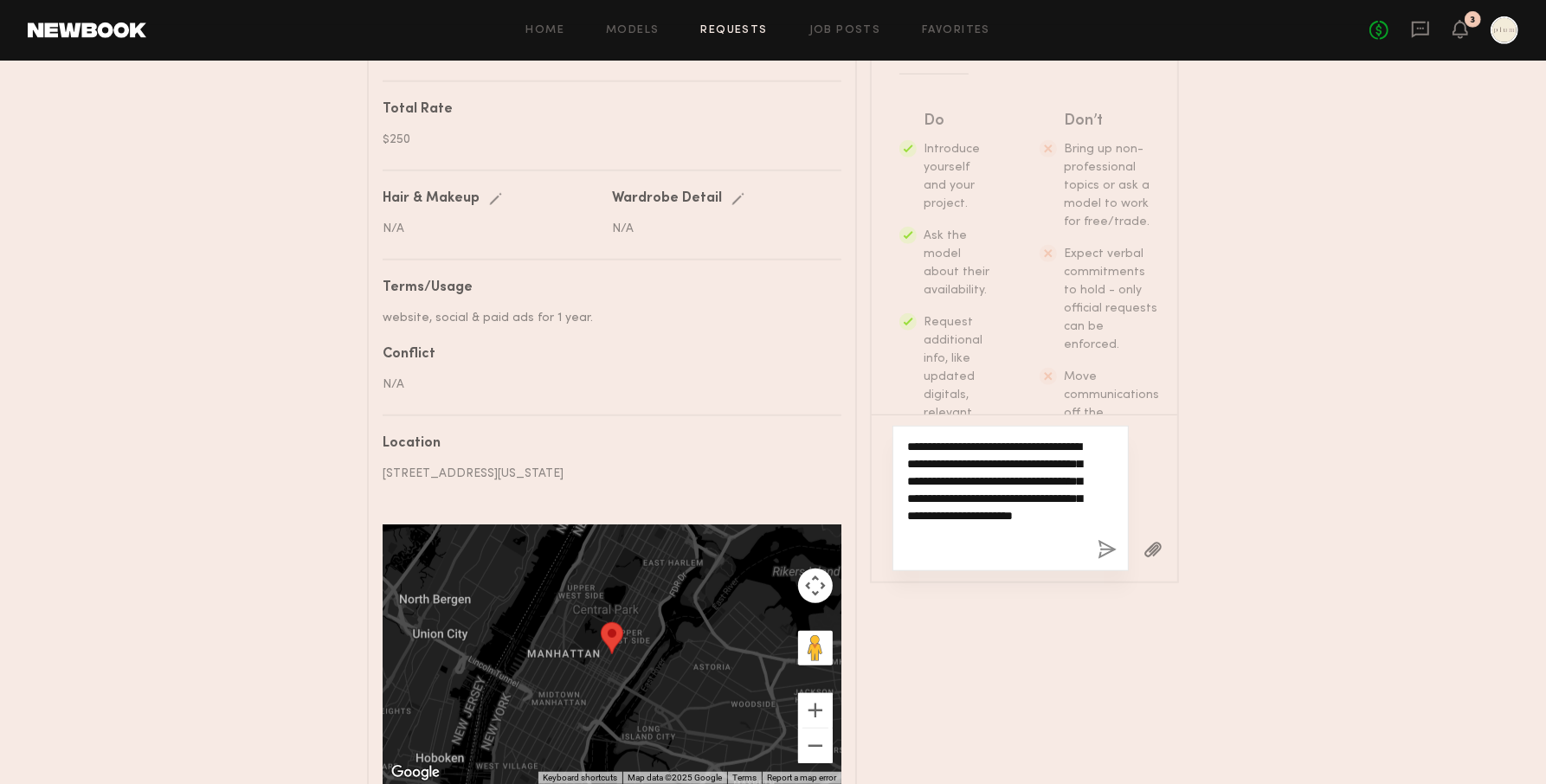
type textarea "**********"
click at [1104, 627] on div "**********" at bounding box center [1025, 388] width 309 height 822
click at [1108, 543] on button "button" at bounding box center [1107, 551] width 19 height 22
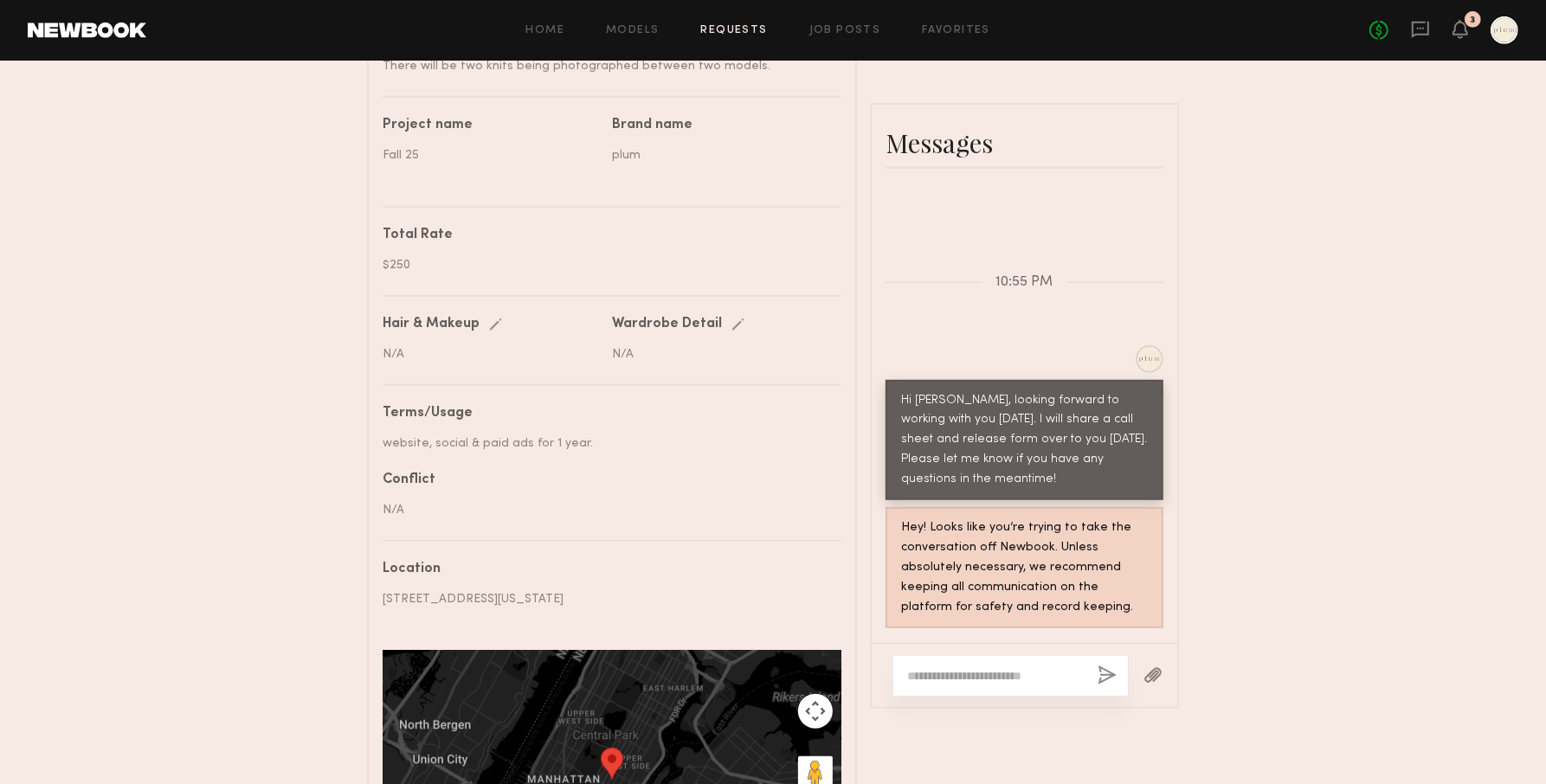
scroll to position [1012, 0]
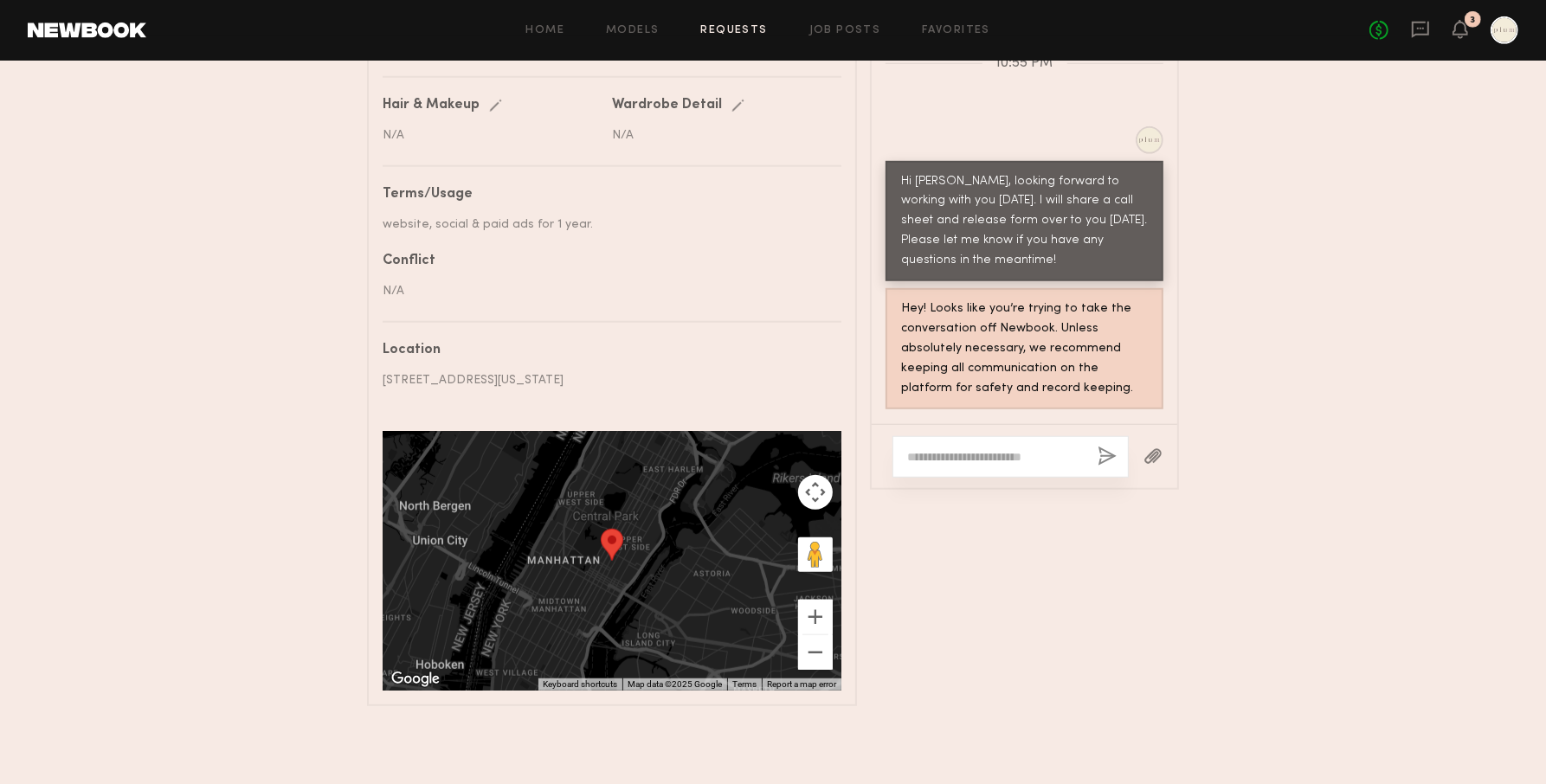
click at [1043, 251] on div "Hi Marija, looking forward to working with you on Sunday. I will share a call s…" at bounding box center [1024, 222] width 246 height 99
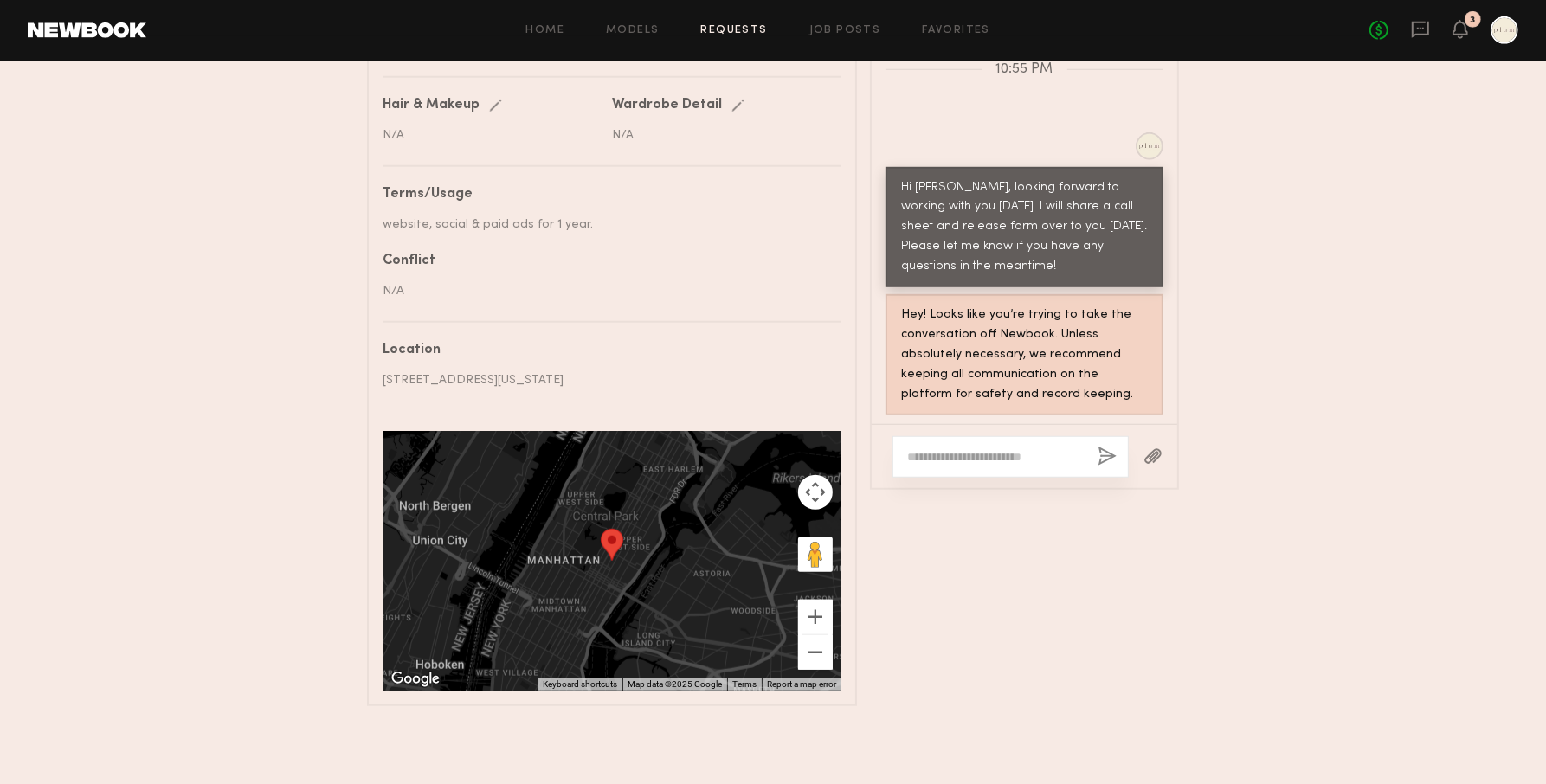
scroll to position [785, 0]
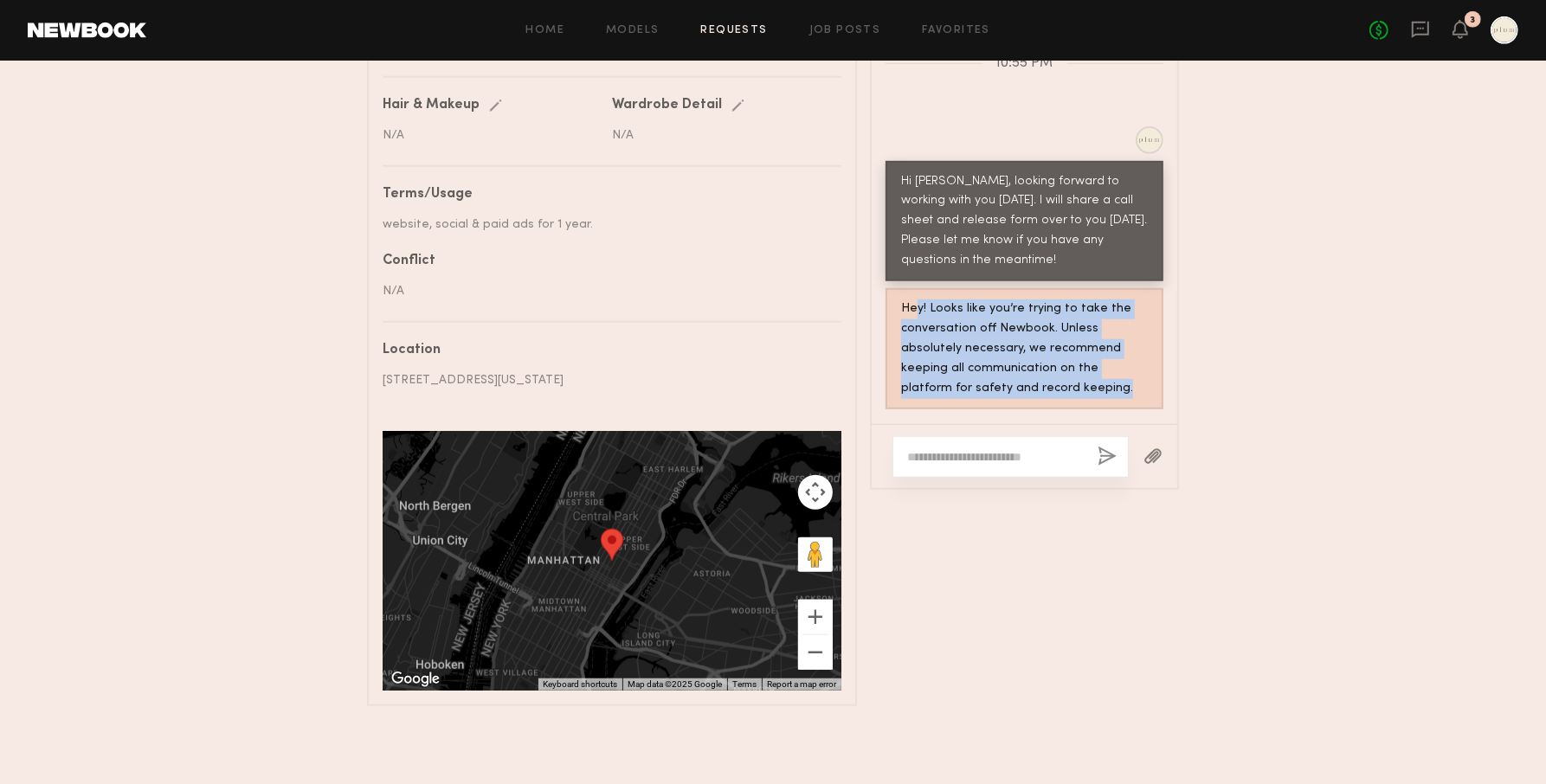
drag, startPoint x: 914, startPoint y: 302, endPoint x: 1107, endPoint y: 415, distance: 223.6
click at [1107, 415] on div "Keep direct messages professional and related only to paid job opportunities. M…" at bounding box center [1025, 193] width 305 height 460
click at [997, 337] on div "Hey! Looks like you’re trying to take the conversation off Newbook. Unless abso…" at bounding box center [1024, 349] width 246 height 99
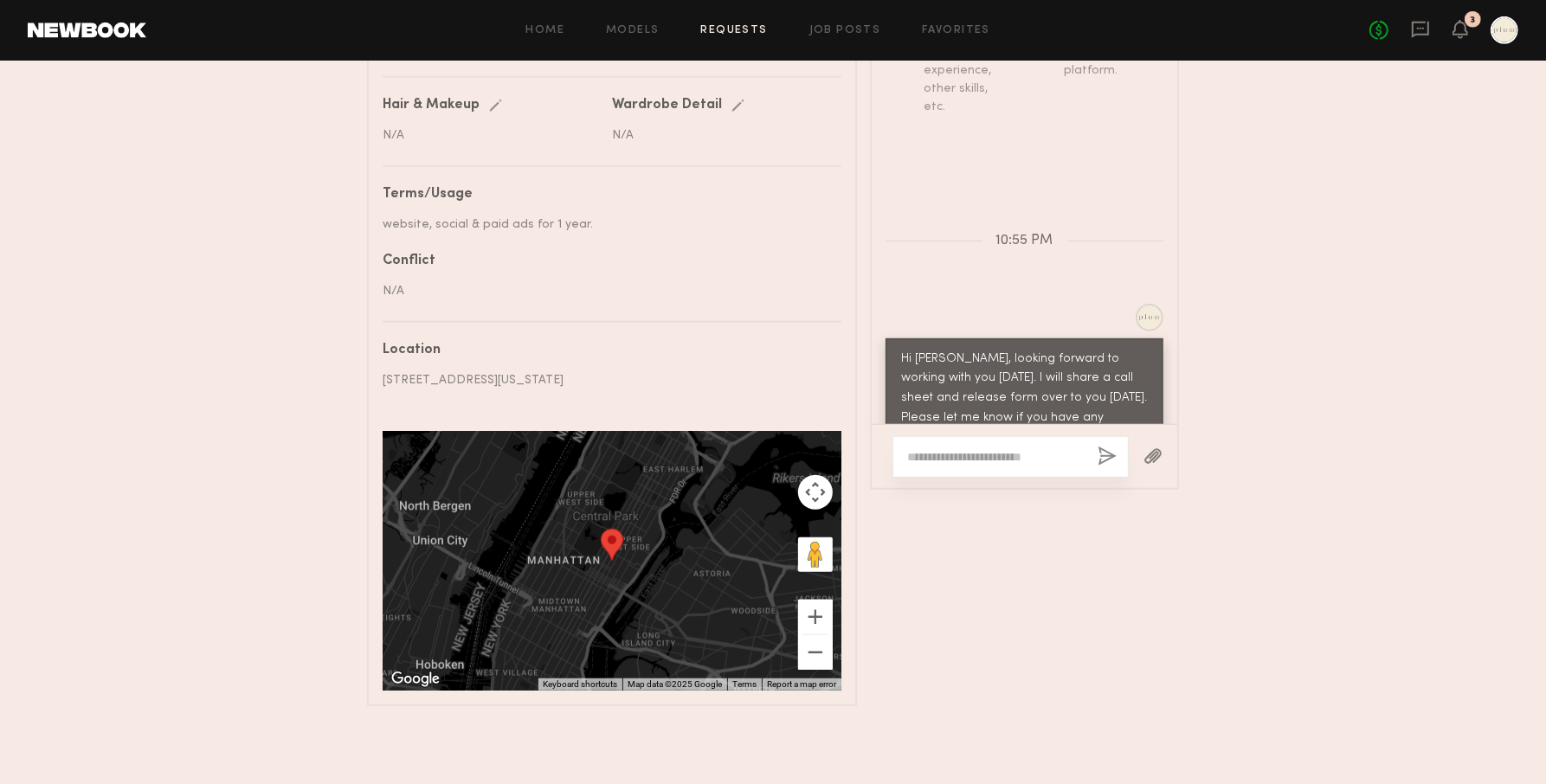
scroll to position [598, 0]
click at [988, 358] on div "Hi Marija, looking forward to working with you on Sunday. I will share a call s…" at bounding box center [1024, 398] width 246 height 99
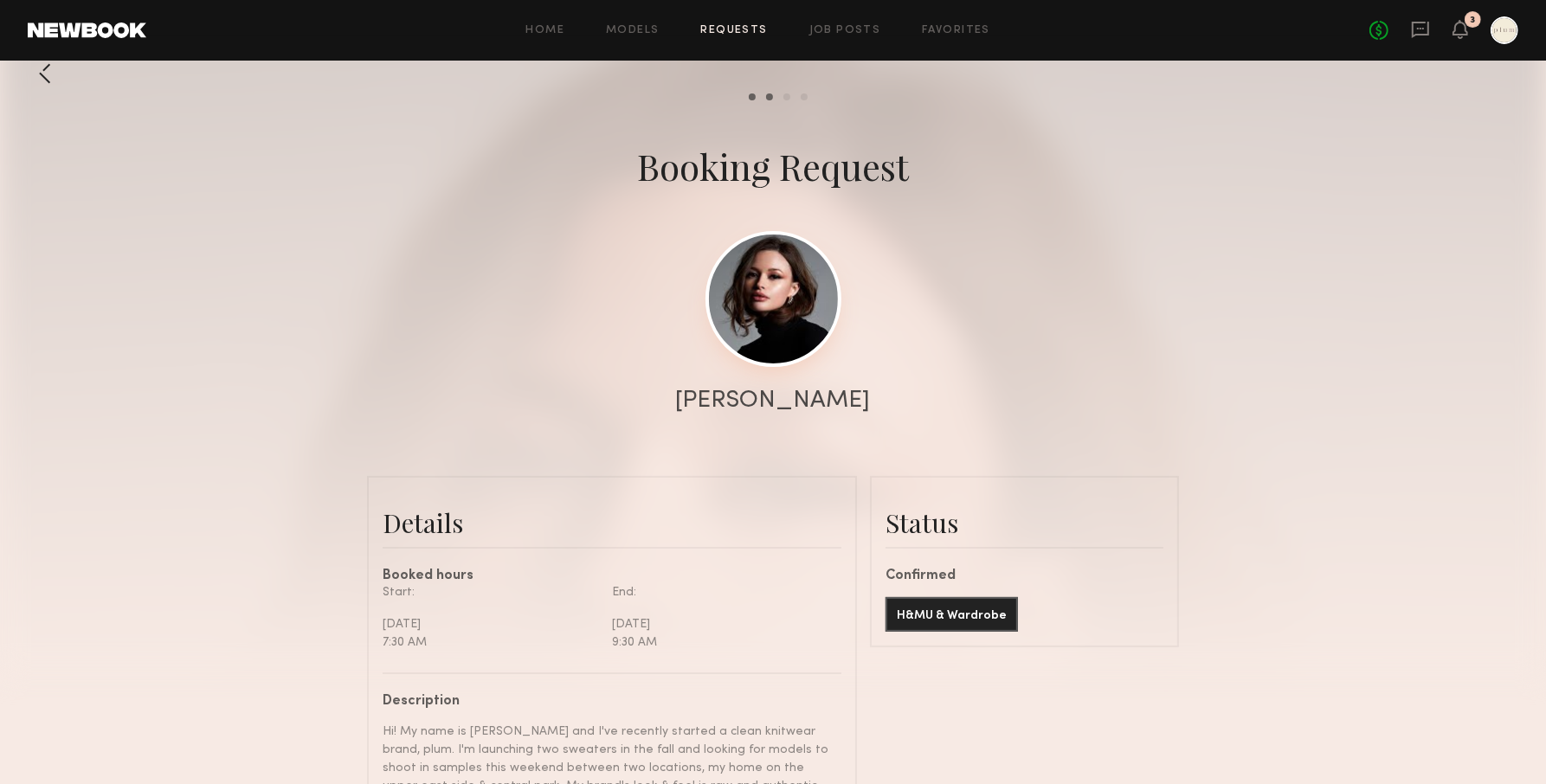
scroll to position [0, 0]
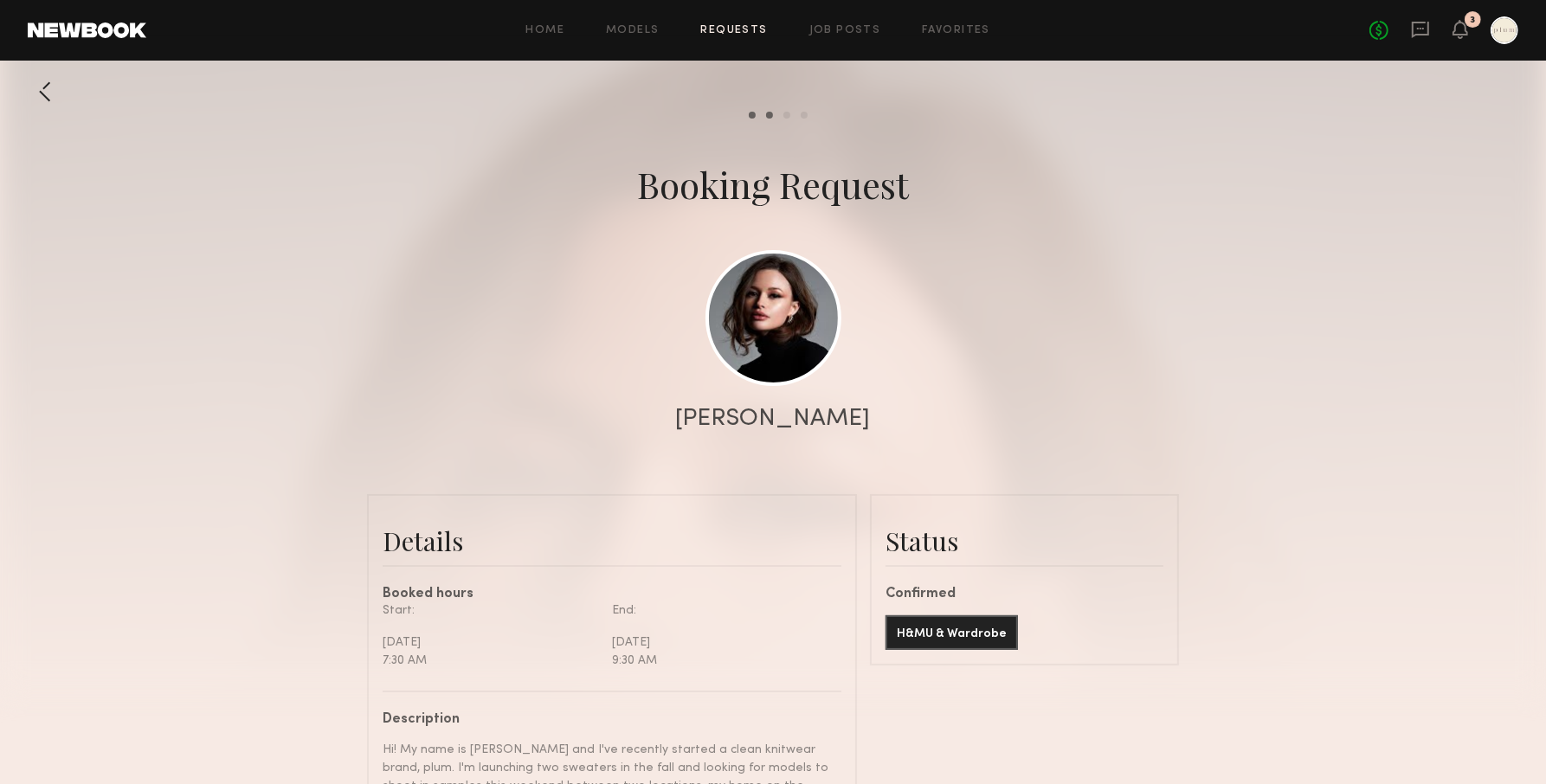
click at [709, 33] on link "Requests" at bounding box center [734, 30] width 67 height 11
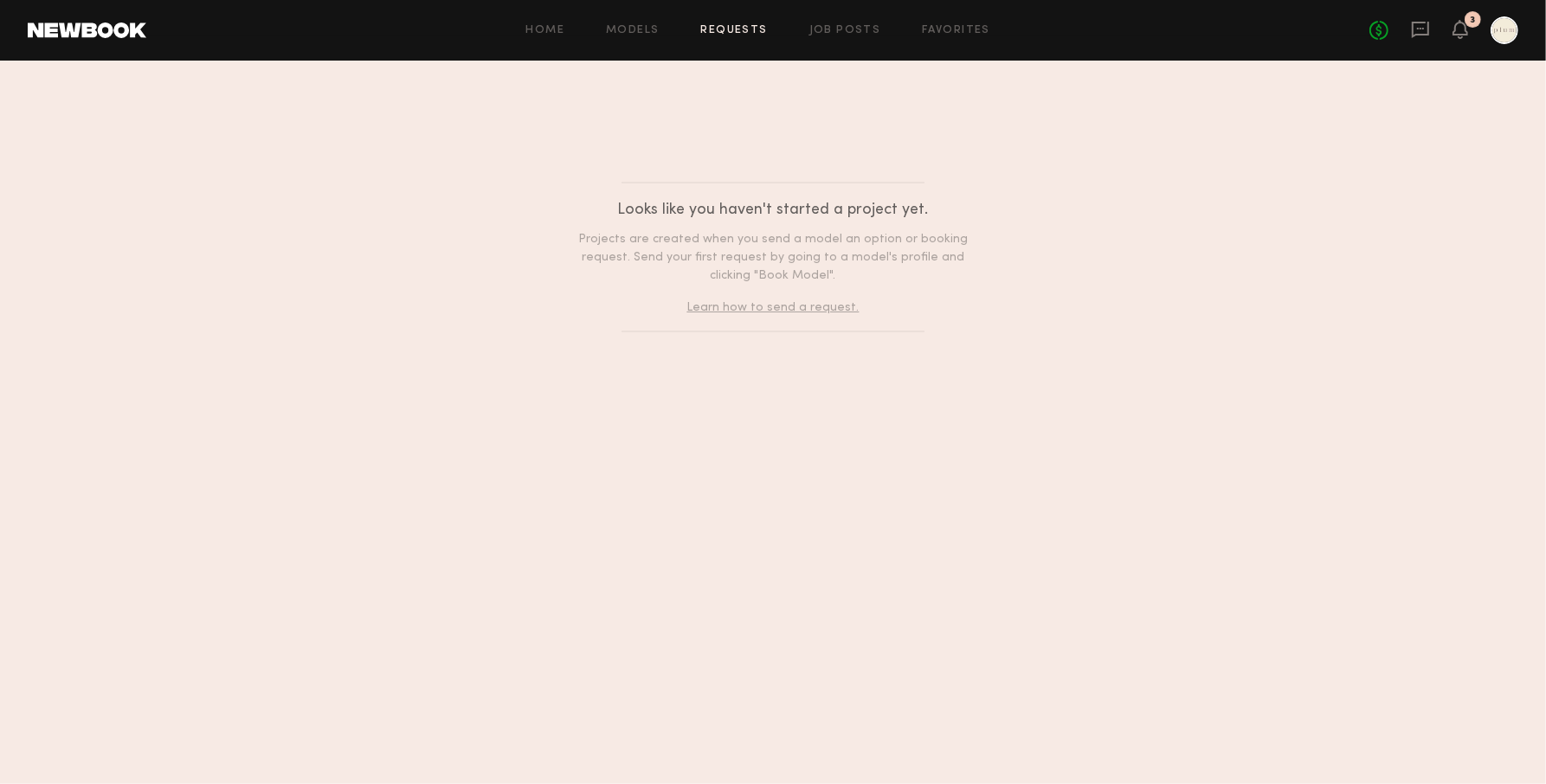
click at [722, 35] on div "Home Models Requests Job Posts Favorites Sign Out No fees up to $5,000 3" at bounding box center [832, 31] width 1372 height 28
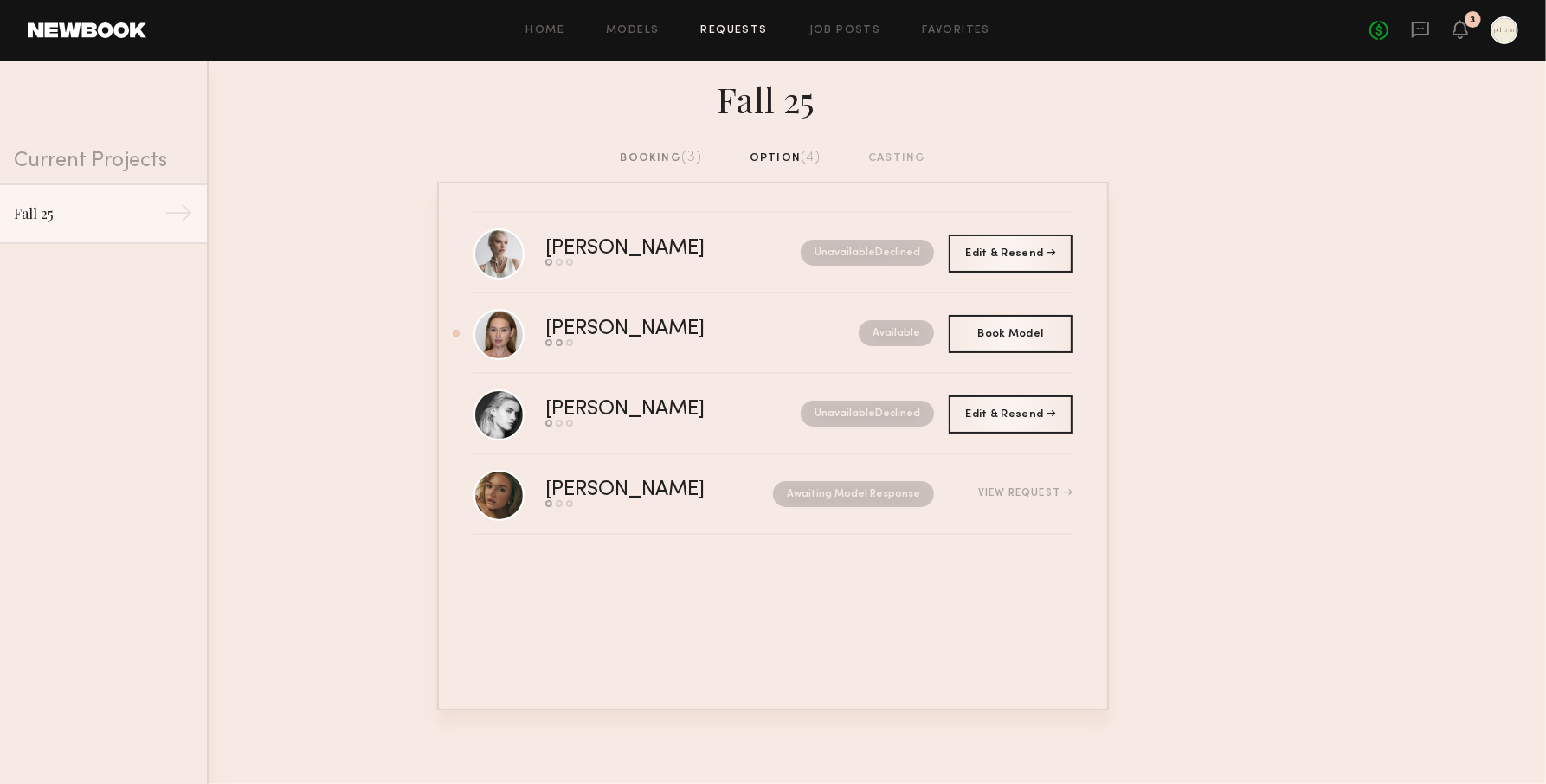
click at [665, 160] on div "booking (3)" at bounding box center [661, 158] width 82 height 19
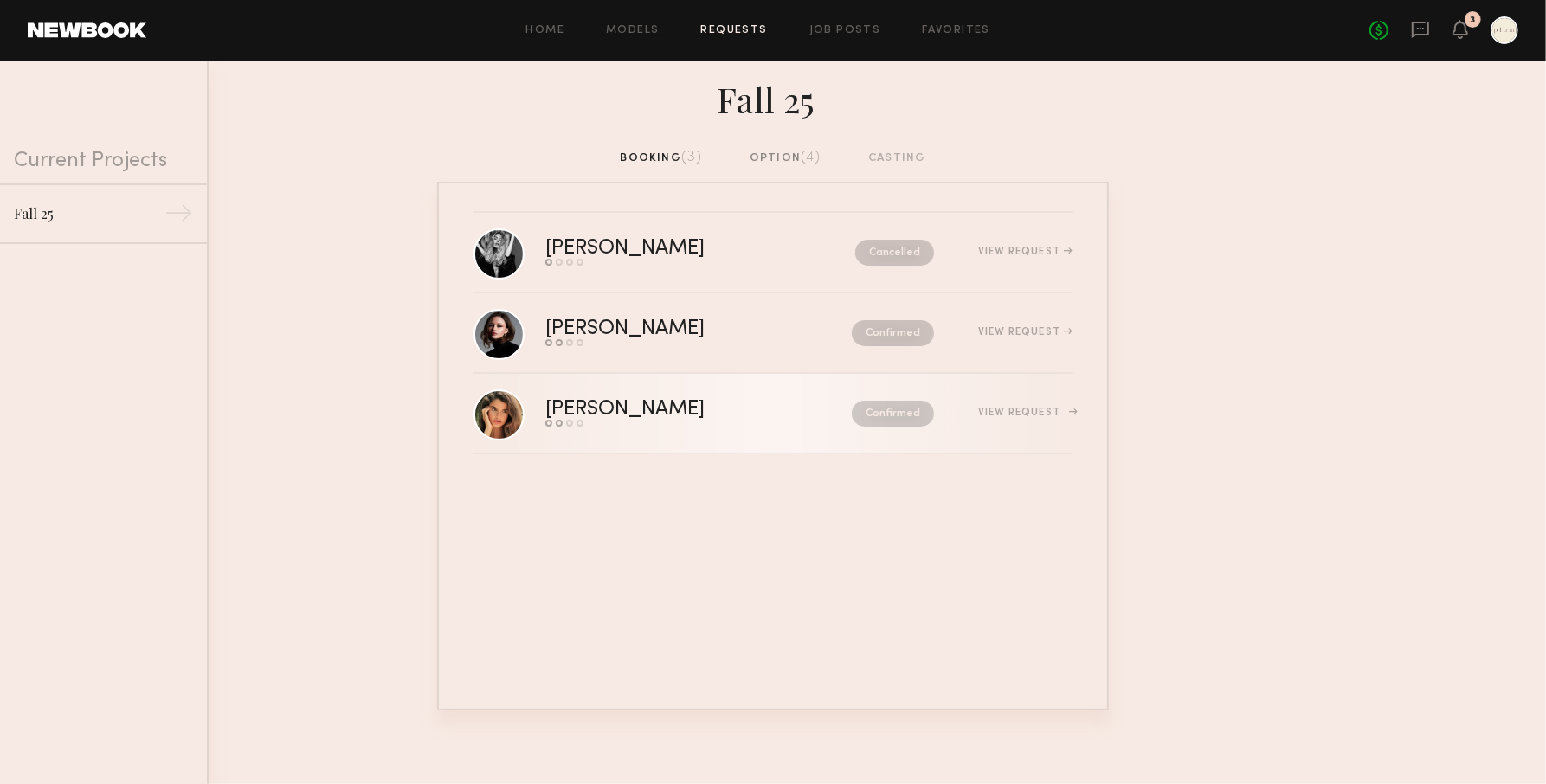
click at [750, 412] on div "[PERSON_NAME]" at bounding box center [661, 410] width 233 height 20
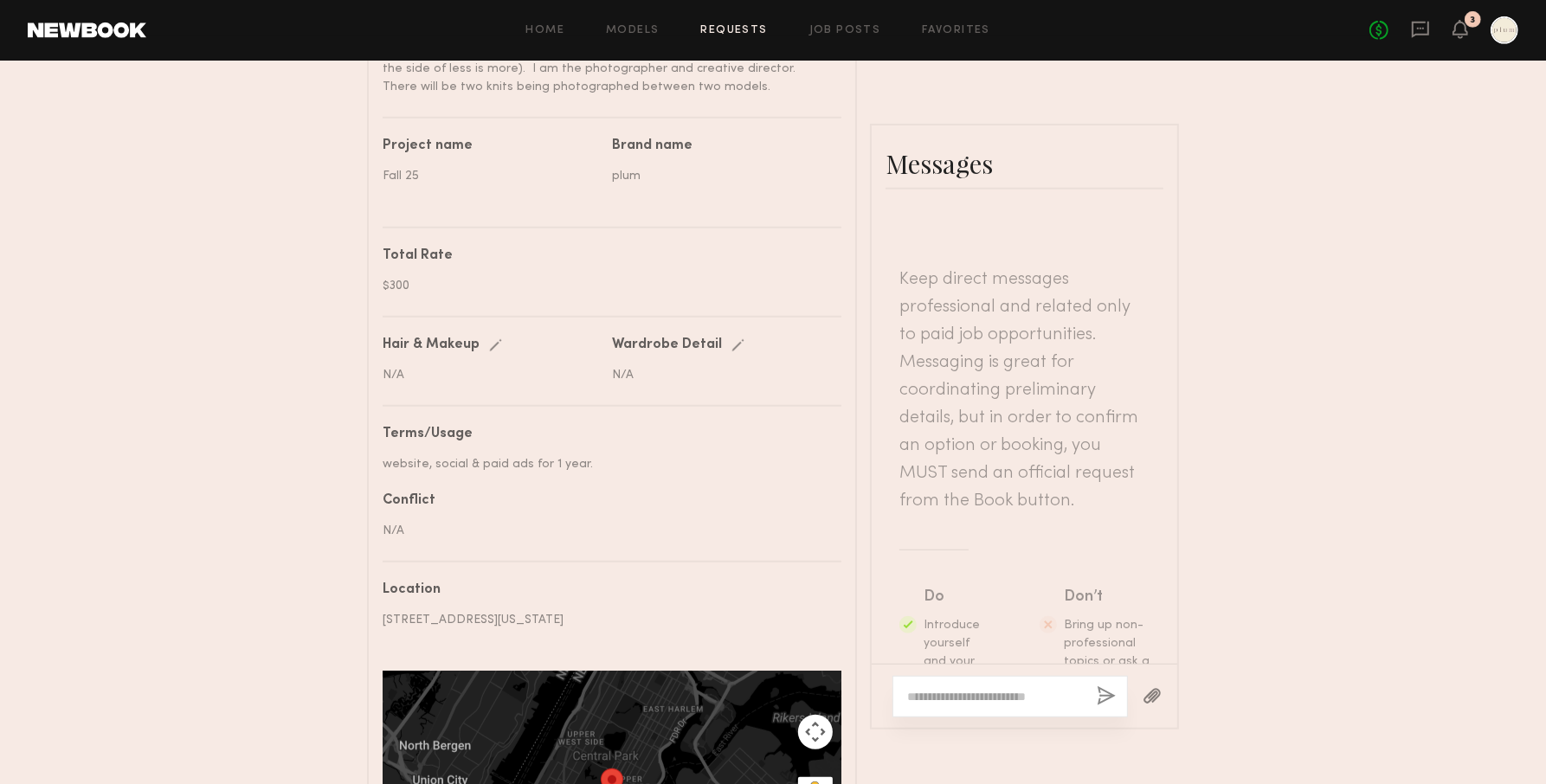
scroll to position [775, 0]
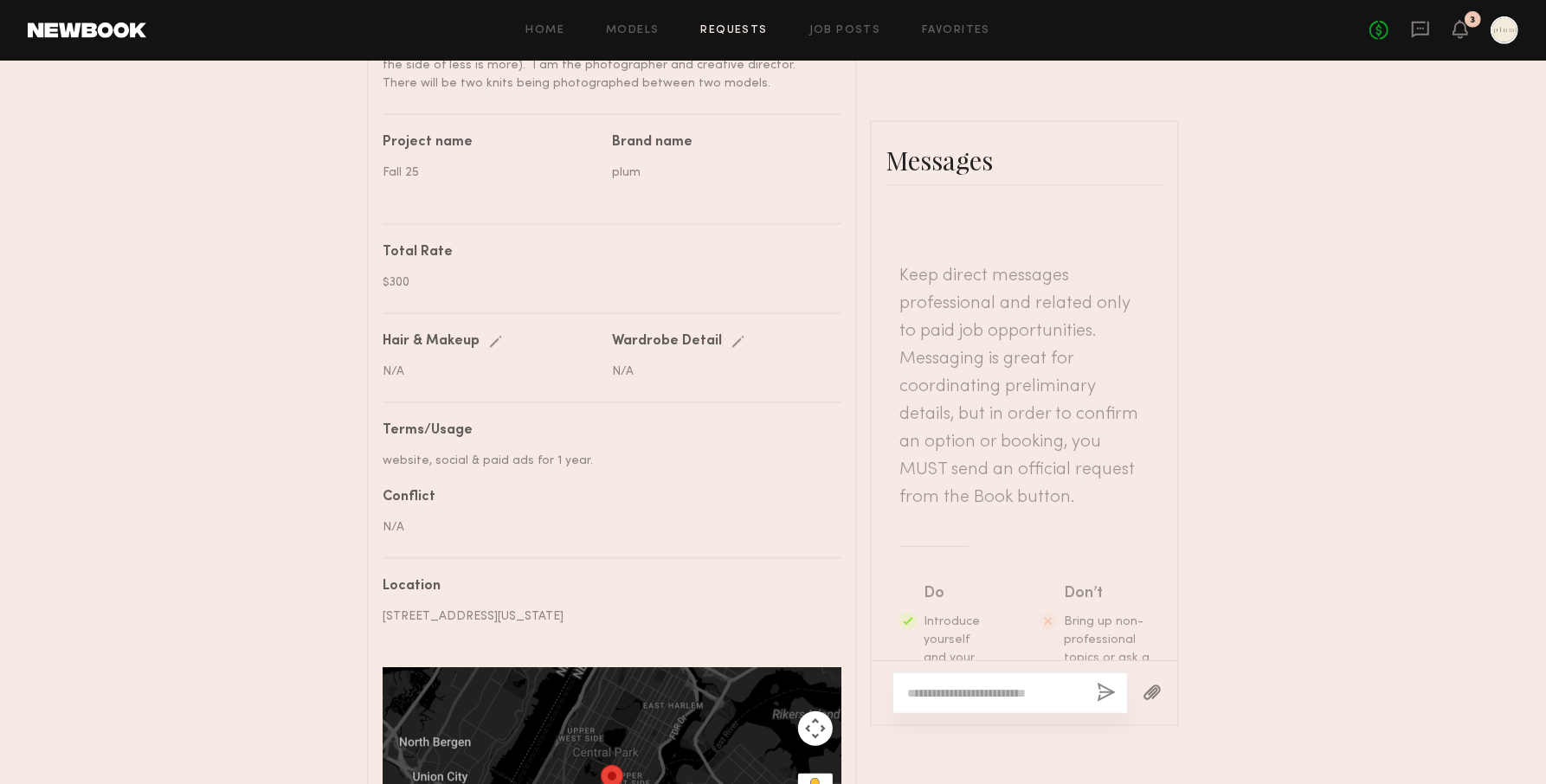
click at [926, 696] on textarea at bounding box center [995, 693] width 175 height 18
paste textarea "**********"
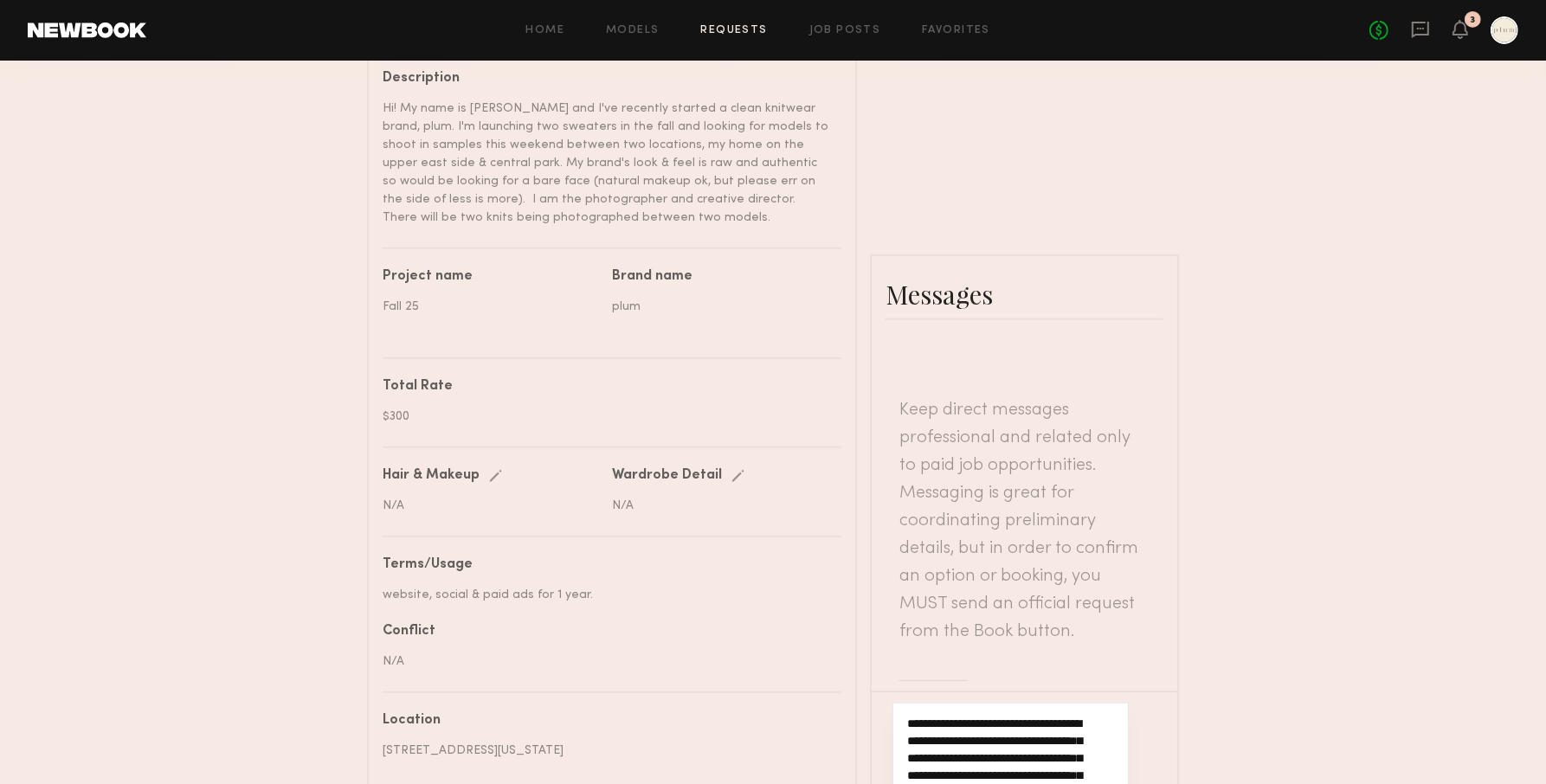
scroll to position [858, 0]
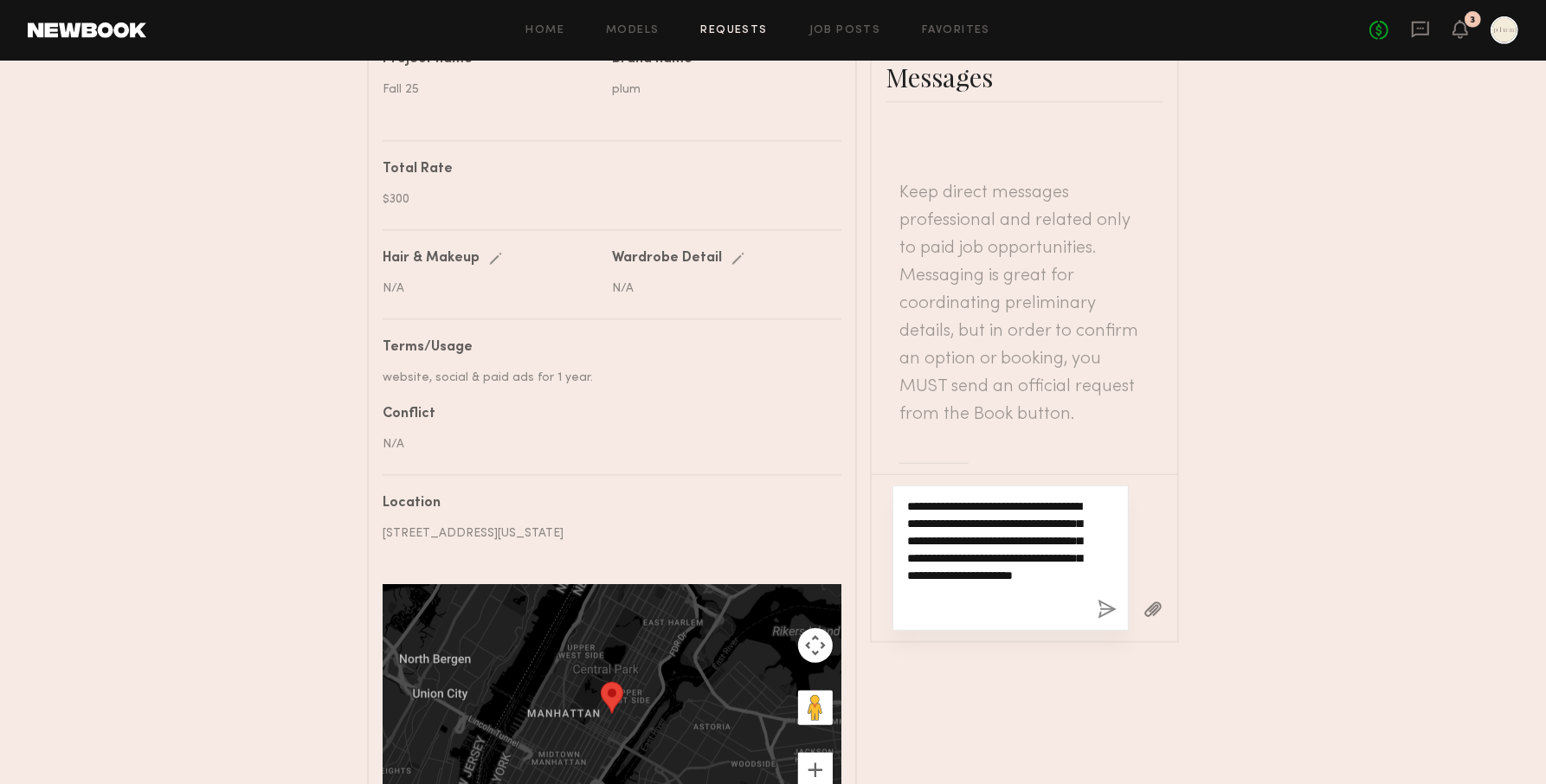
click at [932, 506] on textarea "**********" at bounding box center [995, 557] width 176 height 121
type textarea "**********"
click at [1098, 612] on button "button" at bounding box center [1107, 611] width 19 height 22
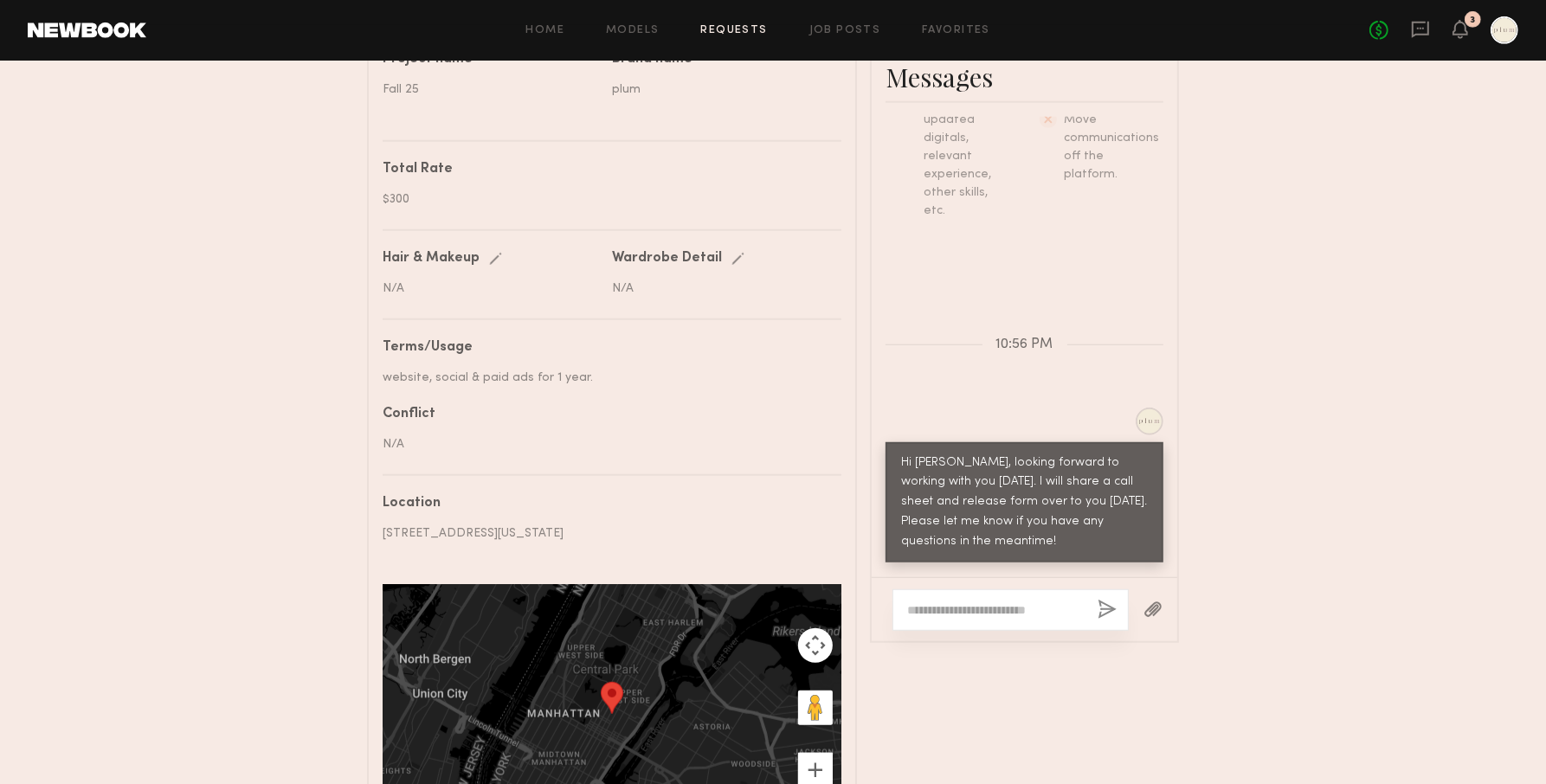
scroll to position [785, 0]
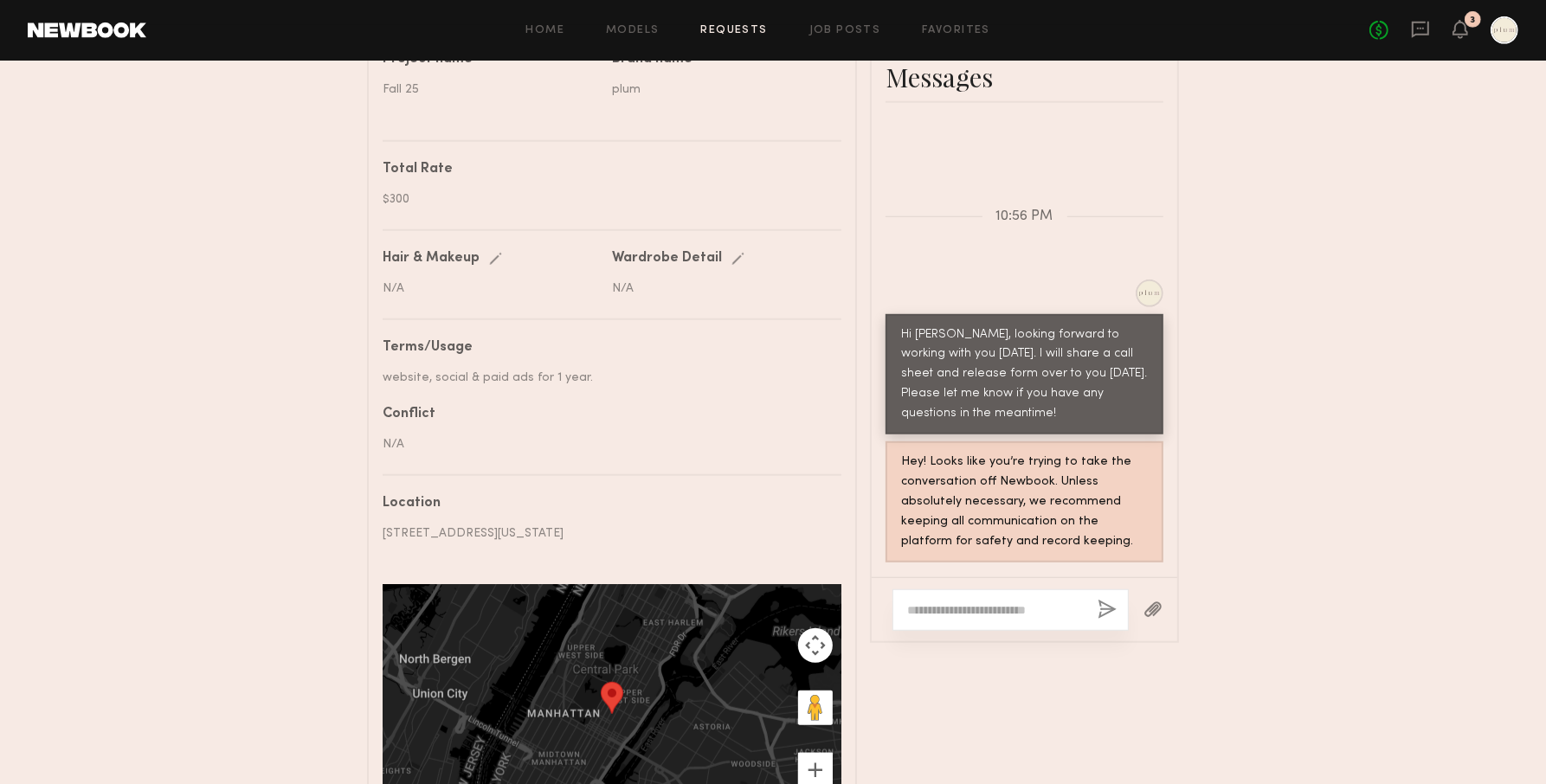
click at [914, 447] on div "Hey! Looks like you’re trying to take the conversation off Newbook. Unless abso…" at bounding box center [1025, 501] width 278 height 121
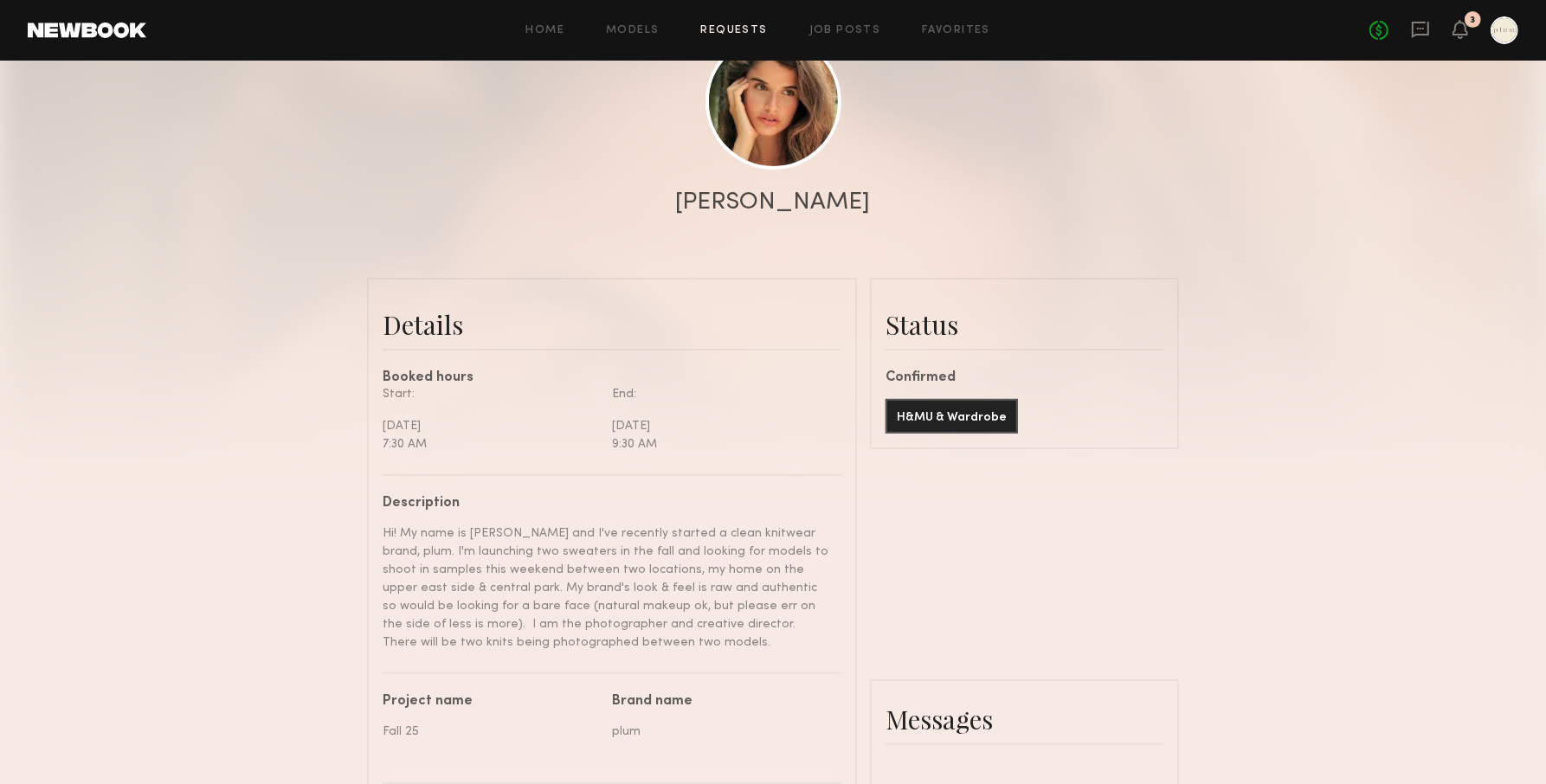
scroll to position [0, 0]
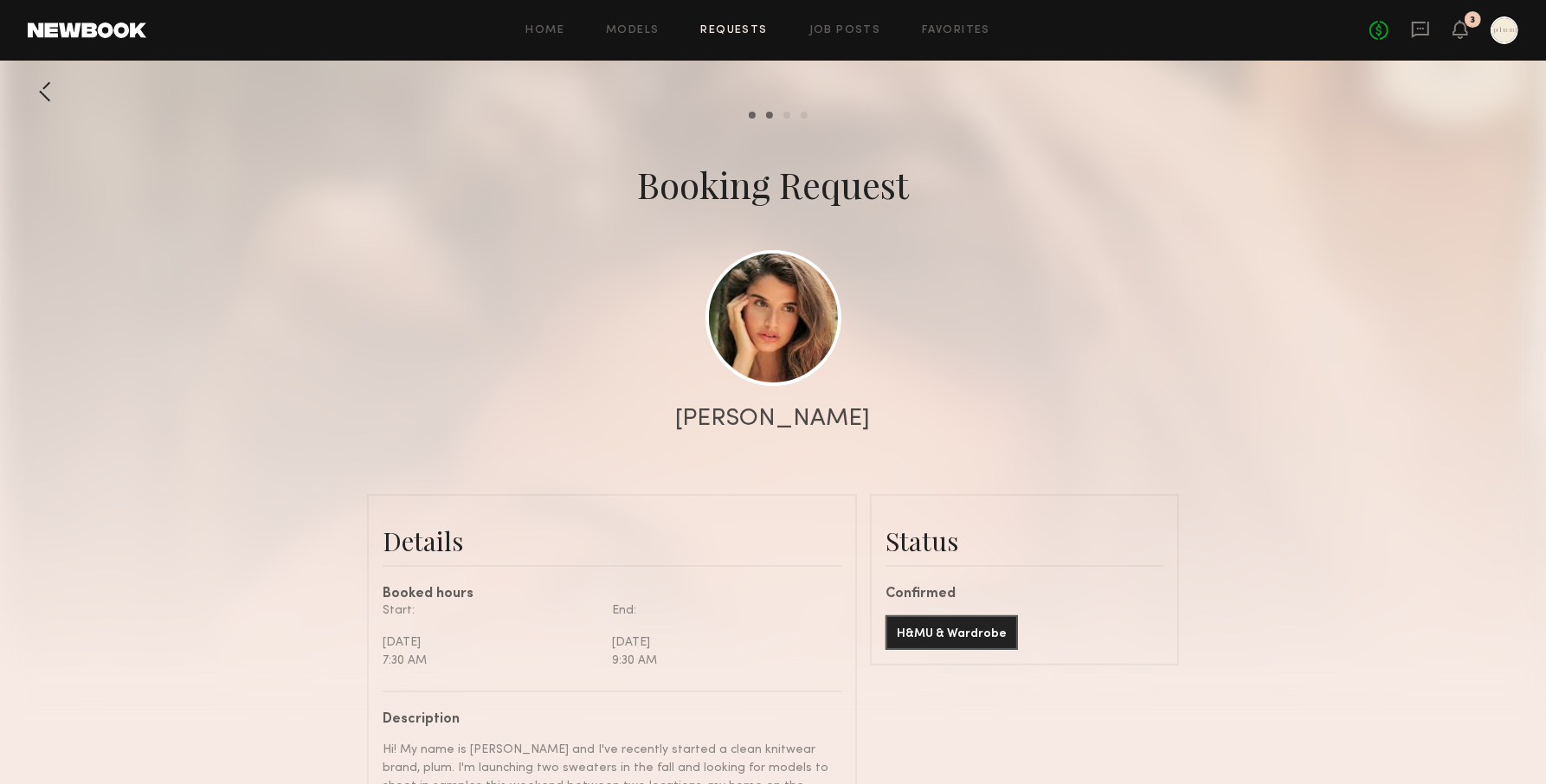
click at [702, 21] on div "Home Models Requests Job Posts Favorites Sign Out No fees up to $5,000 3" at bounding box center [832, 31] width 1372 height 28
click at [715, 42] on div "Home Models Requests Job Posts Favorites Sign Out No fees up to $5,000 3" at bounding box center [832, 31] width 1372 height 28
click at [720, 30] on link "Requests" at bounding box center [734, 30] width 67 height 11
